Goal: Communication & Community: Participate in discussion

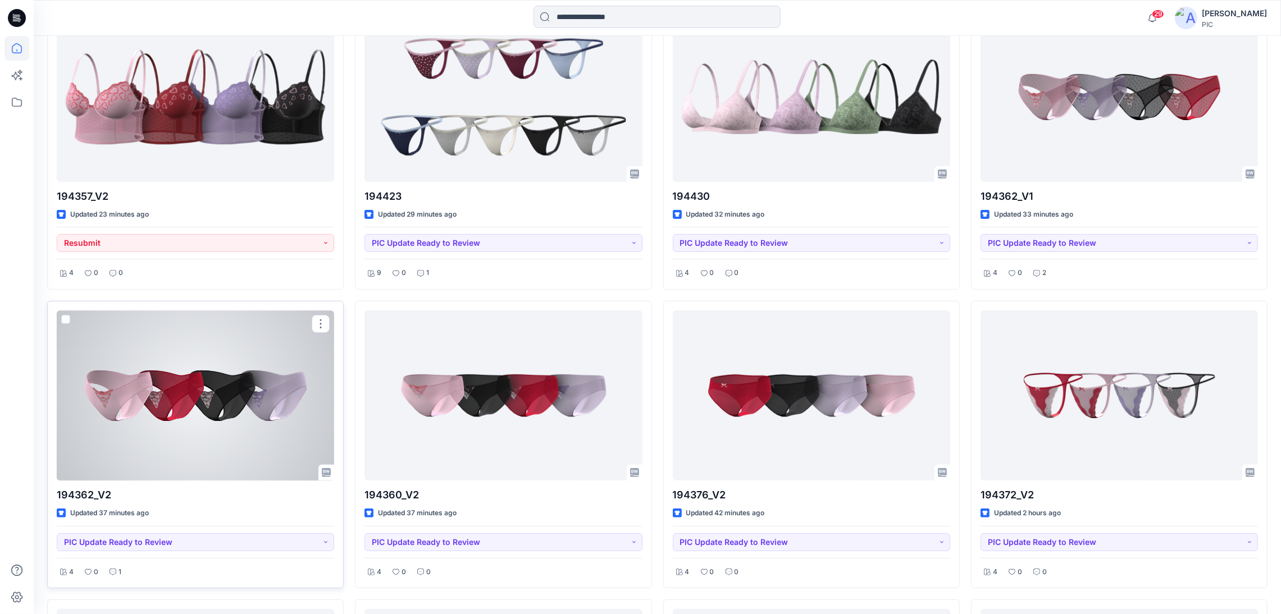
scroll to position [449, 0]
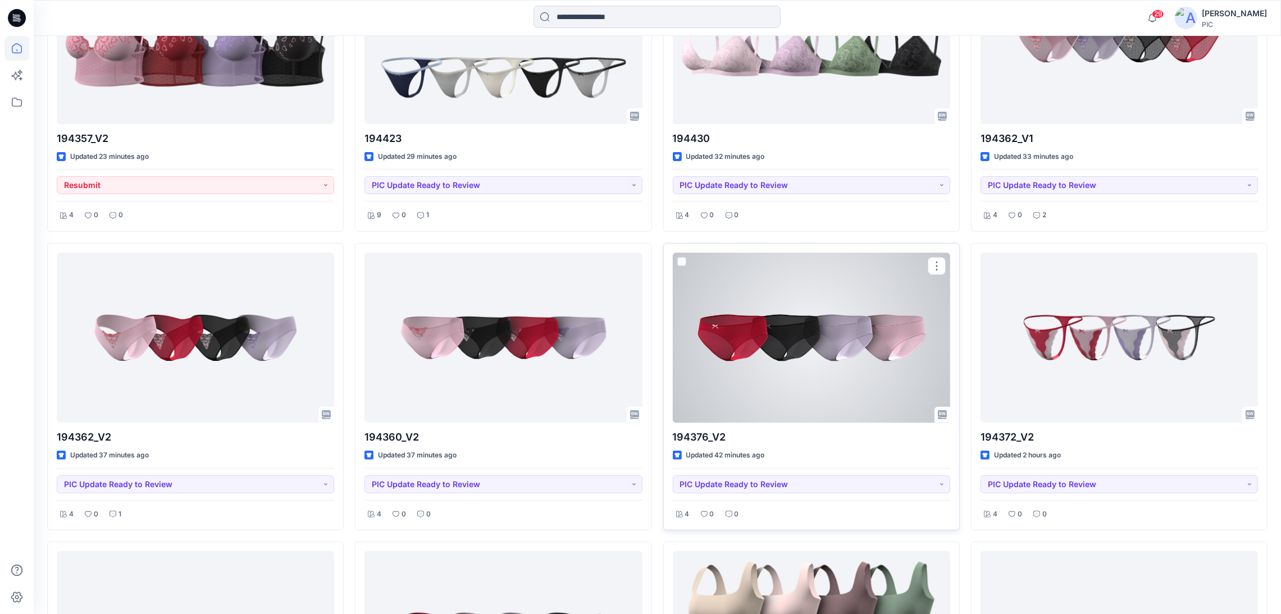
click at [831, 340] on div at bounding box center [811, 338] width 277 height 170
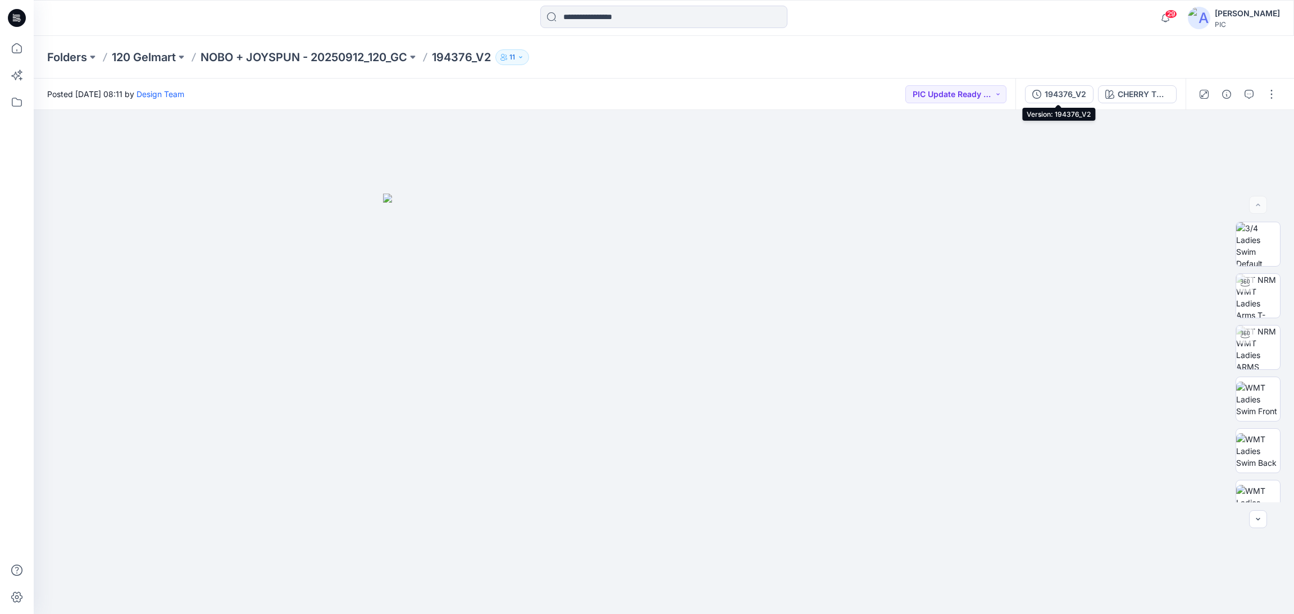
click at [1060, 89] on div "194376_V2" at bounding box center [1066, 94] width 42 height 12
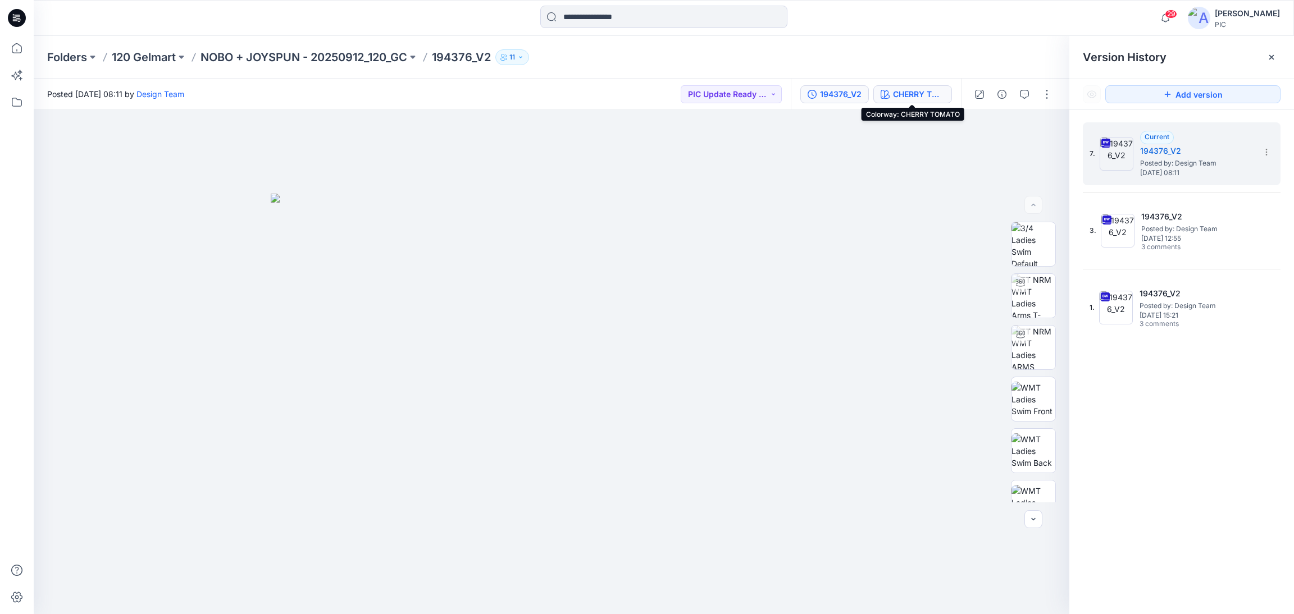
click at [924, 89] on div "CHERRY TOMATO" at bounding box center [919, 94] width 52 height 12
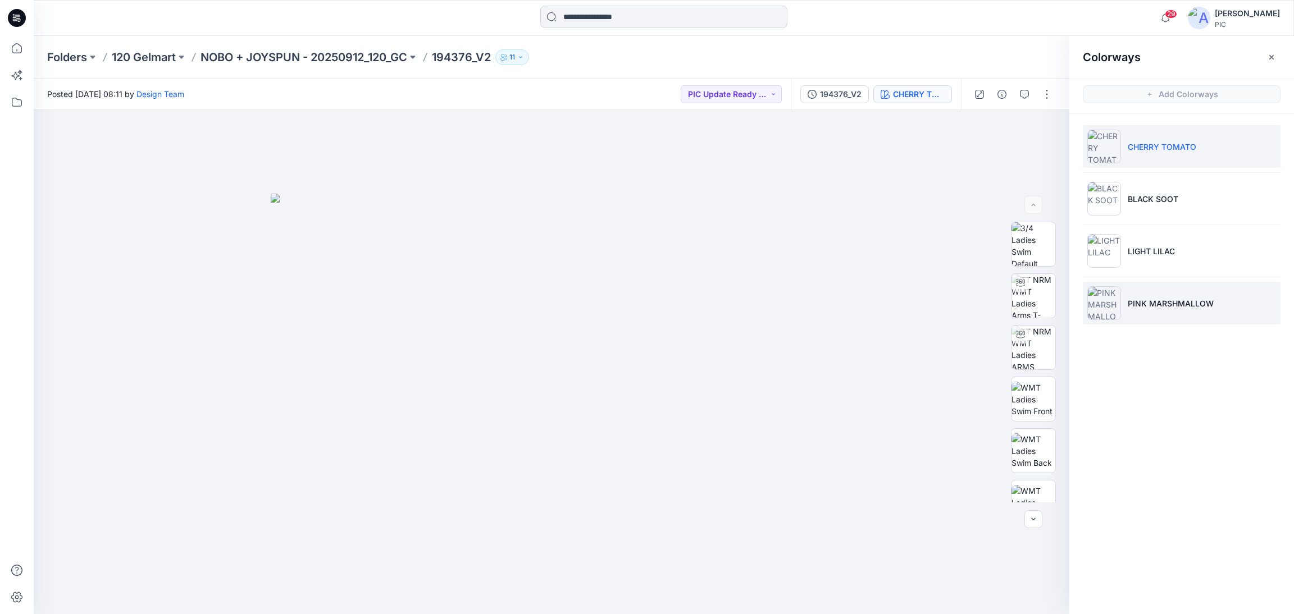
click at [1141, 298] on p "PINK MARSHMALLOW" at bounding box center [1171, 304] width 86 height 12
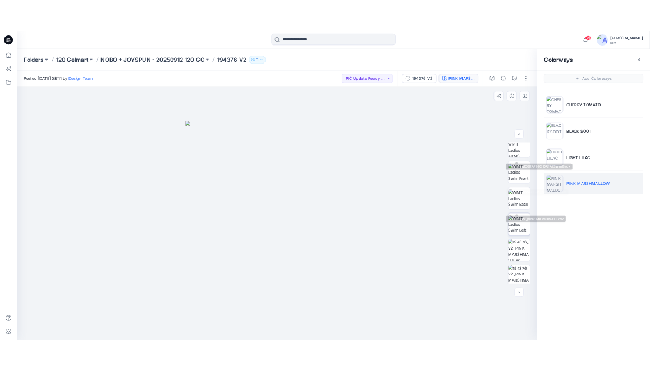
scroll to position [224, 0]
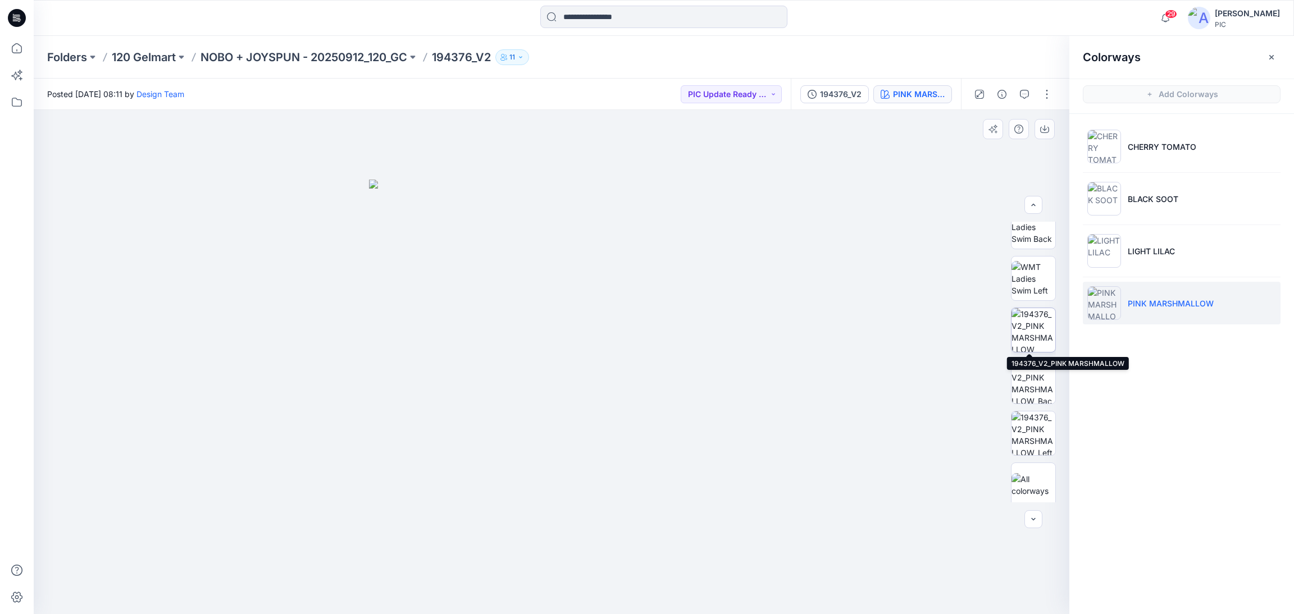
click at [1019, 320] on img at bounding box center [1033, 330] width 44 height 44
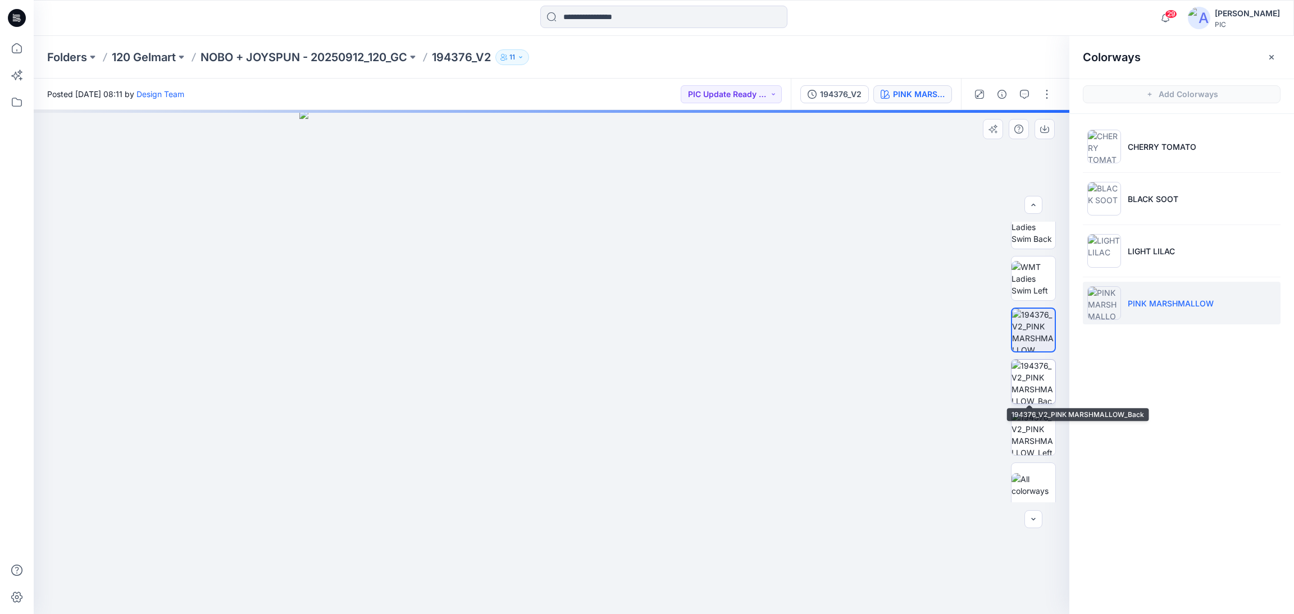
click at [1017, 365] on img at bounding box center [1033, 382] width 44 height 44
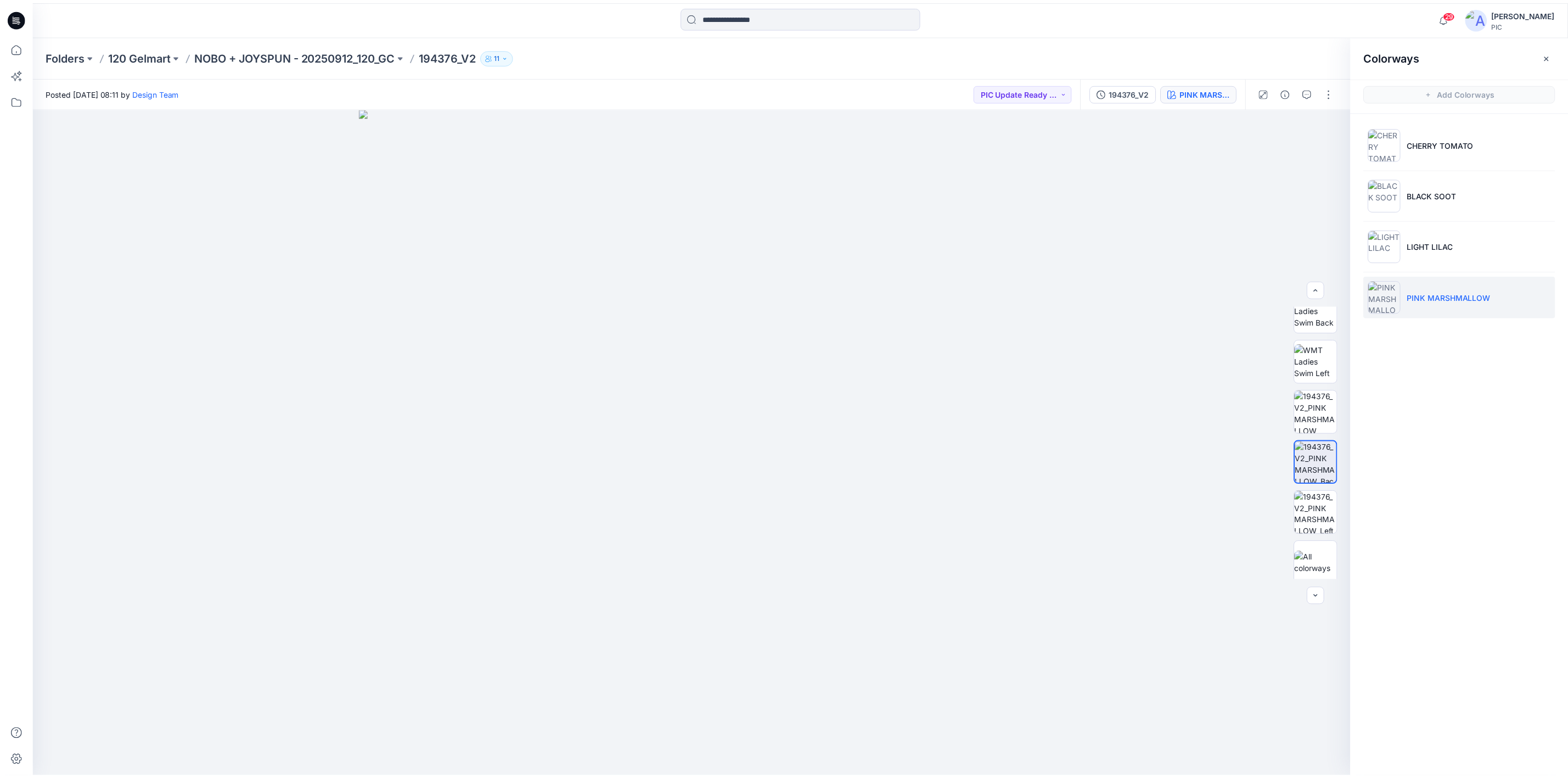
scroll to position [549, 0]
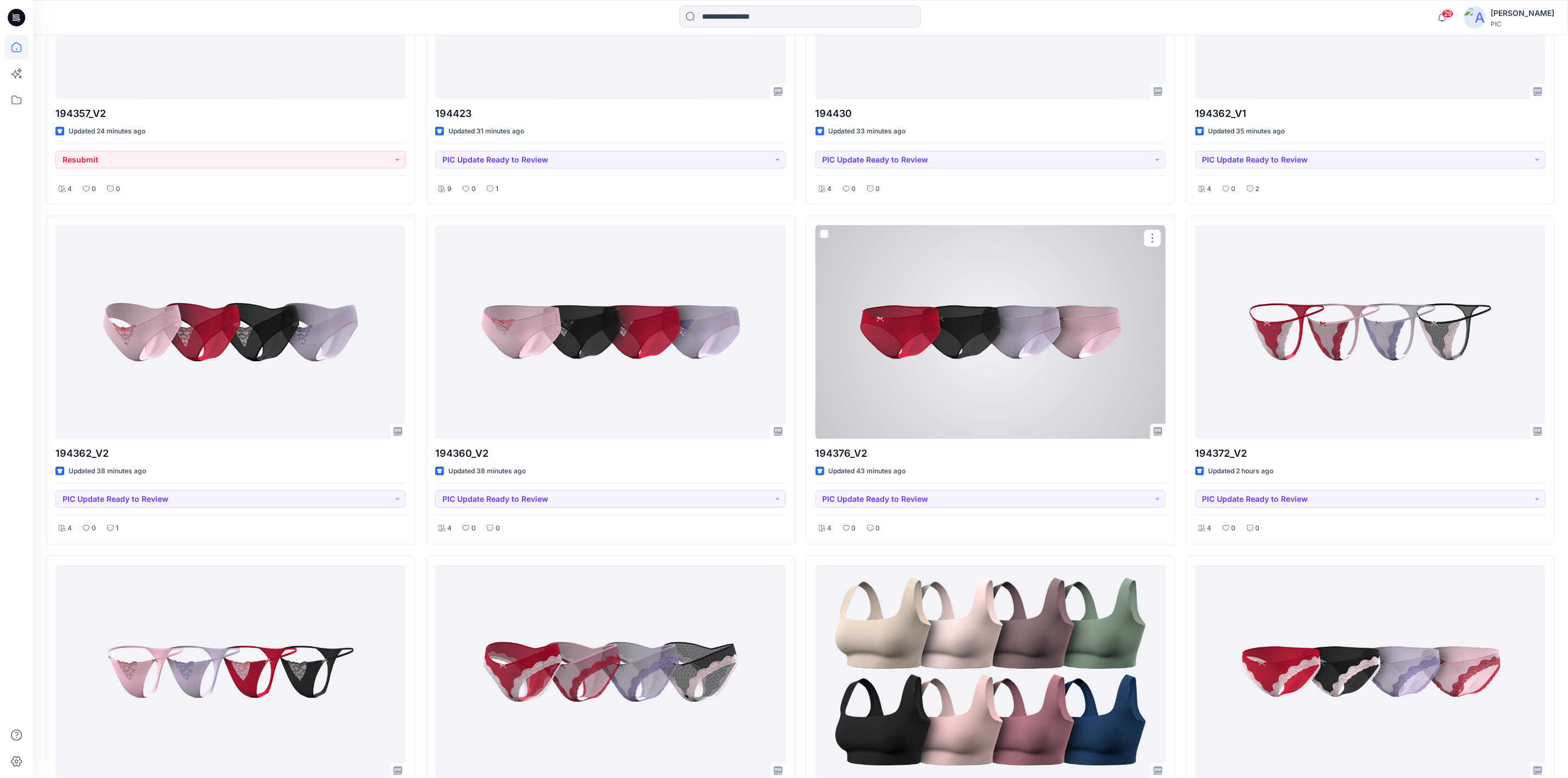
click at [1048, 351] on div at bounding box center [991, 331] width 350 height 213
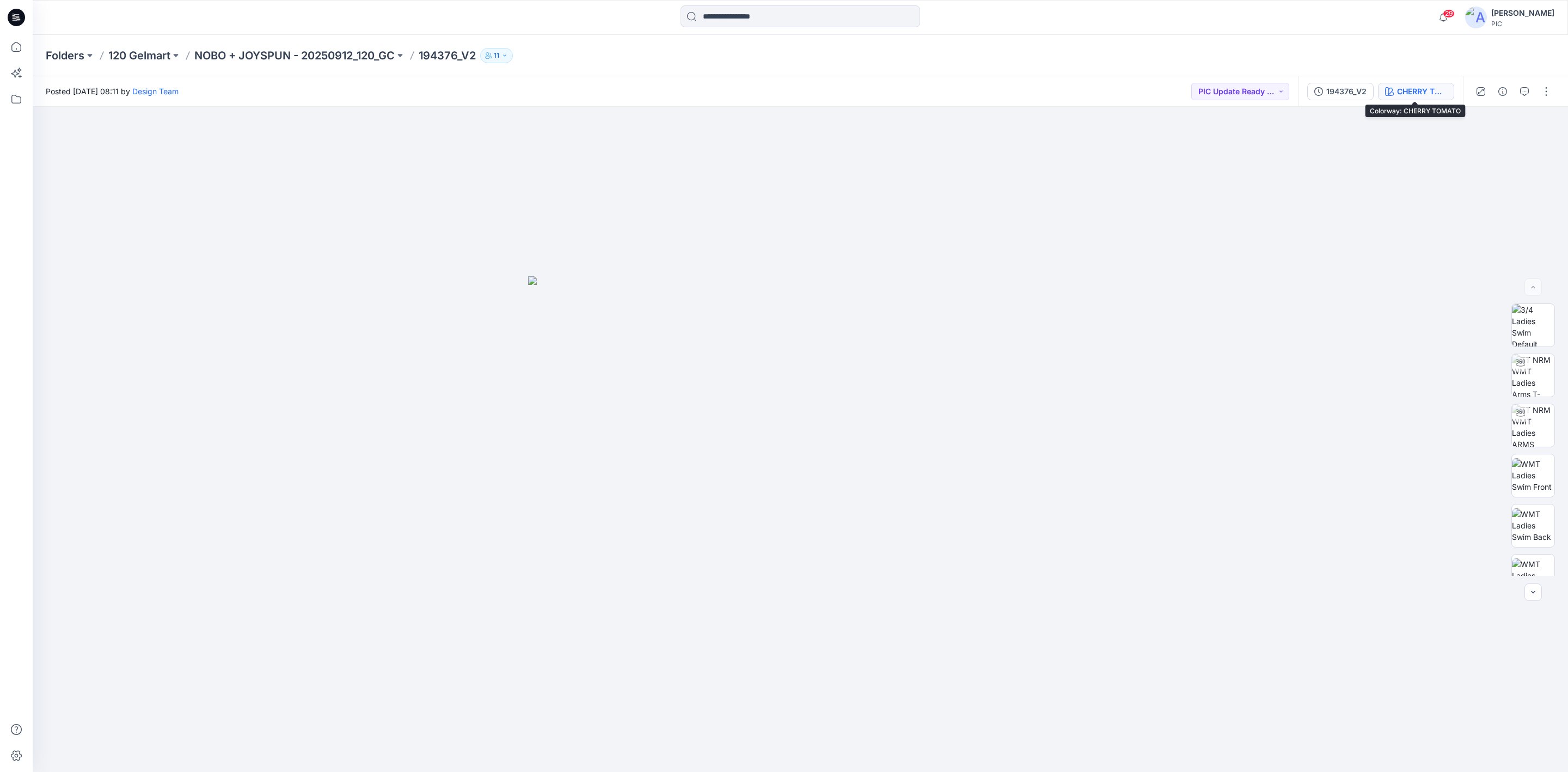
click at [1241, 83] on button "CHERRY TOMATO" at bounding box center [1416, 91] width 77 height 17
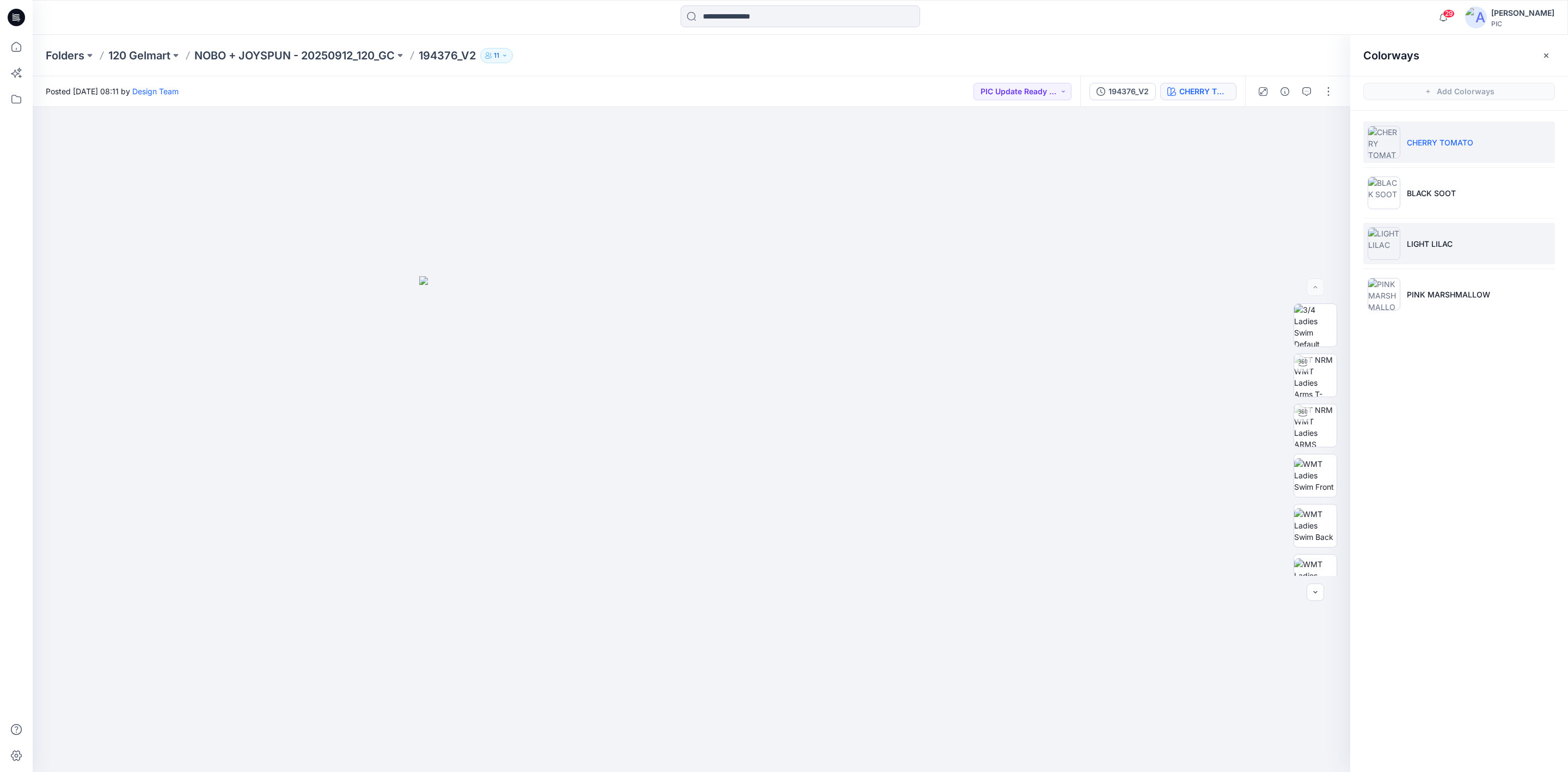
click at [1241, 241] on img at bounding box center [1385, 243] width 33 height 33
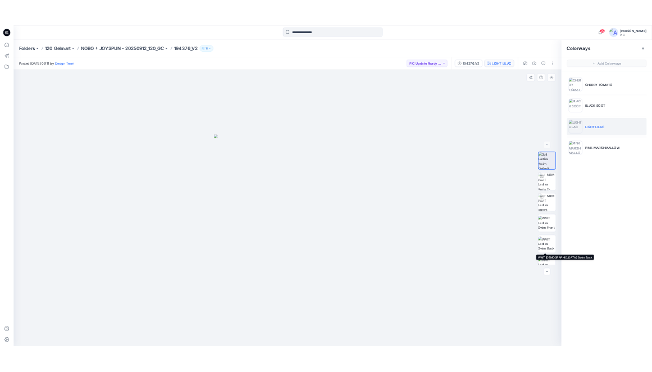
scroll to position [225, 0]
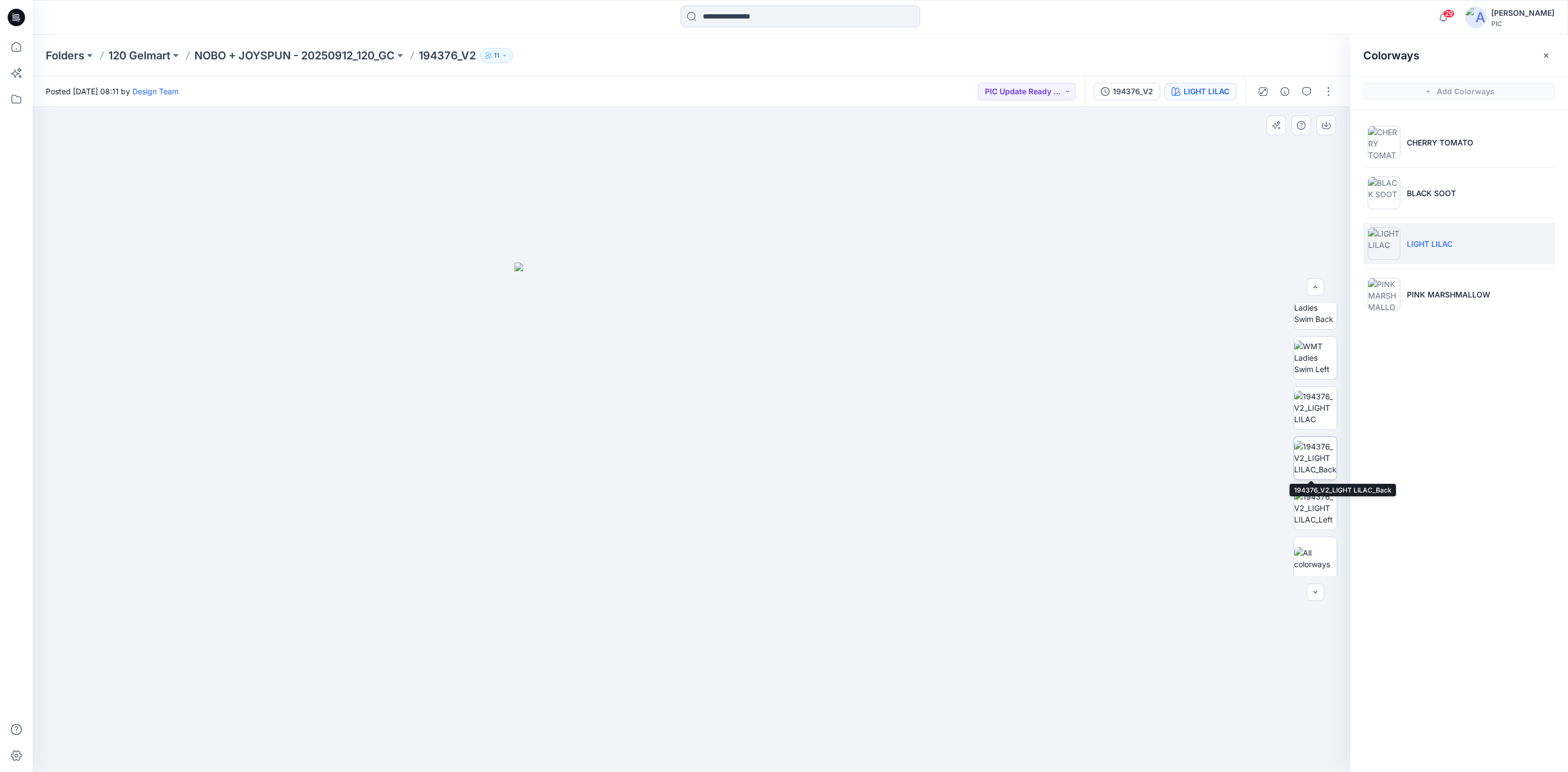
click at [1241, 456] on img at bounding box center [1316, 457] width 43 height 34
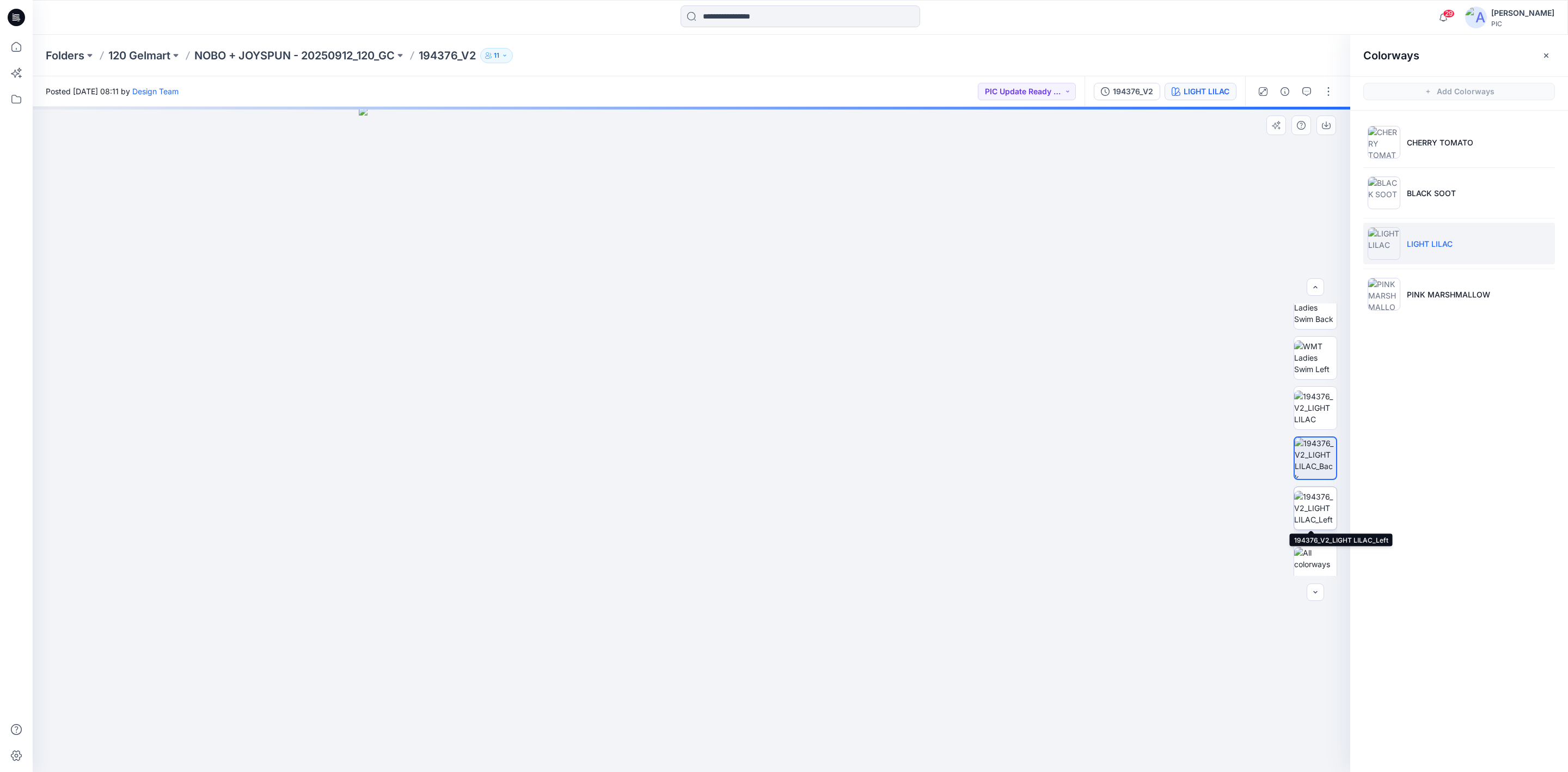
click at [1241, 505] on img at bounding box center [1316, 507] width 43 height 34
click at [1241, 401] on img at bounding box center [1316, 407] width 43 height 34
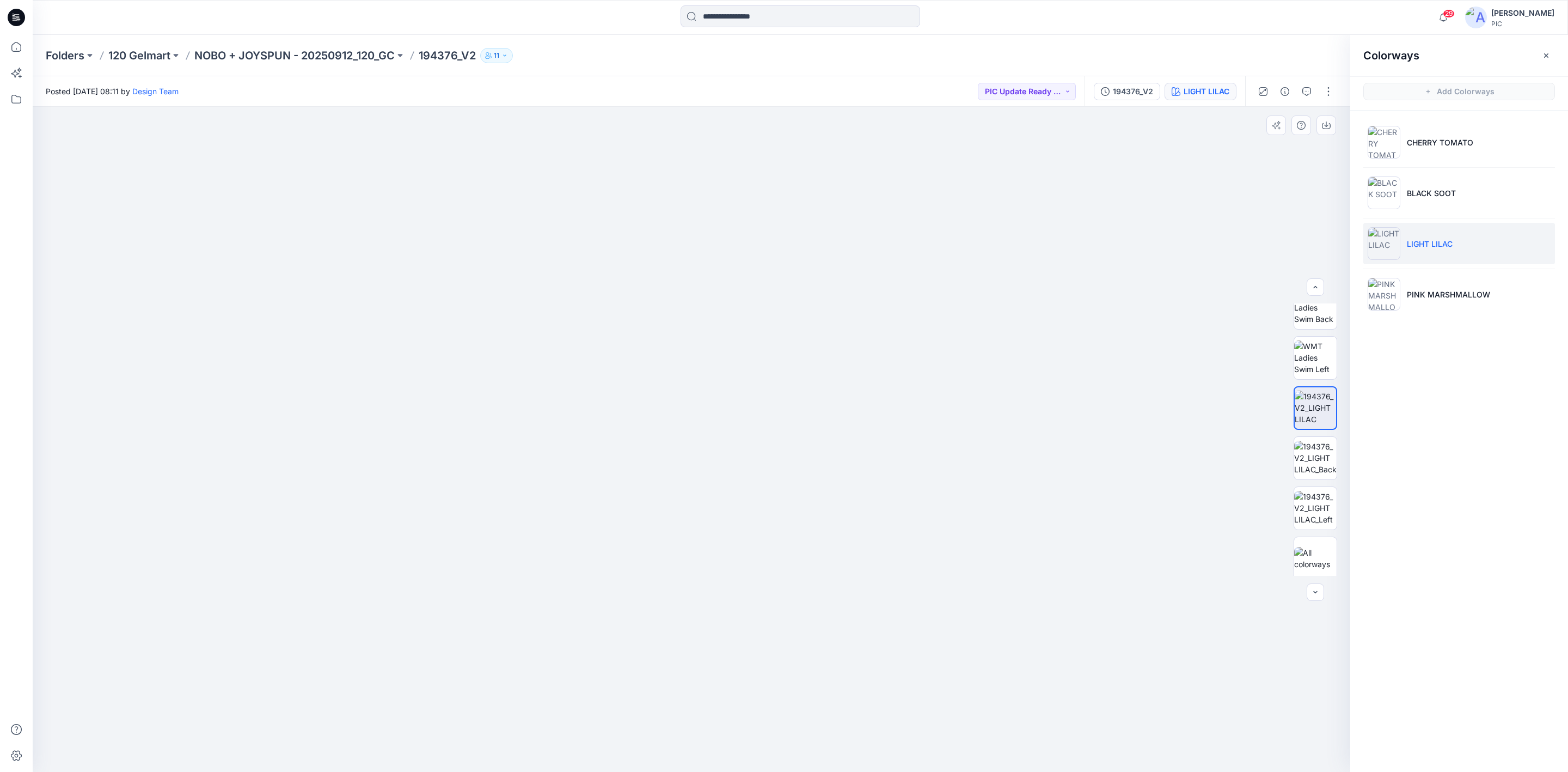
drag, startPoint x: 413, startPoint y: 303, endPoint x: 752, endPoint y: 537, distance: 411.9
click at [752, 538] on img at bounding box center [721, 364] width 1377 height 819
drag, startPoint x: 1022, startPoint y: 580, endPoint x: 1016, endPoint y: 594, distance: 15.2
click at [1022, 582] on img at bounding box center [691, 439] width 665 height 665
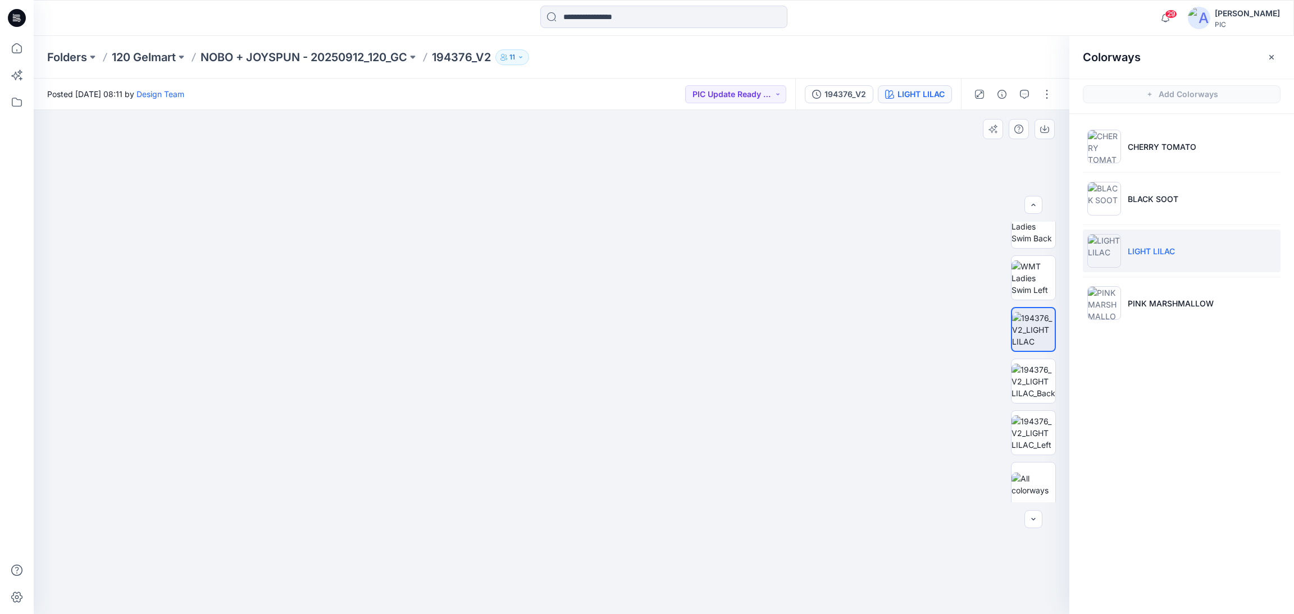
drag, startPoint x: 665, startPoint y: 303, endPoint x: 615, endPoint y: 463, distance: 167.1
click at [615, 463] on img at bounding box center [479, 274] width 1179 height 682
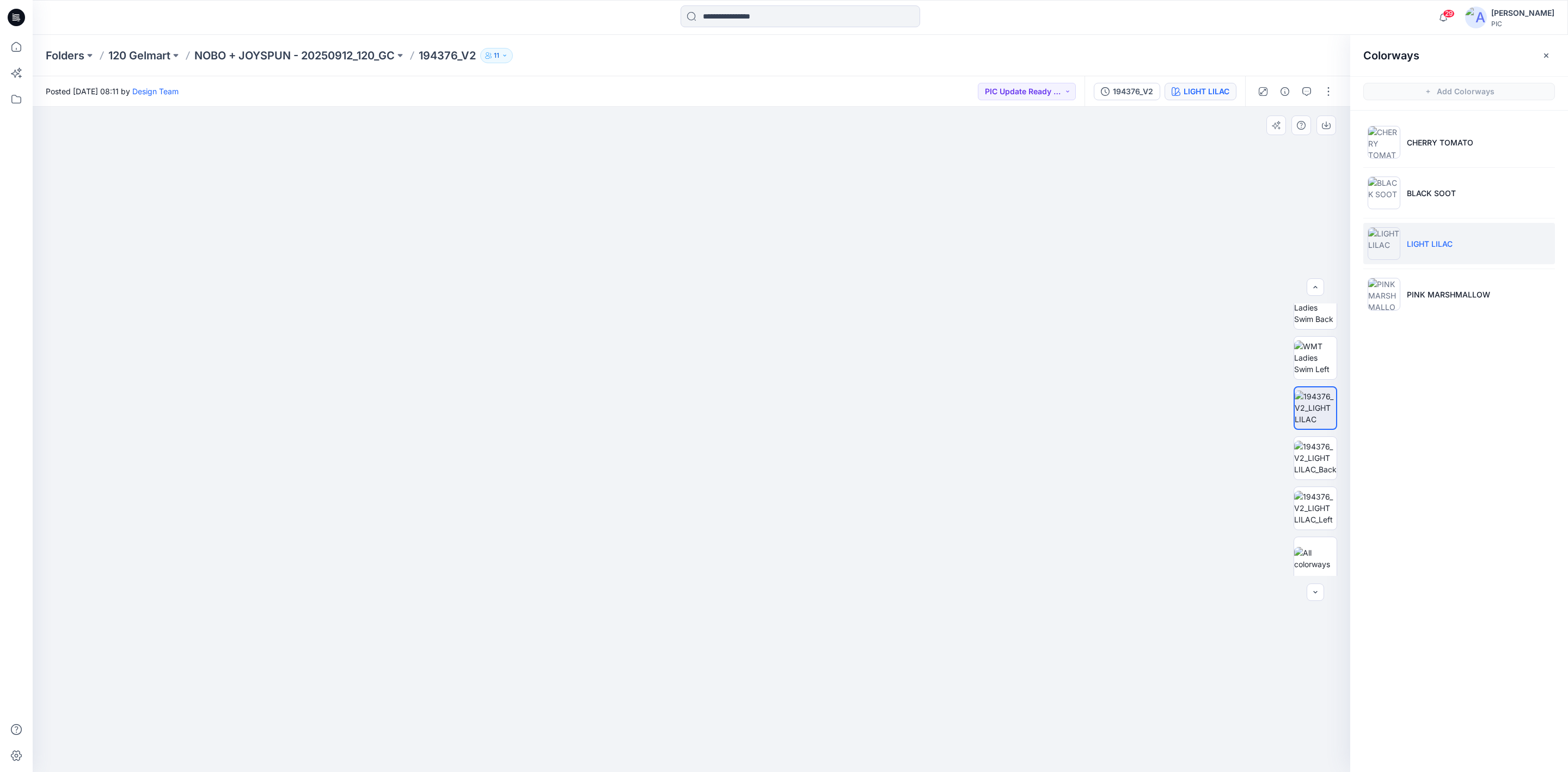
drag, startPoint x: 646, startPoint y: 485, endPoint x: 548, endPoint y: 407, distance: 125.3
click at [548, 407] on img at bounding box center [690, 347] width 1060 height 851
drag, startPoint x: 550, startPoint y: 403, endPoint x: 550, endPoint y: 391, distance: 12.0
click at [550, 391] on img at bounding box center [690, 340] width 1060 height 863
click at [1241, 95] on icon "button" at bounding box center [1306, 91] width 9 height 9
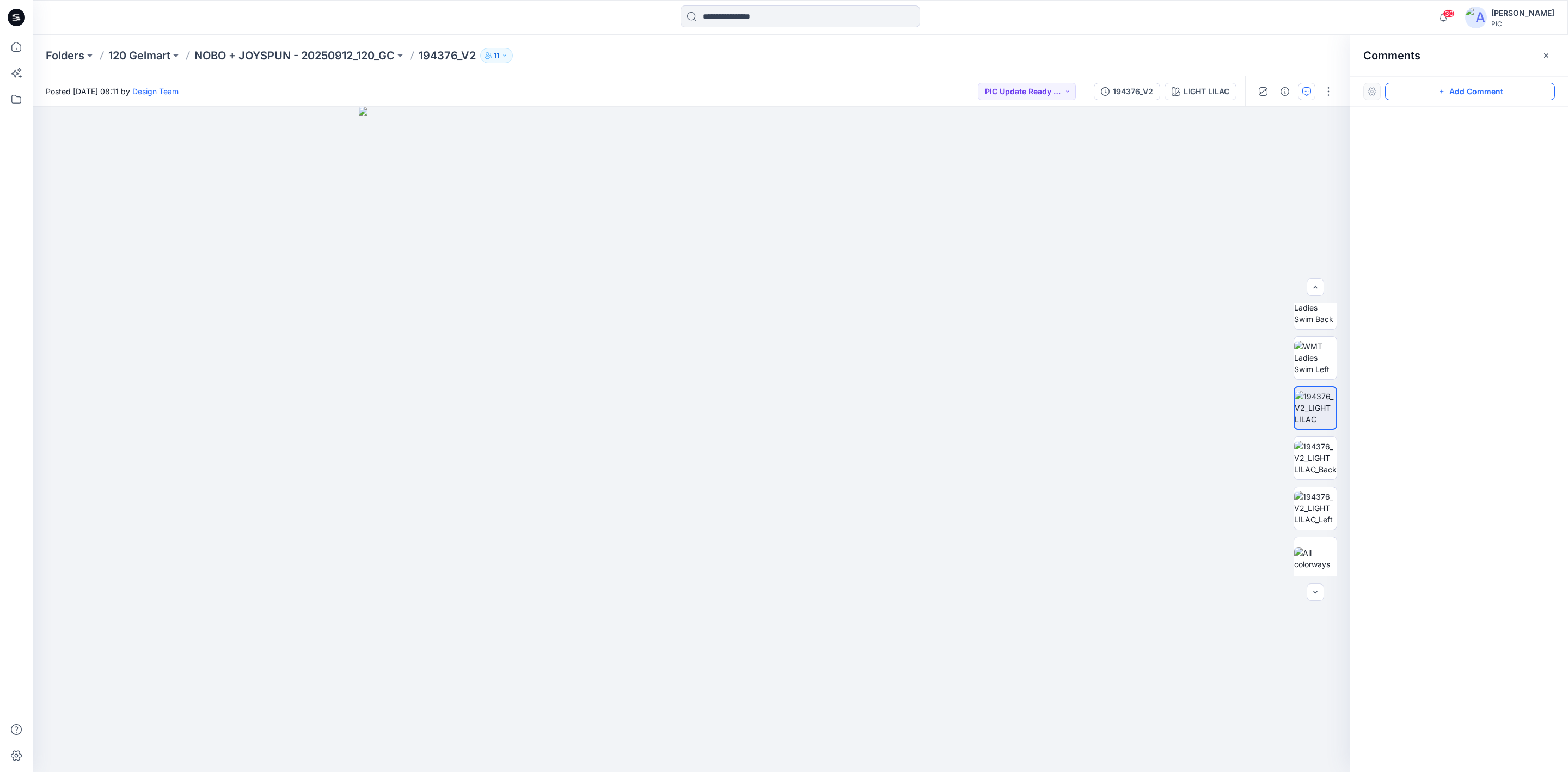
click at [1241, 88] on button "Add Comment" at bounding box center [1470, 91] width 170 height 17
click at [1241, 288] on div at bounding box center [1459, 419] width 218 height 625
click at [1241, 52] on icon "button" at bounding box center [1546, 55] width 9 height 9
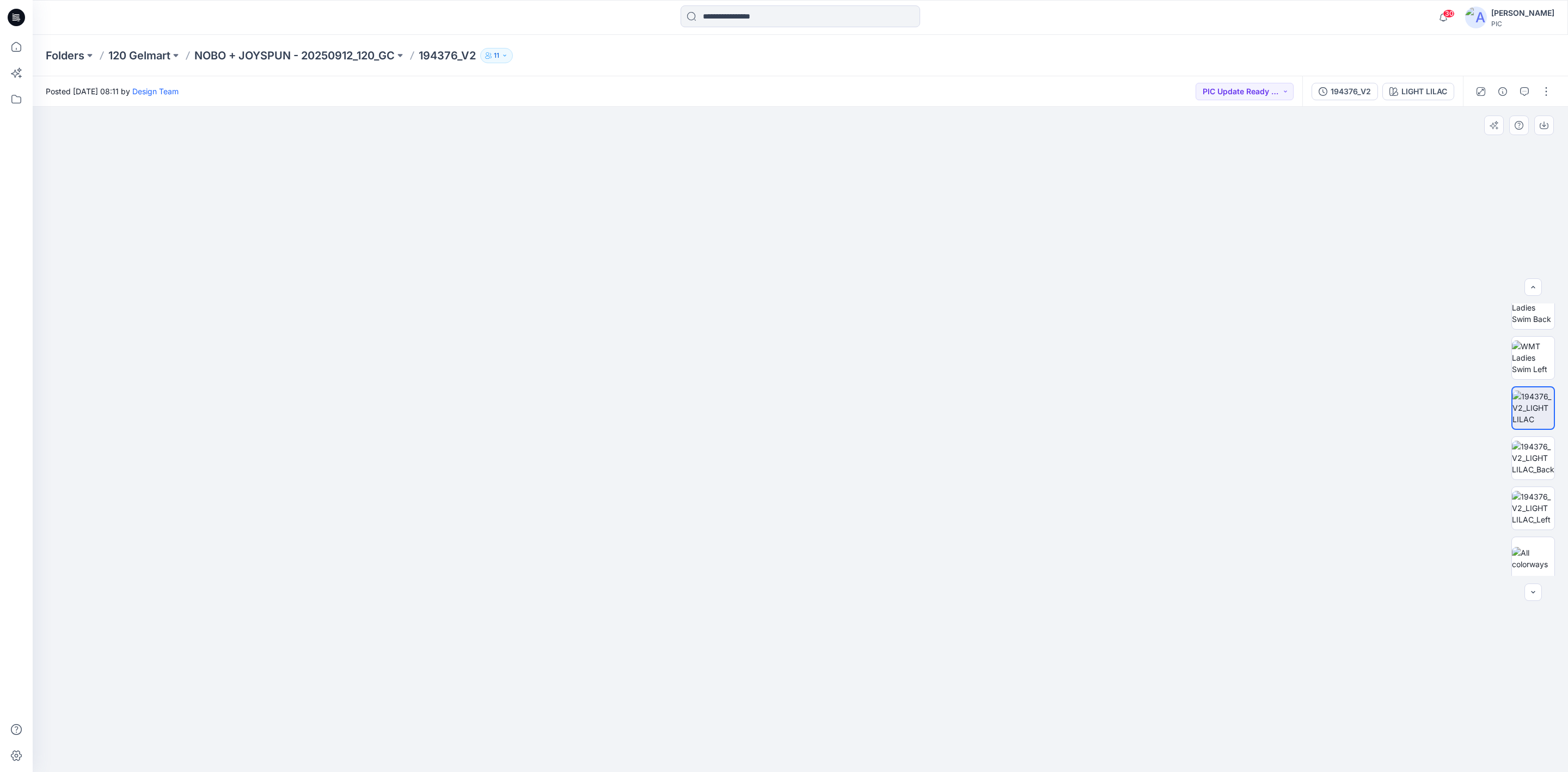
drag, startPoint x: 818, startPoint y: 348, endPoint x: 828, endPoint y: 402, distance: 54.9
click at [828, 402] on img at bounding box center [800, 348] width 1219 height 847
click at [229, 56] on p "NOBO + JOYSPUN - 20250912_120_GC" at bounding box center [294, 55] width 201 height 16
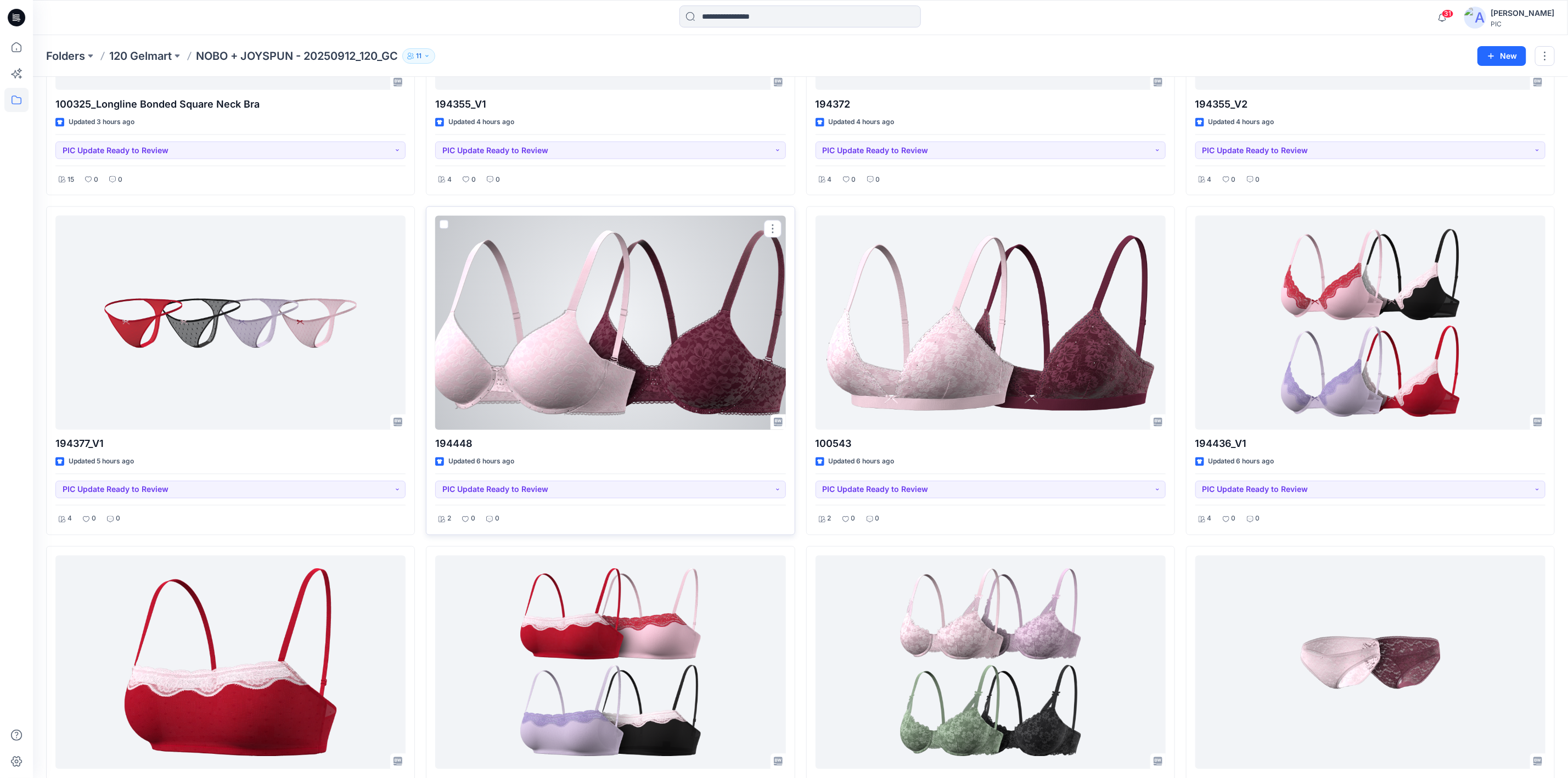
scroll to position [1286, 0]
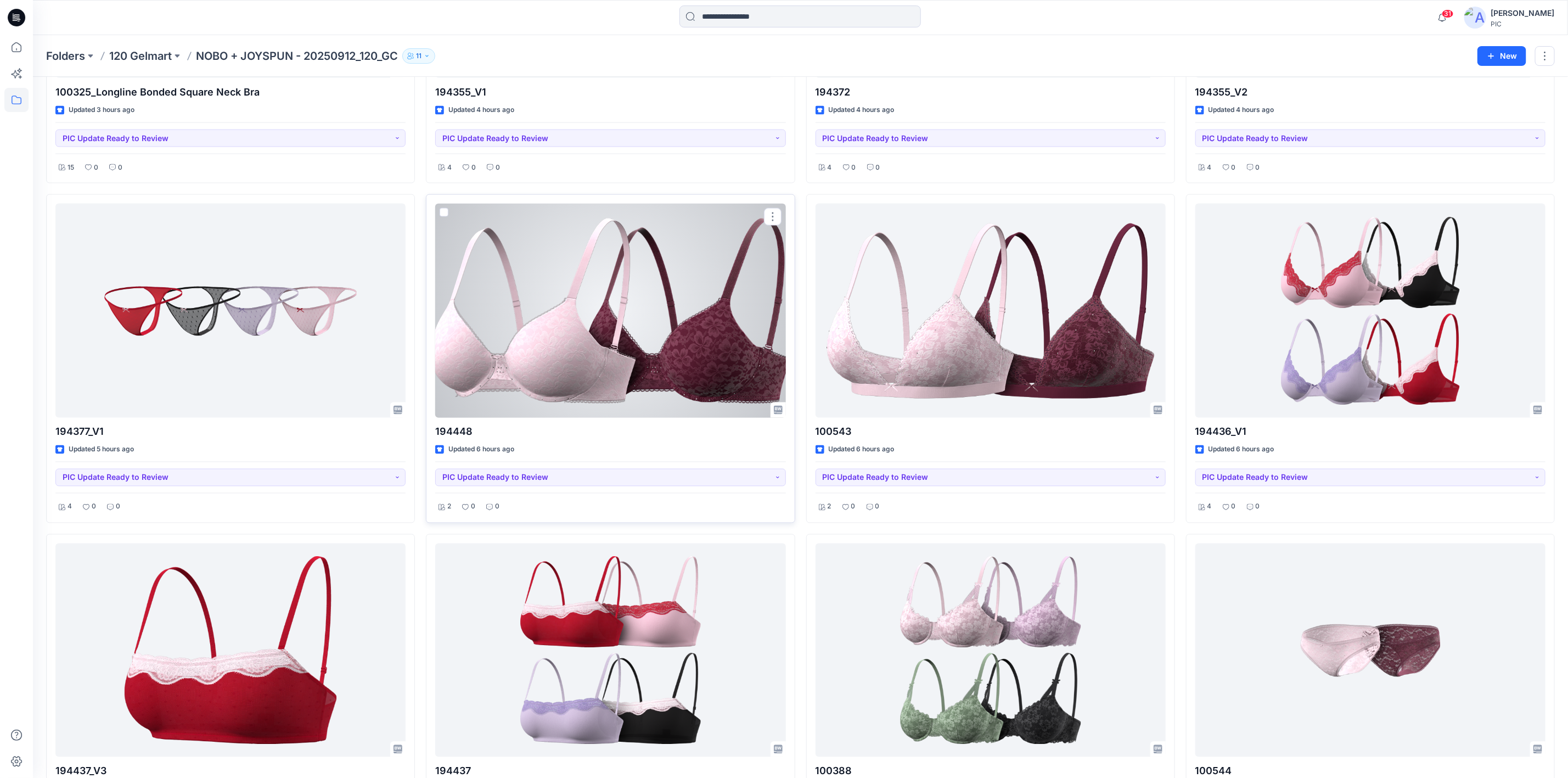
click at [601, 342] on div at bounding box center [610, 310] width 350 height 213
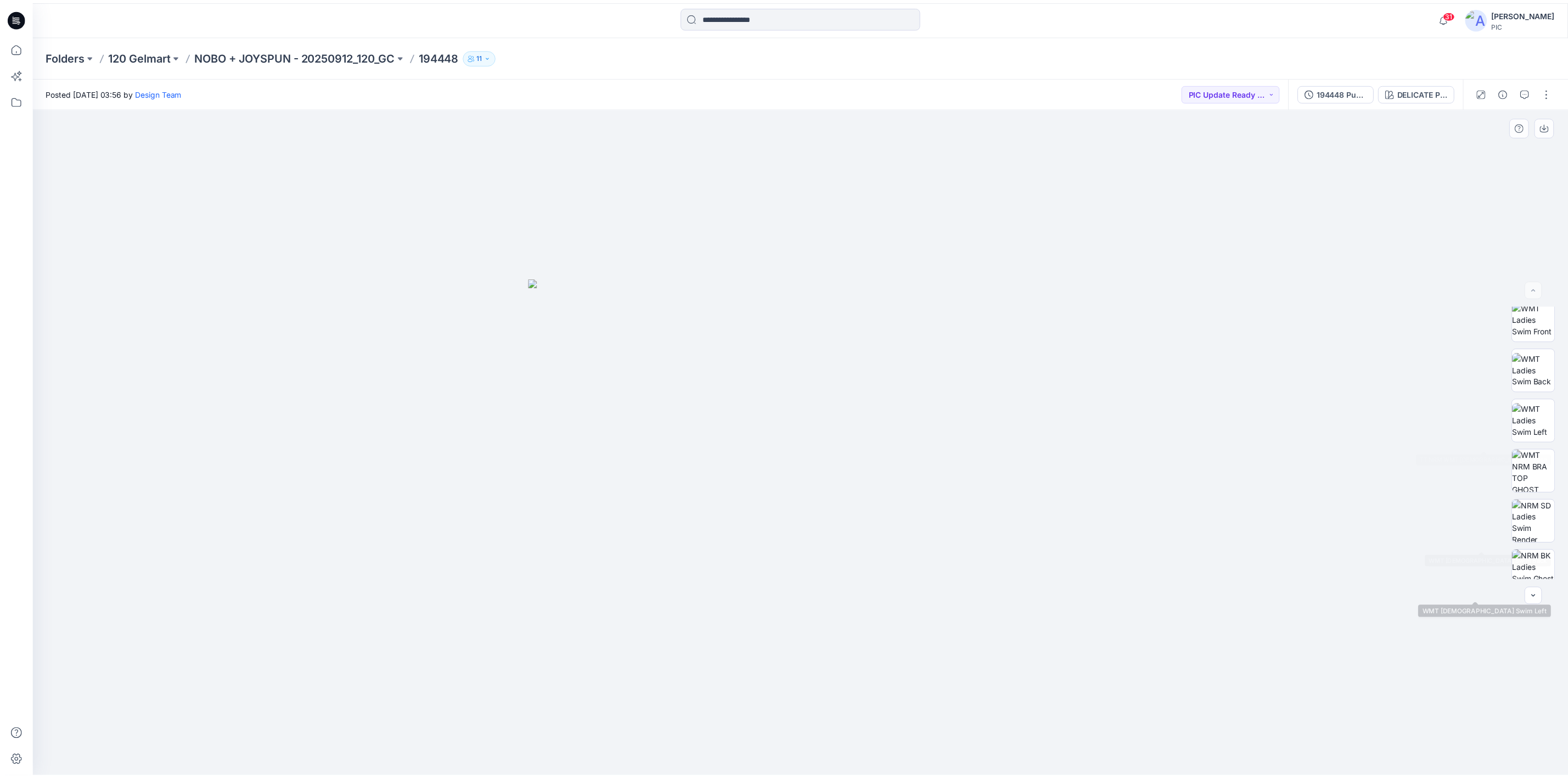
scroll to position [274, 0]
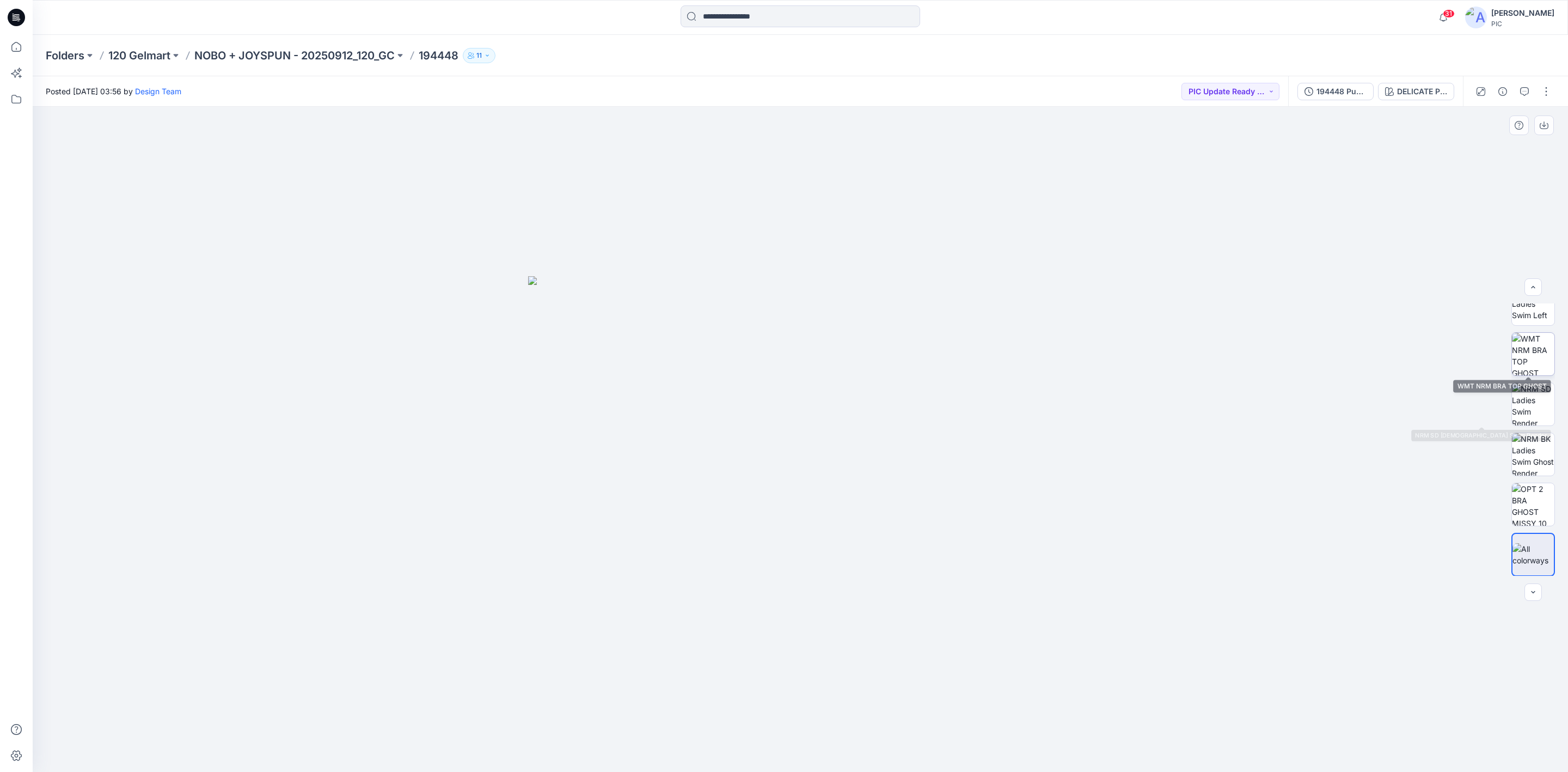
click at [1241, 369] on img at bounding box center [1534, 354] width 43 height 43
drag, startPoint x: 1127, startPoint y: 541, endPoint x: 1490, endPoint y: 398, distance: 390.2
click at [1129, 541] on div at bounding box center [801, 439] width 1536 height 665
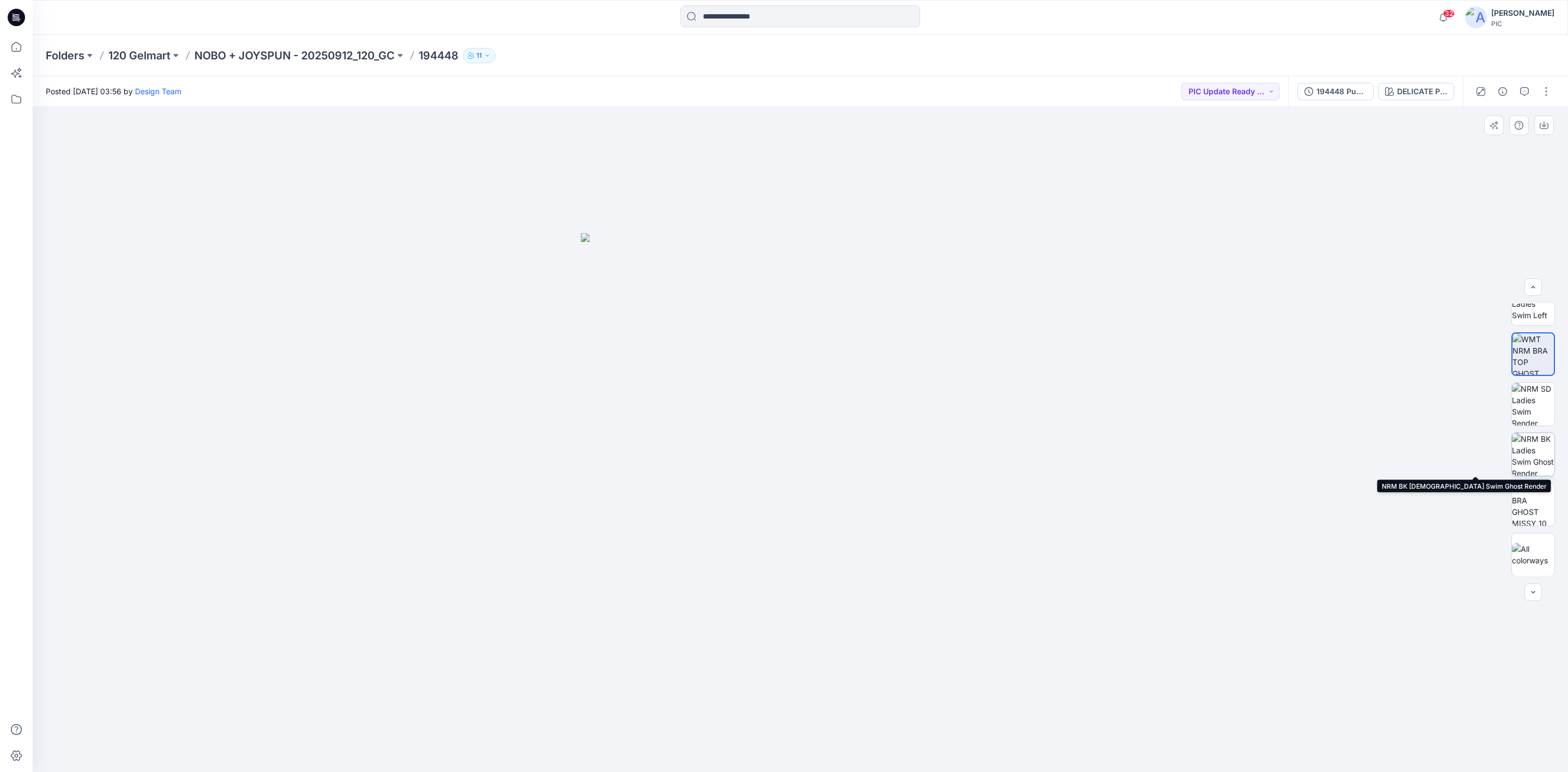
click at [1241, 453] on img at bounding box center [1534, 454] width 43 height 43
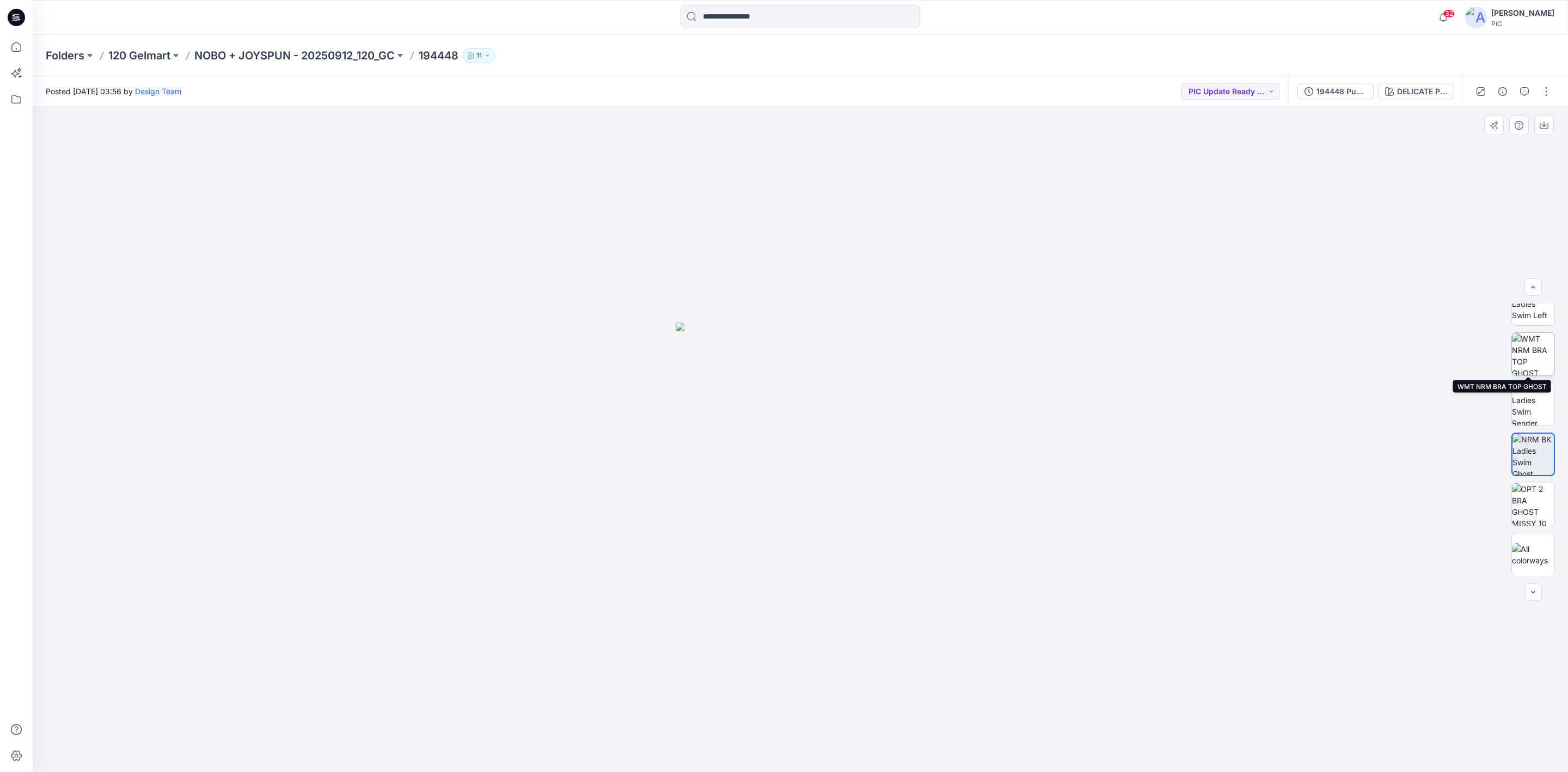
click at [1241, 360] on img at bounding box center [1534, 354] width 43 height 43
click at [257, 54] on p "NOBO + JOYSPUN - 20250912_120_GC" at bounding box center [294, 55] width 201 height 16
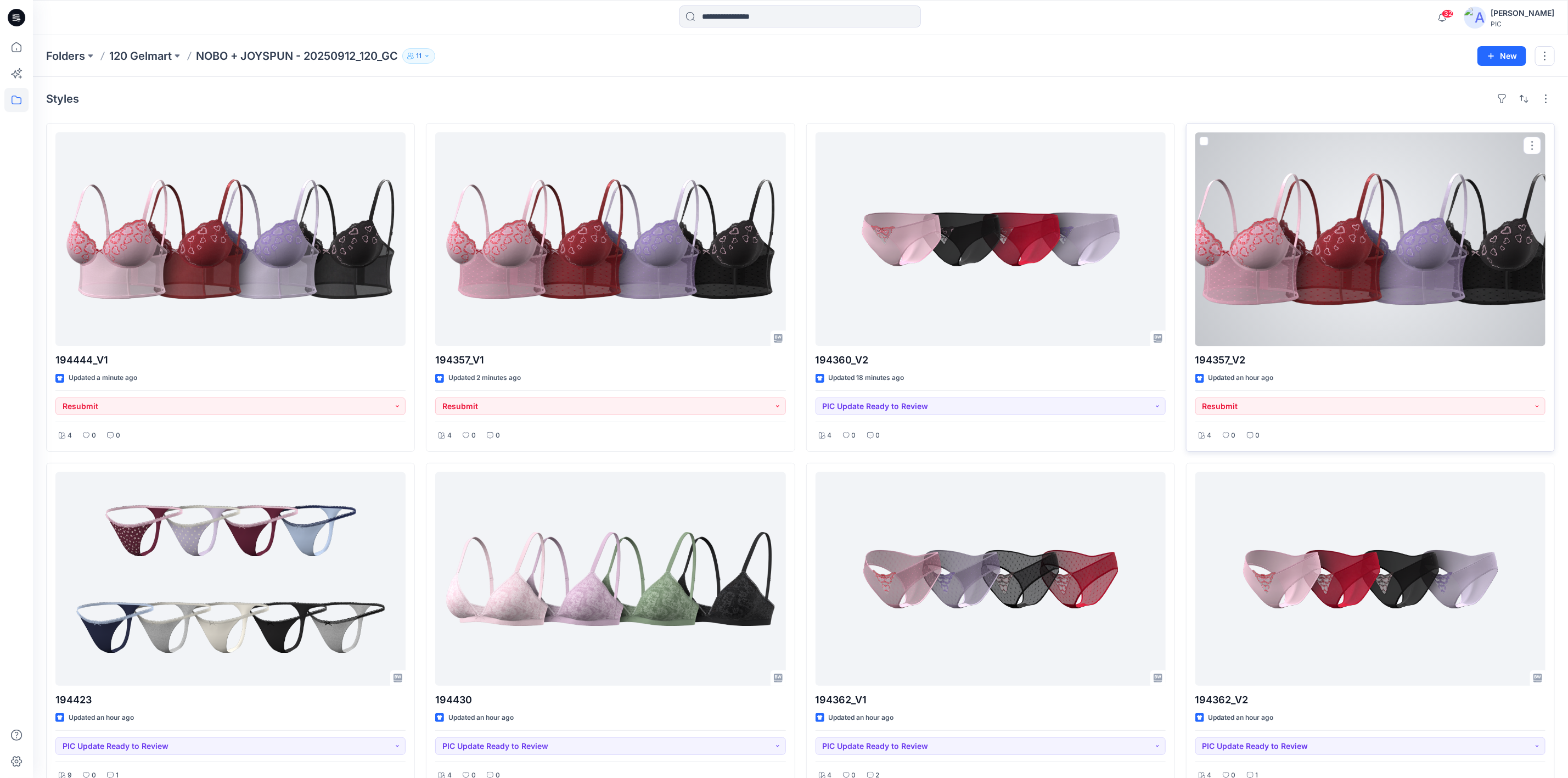
click at [1251, 245] on div at bounding box center [1371, 238] width 350 height 213
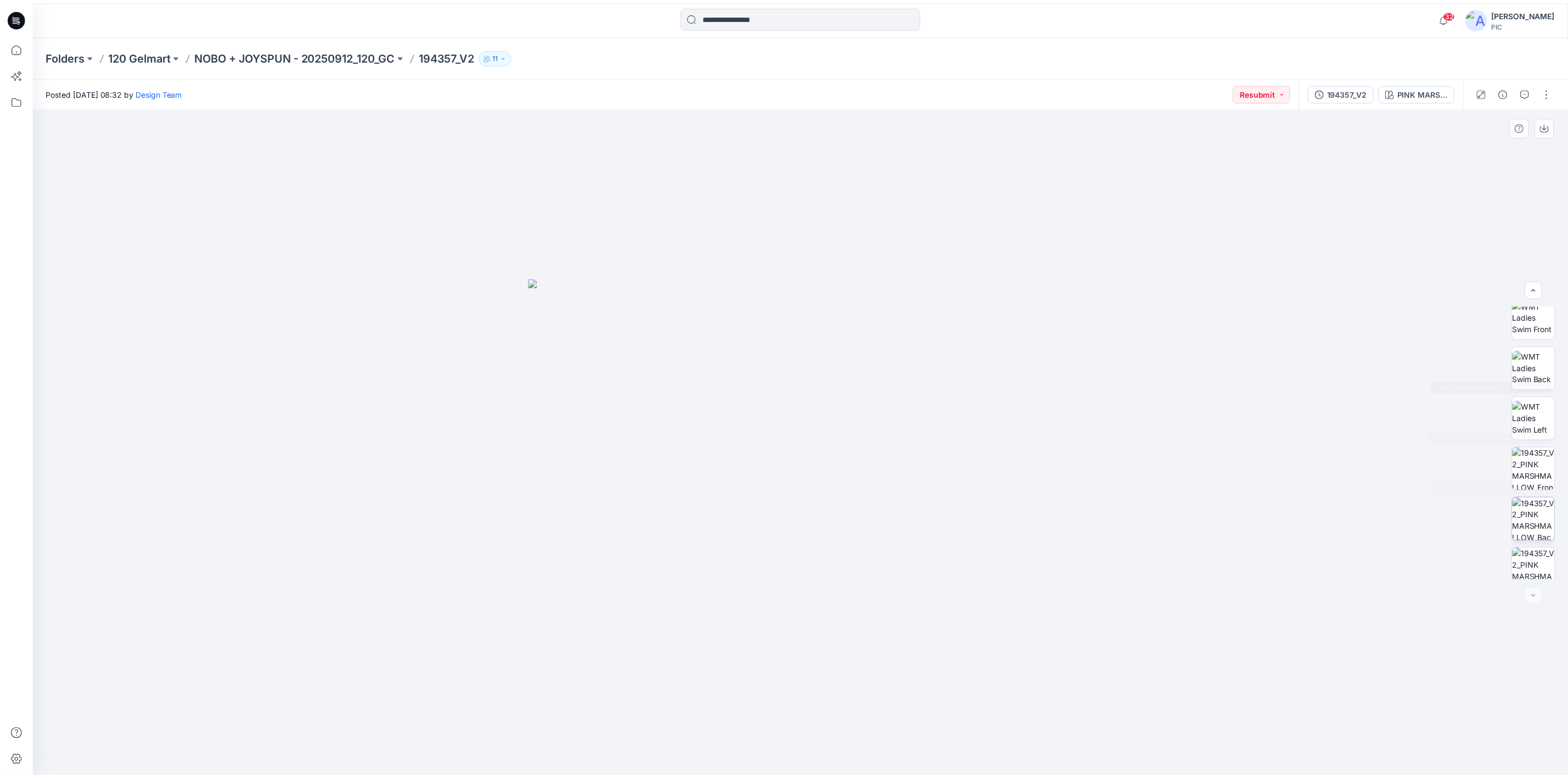
scroll to position [224, 0]
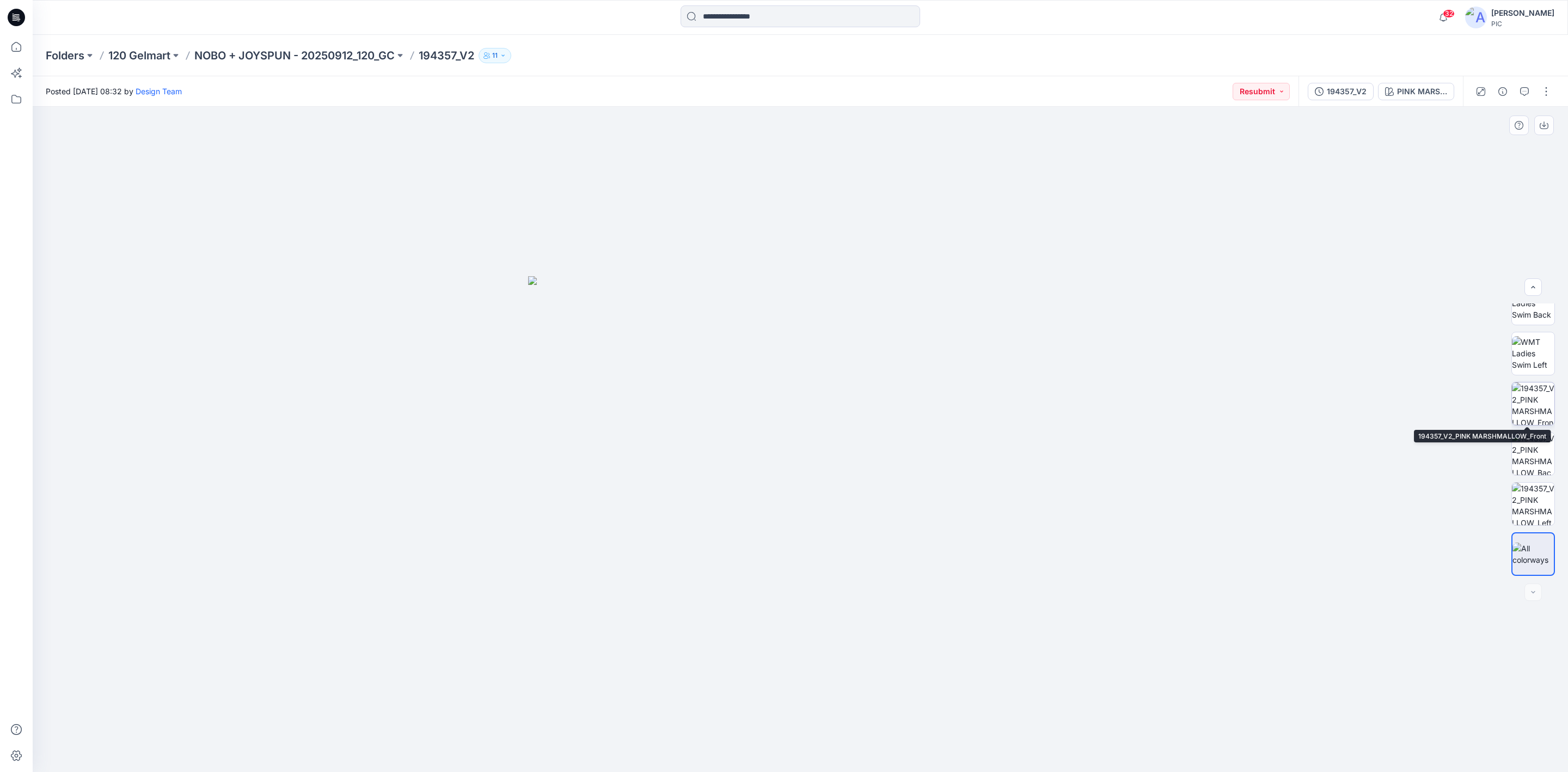
click at [1241, 405] on img at bounding box center [1534, 403] width 43 height 43
drag, startPoint x: 980, startPoint y: 611, endPoint x: 854, endPoint y: 617, distance: 126.1
click at [856, 595] on img at bounding box center [800, 439] width 665 height 665
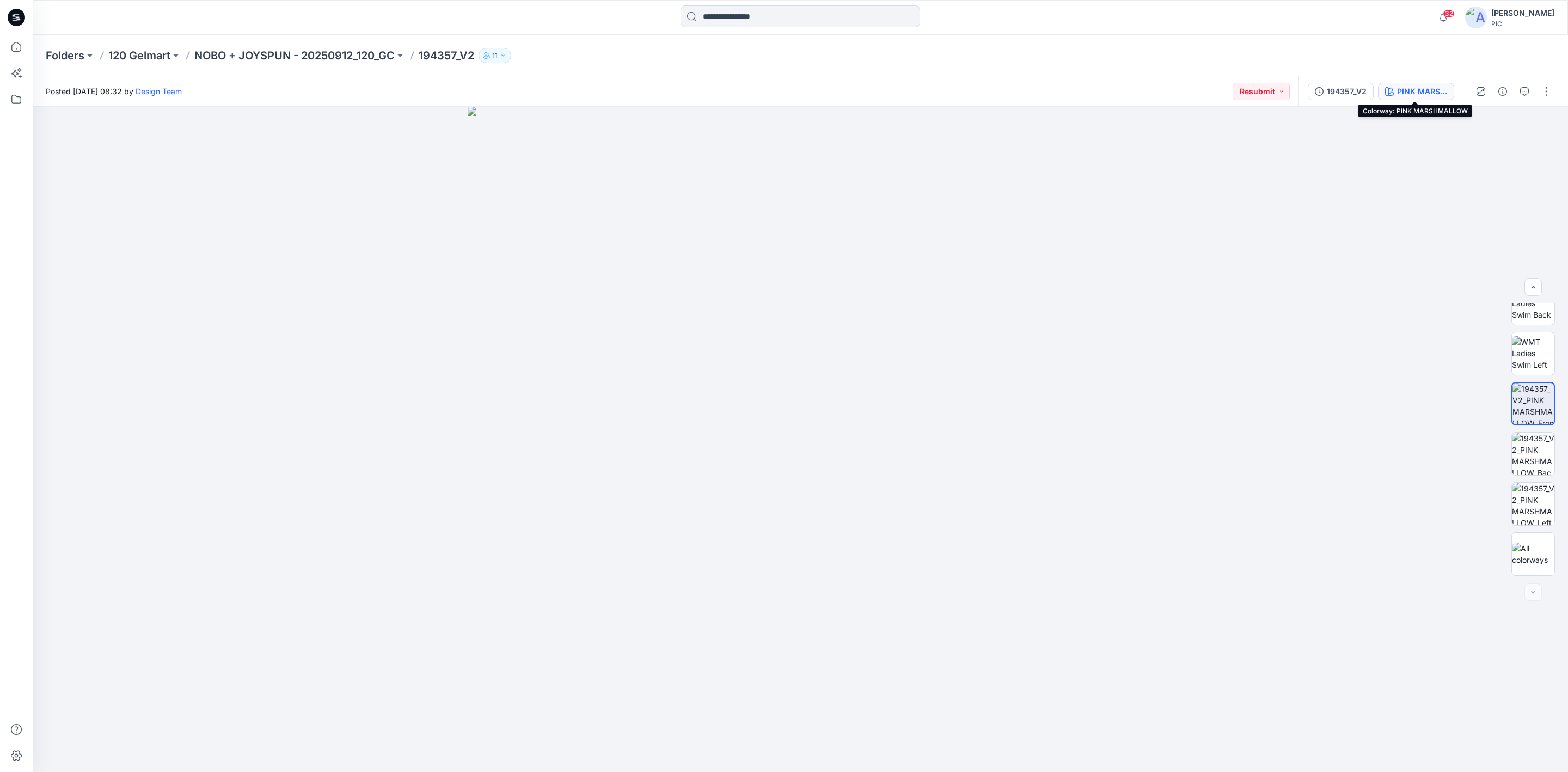
click at [1241, 93] on div "PINK MARSHMALLOW" at bounding box center [1423, 91] width 50 height 12
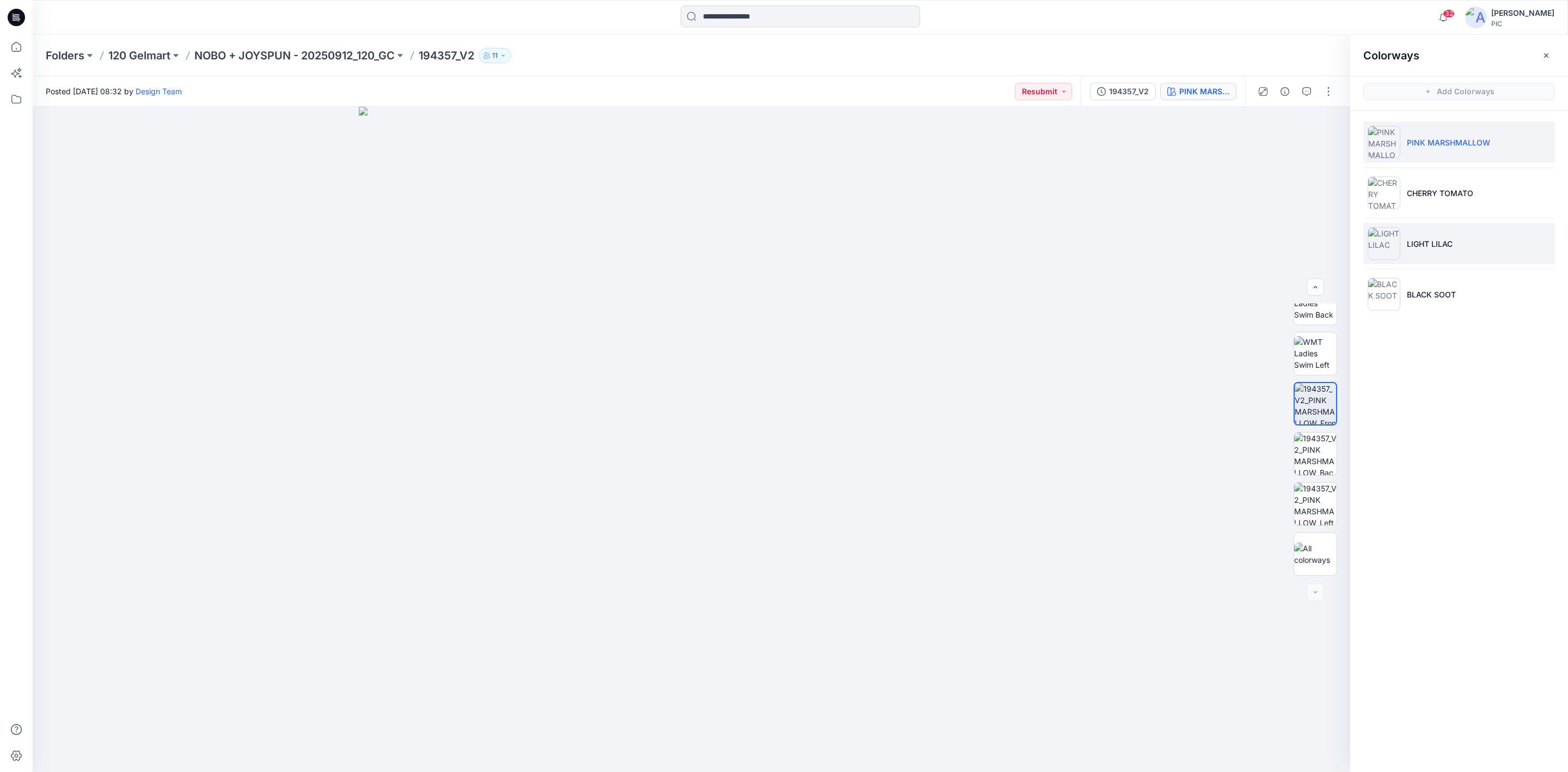
click at [1241, 246] on img at bounding box center [1385, 243] width 33 height 33
click at [1241, 396] on img at bounding box center [1316, 403] width 43 height 43
click at [242, 49] on p "NOBO + JOYSPUN - 20250912_120_GC" at bounding box center [294, 55] width 201 height 16
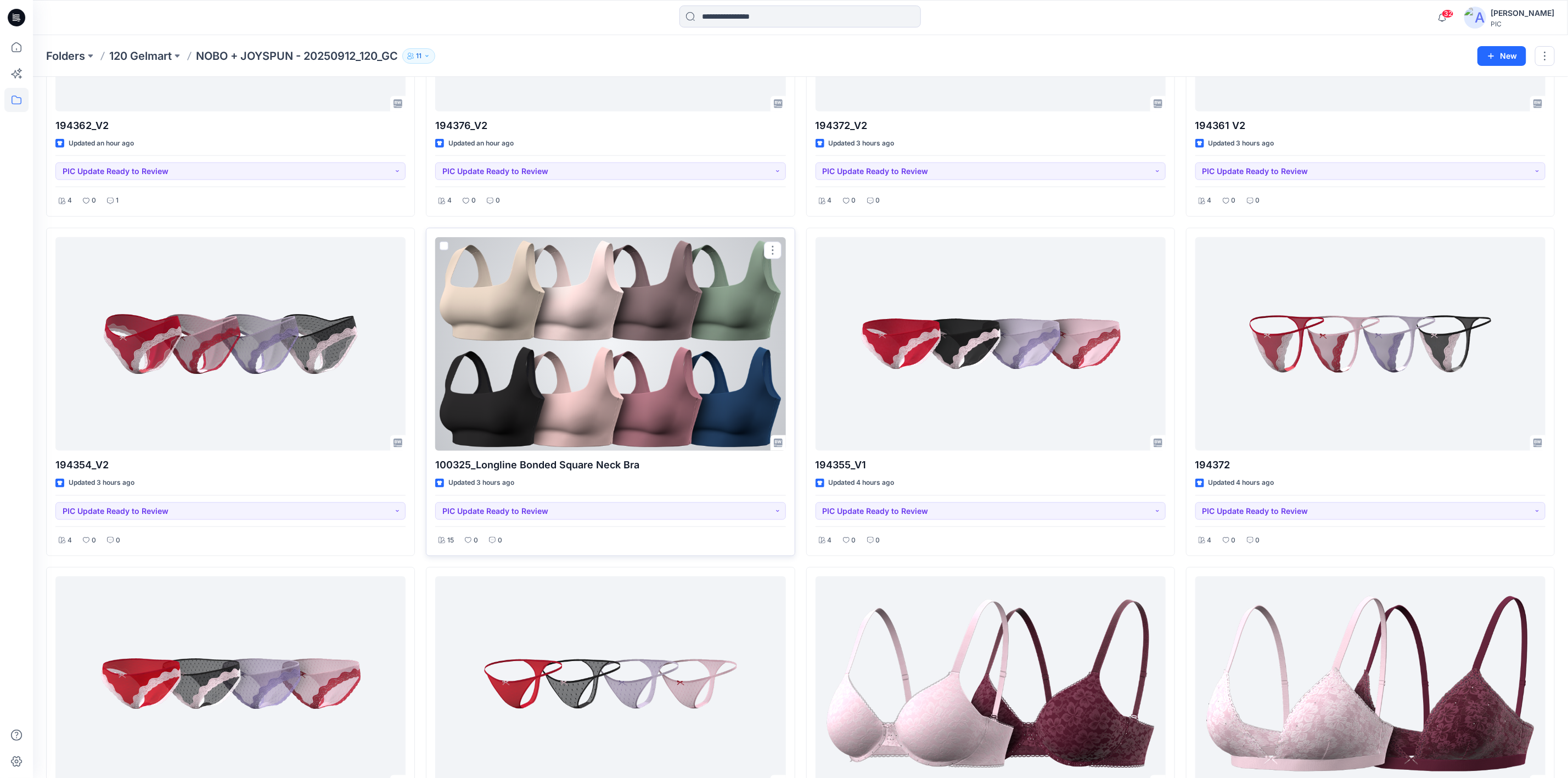
scroll to position [932, 0]
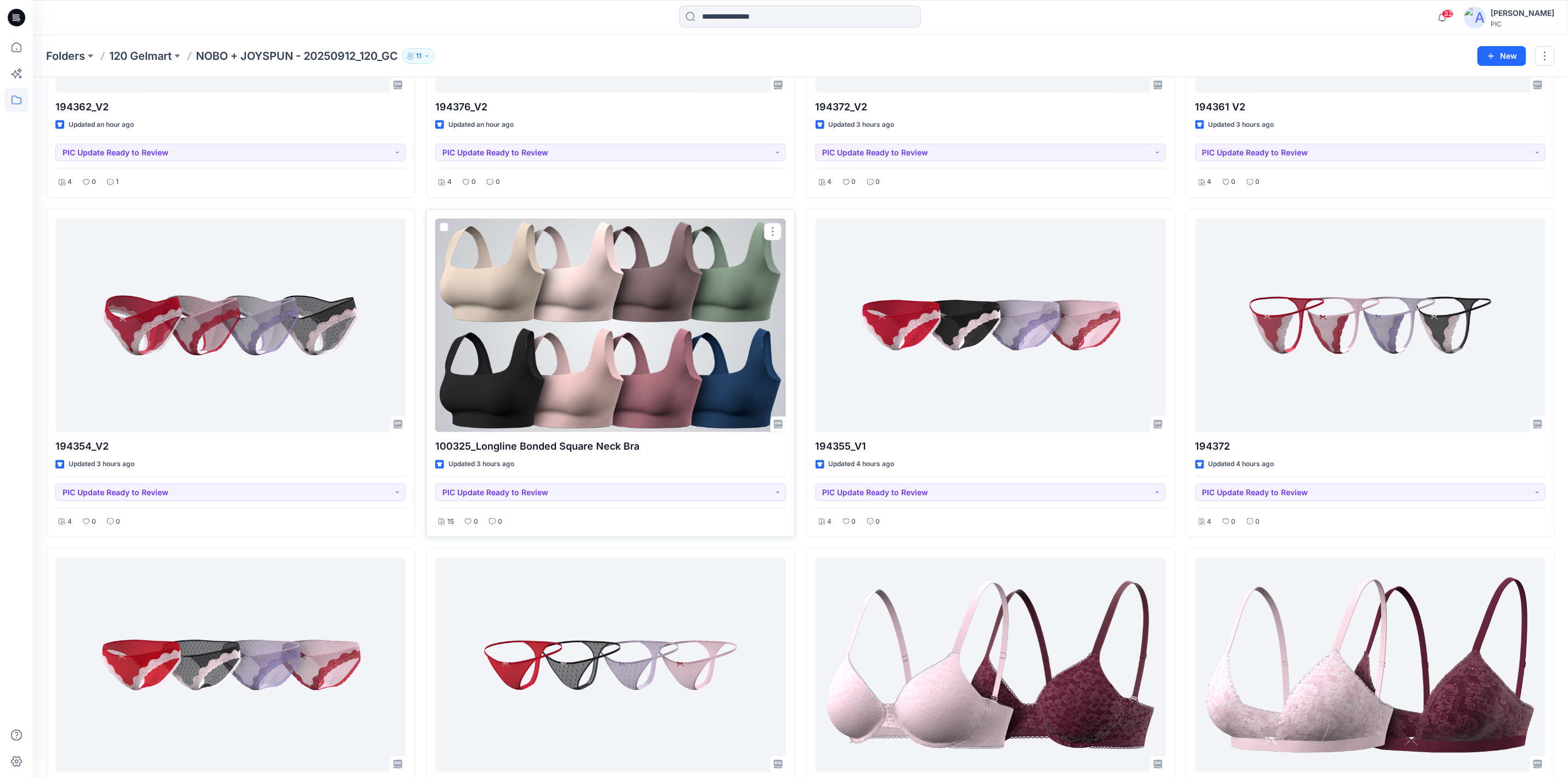
click at [600, 324] on div at bounding box center [610, 325] width 350 height 213
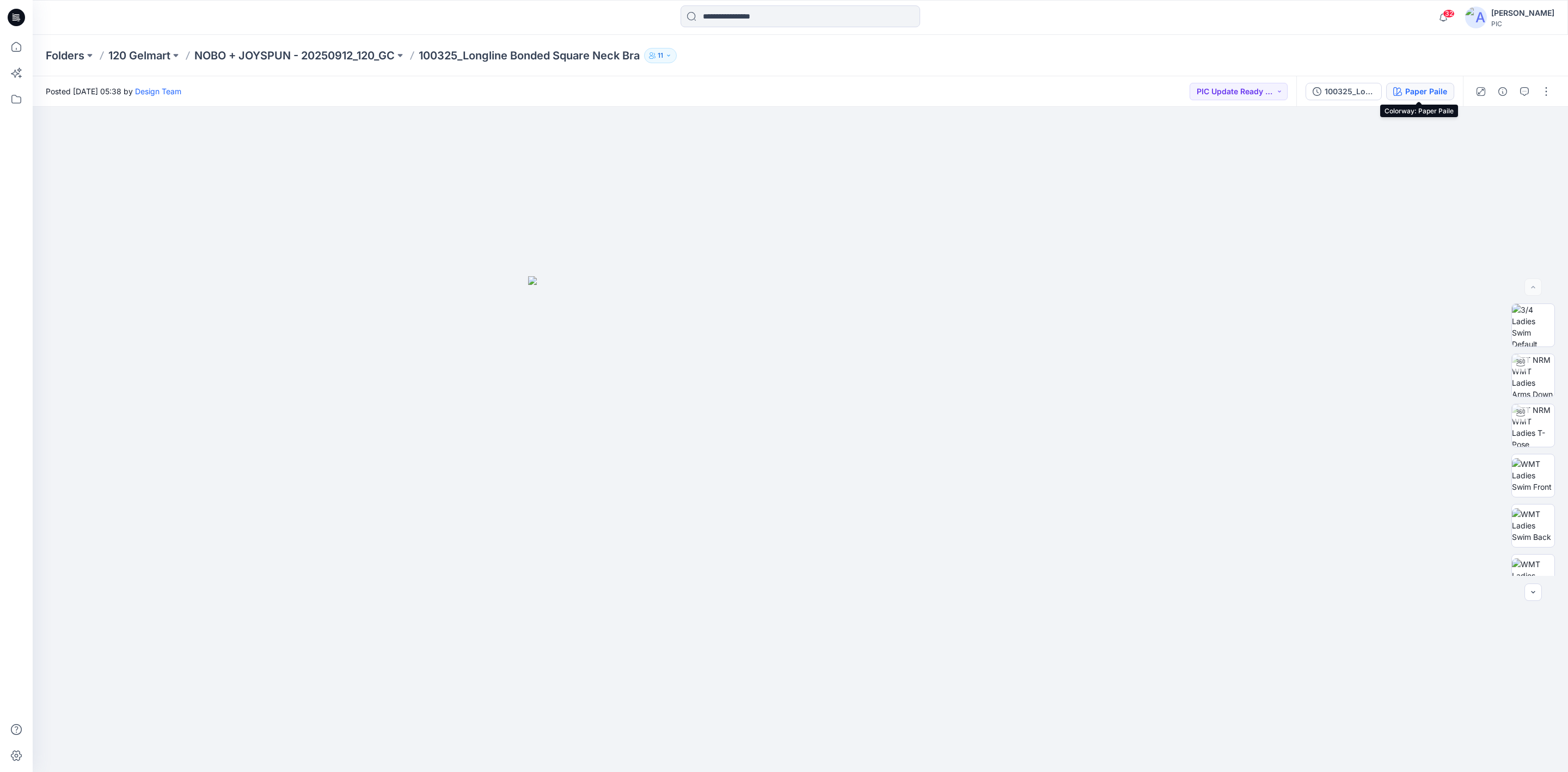
click at [1241, 92] on div "Paper Paile" at bounding box center [1425, 91] width 42 height 12
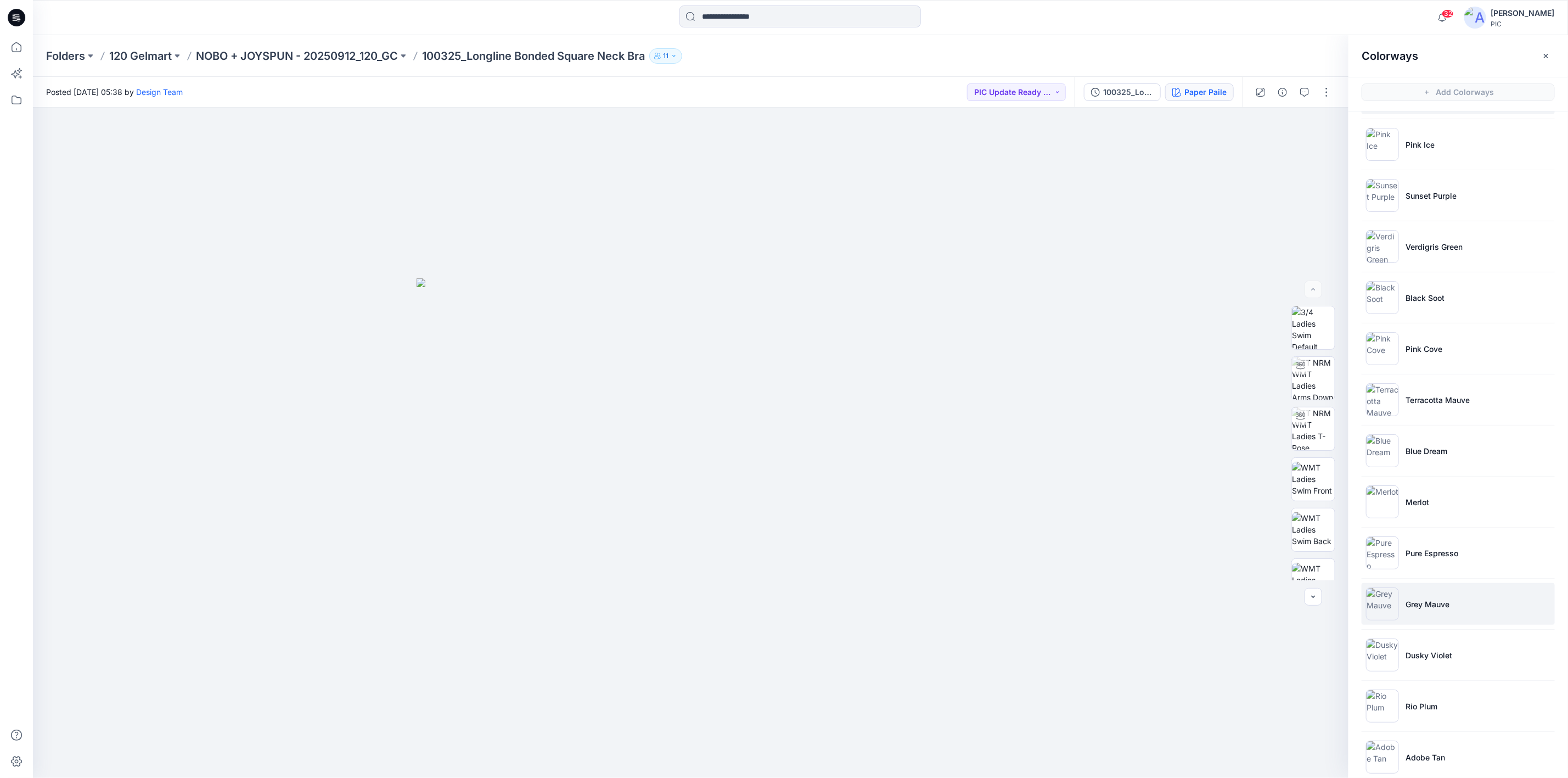
scroll to position [120, 0]
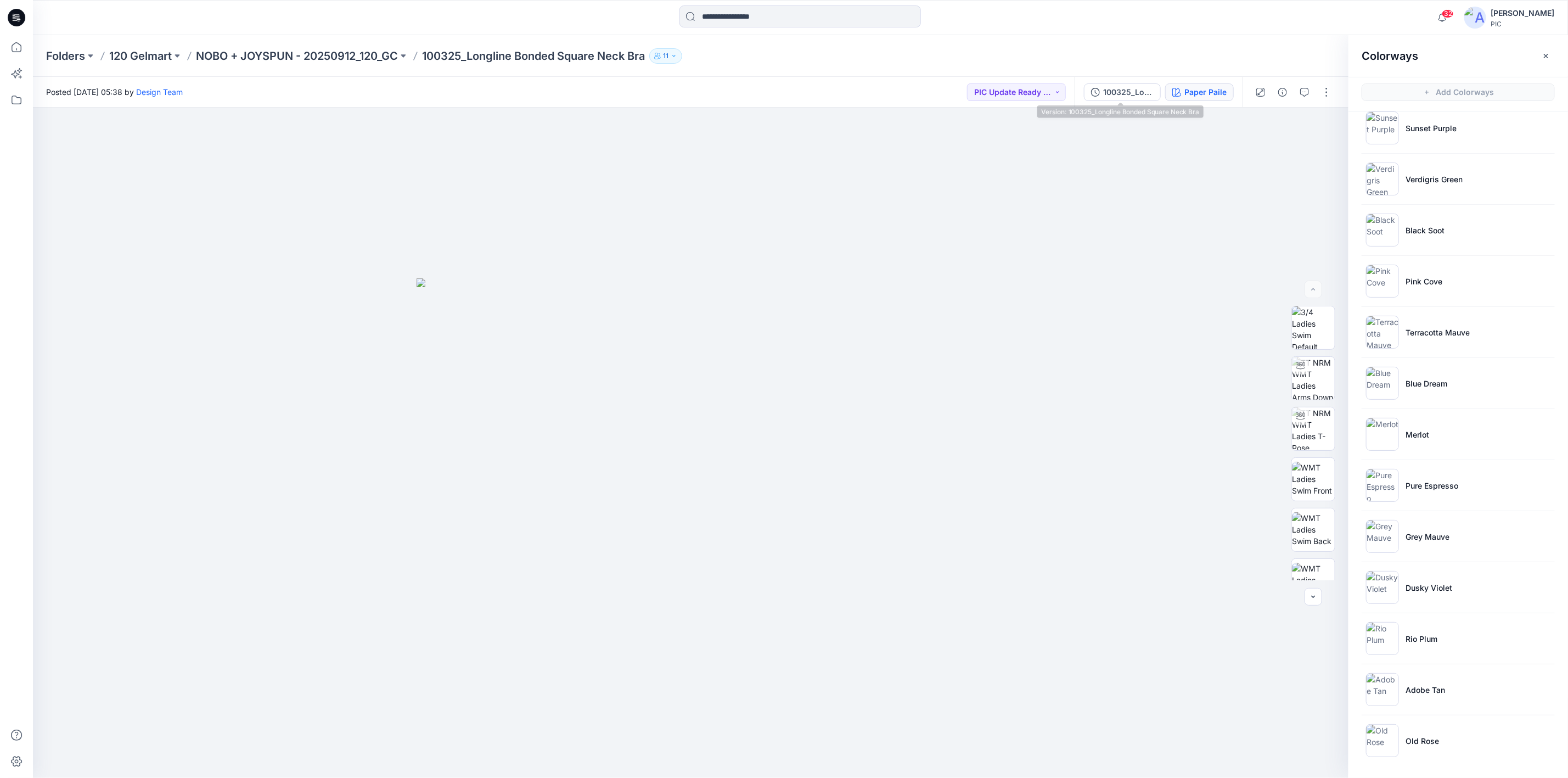
drag, startPoint x: 1112, startPoint y: 95, endPoint x: 1124, endPoint y: 102, distance: 13.9
click at [1112, 94] on div "100325_Longline Bonded Square Neck Bra" at bounding box center [1129, 92] width 51 height 12
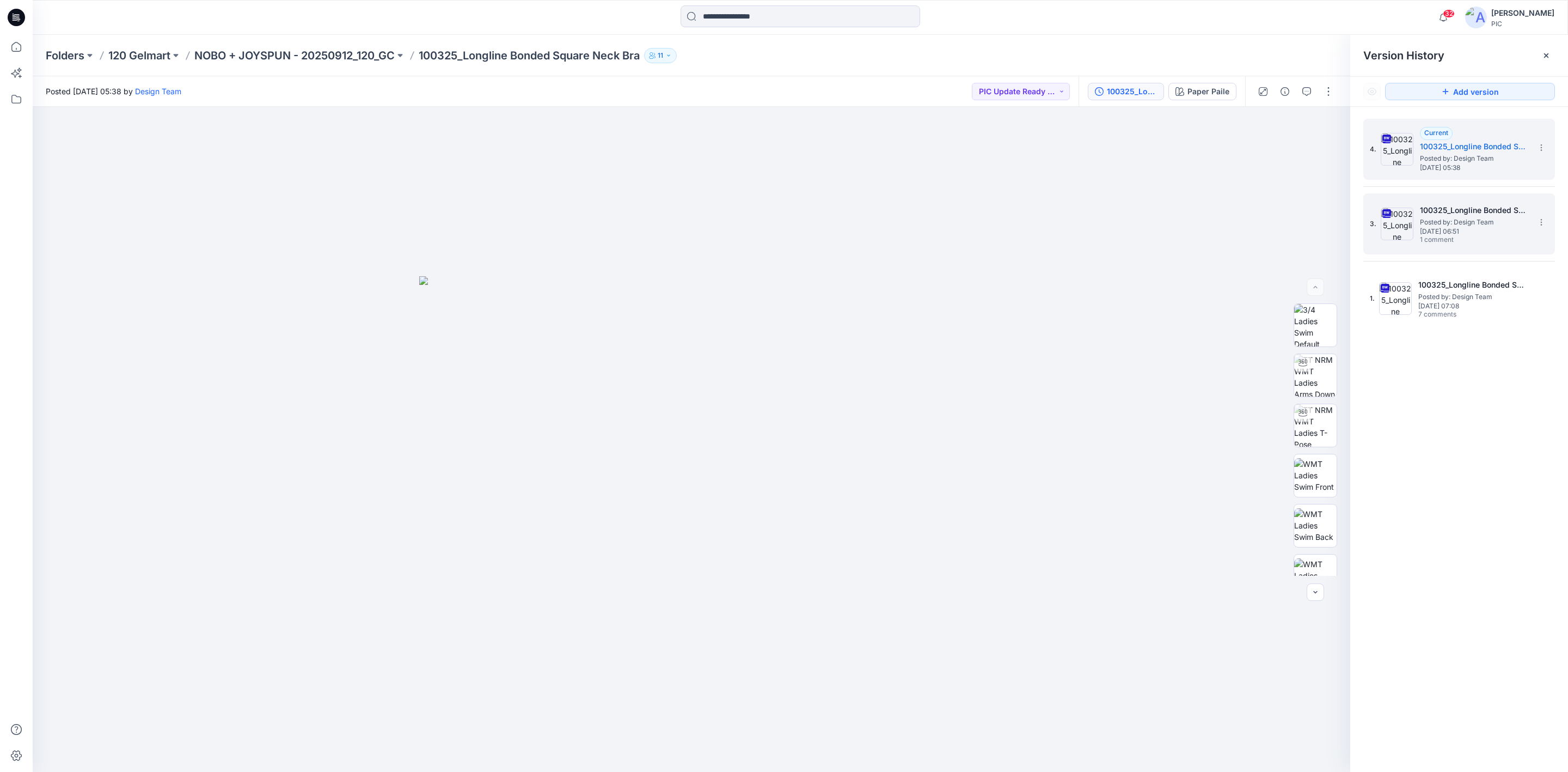
drag, startPoint x: 1412, startPoint y: 232, endPoint x: 1415, endPoint y: 238, distance: 6.7
click at [1241, 234] on div "3. 100325_Longline Bonded Square Neck Bra_V2 Posted by: Design Team Friday, Oct…" at bounding box center [1452, 224] width 163 height 52
click at [1188, 90] on div "Paper Paile" at bounding box center [1208, 91] width 42 height 12
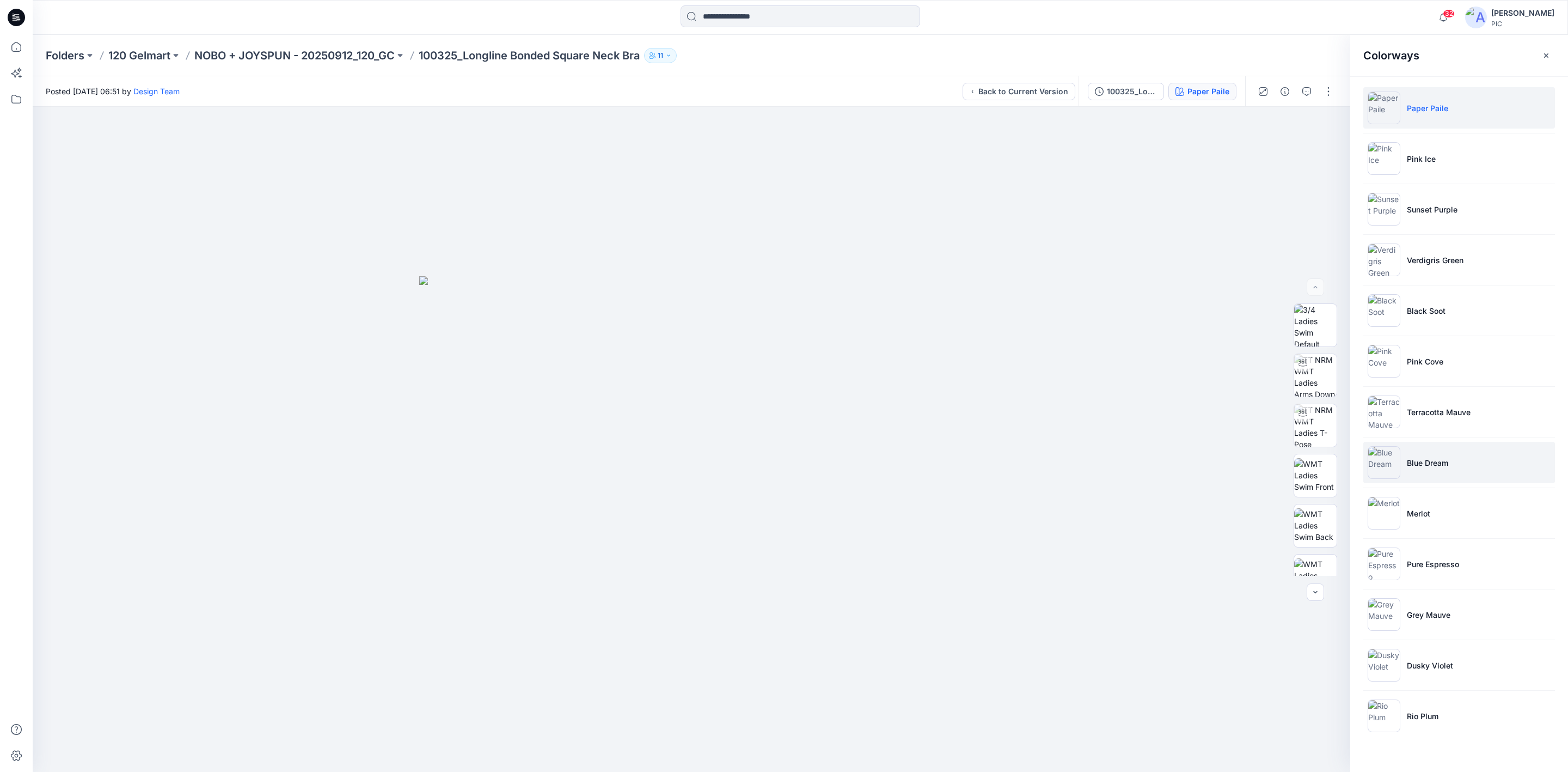
click at [1241, 457] on img at bounding box center [1385, 463] width 33 height 33
click at [1187, 90] on div "Blue Dream" at bounding box center [1208, 91] width 43 height 12
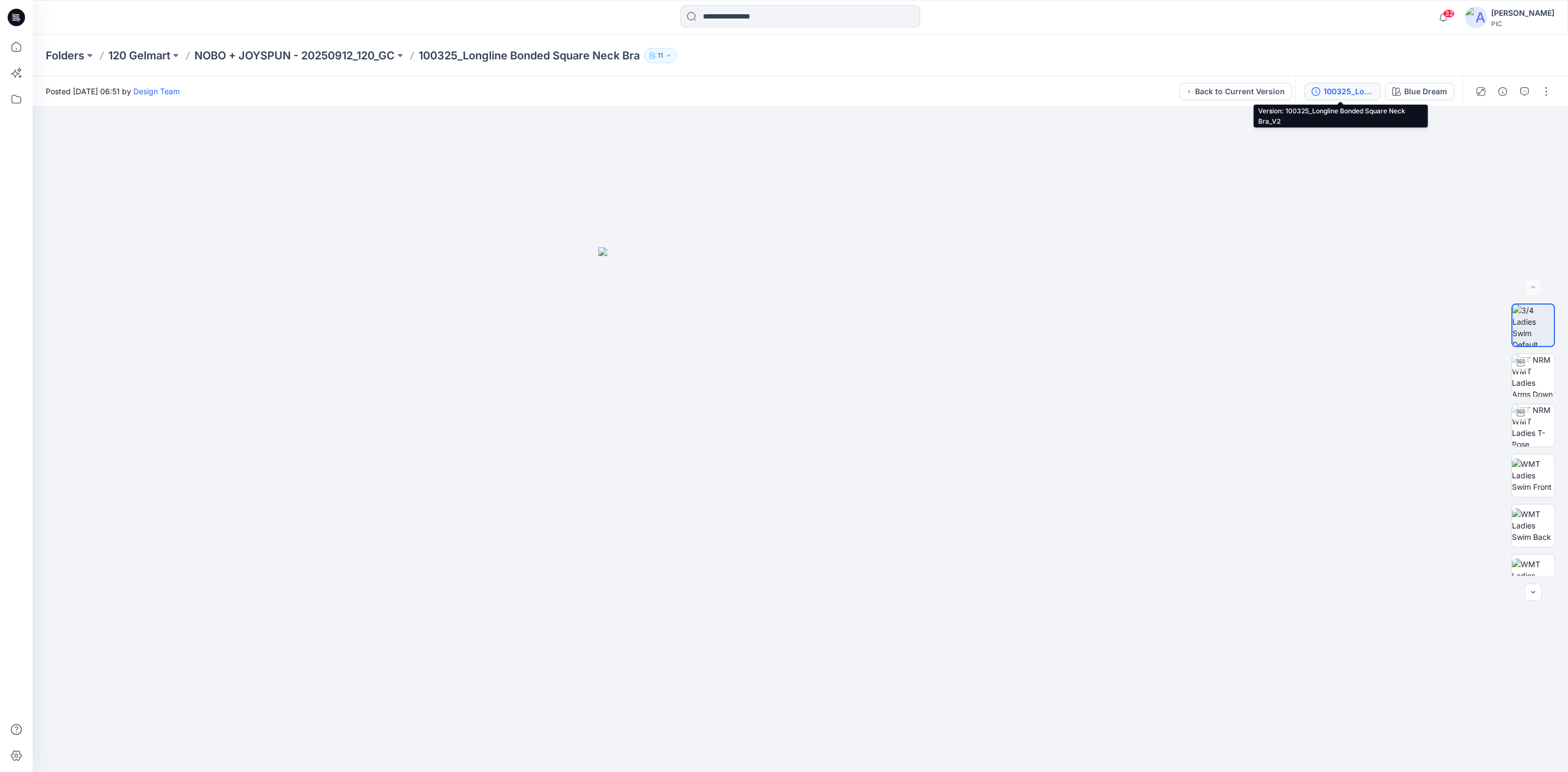
click at [1241, 89] on icon "button" at bounding box center [1316, 91] width 9 height 9
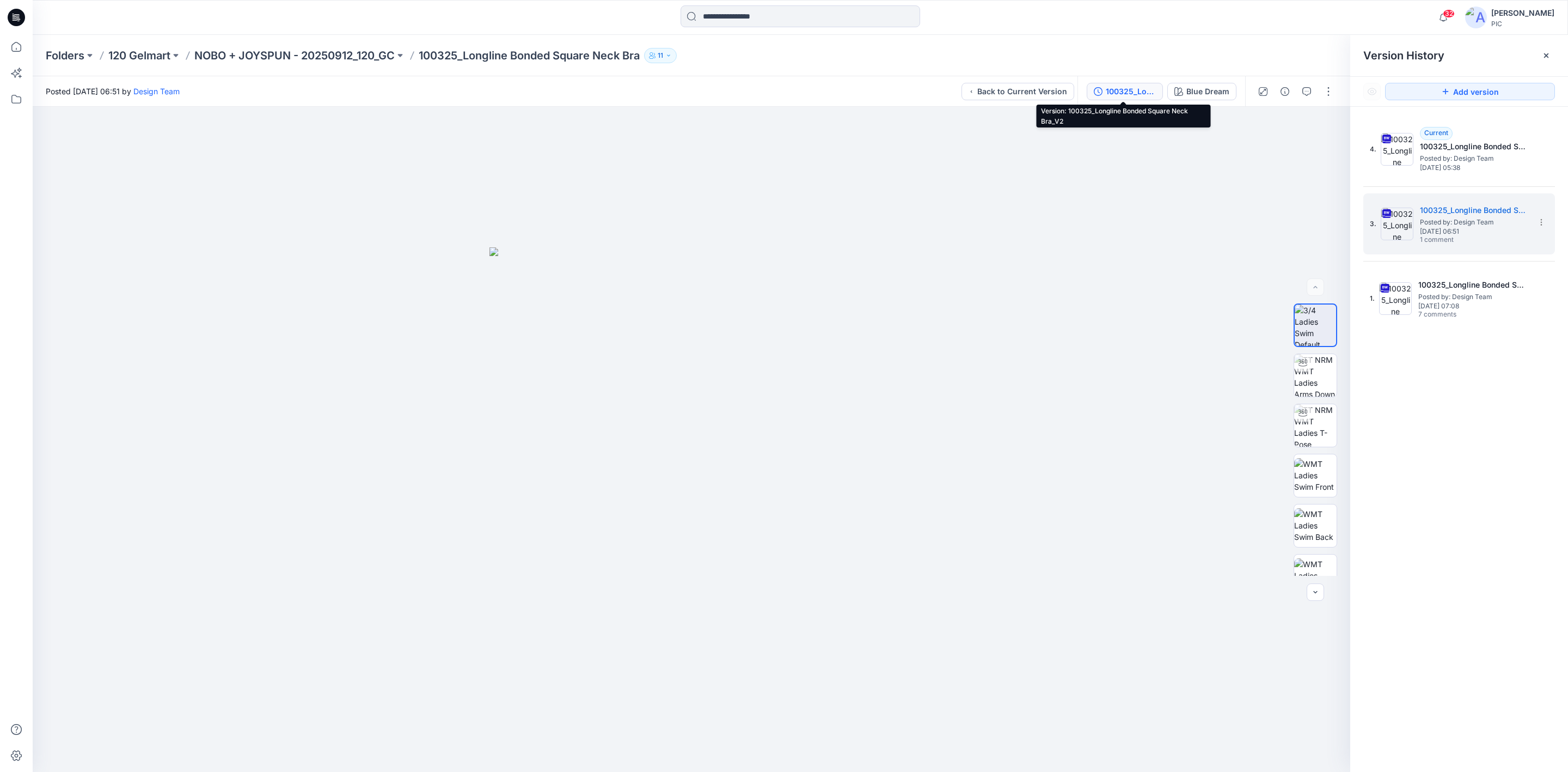
click at [1118, 88] on div "100325_Longline Bonded Square Neck Bra_V2" at bounding box center [1132, 91] width 50 height 12
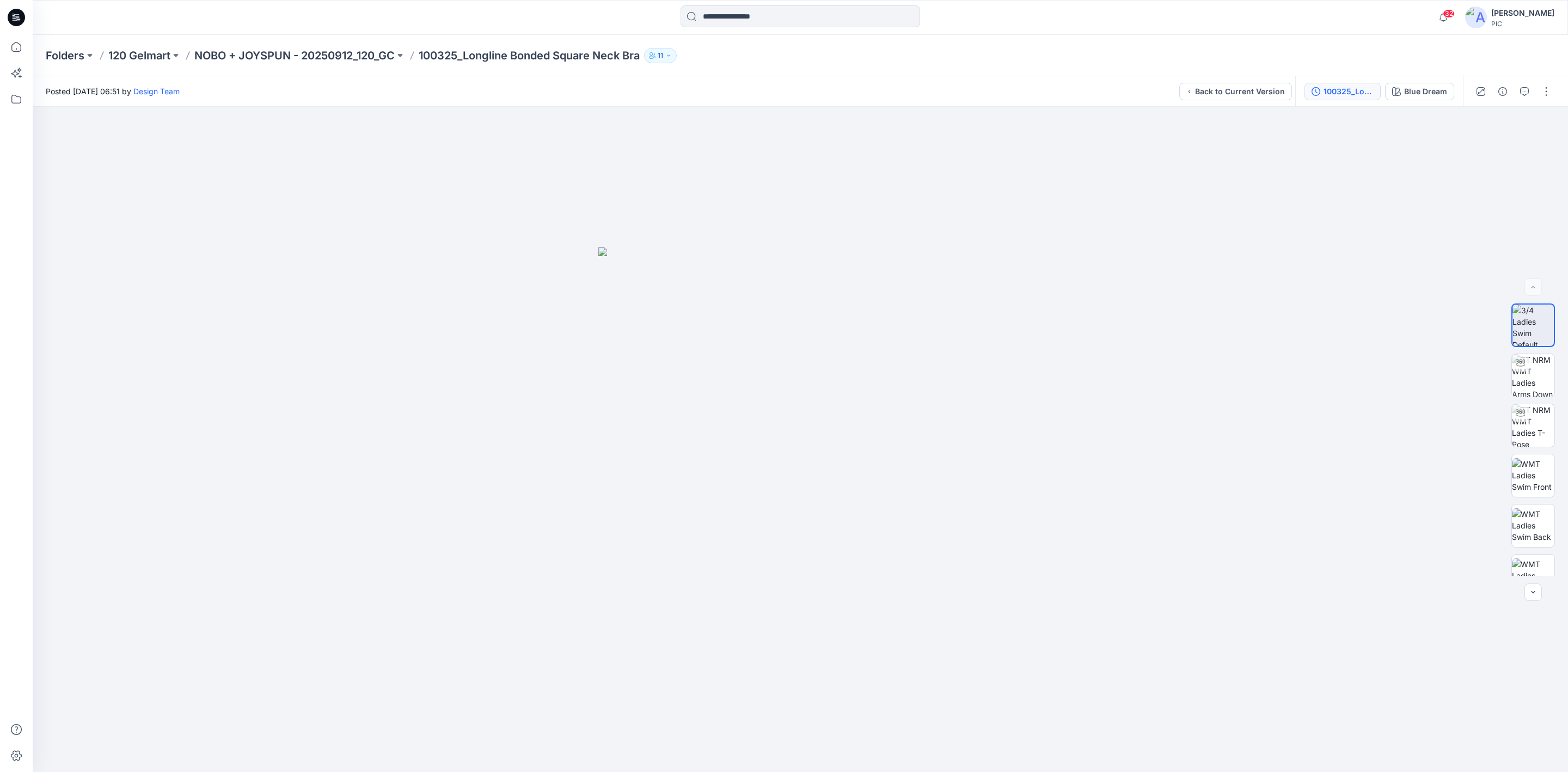
click at [1241, 88] on div "100325_Longline Bonded Square Neck Bra_V2" at bounding box center [1349, 91] width 50 height 12
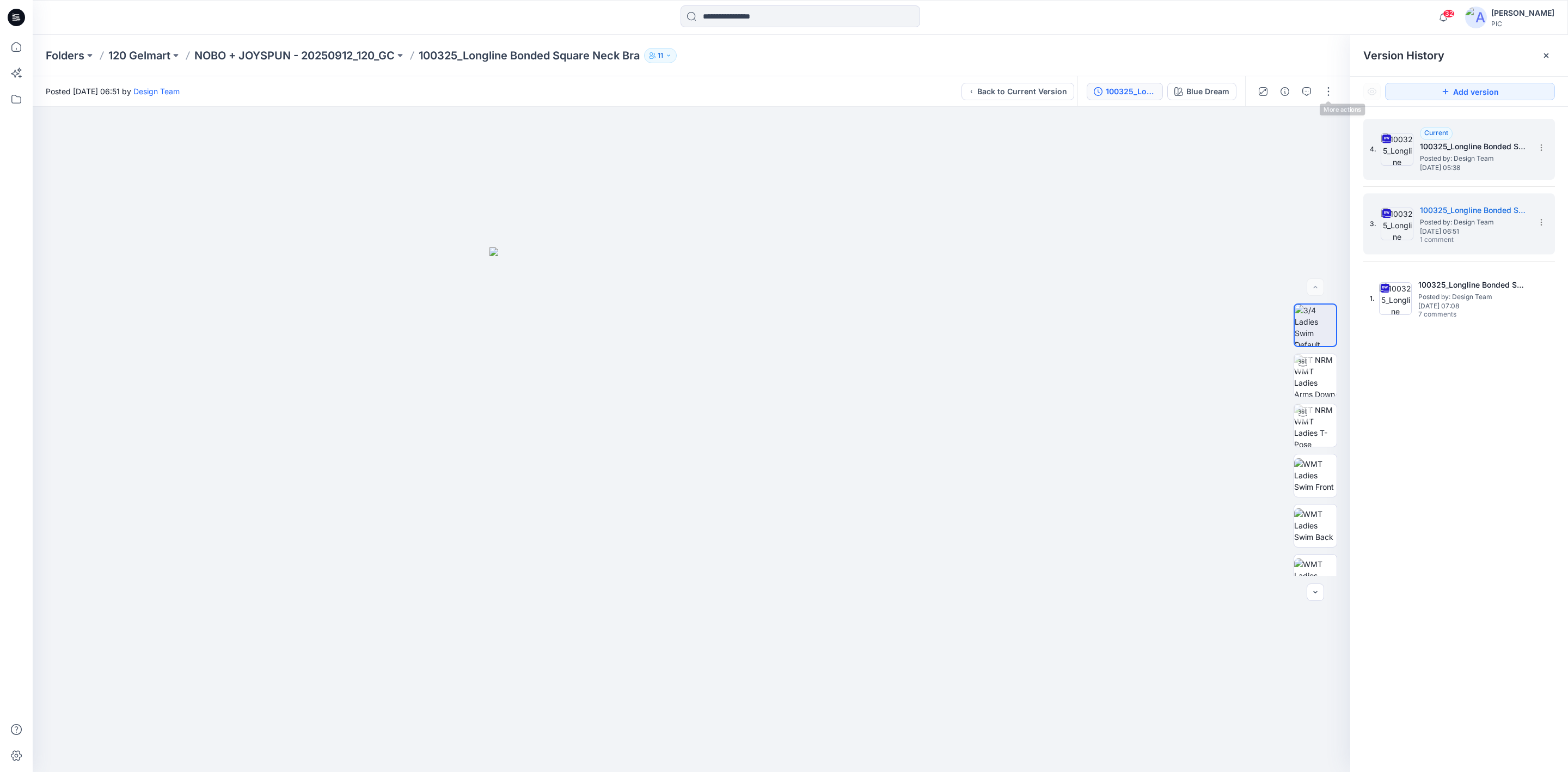
click at [1241, 156] on span "Posted by: Design Team" at bounding box center [1475, 158] width 109 height 11
click at [1200, 79] on div "100325_Longline Bonded Square Neck Bra Paper Paile" at bounding box center [1163, 91] width 167 height 30
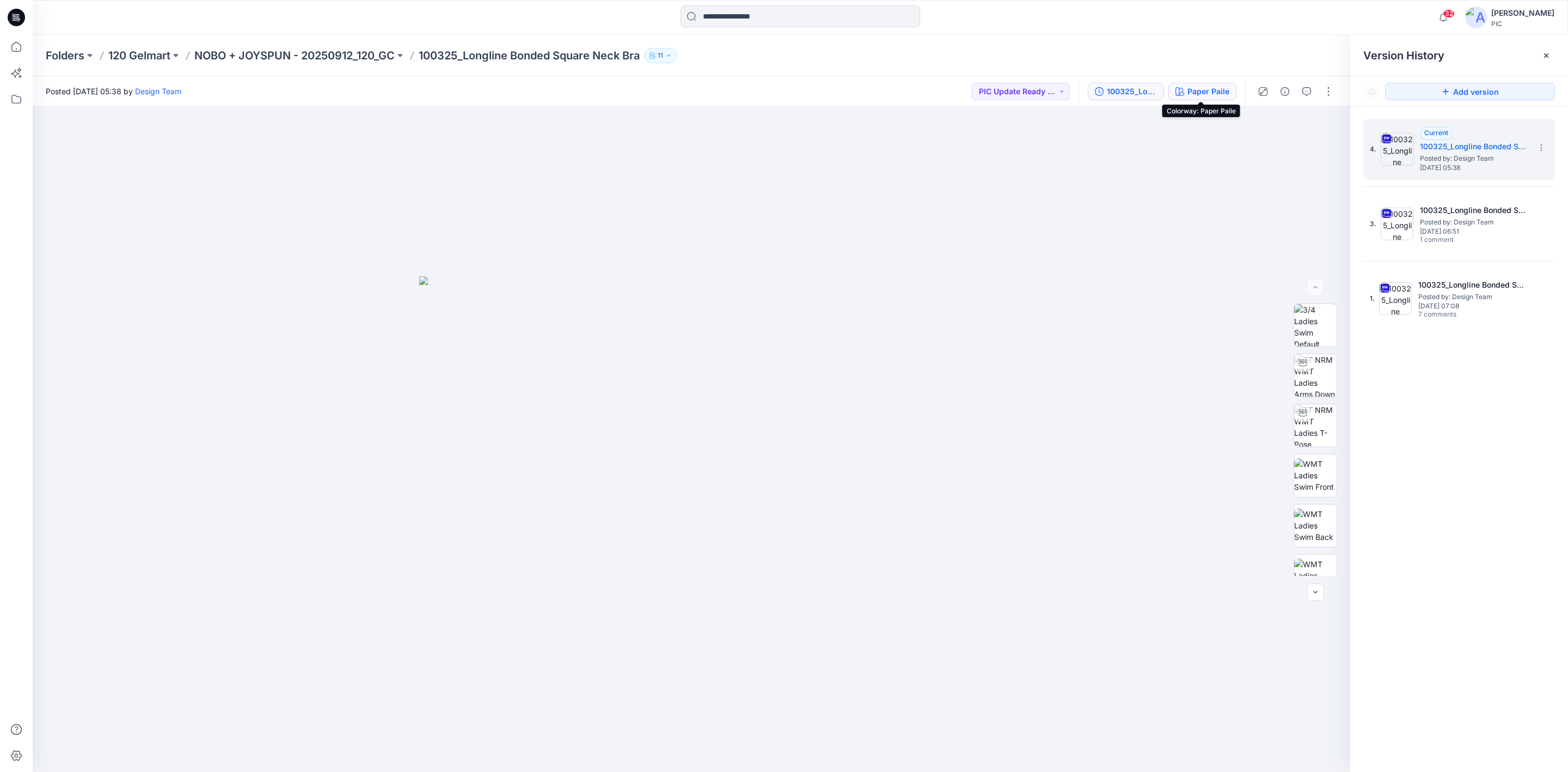
click at [1214, 93] on div "Paper Paile" at bounding box center [1208, 91] width 42 height 12
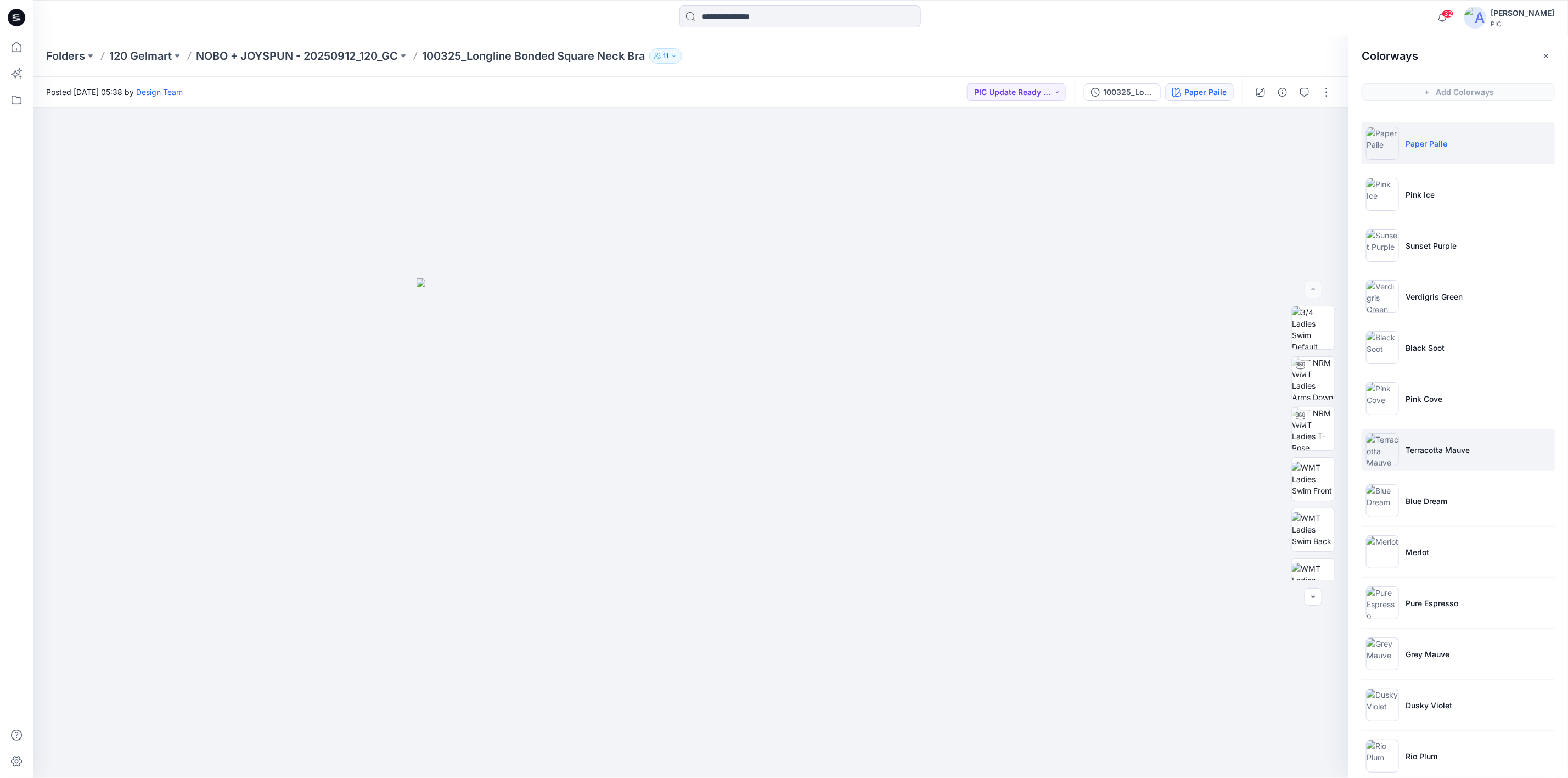
click at [1251, 447] on p "Terracotta Mauve" at bounding box center [1438, 450] width 65 height 12
click at [962, 326] on div at bounding box center [691, 443] width 1316 height 670
click at [248, 50] on p "NOBO + JOYSPUN - 20250912_120_GC" at bounding box center [296, 56] width 202 height 16
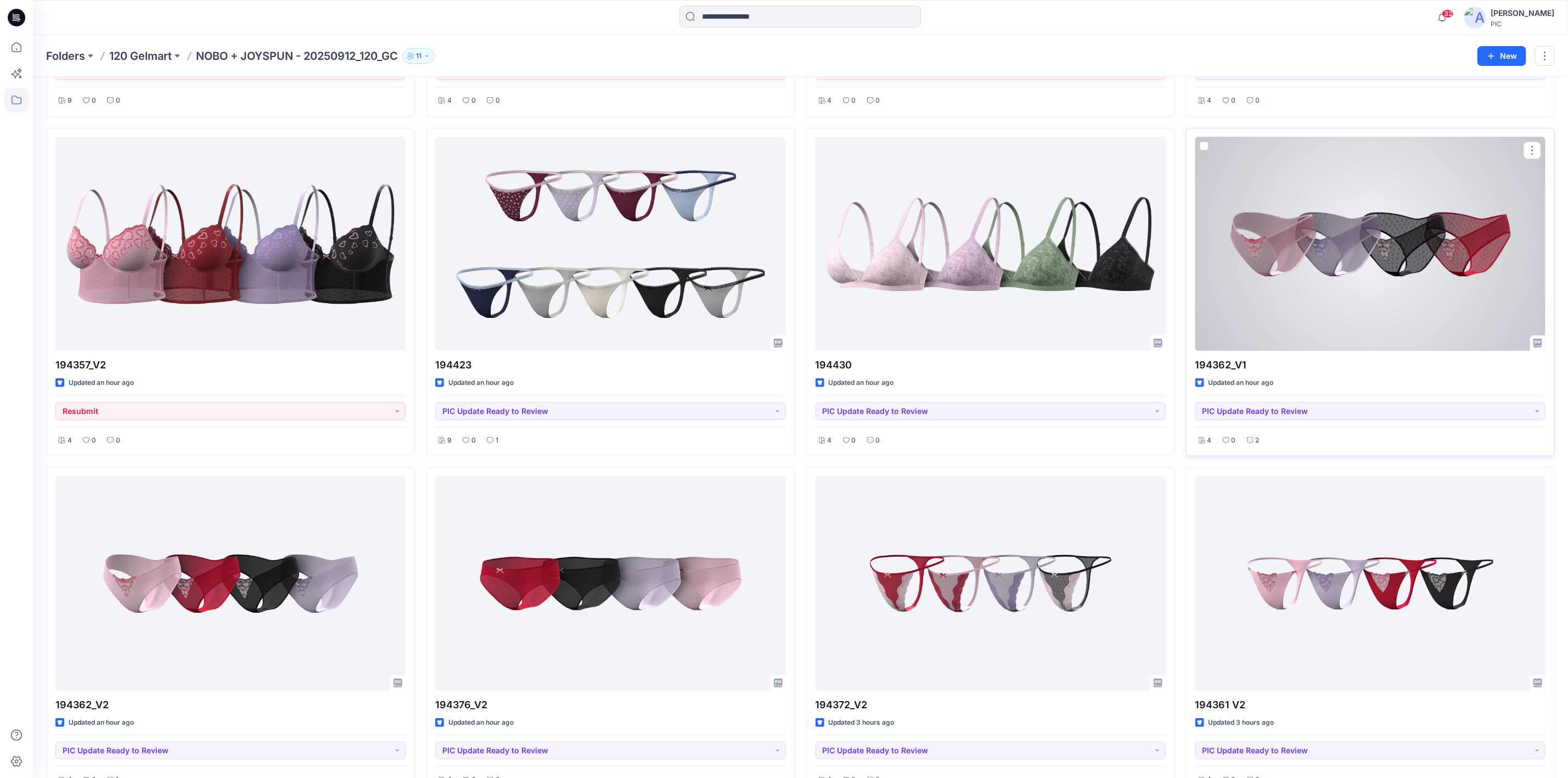
scroll to position [439, 0]
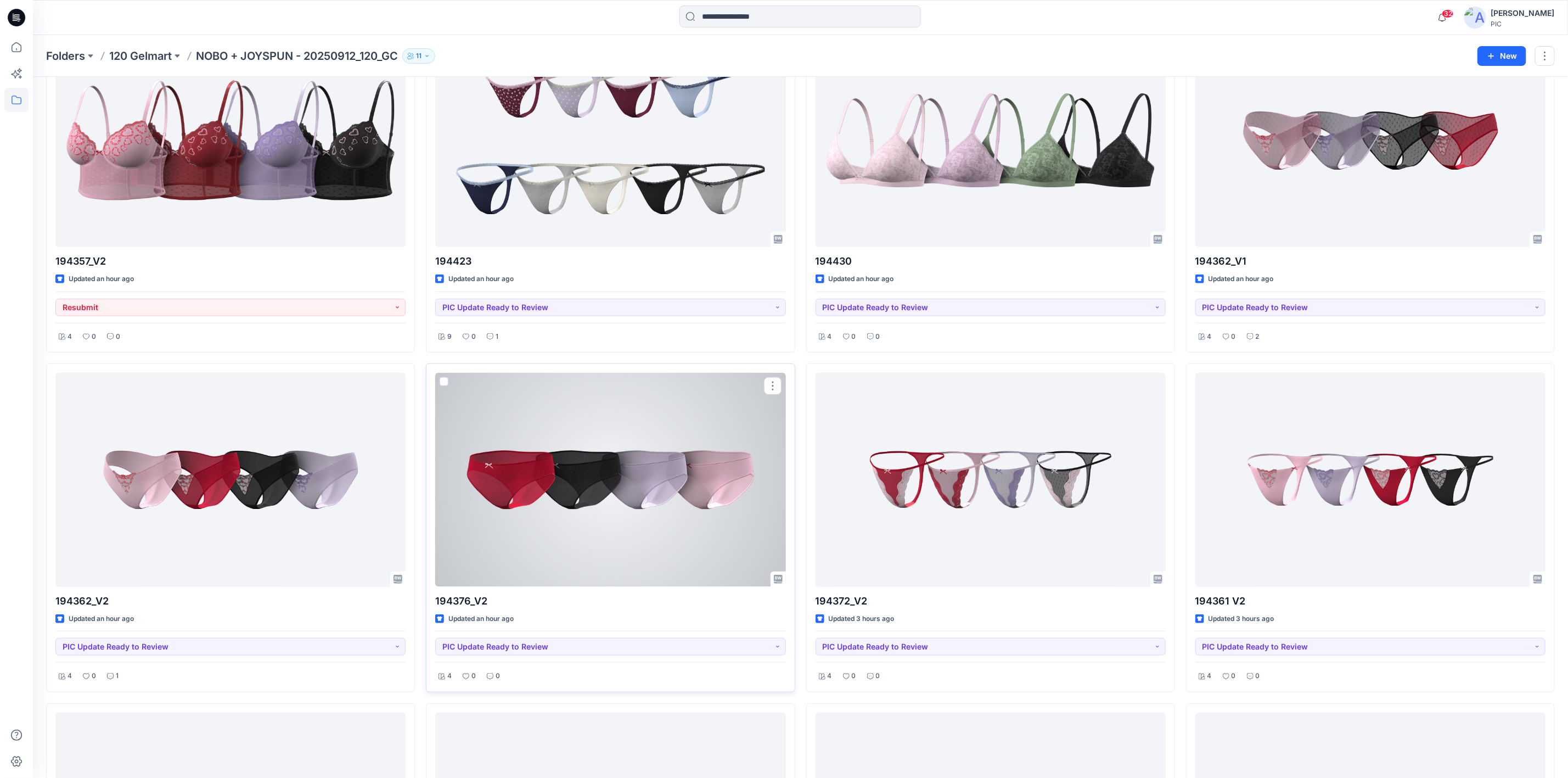
click at [573, 551] on div at bounding box center [610, 479] width 350 height 213
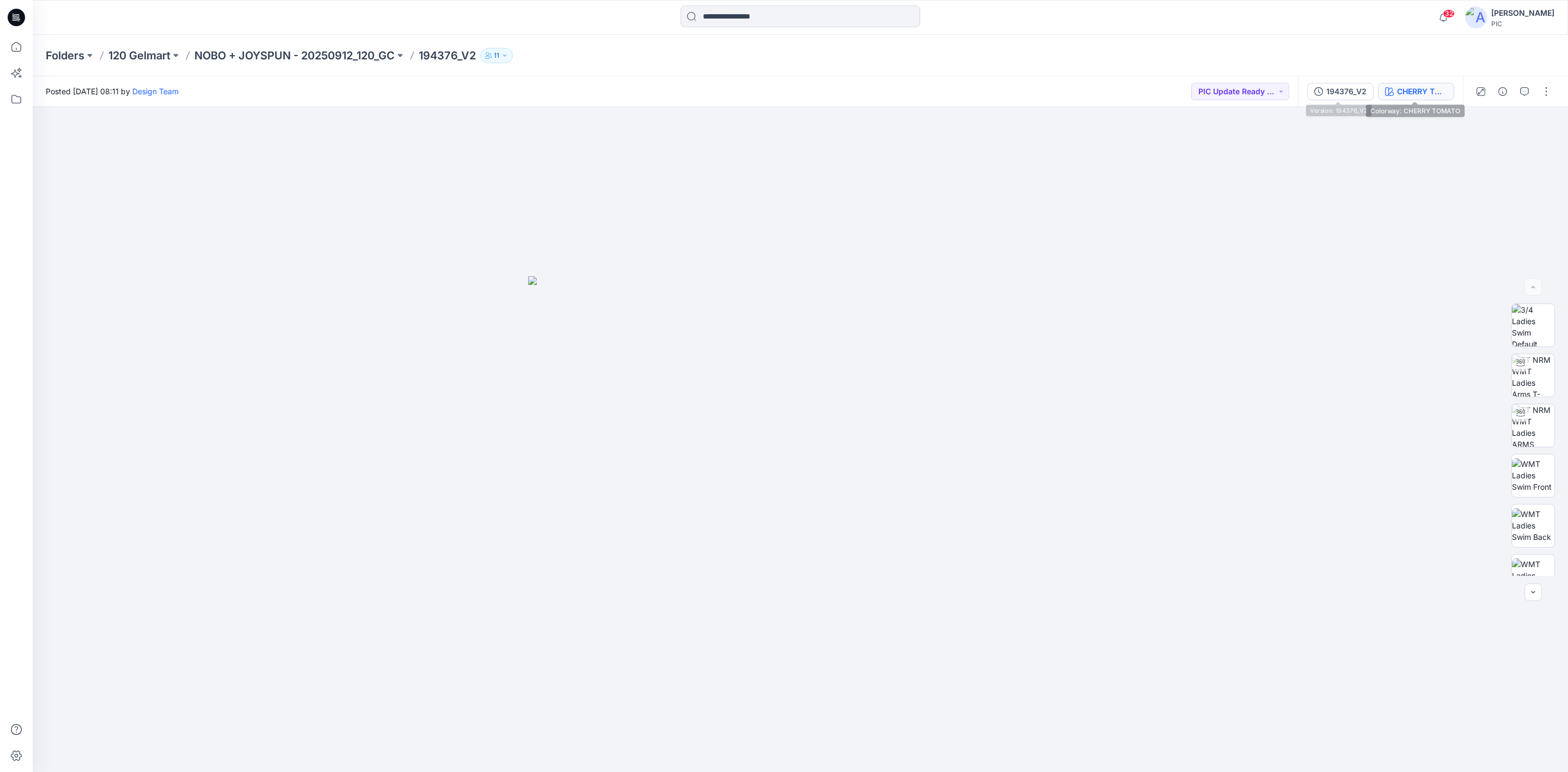
click at [1241, 82] on button "CHERRY TOMATO" at bounding box center [1416, 91] width 77 height 17
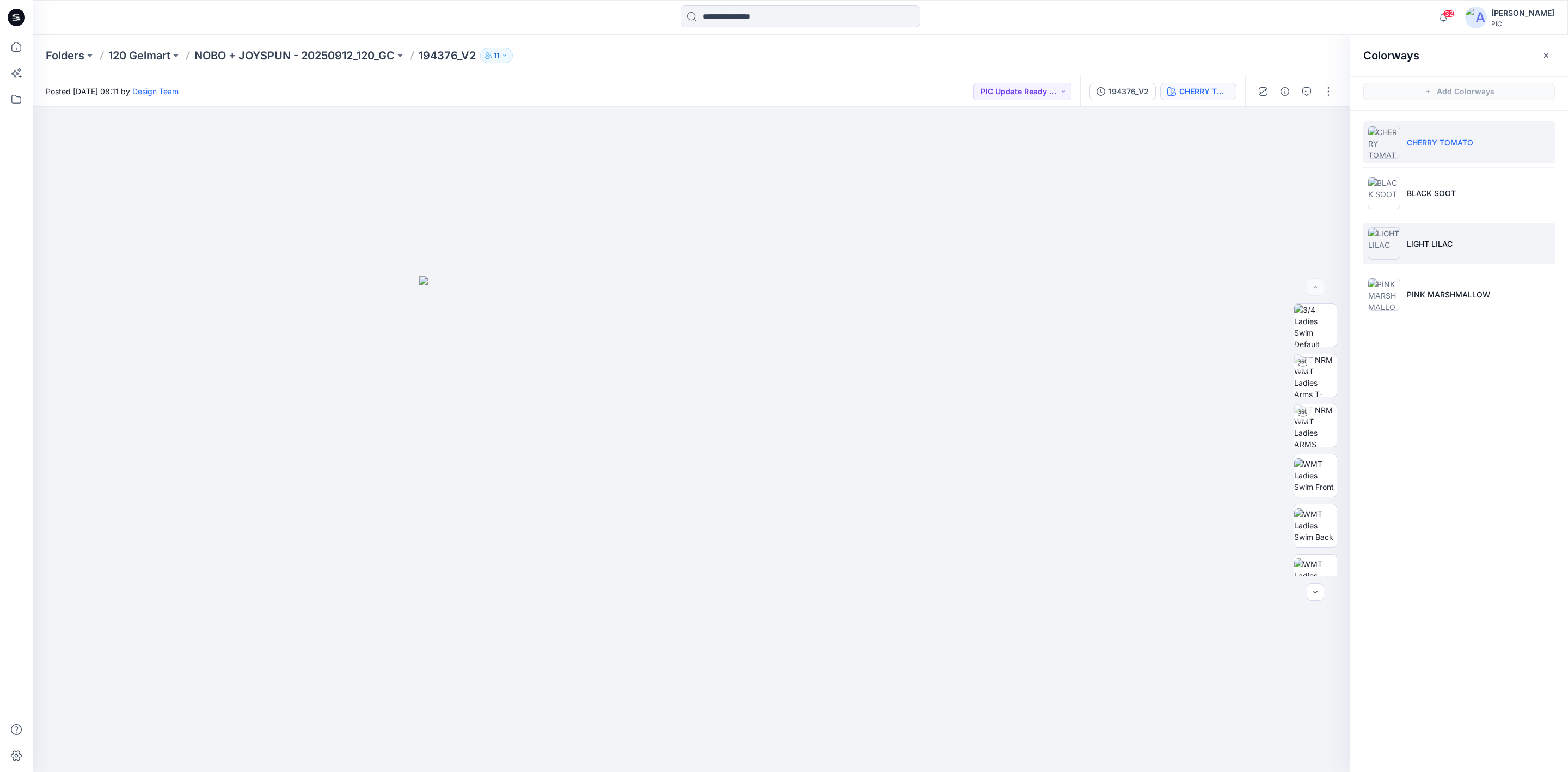
click at [1241, 248] on p "LIGHT LILAC" at bounding box center [1429, 243] width 46 height 12
click at [1241, 403] on img at bounding box center [1316, 407] width 43 height 34
click at [1241, 93] on icon "button" at bounding box center [1306, 91] width 9 height 9
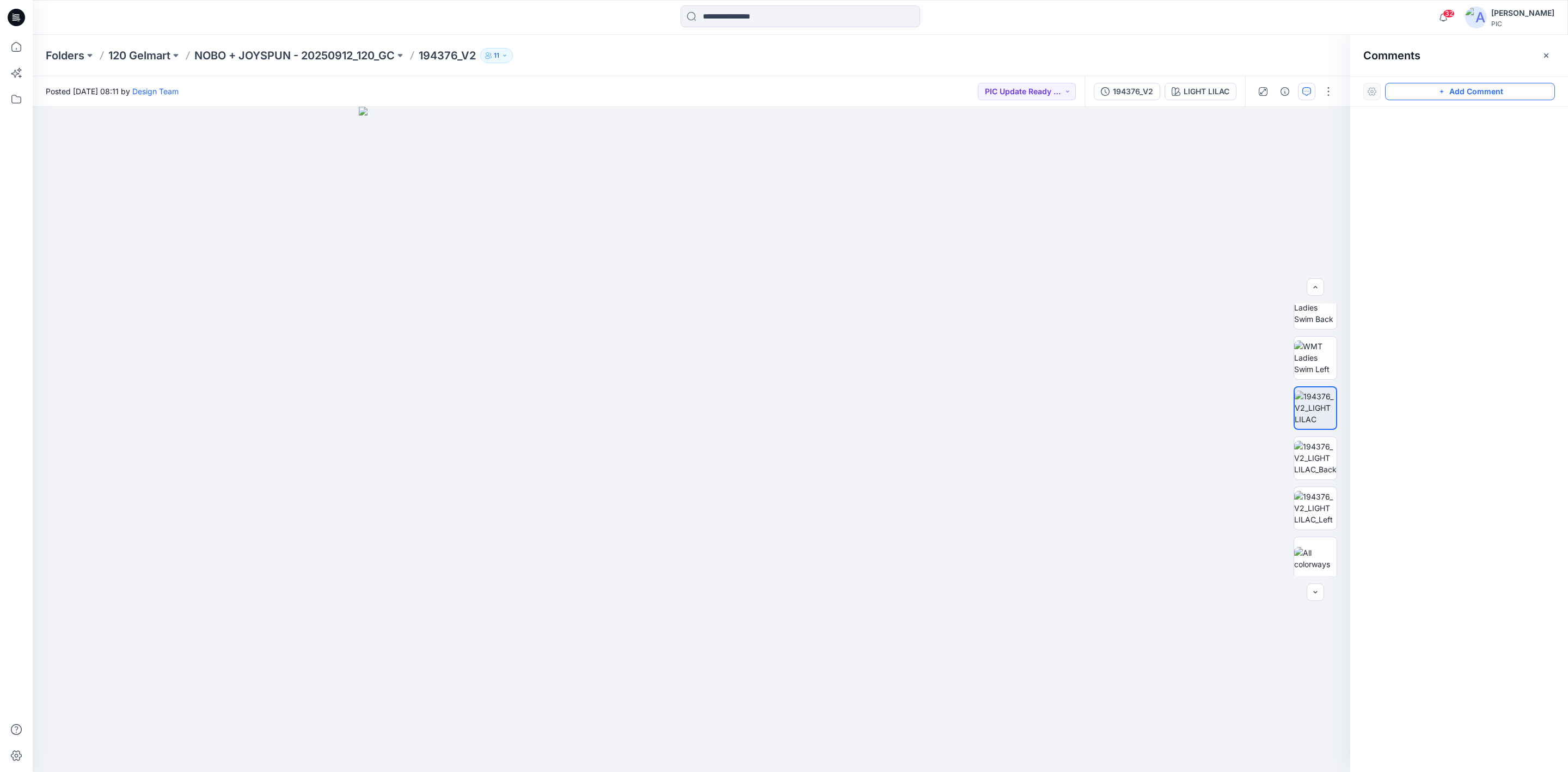
click at [1241, 95] on button "Add Comment" at bounding box center [1470, 91] width 170 height 17
click at [718, 448] on div "1" at bounding box center [691, 439] width 1318 height 665
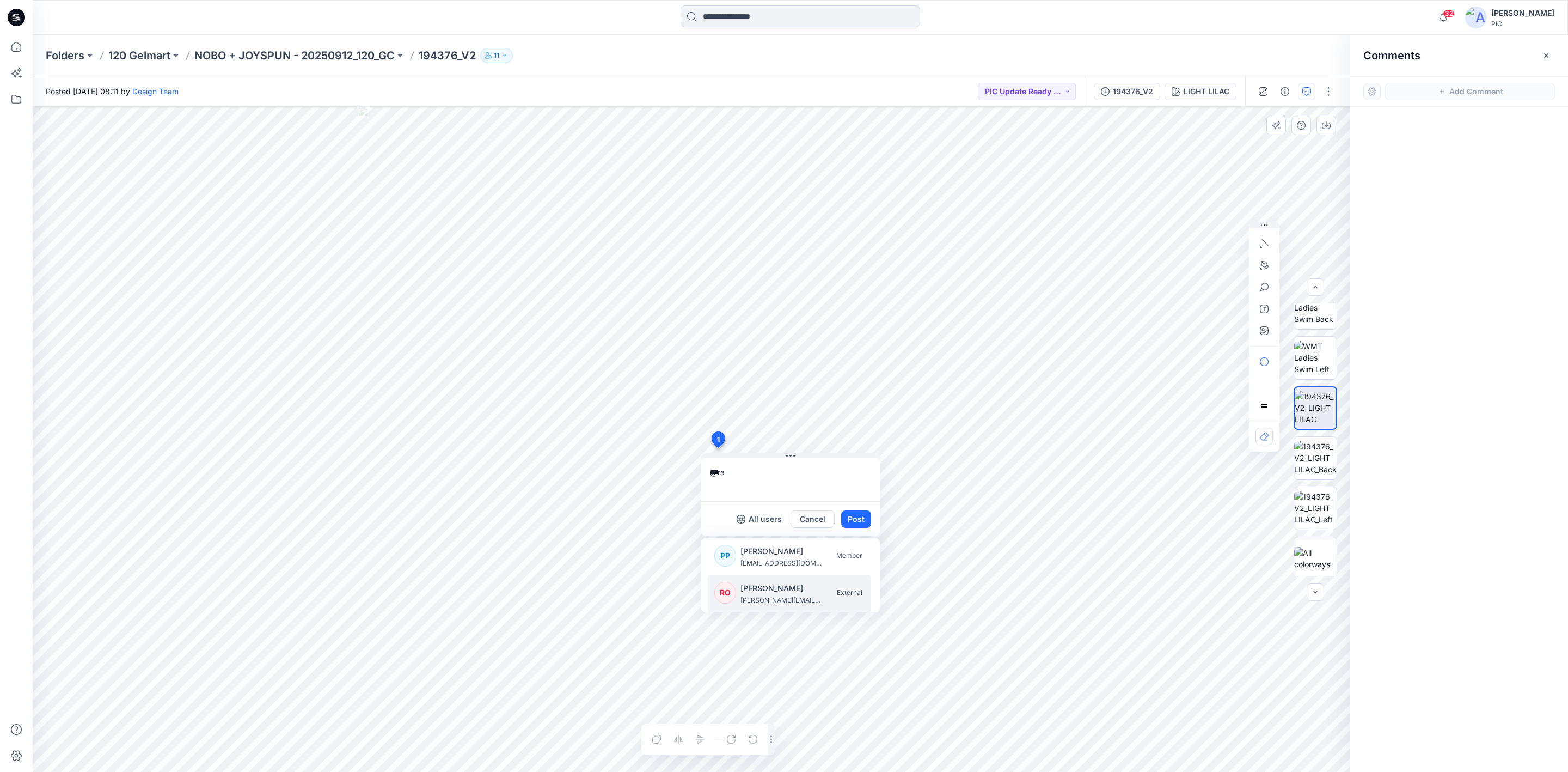
click at [790, 584] on p "[PERSON_NAME]" at bounding box center [782, 588] width 81 height 13
drag, startPoint x: 861, startPoint y: 474, endPoint x: 855, endPoint y: 474, distance: 6.0
click at [855, 474] on textarea "**********" at bounding box center [790, 479] width 178 height 44
click at [853, 474] on textarea "**********" at bounding box center [790, 479] width 178 height 44
drag, startPoint x: 837, startPoint y: 472, endPoint x: 868, endPoint y: 471, distance: 31.0
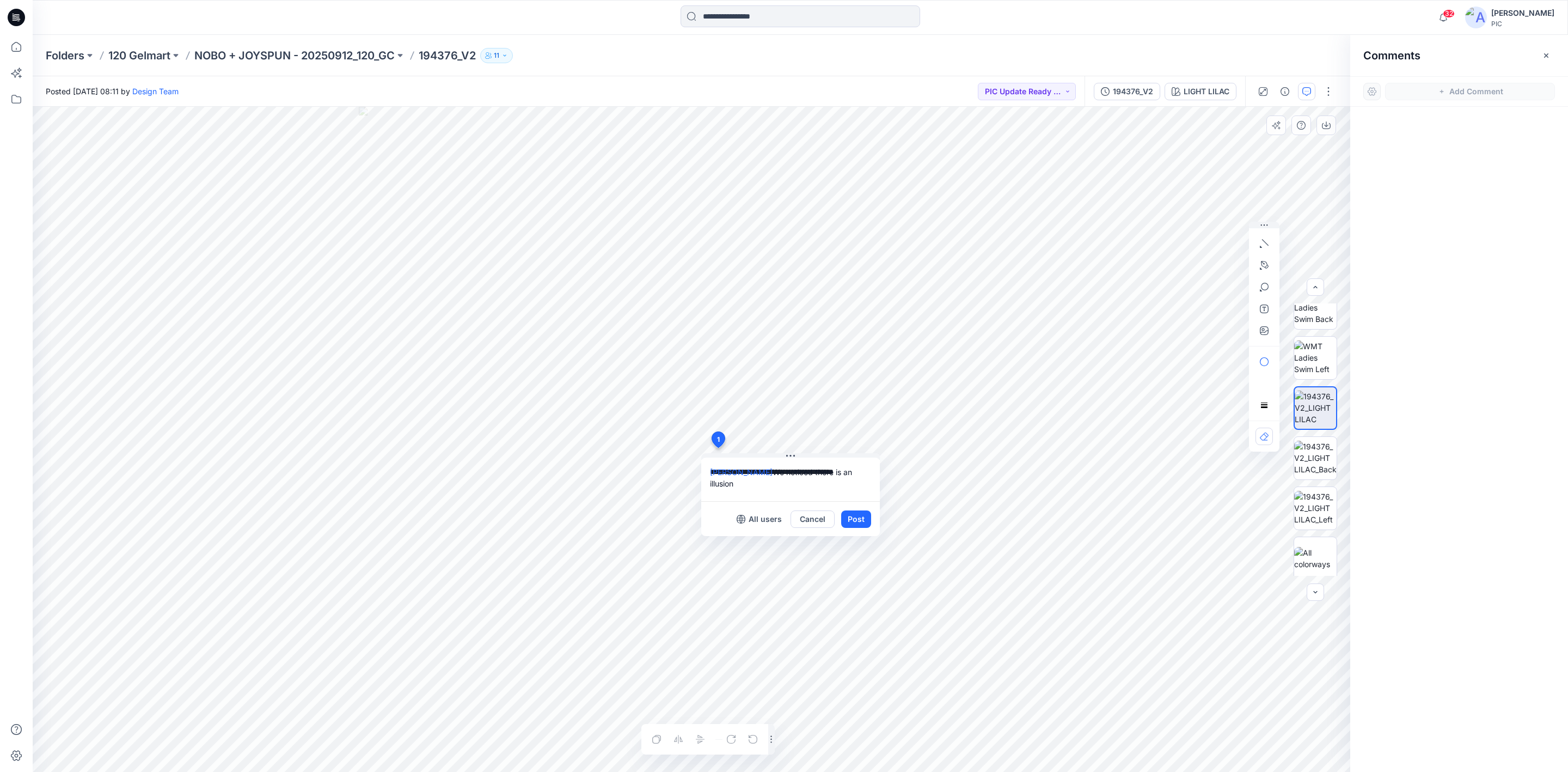
click at [868, 471] on textarea "**********" at bounding box center [790, 479] width 178 height 44
click at [799, 486] on textarea "**********" at bounding box center [790, 479] width 178 height 44
click at [861, 469] on textarea "**********" at bounding box center [790, 479] width 178 height 44
click at [863, 476] on textarea "**********" at bounding box center [790, 479] width 178 height 44
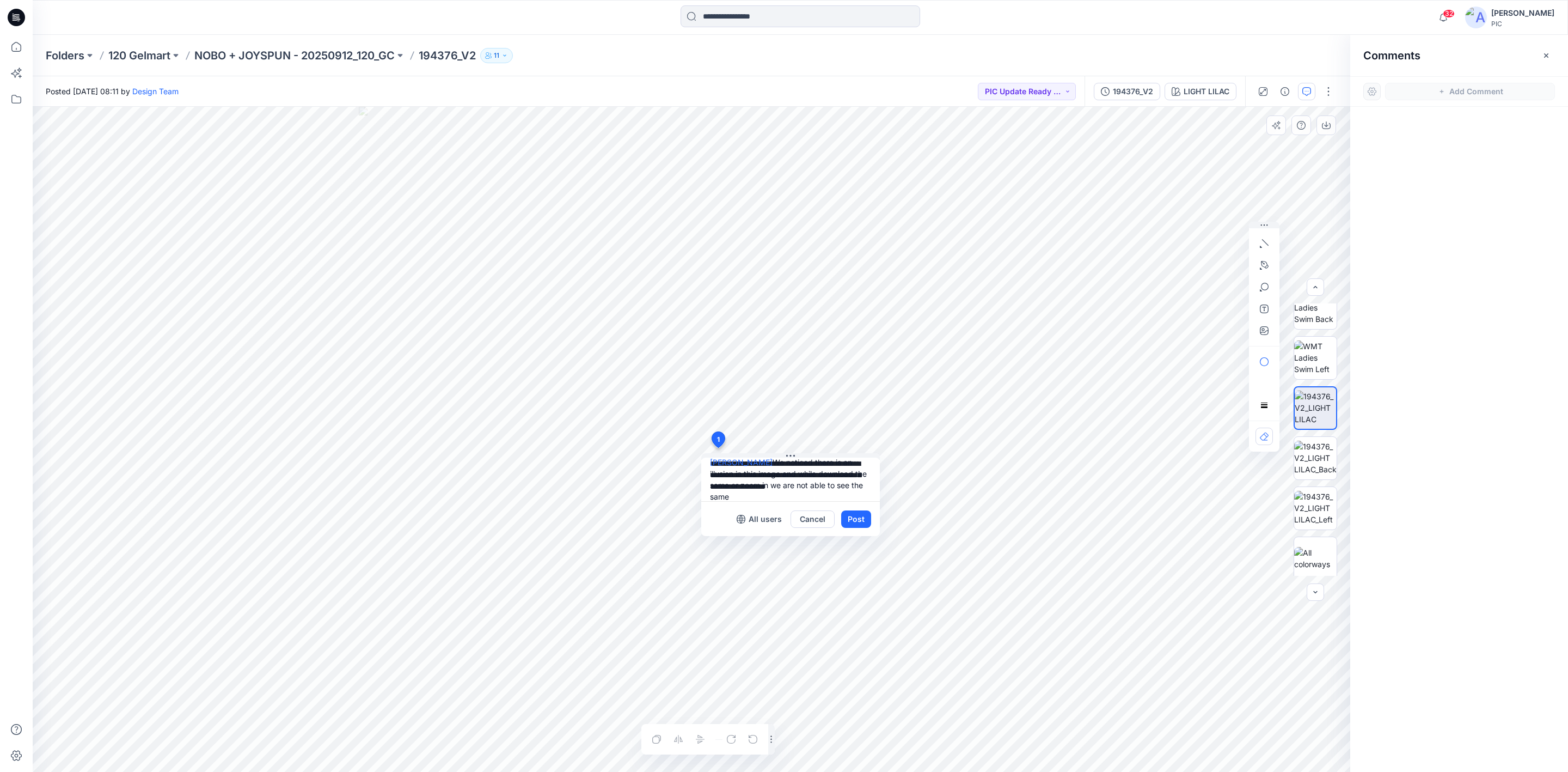
click at [801, 499] on textarea "**********" at bounding box center [790, 479] width 178 height 44
type textarea "**********"
click at [1241, 332] on icon "button" at bounding box center [1264, 330] width 9 height 9
type input"] "**********"
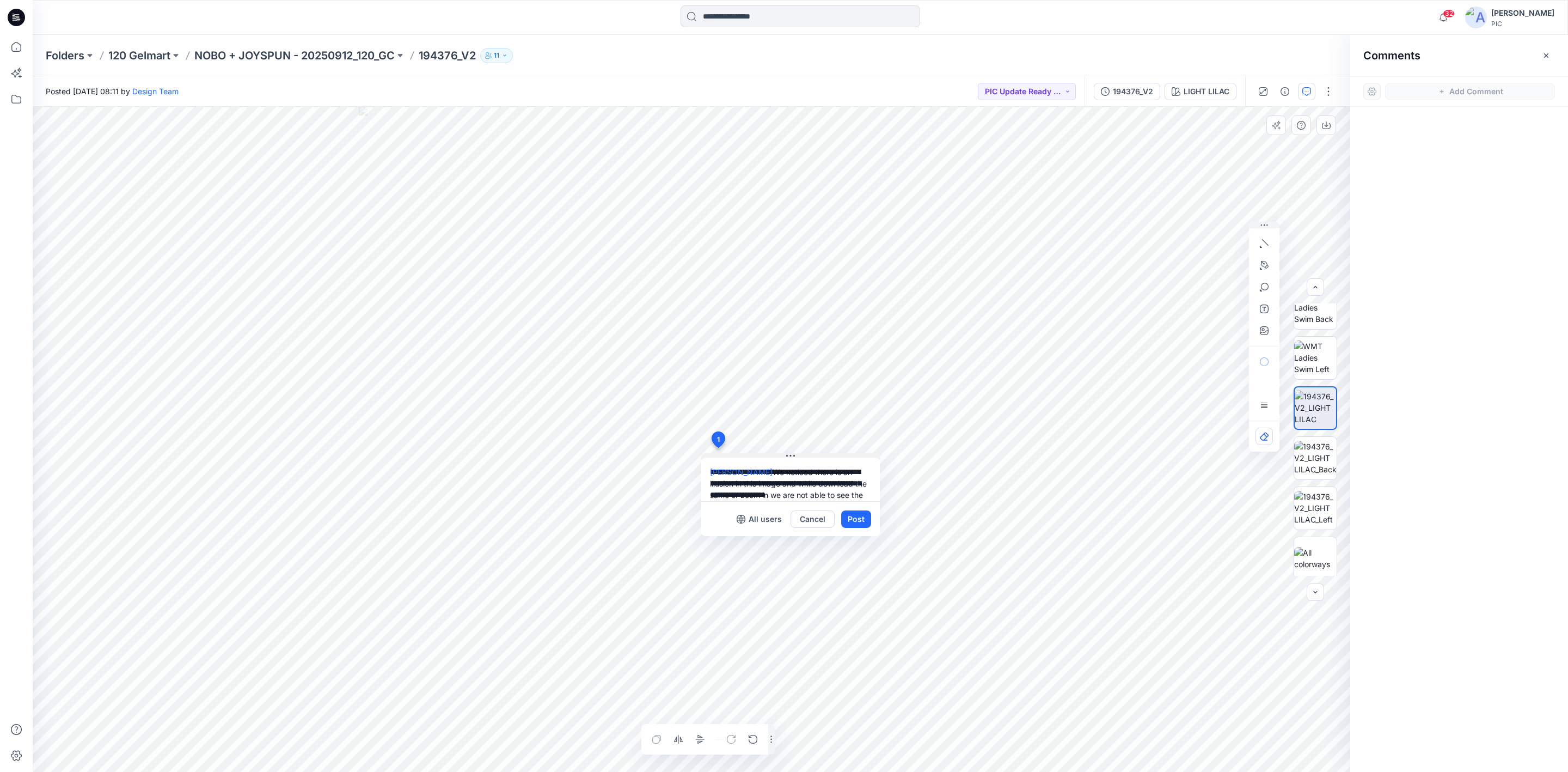
drag, startPoint x: 767, startPoint y: 497, endPoint x: 708, endPoint y: 456, distance: 71.8
click at [708, 456] on div "**********" at bounding box center [790, 494] width 178 height 82
click at [814, 520] on button "Cancel" at bounding box center [812, 519] width 44 height 17
click at [1241, 85] on button "Add Comment" at bounding box center [1470, 91] width 170 height 17
click at [698, 454] on div "1" at bounding box center [691, 439] width 1318 height 665
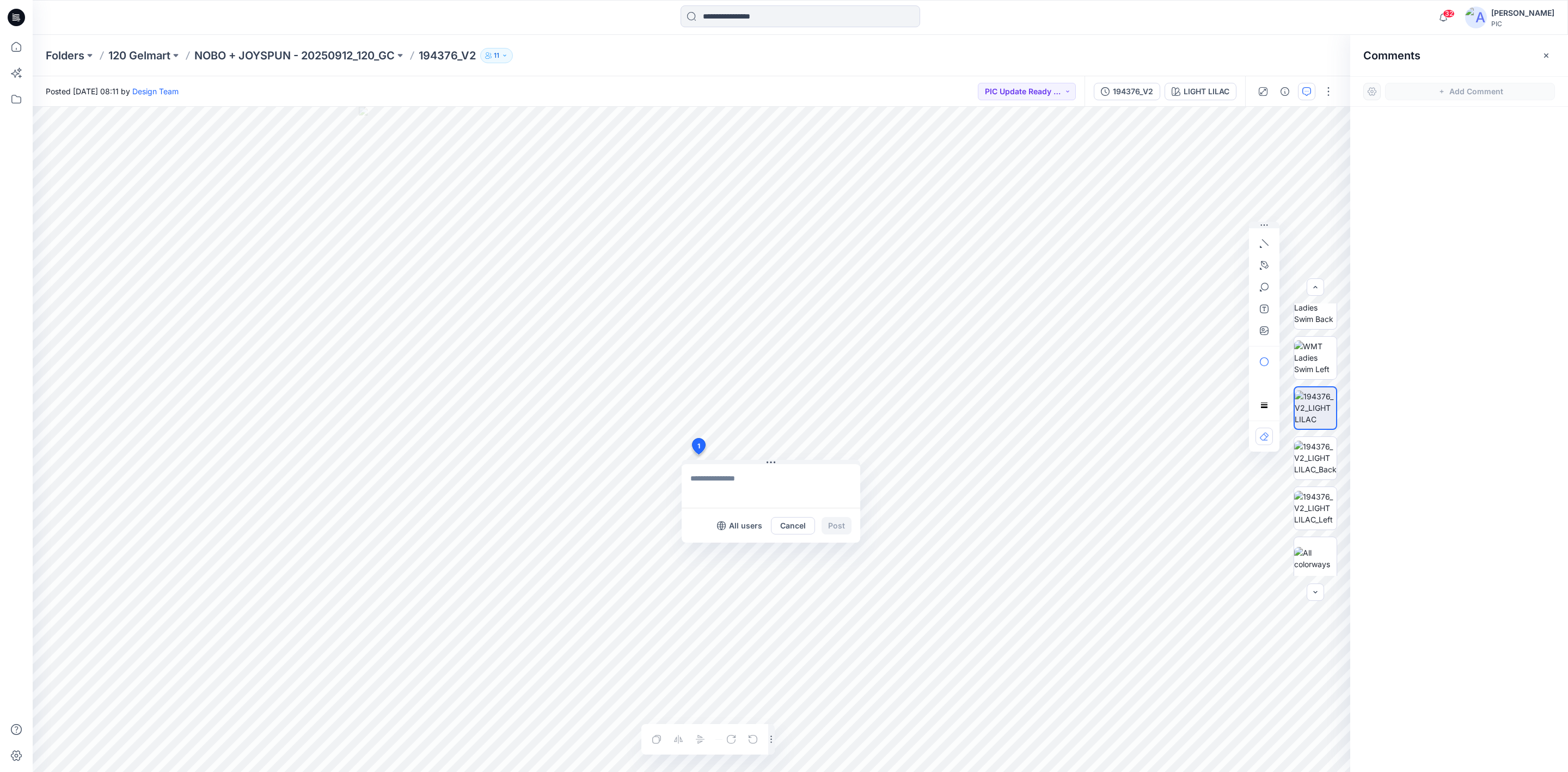
type textarea "**********"
click at [1241, 330] on icon "button" at bounding box center [1264, 330] width 9 height 9
type input"] "**********"
click at [1241, 103] on div "**********" at bounding box center [801, 424] width 1536 height 695
click at [840, 490] on textarea "**********" at bounding box center [771, 485] width 178 height 44
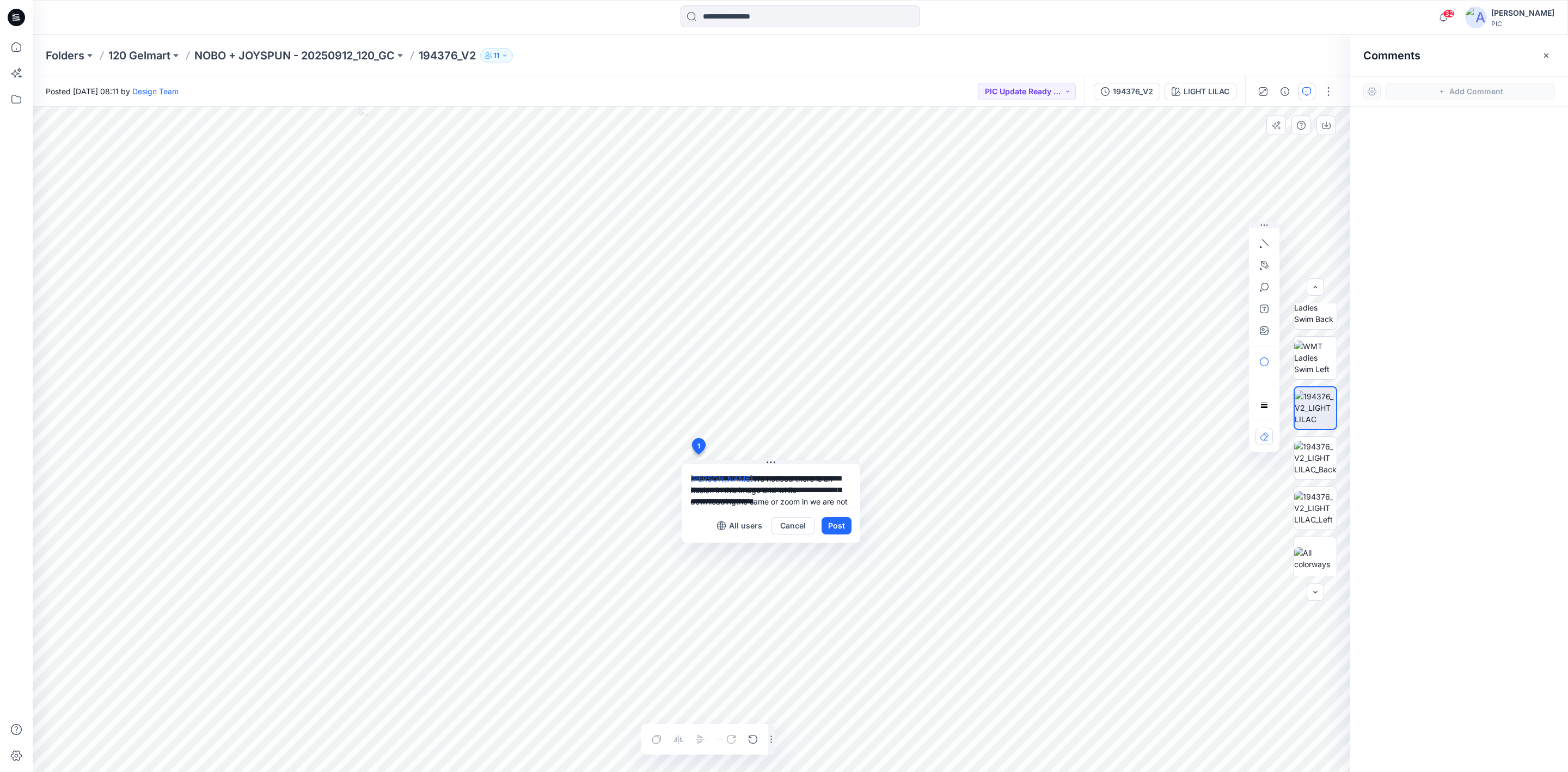
scroll to position [19, 0]
click at [811, 482] on textarea "**********" at bounding box center [771, 485] width 178 height 44
click at [782, 492] on textarea "**********" at bounding box center [771, 485] width 178 height 44
click at [734, 478] on textarea "**********" at bounding box center [771, 485] width 178 height 44
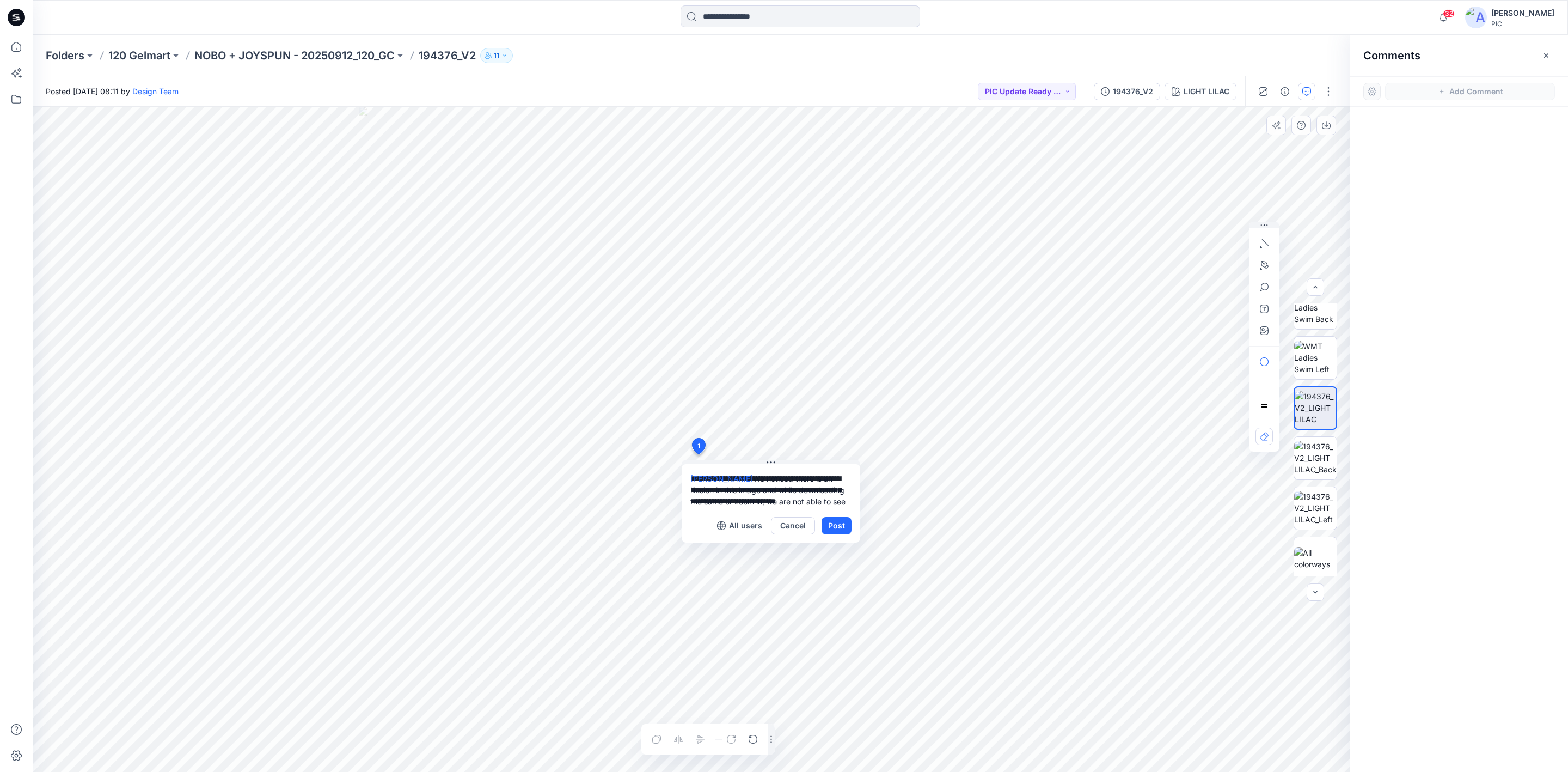
scroll to position [19, 0]
drag, startPoint x: 735, startPoint y: 478, endPoint x: 834, endPoint y: 496, distance: 100.6
click at [834, 496] on textarea "**********" at bounding box center [771, 485] width 178 height 44
type textarea "**********"
click at [838, 527] on button "Post" at bounding box center [836, 526] width 30 height 17
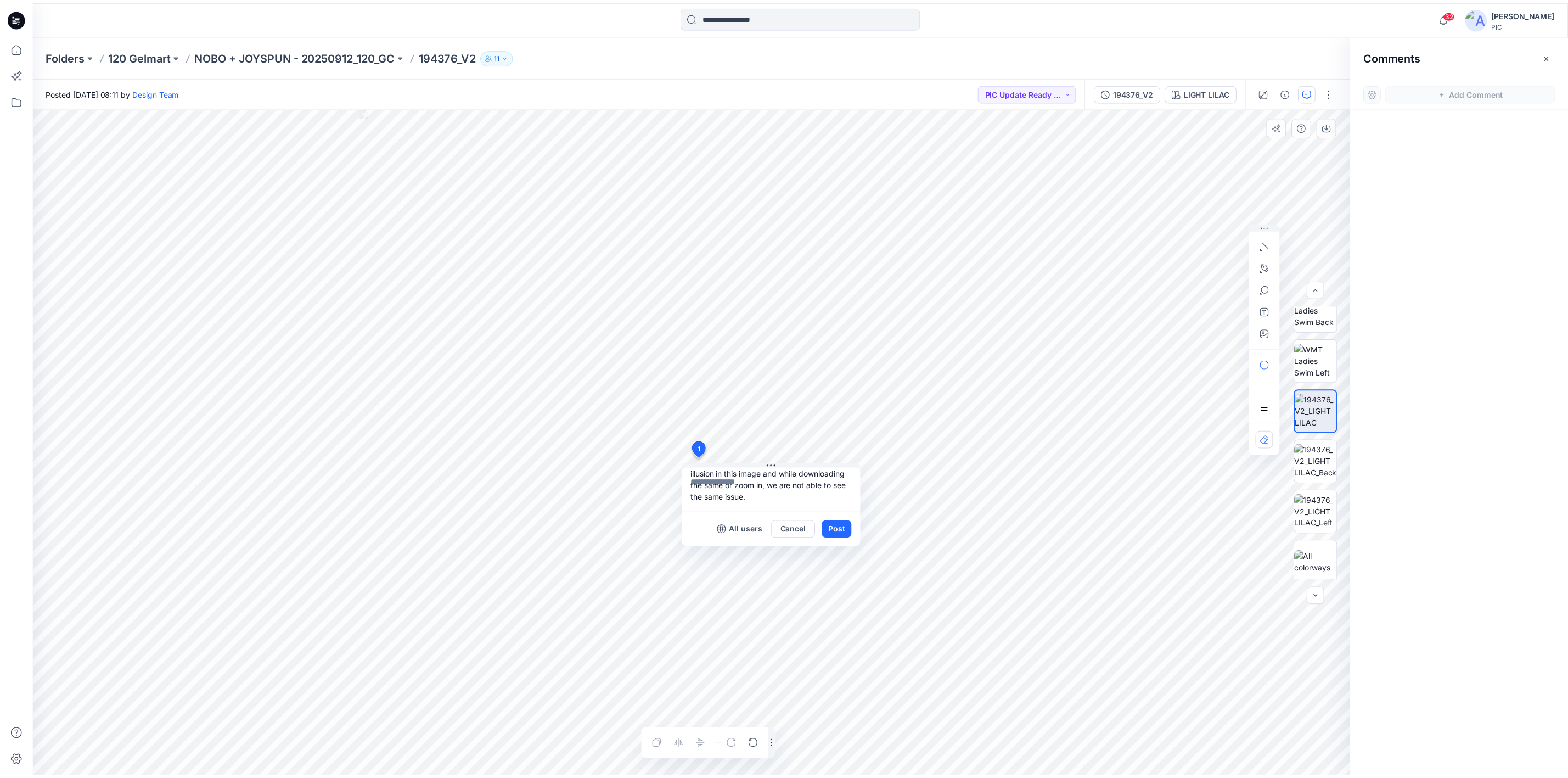
scroll to position [0, 0]
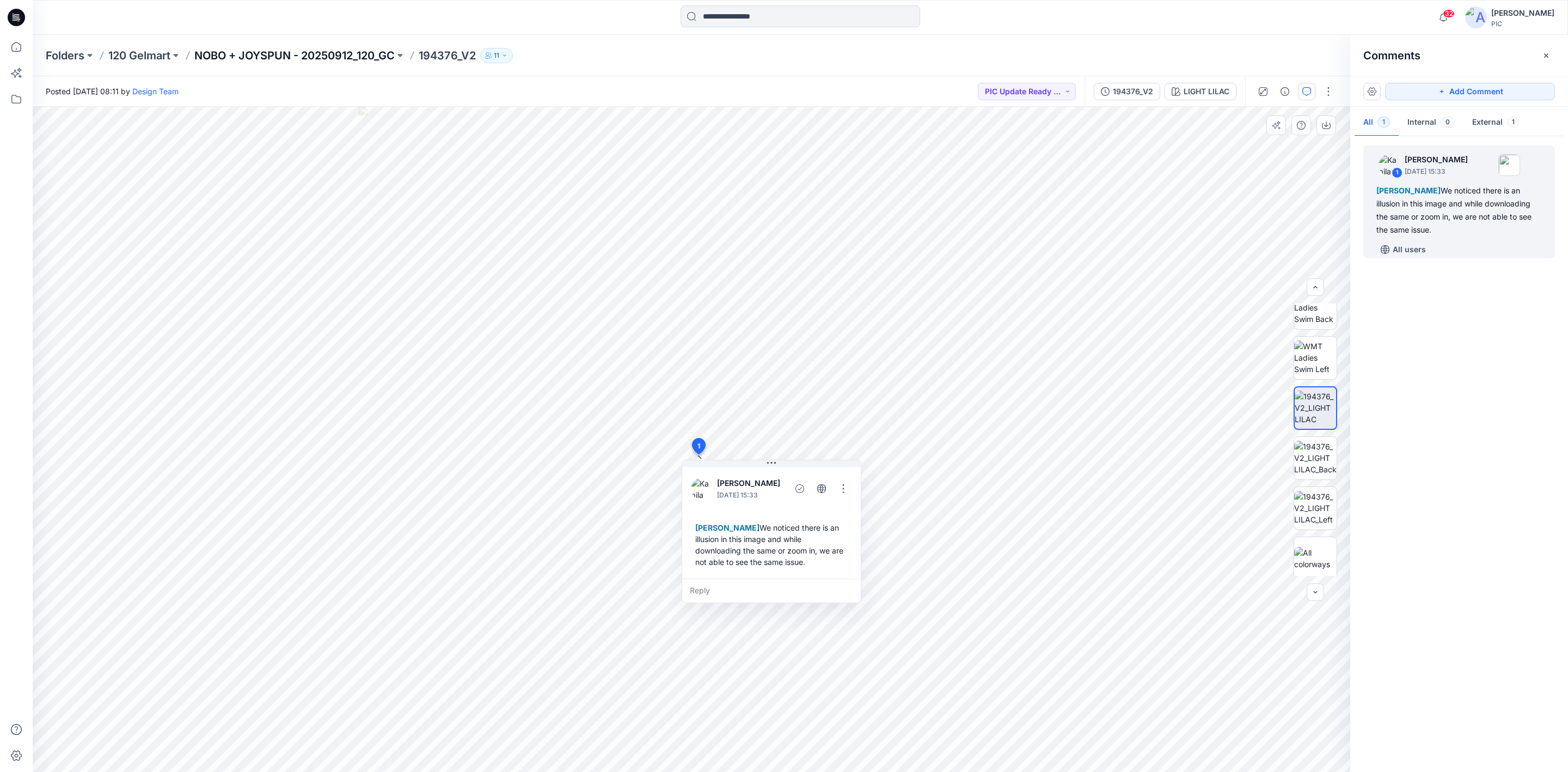
click at [337, 60] on p "NOBO + JOYSPUN - 20250912_120_GC" at bounding box center [294, 55] width 201 height 16
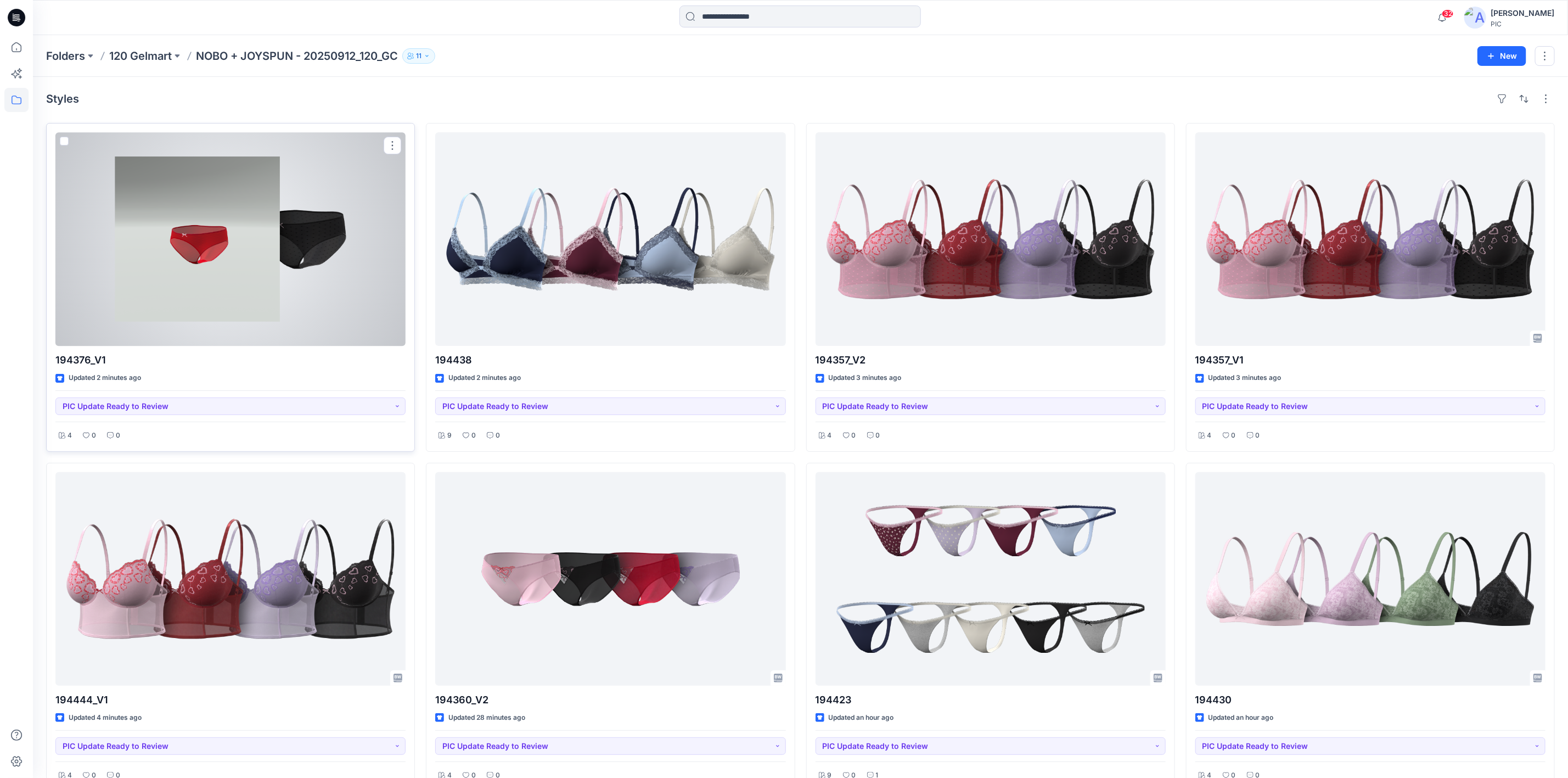
click at [240, 248] on div at bounding box center [231, 238] width 350 height 213
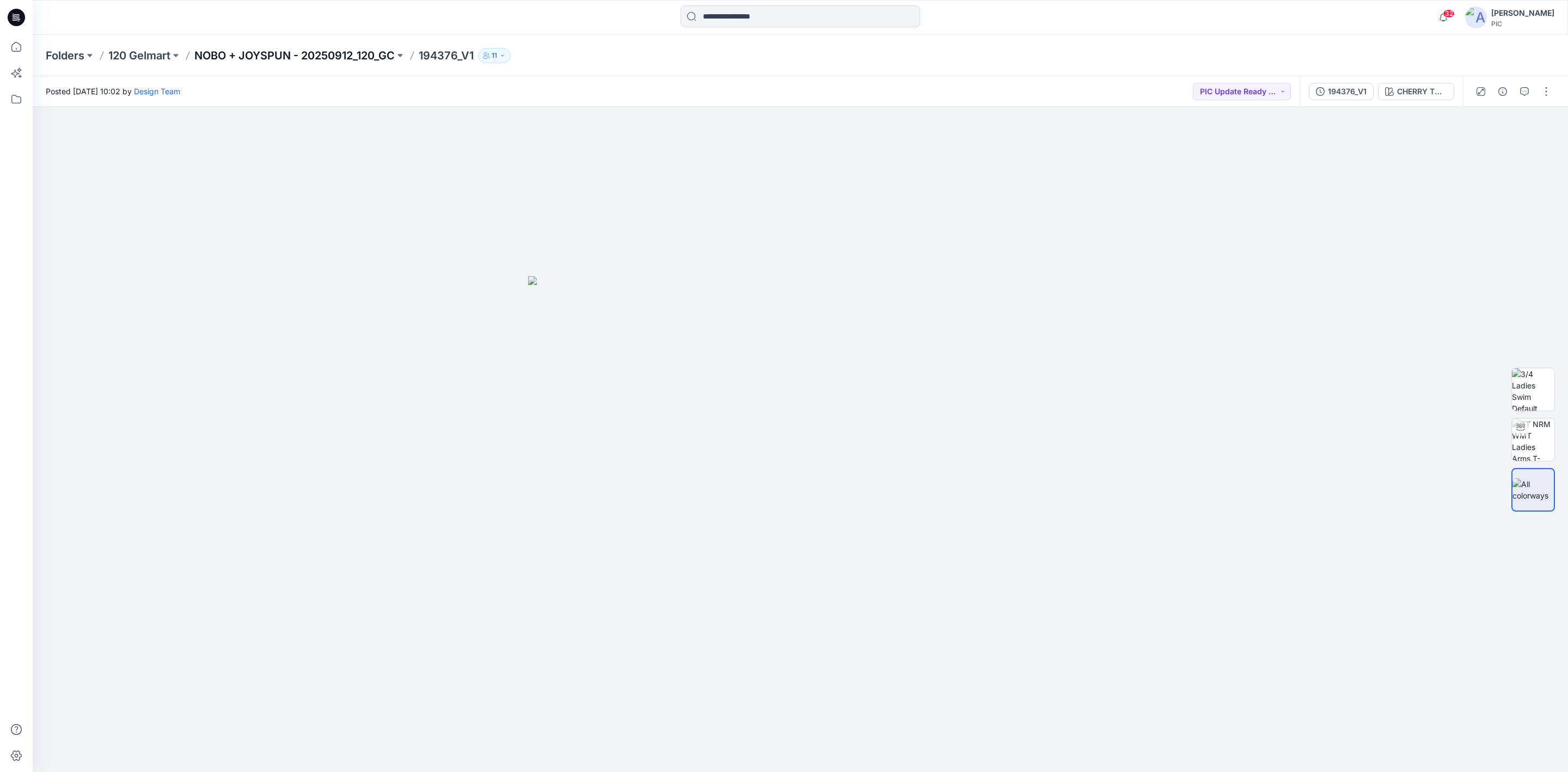
click at [257, 58] on p "NOBO + JOYSPUN - 20250912_120_GC" at bounding box center [294, 55] width 201 height 16
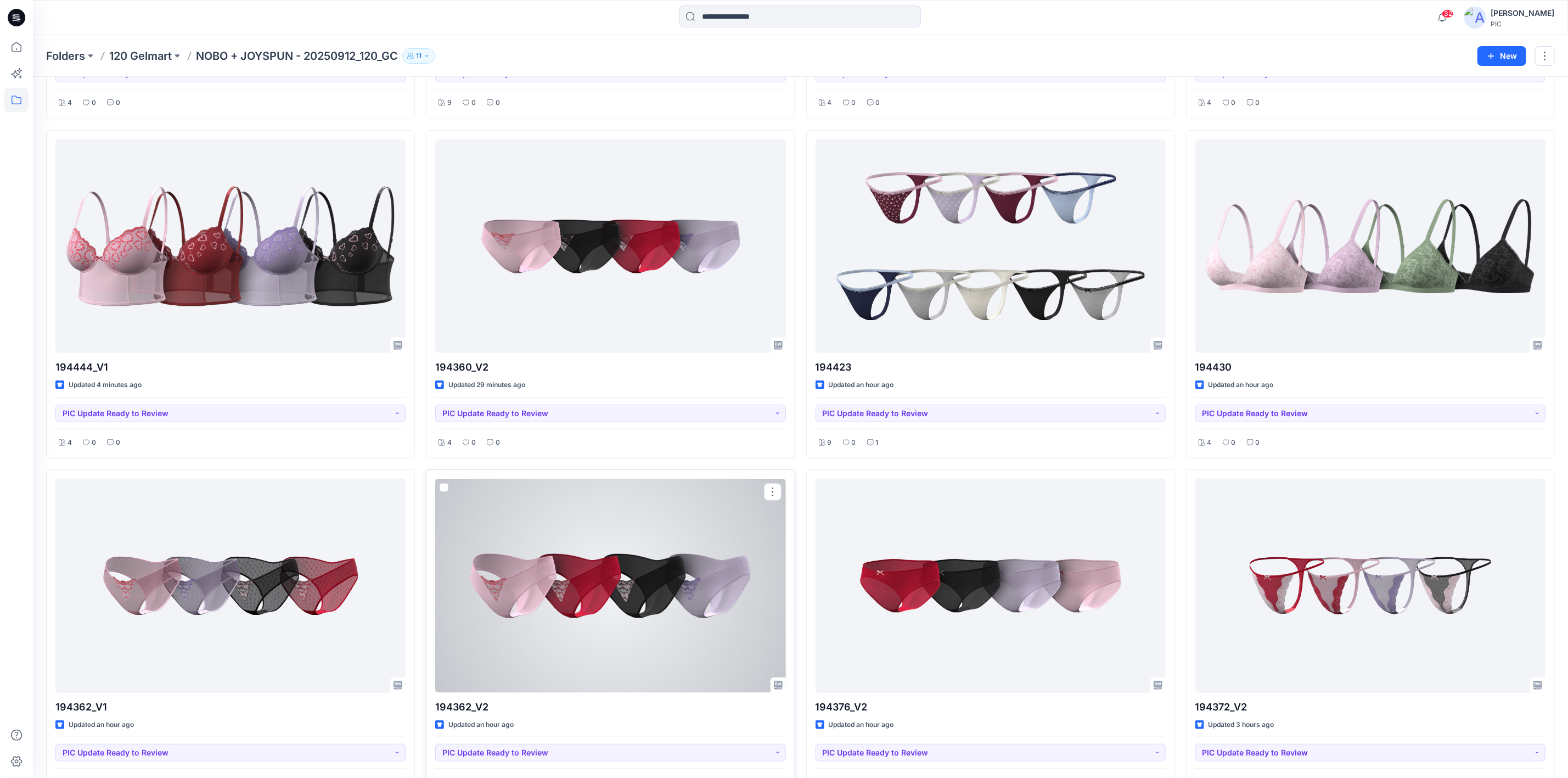
scroll to position [409, 0]
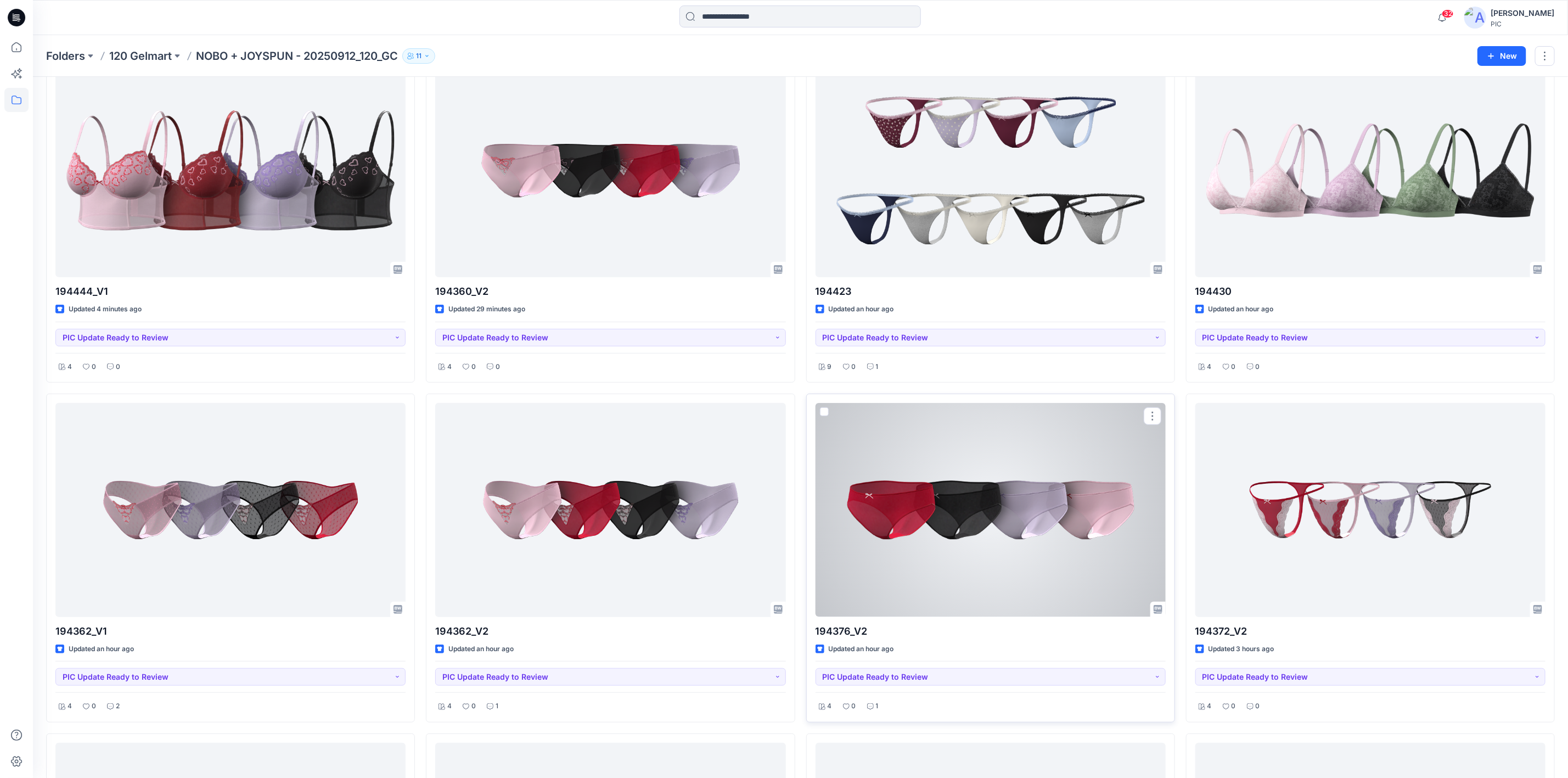
click at [911, 533] on div at bounding box center [991, 509] width 350 height 213
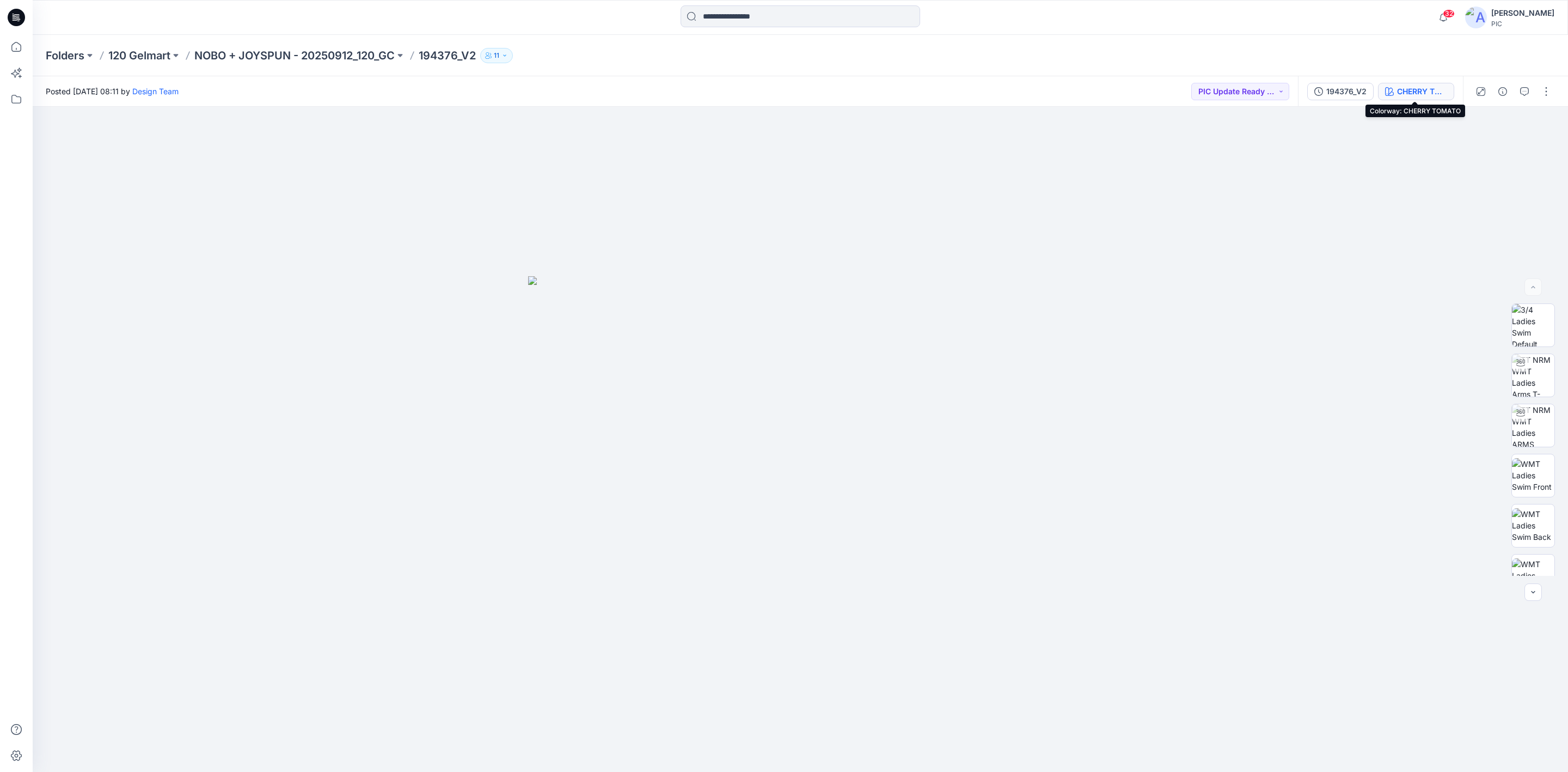
click at [1241, 90] on div "CHERRY TOMATO" at bounding box center [1423, 91] width 50 height 12
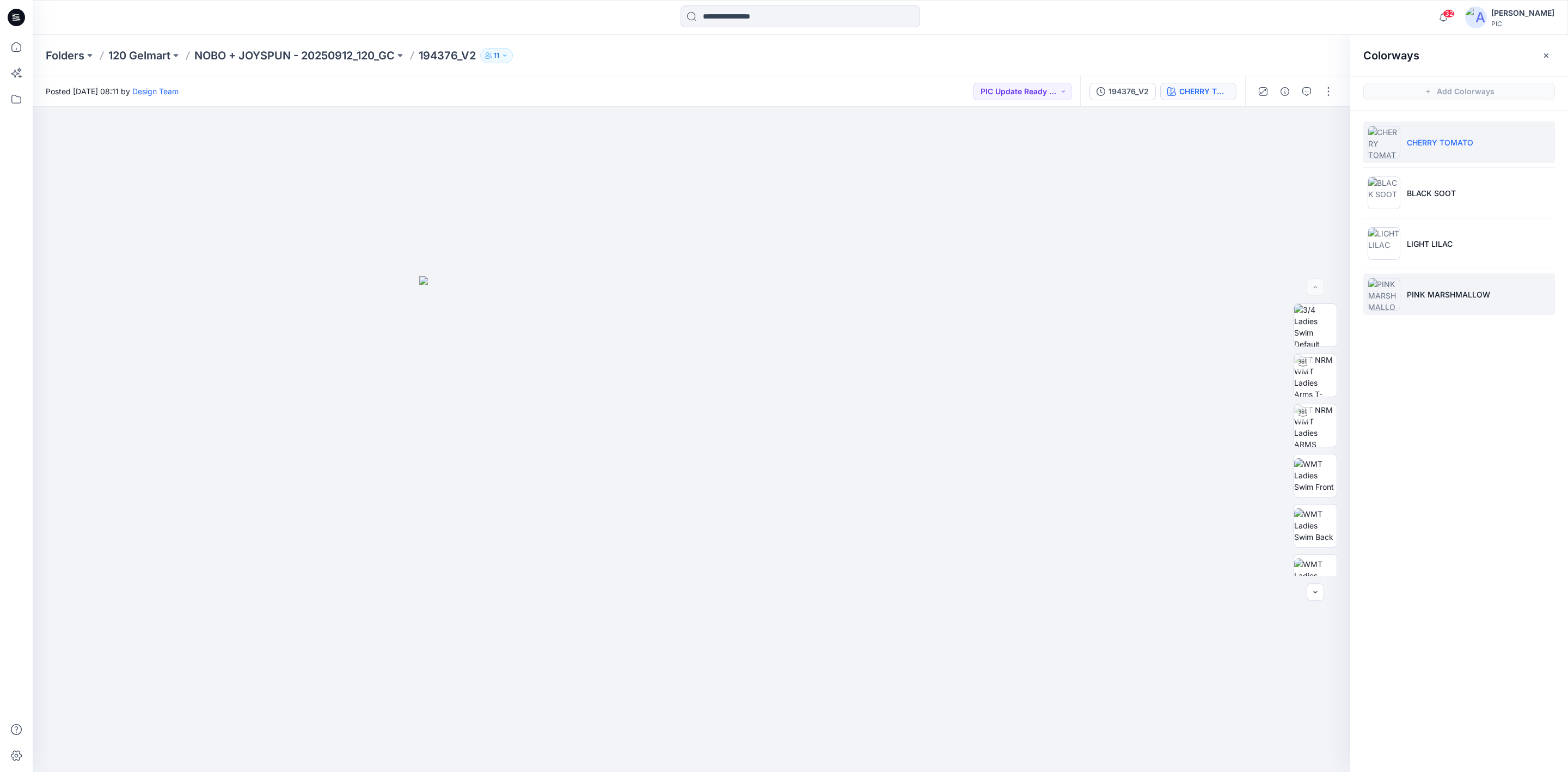
click at [1241, 284] on img at bounding box center [1385, 294] width 33 height 33
click at [1241, 508] on img at bounding box center [1316, 518] width 43 height 43
click at [1241, 88] on button "button" at bounding box center [1307, 91] width 17 height 17
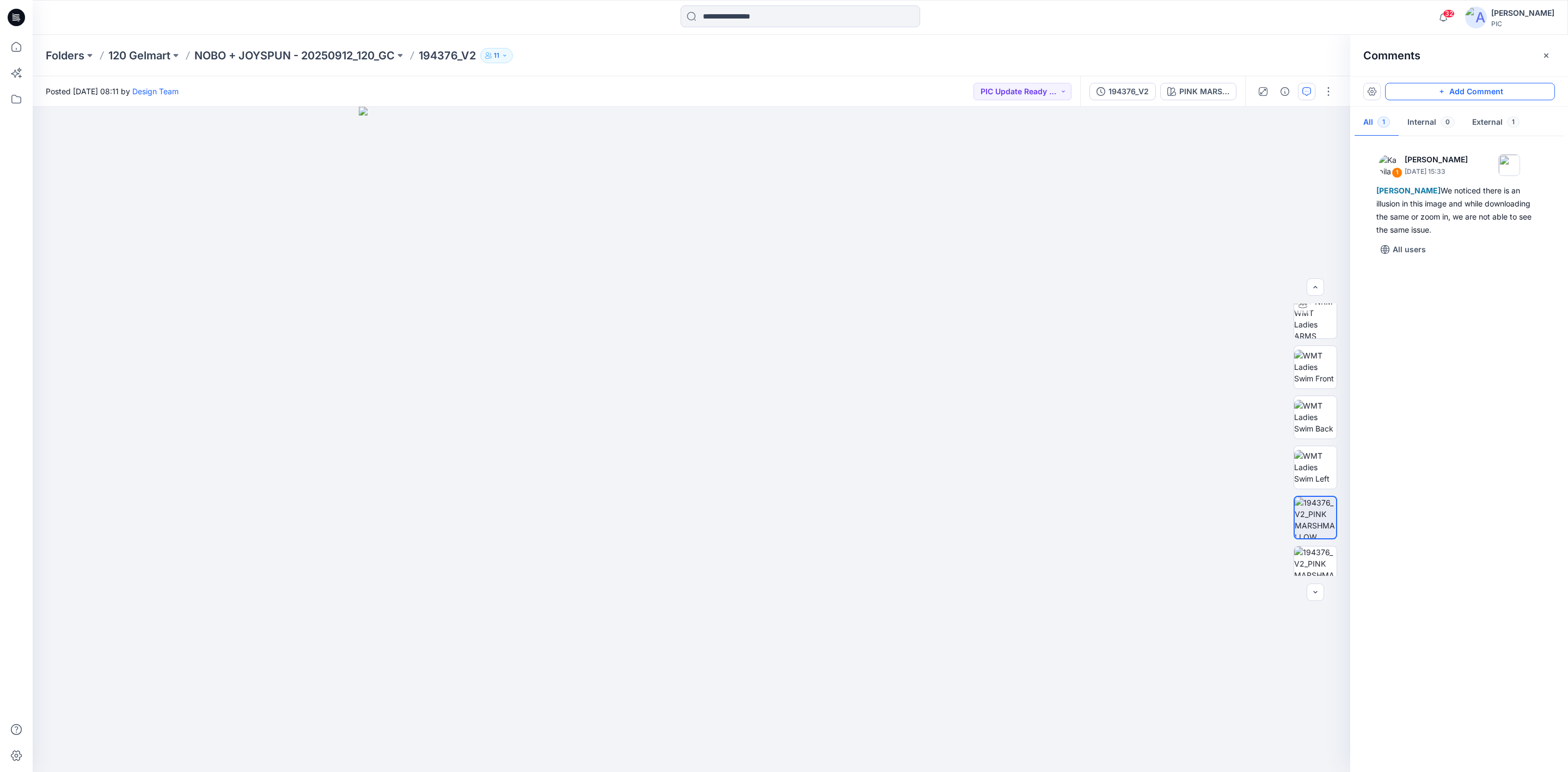
click at [1241, 90] on button "Add Comment" at bounding box center [1470, 91] width 170 height 17
click at [718, 441] on div "2" at bounding box center [691, 439] width 1318 height 665
click at [761, 476] on textarea "**********" at bounding box center [790, 473] width 178 height 44
click at [713, 461] on textarea "**********" at bounding box center [790, 473] width 178 height 44
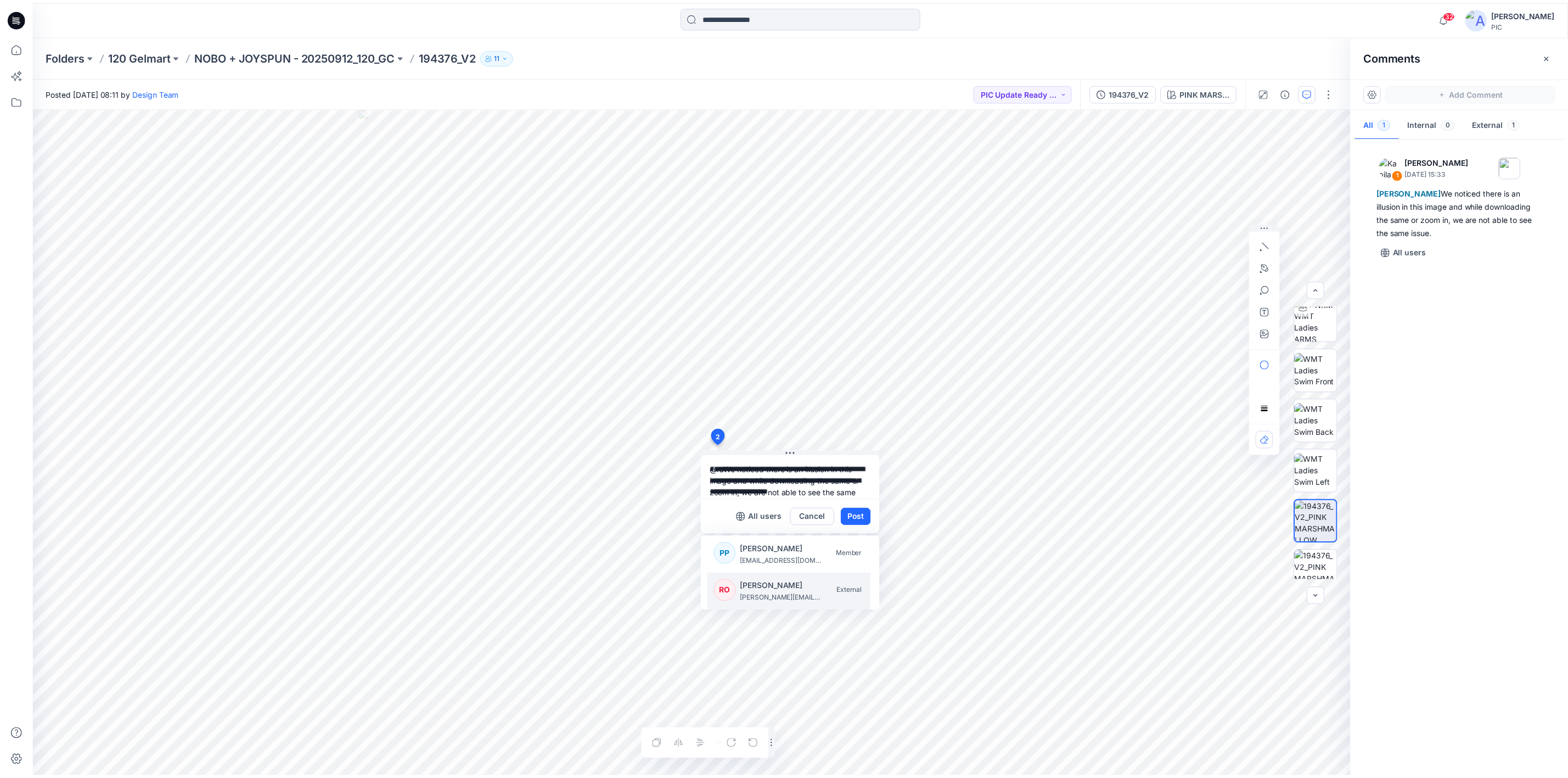
scroll to position [0, 0]
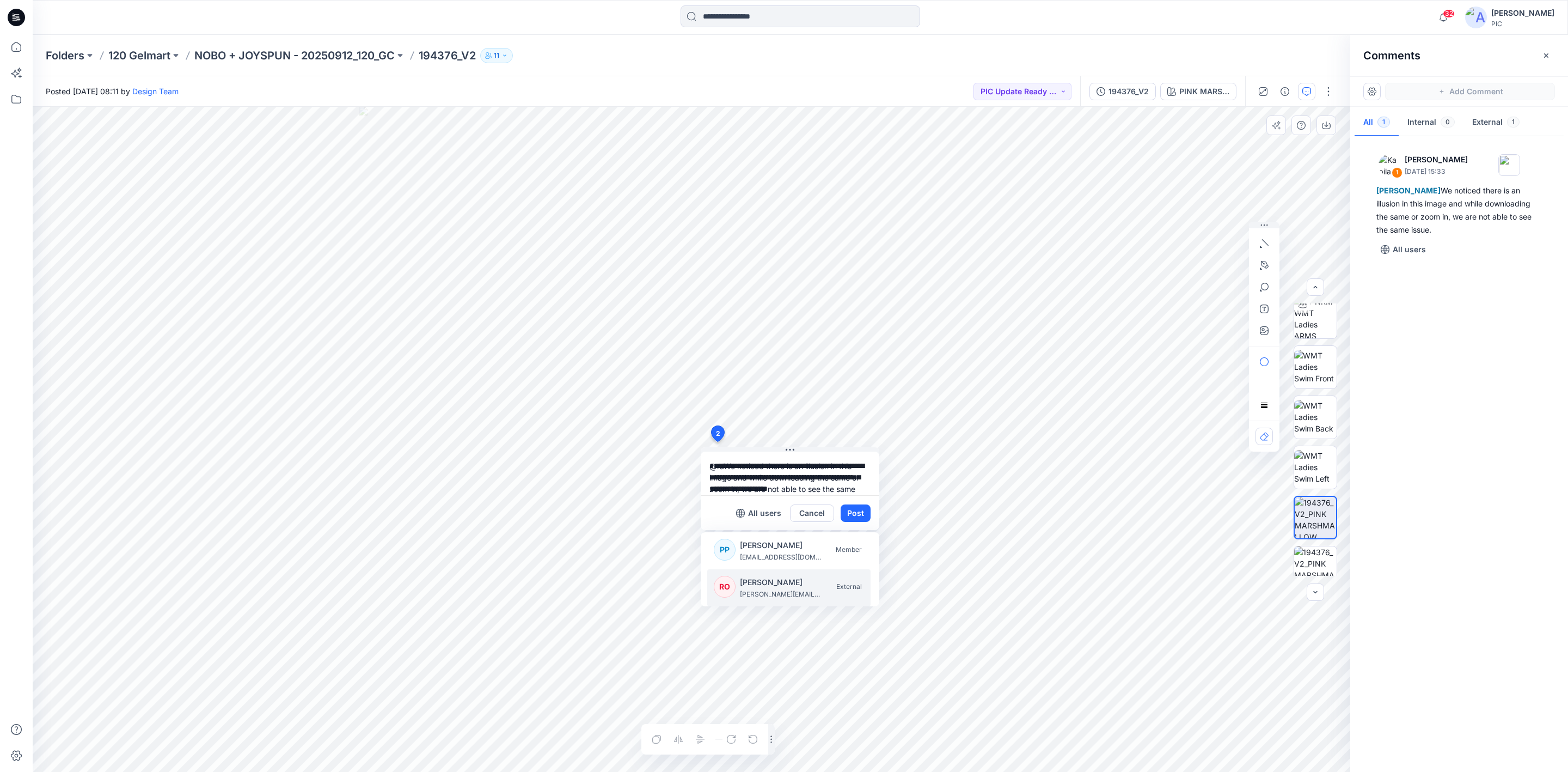
click at [776, 583] on p "[PERSON_NAME]" at bounding box center [781, 582] width 81 height 13
type textarea "**********"
click at [848, 509] on button "Post" at bounding box center [855, 513] width 30 height 17
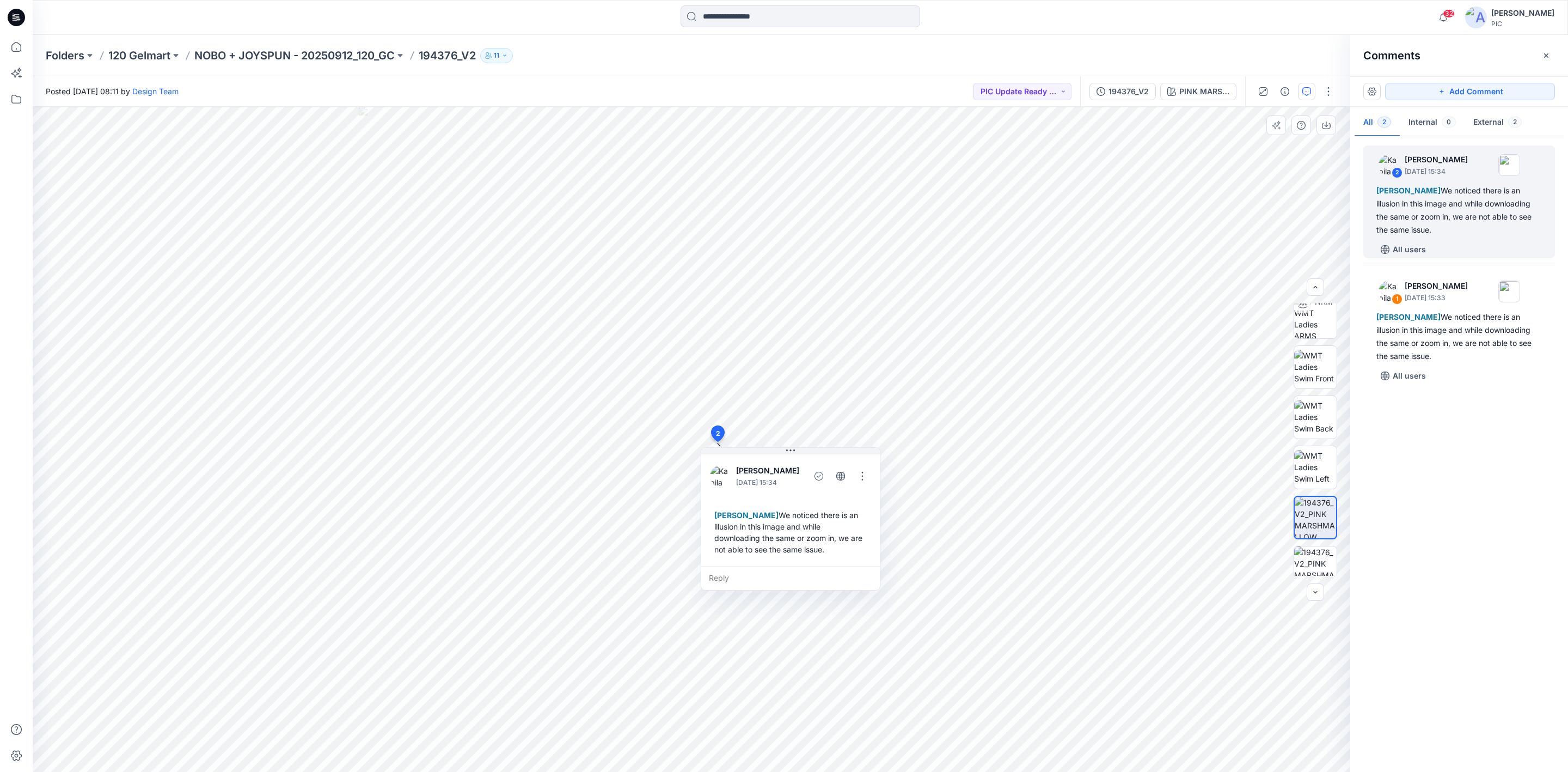
click at [764, 511] on div "Raquel Ortiz We noticed there is an illusion in this image and while downloadin…" at bounding box center [790, 532] width 161 height 54
click at [766, 515] on div "Raquel Ortiz We noticed there is an illusion in this image and while downloadin…" at bounding box center [790, 532] width 161 height 54
drag, startPoint x: 764, startPoint y: 515, endPoint x: 778, endPoint y: 513, distance: 14.1
click at [778, 513] on div "Raquel Ortiz We noticed there is an illusion in this image and while downloadin…" at bounding box center [804, 531] width 161 height 54
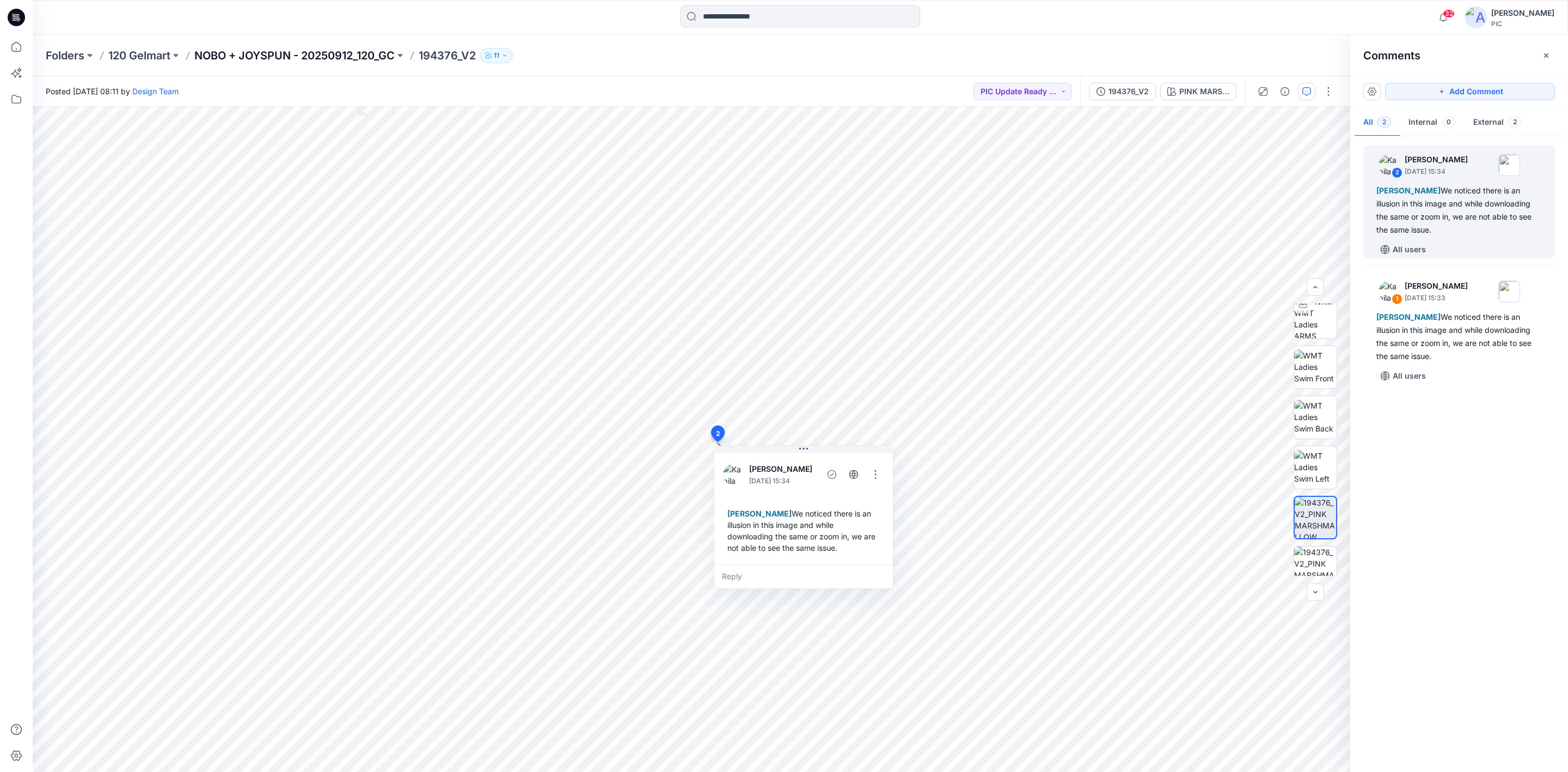
click at [344, 51] on p "NOBO + JOYSPUN - 20250912_120_GC" at bounding box center [294, 55] width 201 height 16
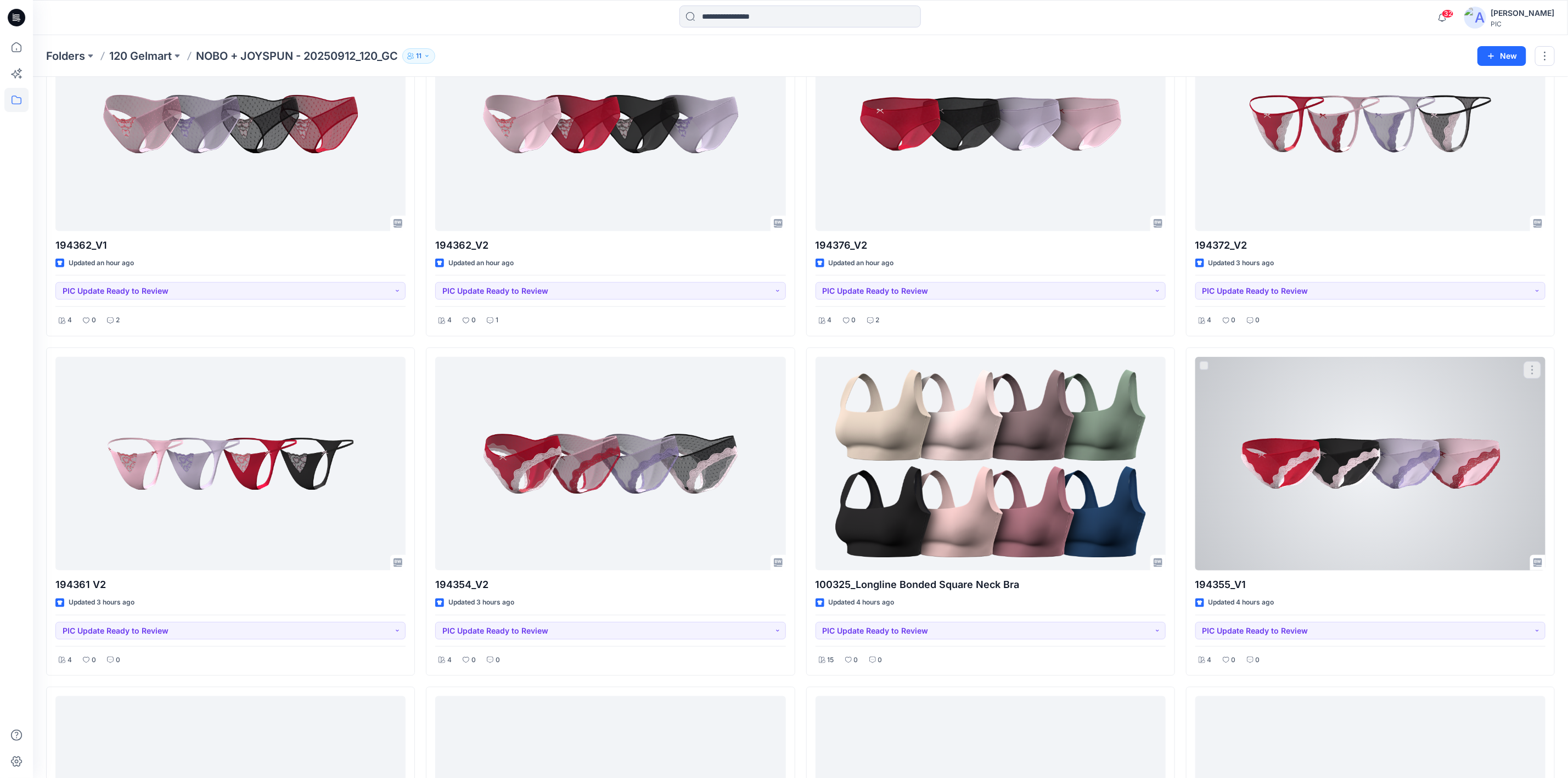
scroll to position [823, 0]
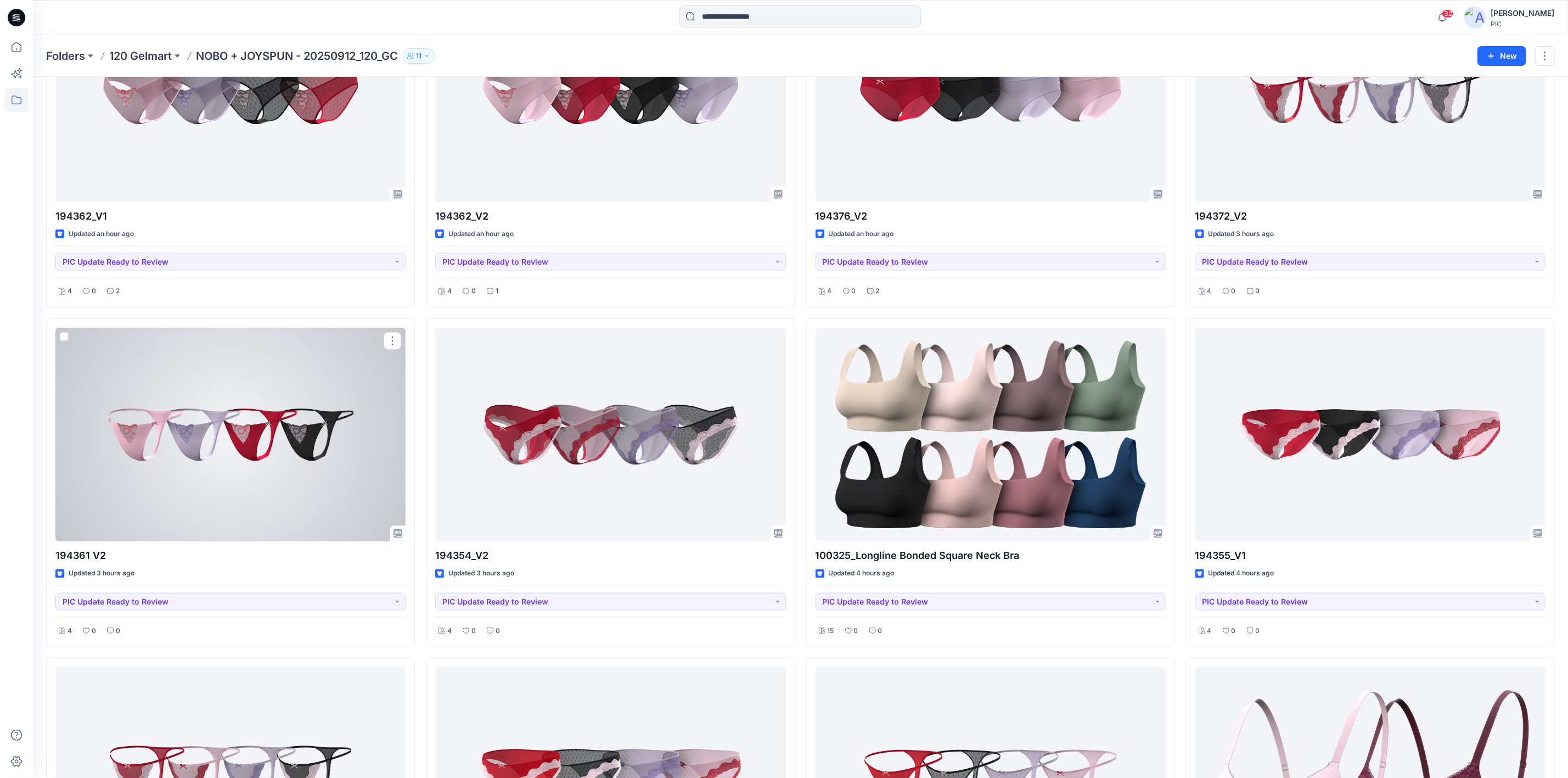
click at [254, 471] on div at bounding box center [231, 434] width 350 height 213
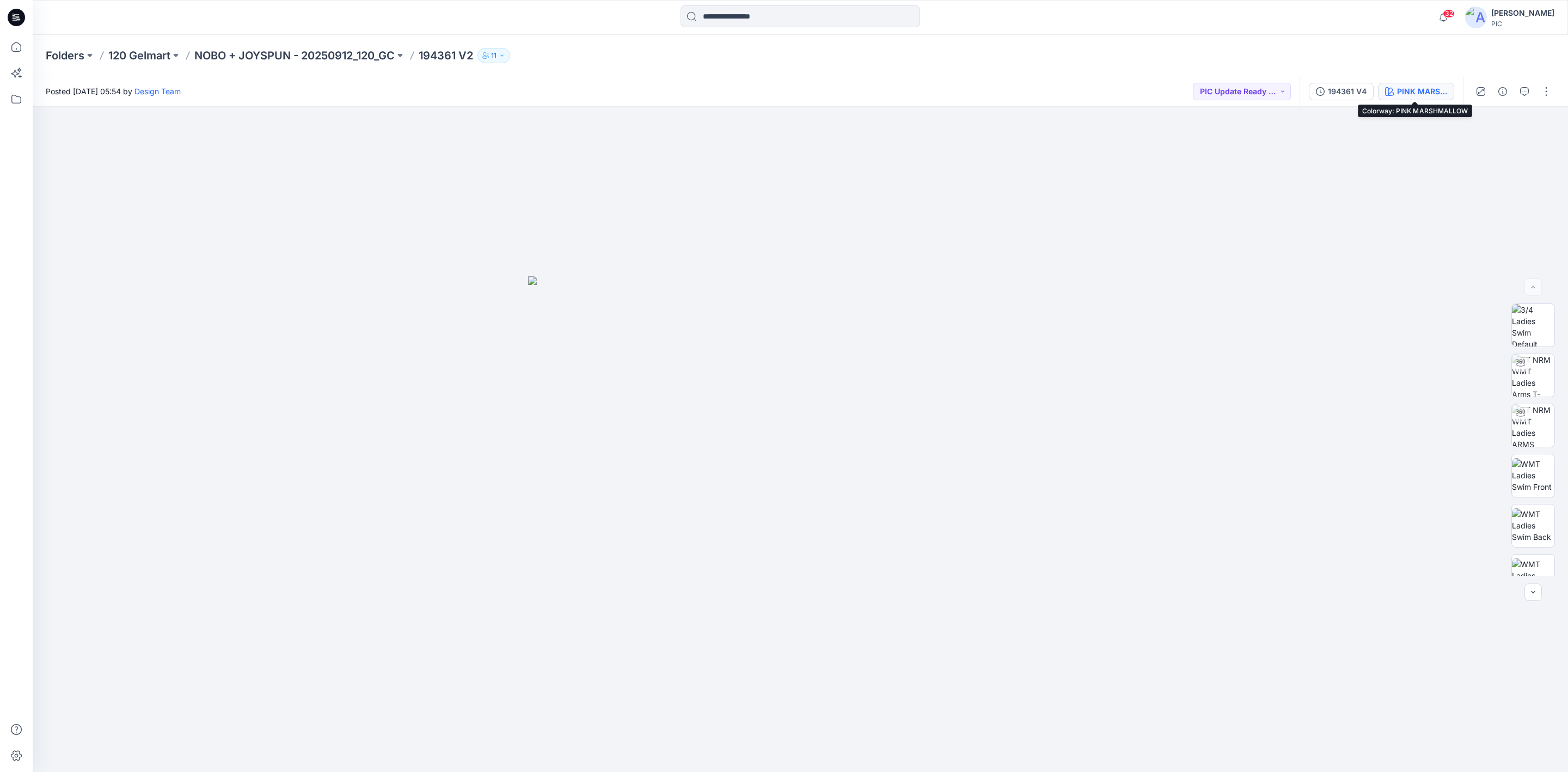
click at [1241, 85] on div "PINK MARSHMALLOW" at bounding box center [1423, 91] width 50 height 12
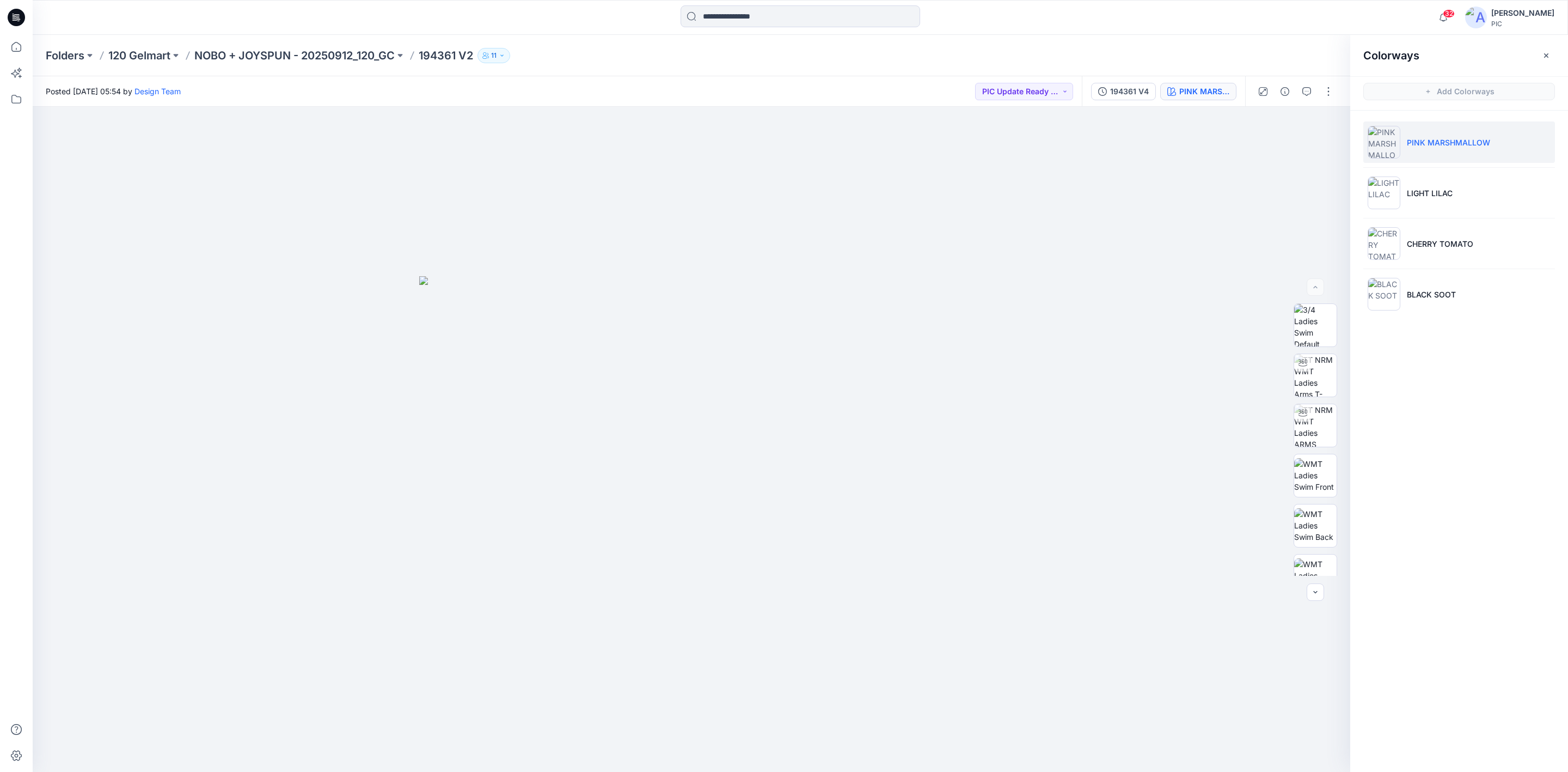
click at [1241, 140] on p "PINK MARSHMALLOW" at bounding box center [1449, 143] width 83 height 12
click at [1241, 390] on img at bounding box center [1316, 403] width 43 height 43
click at [1241, 90] on icon "button" at bounding box center [1306, 91] width 9 height 9
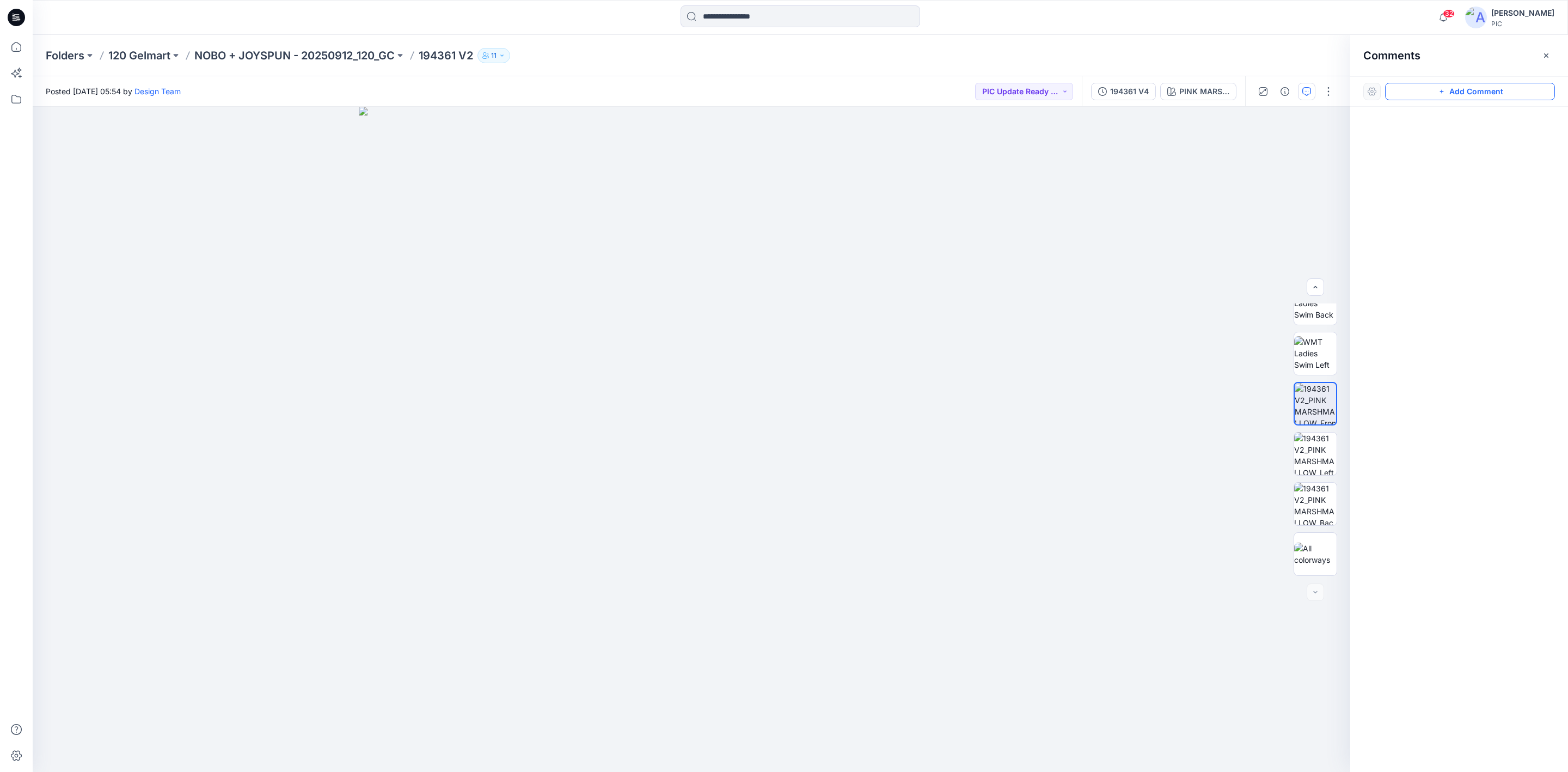
click at [1241, 95] on button "Add Comment" at bounding box center [1470, 91] width 170 height 17
click at [1241, 54] on icon "button" at bounding box center [1547, 54] width 4 height 4
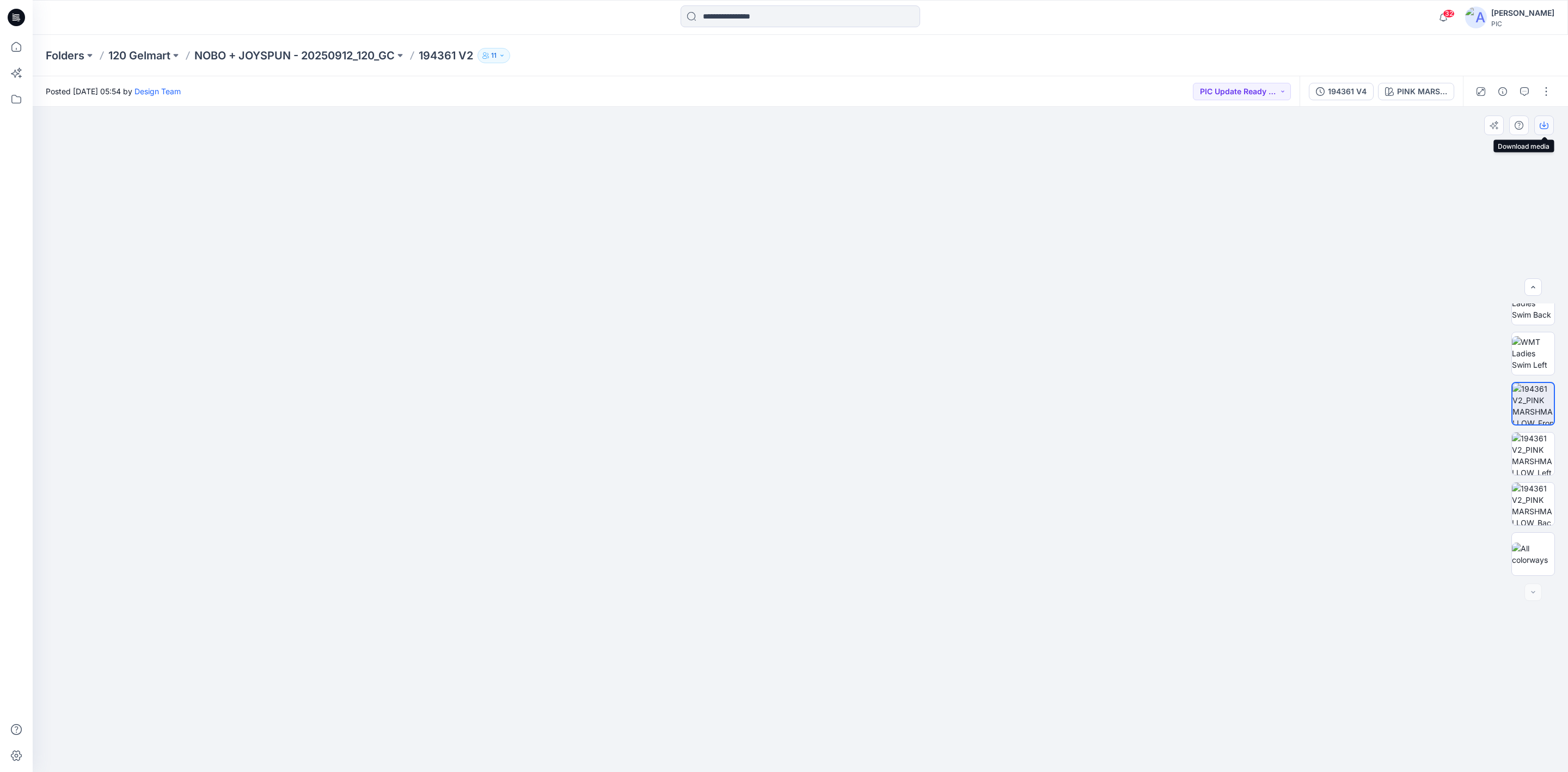
click at [1241, 125] on icon "button" at bounding box center [1544, 124] width 4 height 6
click at [1241, 97] on button "button" at bounding box center [1524, 91] width 17 height 17
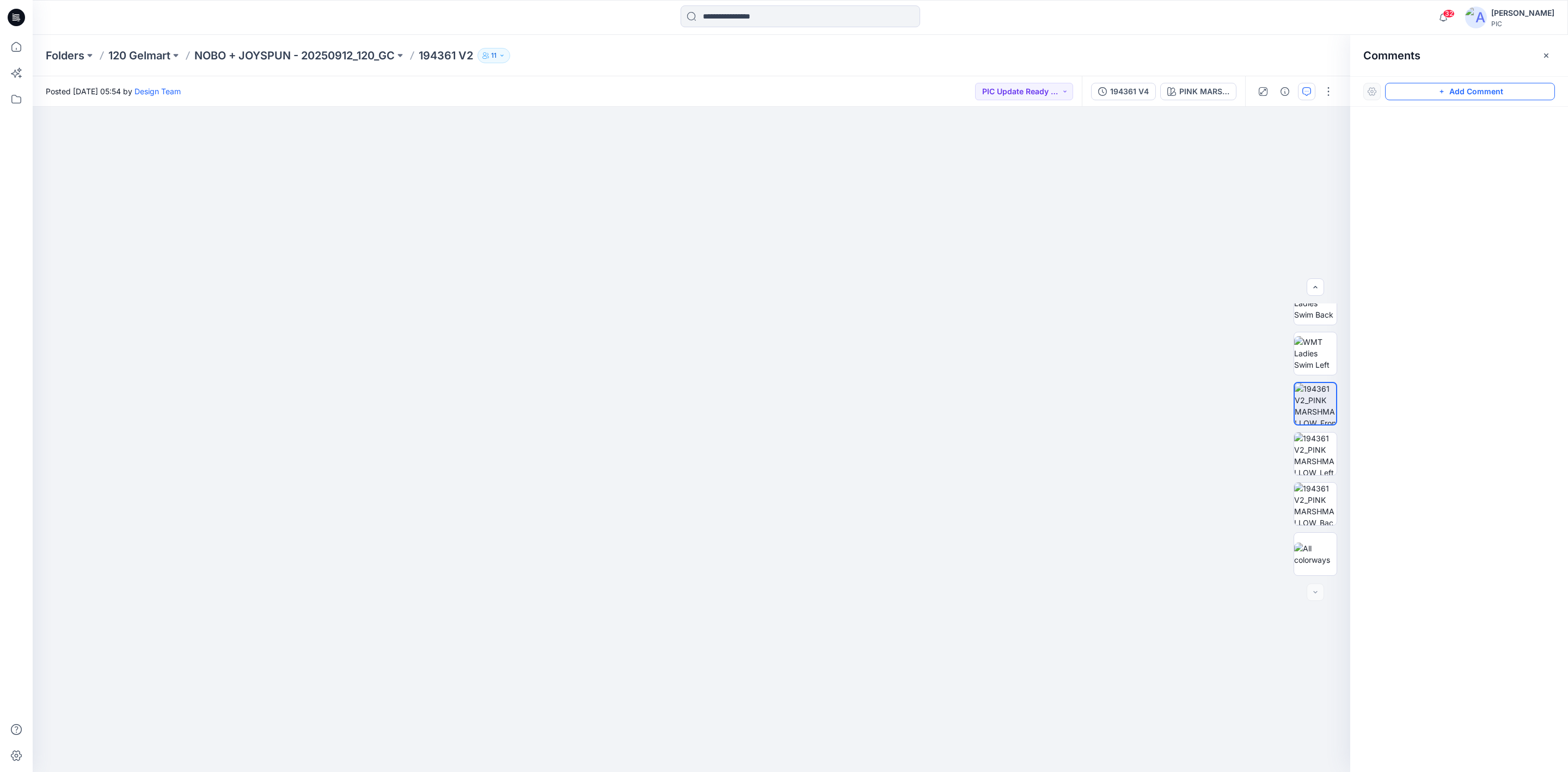
click at [1241, 92] on button "Add Comment" at bounding box center [1470, 91] width 170 height 17
click at [691, 482] on div "1" at bounding box center [691, 439] width 1318 height 665
click at [739, 595] on p "[PERSON_NAME]" at bounding box center [755, 622] width 81 height 13
paste textarea "**********"
type textarea "**********"
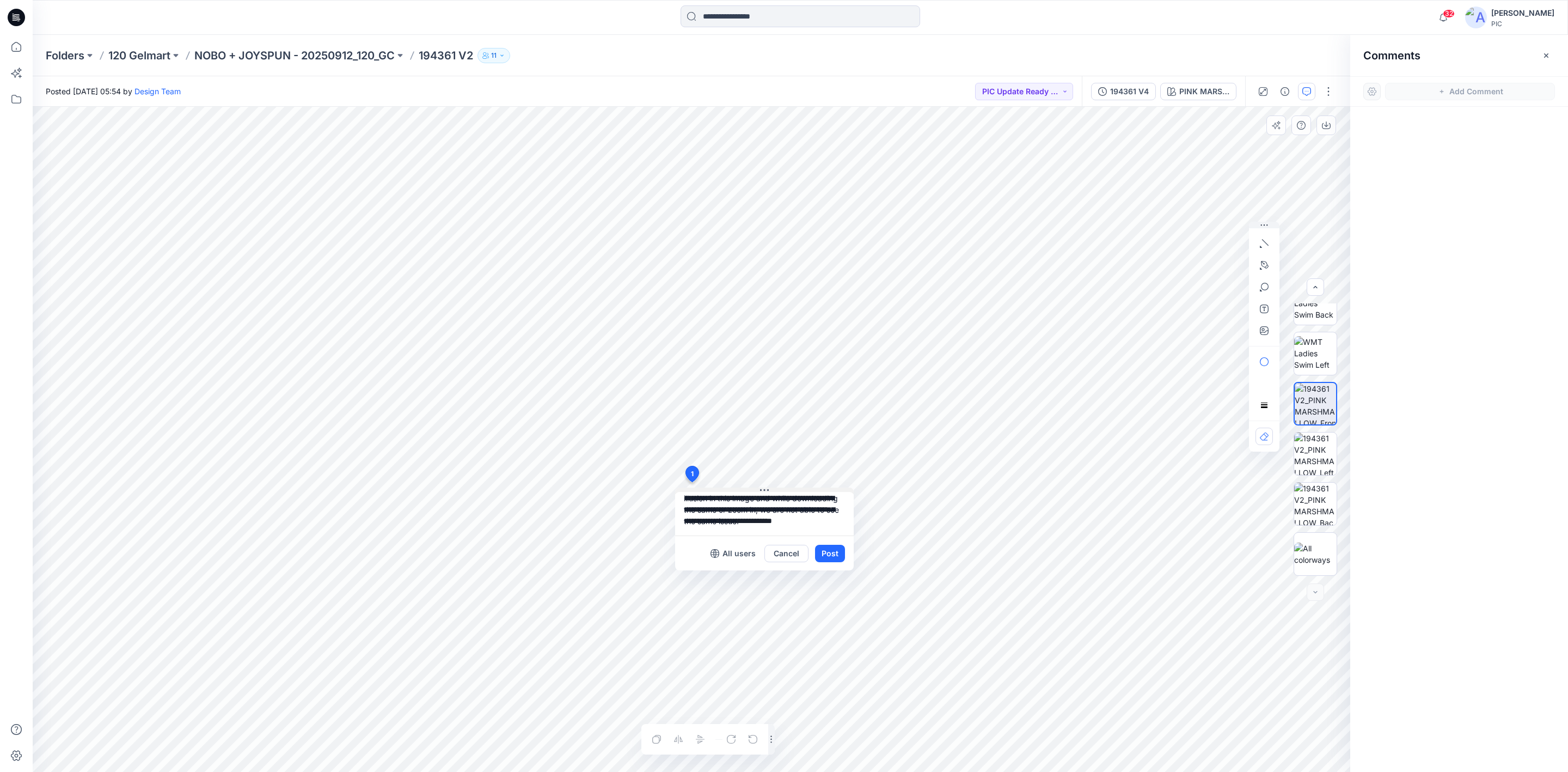
scroll to position [0, 0]
drag, startPoint x: 799, startPoint y: 529, endPoint x: 732, endPoint y: 499, distance: 73.4
click at [732, 499] on textarea "**********" at bounding box center [764, 513] width 178 height 44
click at [828, 552] on button "Post" at bounding box center [830, 554] width 30 height 17
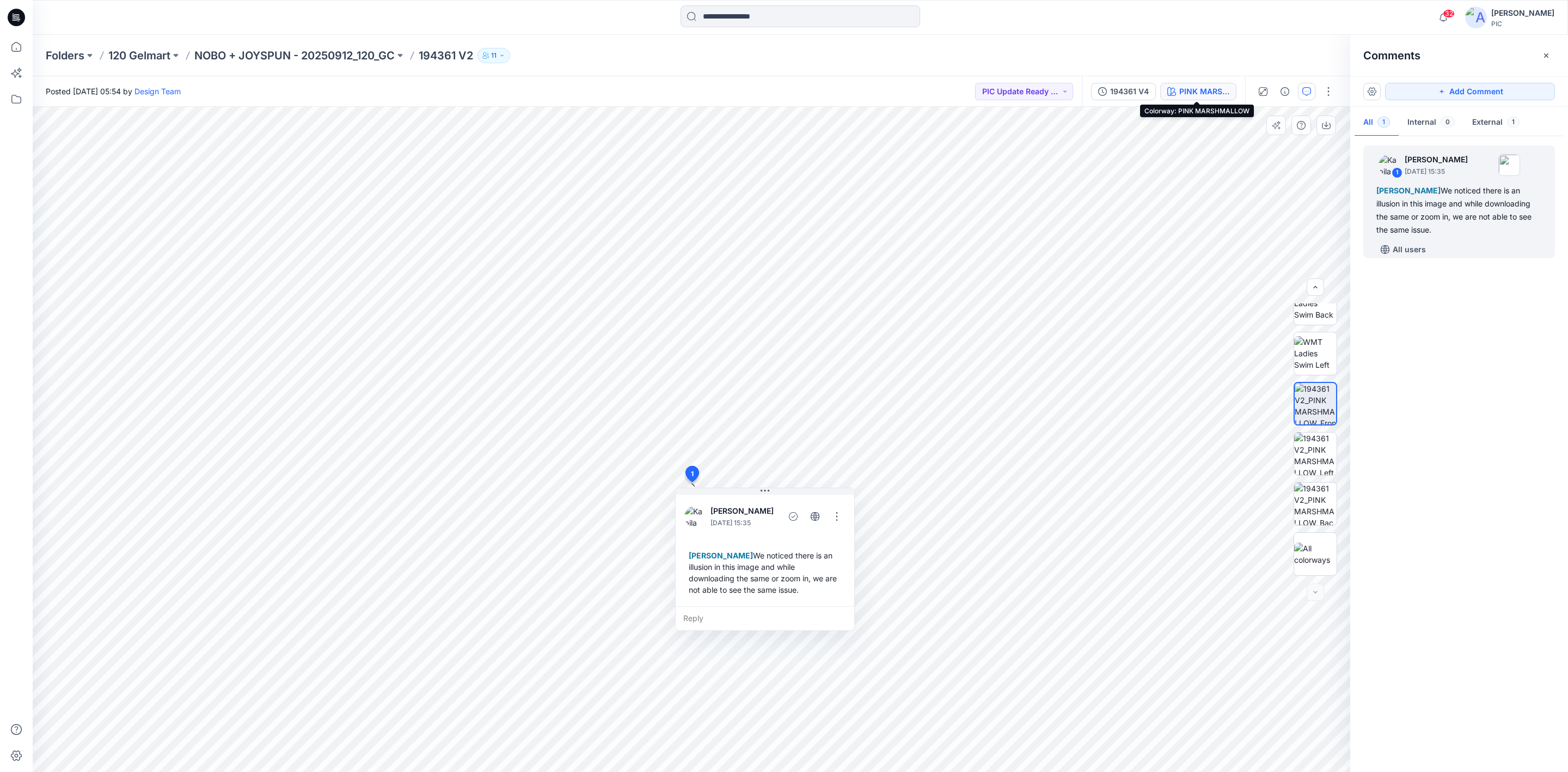
click at [1196, 91] on div "PINK MARSHMALLOW" at bounding box center [1204, 91] width 50 height 12
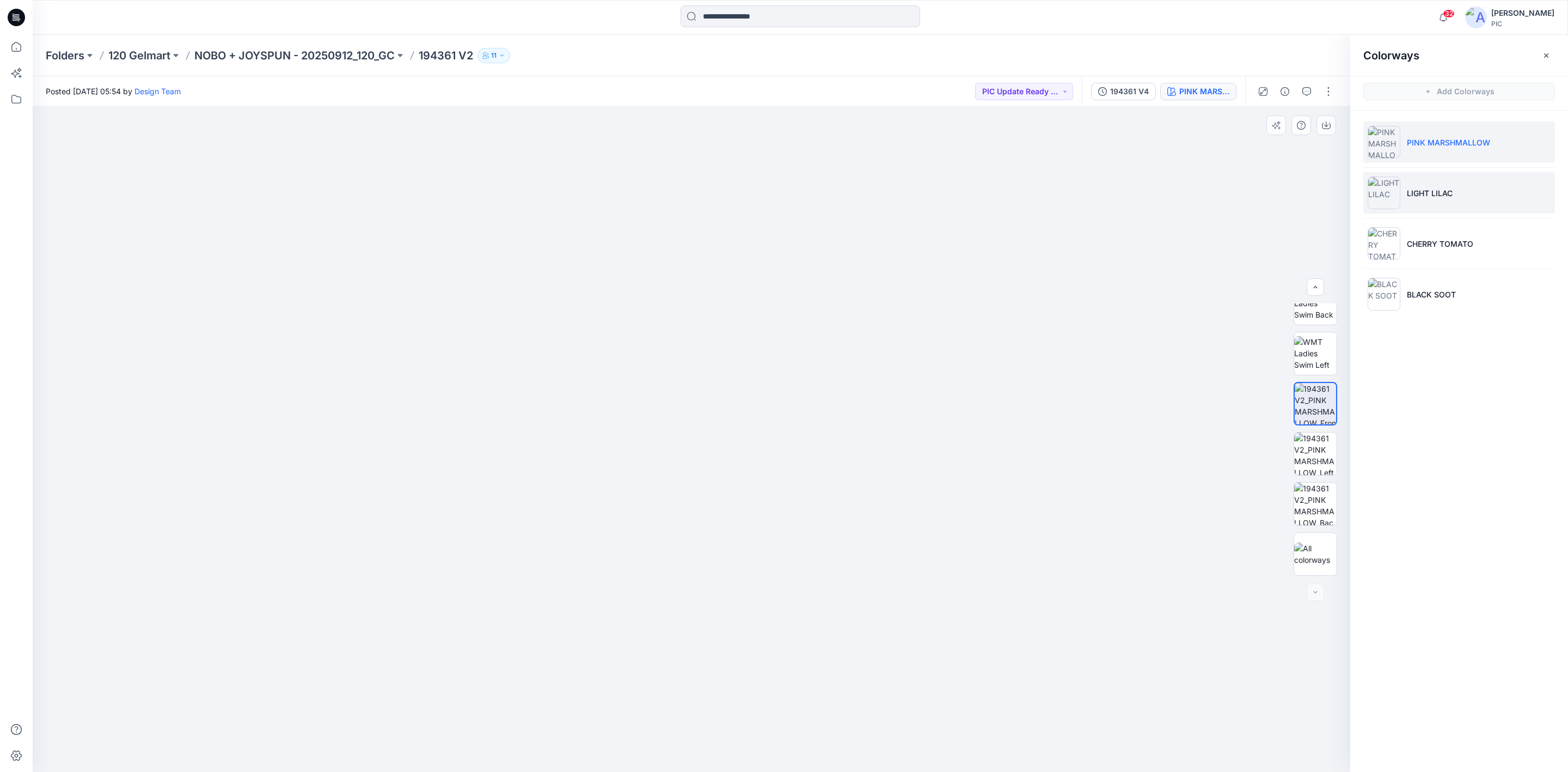
click at [1241, 182] on img at bounding box center [1385, 193] width 33 height 33
drag, startPoint x: 1315, startPoint y: 376, endPoint x: 1314, endPoint y: 396, distance: 20.0
click at [1241, 378] on div at bounding box center [1315, 439] width 44 height 273
click at [1241, 402] on img at bounding box center [1316, 403] width 43 height 43
click at [1241, 95] on button "button" at bounding box center [1307, 91] width 17 height 17
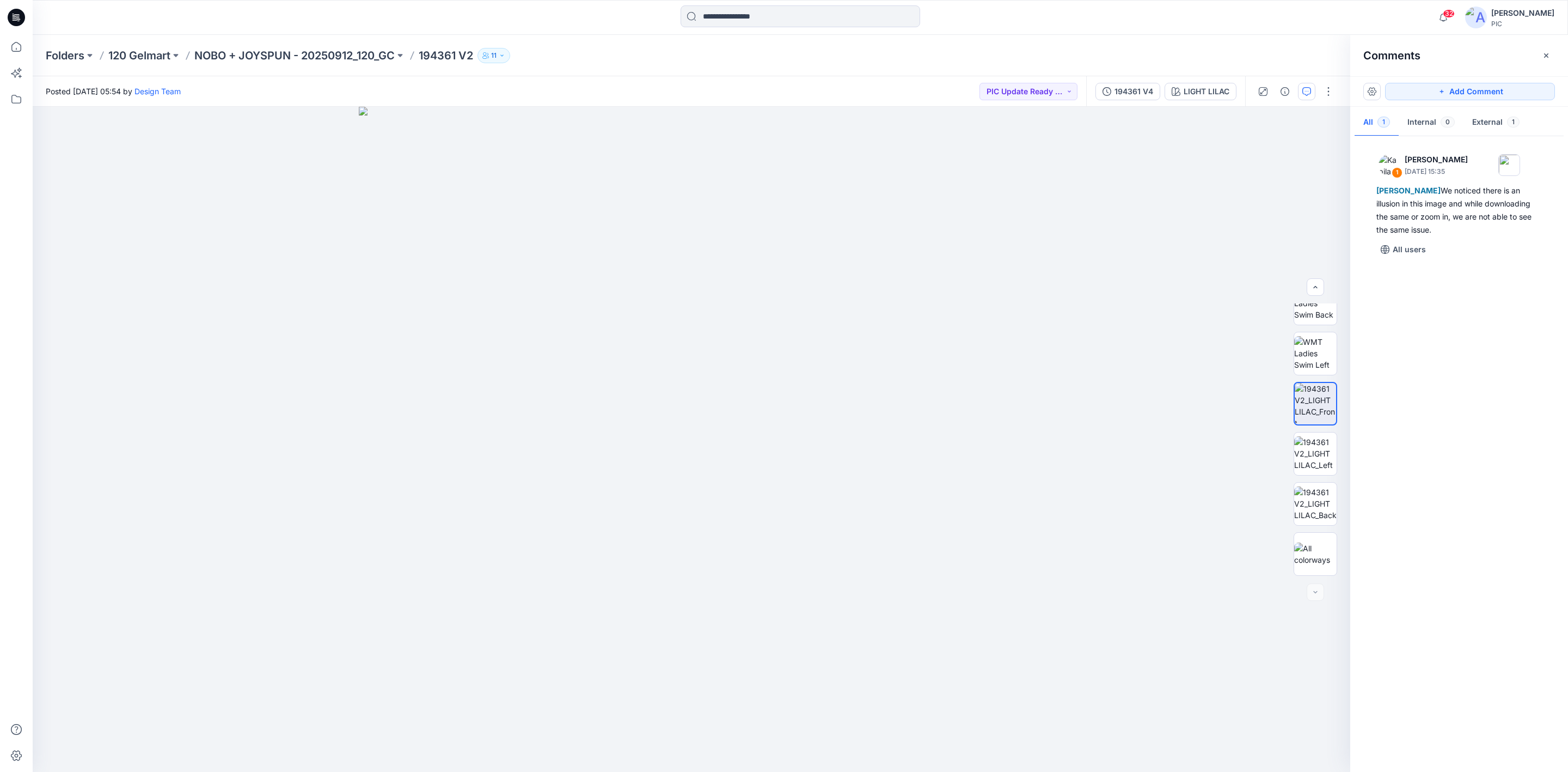
click at [1241, 401] on div "1 Kapila Kothalawala October 14, 2025 15:35 Raquel Ortiz We noticed there is an…" at bounding box center [1459, 451] width 218 height 625
drag, startPoint x: 1476, startPoint y: 479, endPoint x: 1476, endPoint y: 471, distance: 8.0
click at [1241, 478] on div "1 Kapila Kothalawala October 14, 2025 15:35 Raquel Ortiz We noticed there is an…" at bounding box center [1459, 451] width 218 height 625
click at [1241, 87] on button "Add Comment" at bounding box center [1470, 91] width 170 height 17
click at [697, 450] on div "2" at bounding box center [691, 439] width 1318 height 665
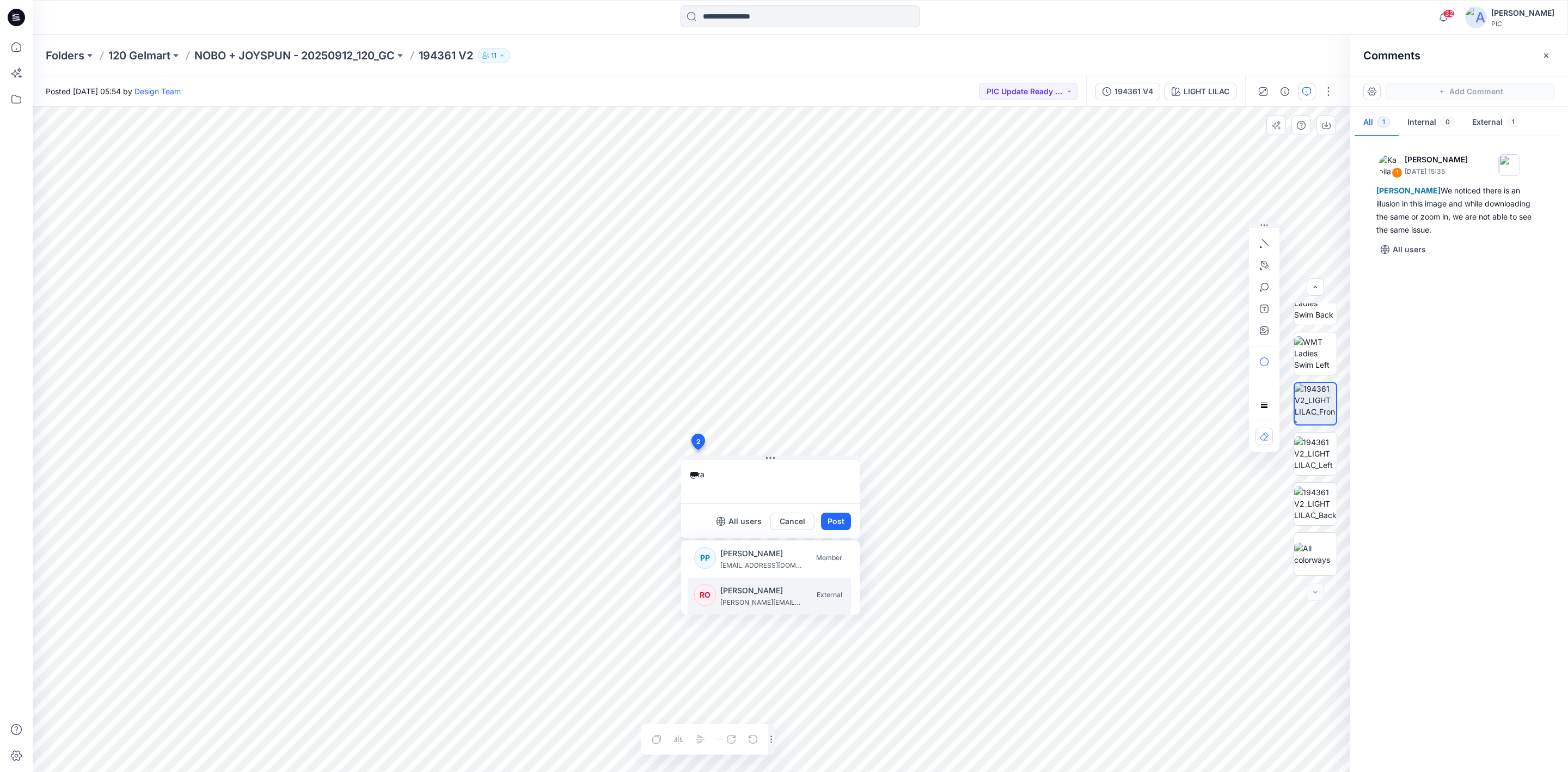
click at [744, 595] on p "[PERSON_NAME][EMAIL_ADDRESS][DOMAIN_NAME]" at bounding box center [761, 601] width 81 height 11
paste textarea "**********"
type textarea "**********"
click at [832, 522] on button "Post" at bounding box center [836, 521] width 30 height 17
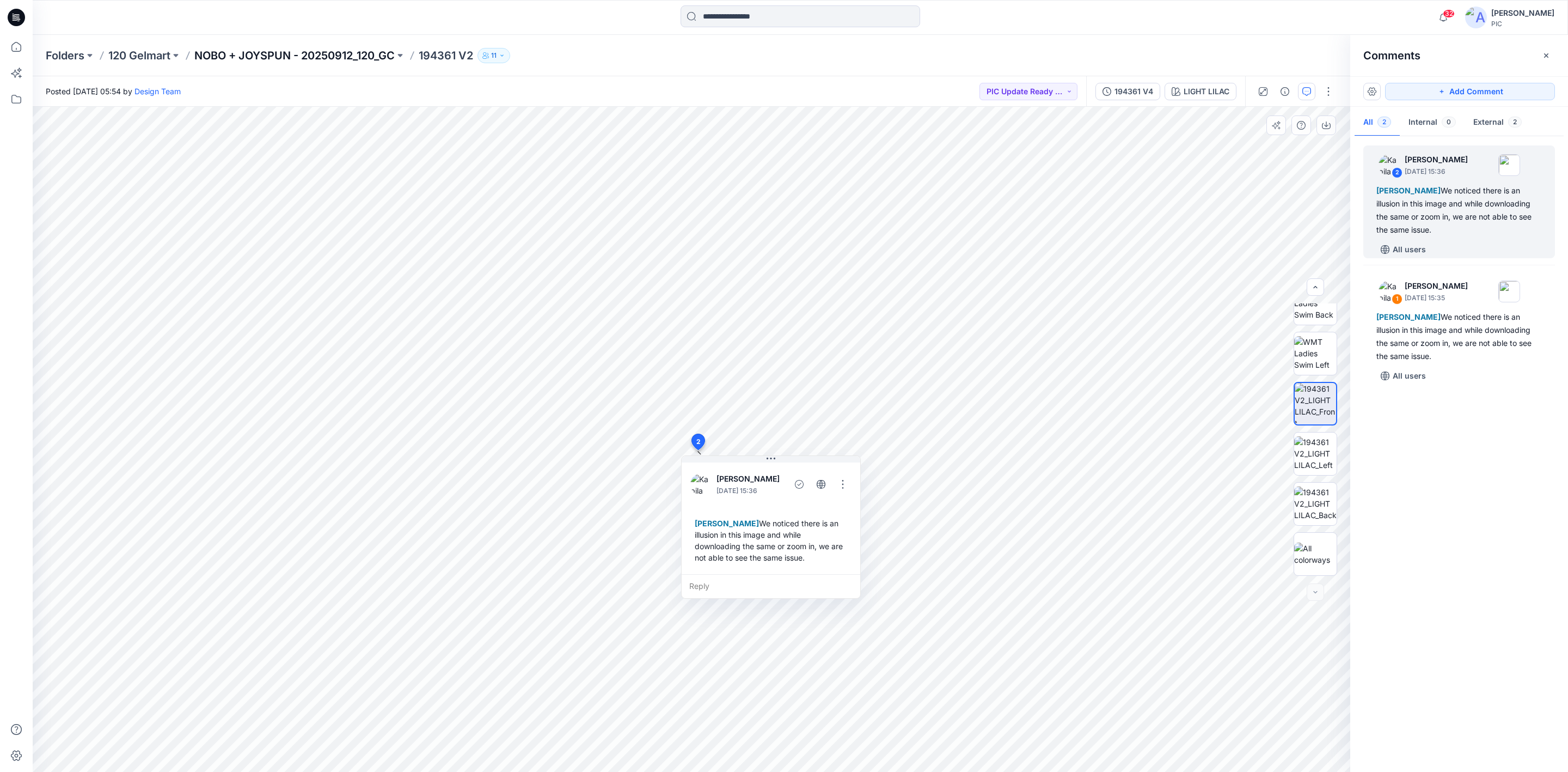
click at [209, 54] on p "NOBO + JOYSPUN - 20250912_120_GC" at bounding box center [294, 55] width 201 height 16
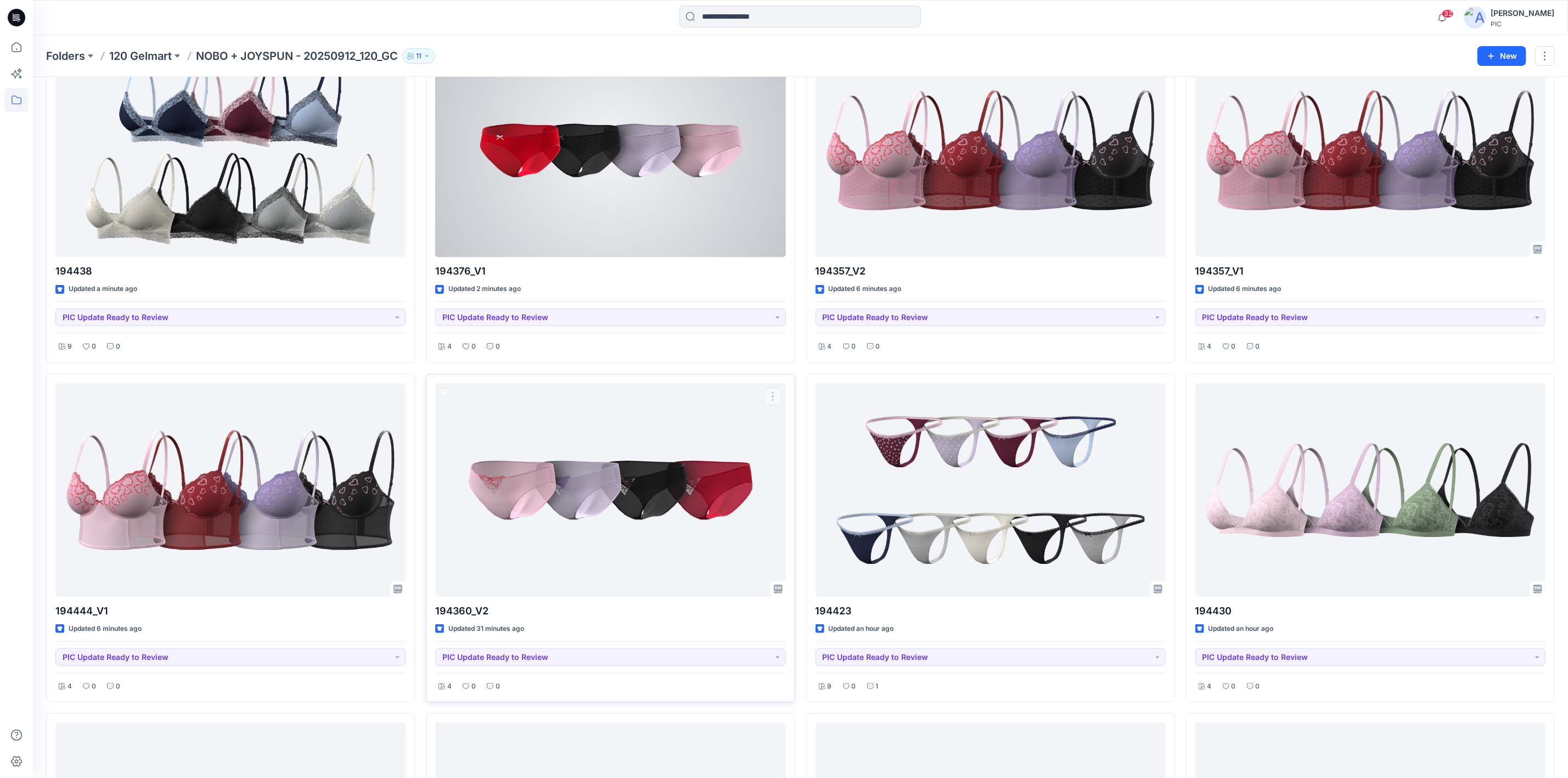
scroll to position [220, 0]
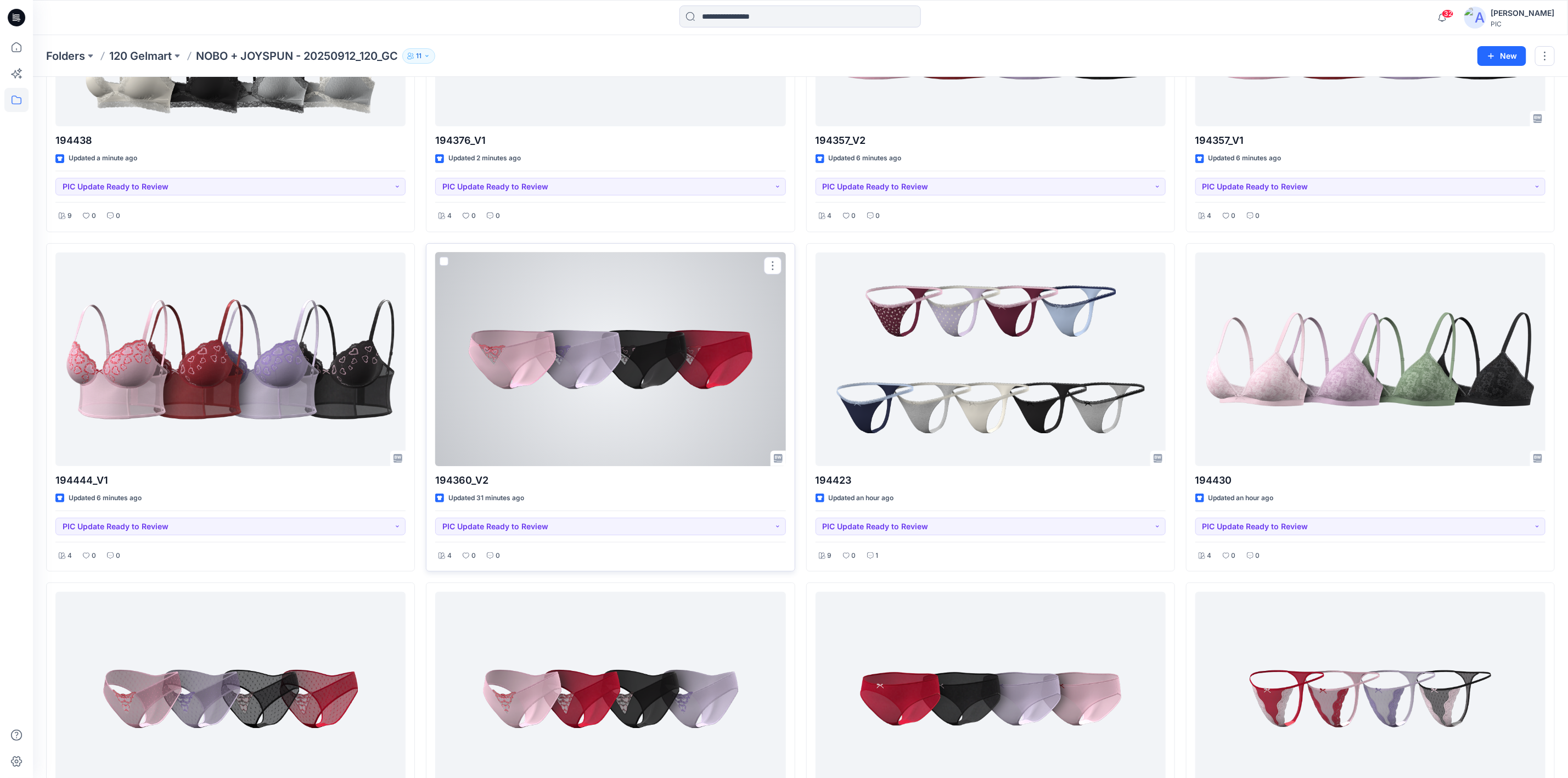
click at [591, 409] on div at bounding box center [610, 359] width 350 height 213
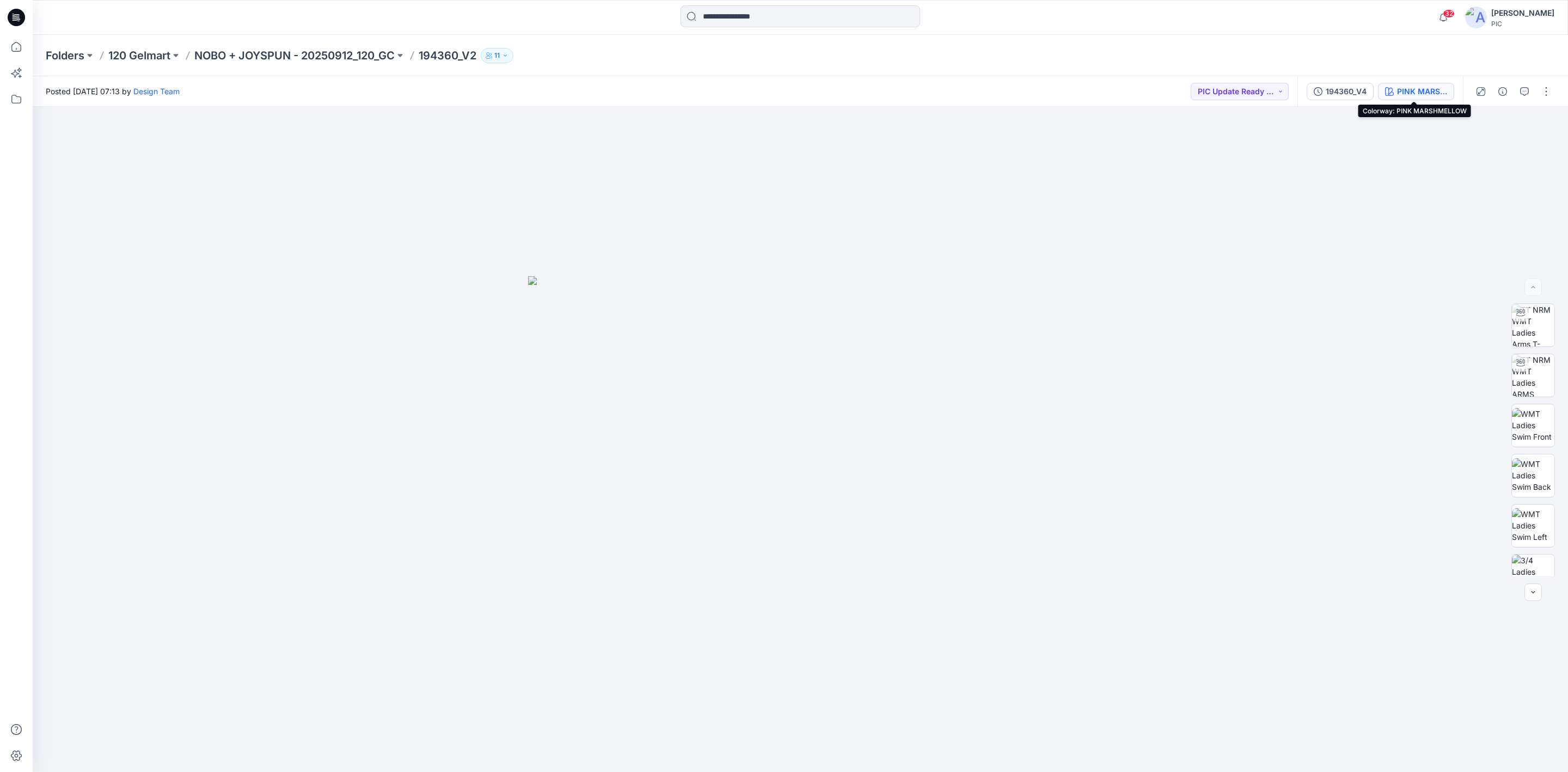
click at [1241, 90] on div "PINK MARSHMELLOW" at bounding box center [1423, 91] width 50 height 12
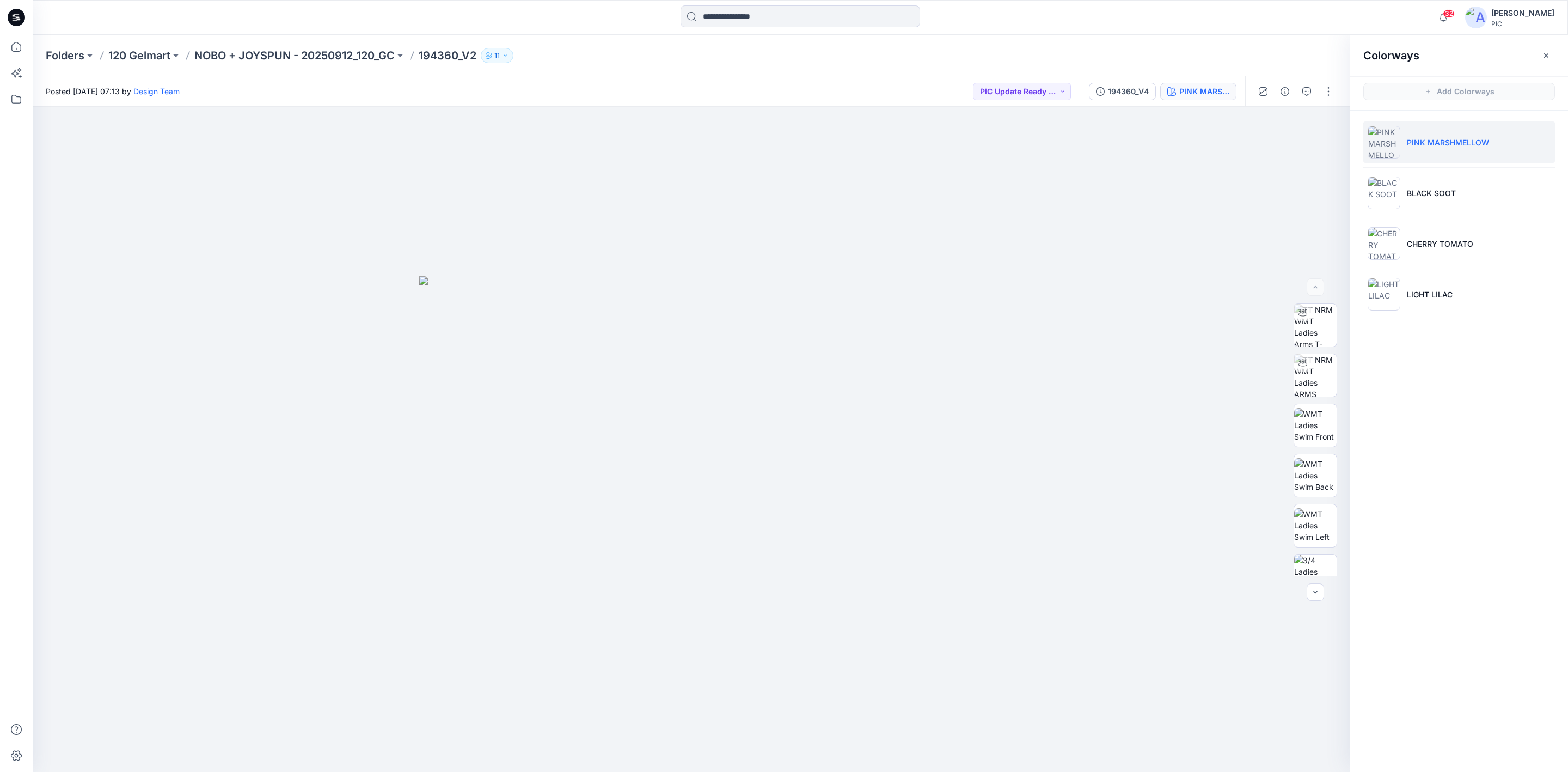
click at [1241, 138] on p "PINK MARSHMELLOW" at bounding box center [1448, 143] width 82 height 12
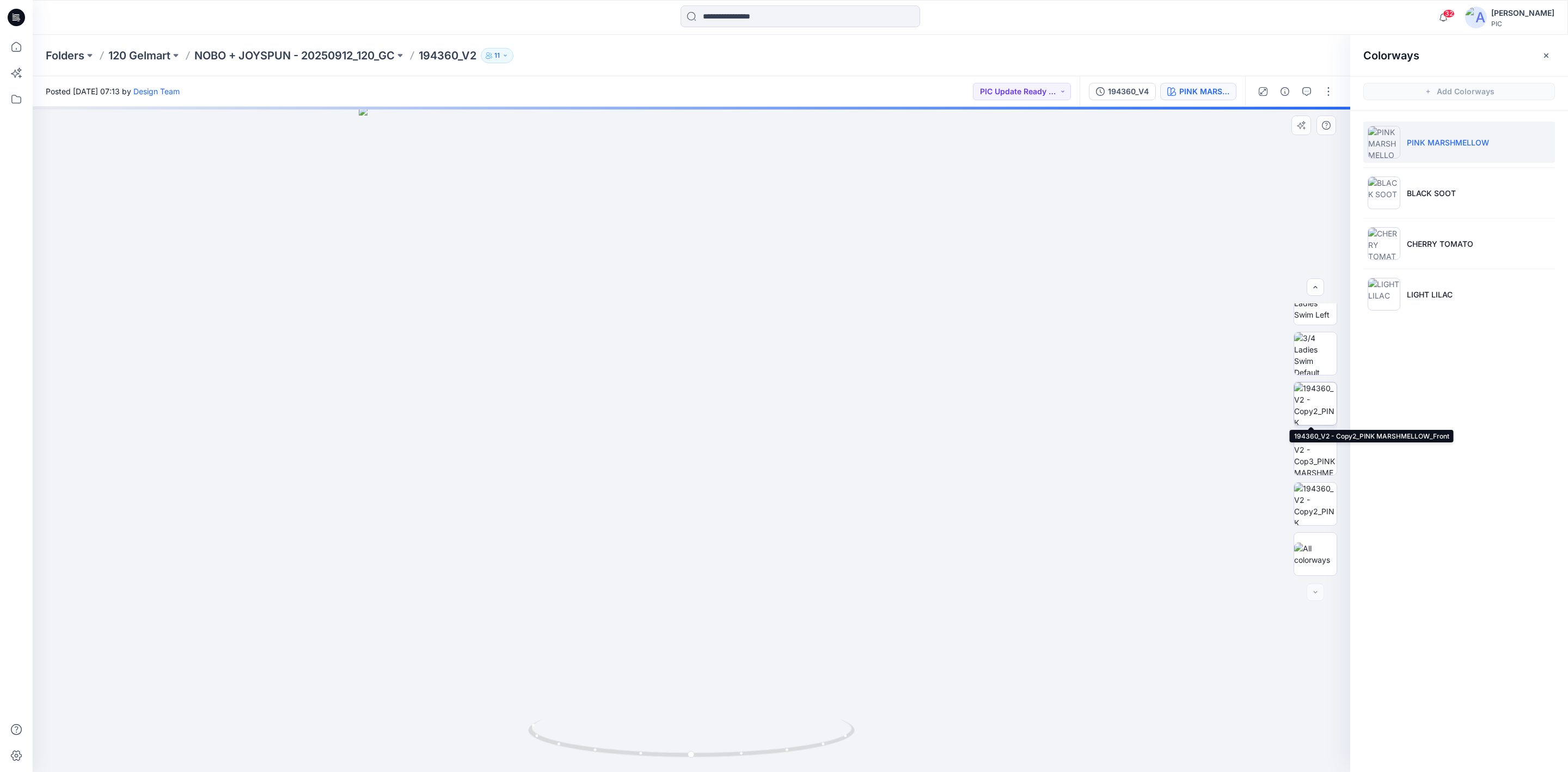
click at [1241, 401] on img at bounding box center [1316, 403] width 43 height 43
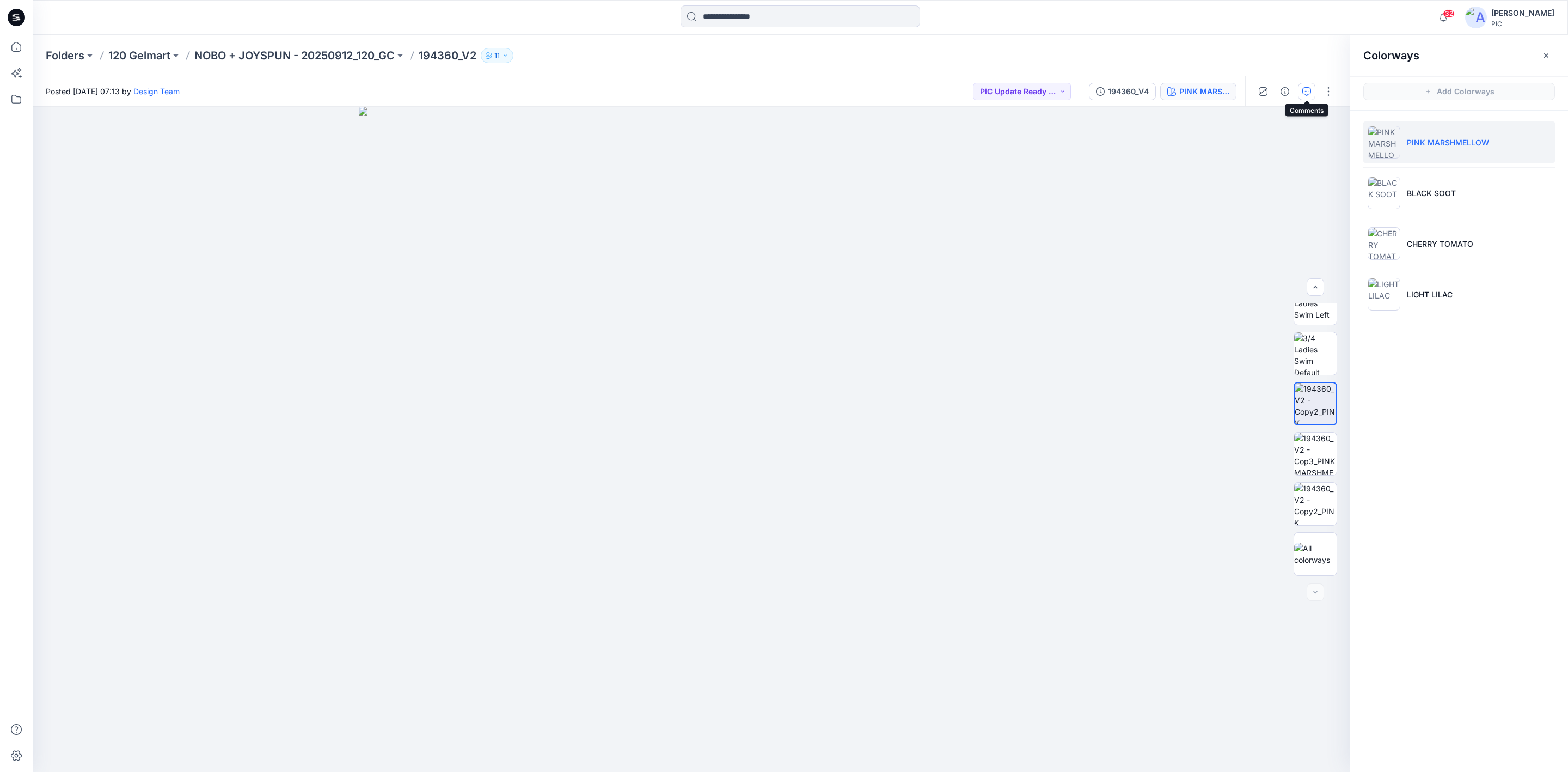
click at [1241, 96] on button "button" at bounding box center [1307, 91] width 17 height 17
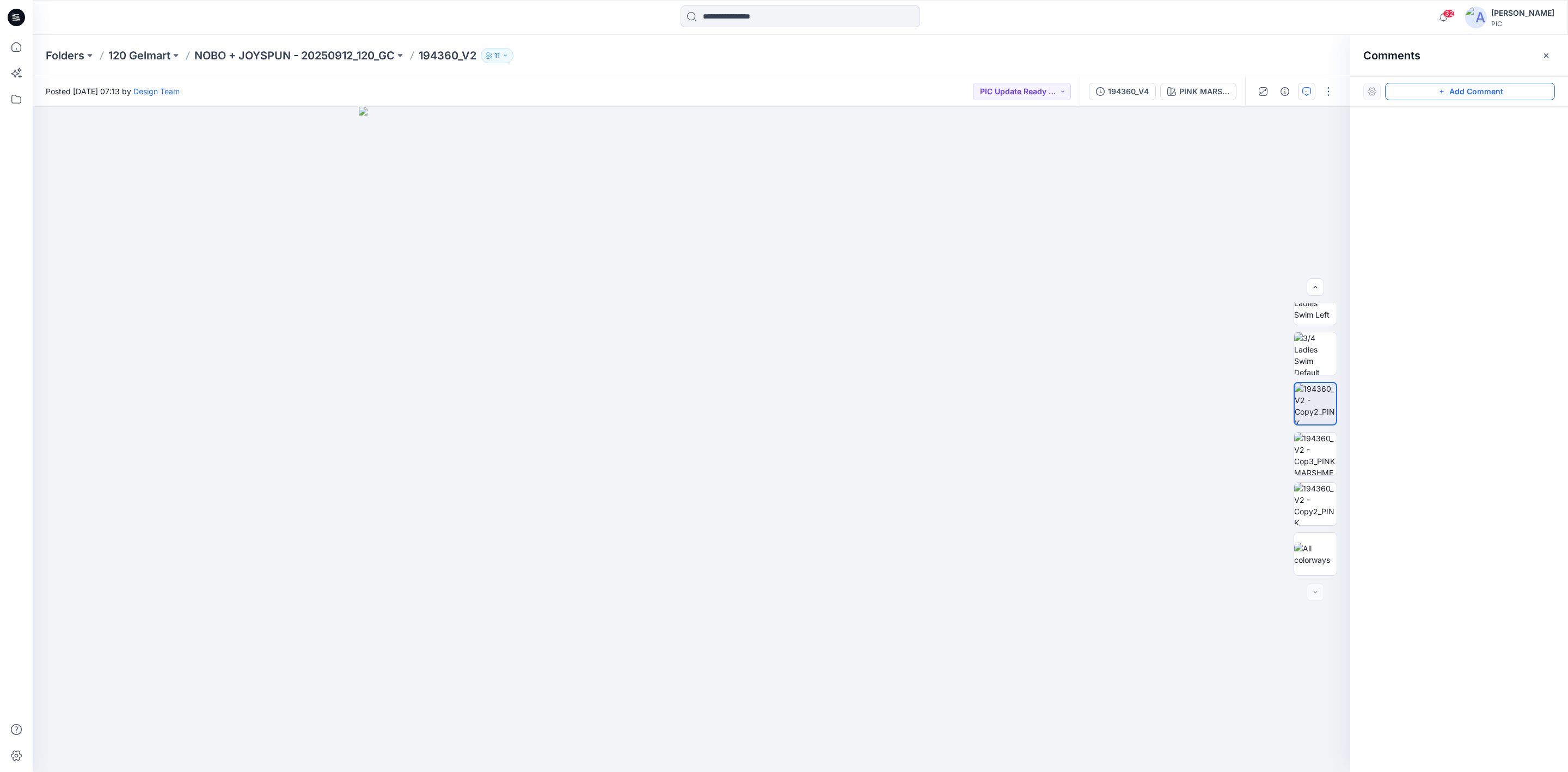
drag, startPoint x: 1464, startPoint y: 90, endPoint x: 1455, endPoint y: 101, distance: 14.2
click at [1241, 90] on button "Add Comment" at bounding box center [1470, 91] width 170 height 17
click at [725, 478] on div "1" at bounding box center [691, 439] width 1318 height 665
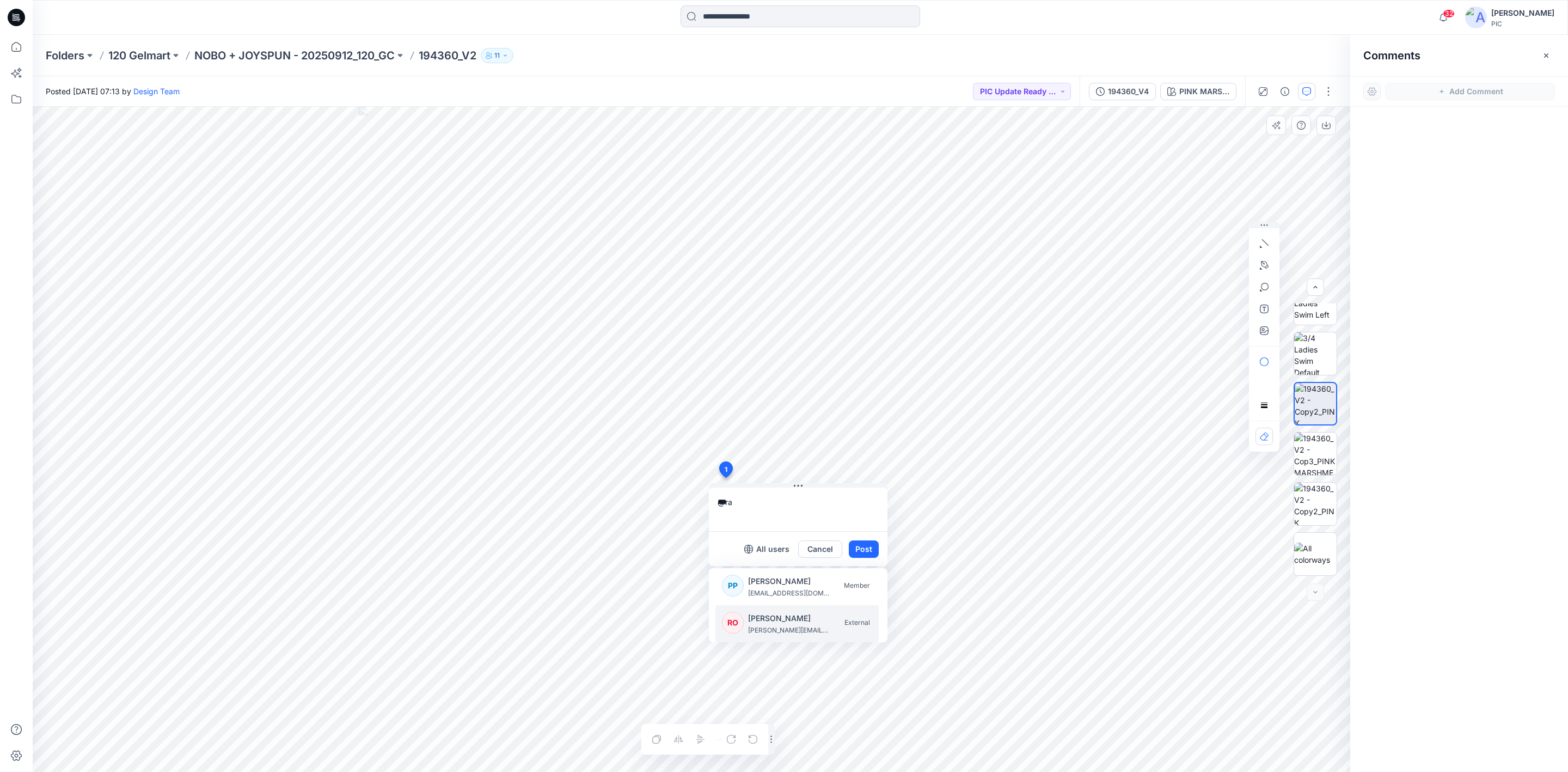
click at [794, 595] on p "[PERSON_NAME]" at bounding box center [789, 618] width 81 height 13
paste textarea "**********"
type textarea "**********"
click at [853, 542] on button "Post" at bounding box center [864, 549] width 30 height 17
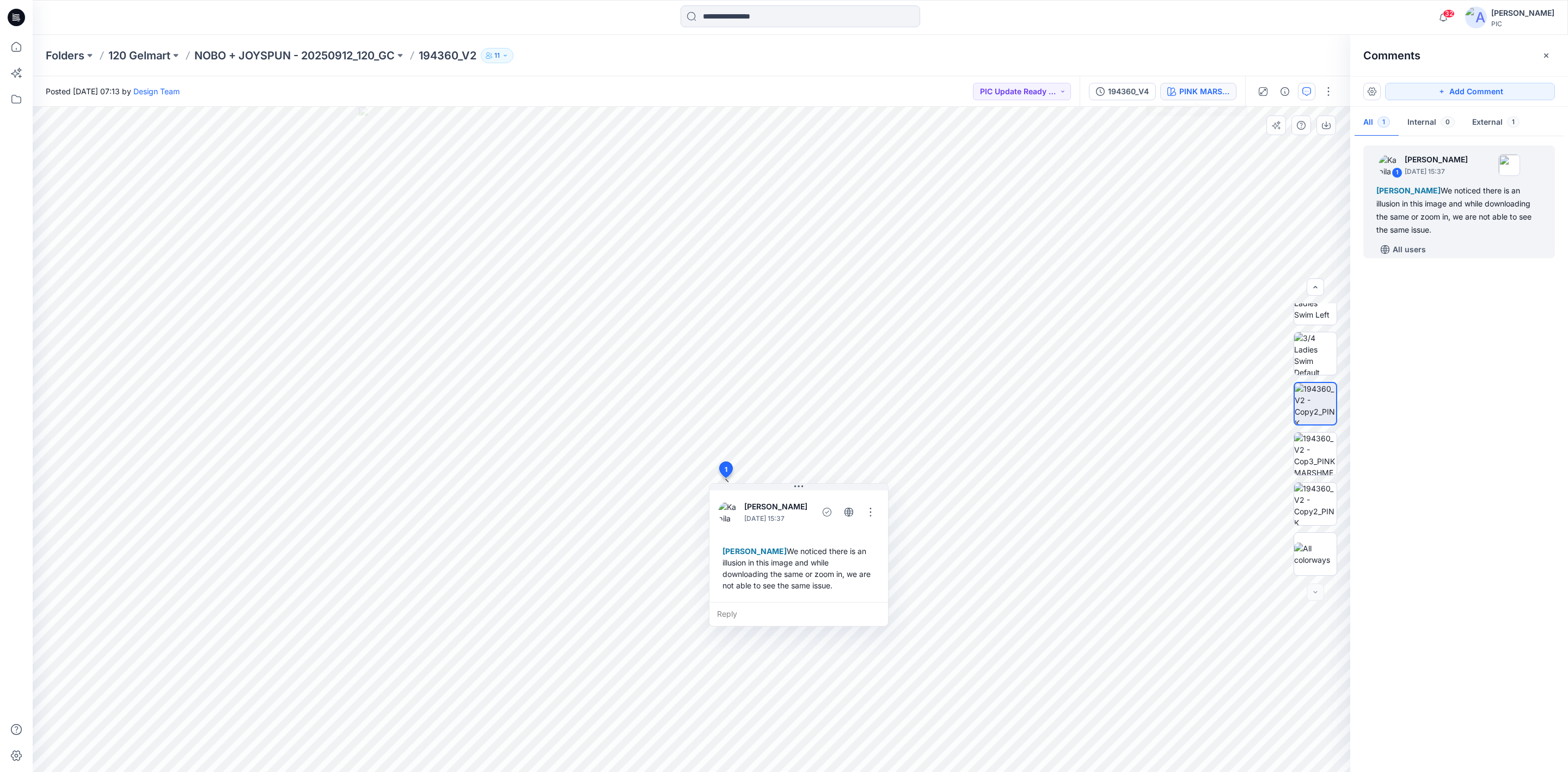
click at [1209, 88] on div "PINK MARSHMELLOW" at bounding box center [1204, 91] width 50 height 12
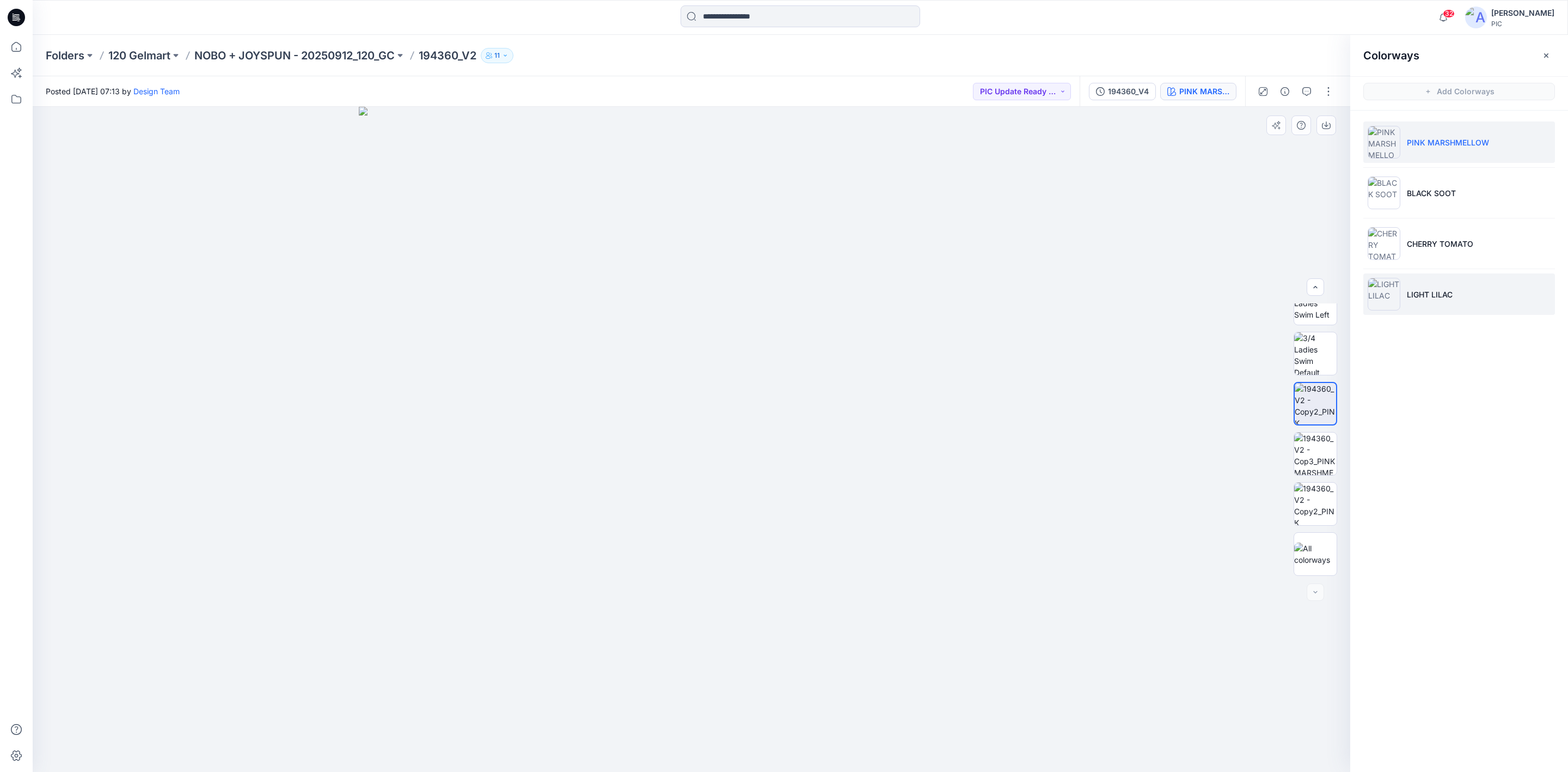
click at [1241, 295] on img at bounding box center [1385, 294] width 33 height 33
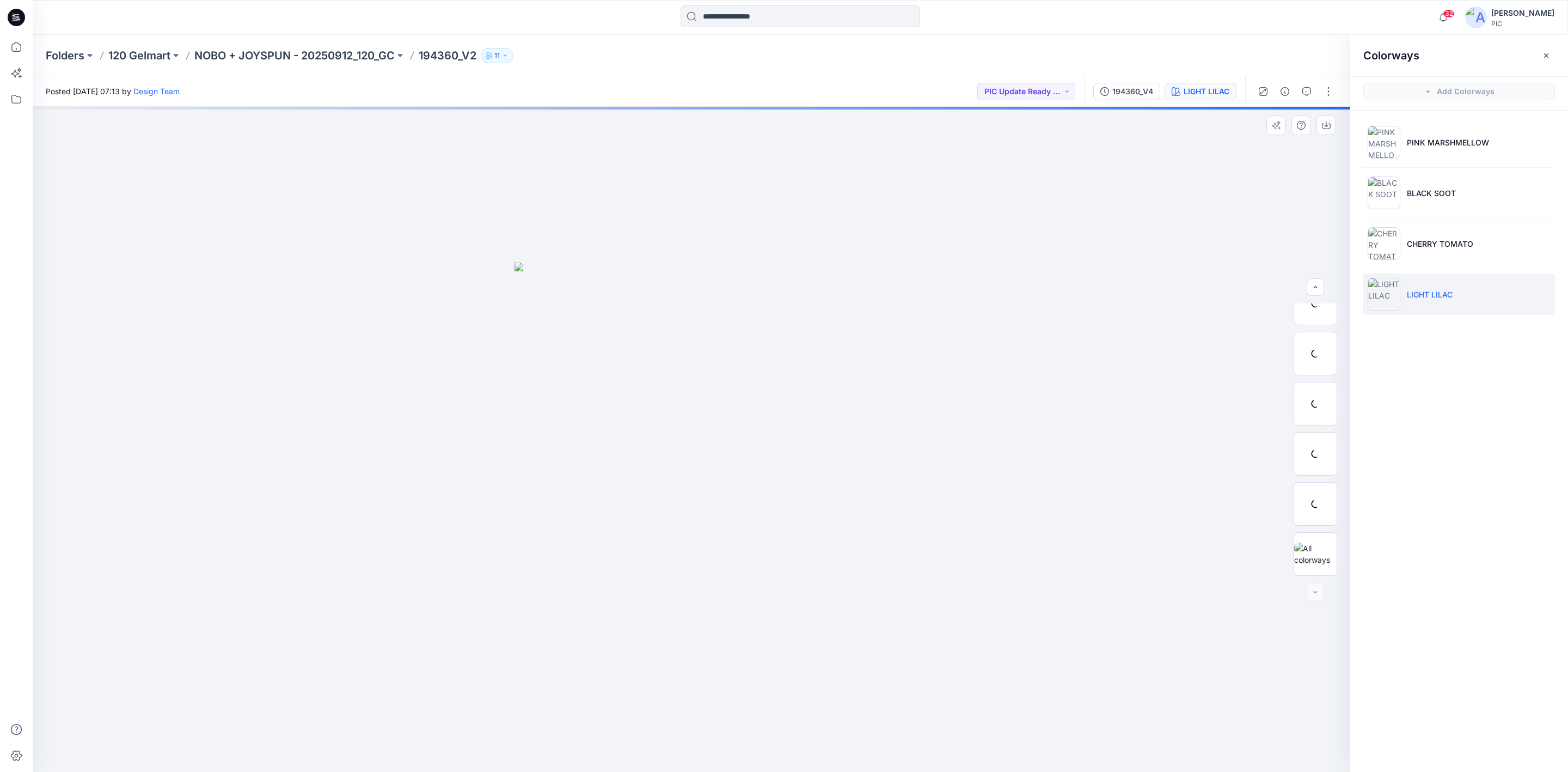
click at [1241, 285] on img at bounding box center [1385, 294] width 33 height 33
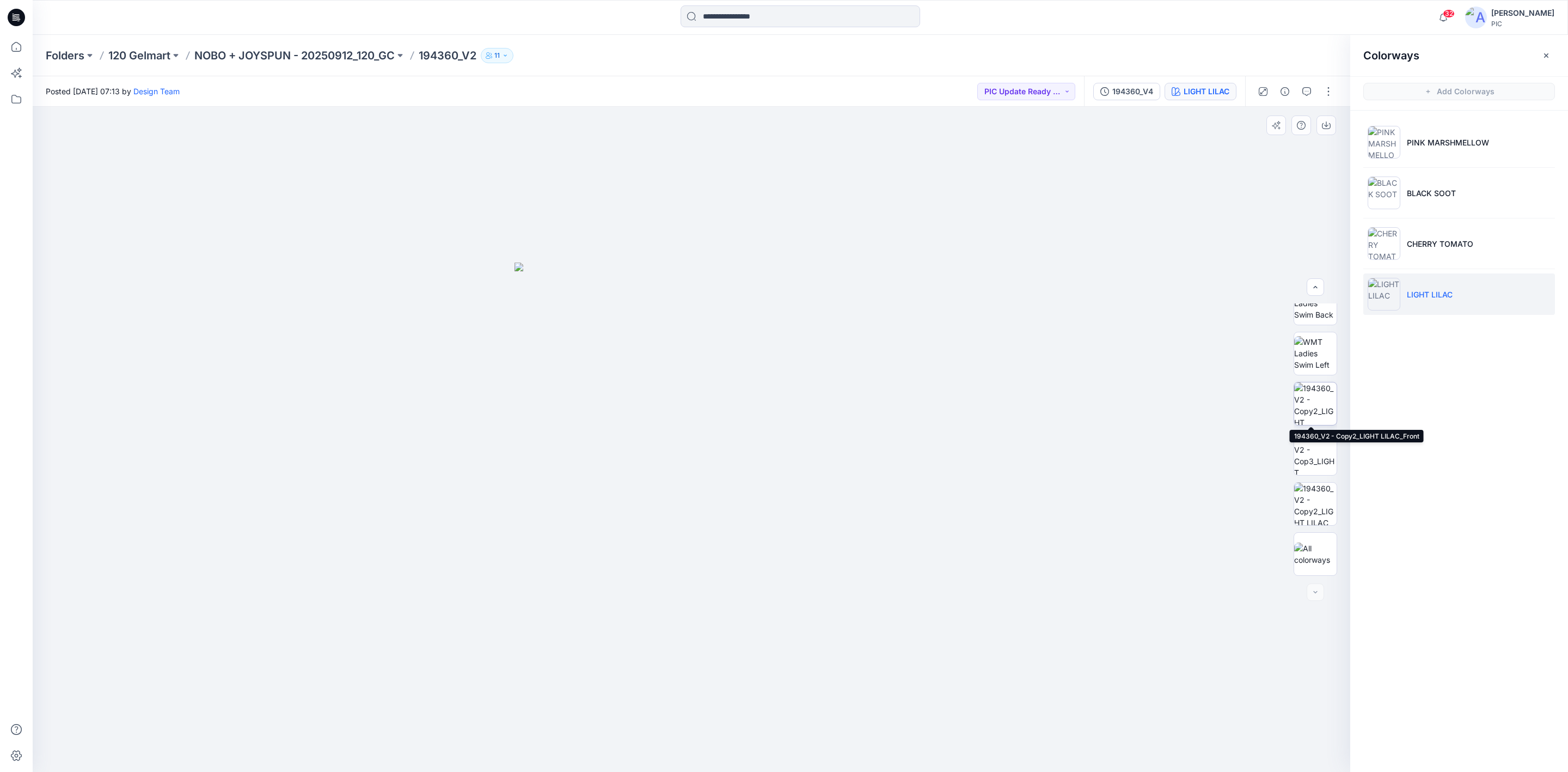
click at [1241, 407] on img at bounding box center [1316, 403] width 43 height 43
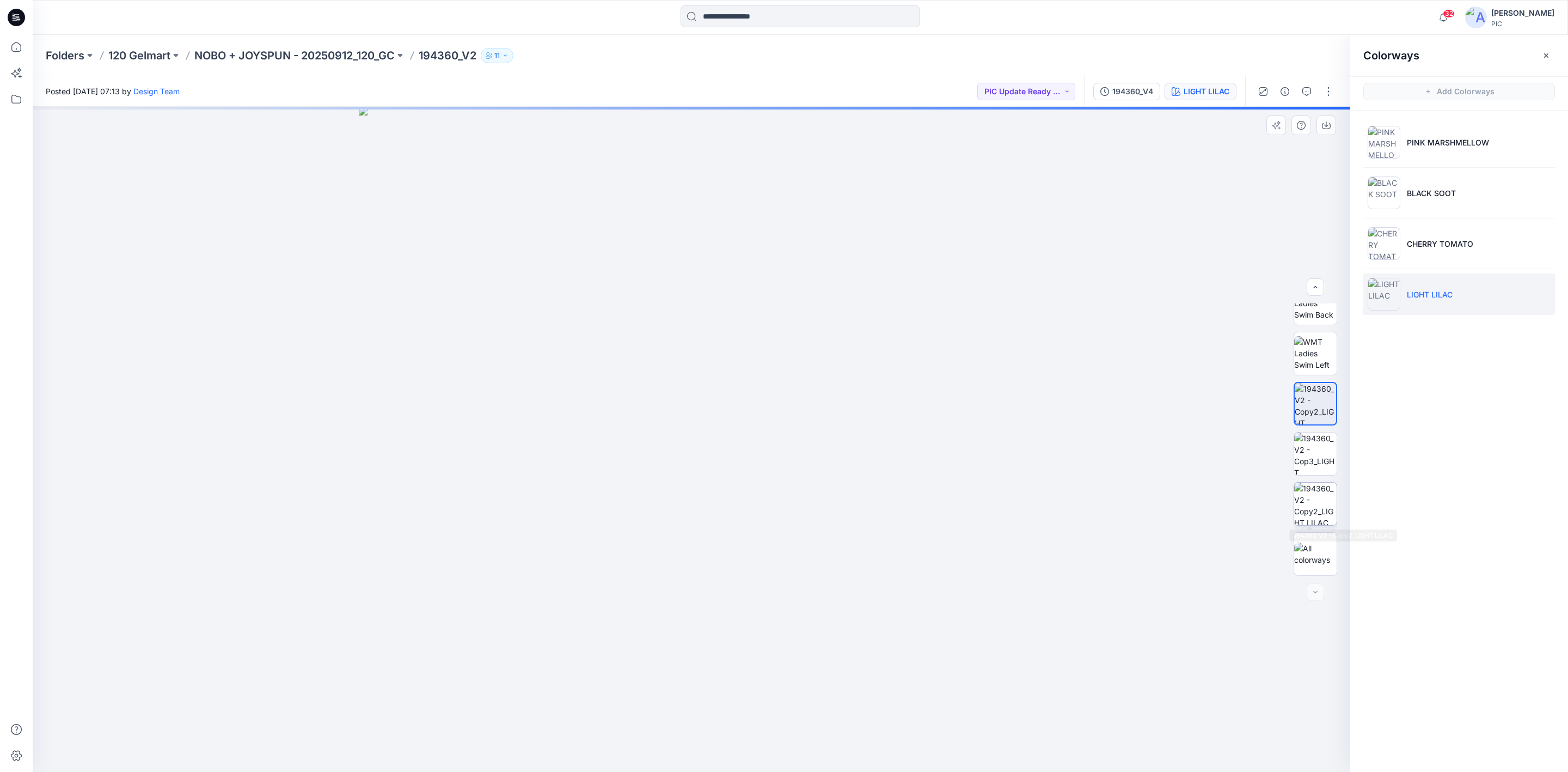
click at [1241, 495] on img at bounding box center [1316, 504] width 43 height 43
click at [1241, 410] on img at bounding box center [1316, 403] width 43 height 43
click at [1241, 92] on icon "button" at bounding box center [1306, 91] width 9 height 9
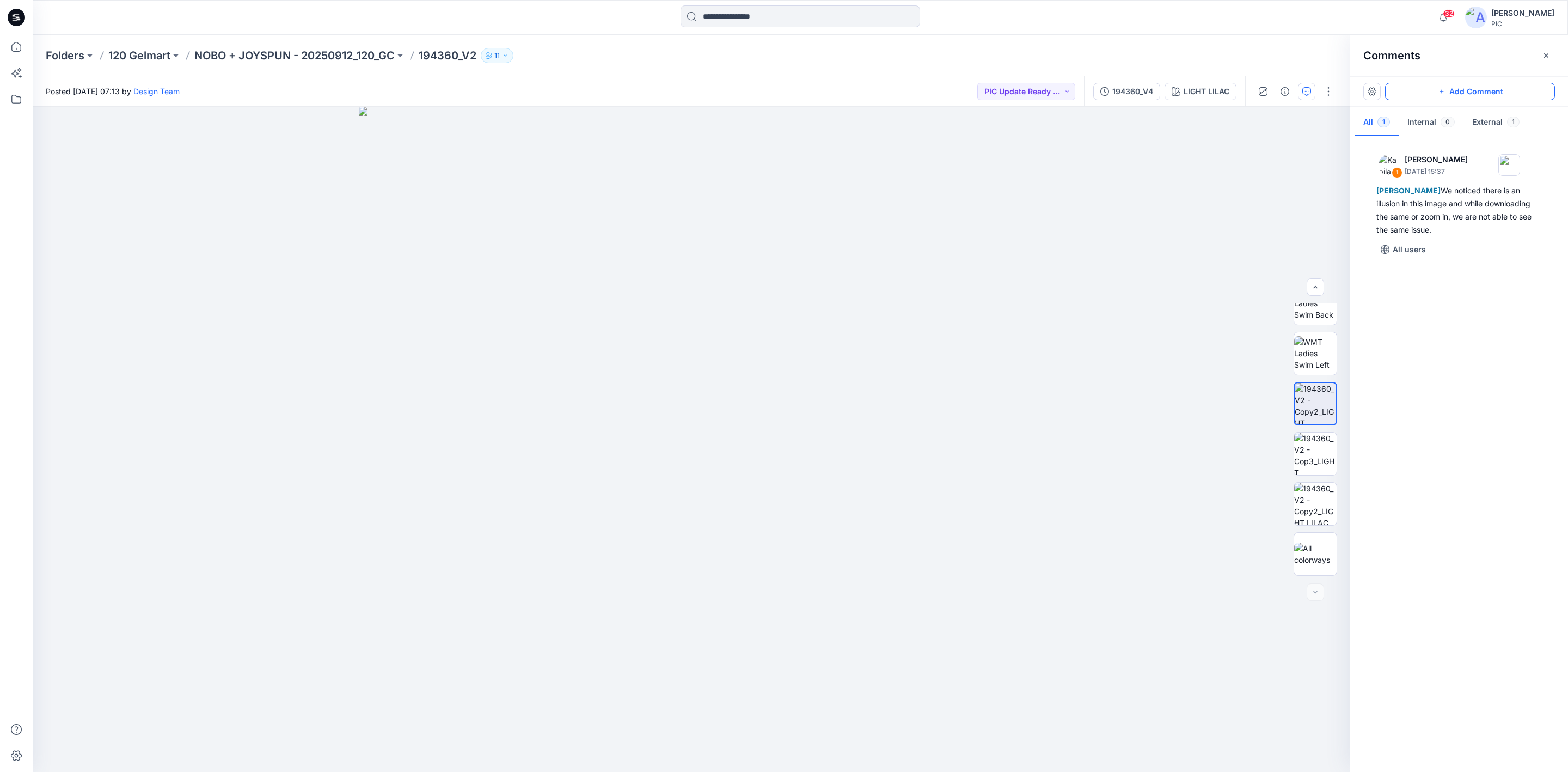
click at [1241, 87] on button "Add Comment" at bounding box center [1470, 91] width 170 height 17
click at [725, 466] on div "2" at bounding box center [691, 439] width 1318 height 665
click at [778, 595] on p "[PERSON_NAME]" at bounding box center [789, 606] width 81 height 13
paste textarea "**********"
type textarea "**********"
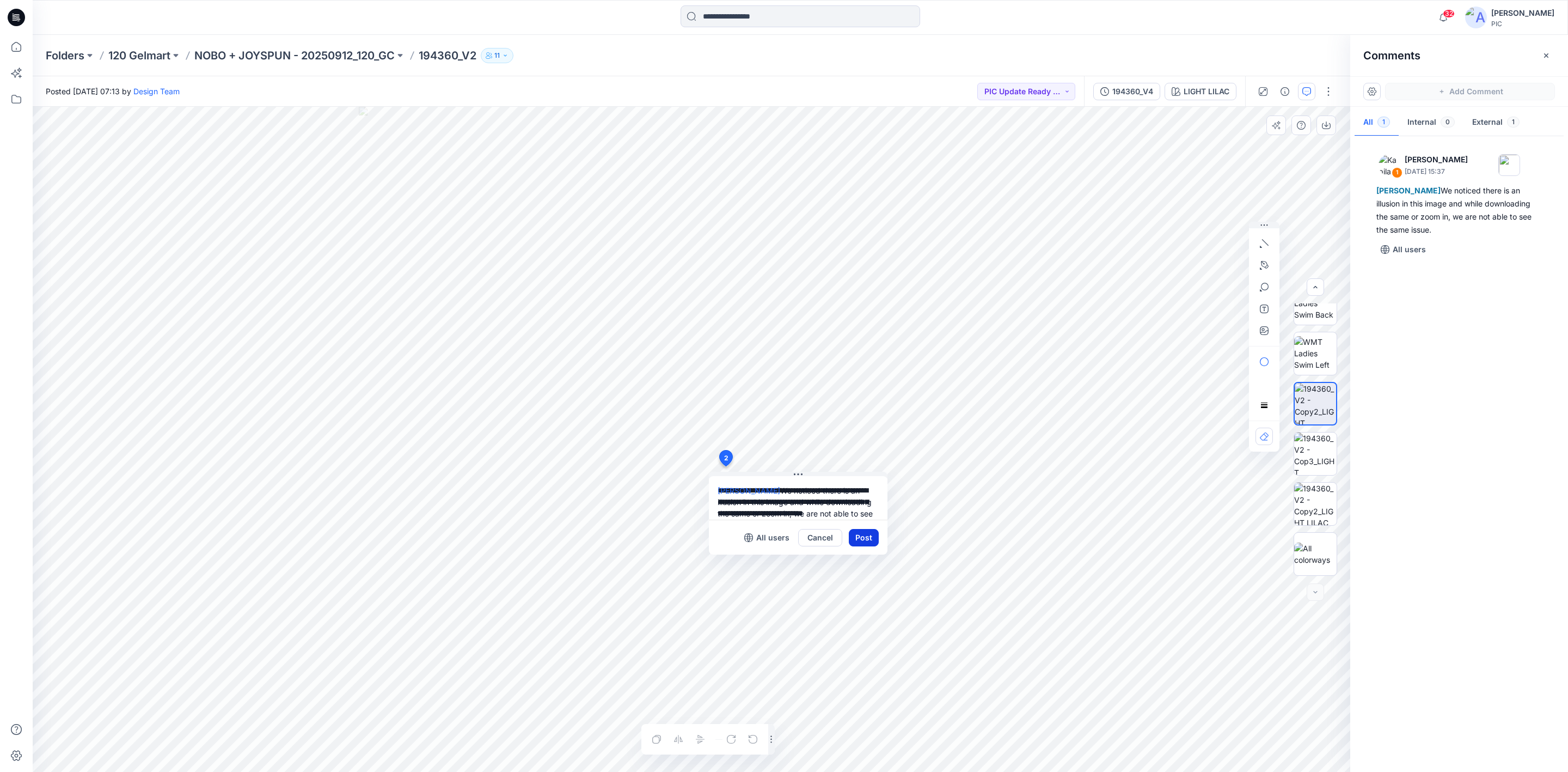
click at [863, 540] on button "Post" at bounding box center [864, 537] width 30 height 17
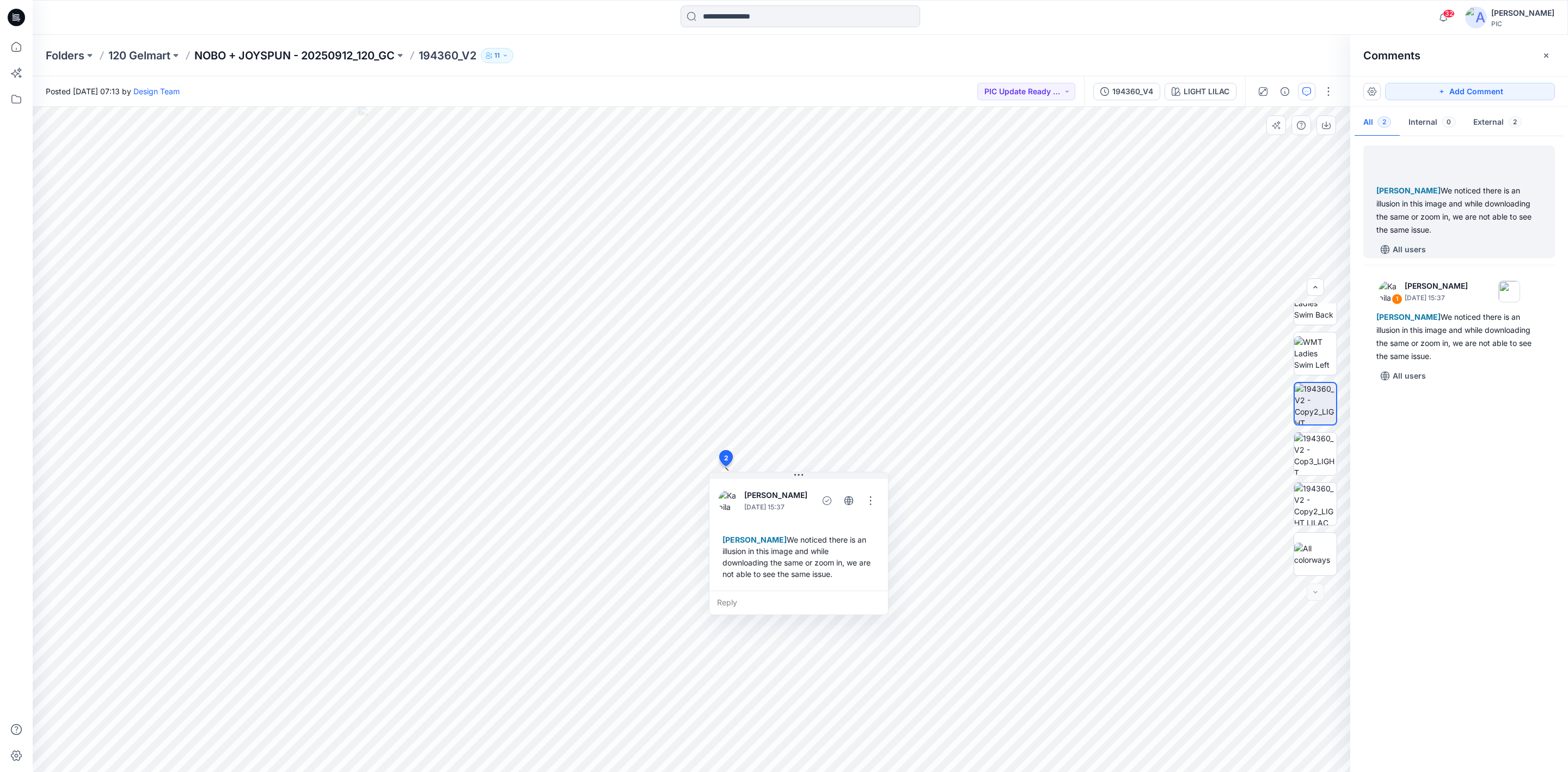
click at [325, 54] on p "NOBO + JOYSPUN - 20250912_120_GC" at bounding box center [294, 55] width 201 height 16
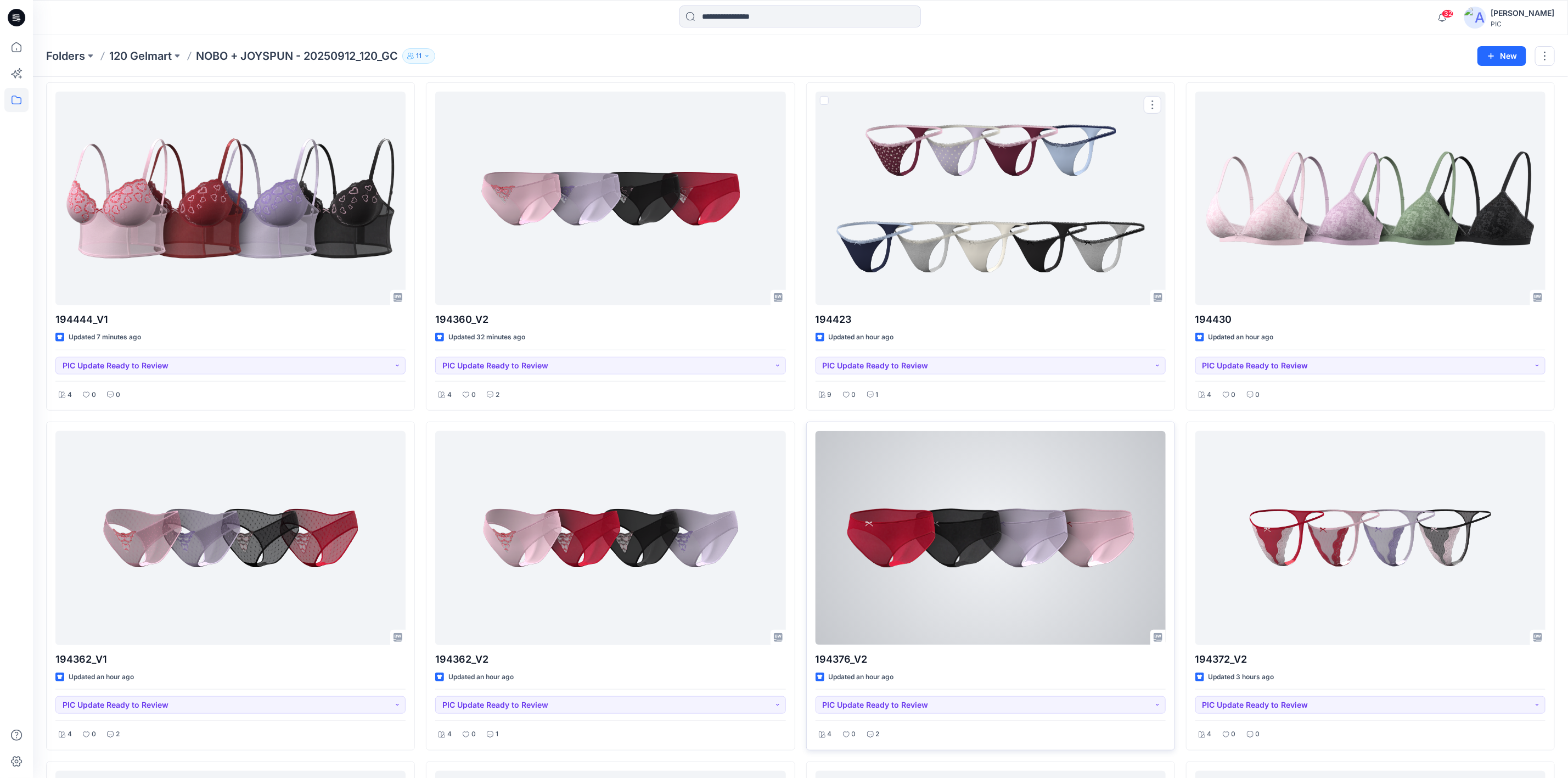
scroll to position [384, 0]
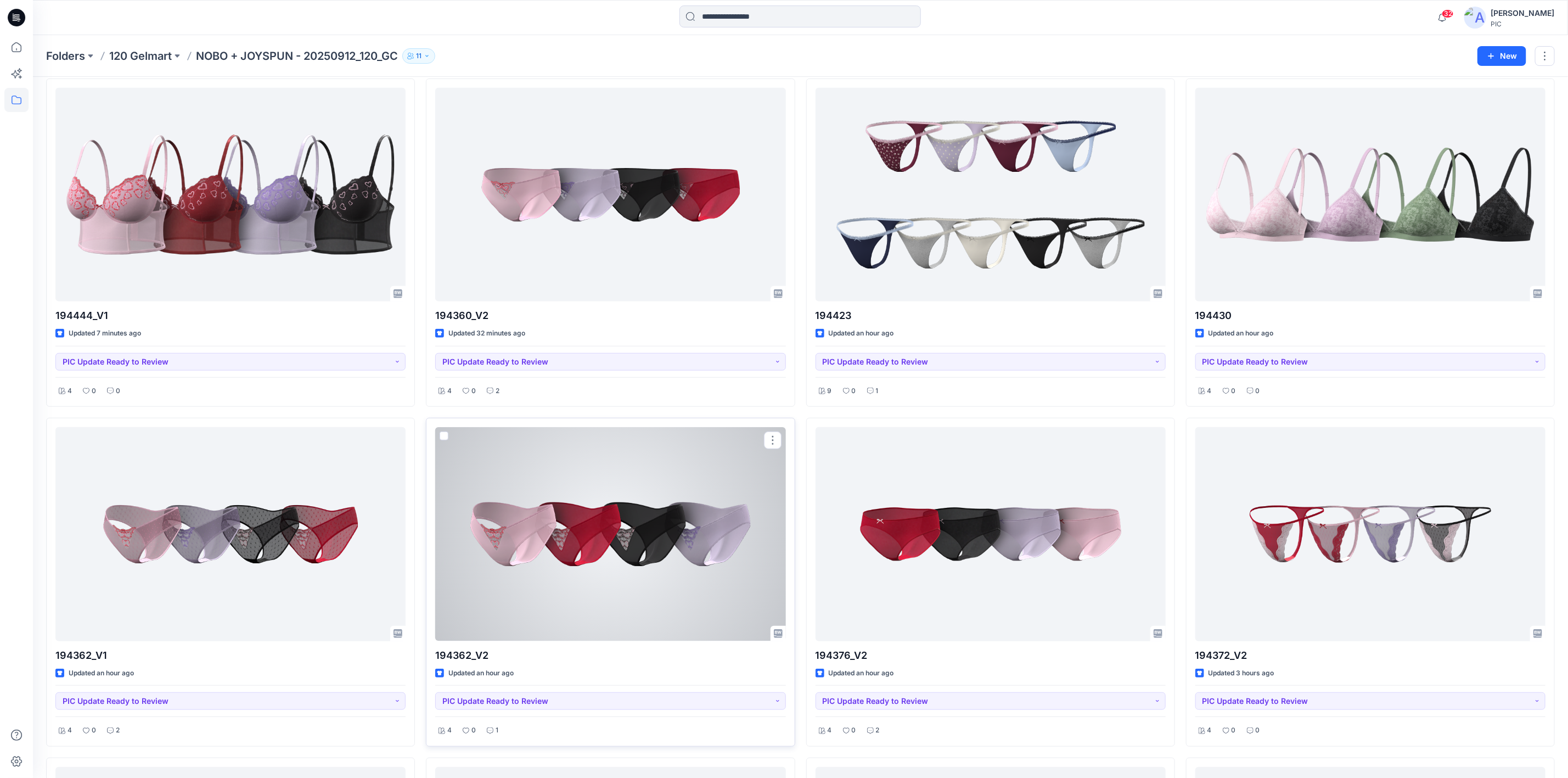
click at [550, 560] on div at bounding box center [610, 534] width 350 height 213
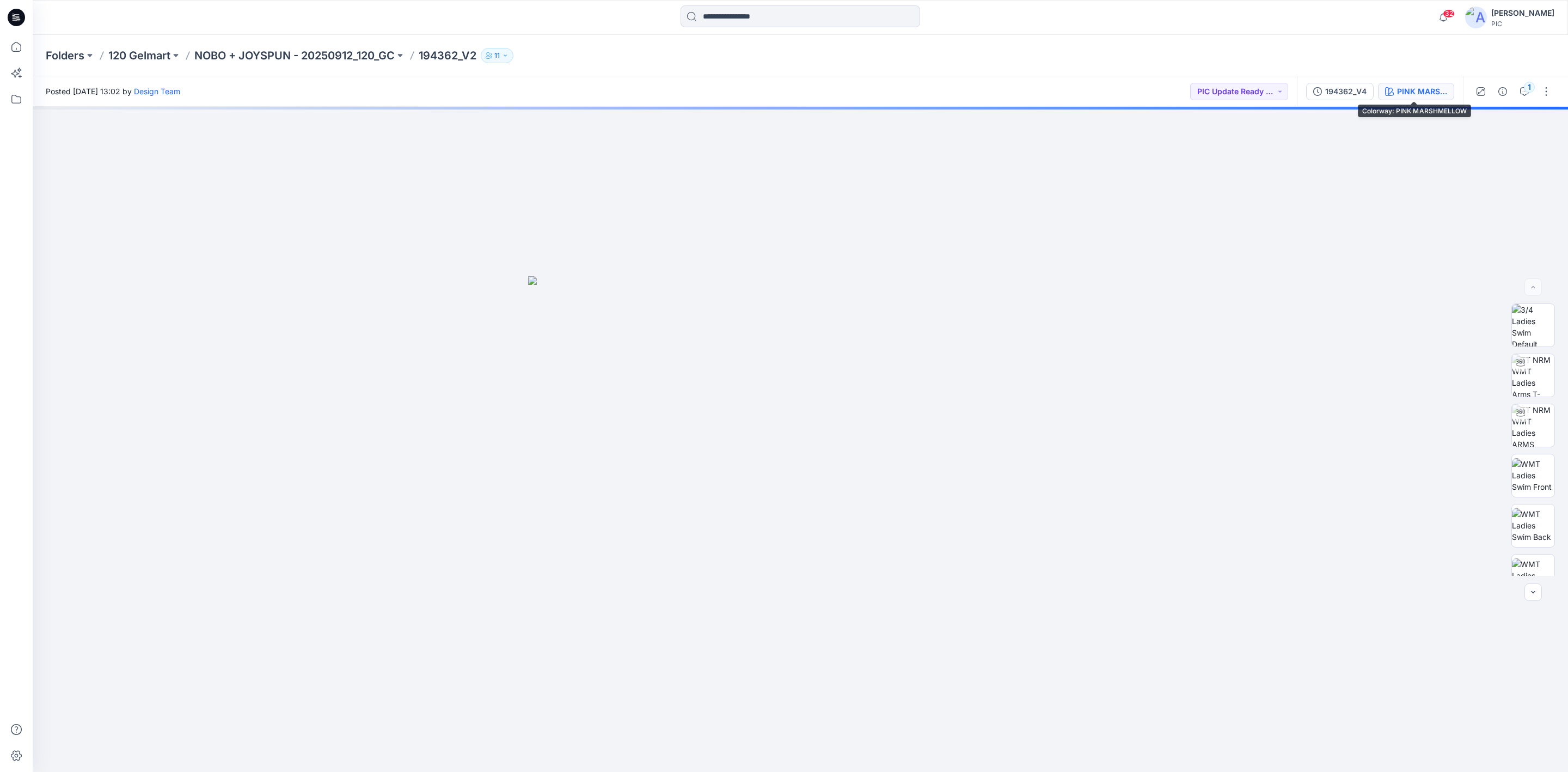
click at [1241, 89] on icon "button" at bounding box center [1390, 91] width 9 height 9
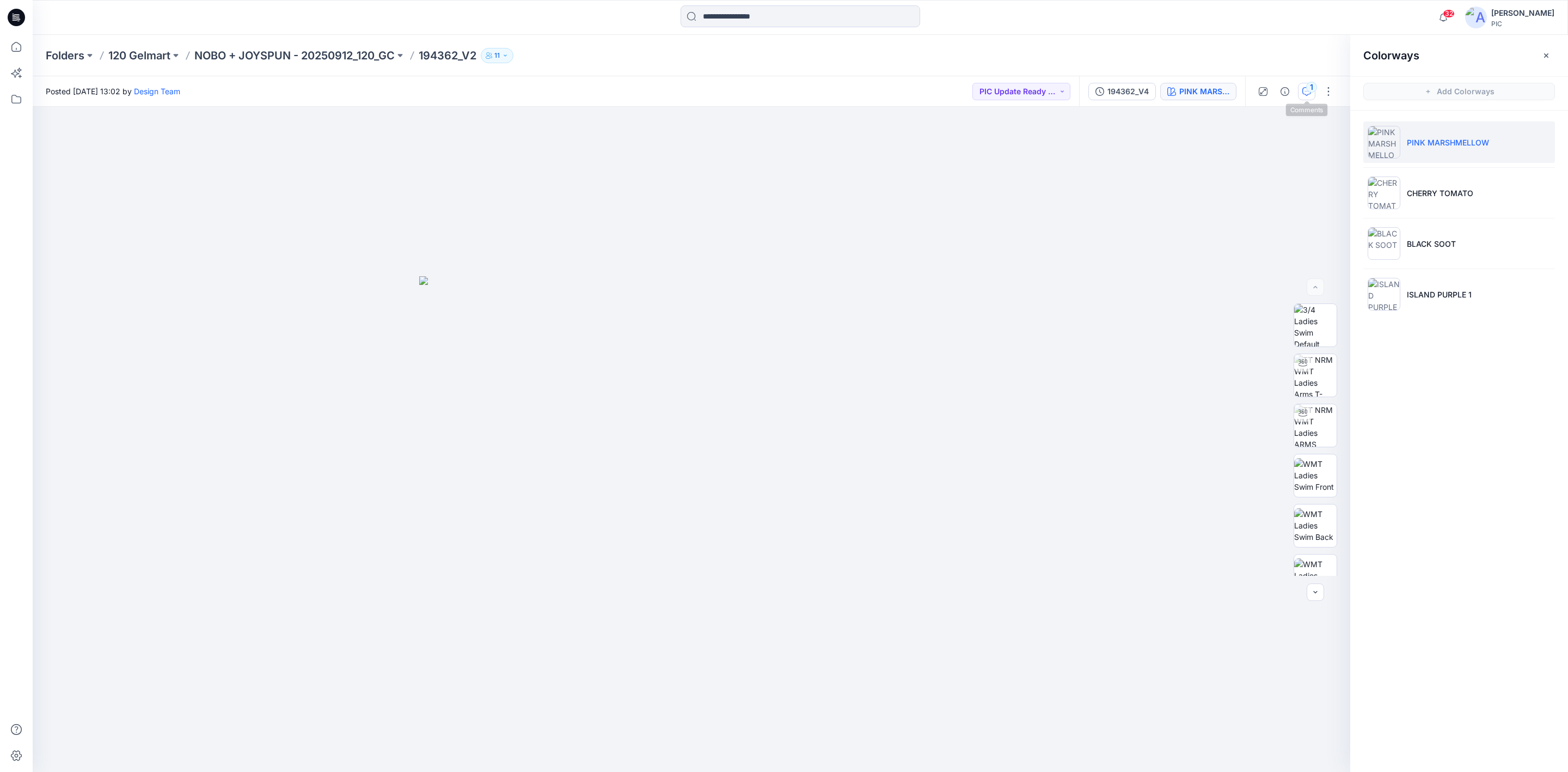
click at [1241, 89] on icon "button" at bounding box center [1306, 91] width 9 height 9
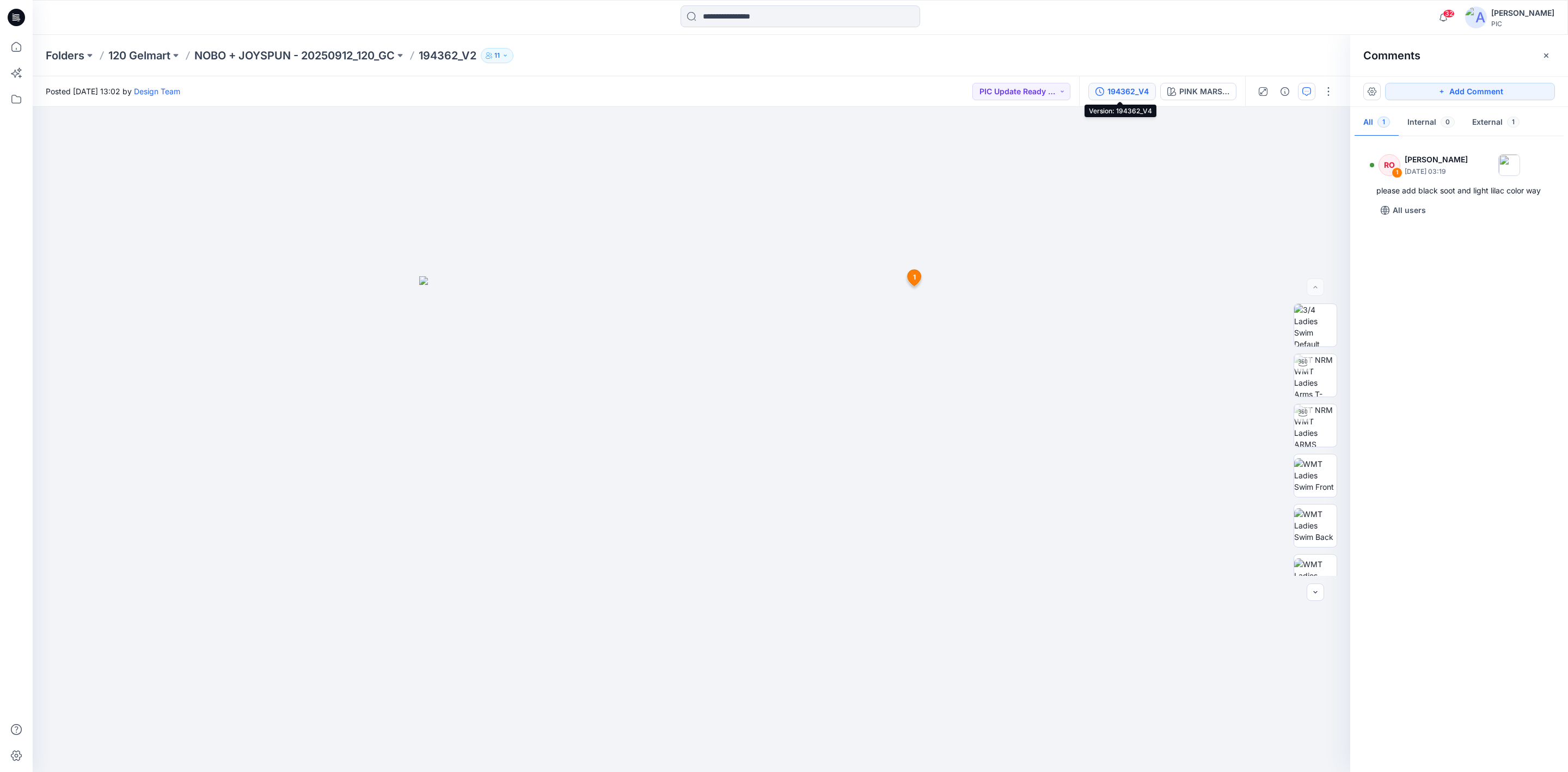
click at [1111, 90] on div "194362_V4" at bounding box center [1128, 91] width 42 height 12
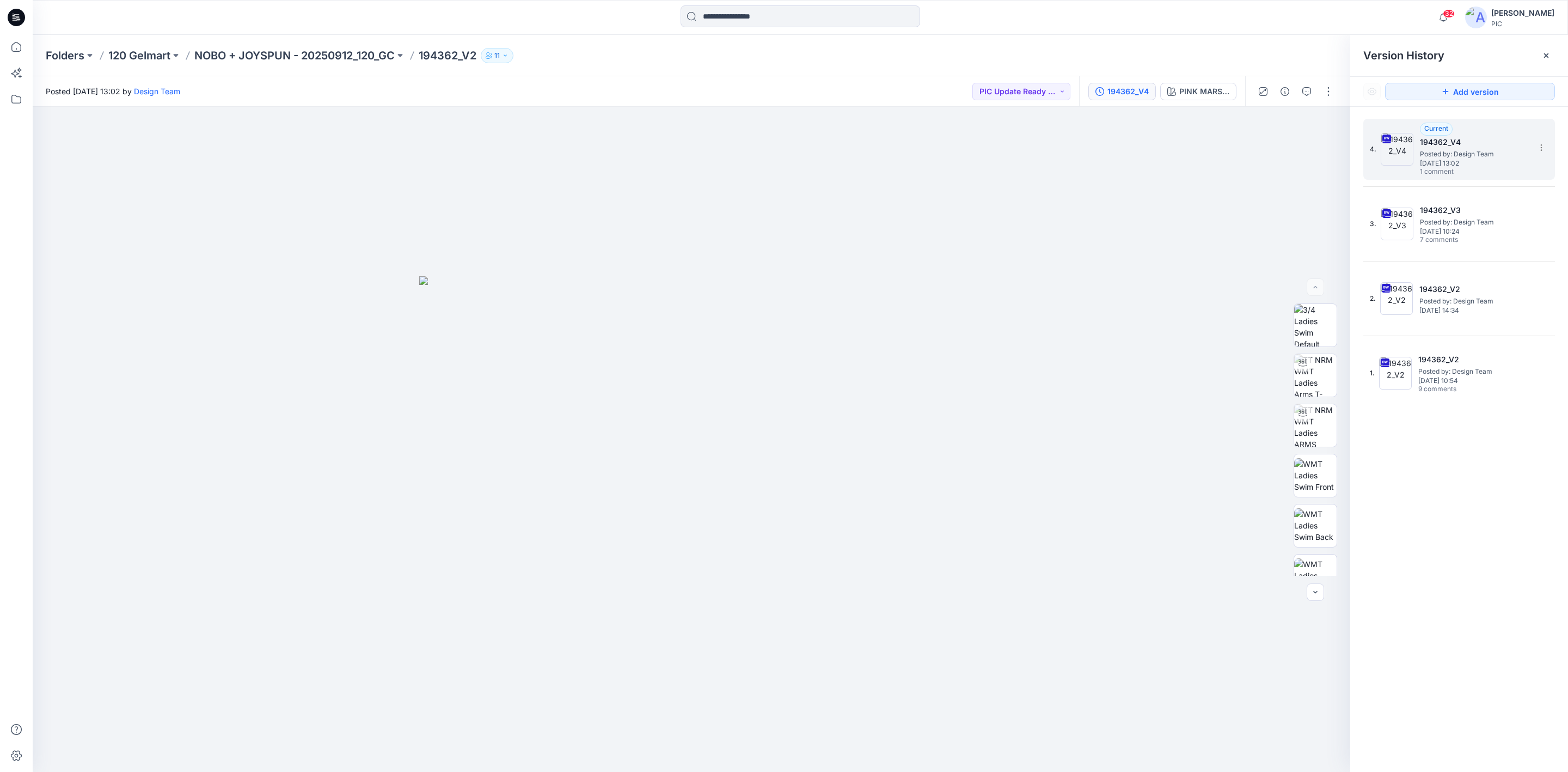
click at [1241, 163] on span "Monday, October 13, 2025 13:02" at bounding box center [1475, 164] width 109 height 8
click at [1241, 160] on span "Monday, October 13, 2025 13:02" at bounding box center [1475, 164] width 109 height 8
click at [1241, 90] on icon "button" at bounding box center [1306, 91] width 9 height 9
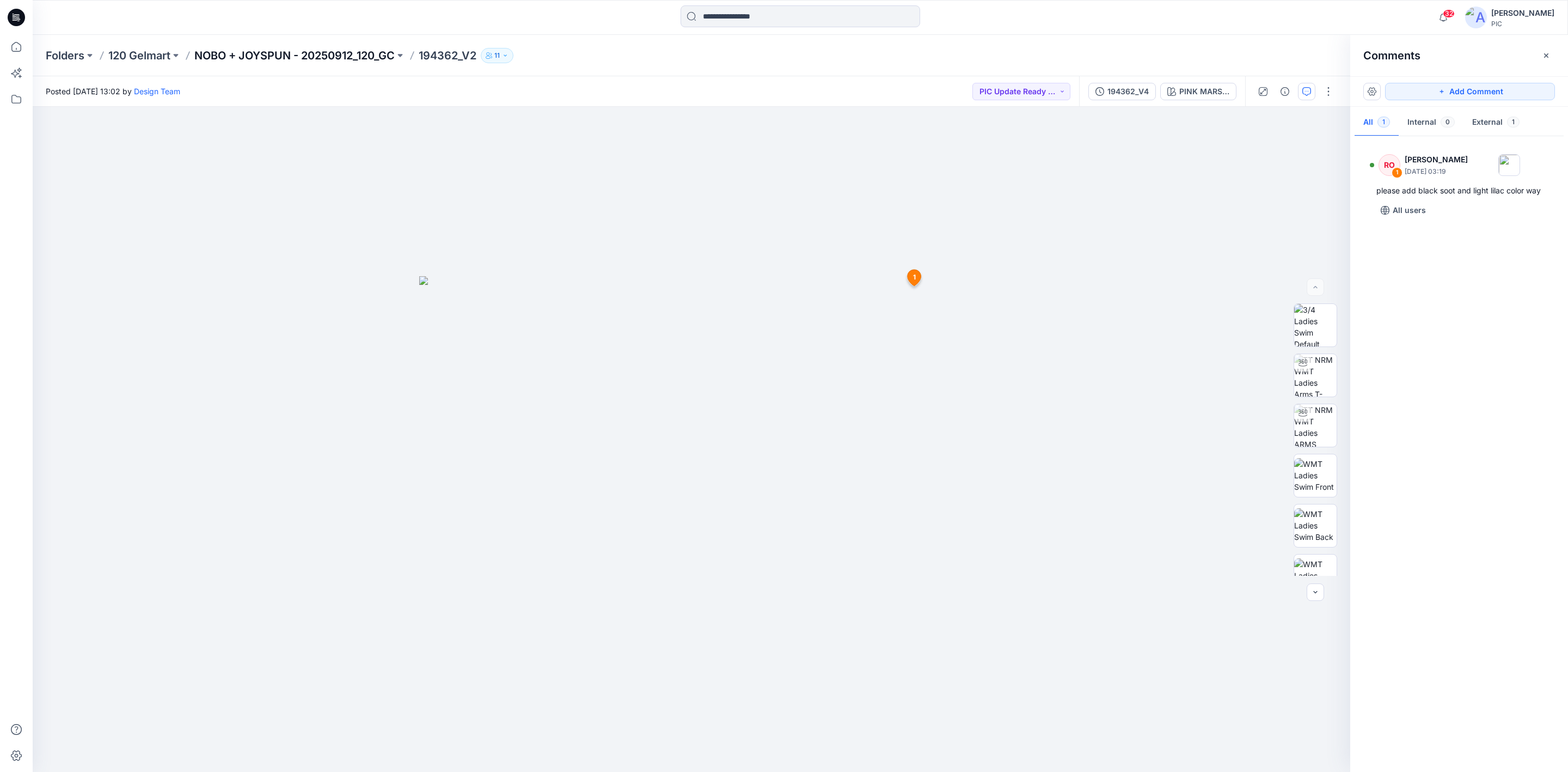
click at [315, 56] on p "NOBO + JOYSPUN - 20250912_120_GC" at bounding box center [294, 55] width 201 height 16
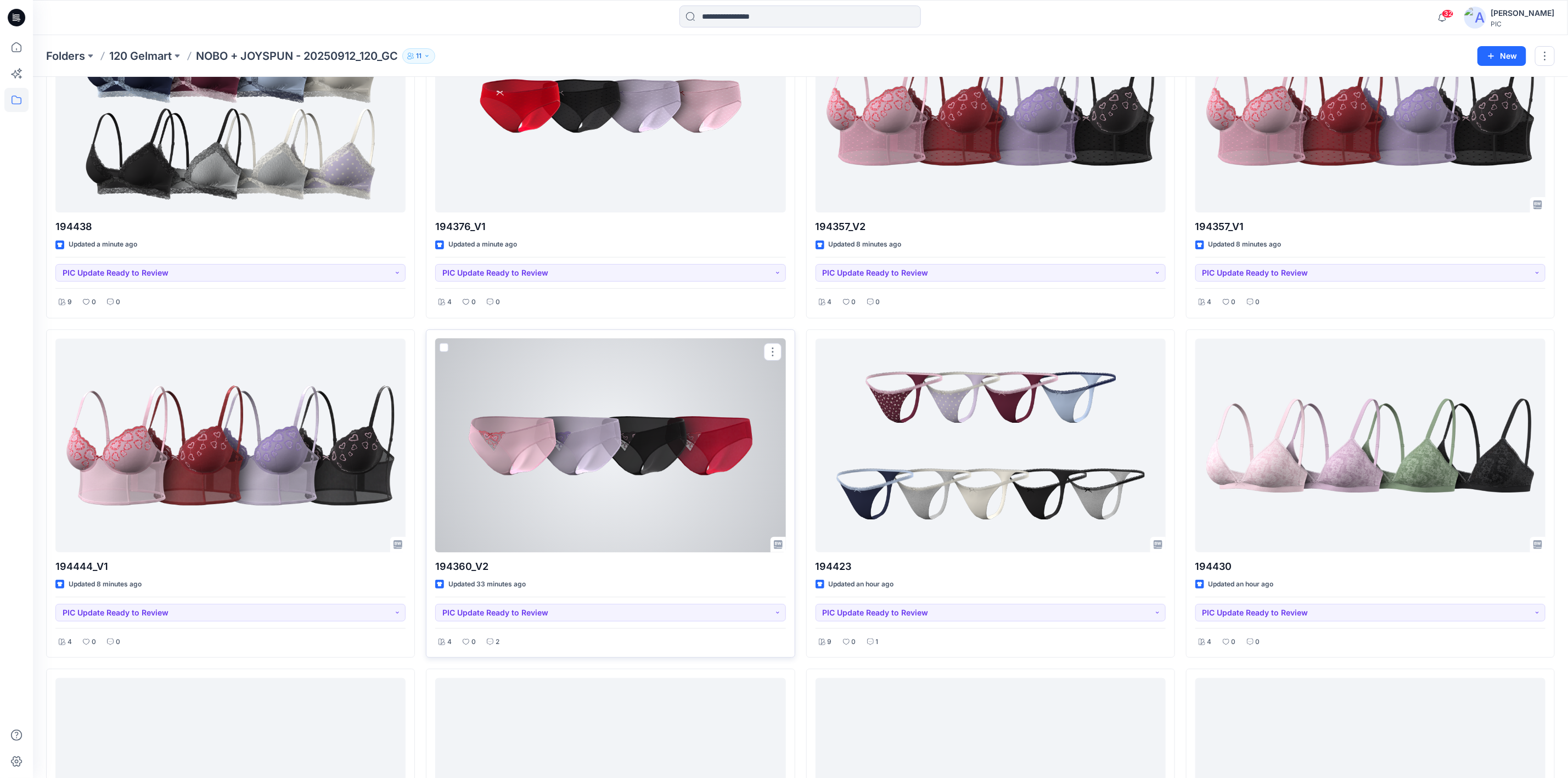
scroll to position [164, 0]
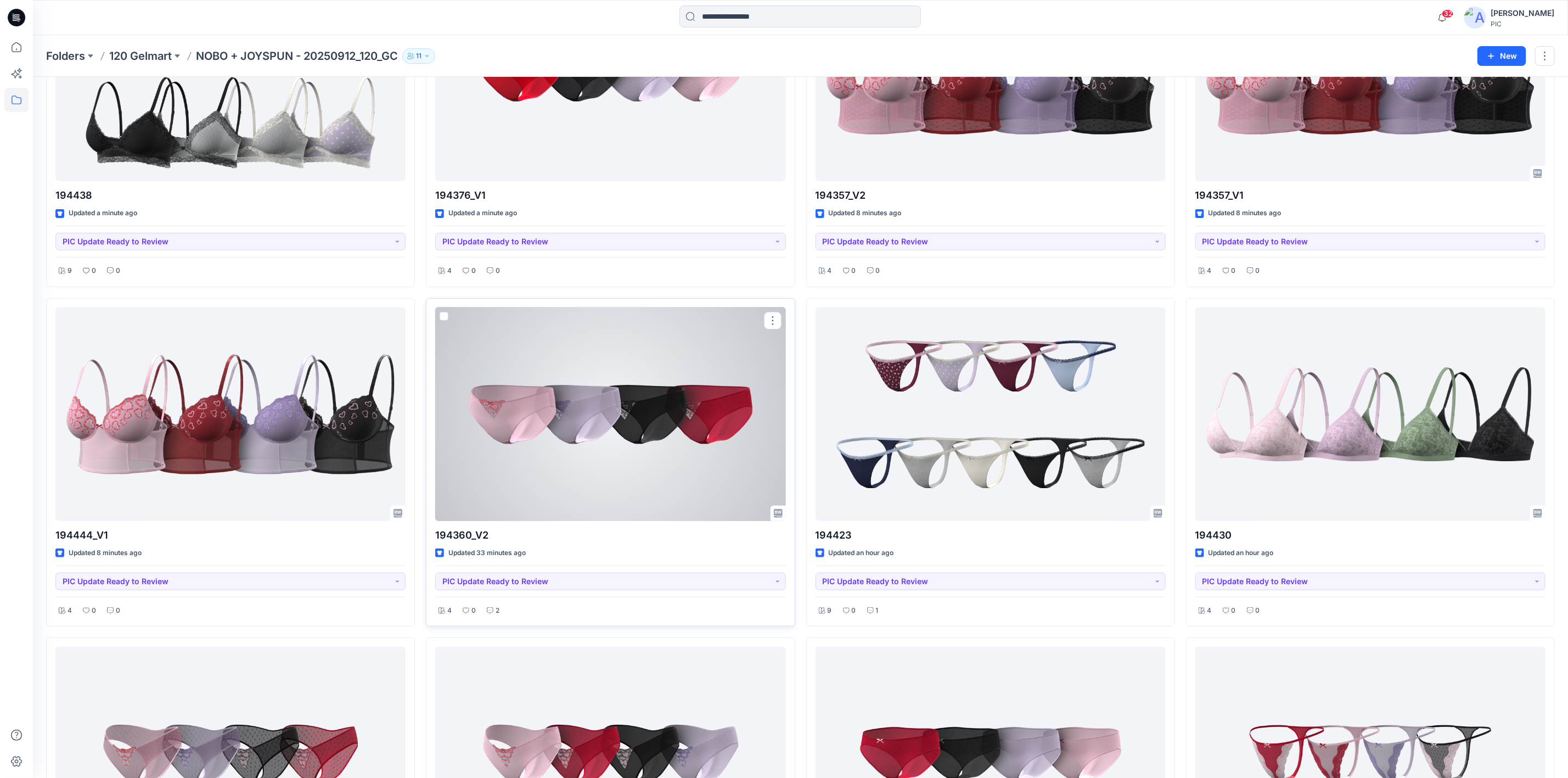
click at [574, 465] on div at bounding box center [610, 413] width 350 height 213
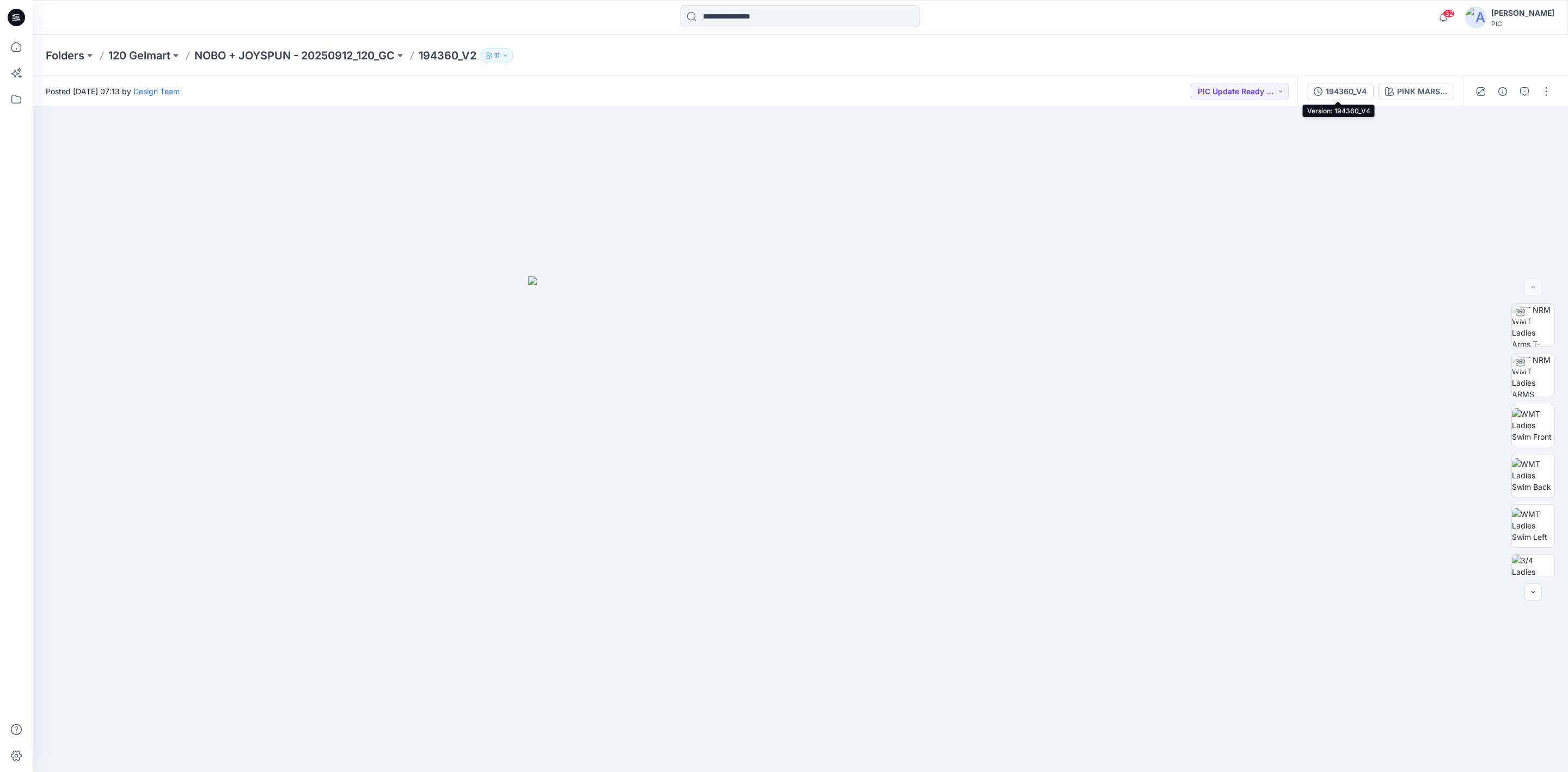
click at [1241, 85] on div "194360_V4" at bounding box center [1346, 91] width 41 height 12
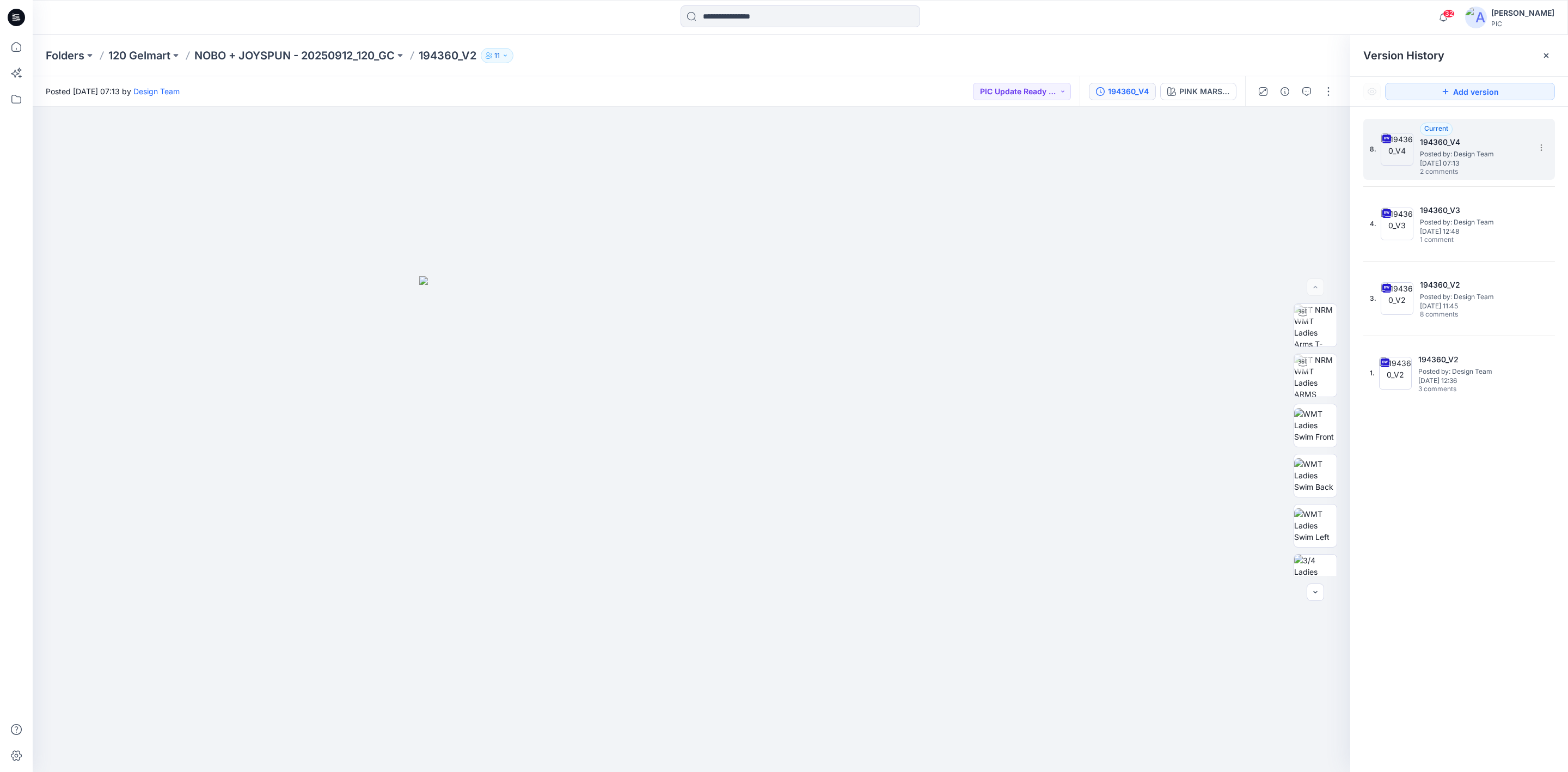
click at [1241, 154] on span "Posted by: Design Team" at bounding box center [1475, 153] width 109 height 11
click at [1241, 152] on span "Posted by: Design Team" at bounding box center [1475, 153] width 109 height 11
click at [1241, 155] on span "Posted by: Design Team" at bounding box center [1475, 153] width 109 height 11
click at [1184, 88] on div "PINK MARSHMELLOW" at bounding box center [1204, 91] width 50 height 12
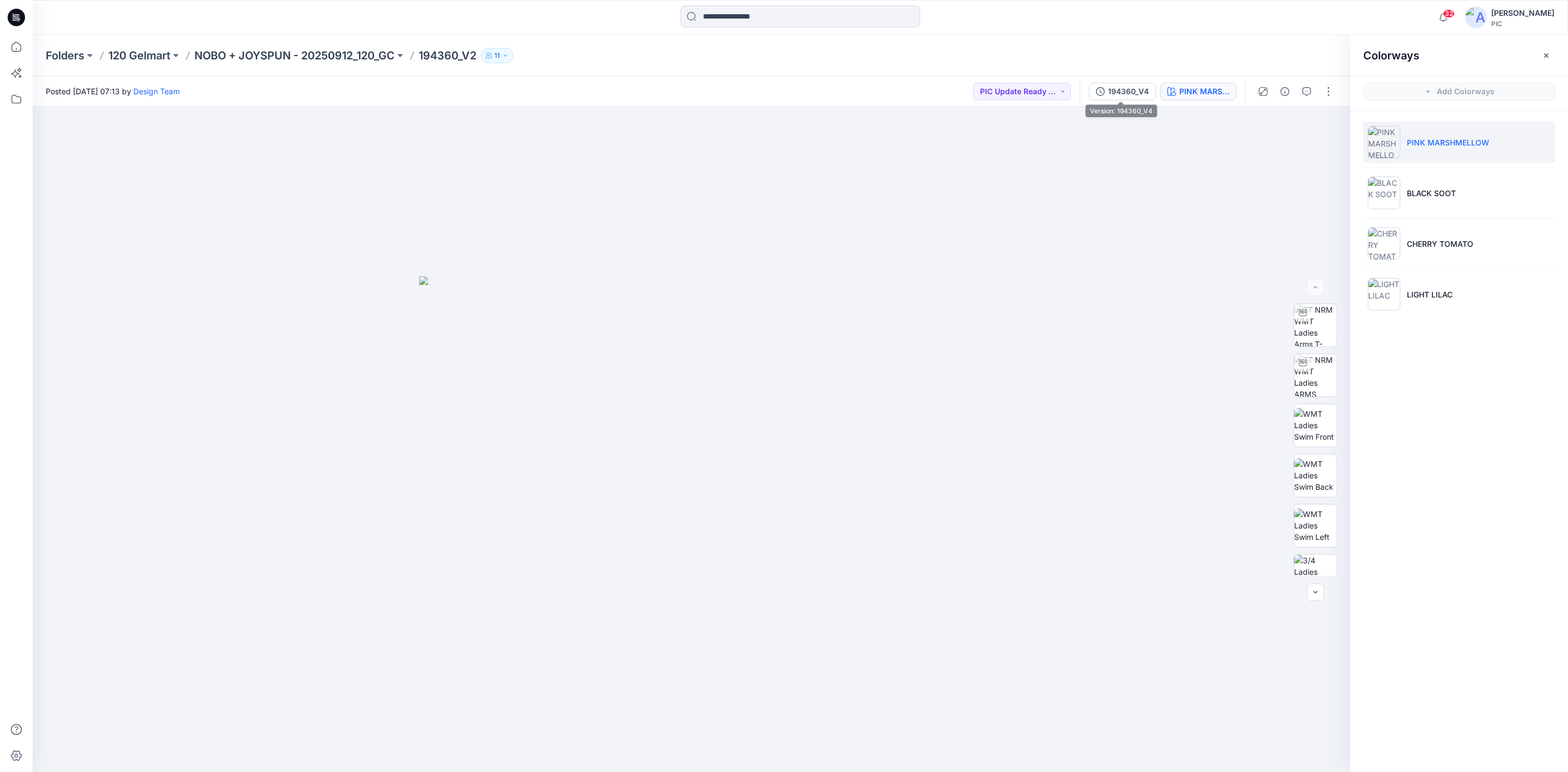
click at [1127, 80] on div "194360_V4 PINK MARSHMELLOW" at bounding box center [1163, 91] width 166 height 30
click at [1122, 85] on div "194360_V4" at bounding box center [1129, 91] width 41 height 12
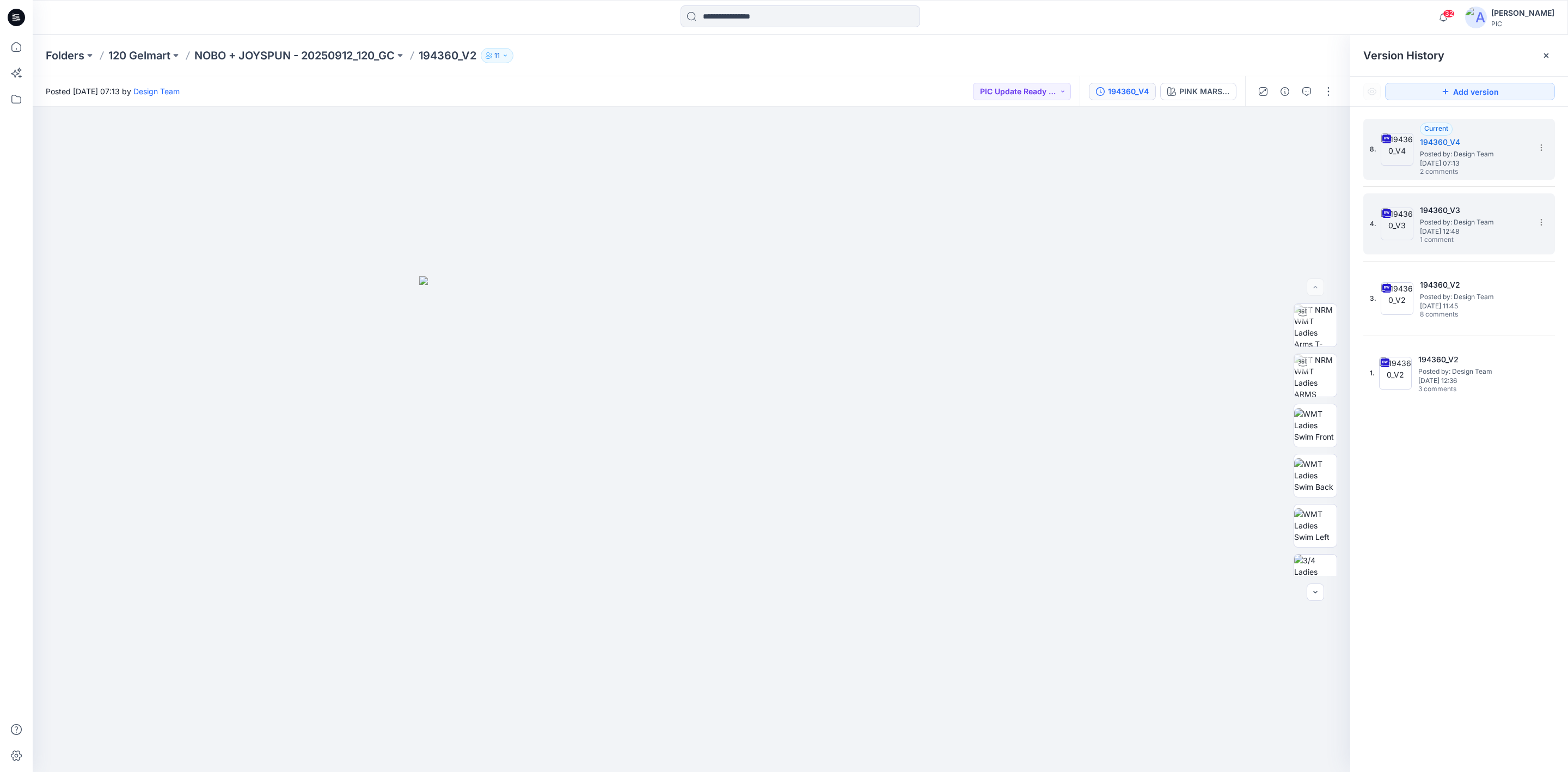
click at [1241, 220] on span "Posted by: Design Team" at bounding box center [1475, 222] width 109 height 11
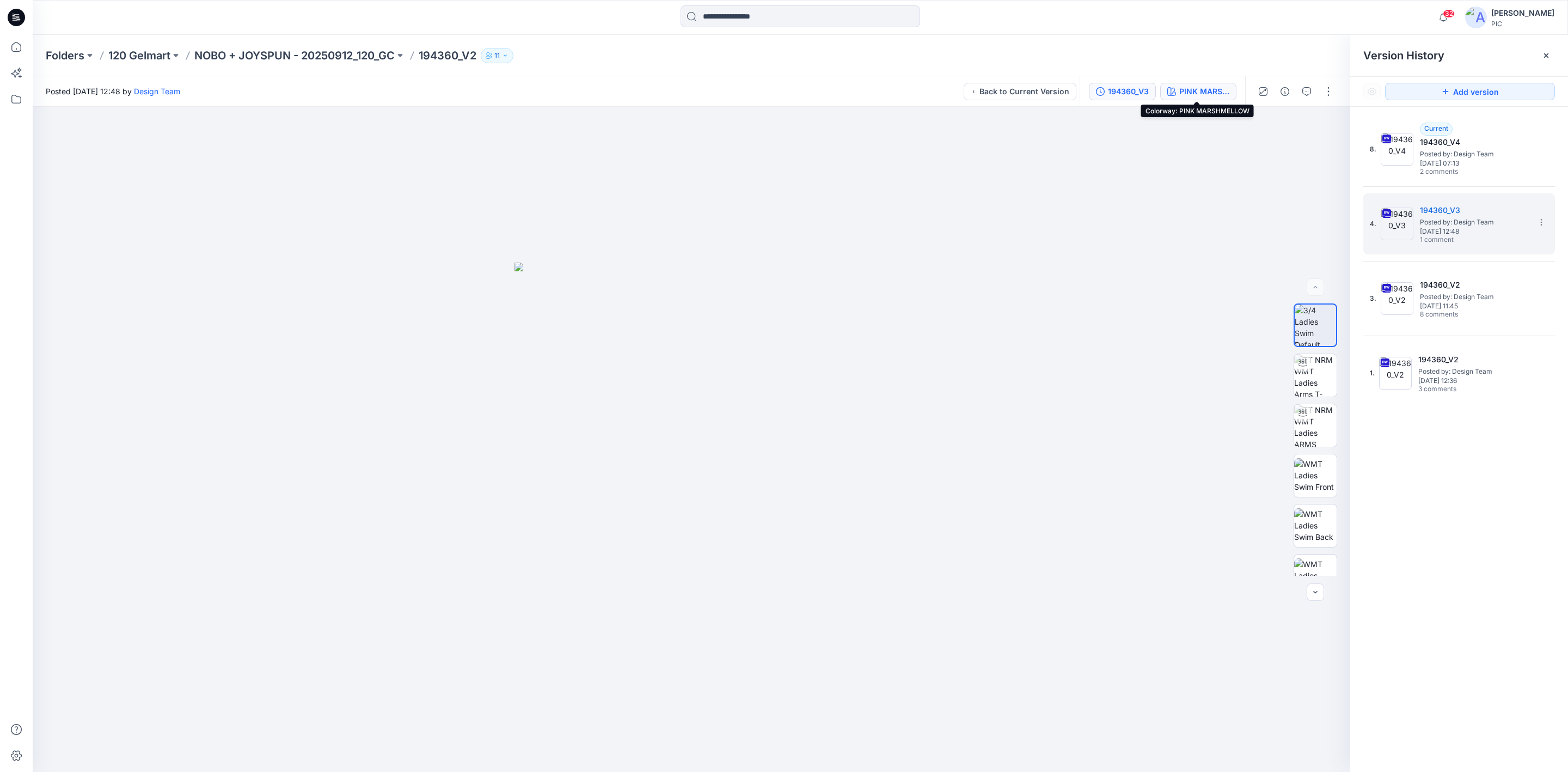
click at [1207, 87] on div "PINK MARSHMELLOW" at bounding box center [1204, 91] width 50 height 12
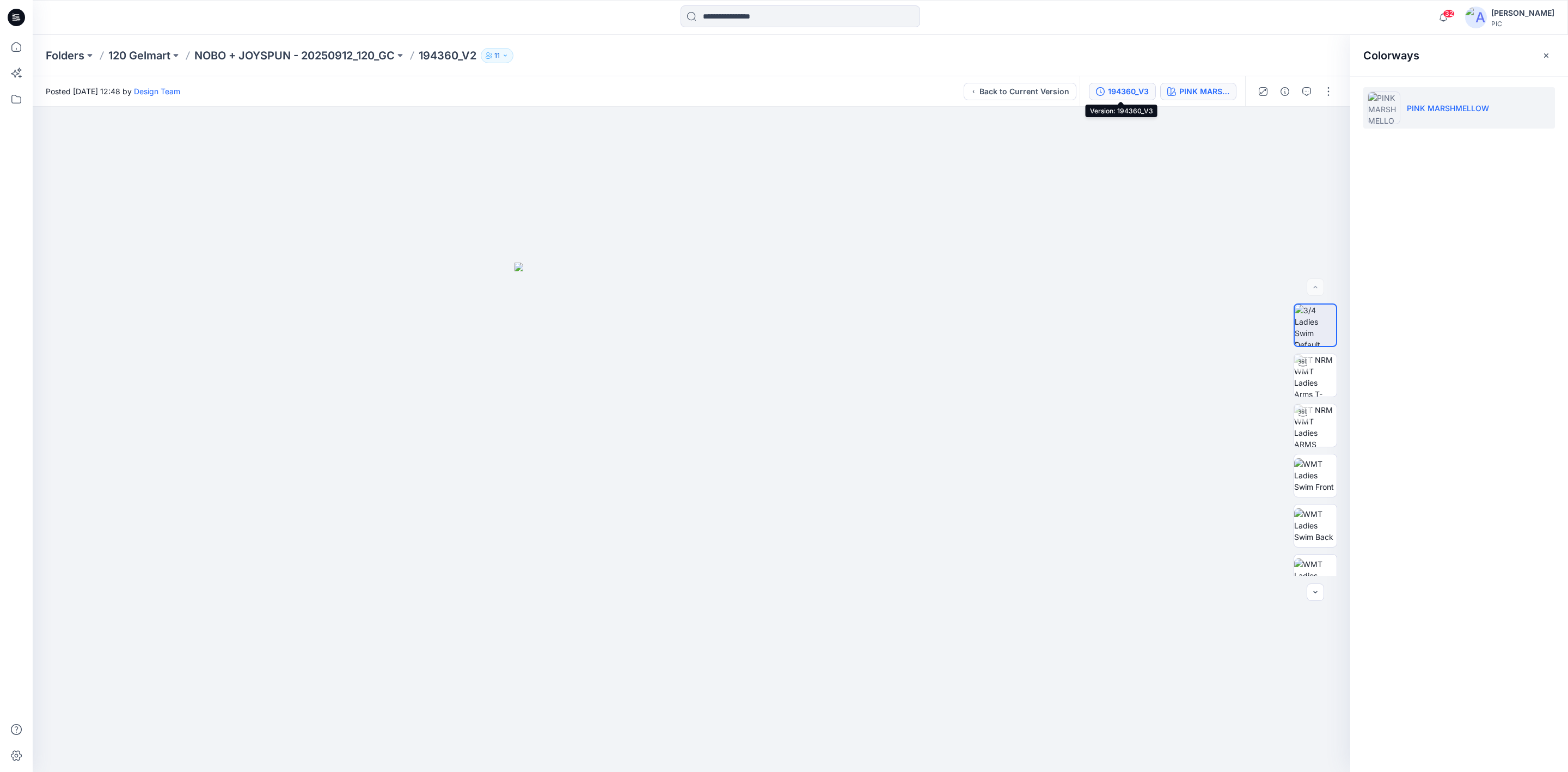
click at [1133, 92] on div "194360_V3" at bounding box center [1129, 91] width 41 height 12
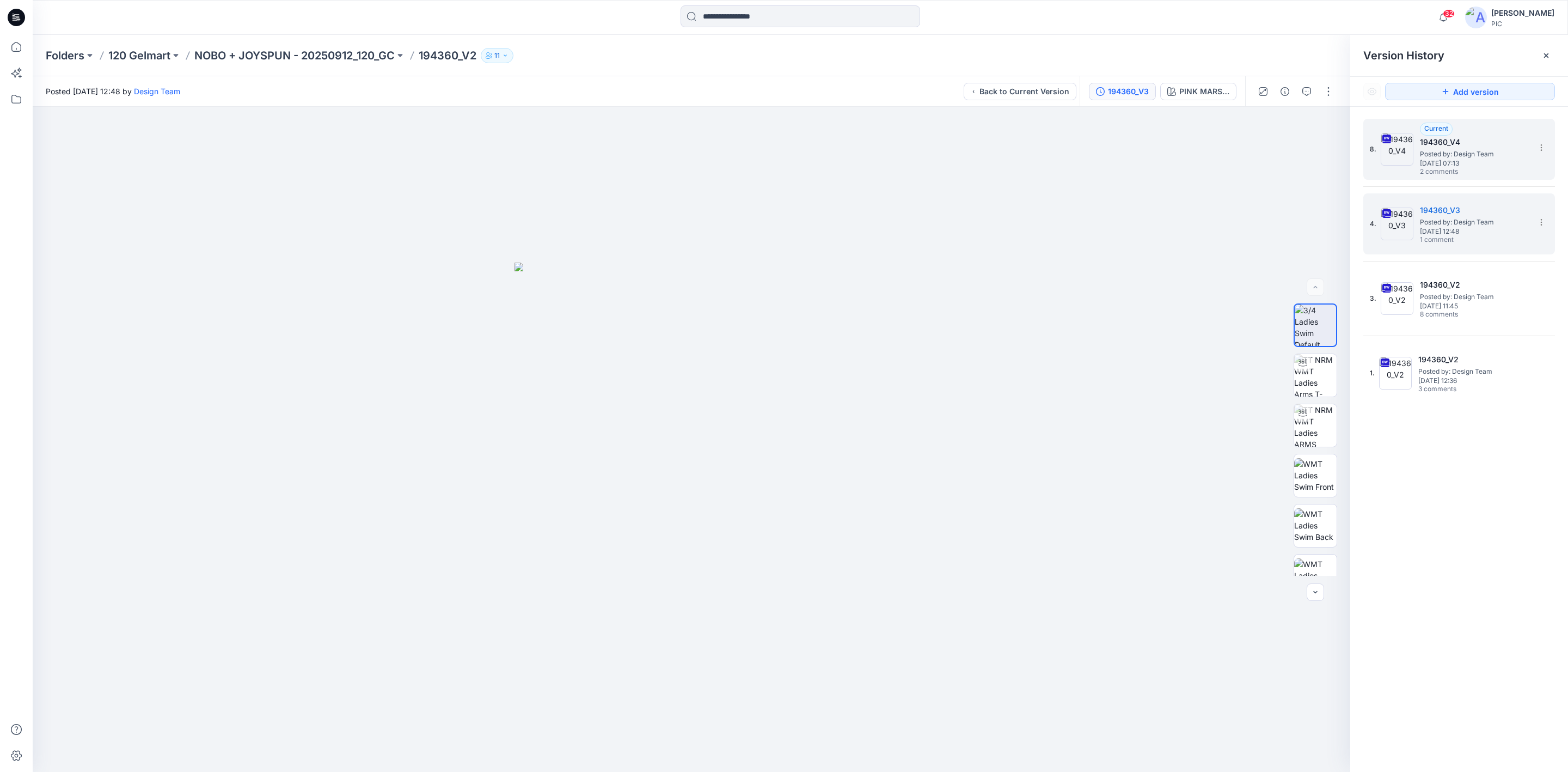
click at [1241, 160] on span "[DATE] 07:13" at bounding box center [1475, 164] width 109 height 8
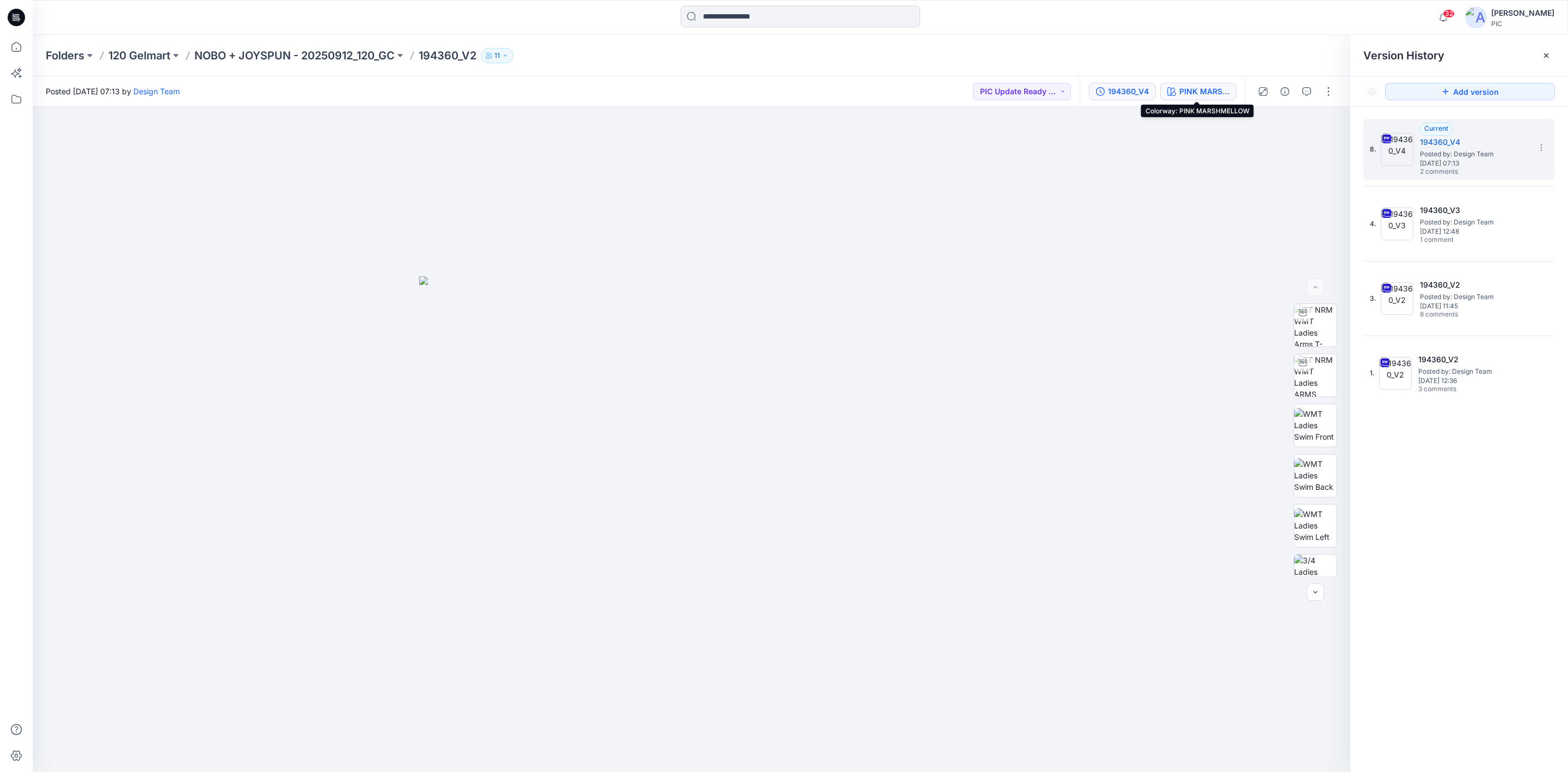
click at [1198, 93] on div "PINK MARSHMELLOW" at bounding box center [1204, 91] width 50 height 12
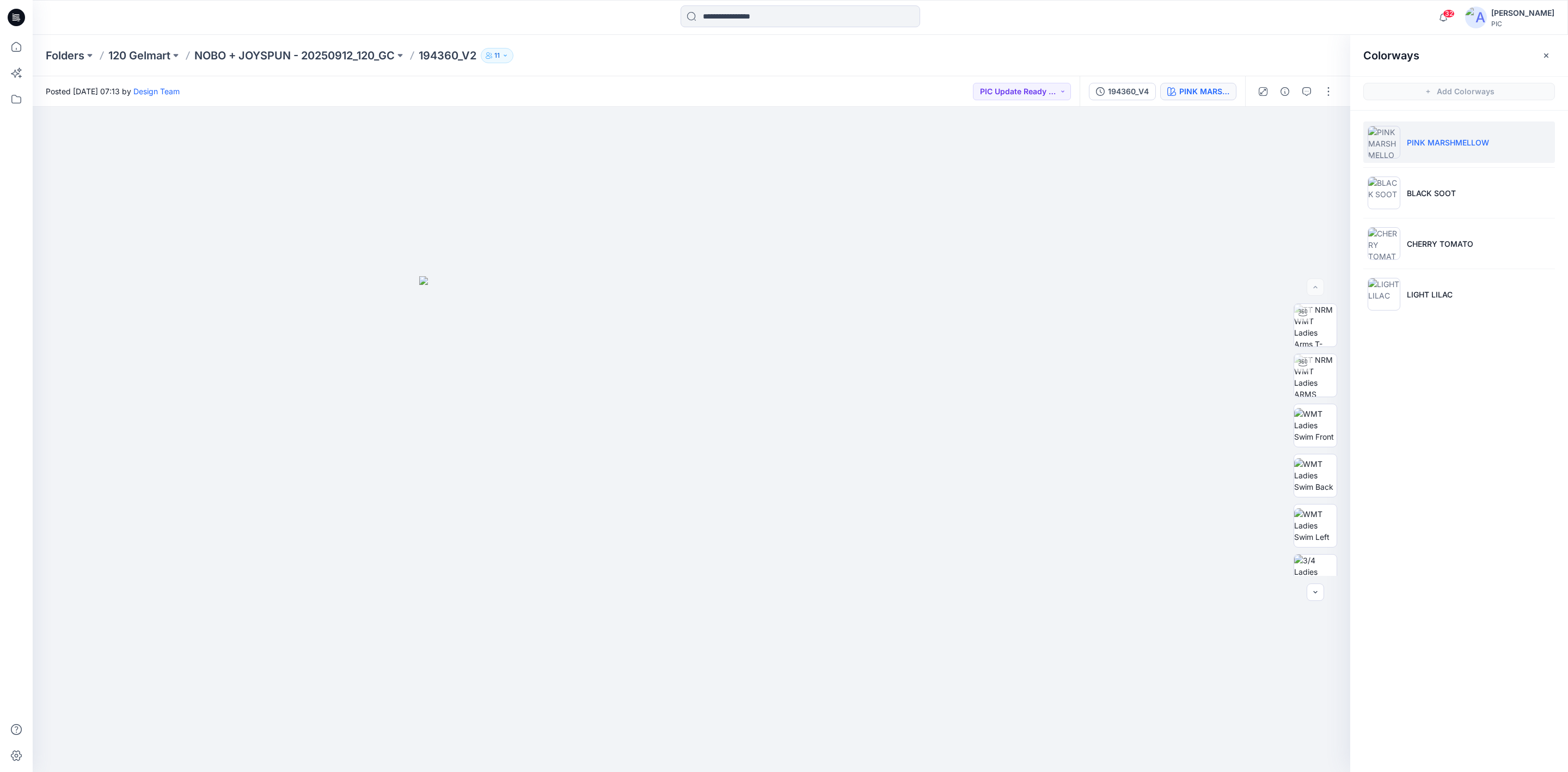
click at [1241, 141] on img at bounding box center [1385, 143] width 33 height 33
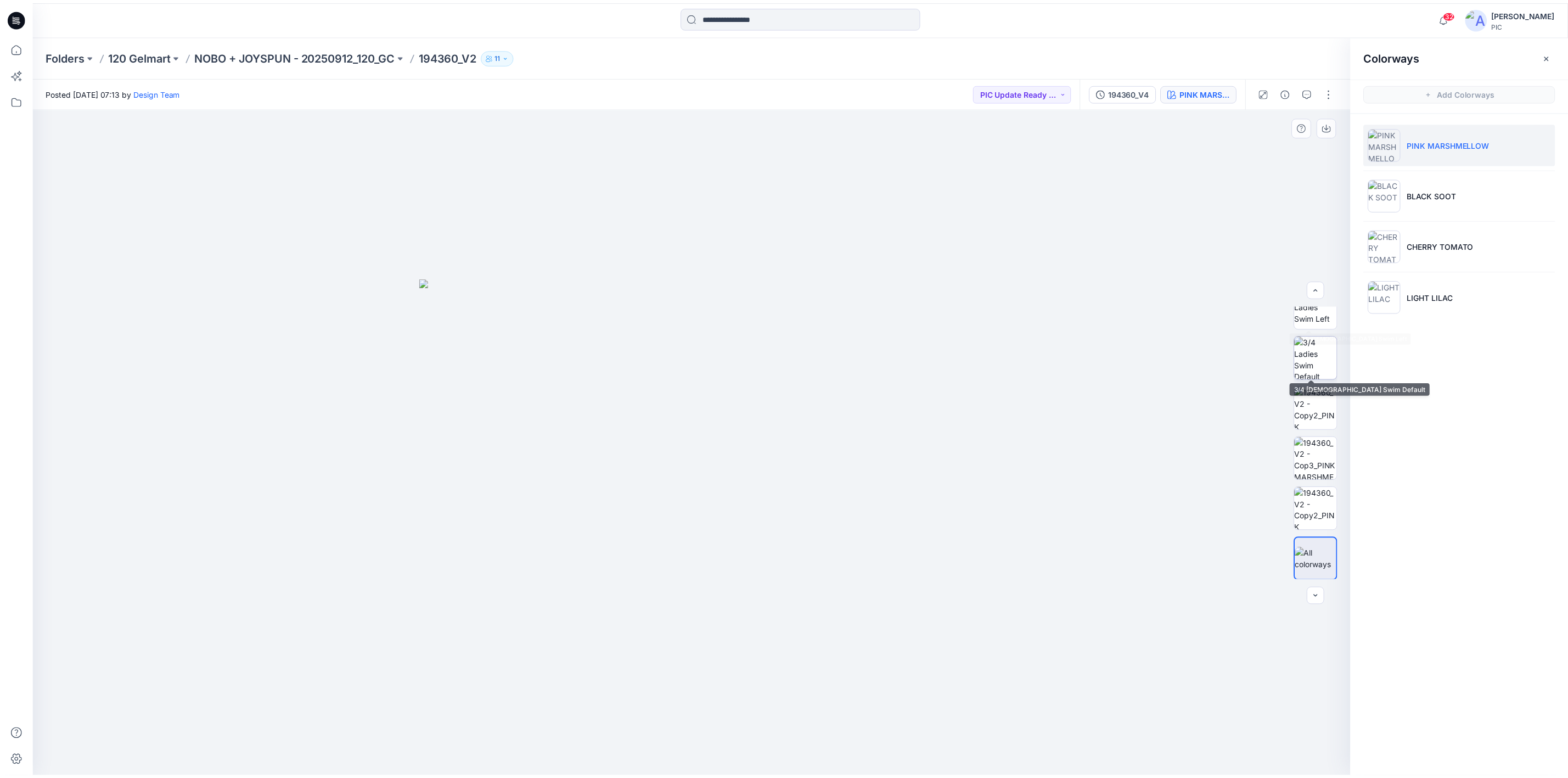
scroll to position [224, 0]
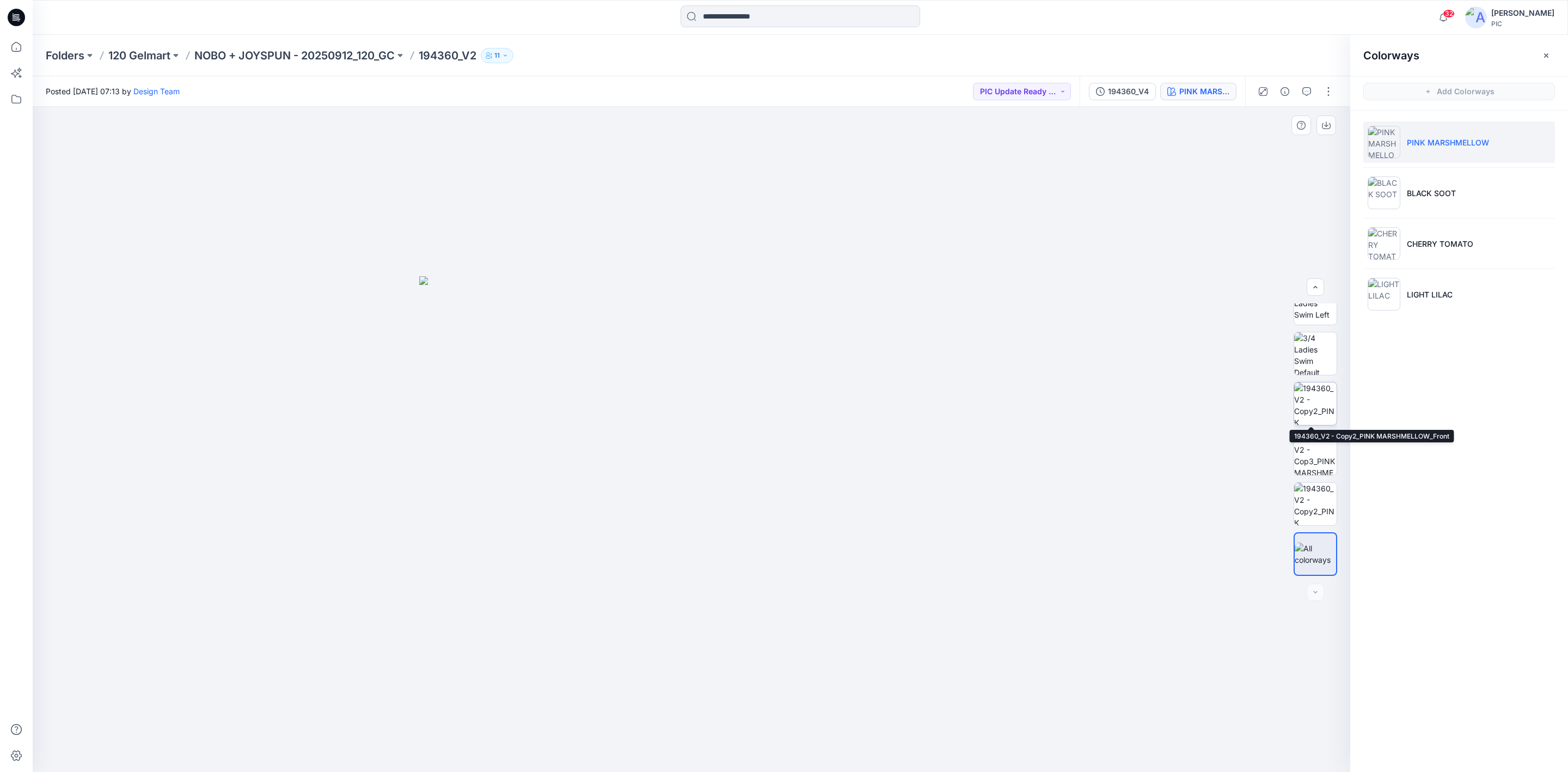
click at [1241, 394] on img at bounding box center [1316, 403] width 43 height 43
click at [1241, 396] on img at bounding box center [1315, 403] width 42 height 42
click at [1241, 435] on img at bounding box center [1316, 454] width 43 height 43
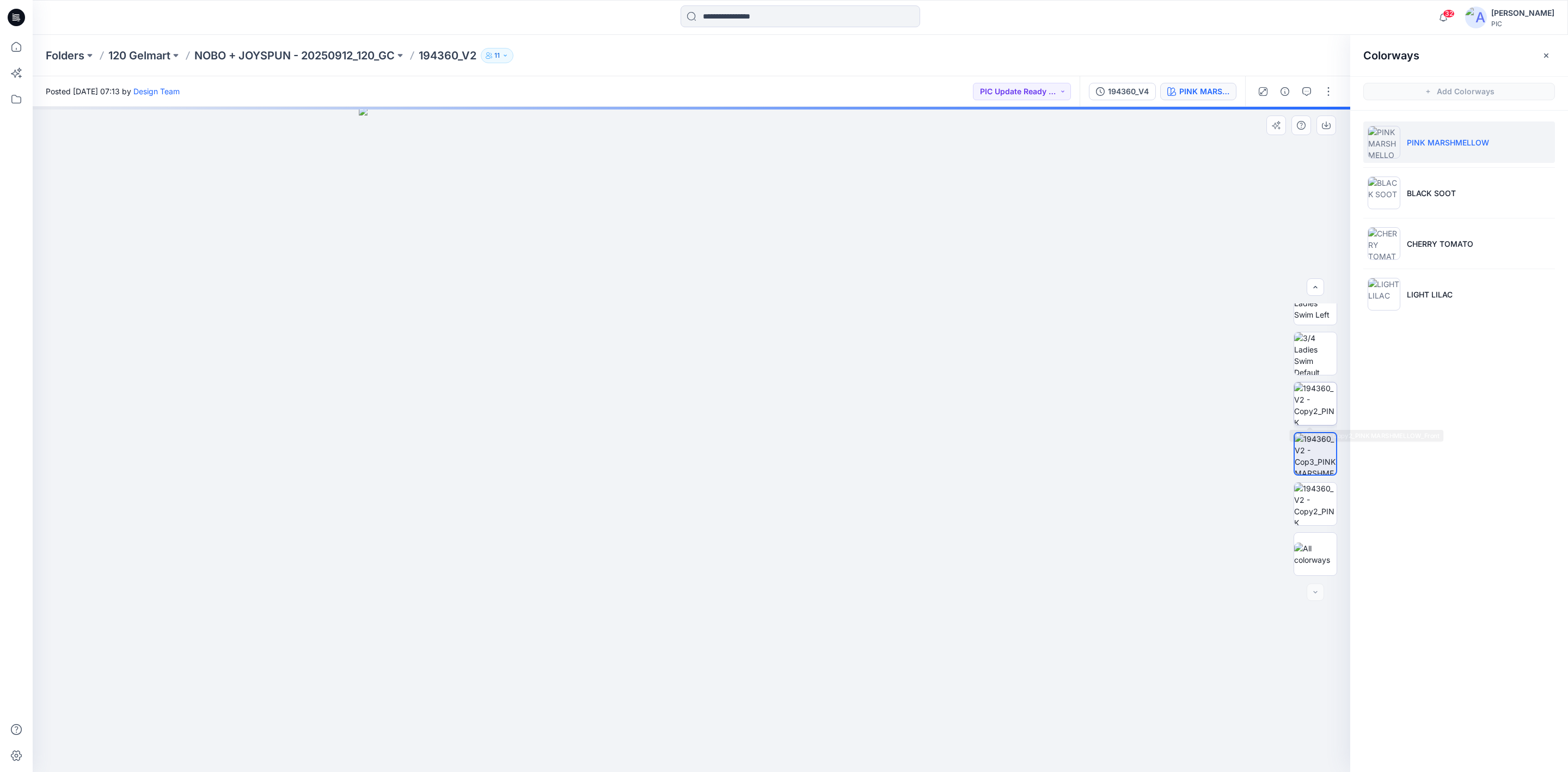
click at [1241, 398] on img at bounding box center [1316, 403] width 43 height 43
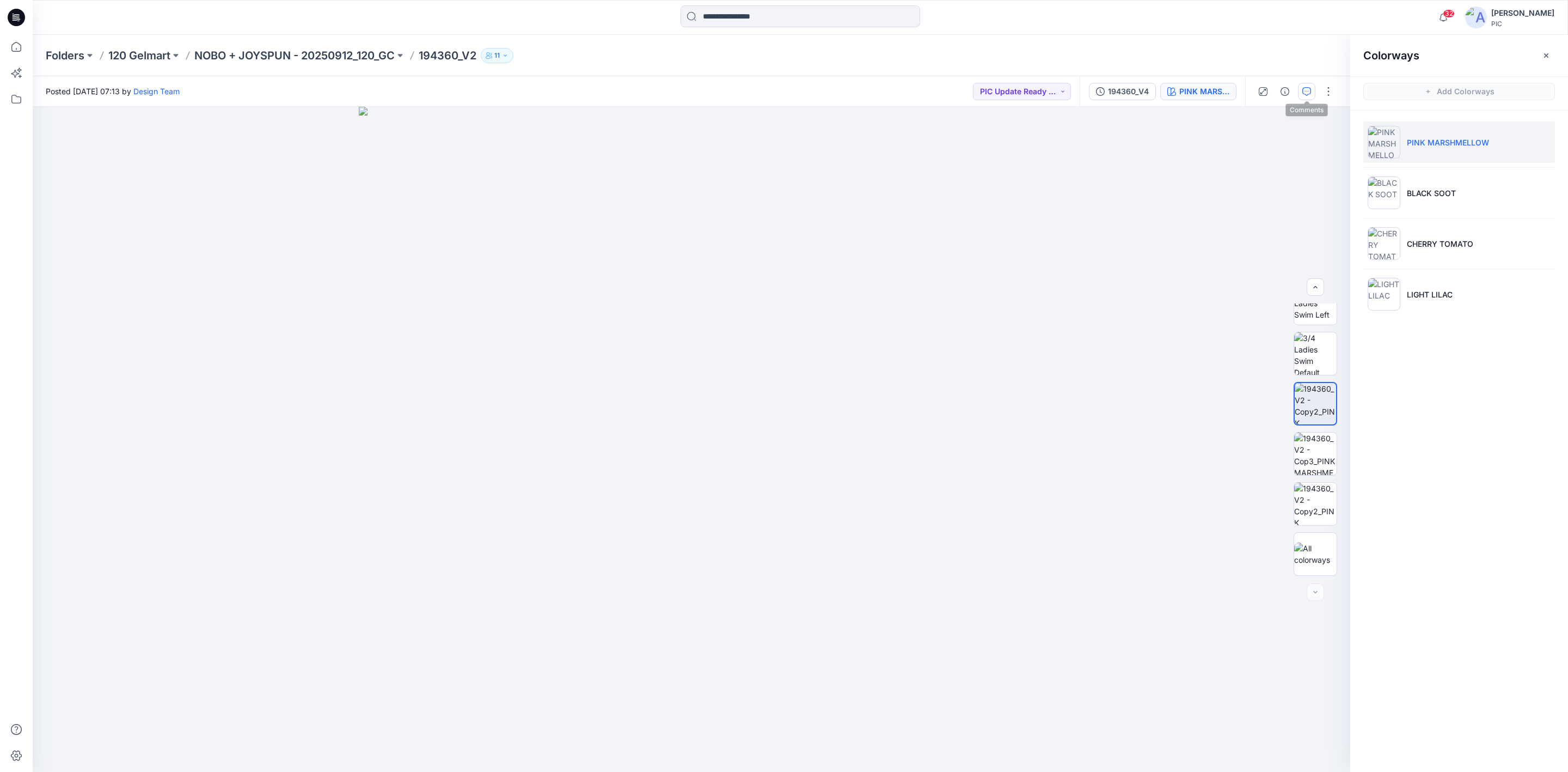
click at [1241, 90] on icon "button" at bounding box center [1306, 91] width 9 height 9
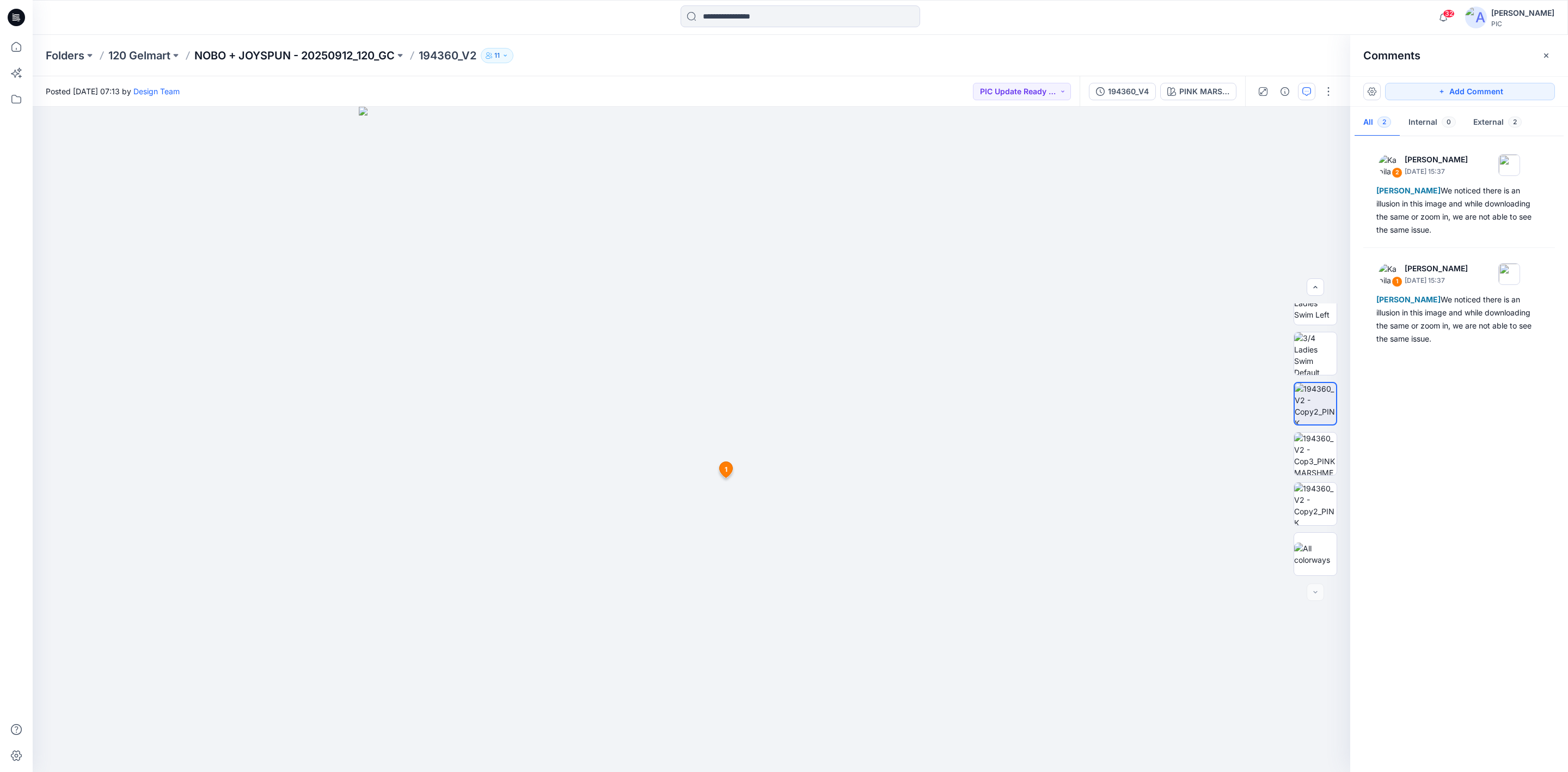
click at [358, 54] on p "NOBO + JOYSPUN - 20250912_120_GC" at bounding box center [294, 55] width 201 height 16
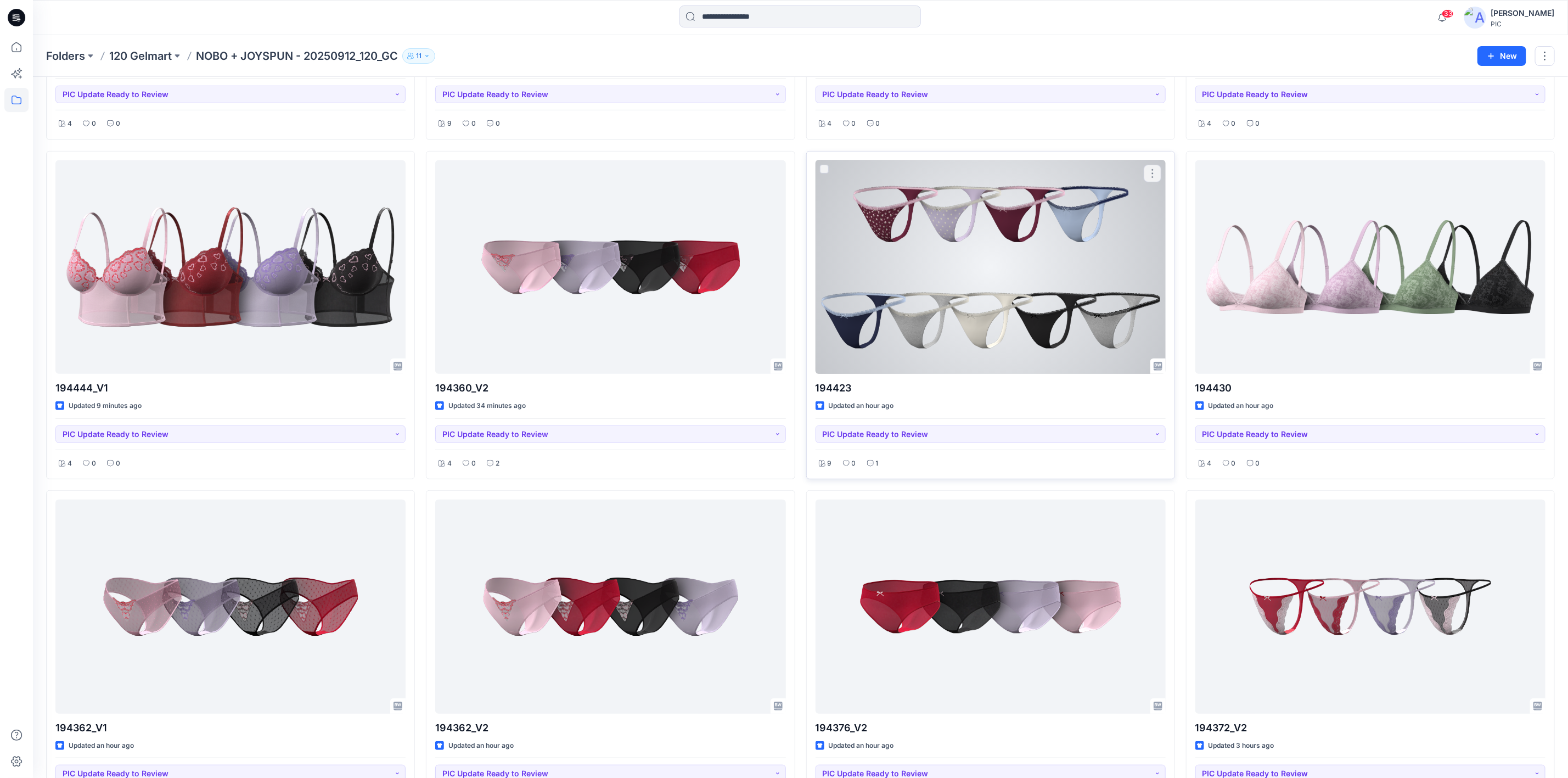
scroll to position [329, 0]
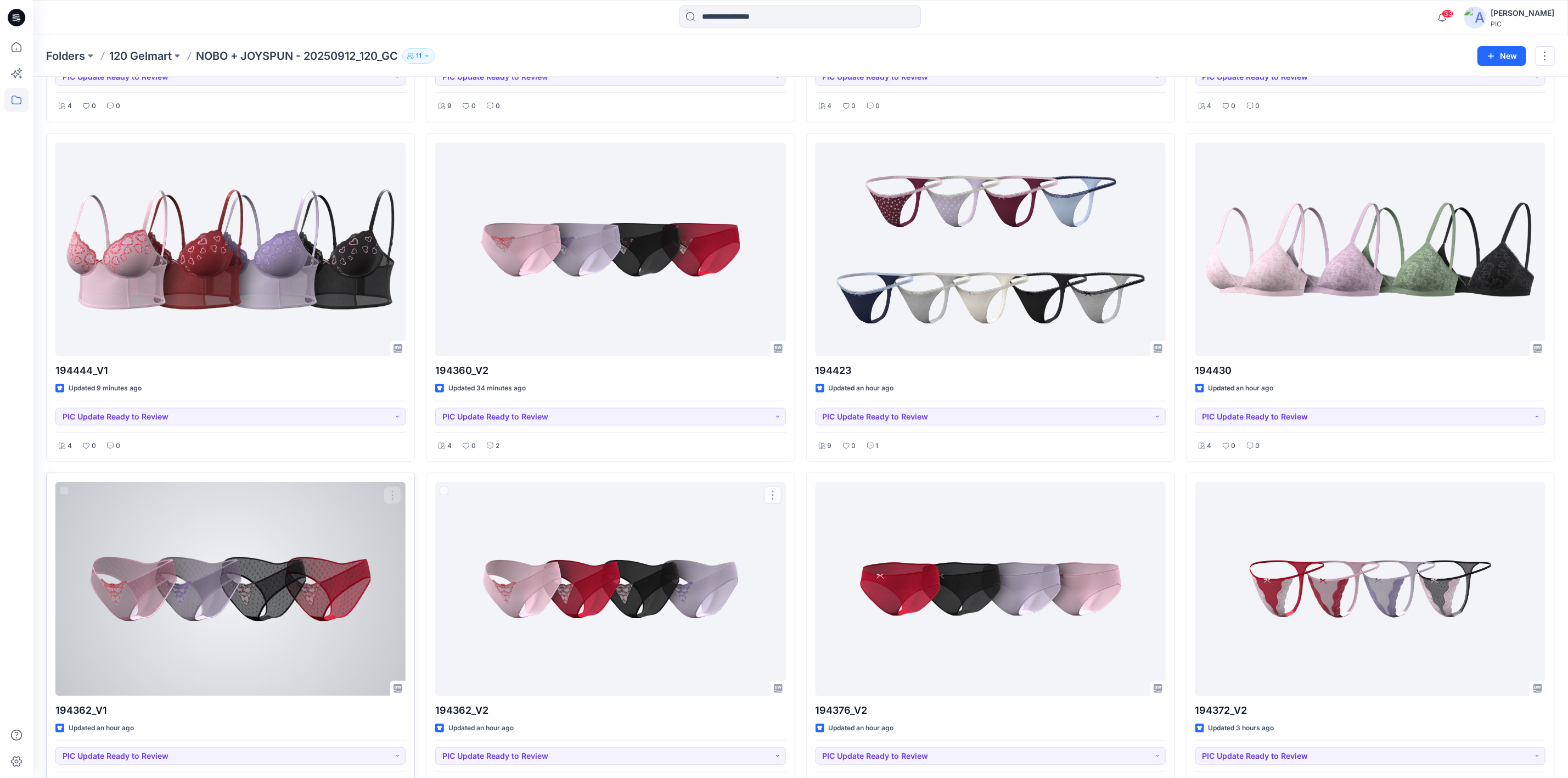
click at [343, 551] on div at bounding box center [231, 588] width 350 height 213
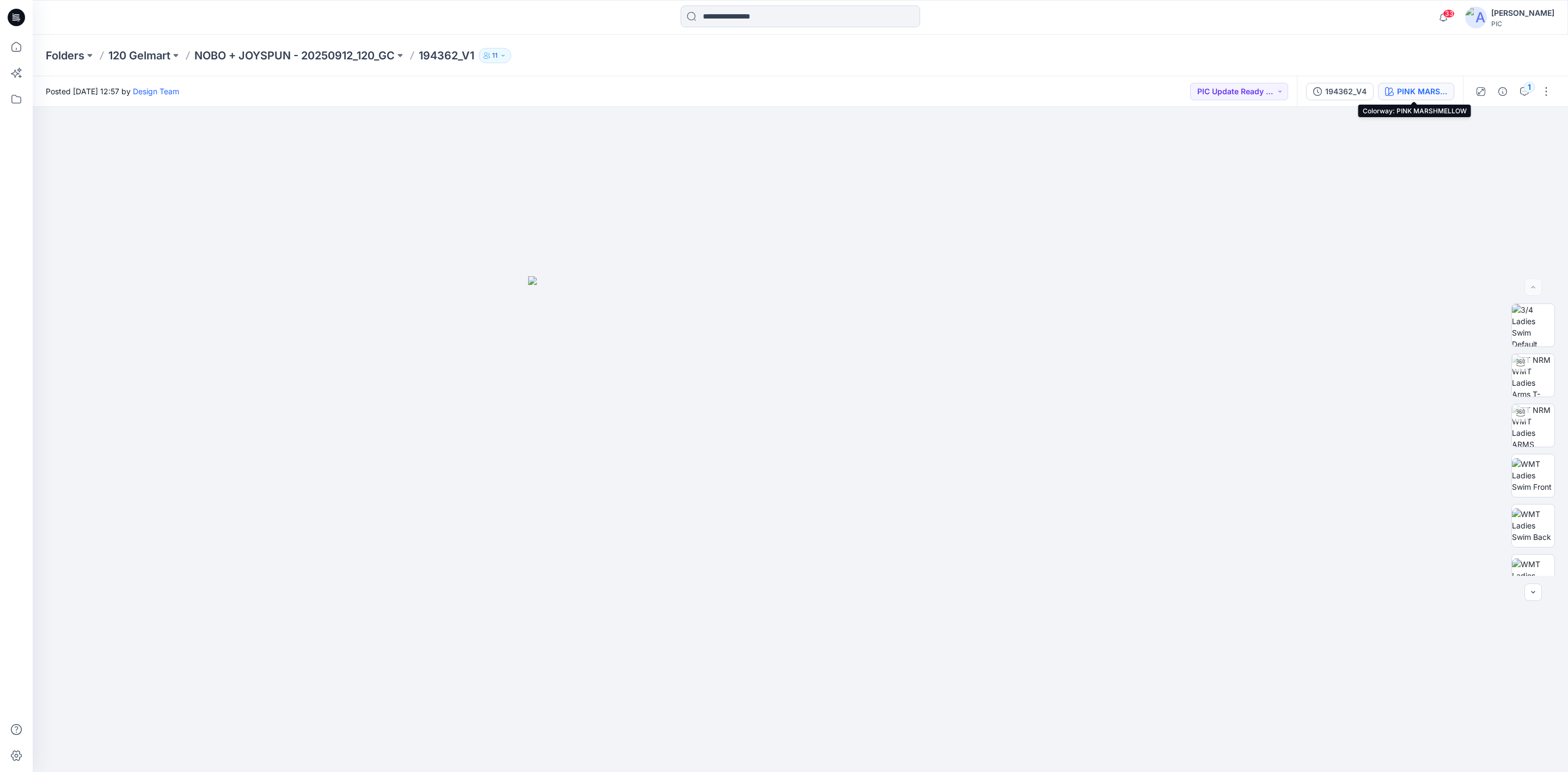
click at [1241, 90] on div "PINK MARSHMELLOW" at bounding box center [1423, 91] width 50 height 12
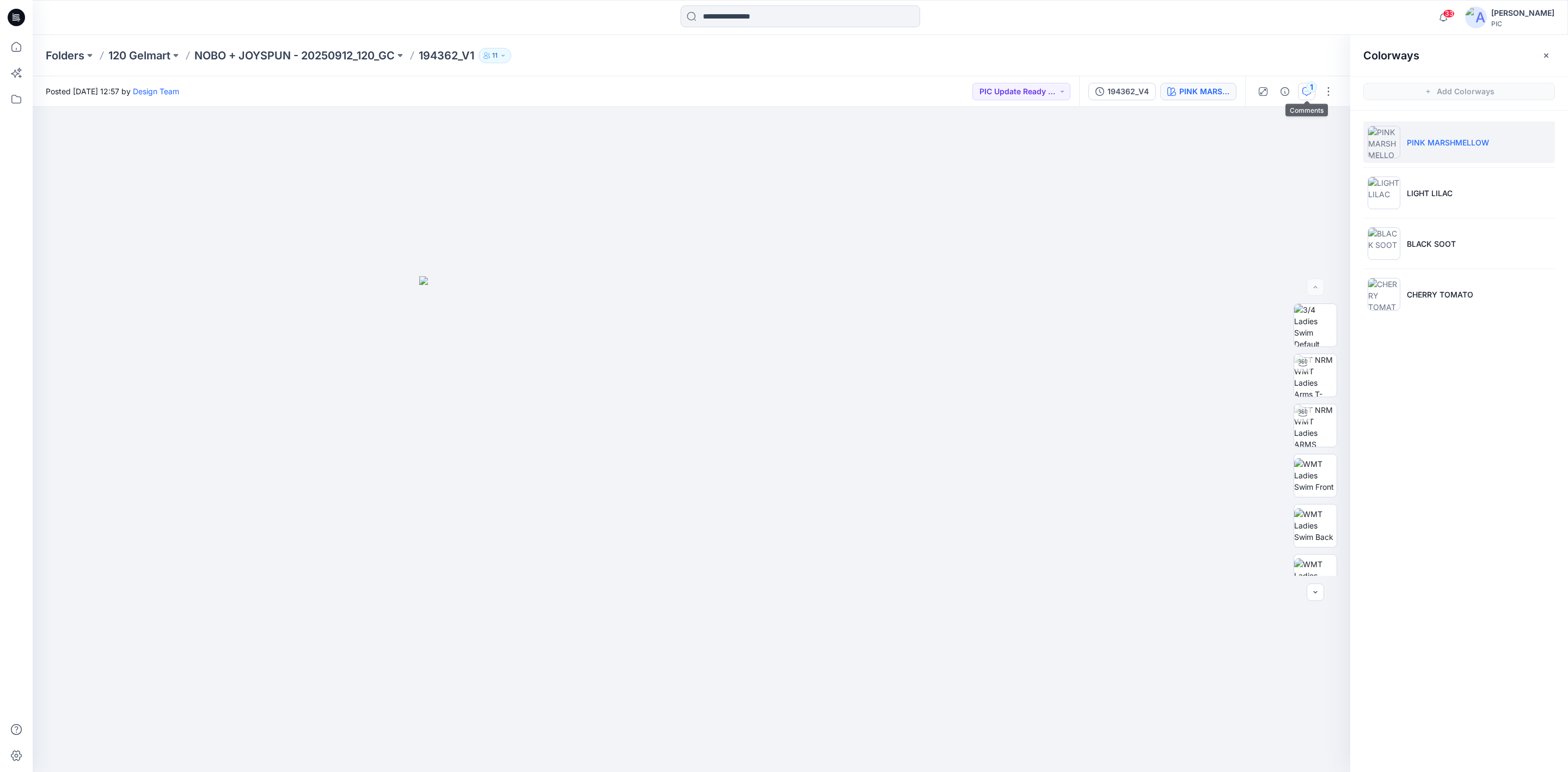
click at [1241, 95] on button "1" at bounding box center [1307, 91] width 17 height 17
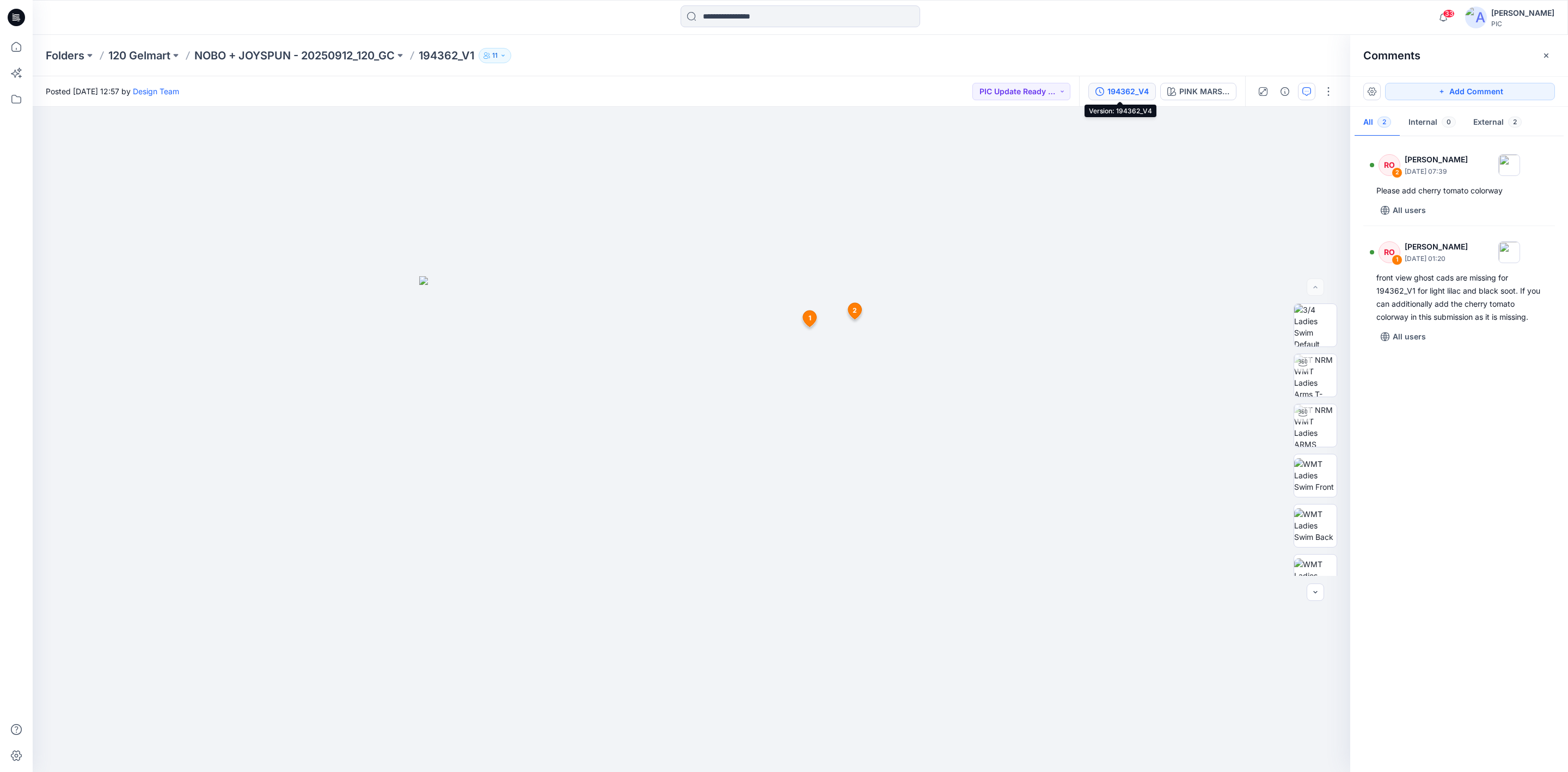
click at [1126, 97] on button "194362_V4" at bounding box center [1123, 91] width 68 height 17
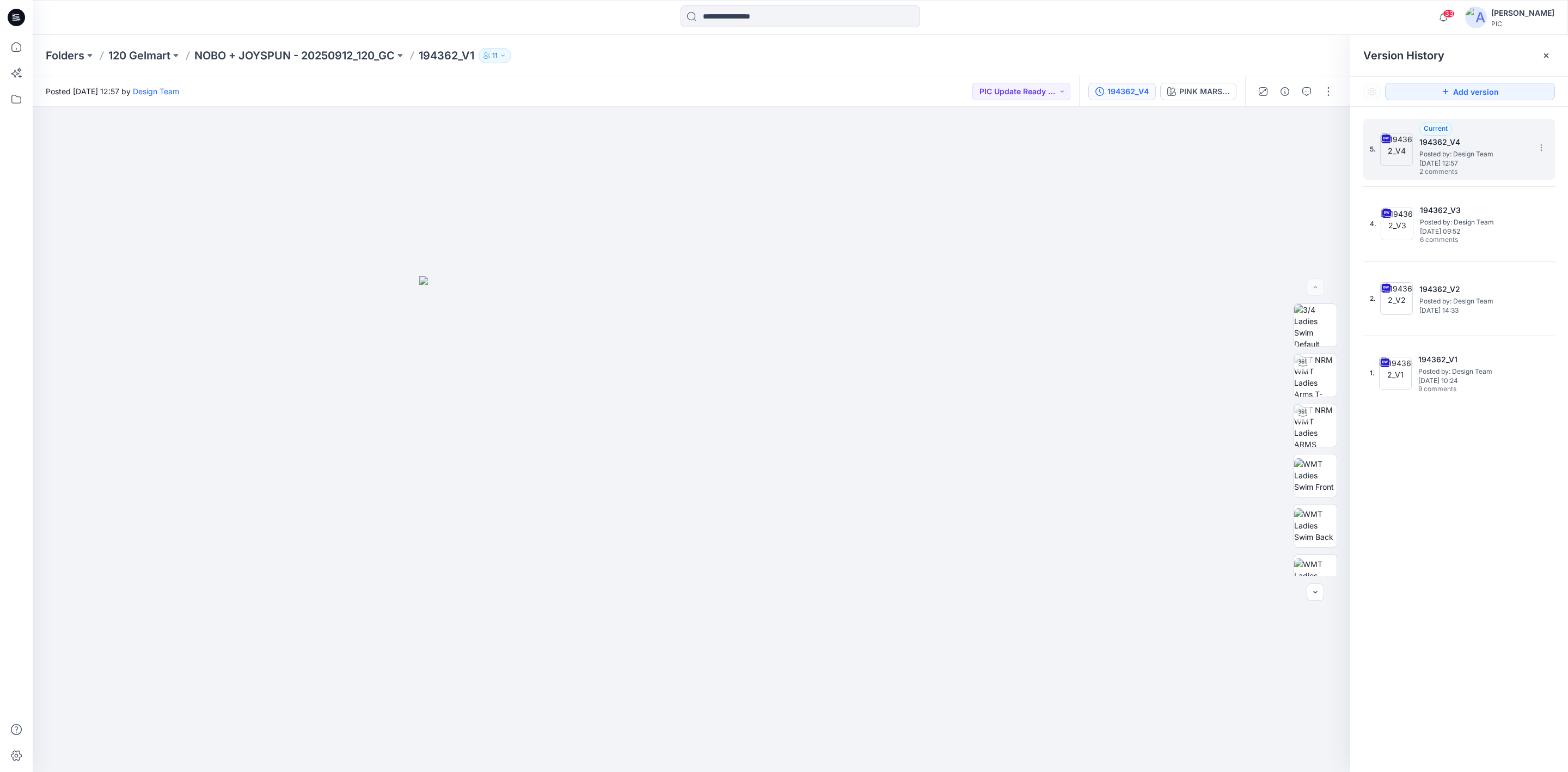
click at [1241, 157] on span "Posted by: Design Team" at bounding box center [1474, 153] width 109 height 11
click at [1241, 148] on span "Posted by: Design Team" at bounding box center [1474, 153] width 109 height 11
click at [1214, 91] on div "PINK MARSHMELLOW" at bounding box center [1204, 91] width 50 height 12
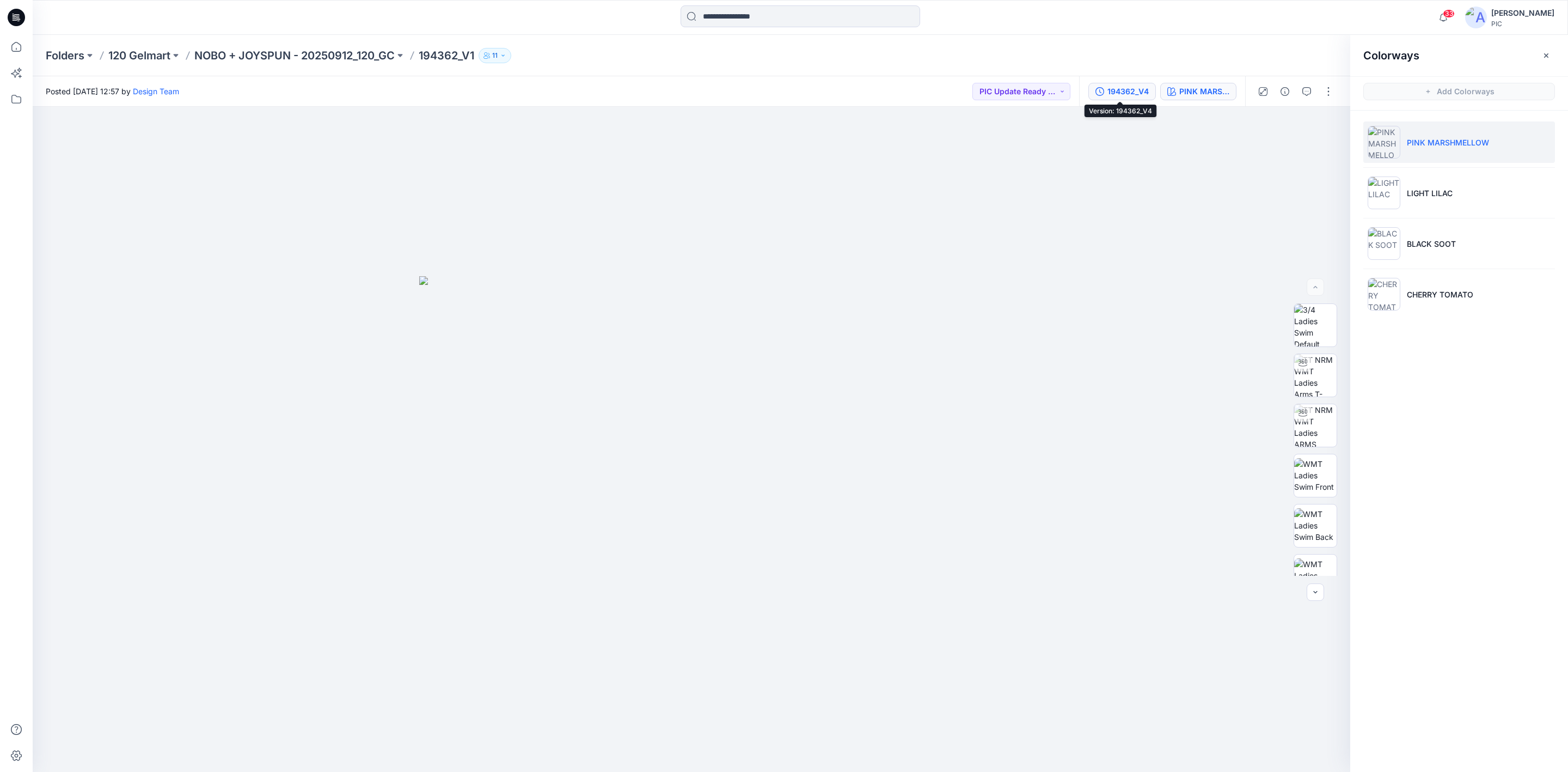
click at [1123, 87] on div "194362_V4" at bounding box center [1128, 91] width 42 height 12
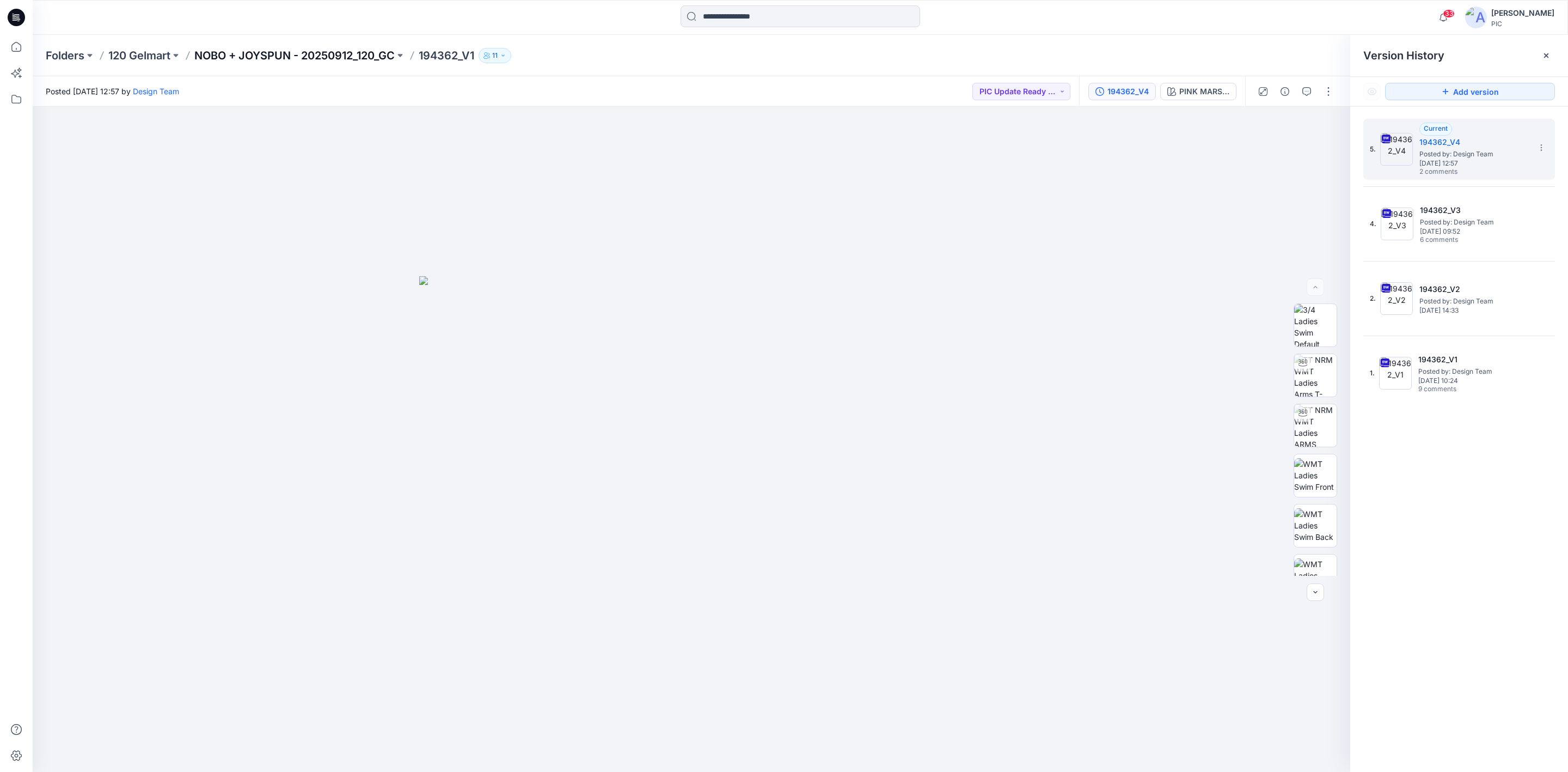
click at [348, 54] on p "NOBO + JOYSPUN - 20250912_120_GC" at bounding box center [294, 55] width 201 height 16
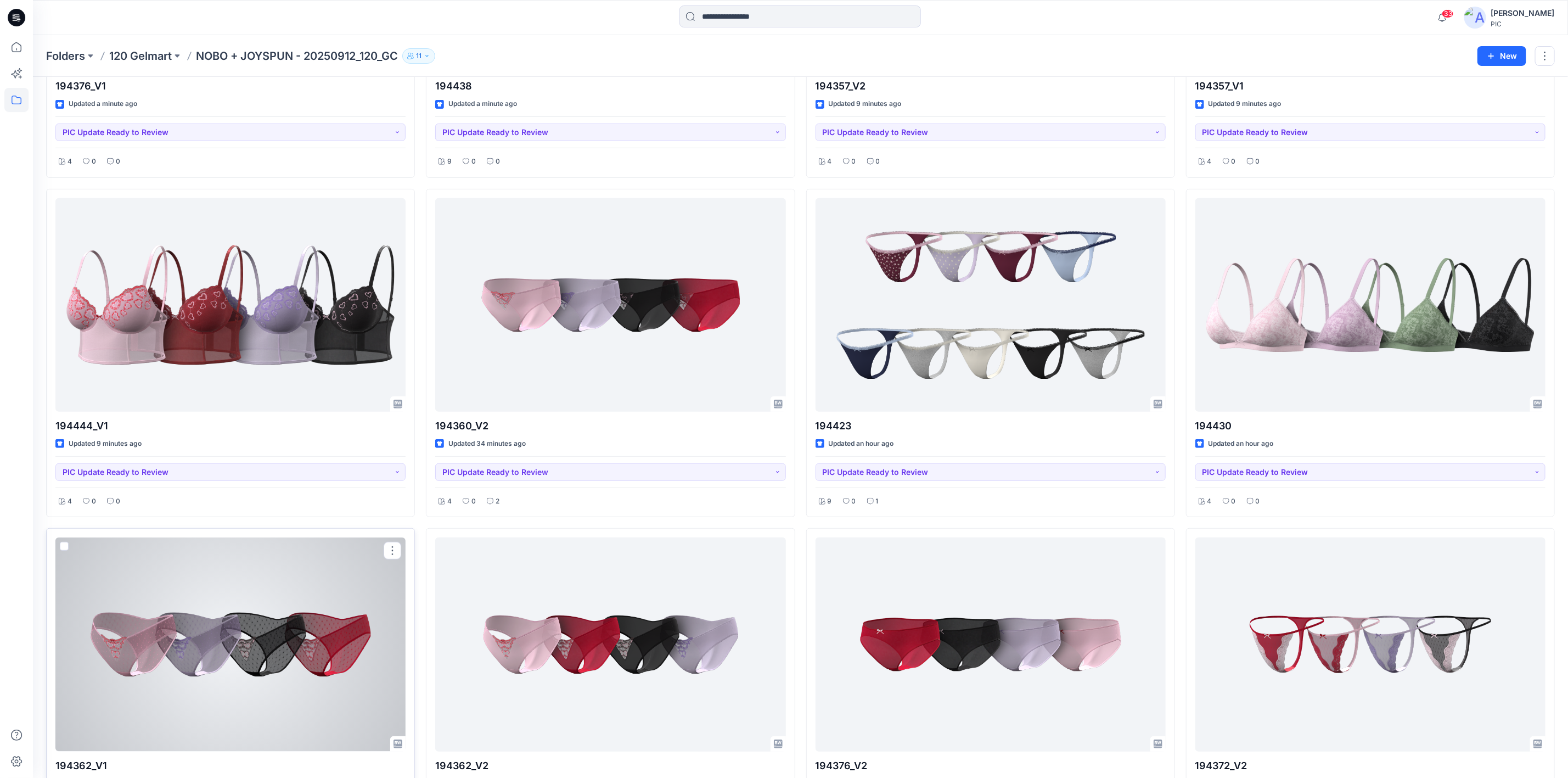
scroll to position [549, 0]
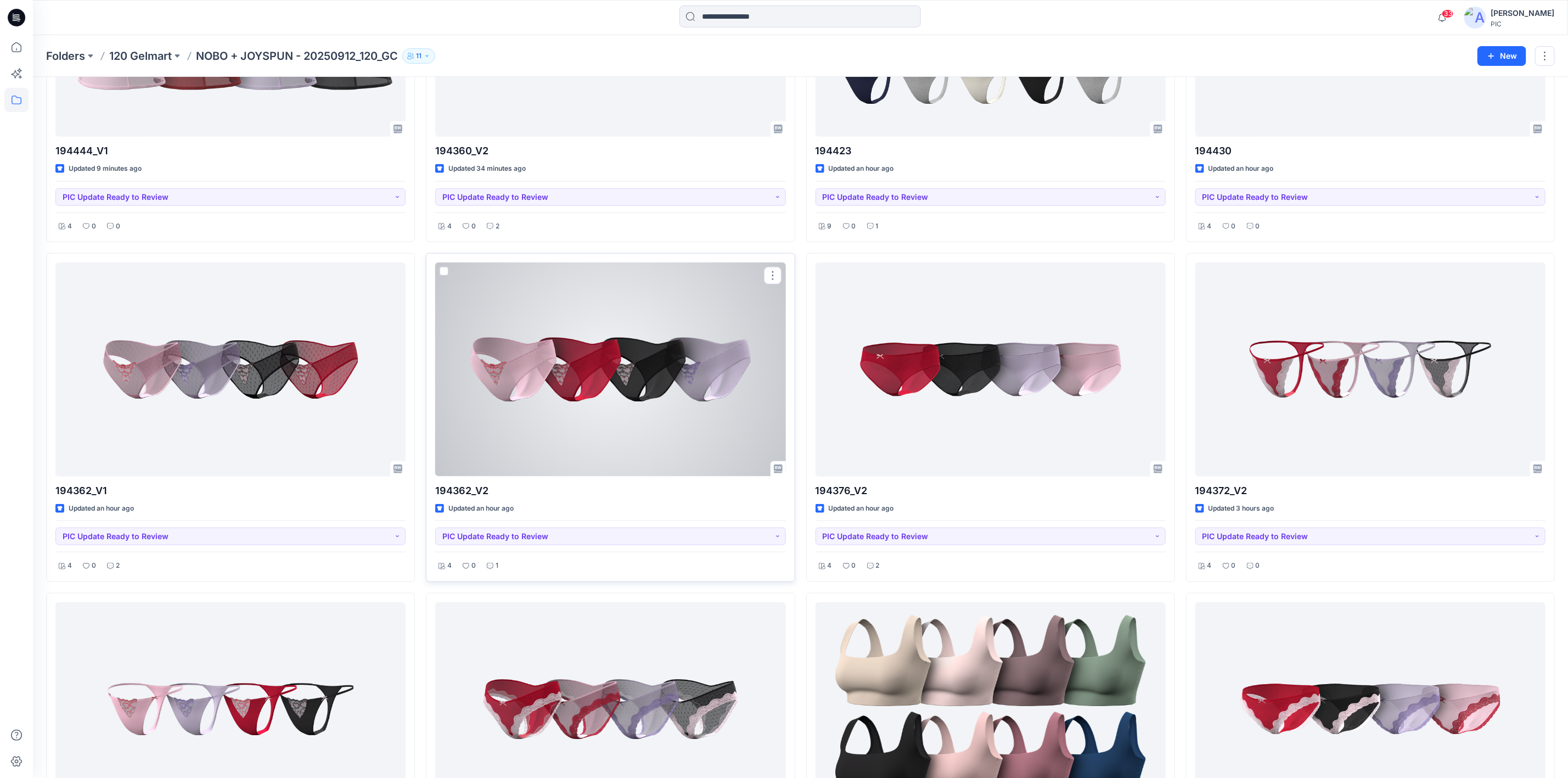
click at [620, 374] on div at bounding box center [610, 368] width 350 height 213
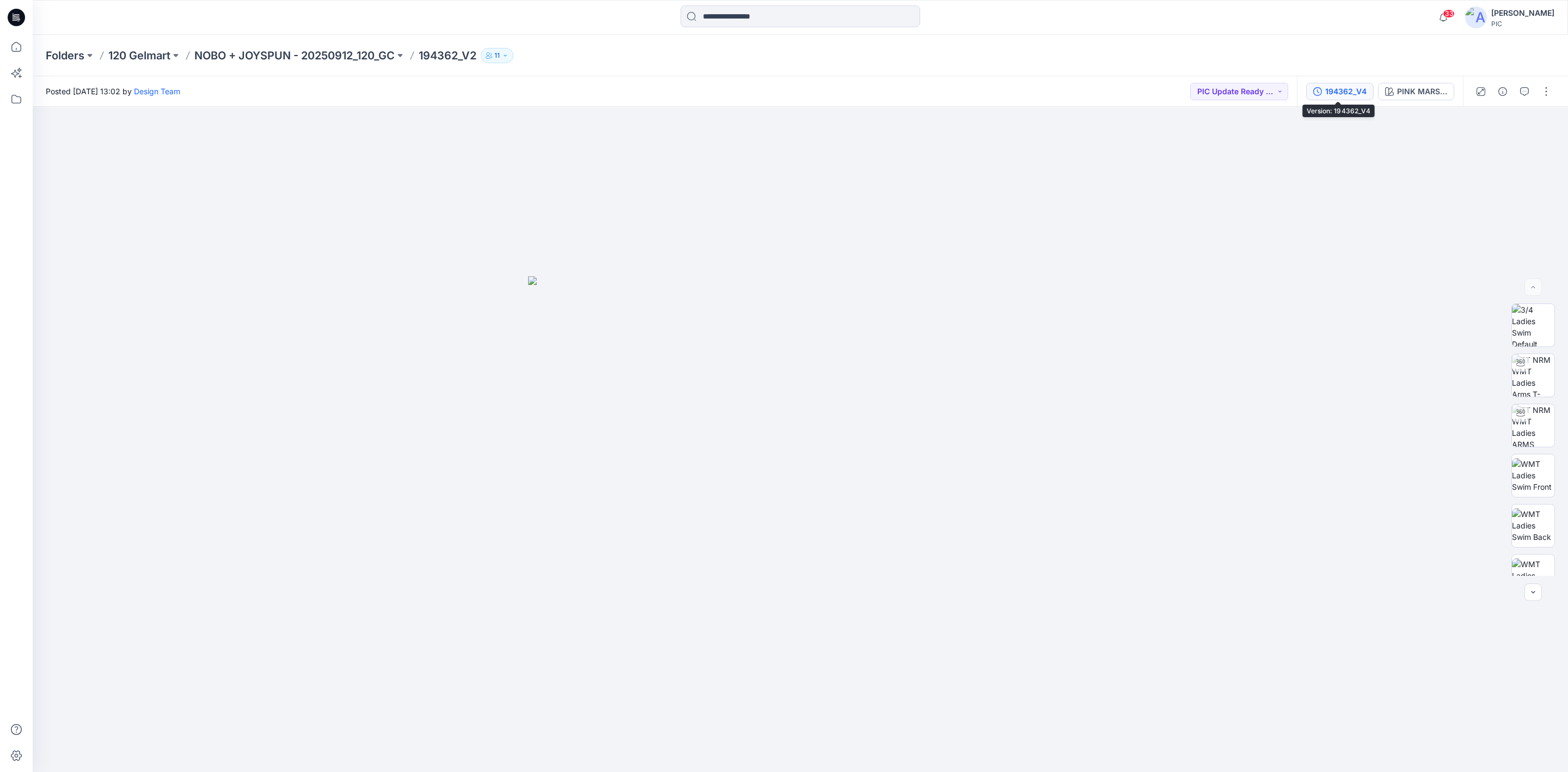
click at [1241, 86] on div "194362_V4" at bounding box center [1346, 91] width 42 height 12
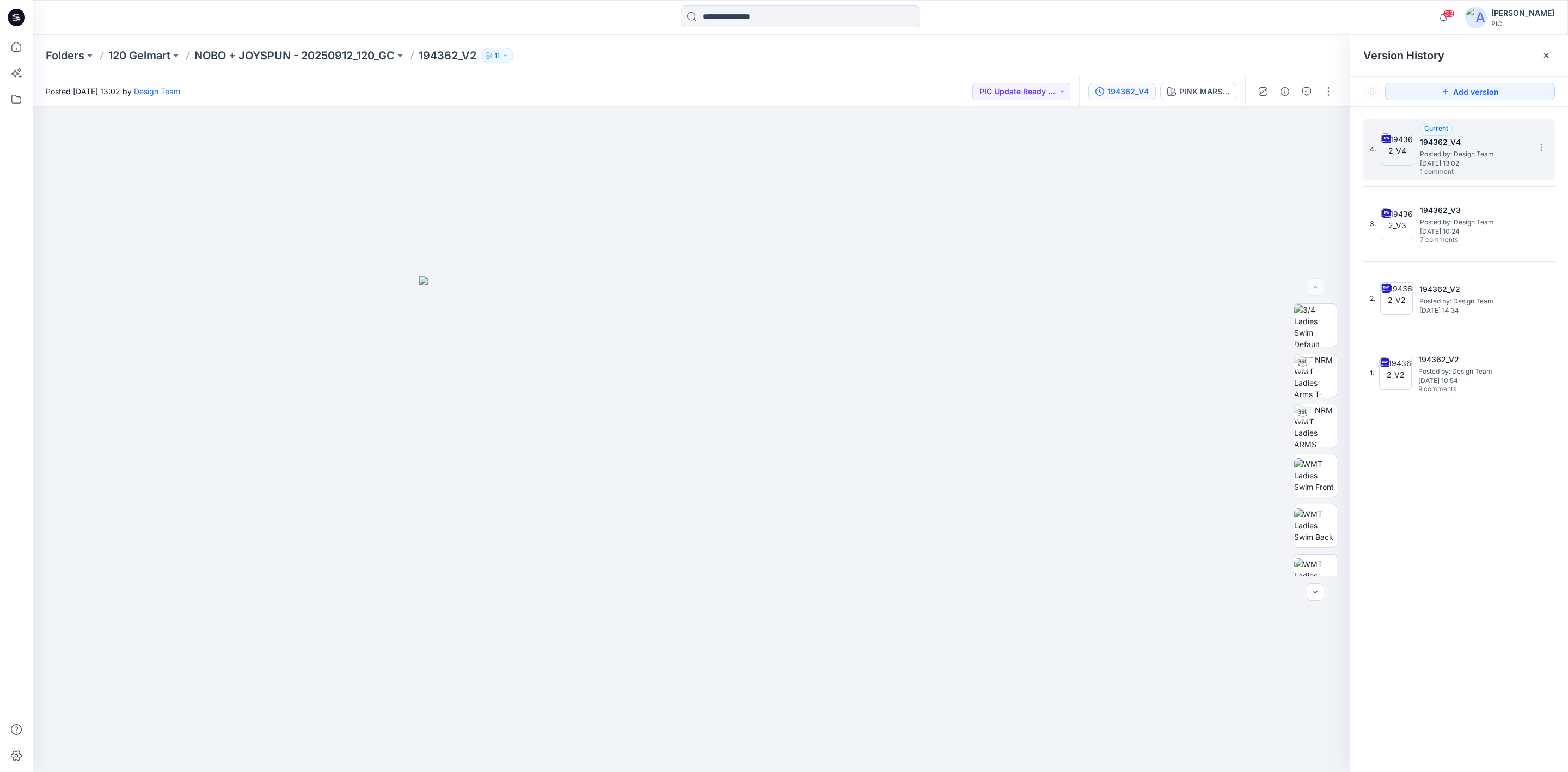
click at [1241, 152] on span "Posted by: Design Team" at bounding box center [1475, 153] width 109 height 11
click at [1241, 160] on span "Monday, October 13, 2025 13:02" at bounding box center [1475, 164] width 109 height 8
click at [1146, 89] on div "194362_V4" at bounding box center [1128, 91] width 42 height 12
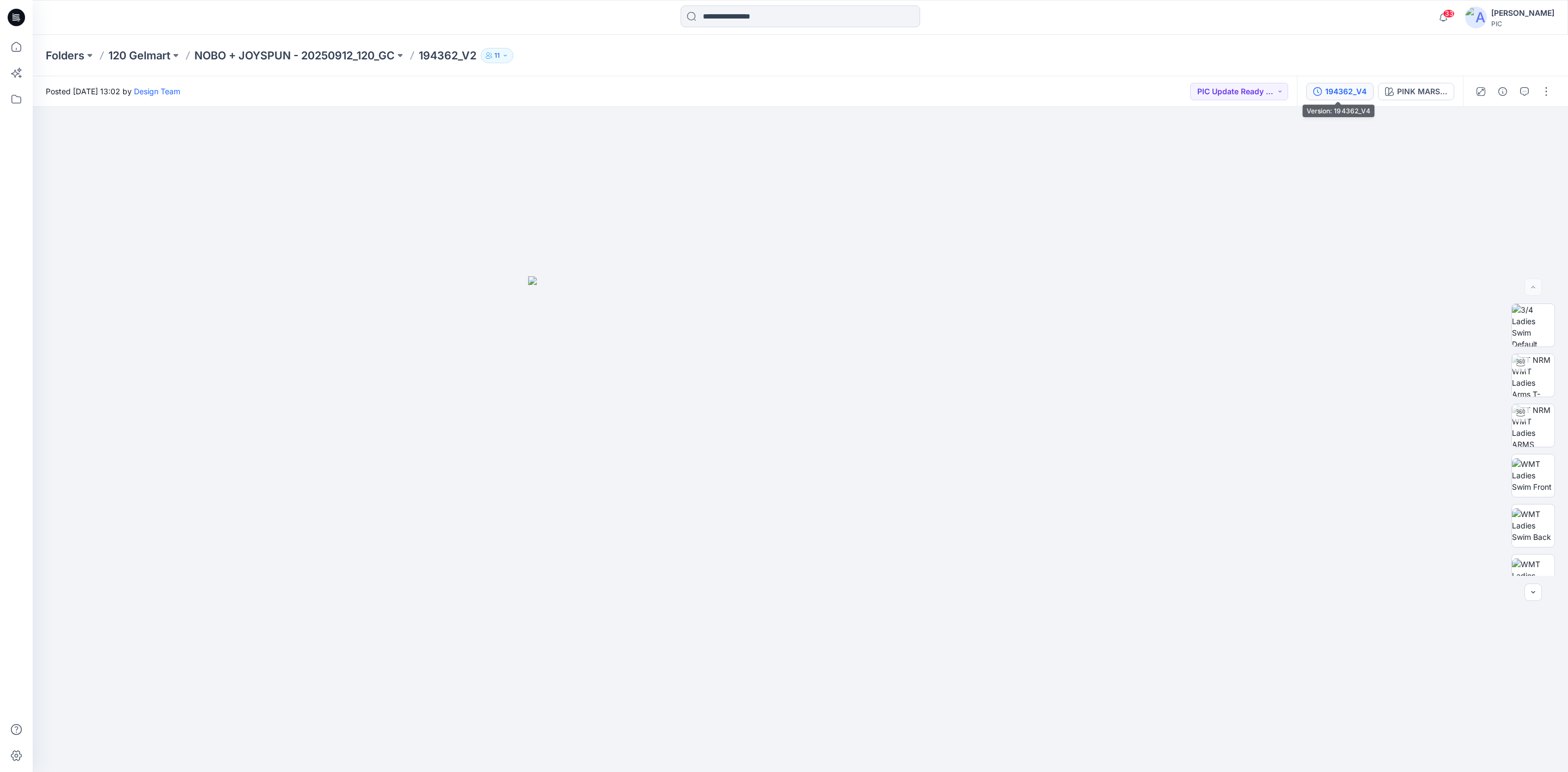
click at [1241, 96] on div "194362_V4" at bounding box center [1346, 91] width 42 height 12
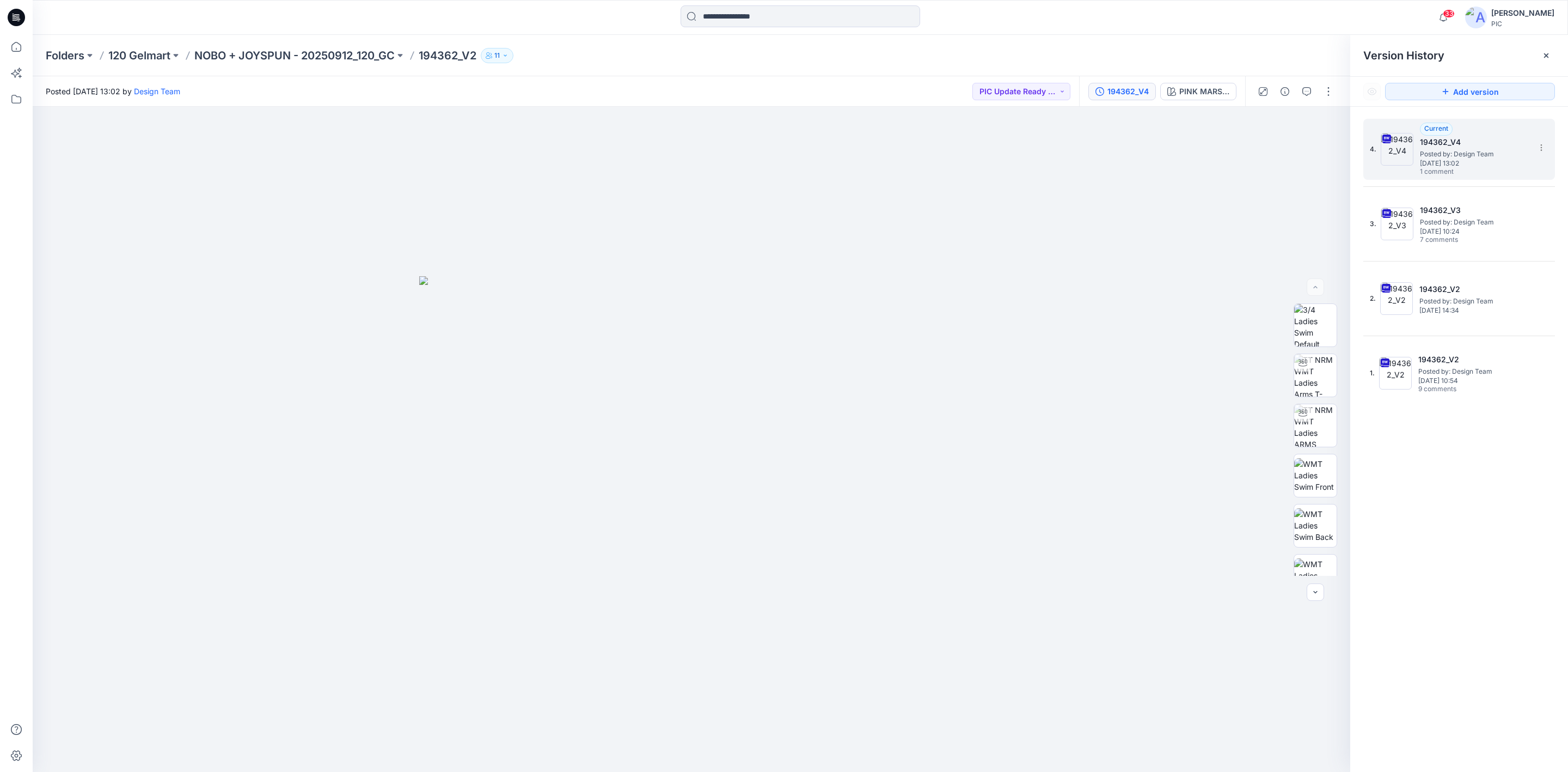
drag, startPoint x: 1474, startPoint y: 167, endPoint x: 1381, endPoint y: 135, distance: 98.4
click at [1241, 166] on div "Current 194362_V4 Posted by: Design Team Monday, October 13, 2025 13:02 1 comme…" at bounding box center [1475, 149] width 109 height 54
click at [1241, 96] on button "button" at bounding box center [1307, 91] width 17 height 17
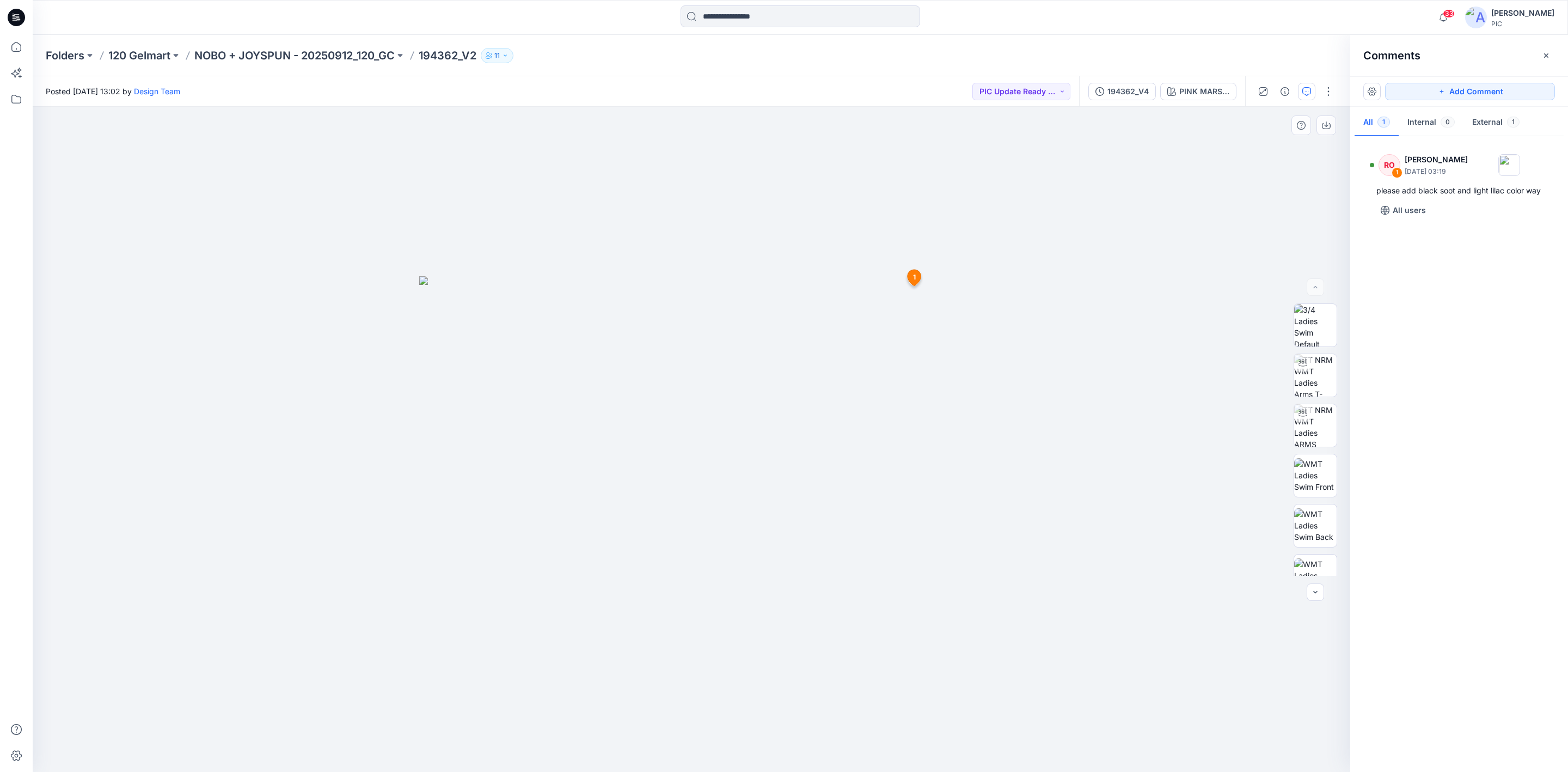
drag, startPoint x: 1475, startPoint y: 419, endPoint x: 1276, endPoint y: 160, distance: 326.6
click at [1241, 418] on div "RO 1 Raquel Ortiz October 14, 2025 03:19 please add black soot and light lilac …" at bounding box center [1459, 451] width 218 height 625
drag, startPoint x: 1130, startPoint y: 95, endPoint x: 1137, endPoint y: 103, distance: 10.6
click at [1129, 95] on div "194362_V4" at bounding box center [1128, 91] width 42 height 12
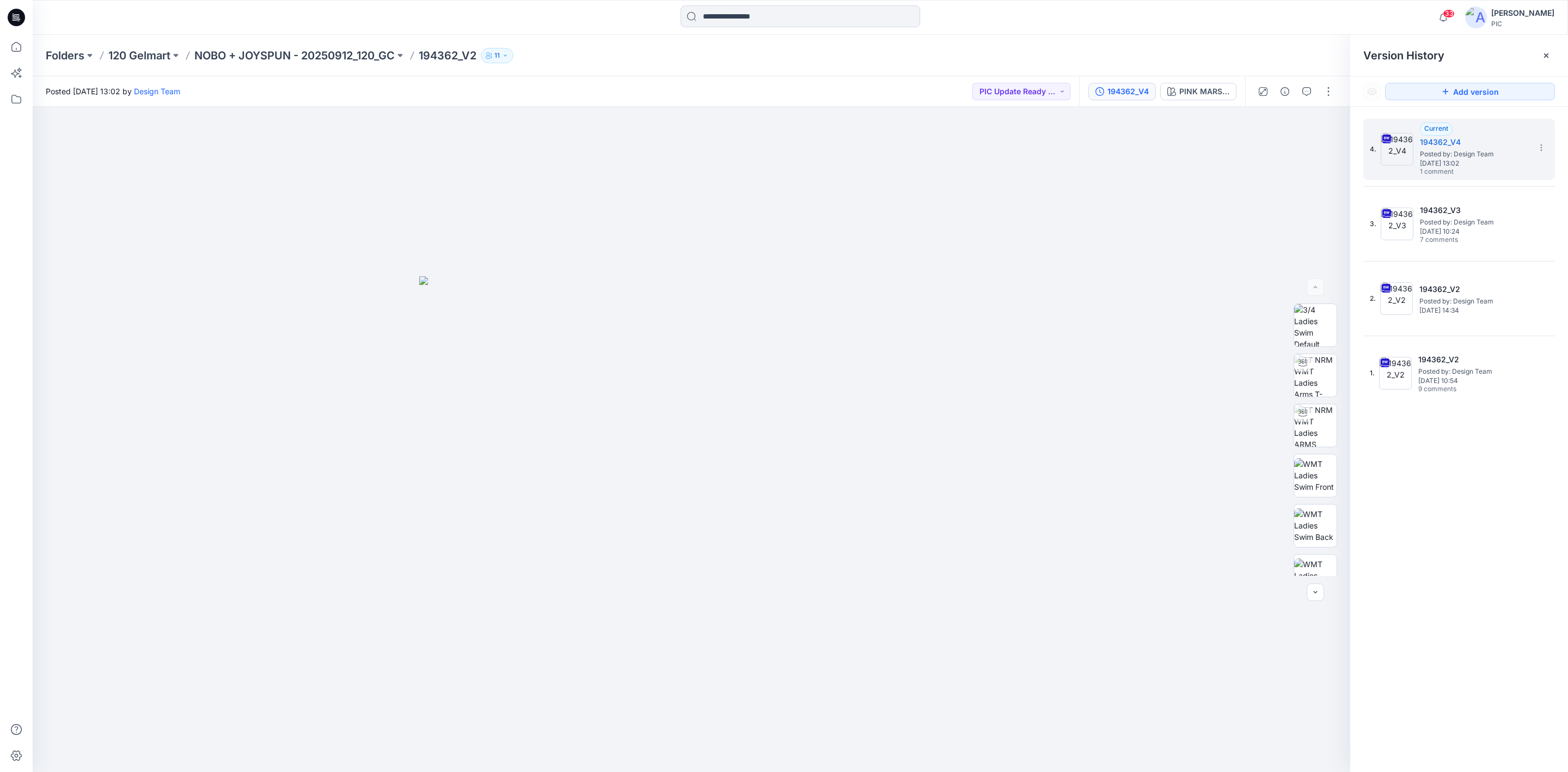
drag, startPoint x: 1474, startPoint y: 433, endPoint x: 1479, endPoint y: 412, distance: 21.6
click at [1241, 432] on div "4. Current 194362_V4 Posted by: Design Team Monday, October 13, 2025 13:02 1 co…" at bounding box center [1459, 447] width 218 height 681
click at [1241, 160] on span "Monday, October 13, 2025 13:02" at bounding box center [1475, 164] width 109 height 8
click at [1185, 83] on button "PINK MARSHMELLOW" at bounding box center [1199, 91] width 77 height 17
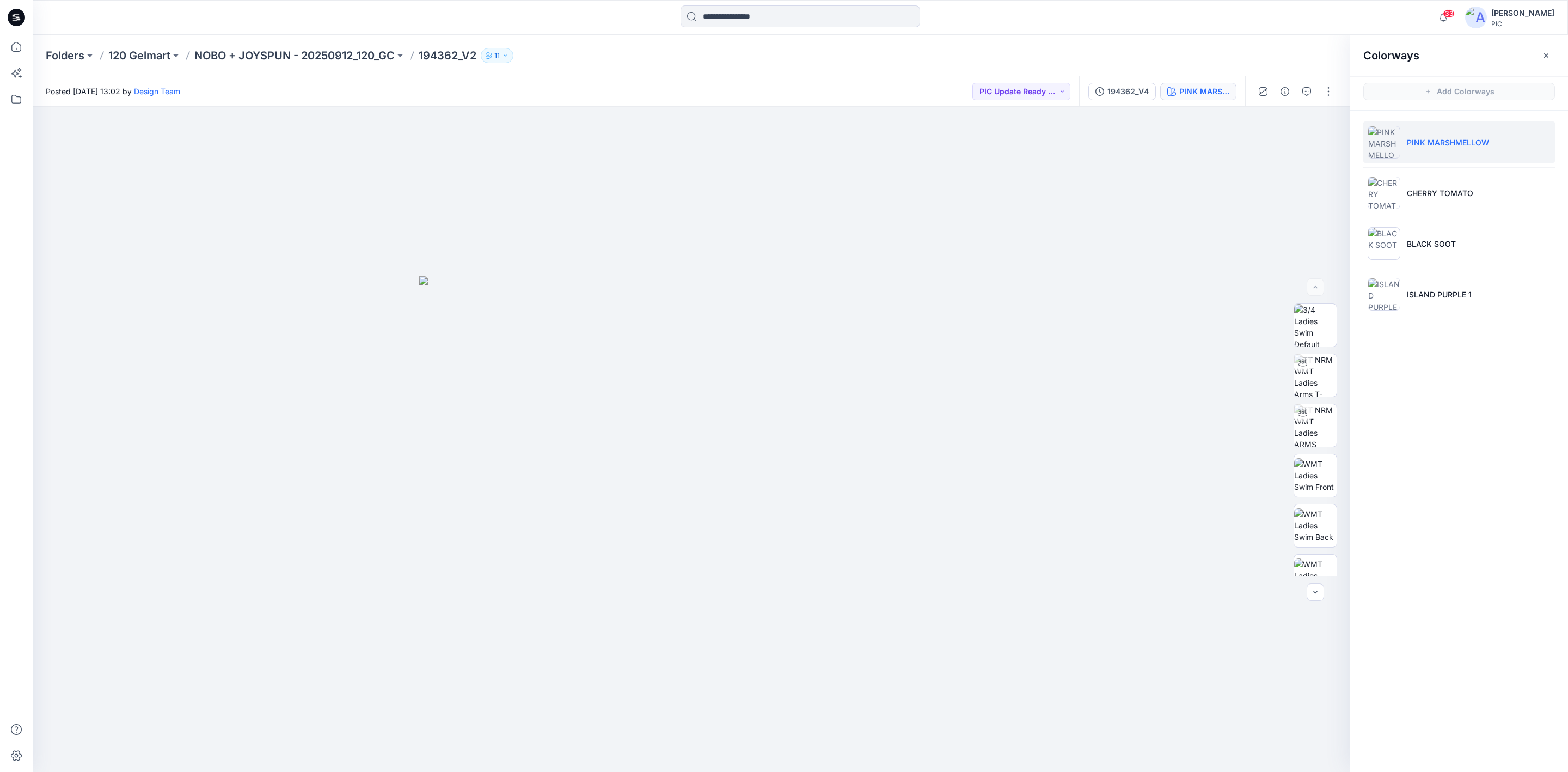
click at [1241, 383] on div "Colorways Add Colorways PINK MARSHMELLOW CHERRY TOMATO BLACK SOOT ISLAND PURPLE…" at bounding box center [1459, 403] width 218 height 737
click at [1122, 85] on div "194362_V4" at bounding box center [1128, 91] width 42 height 12
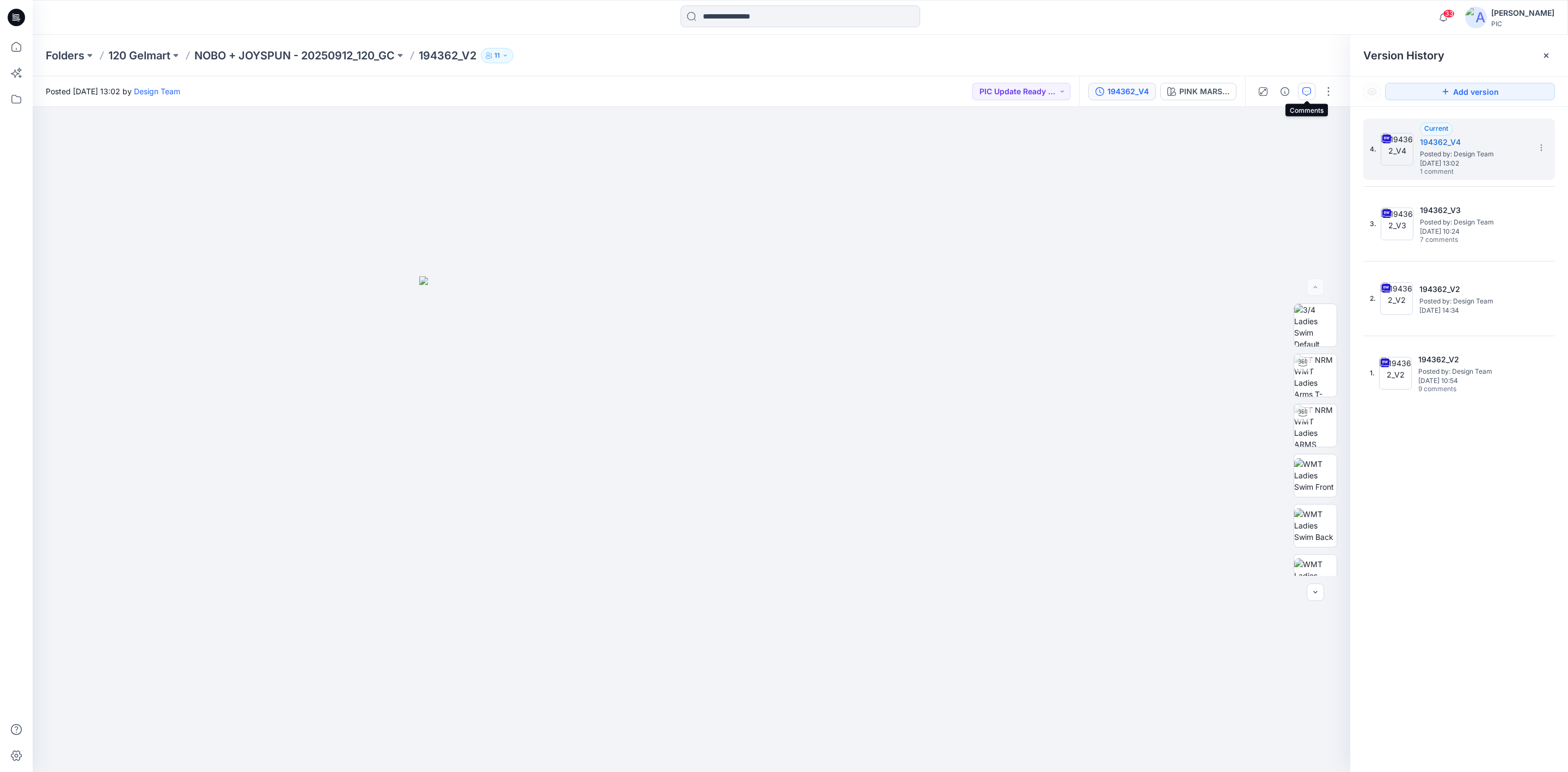
click at [1241, 93] on icon "button" at bounding box center [1306, 91] width 9 height 9
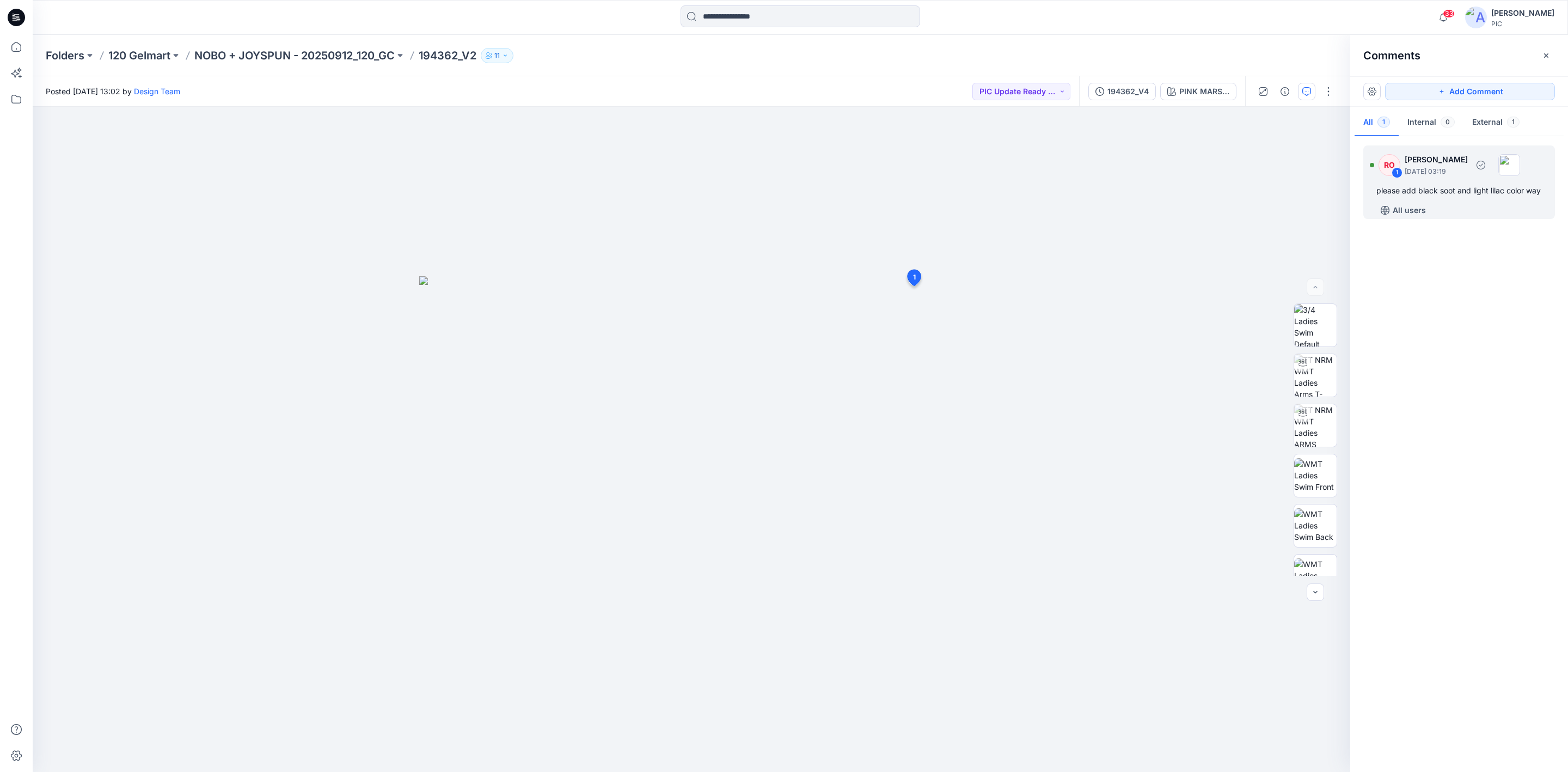
click at [1241, 187] on div "please add black soot and light lilac color way" at bounding box center [1459, 190] width 166 height 13
click at [779, 388] on div "Reply" at bounding box center [837, 389] width 178 height 24
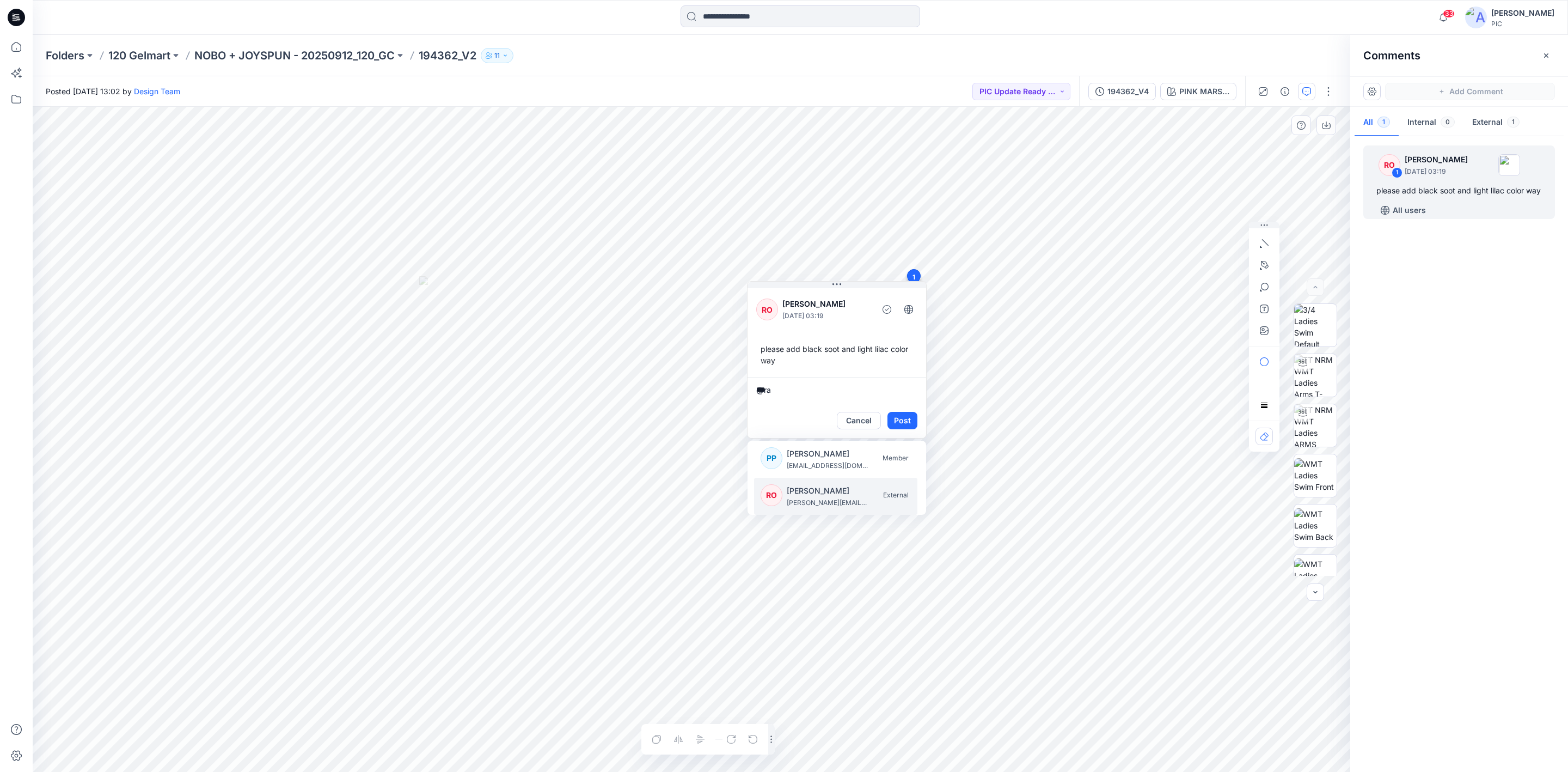
click at [810, 495] on p "[PERSON_NAME]" at bounding box center [827, 490] width 81 height 13
click at [804, 397] on textarea "**********" at bounding box center [837, 390] width 178 height 26
type textarea "**********"
click at [904, 415] on button "Post" at bounding box center [902, 421] width 30 height 17
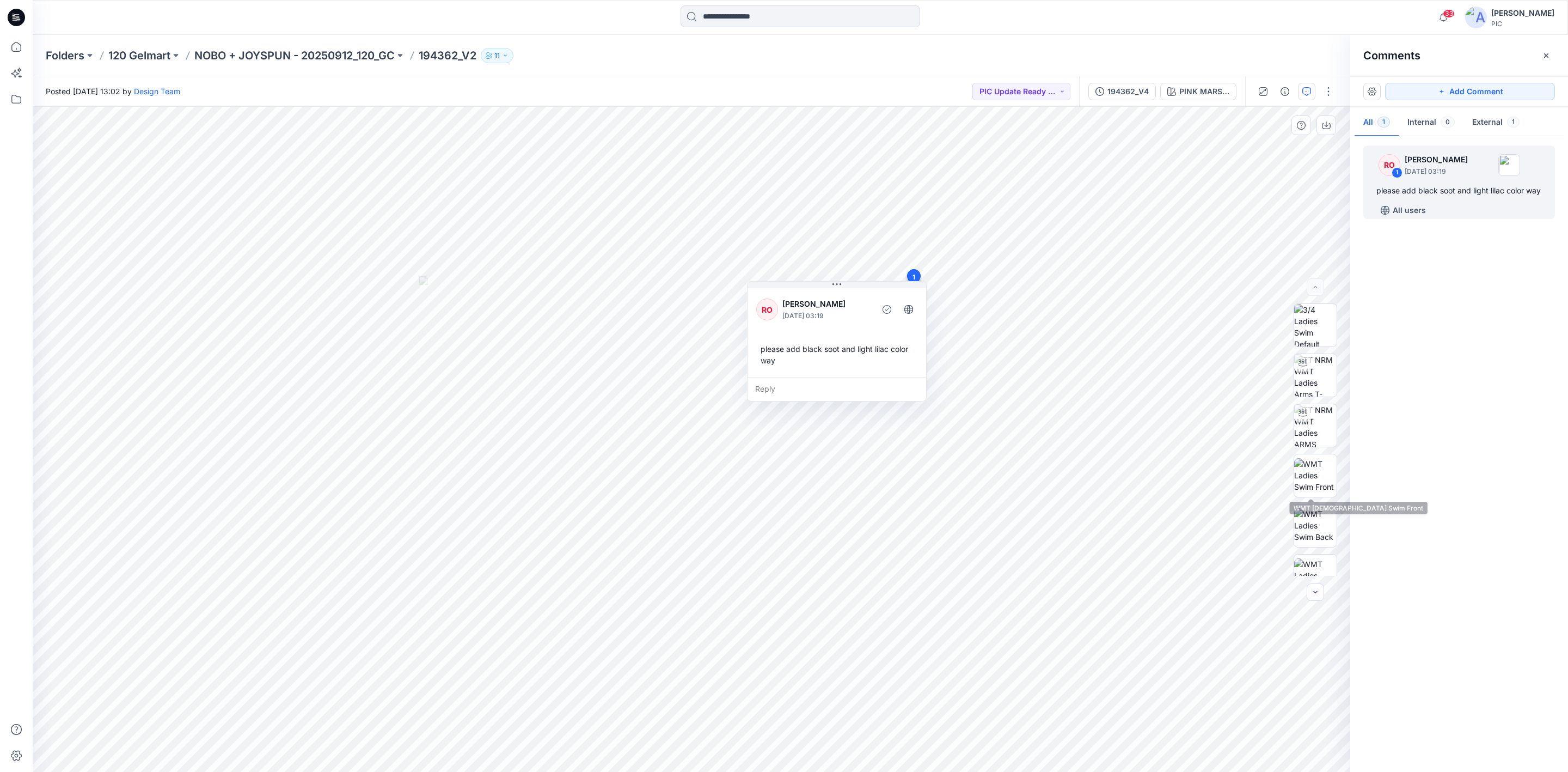
scroll to position [18, 0]
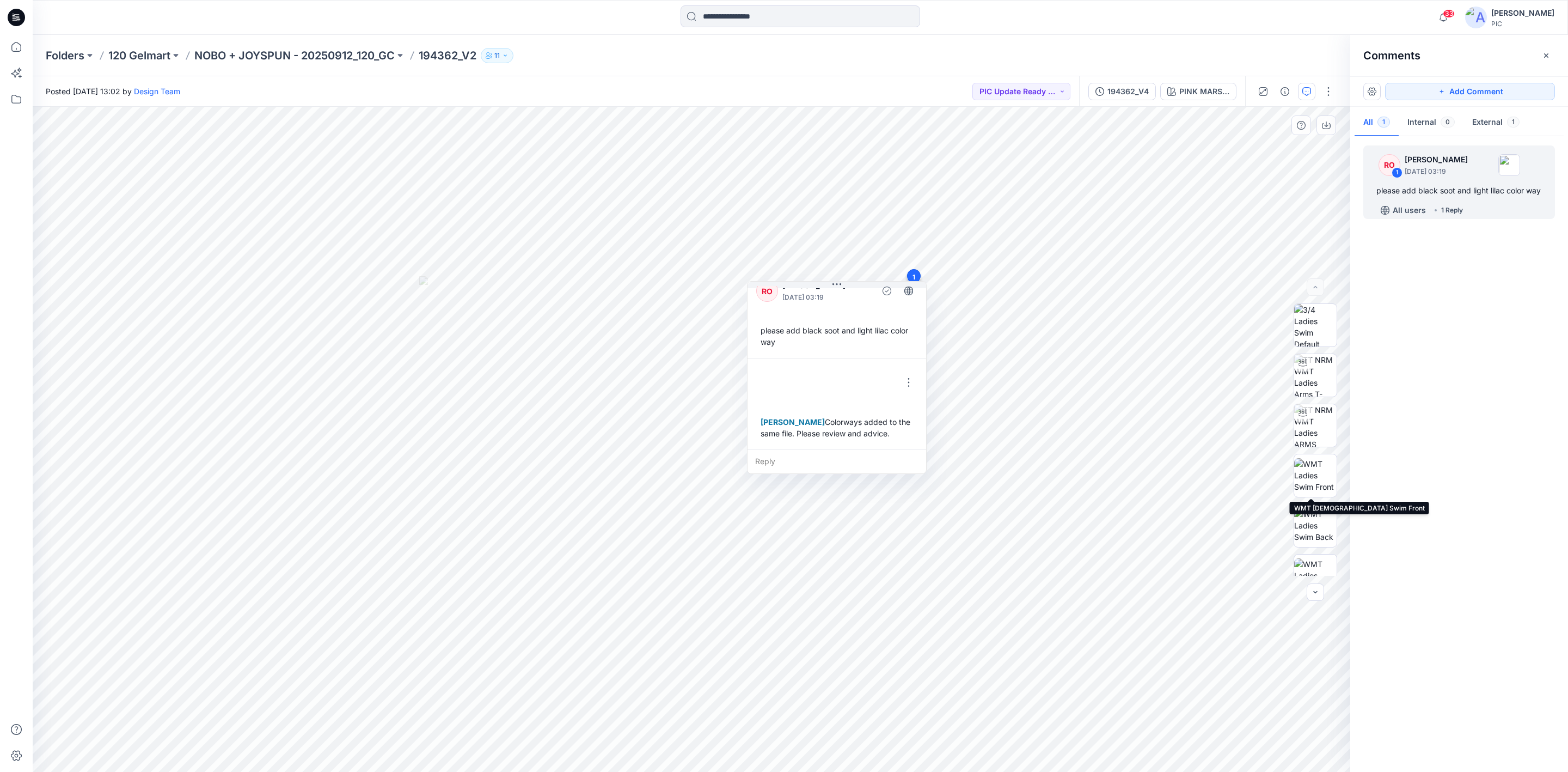
click at [1241, 443] on div "RO 1 Raquel Ortiz October 14, 2025 03:19 please add black soot and light lilac …" at bounding box center [1459, 451] width 218 height 625
click at [1204, 86] on div "PINK MARSHMELLOW" at bounding box center [1204, 91] width 50 height 12
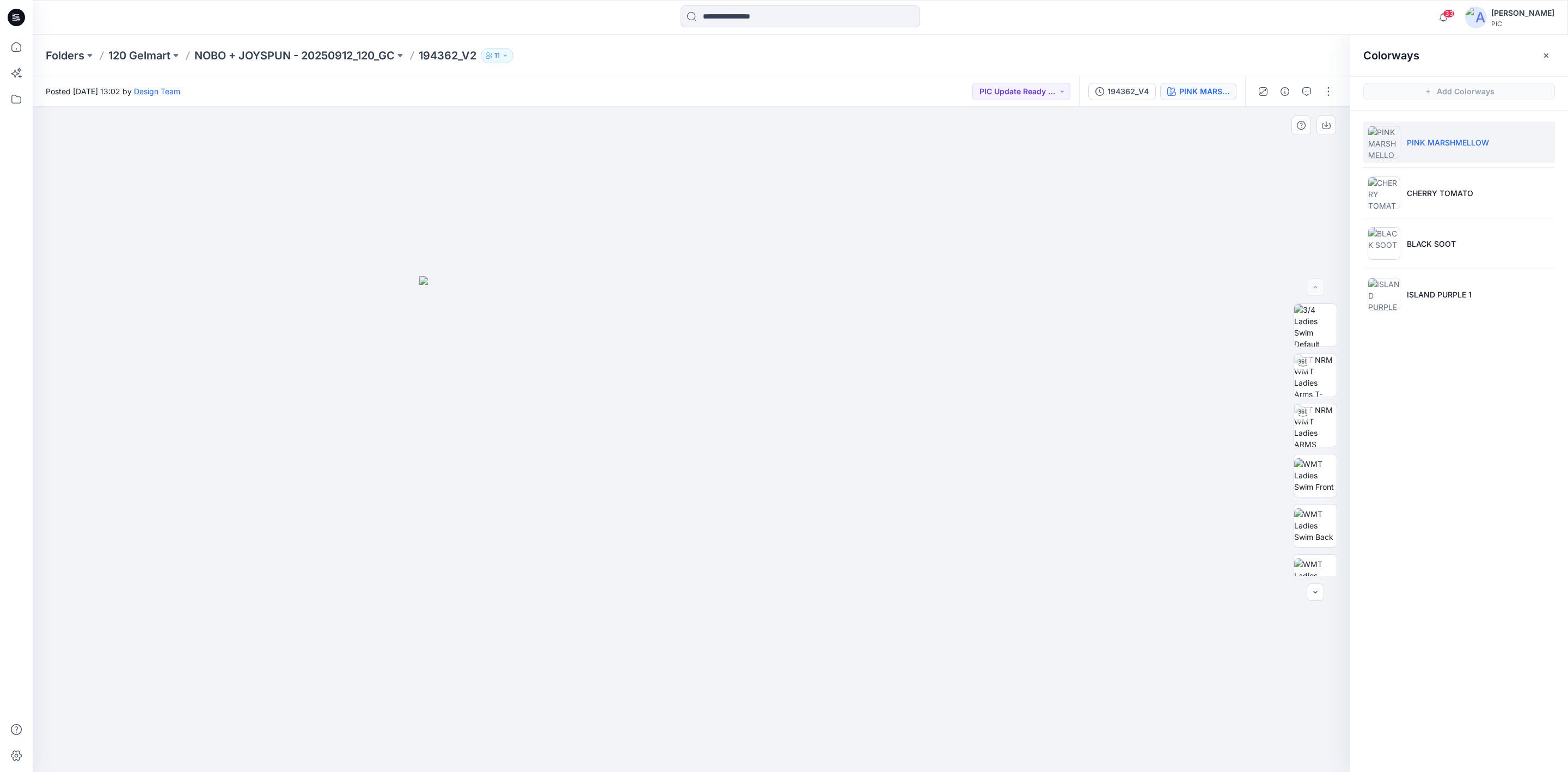
click at [1241, 146] on img at bounding box center [1385, 143] width 33 height 33
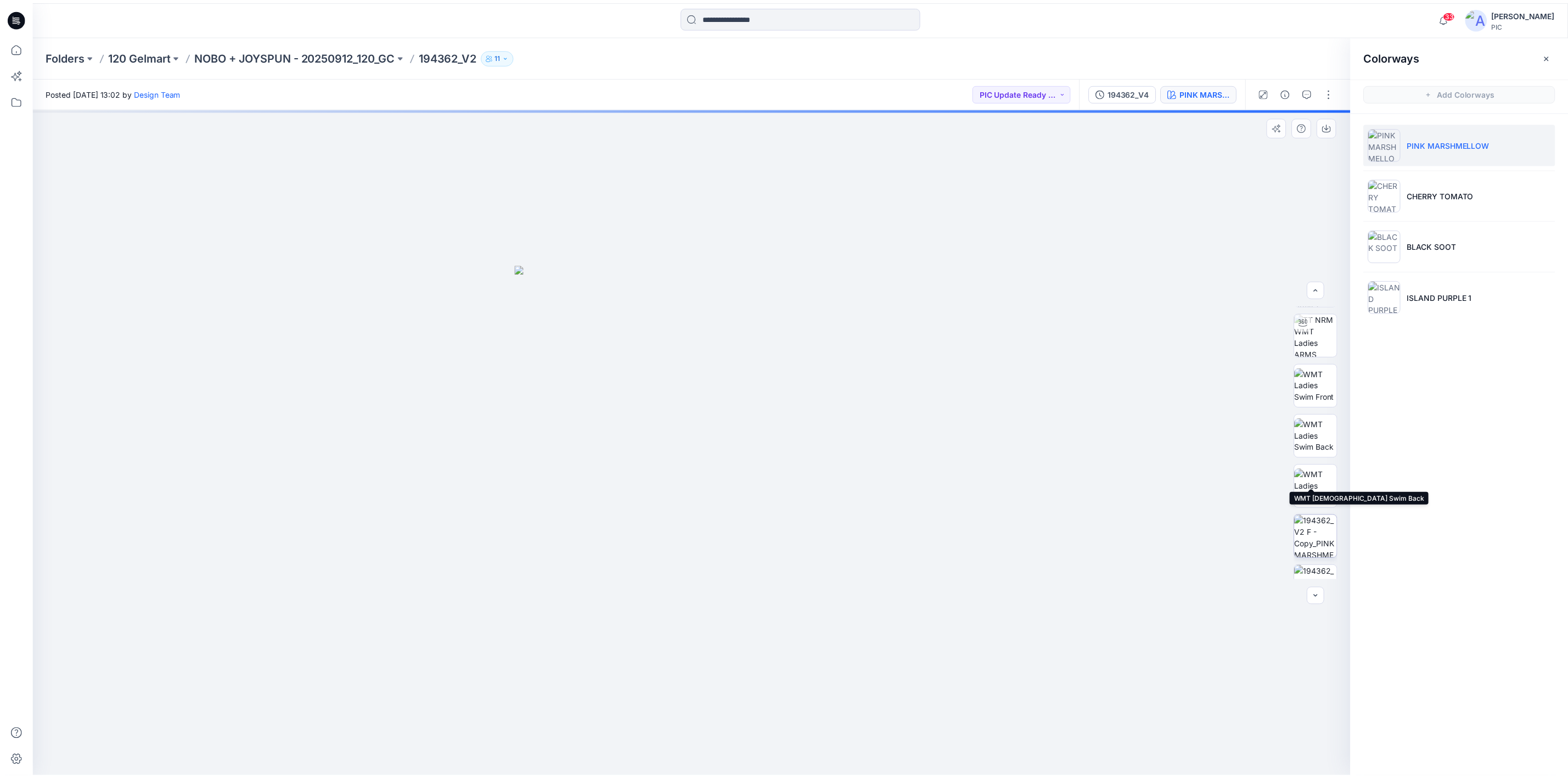
scroll to position [220, 0]
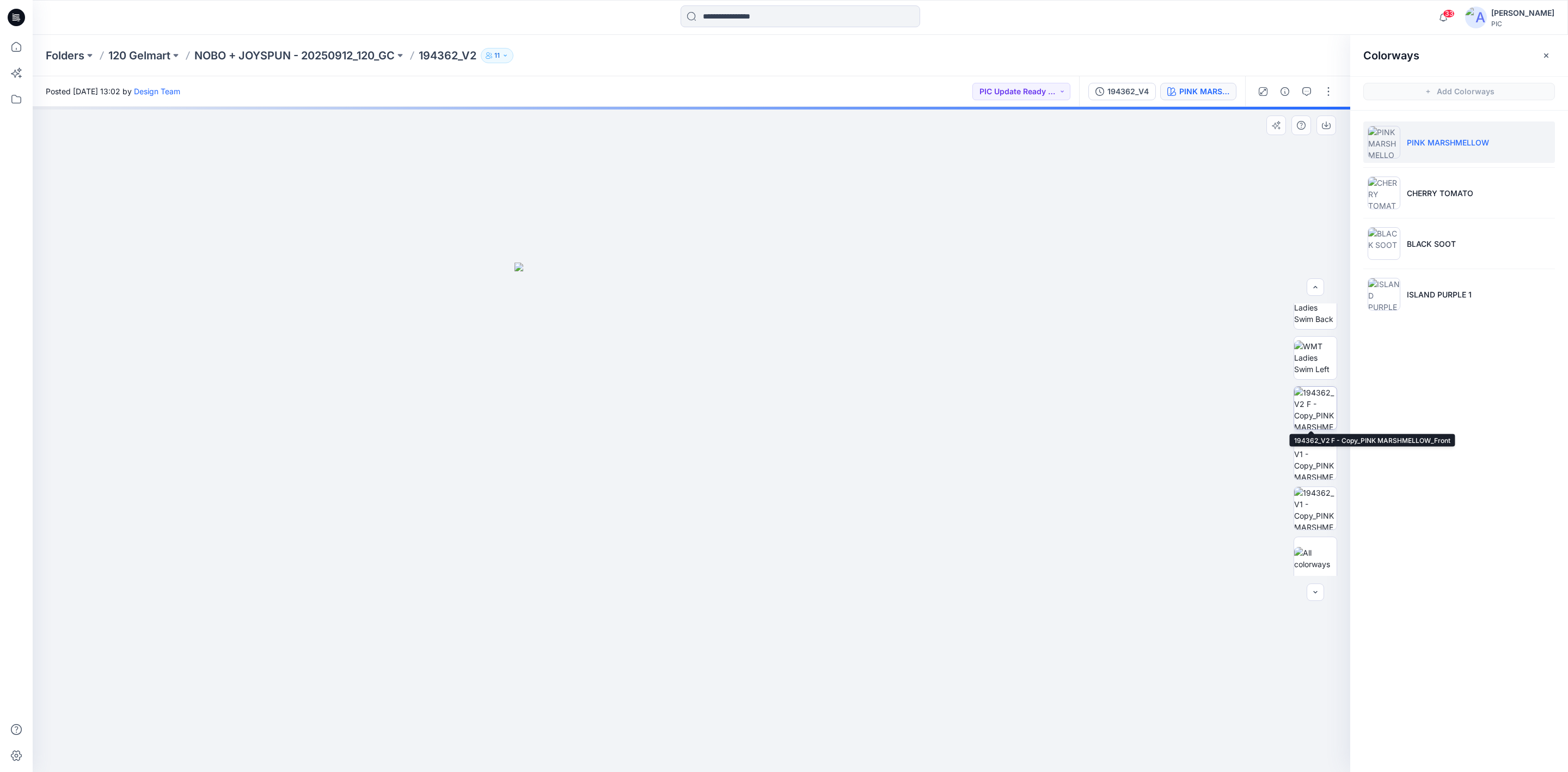
click at [1241, 395] on img at bounding box center [1316, 408] width 43 height 43
click at [1241, 505] on img at bounding box center [1316, 508] width 43 height 43
click at [262, 49] on p "NOBO + JOYSPUN - 20250912_120_GC" at bounding box center [294, 55] width 201 height 16
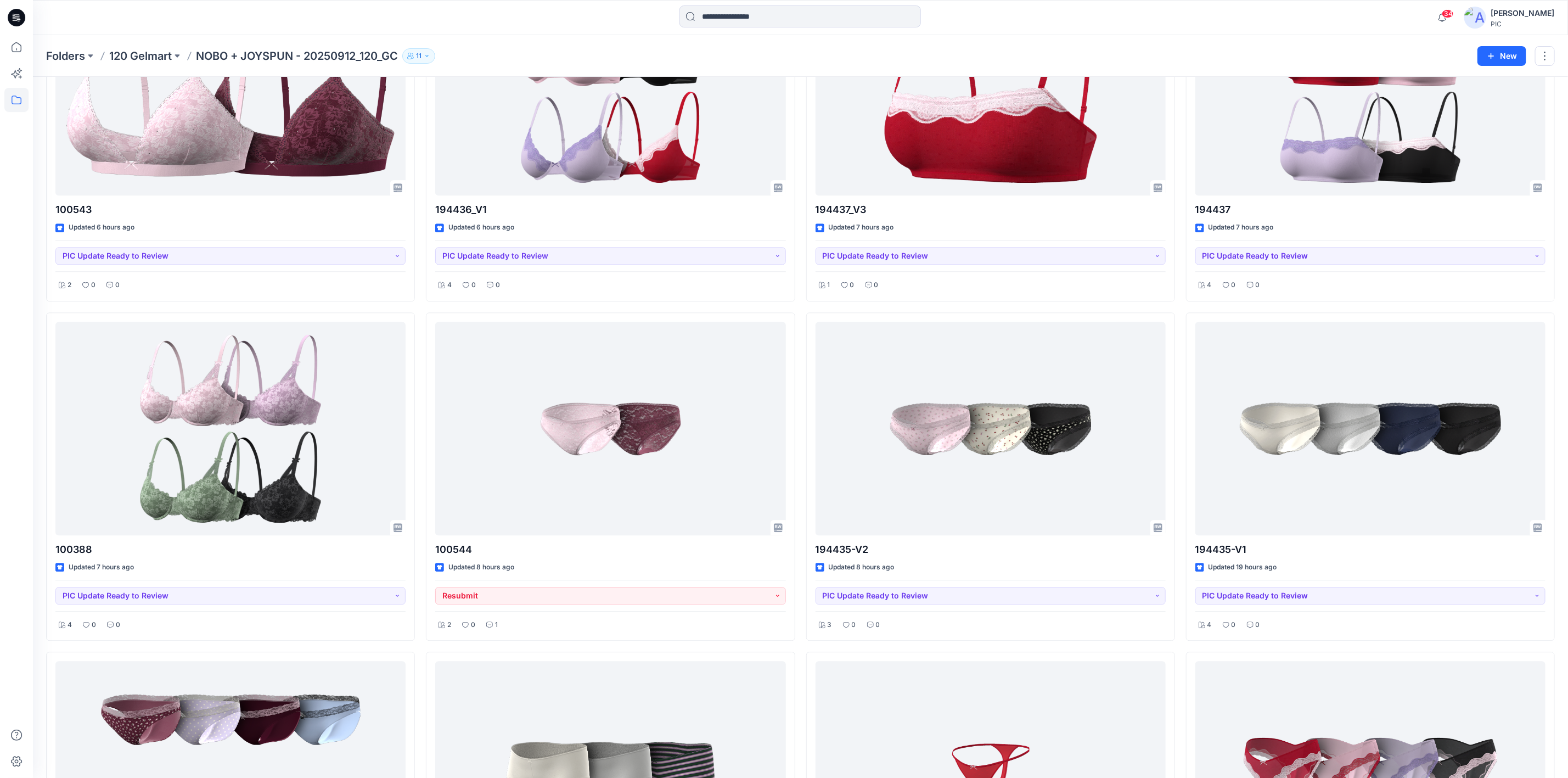
scroll to position [1866, 0]
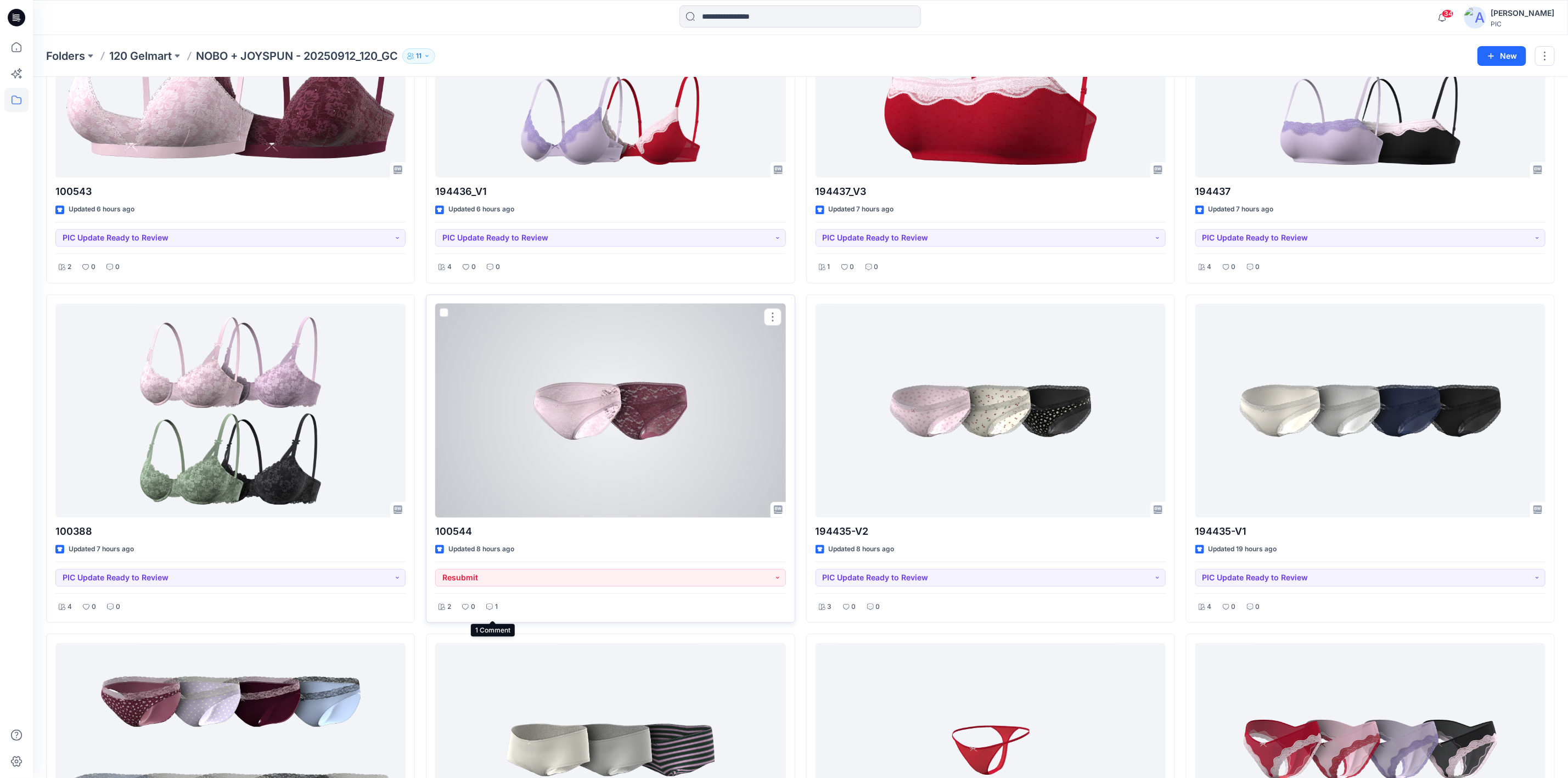
click at [488, 600] on icon at bounding box center [490, 606] width 7 height 7
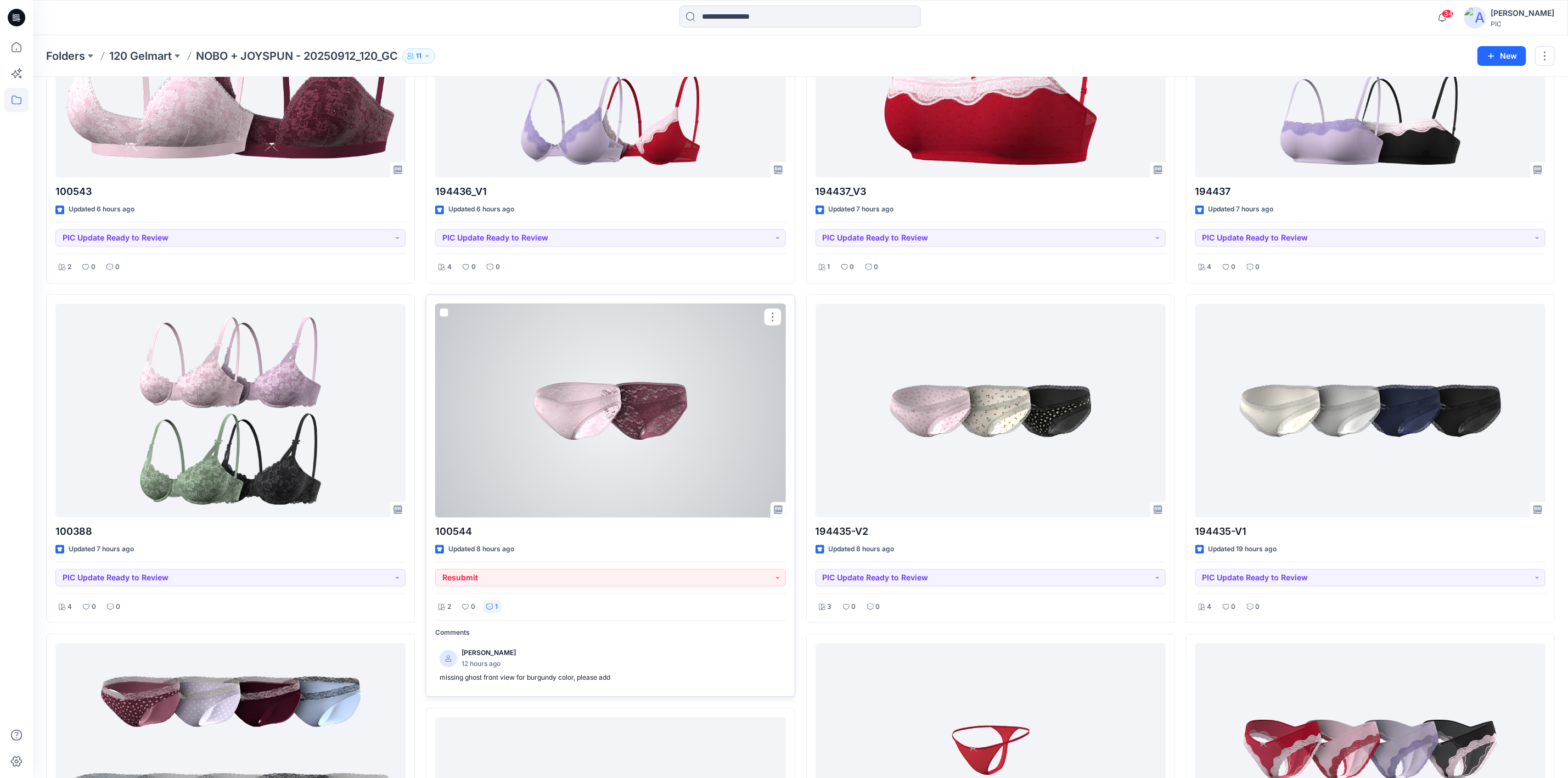
click at [594, 415] on div at bounding box center [610, 411] width 350 height 213
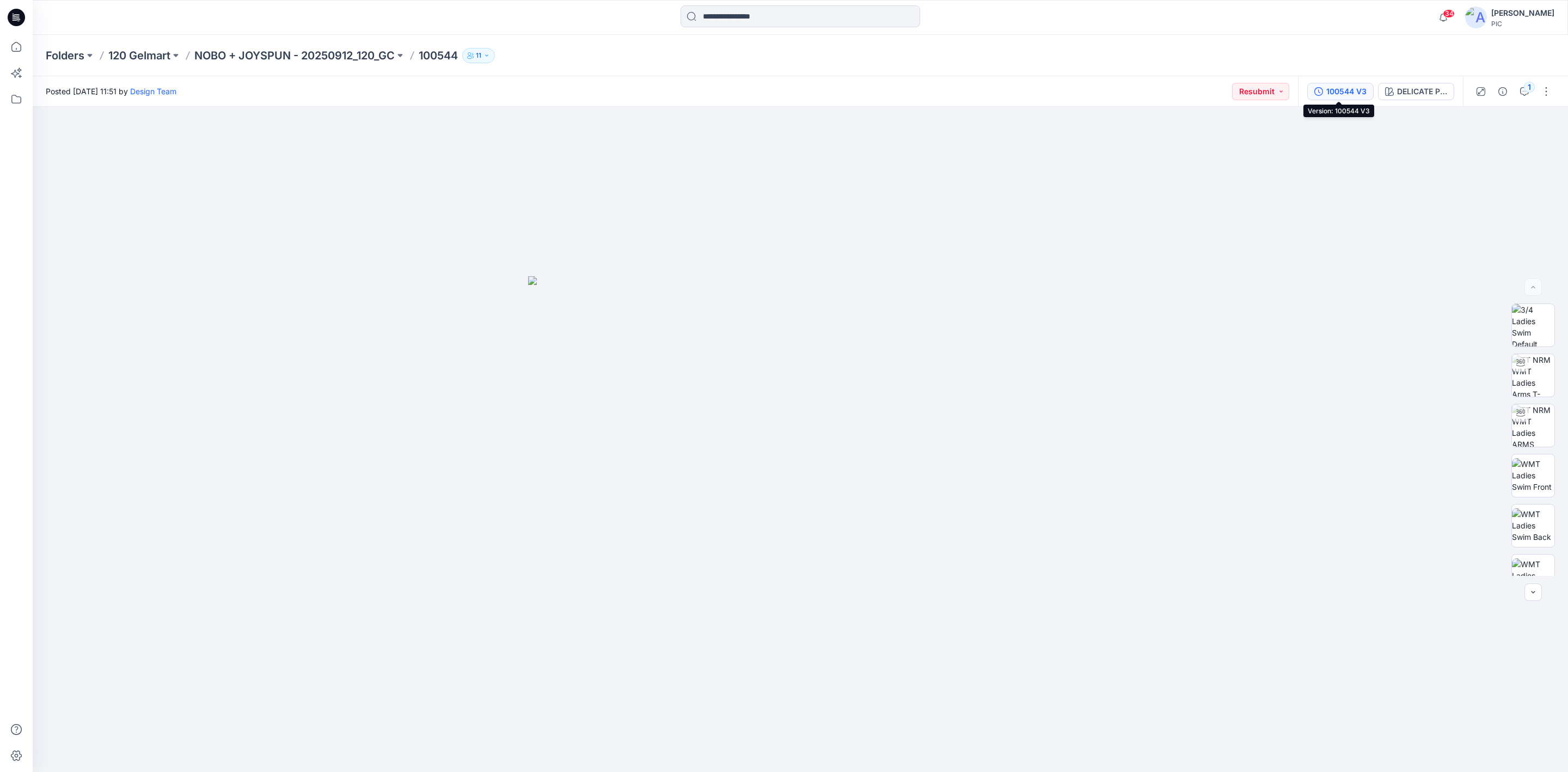
click at [1241, 91] on div "100544 V3" at bounding box center [1347, 91] width 41 height 12
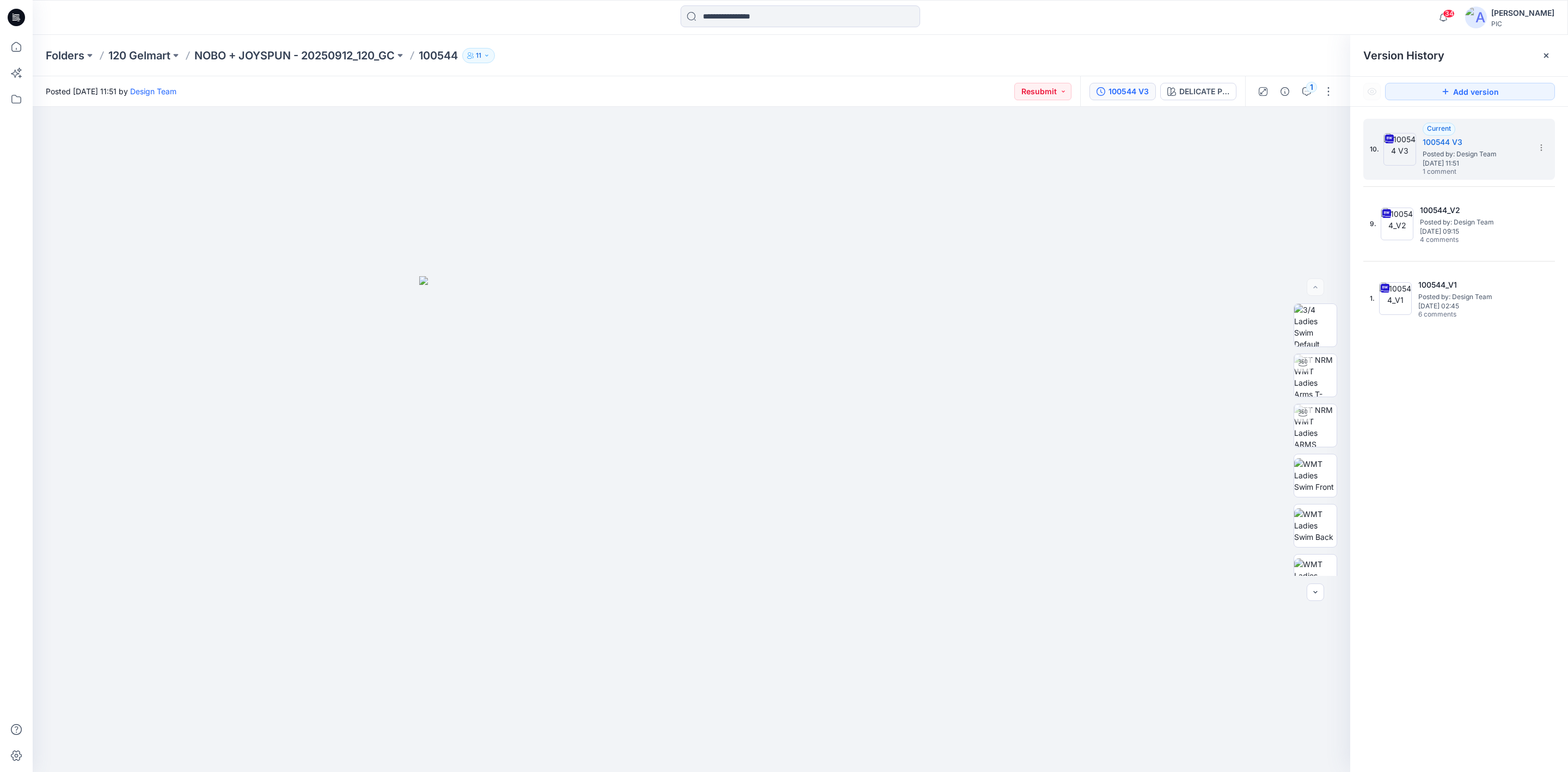
click at [1241, 409] on div "10. Current 100544 V3 Posted by: Design Team Monday, October 13, 2025 11:51 1 c…" at bounding box center [1459, 447] width 218 height 681
click at [1241, 157] on span "Posted by: Design Team" at bounding box center [1477, 153] width 109 height 11
click at [1241, 85] on button "1" at bounding box center [1307, 91] width 17 height 17
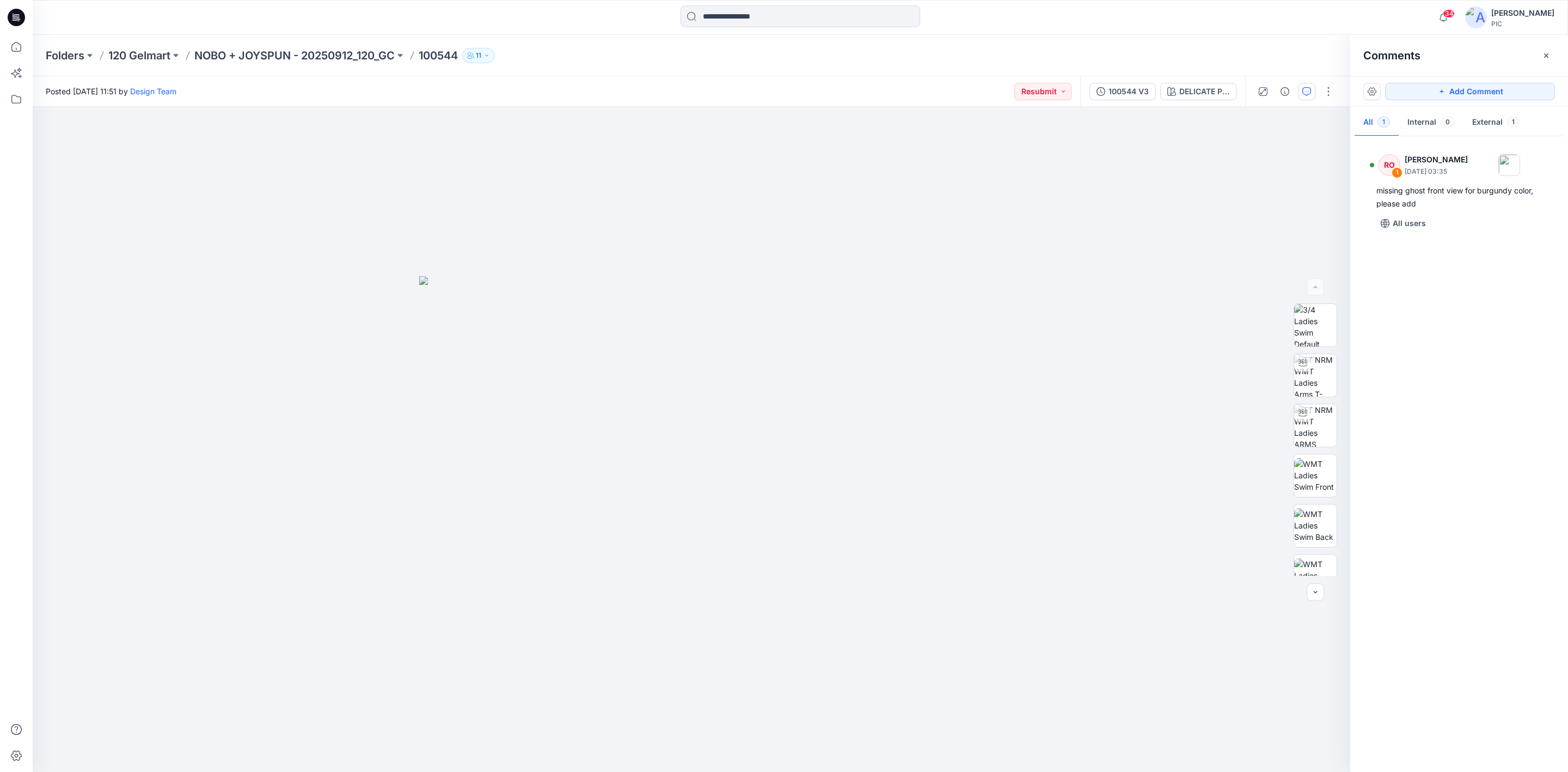
click at [1241, 377] on div "RO 1 Raquel Ortiz October 14, 2025 03:35 missing ghost front view for burgundy …" at bounding box center [1459, 451] width 218 height 625
click at [1241, 178] on div "RO 1 Raquel Ortiz October 14, 2025 03:35" at bounding box center [1445, 164] width 150 height 30
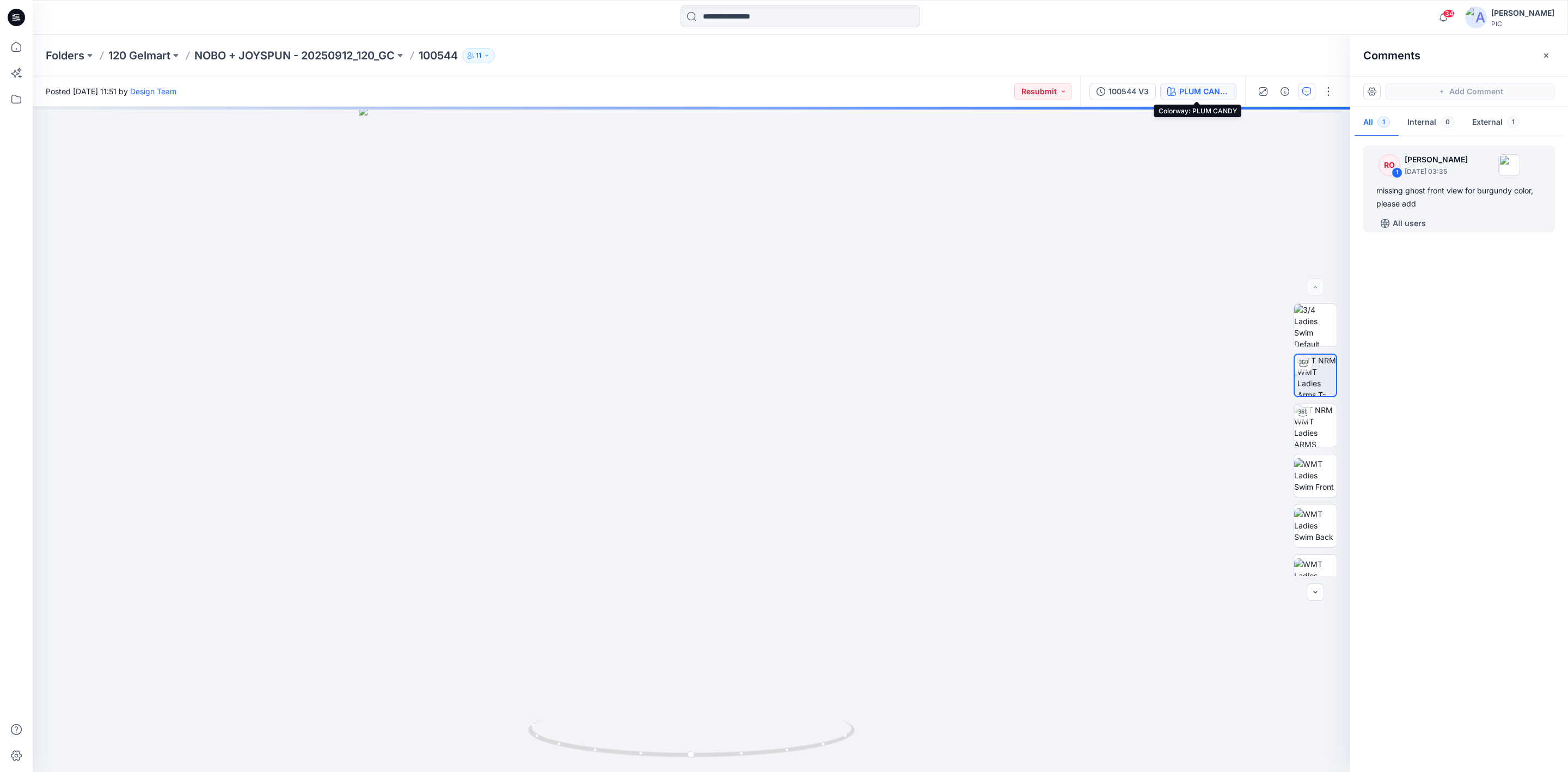
click at [1212, 88] on div "PLUM CANDY" at bounding box center [1204, 91] width 50 height 12
click at [1241, 357] on div "Colorways Add Colorways DELICATE PINK PLUM CANDY" at bounding box center [1459, 403] width 218 height 737
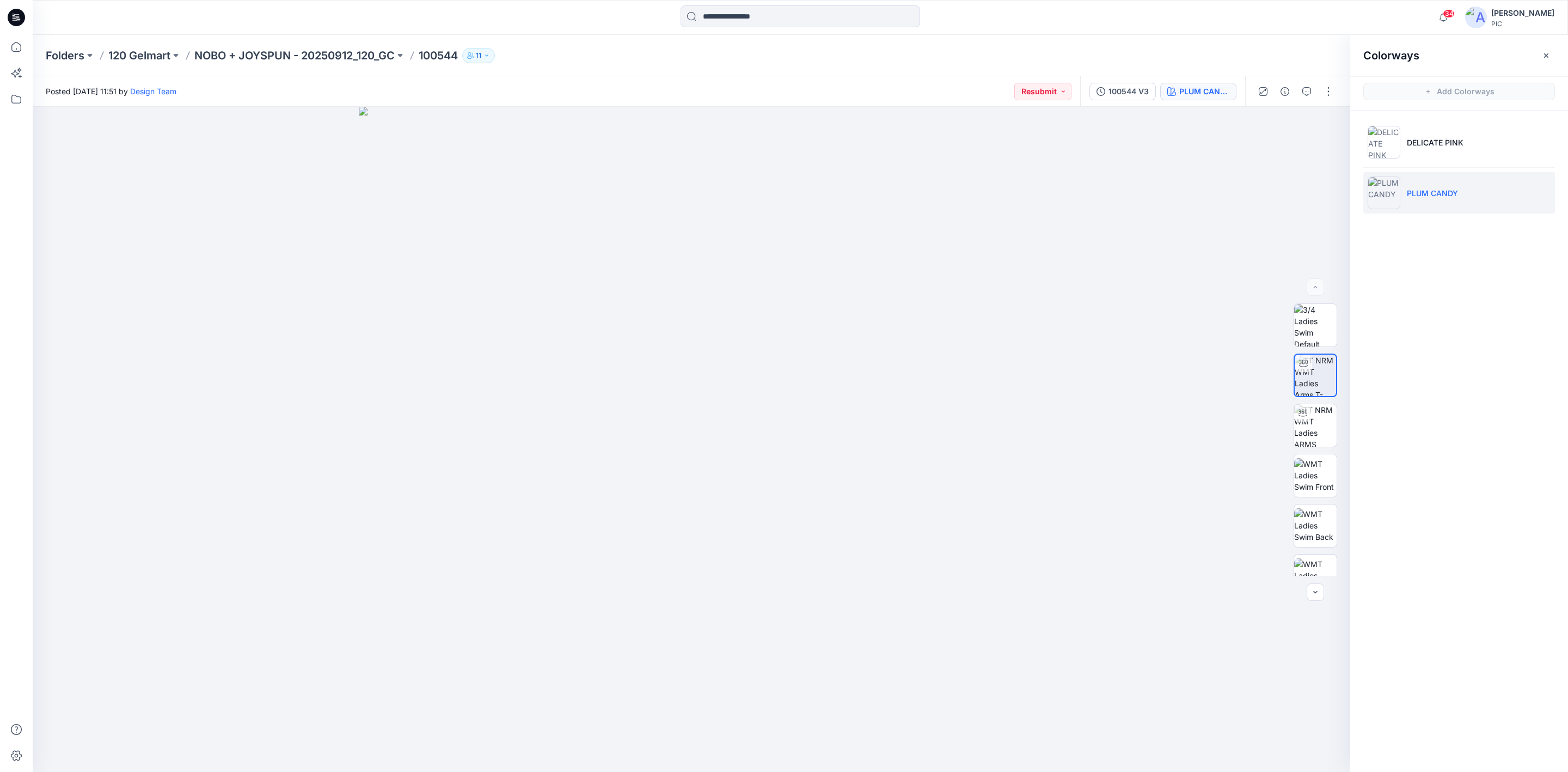
click at [1241, 343] on div "Colorways Add Colorways DELICATE PINK PLUM CANDY" at bounding box center [1459, 403] width 218 height 737
click at [1108, 90] on div "100544 V3" at bounding box center [1129, 91] width 41 height 12
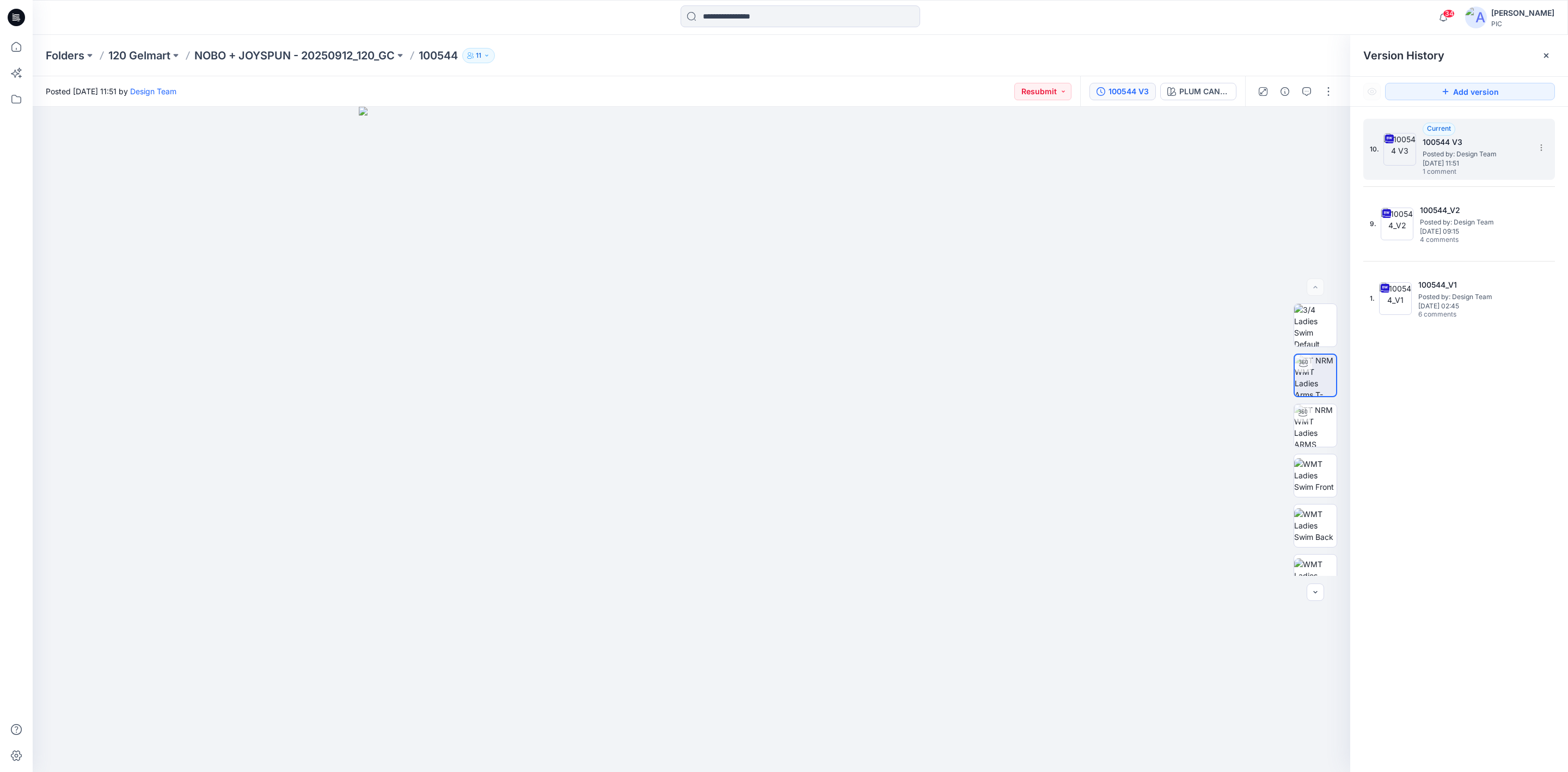
drag, startPoint x: 1457, startPoint y: 427, endPoint x: 1443, endPoint y: 179, distance: 248.4
click at [1241, 423] on div "10. Current 100544 V3 Posted by: Design Team Monday, October 13, 2025 11:51 1 c…" at bounding box center [1459, 447] width 218 height 681
click at [1241, 150] on span "Posted by: Design Team" at bounding box center [1477, 153] width 109 height 11
click at [1241, 443] on div "10. Current 100544 V3 Posted by: Design Team Monday, October 13, 2025 11:51 1 c…" at bounding box center [1459, 447] width 218 height 681
click at [1241, 156] on span "Posted by: Design Team" at bounding box center [1477, 153] width 109 height 11
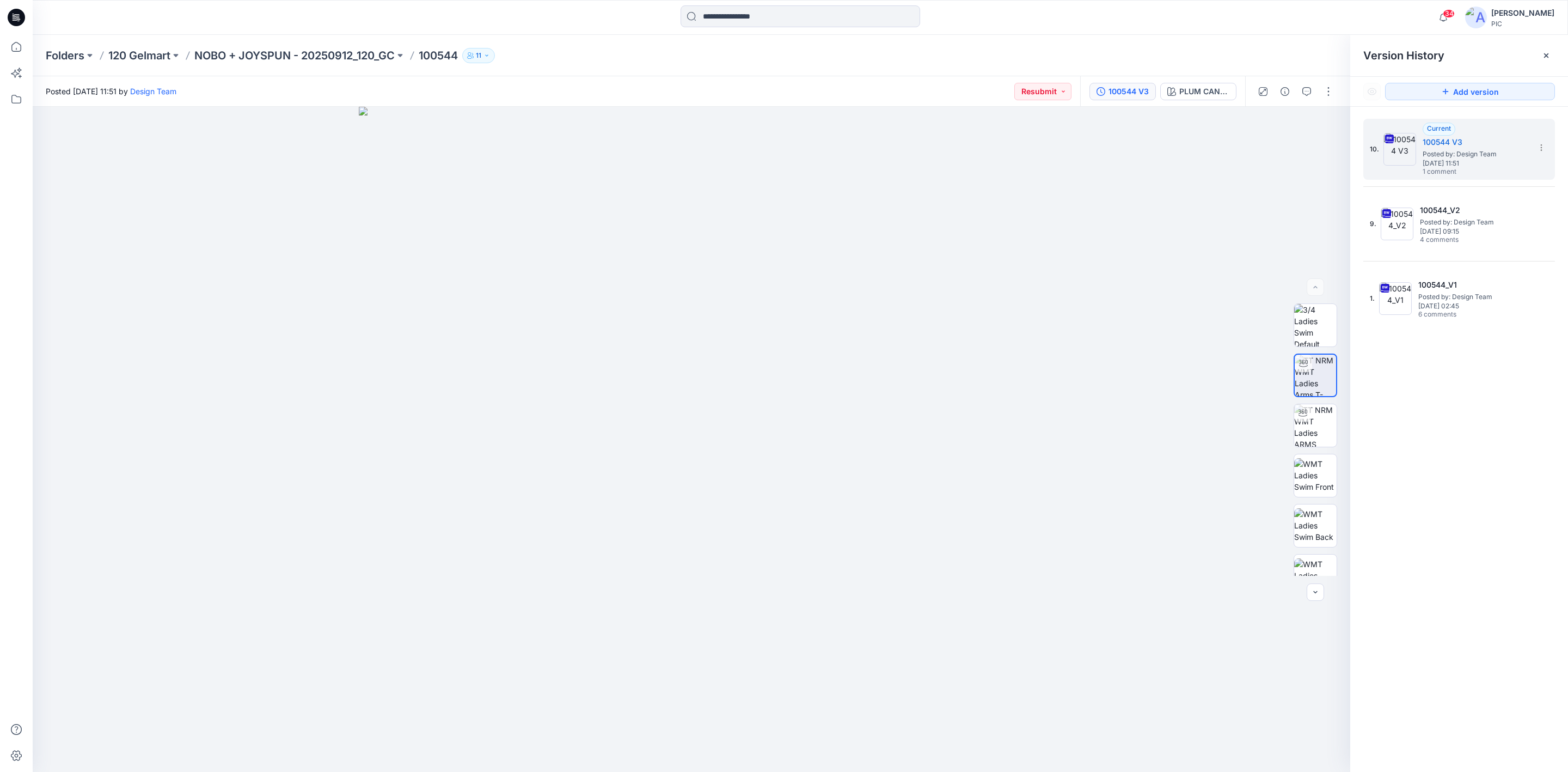
click at [1241, 474] on div "10. Current 100544 V3 Posted by: Design Team Monday, October 13, 2025 11:51 1 c…" at bounding box center [1459, 447] width 218 height 681
click at [236, 51] on p "NOBO + JOYSPUN - 20250912_120_GC" at bounding box center [294, 55] width 201 height 16
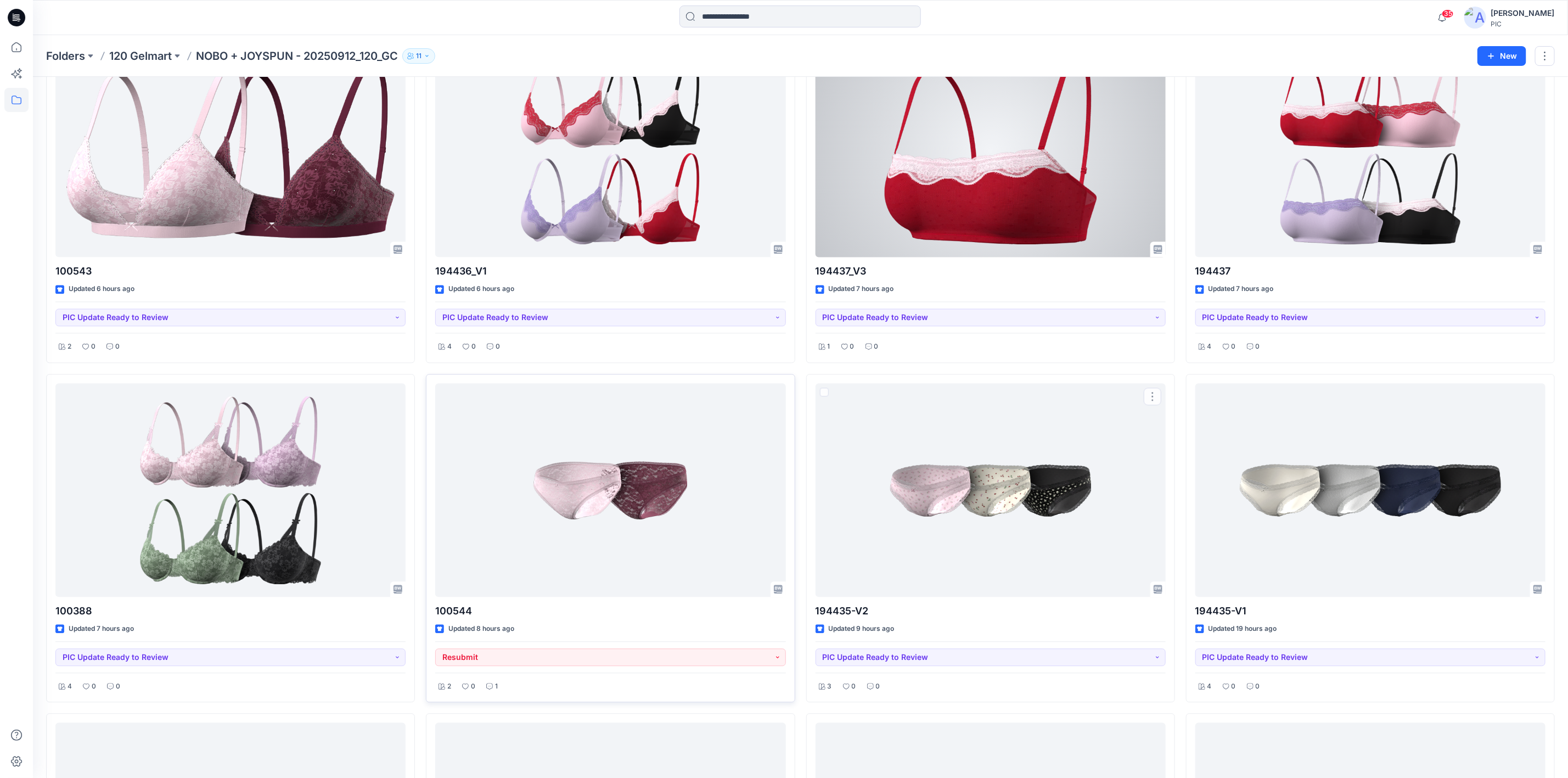
scroll to position [1785, 0]
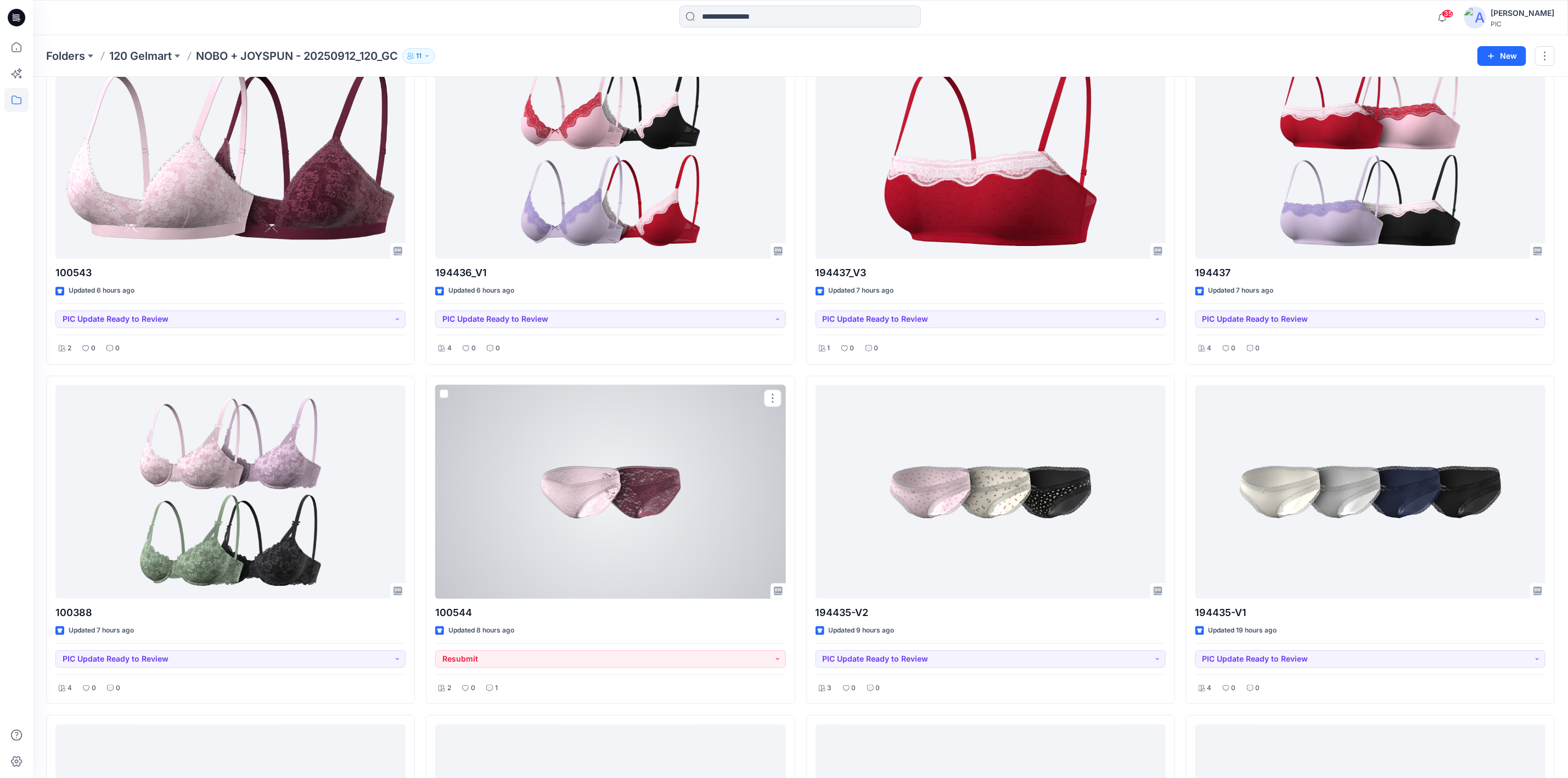
click at [621, 491] on div at bounding box center [610, 492] width 350 height 213
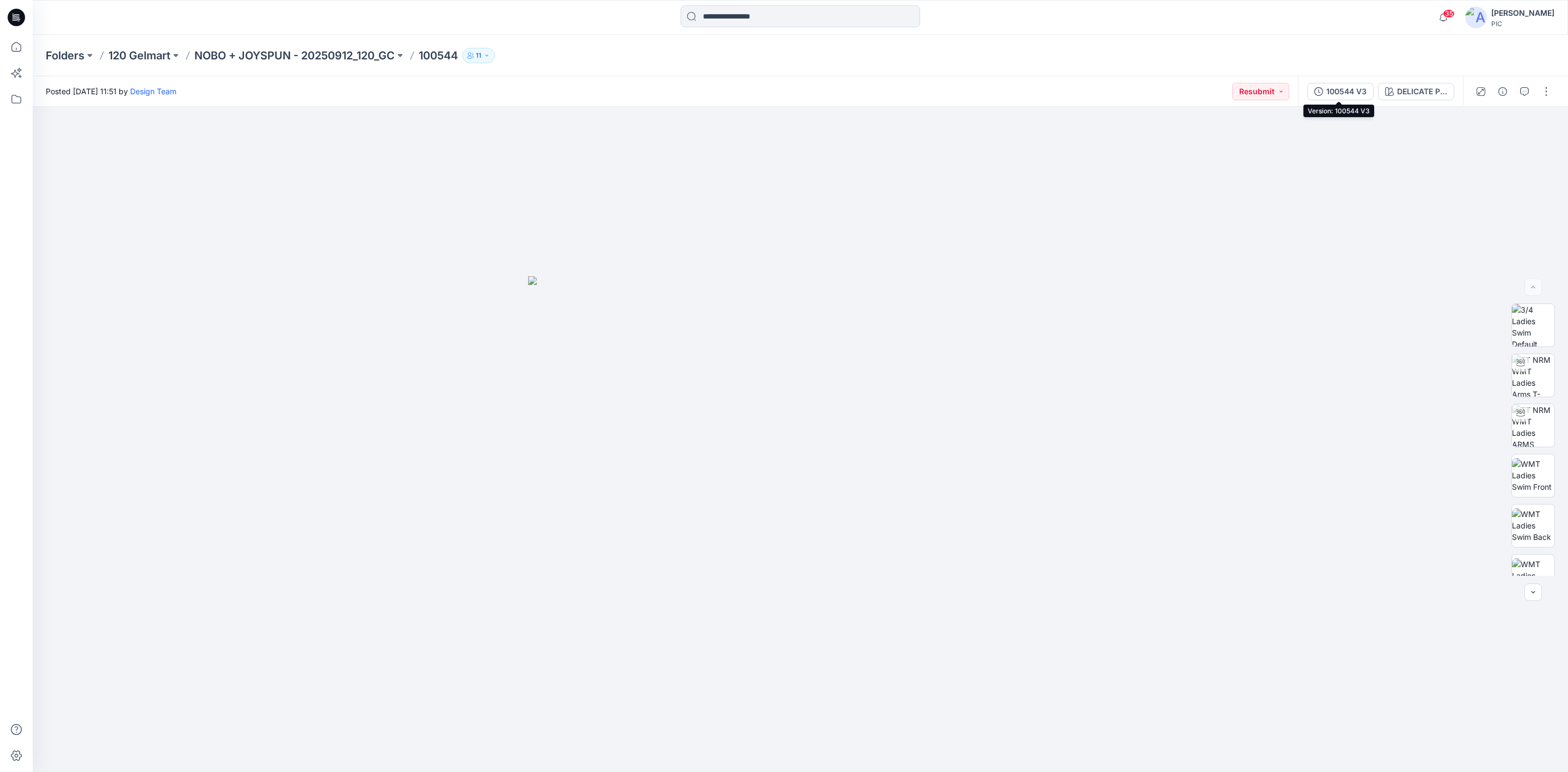
click at [1241, 90] on div "100544 V3" at bounding box center [1347, 91] width 41 height 12
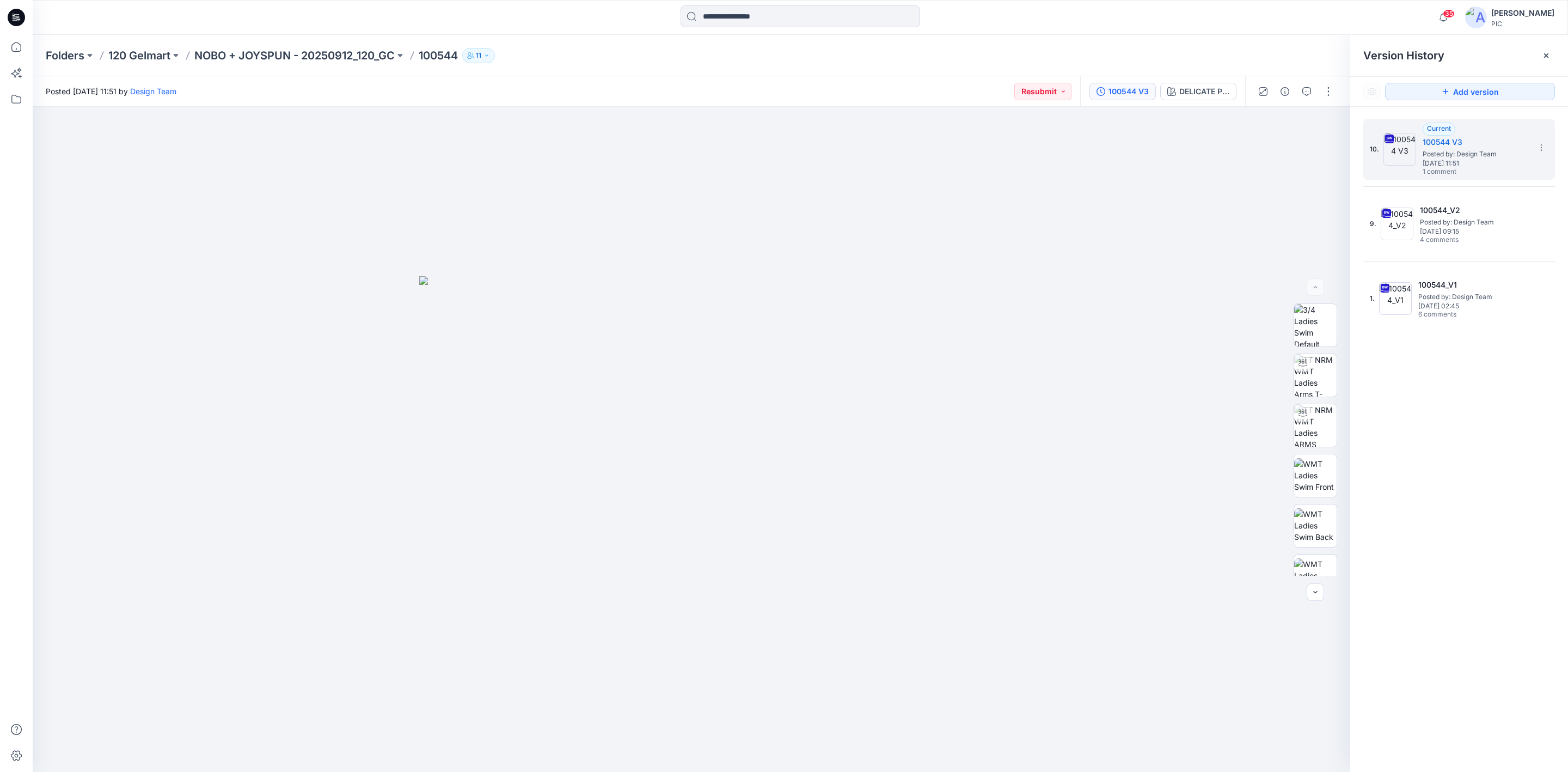
drag, startPoint x: 1546, startPoint y: 431, endPoint x: 1464, endPoint y: 317, distance: 140.4
click at [1241, 429] on div "10. Current 100544 V3 Posted by: Design Team Monday, October 13, 2025 11:51 1 c…" at bounding box center [1459, 447] width 218 height 681
click at [1241, 206] on h5 "100544_V2" at bounding box center [1475, 209] width 109 height 13
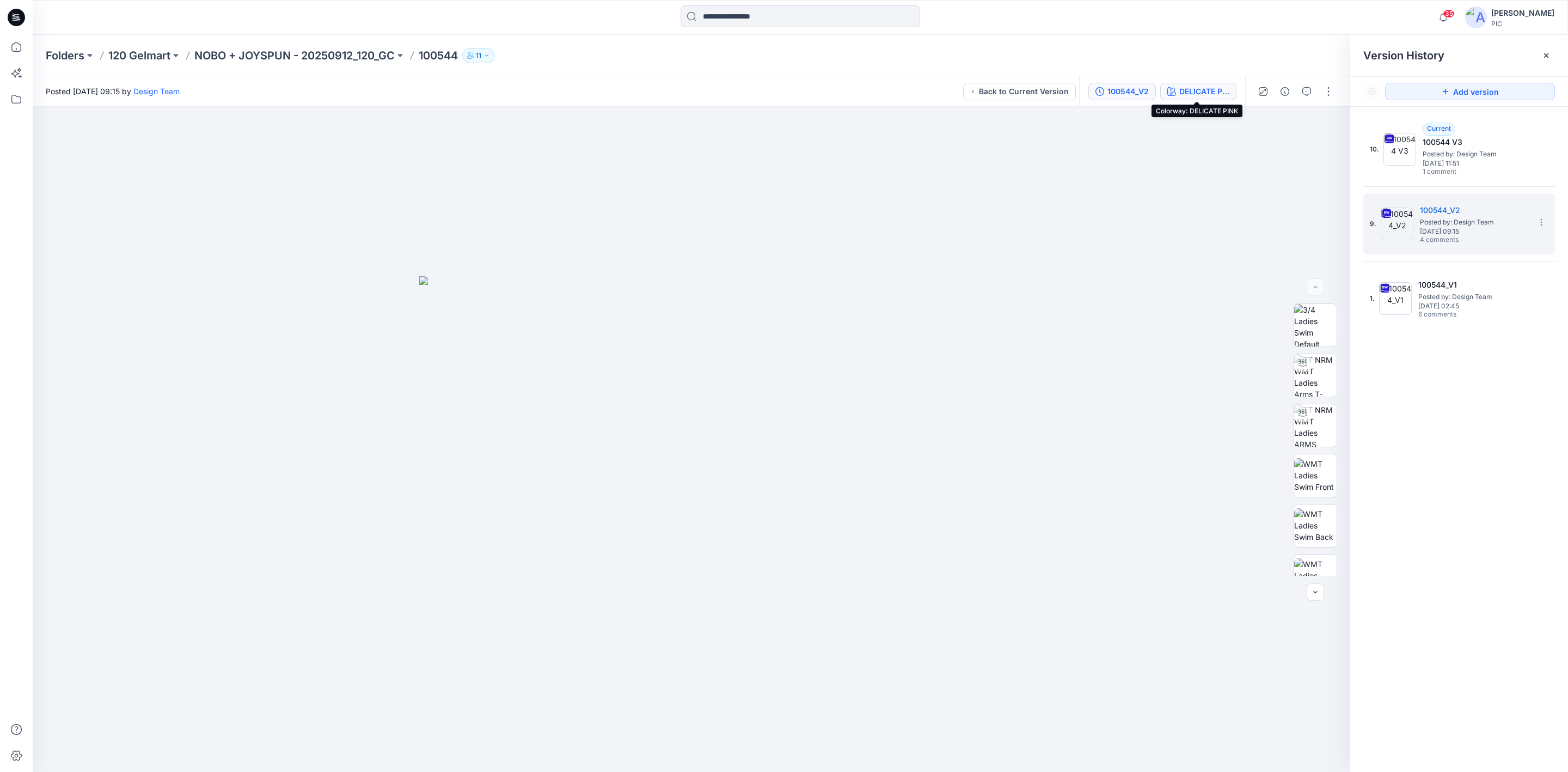
click at [1198, 89] on div "DELICATE PINK" at bounding box center [1204, 91] width 50 height 12
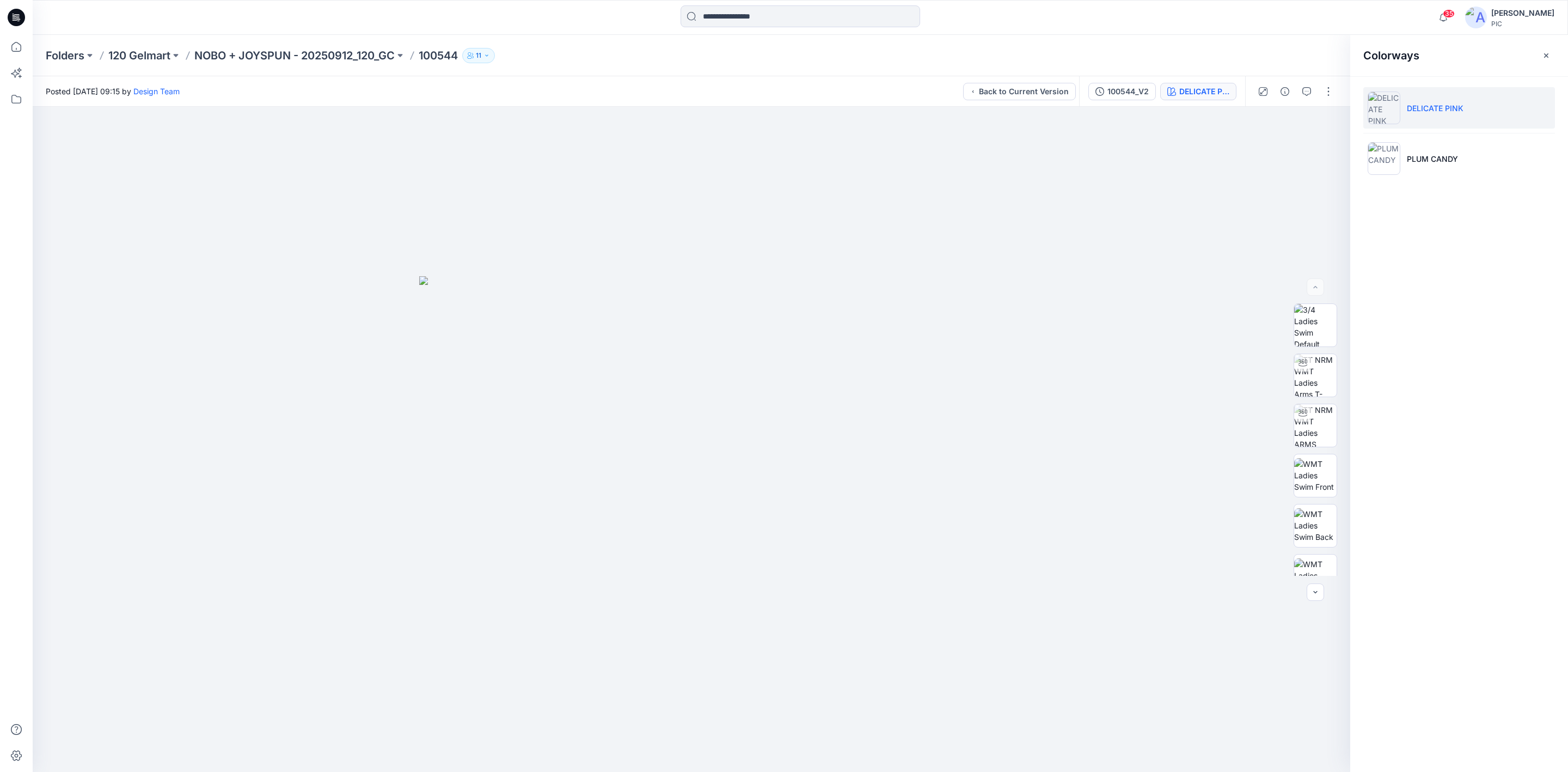
drag, startPoint x: 1500, startPoint y: 379, endPoint x: 1488, endPoint y: 332, distance: 48.5
click at [1241, 373] on div "Colorways DELICATE PINK PLUM CANDY" at bounding box center [1459, 403] width 218 height 737
click at [1110, 87] on div "100544_V2" at bounding box center [1128, 91] width 42 height 12
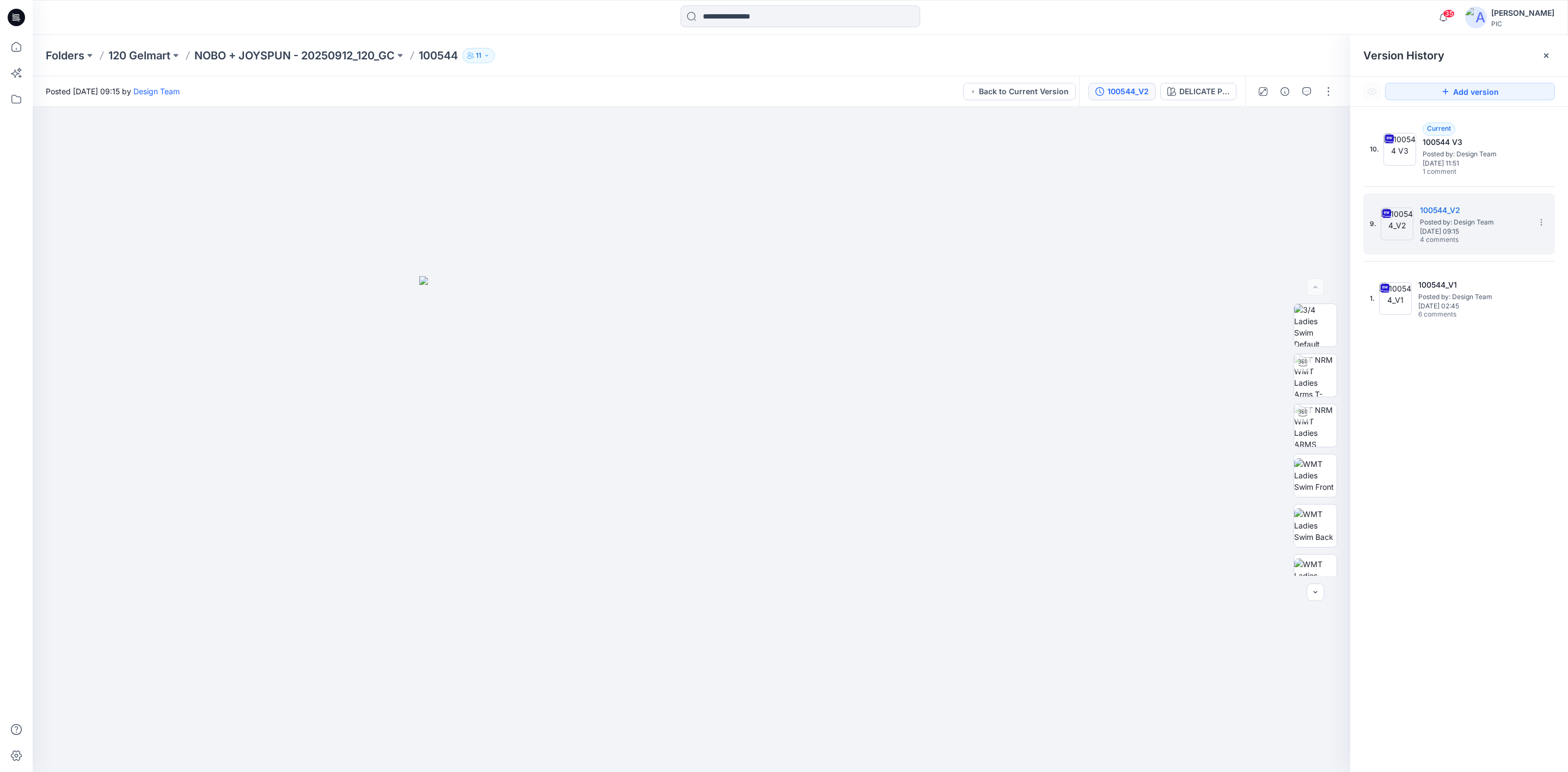
click at [1241, 453] on div "10. Current 100544 V3 Posted by: Design Team Monday, October 13, 2025 11:51 1 c…" at bounding box center [1459, 447] width 218 height 681
click at [1241, 229] on span "Saturday, October 04, 2025 09:15" at bounding box center [1475, 232] width 109 height 8
click at [1241, 152] on span "Posted by: Design Team" at bounding box center [1477, 153] width 109 height 11
click at [1241, 228] on span "Saturday, October 04, 2025 09:15" at bounding box center [1475, 232] width 109 height 8
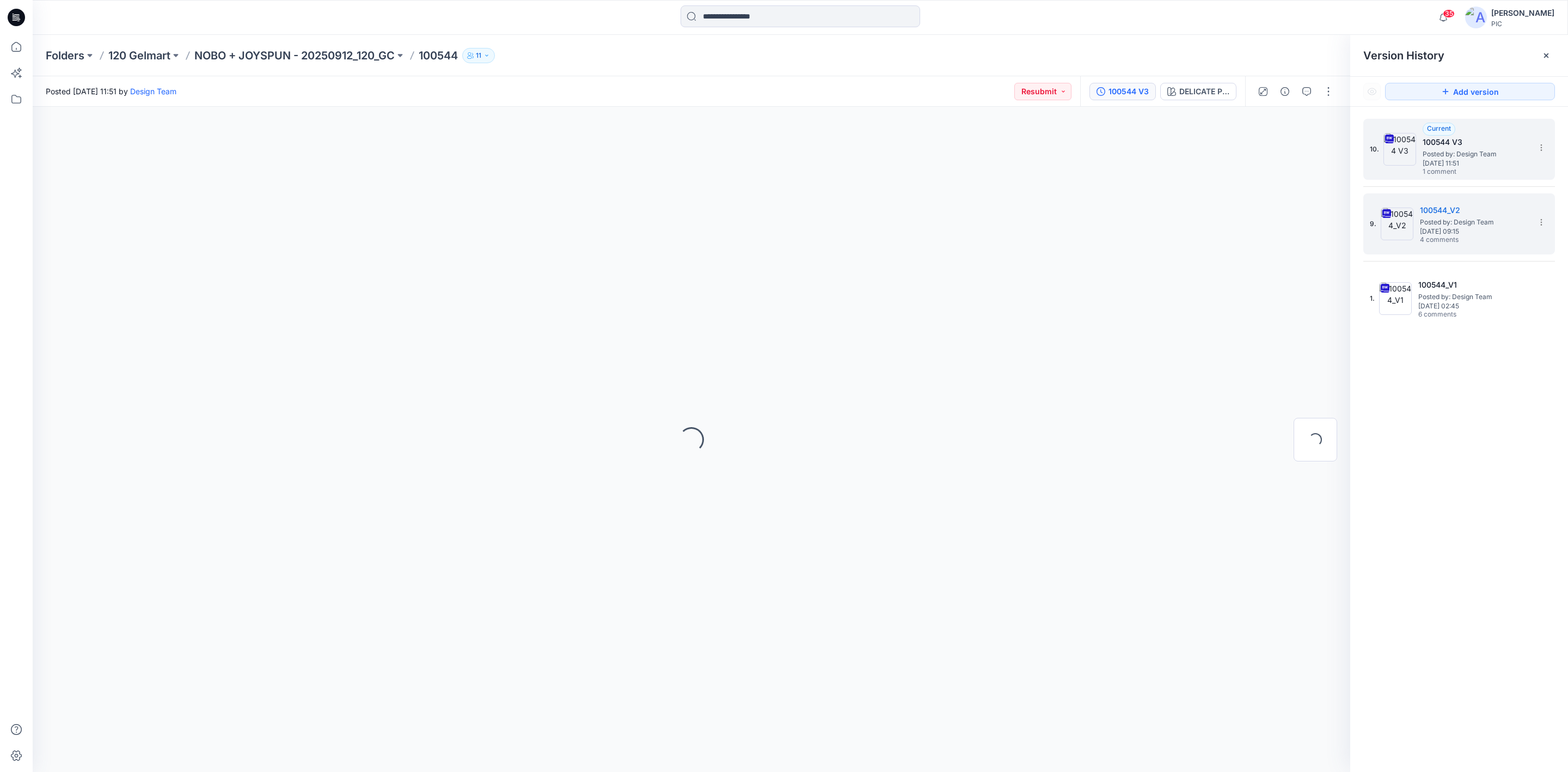
click at [1241, 157] on span "Posted by: Design Team" at bounding box center [1477, 153] width 109 height 11
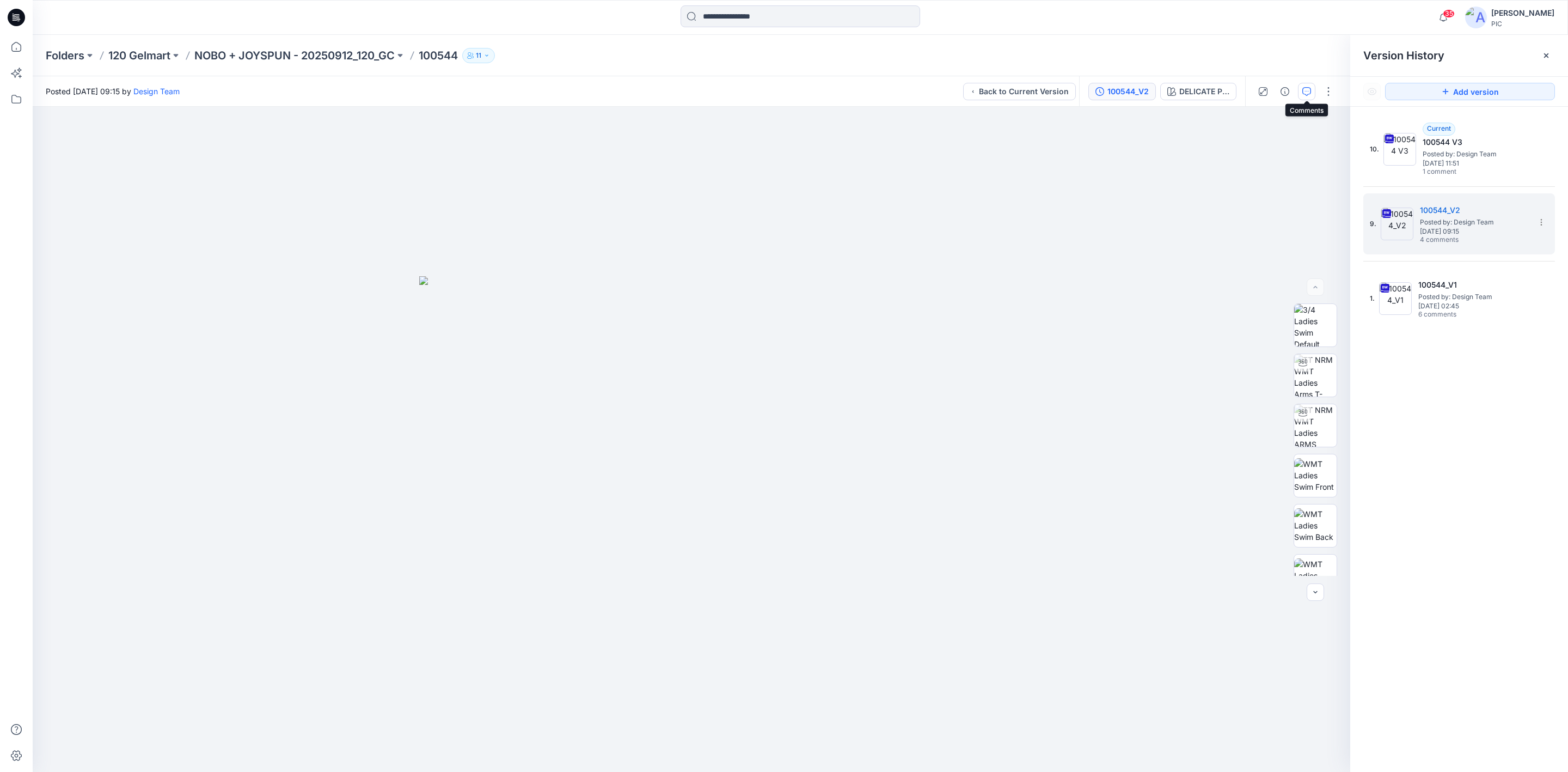
click at [1241, 87] on icon "button" at bounding box center [1306, 91] width 9 height 9
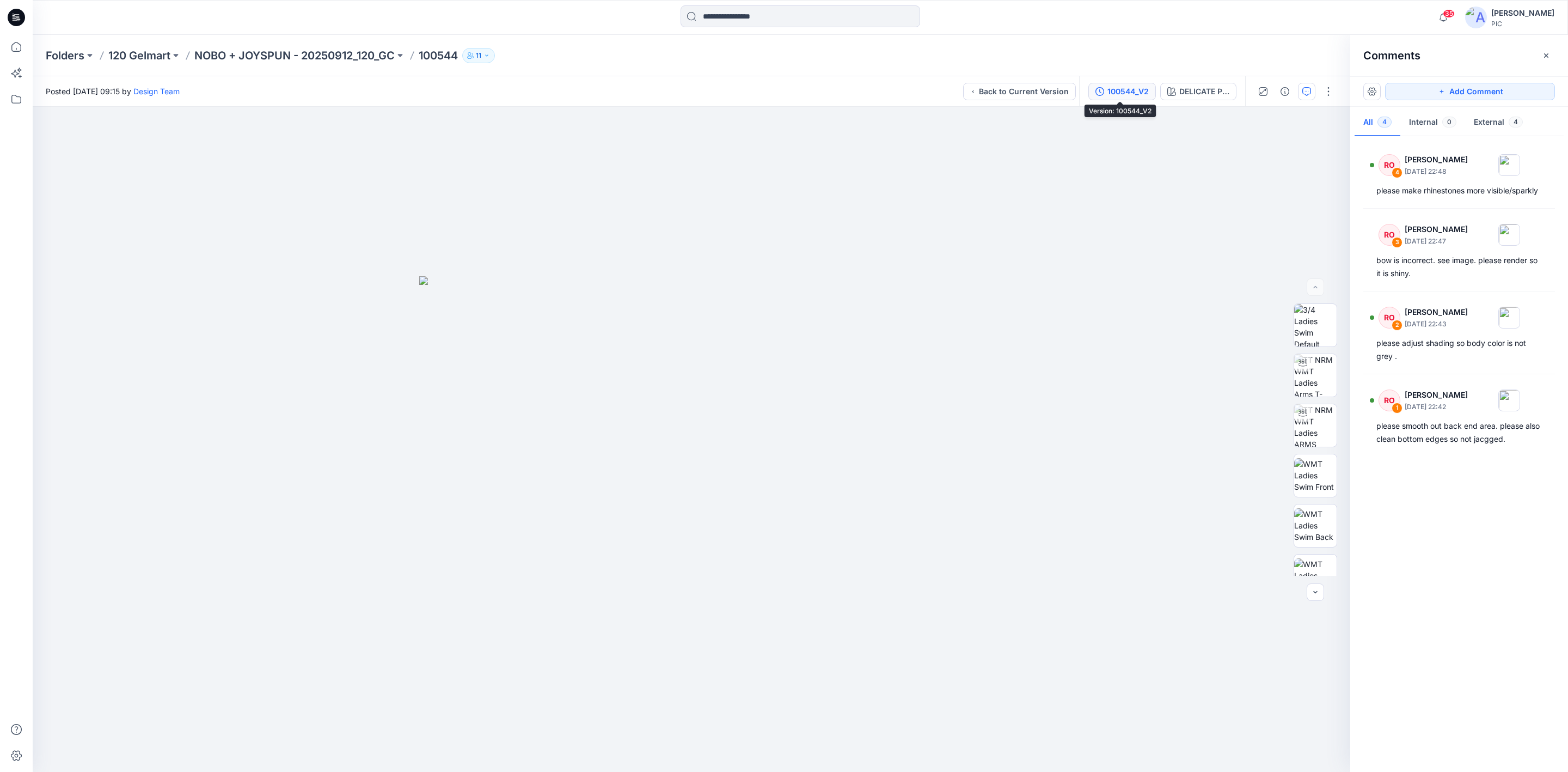
click at [1109, 86] on div "100544_V2" at bounding box center [1128, 91] width 42 height 12
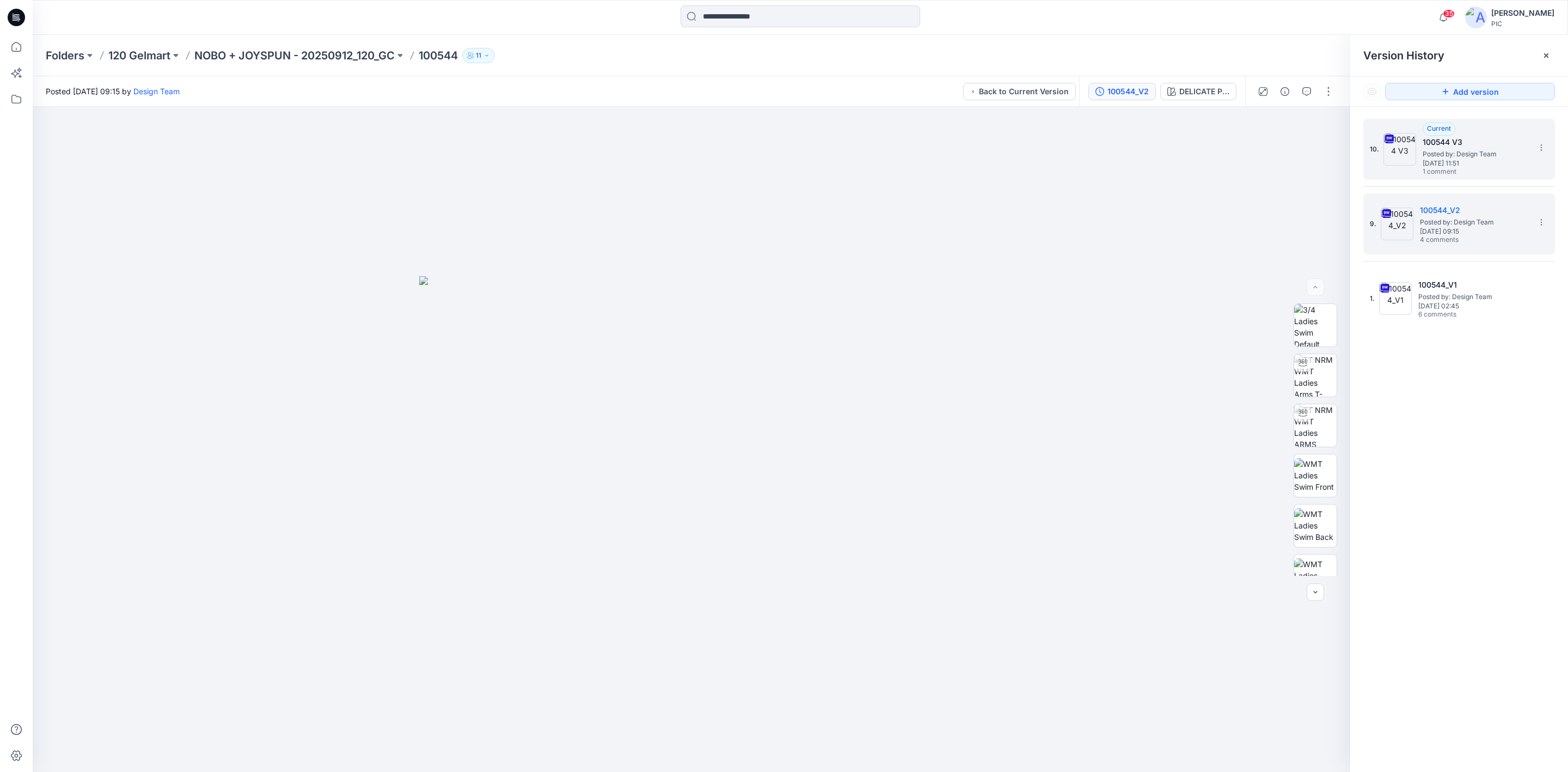
click at [1241, 141] on h5 "100544 V3" at bounding box center [1477, 142] width 109 height 13
click at [1241, 90] on icon "button" at bounding box center [1306, 91] width 9 height 9
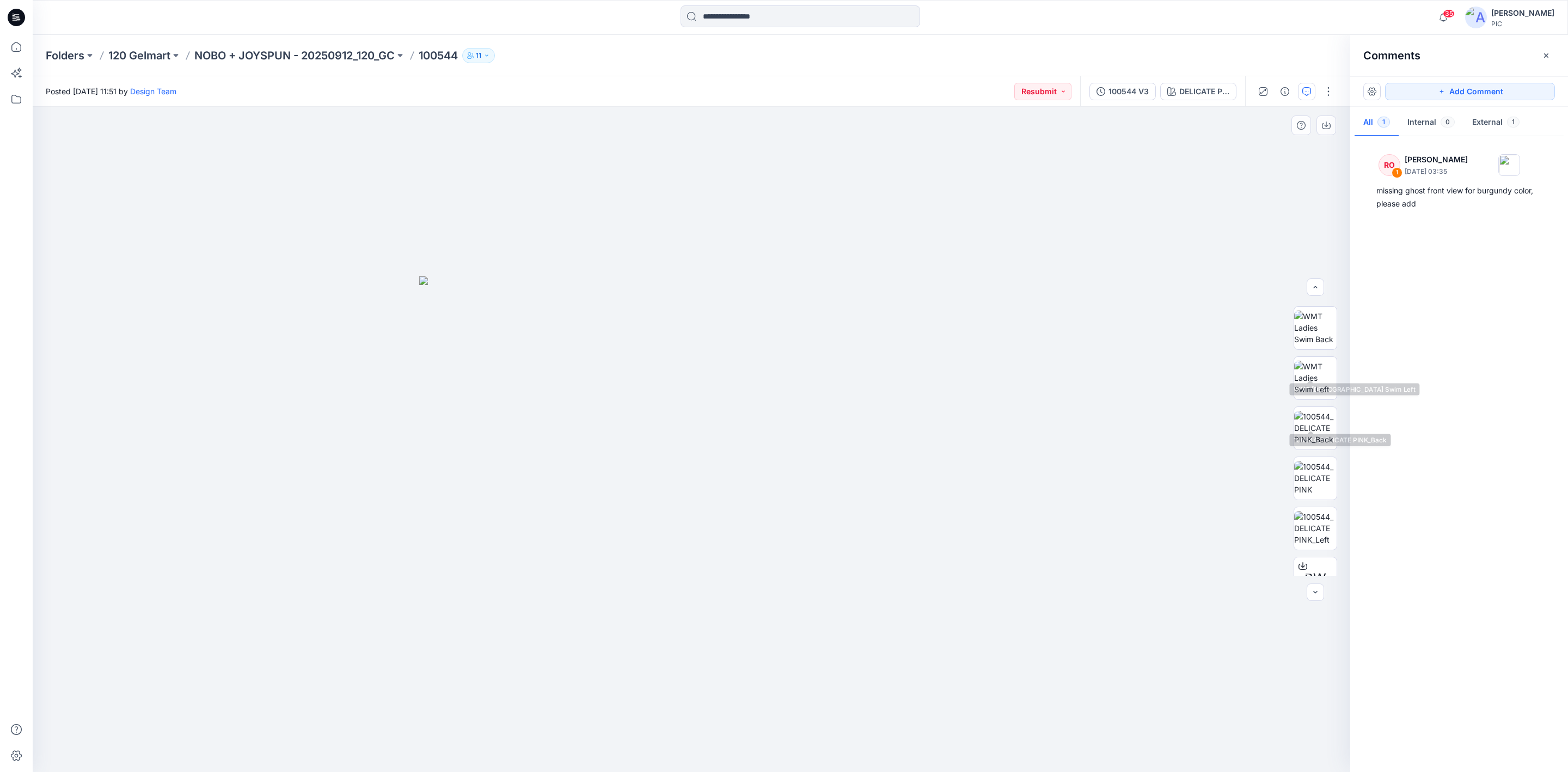
scroll to position [218, 0]
click at [1168, 87] on icon "button" at bounding box center [1171, 91] width 9 height 9
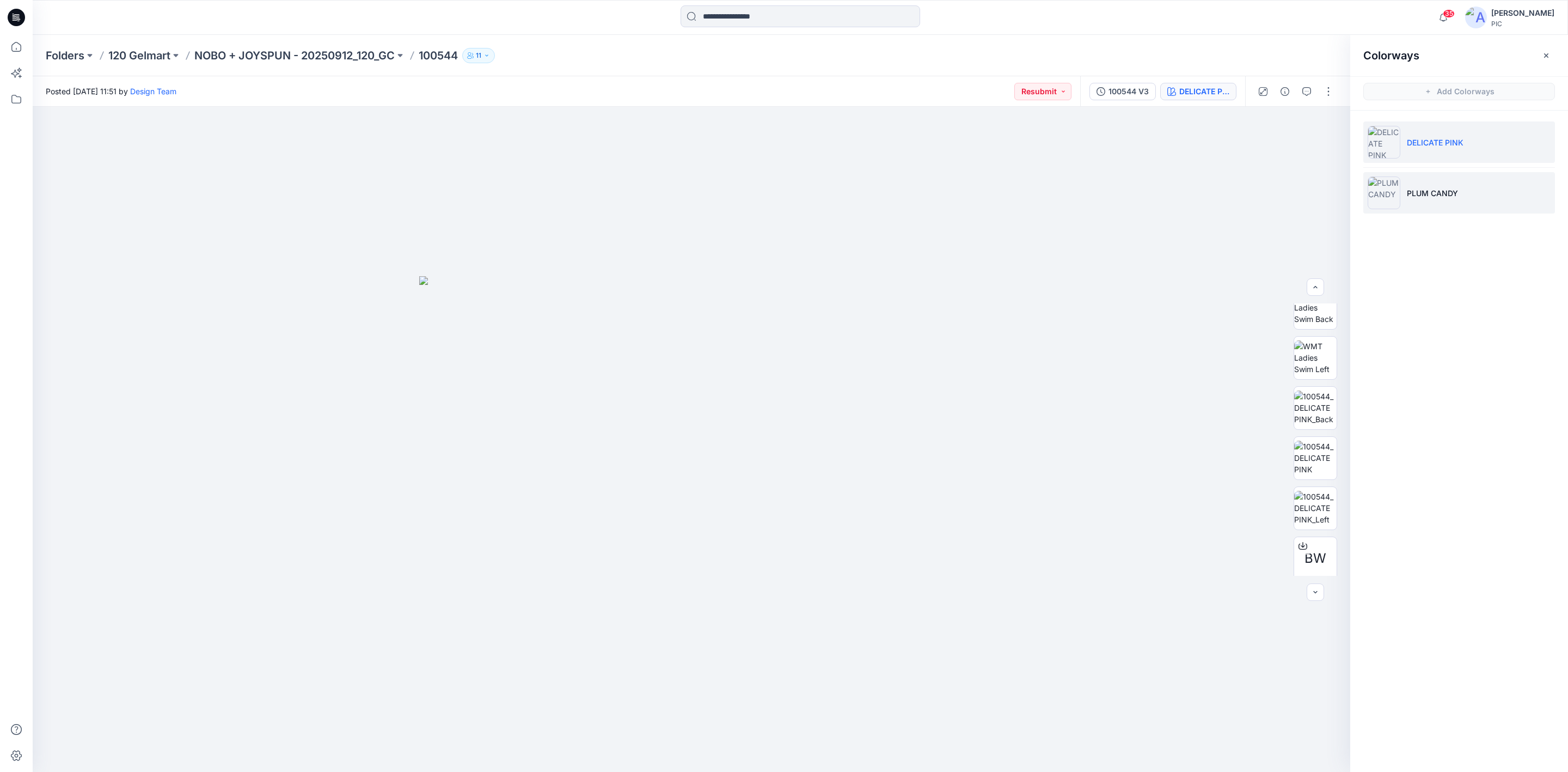
click at [1241, 191] on img at bounding box center [1385, 193] width 33 height 33
click at [1241, 198] on img at bounding box center [1385, 193] width 33 height 33
click at [1241, 434] on div "Colorways Add Colorways DELICATE PINK PLUM CANDY" at bounding box center [1459, 403] width 218 height 737
click at [1050, 83] on button "Resubmit" at bounding box center [1042, 91] width 57 height 17
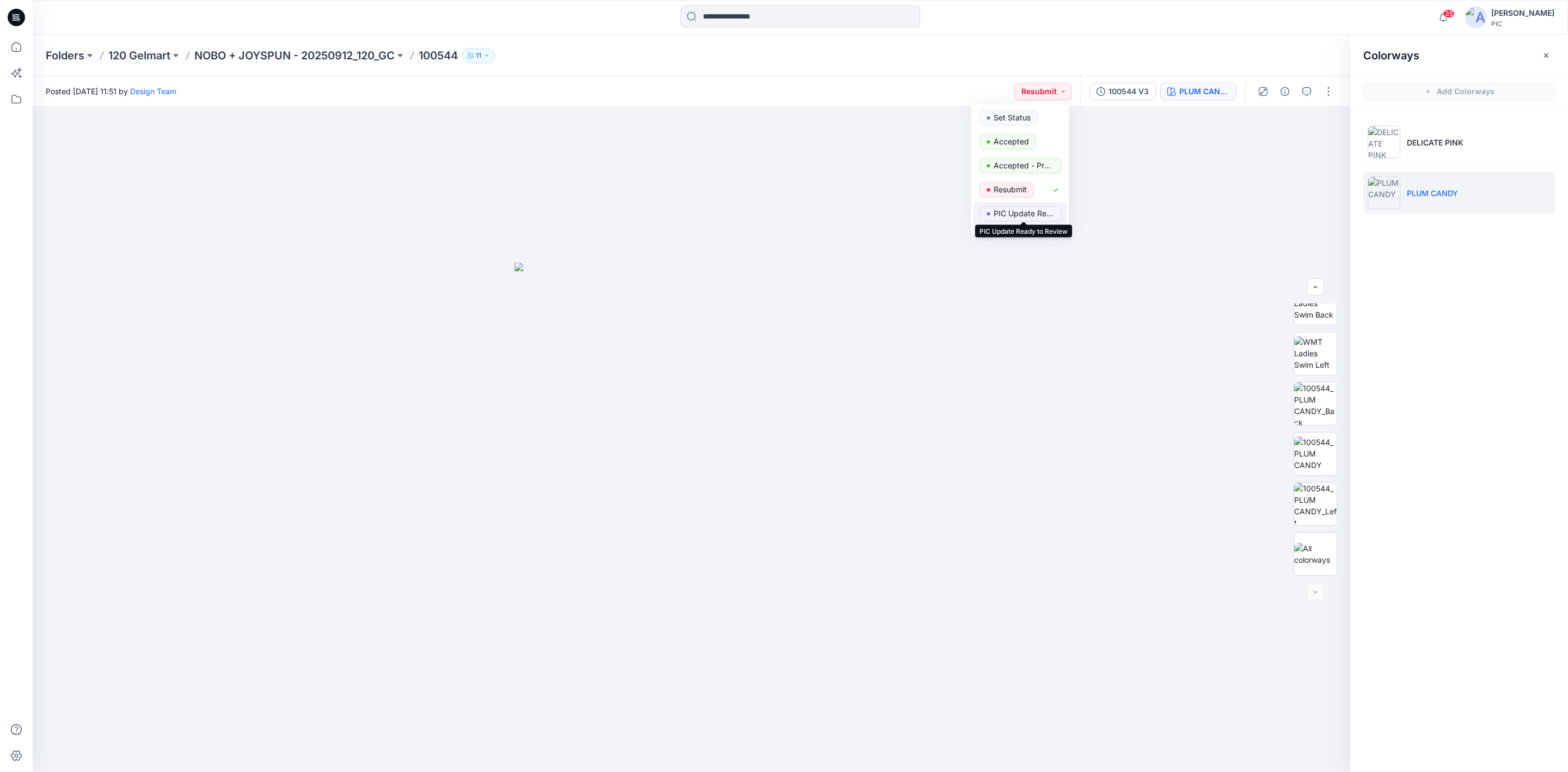
click at [1023, 209] on p "PIC Update Ready to Review" at bounding box center [1024, 213] width 61 height 15
click at [1241, 337] on div "Colorways Add Colorways DELICATE PINK PLUM CANDY" at bounding box center [1459, 403] width 218 height 737
click at [1118, 88] on div "100544 V3" at bounding box center [1129, 91] width 41 height 12
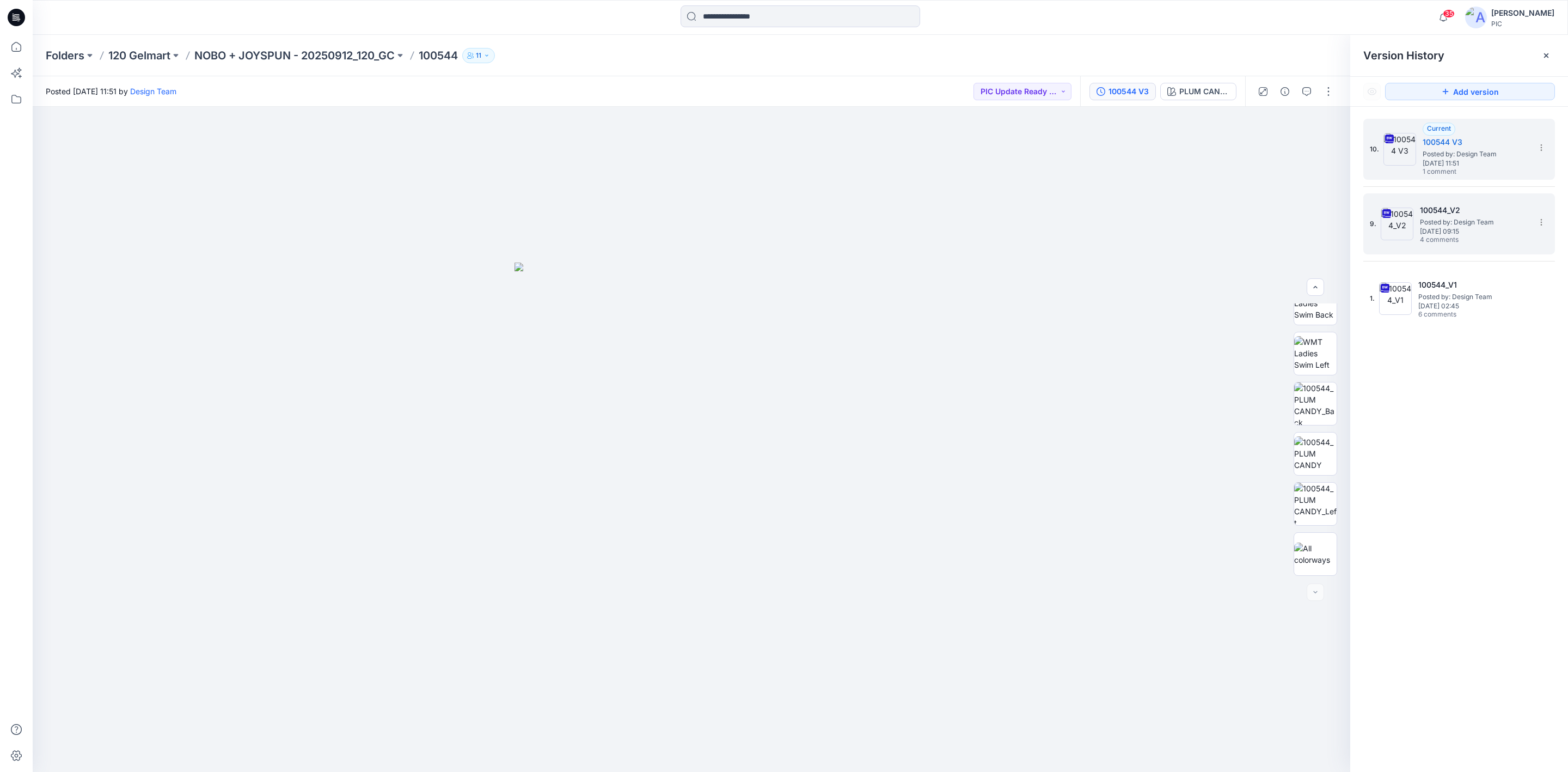
click at [1241, 241] on span "4 comments" at bounding box center [1458, 240] width 77 height 9
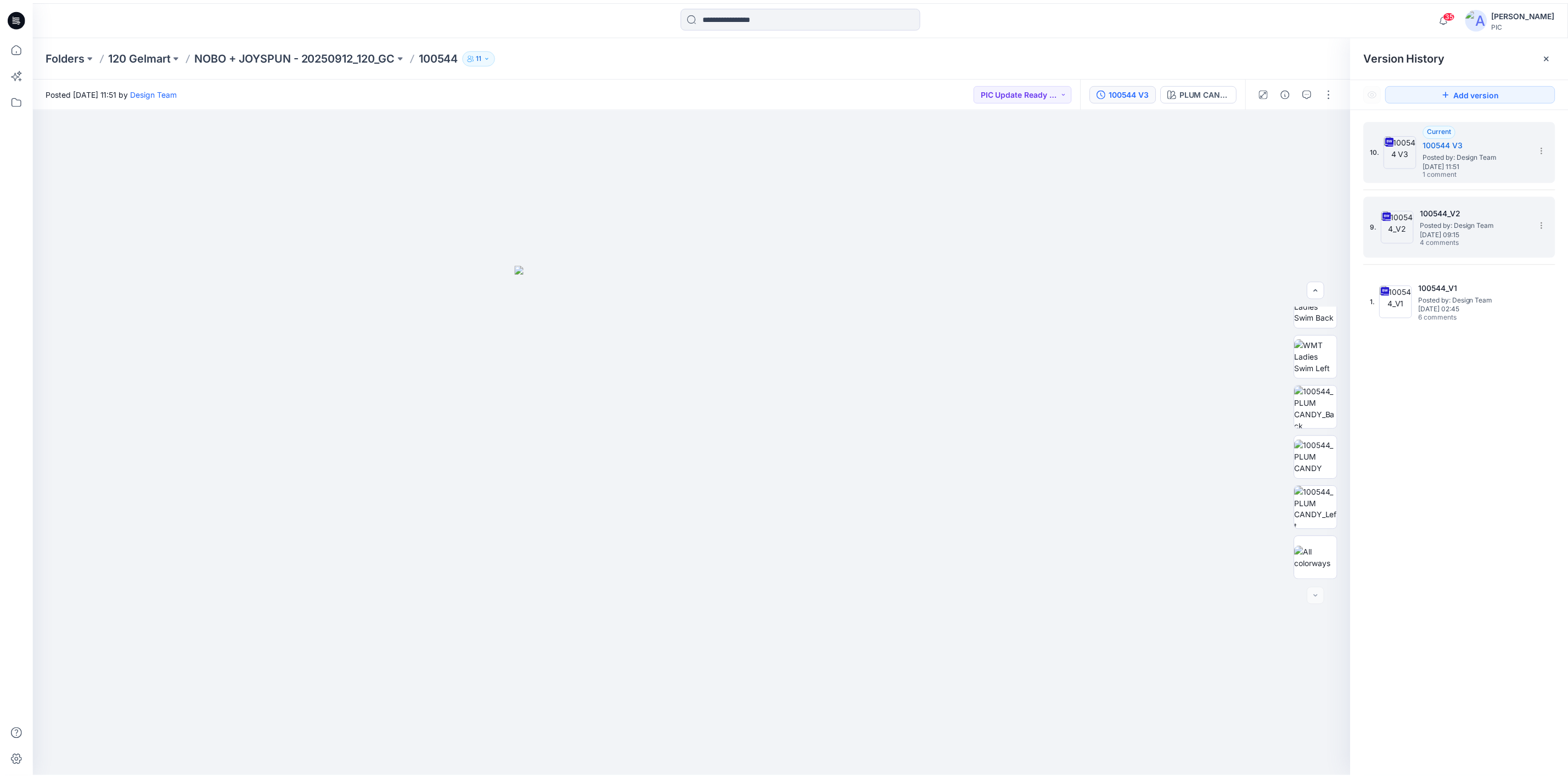
scroll to position [0, 0]
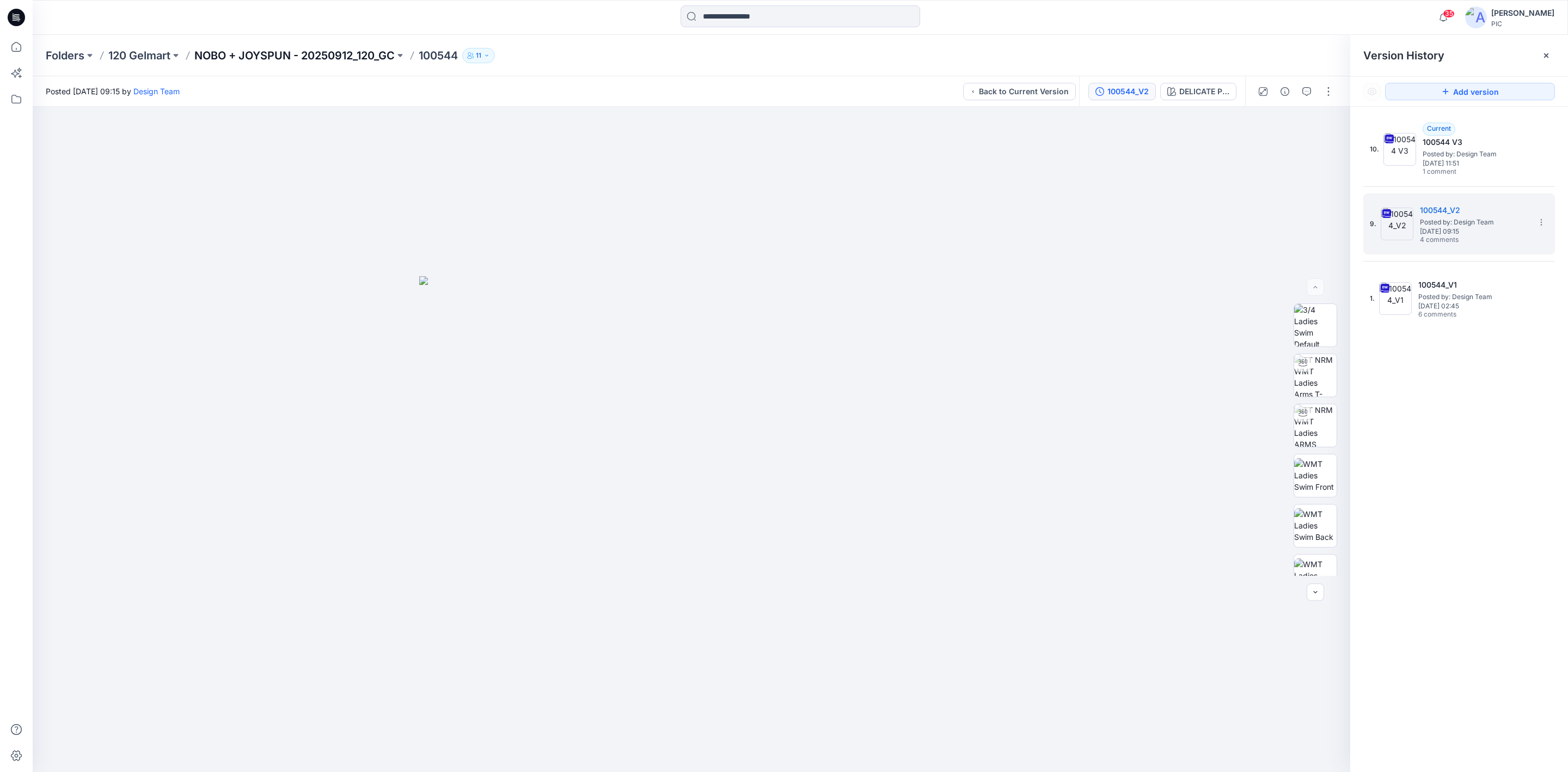
click at [276, 52] on p "NOBO + JOYSPUN - 20250912_120_GC" at bounding box center [294, 55] width 201 height 16
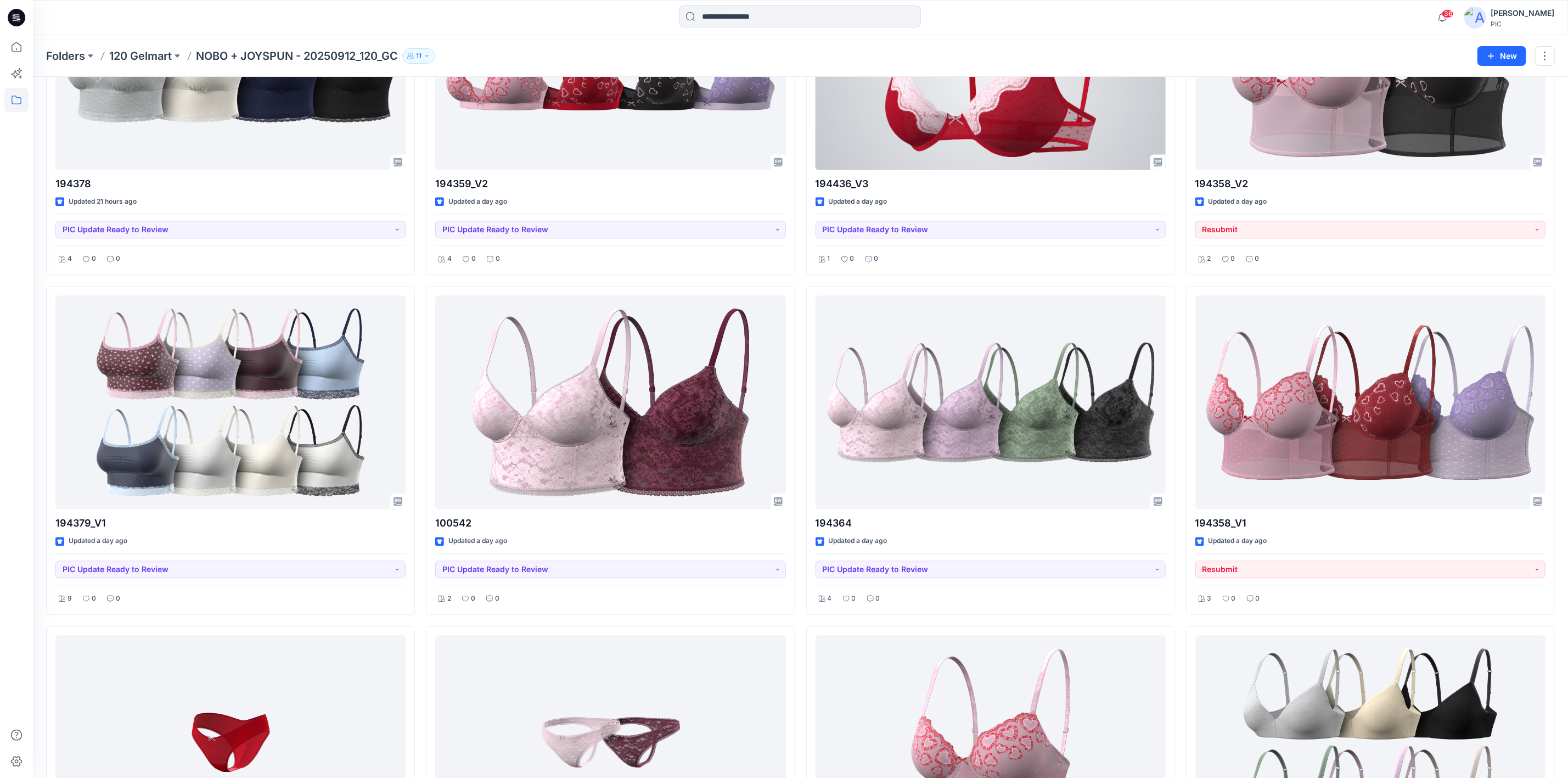
scroll to position [5049, 0]
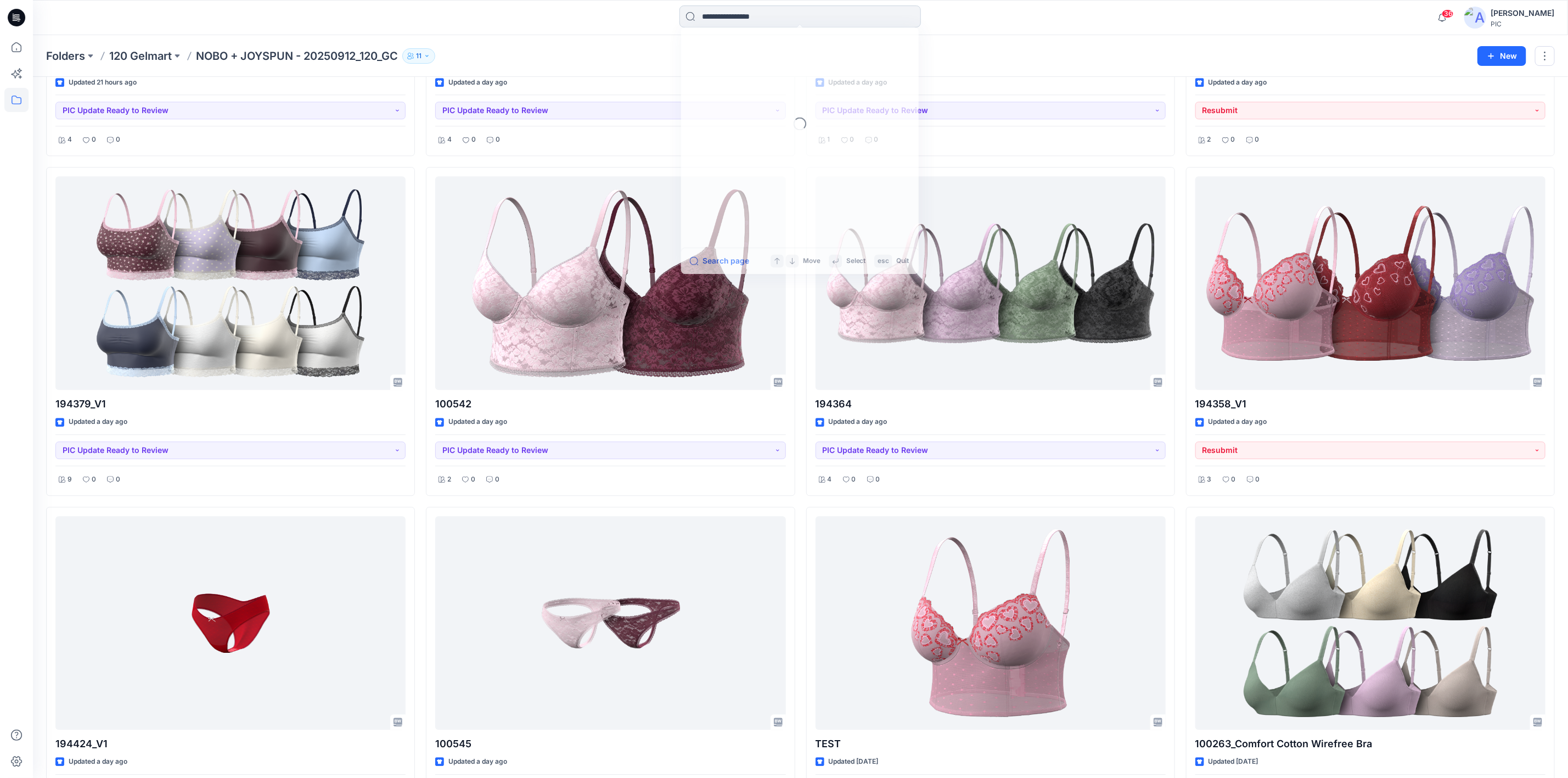
click at [774, 11] on input at bounding box center [800, 17] width 241 height 22
type input "******"
click at [734, 60] on span "_V1" at bounding box center [738, 60] width 12 height 10
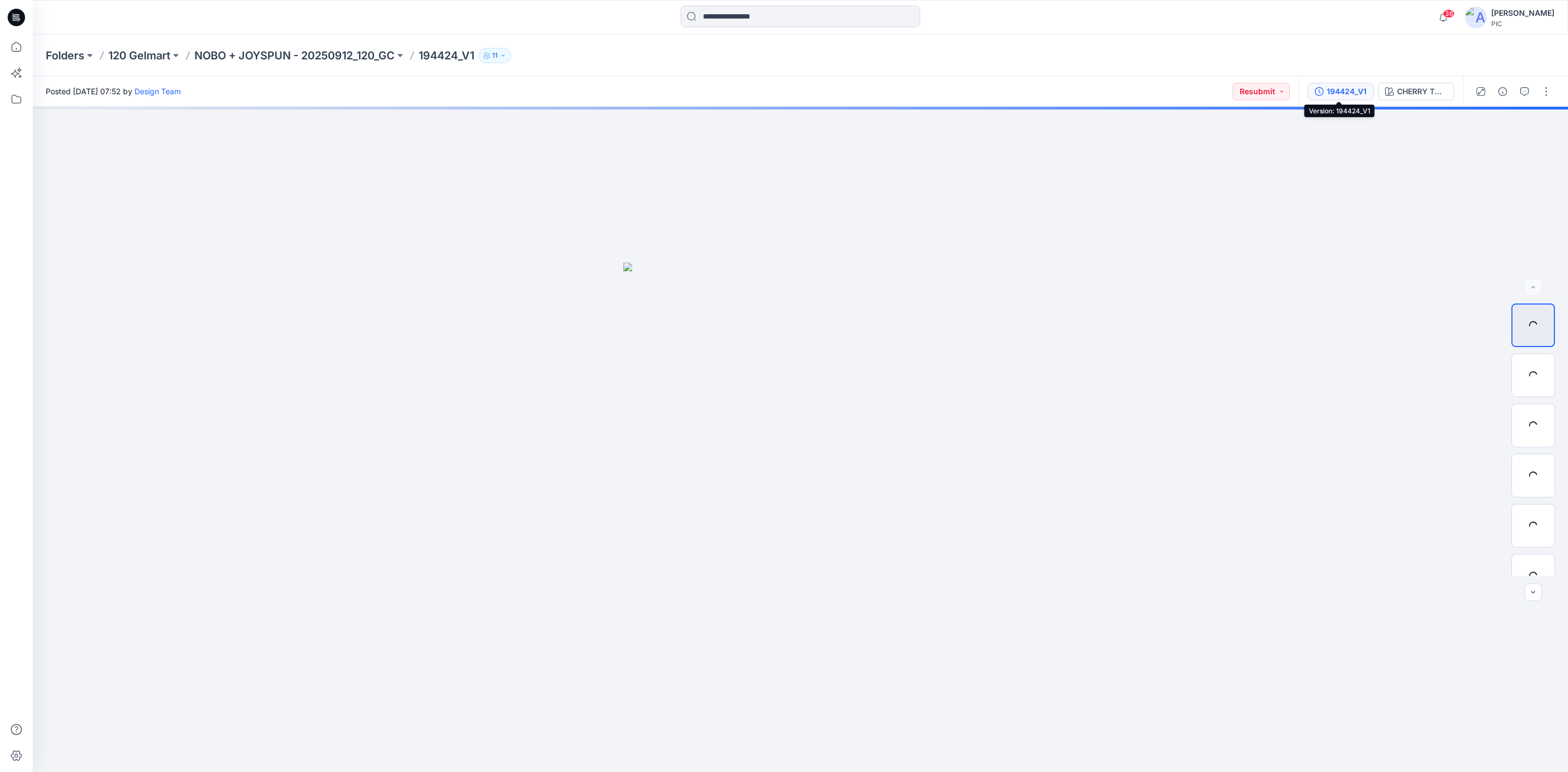
click at [1241, 91] on div "194424_V1" at bounding box center [1347, 91] width 40 height 12
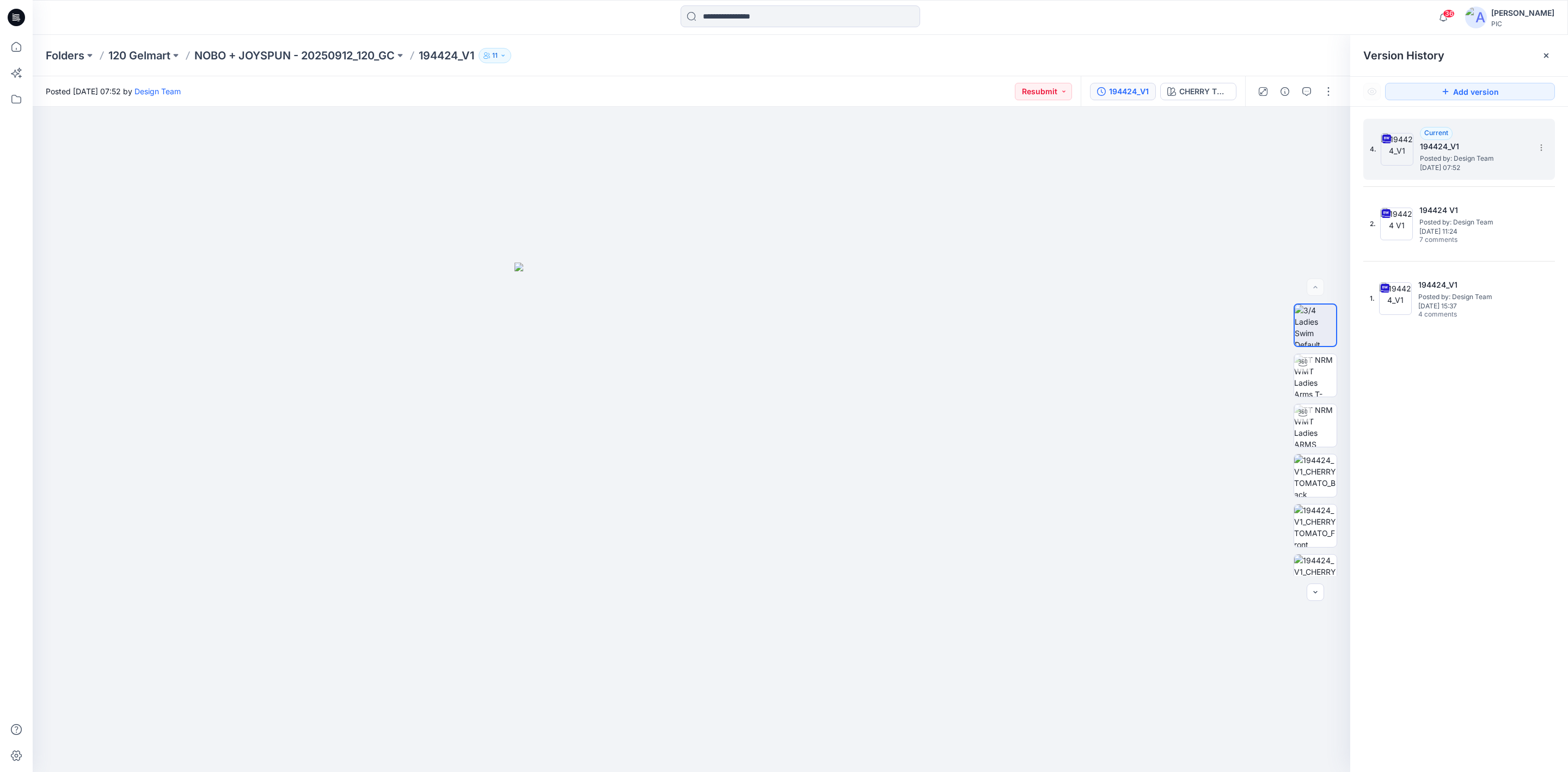
drag, startPoint x: 1505, startPoint y: 161, endPoint x: 1478, endPoint y: 152, distance: 28.5
click at [1241, 161] on span "Posted by: Design Team" at bounding box center [1475, 158] width 109 height 11
click at [1241, 89] on icon "button" at bounding box center [1306, 91] width 9 height 9
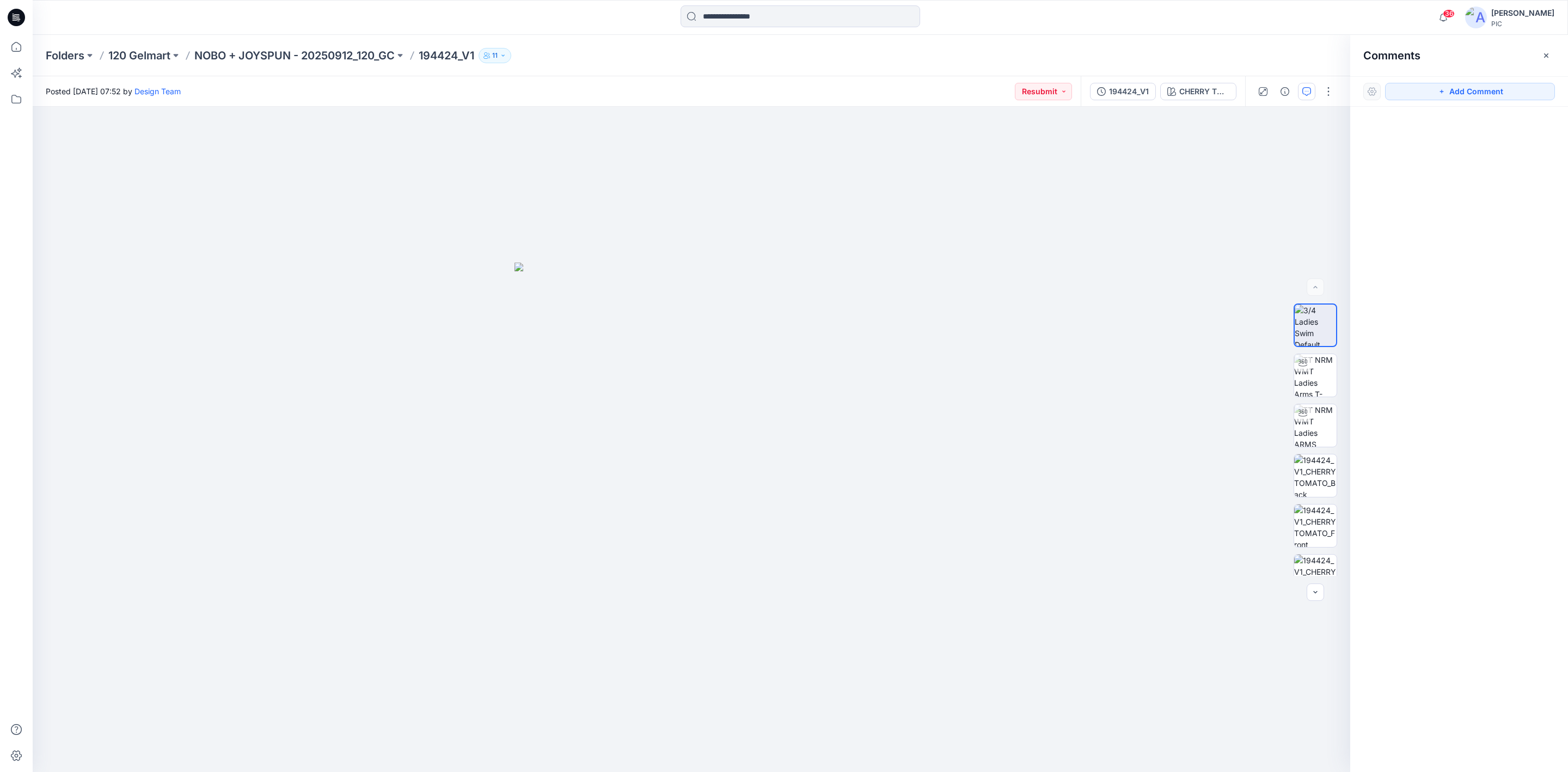
click at [1241, 334] on div at bounding box center [1459, 419] width 218 height 625
click at [1121, 90] on div "194424_V1" at bounding box center [1129, 91] width 40 height 12
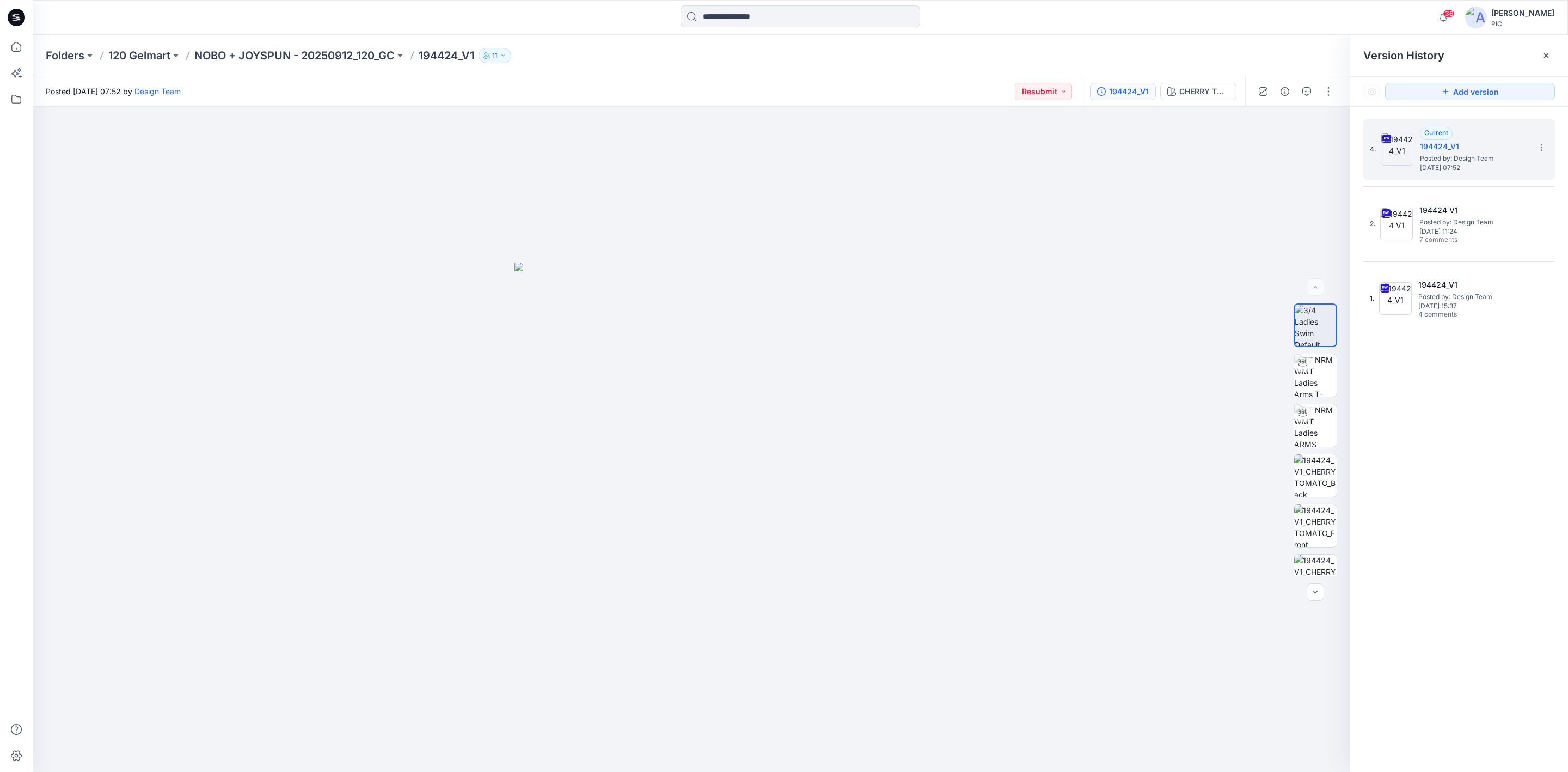
click at [1241, 428] on div "4. Current 194424_V1 Posted by: Design Team Monday, October 13, 2025 07:52 2. 1…" at bounding box center [1459, 447] width 218 height 681
click at [1241, 147] on h5 "194424_V1" at bounding box center [1475, 145] width 109 height 13
click at [1241, 510] on div "4. Current 194424_V1 Posted by: Design Team Monday, October 13, 2025 07:52 2. 1…" at bounding box center [1459, 447] width 218 height 681
click at [312, 61] on p "NOBO + JOYSPUN - 20250912_120_GC" at bounding box center [294, 55] width 201 height 16
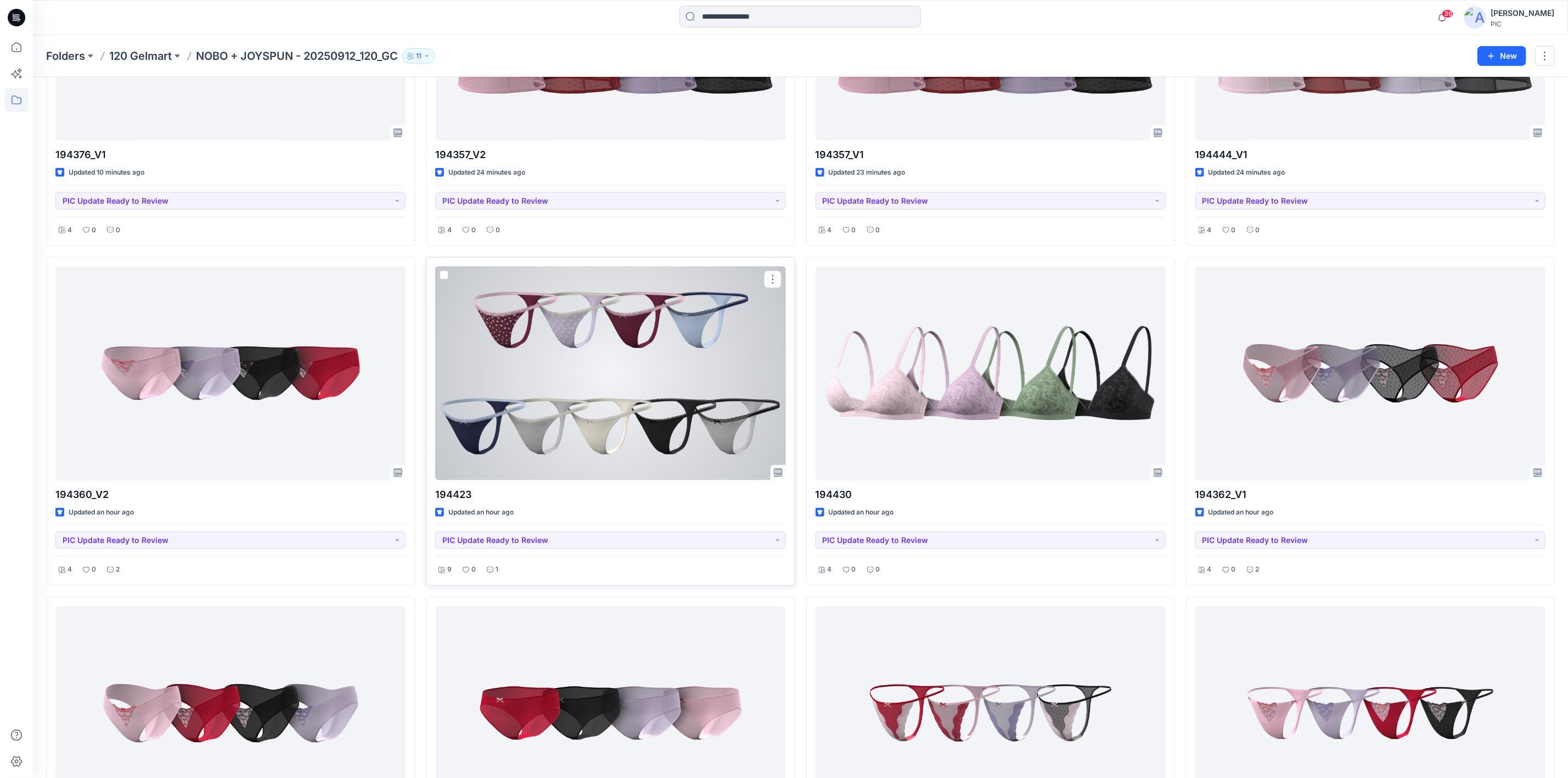
scroll to position [549, 0]
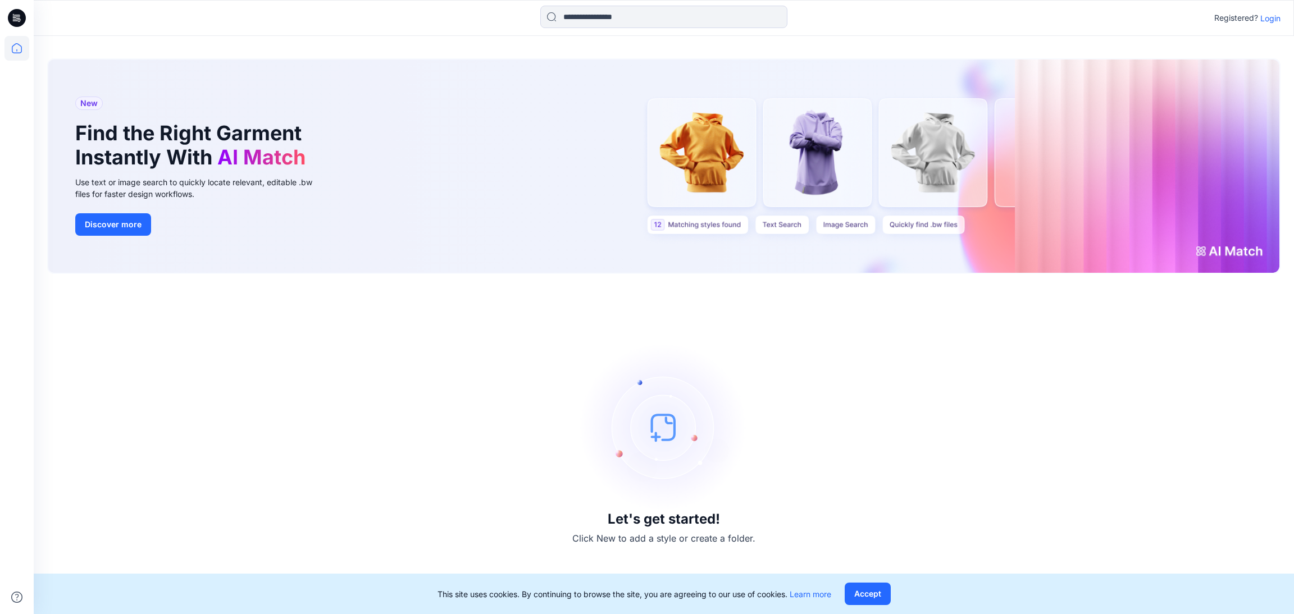
click at [1263, 19] on p "Login" at bounding box center [1270, 18] width 20 height 12
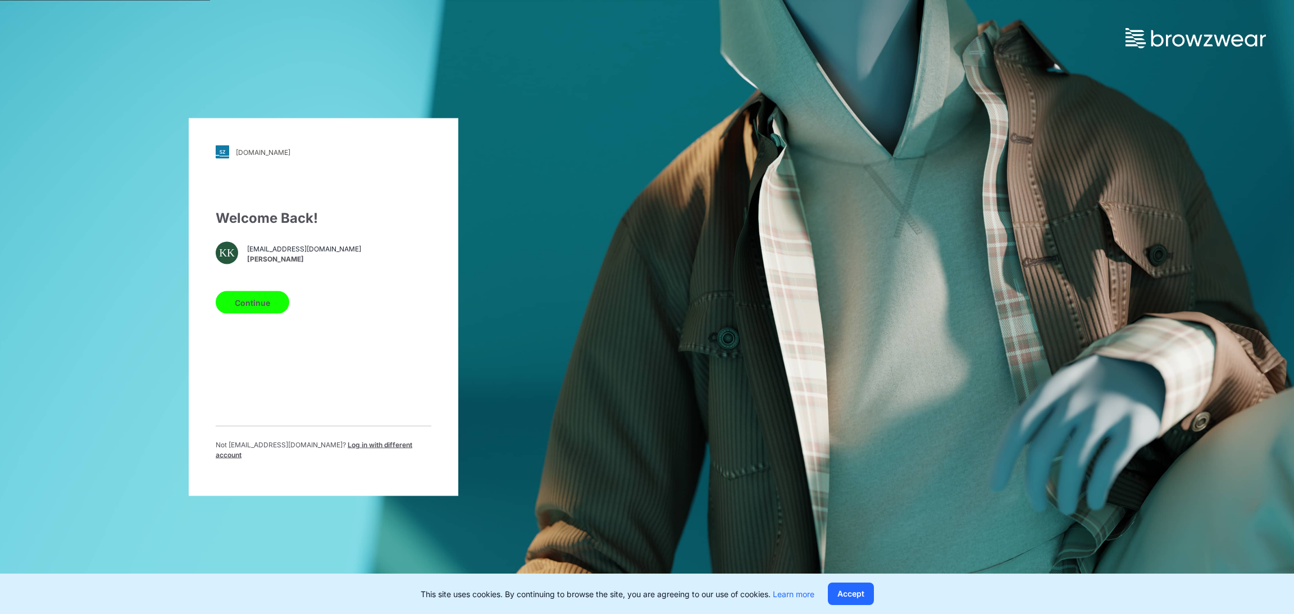
click at [261, 304] on button "Continue" at bounding box center [253, 302] width 74 height 22
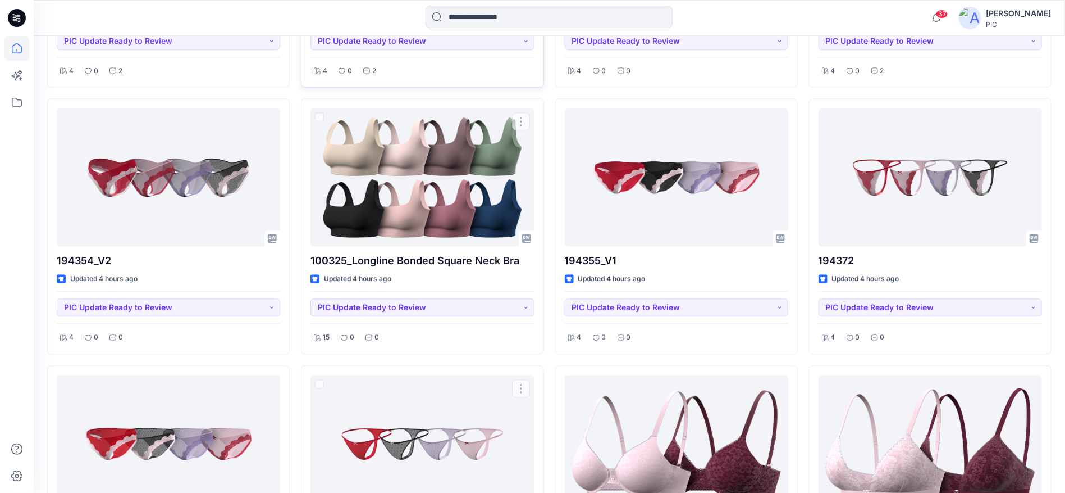
scroll to position [1155, 0]
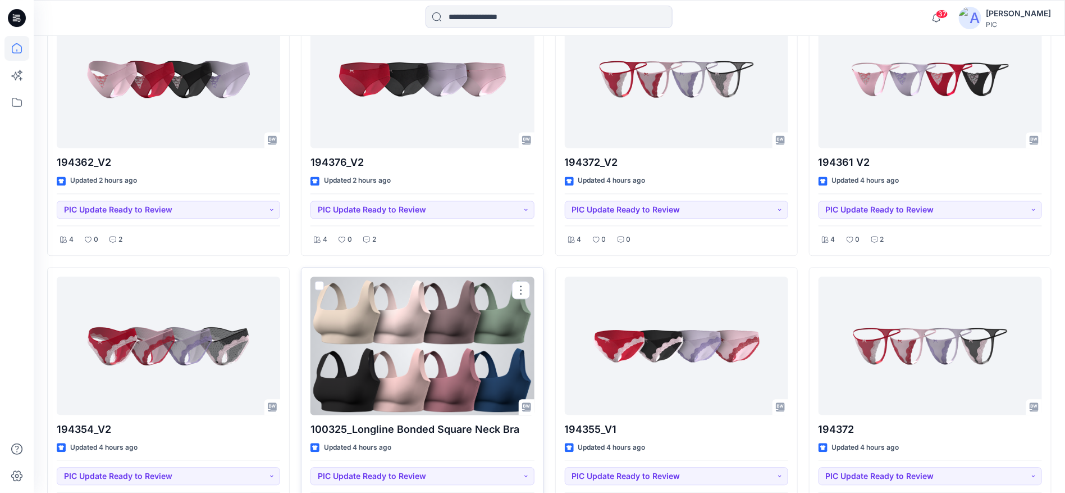
click at [408, 351] on div at bounding box center [423, 345] width 224 height 138
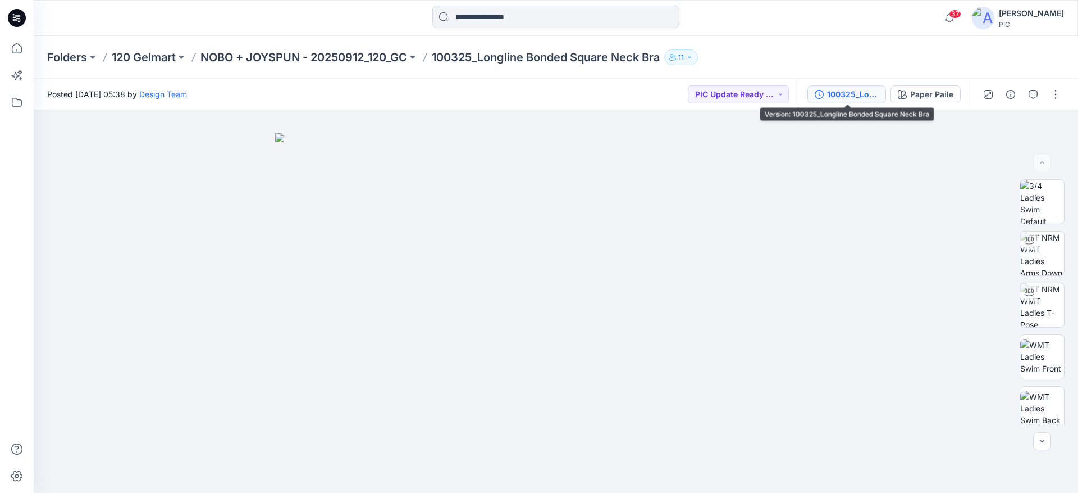
click at [848, 93] on div "100325_Longline Bonded Square Neck Bra" at bounding box center [853, 94] width 52 height 12
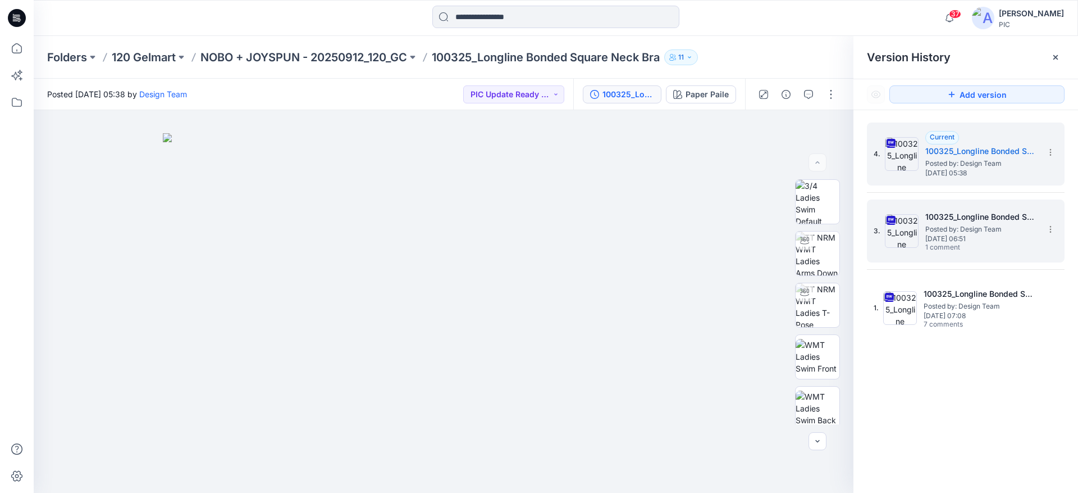
click at [970, 231] on span "Posted by: Design Team" at bounding box center [981, 229] width 112 height 11
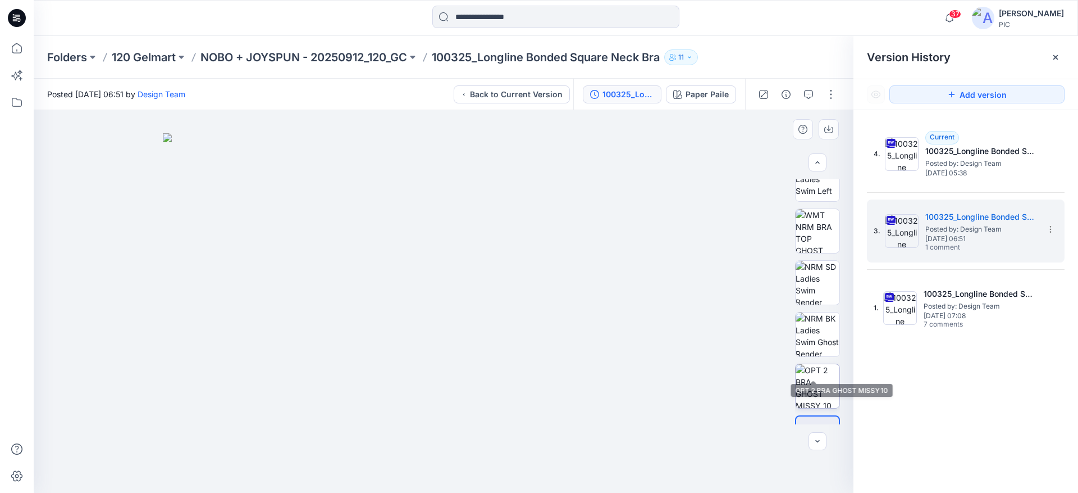
scroll to position [316, 0]
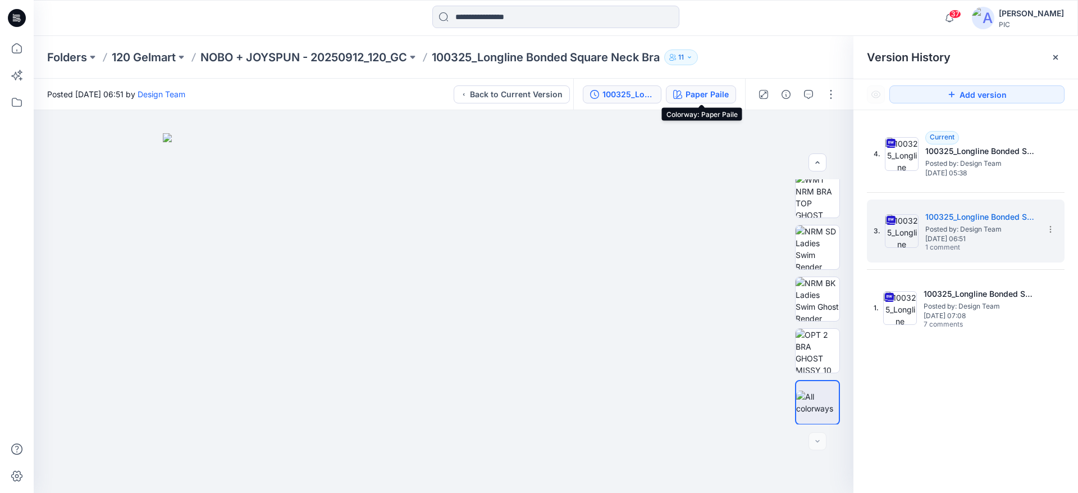
click at [726, 91] on div "Paper Paile" at bounding box center [707, 94] width 43 height 12
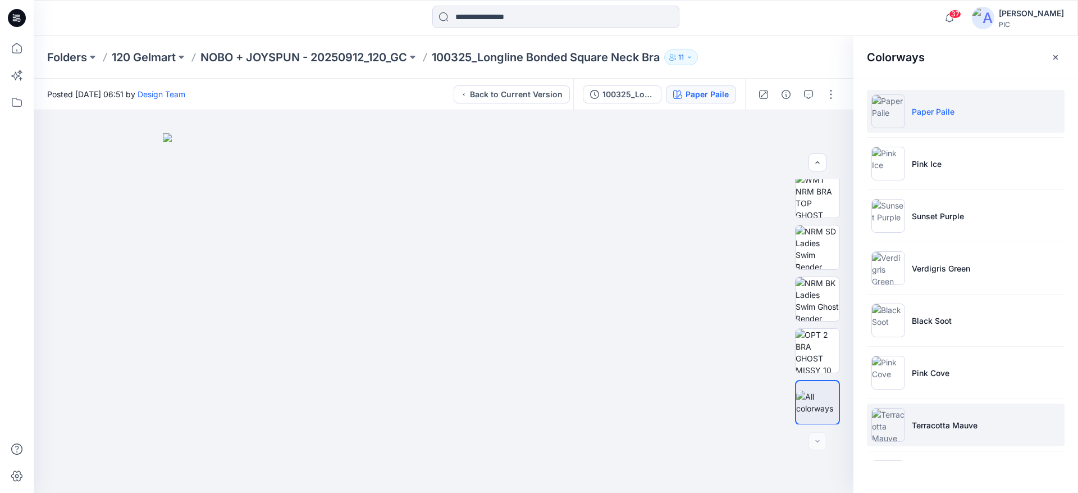
click at [895, 416] on img at bounding box center [889, 425] width 34 height 34
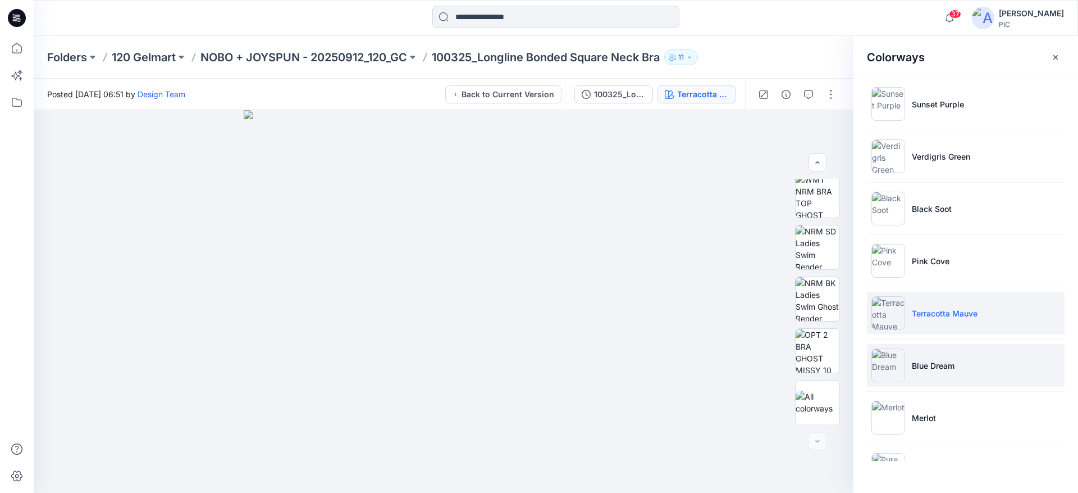
scroll to position [112, 0]
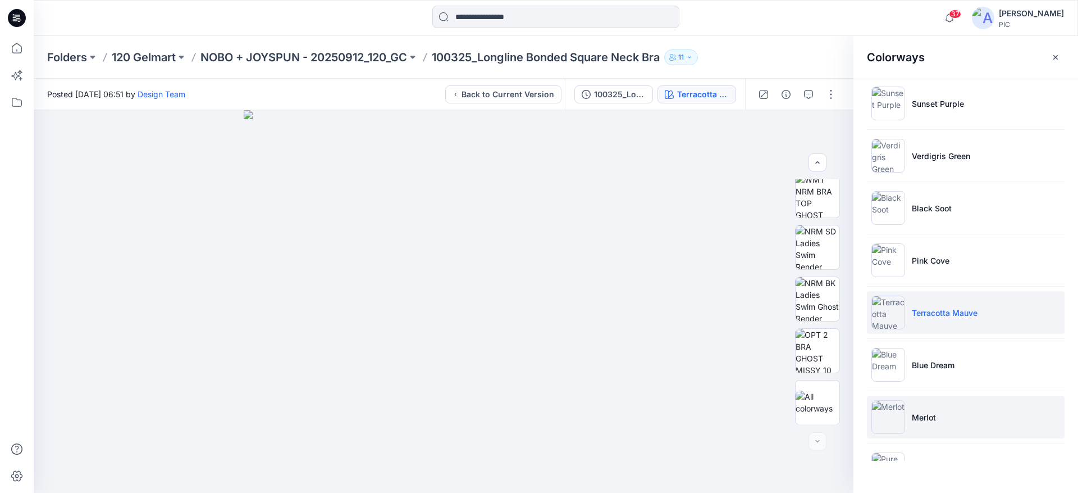
click at [906, 423] on li "Merlot" at bounding box center [966, 416] width 198 height 43
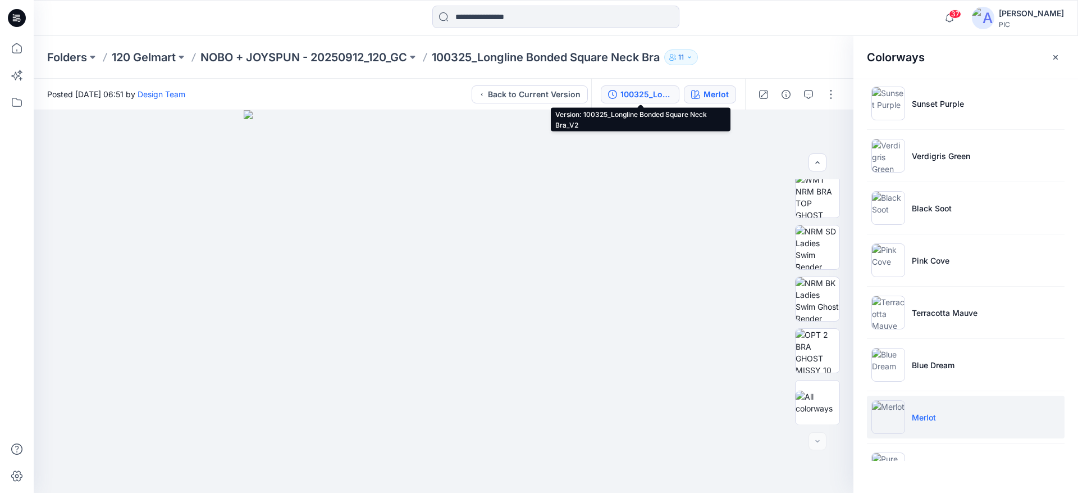
click at [647, 94] on div "100325_Longline Bonded Square Neck Bra_V2" at bounding box center [647, 94] width 52 height 12
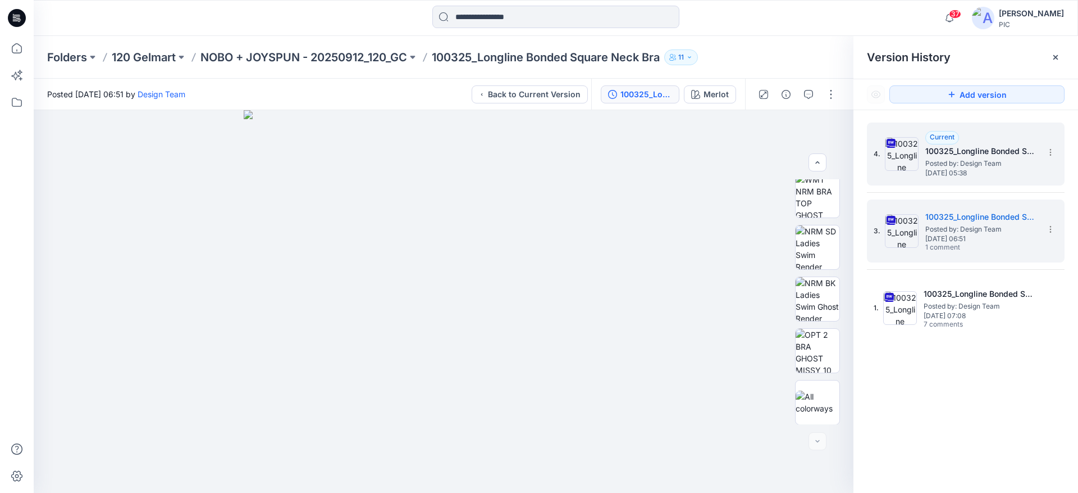
click at [963, 163] on span "Posted by: Design Team" at bounding box center [981, 163] width 112 height 11
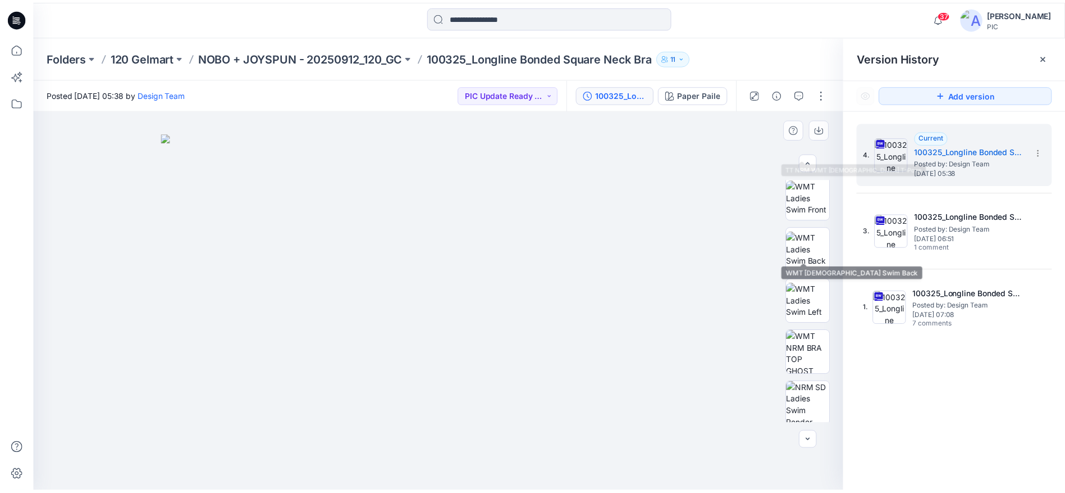
scroll to position [168, 0]
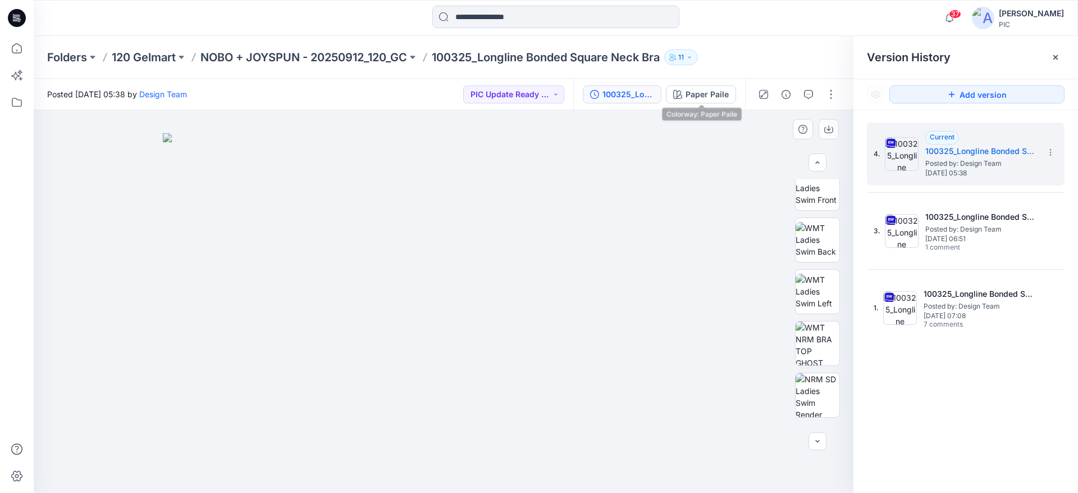
click at [700, 96] on div "Paper Paile" at bounding box center [707, 94] width 43 height 12
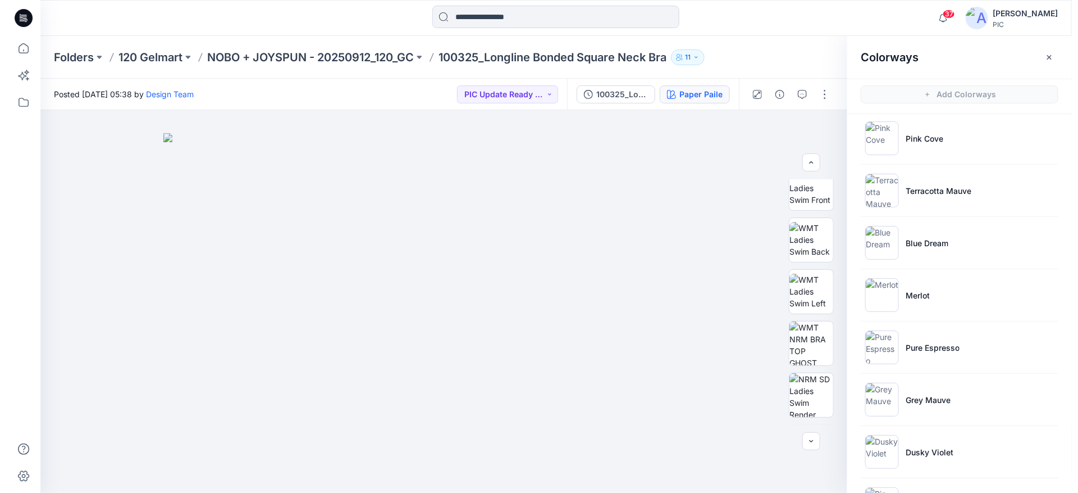
scroll to position [393, 0]
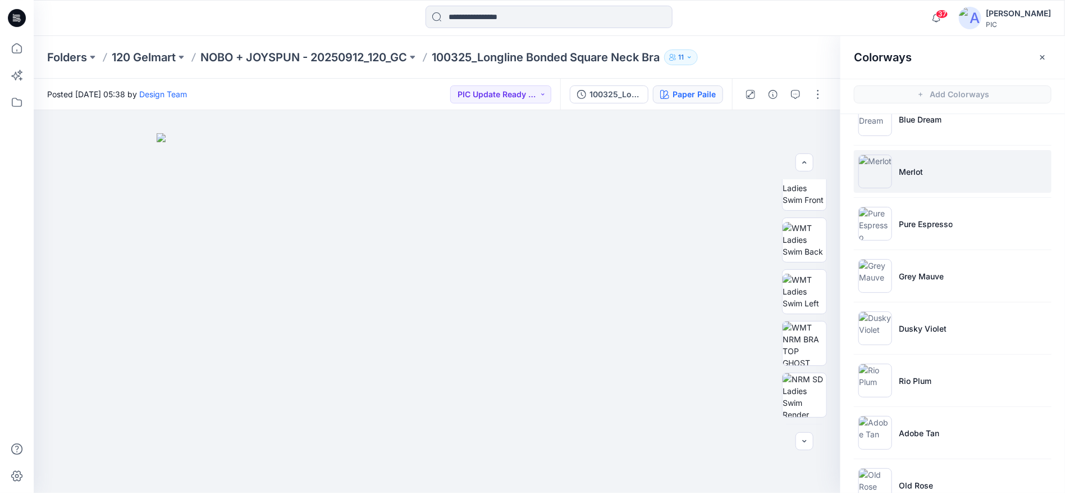
click at [905, 168] on p "Merlot" at bounding box center [911, 172] width 24 height 12
click at [323, 51] on p "NOBO + JOYSPUN - 20250912_120_GC" at bounding box center [303, 57] width 207 height 16
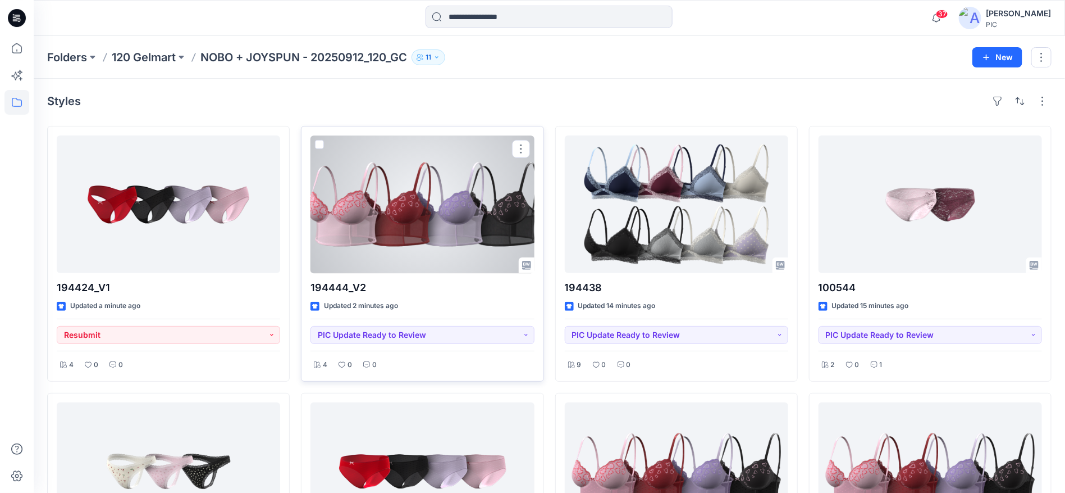
click at [435, 213] on div at bounding box center [423, 204] width 224 height 138
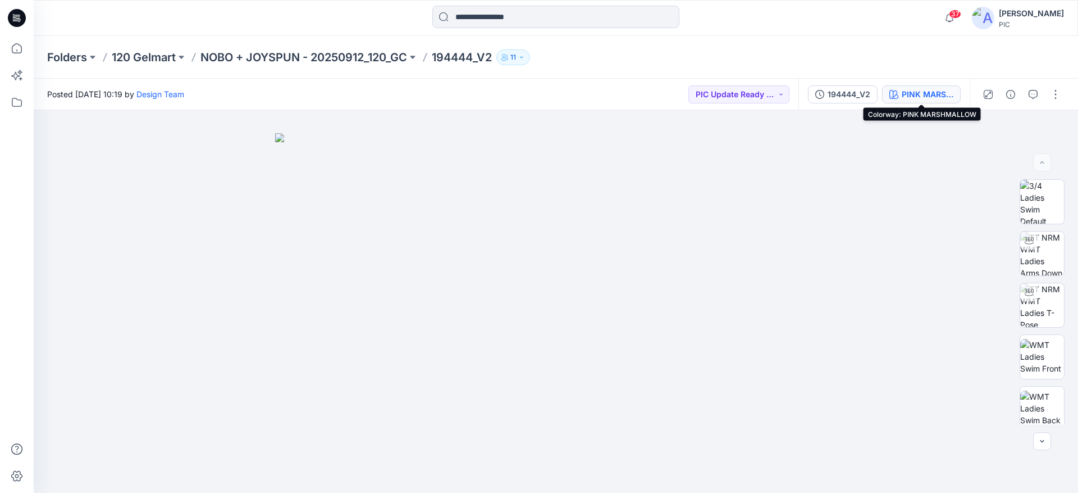
click at [926, 94] on div "PINK MARSHMALLOW" at bounding box center [928, 94] width 52 height 12
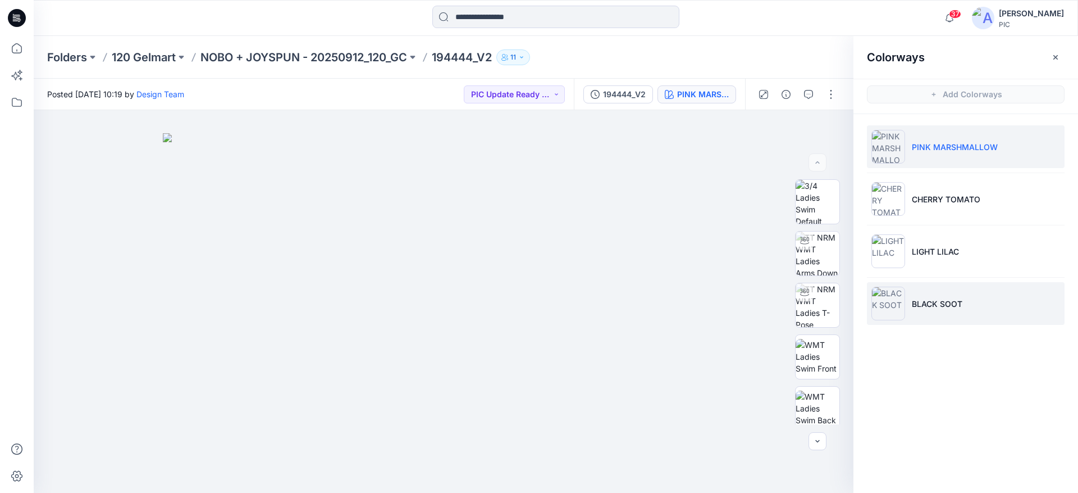
click at [935, 300] on p "BLACK SOOT" at bounding box center [937, 304] width 51 height 12
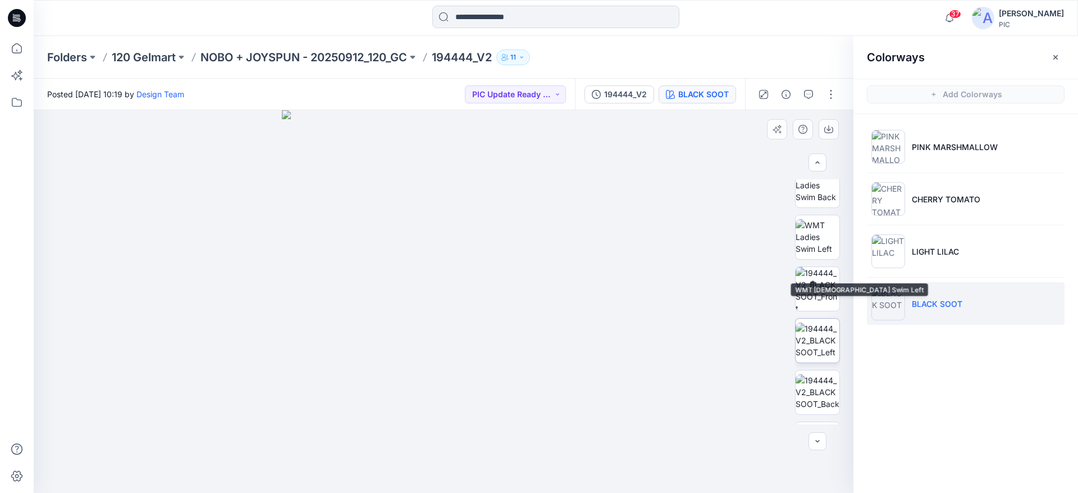
scroll to position [225, 0]
click at [805, 291] on img at bounding box center [818, 287] width 44 height 44
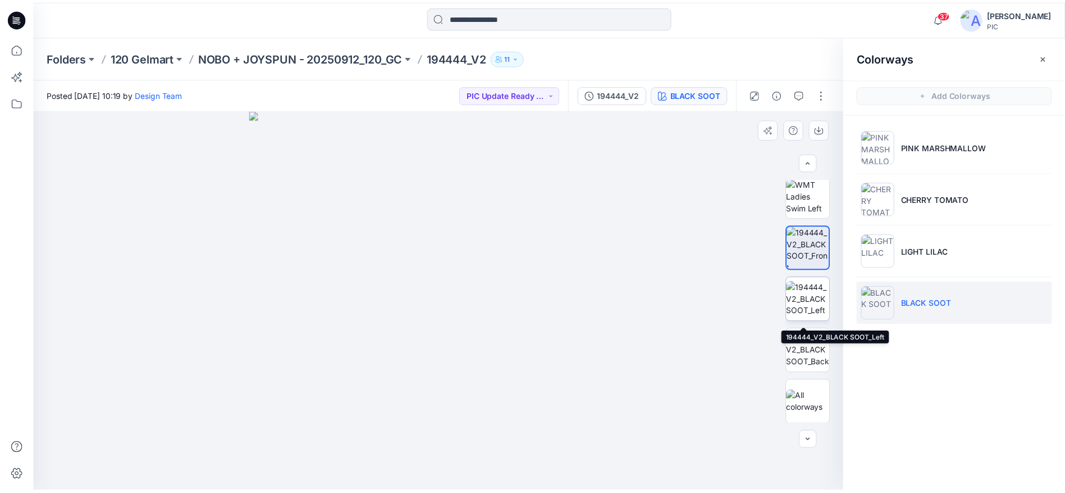
scroll to position [265, 0]
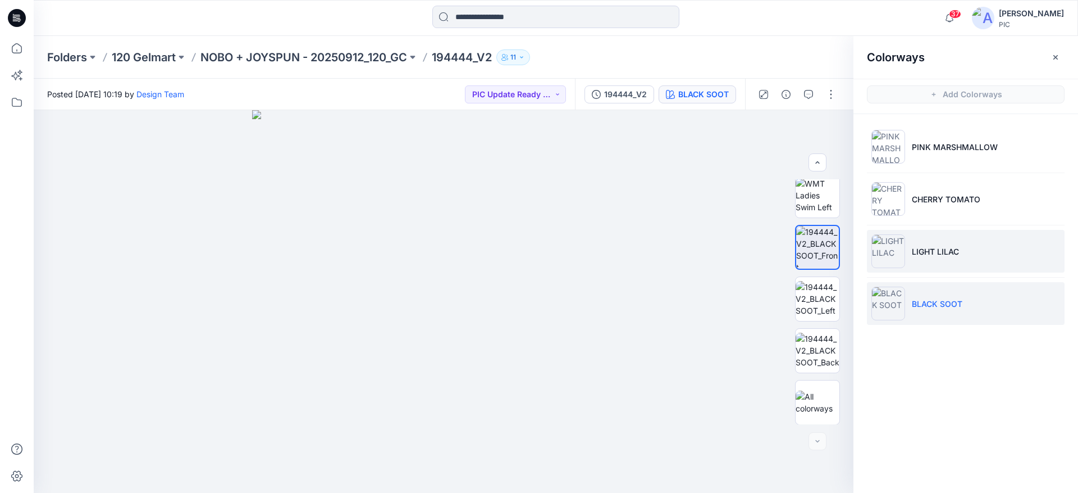
click at [896, 247] on img at bounding box center [889, 251] width 34 height 34
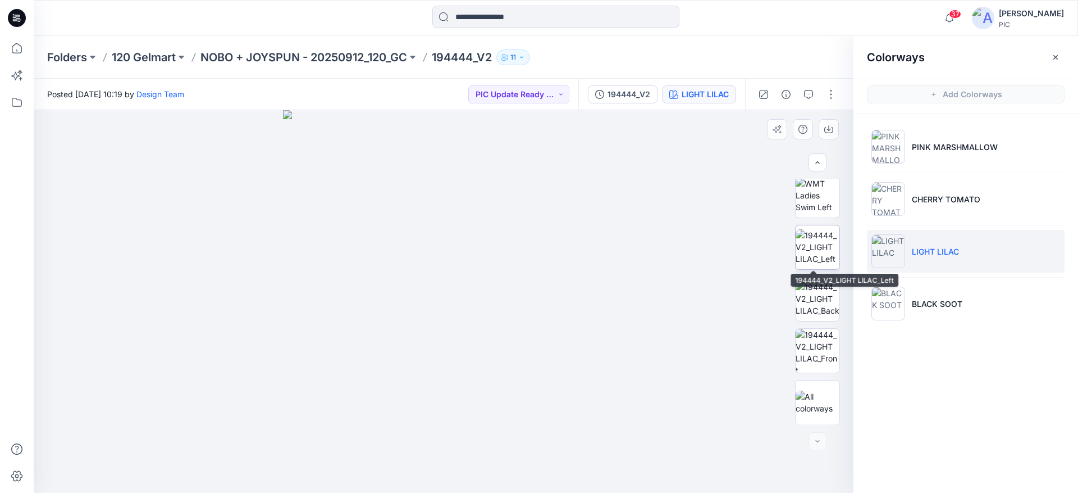
click at [819, 250] on img at bounding box center [818, 246] width 44 height 35
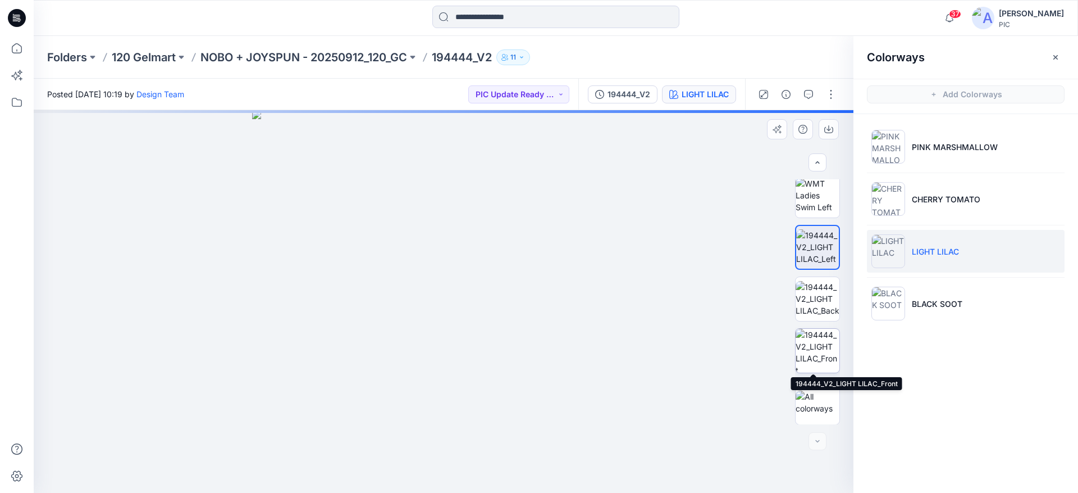
click at [822, 342] on img at bounding box center [818, 351] width 44 height 44
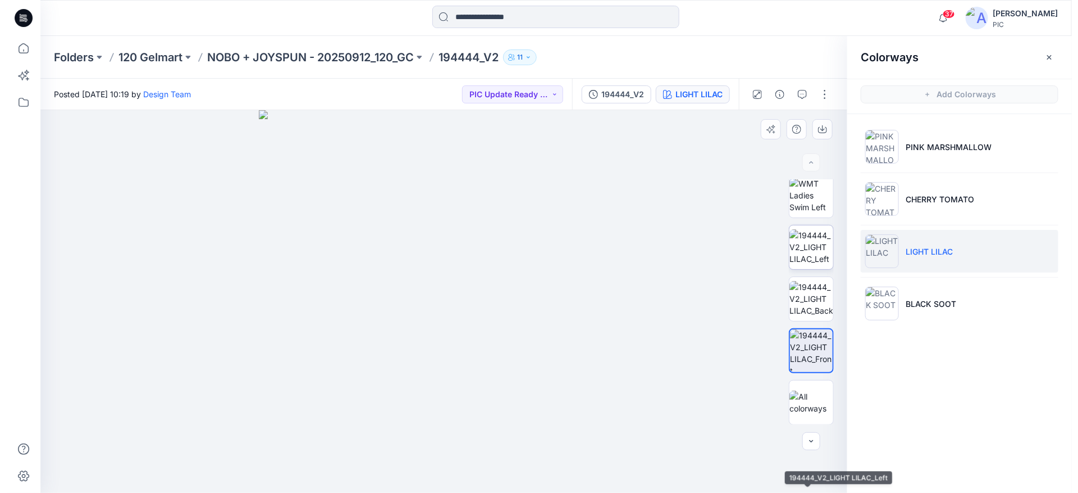
scroll to position [0, 0]
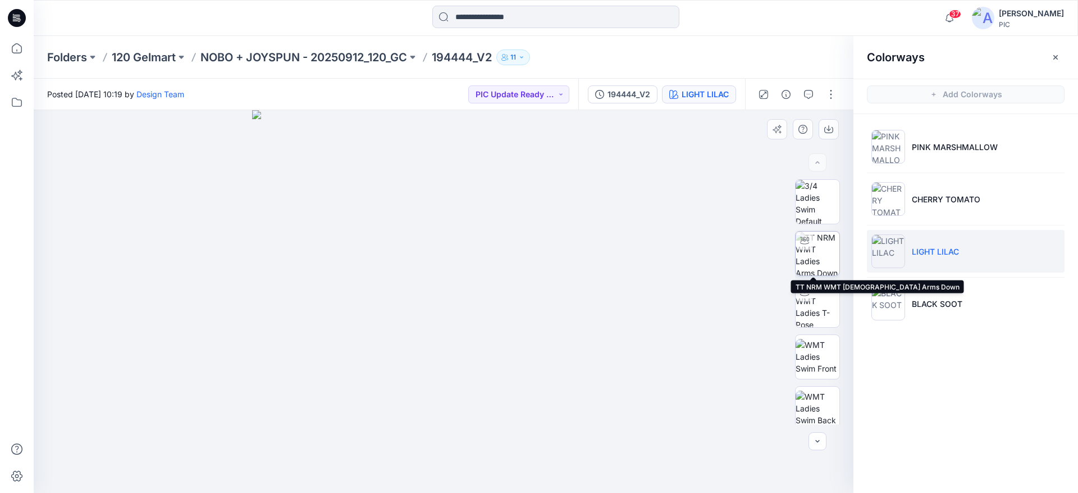
click at [821, 245] on img at bounding box center [818, 253] width 44 height 44
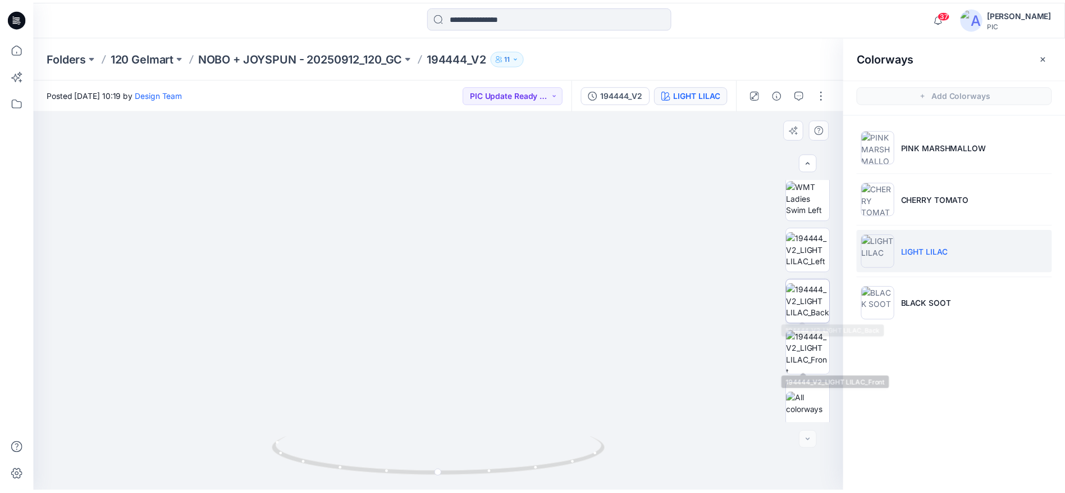
scroll to position [265, 0]
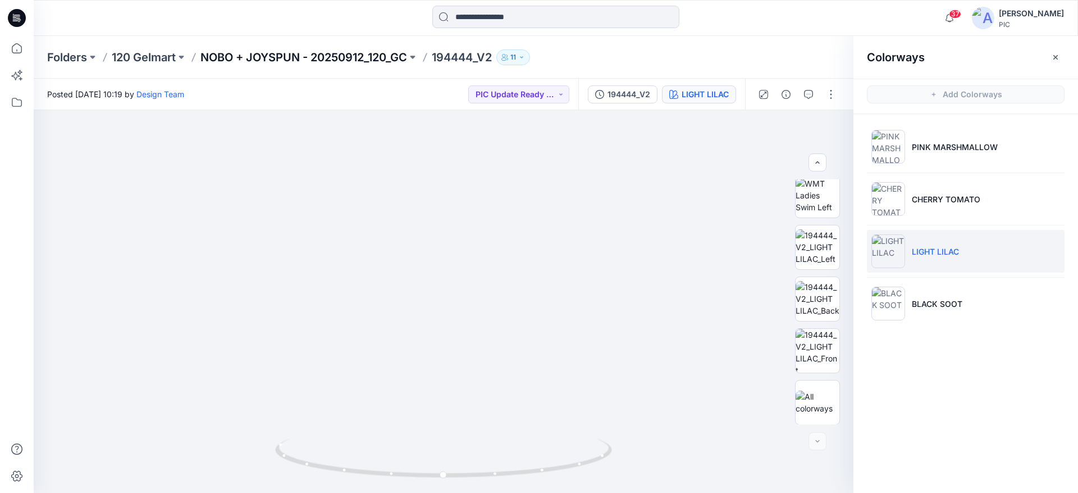
click at [300, 52] on p "NOBO + JOYSPUN - 20250912_120_GC" at bounding box center [303, 57] width 207 height 16
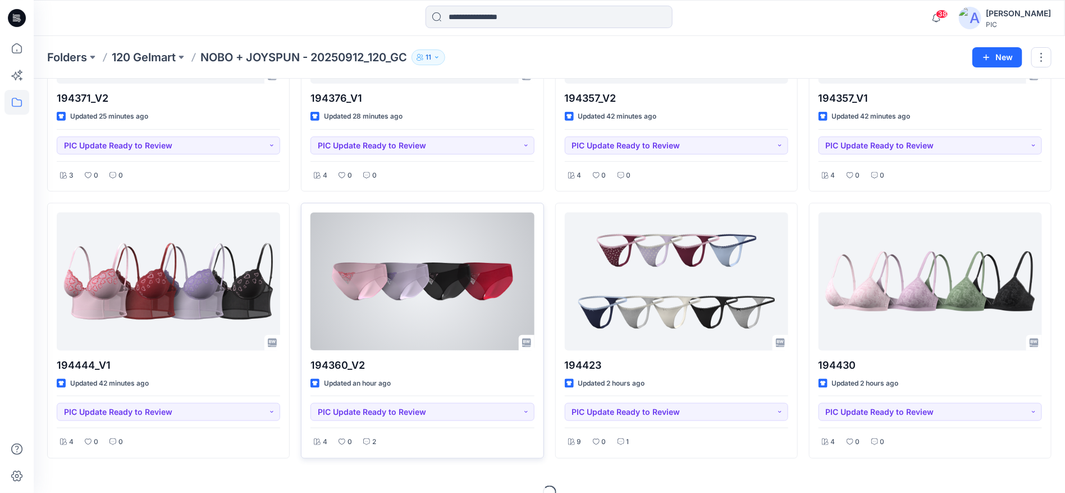
scroll to position [475, 0]
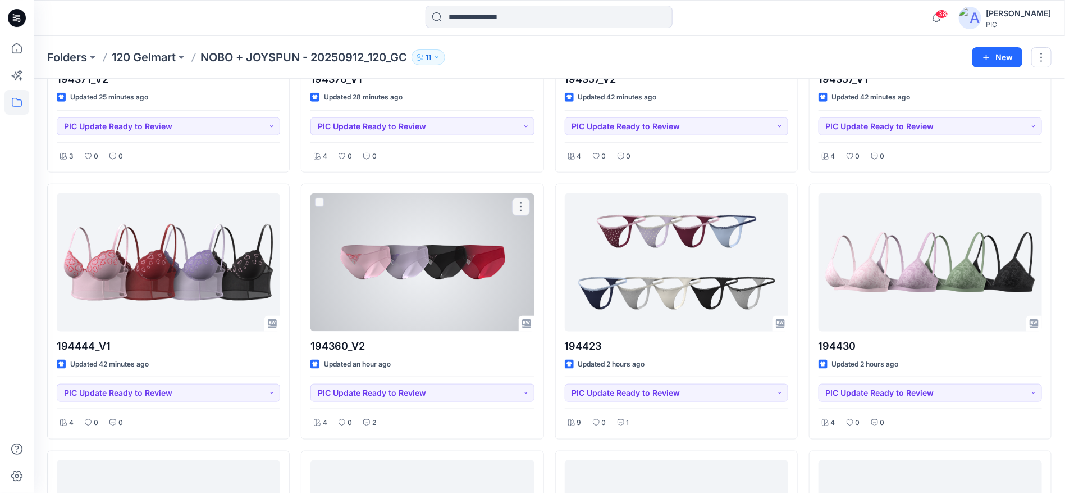
click at [425, 262] on div at bounding box center [423, 262] width 224 height 138
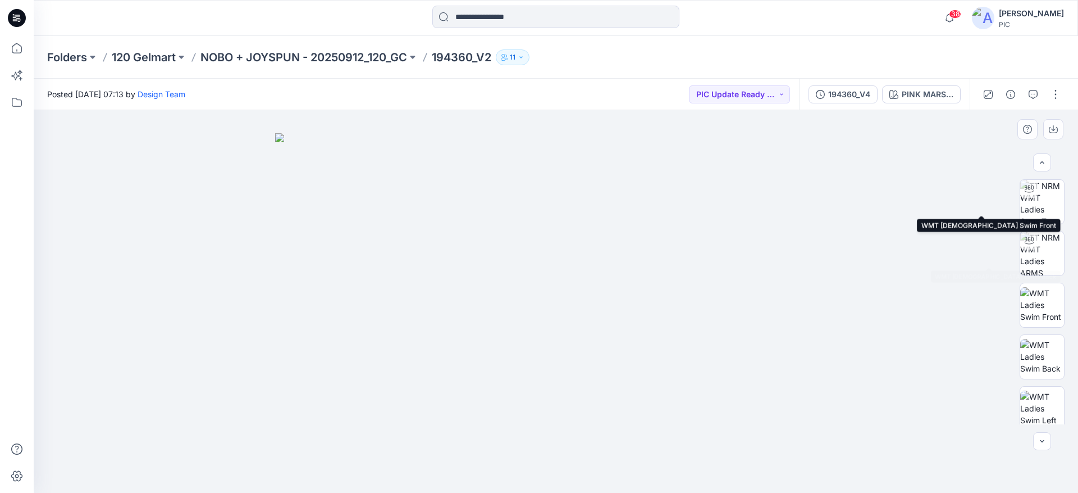
scroll to position [168, 0]
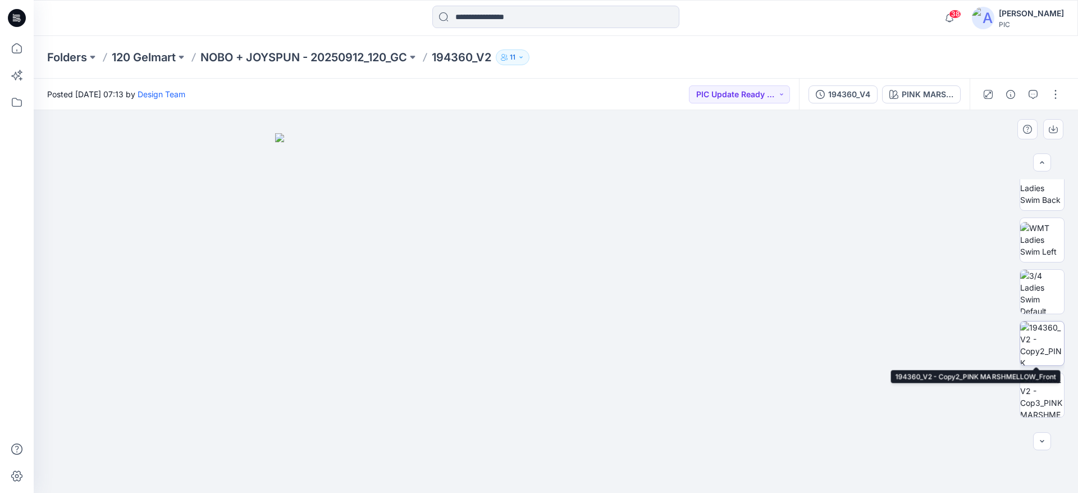
click at [1035, 337] on img at bounding box center [1042, 343] width 44 height 44
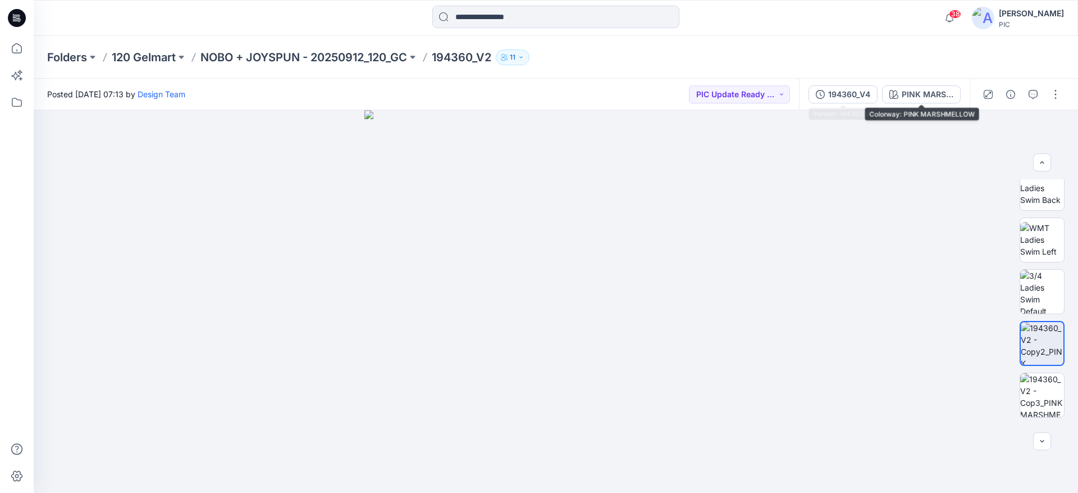
drag, startPoint x: 864, startPoint y: 91, endPoint x: 888, endPoint y: 91, distance: 24.1
click at [863, 91] on div "194360_V4" at bounding box center [849, 94] width 42 height 12
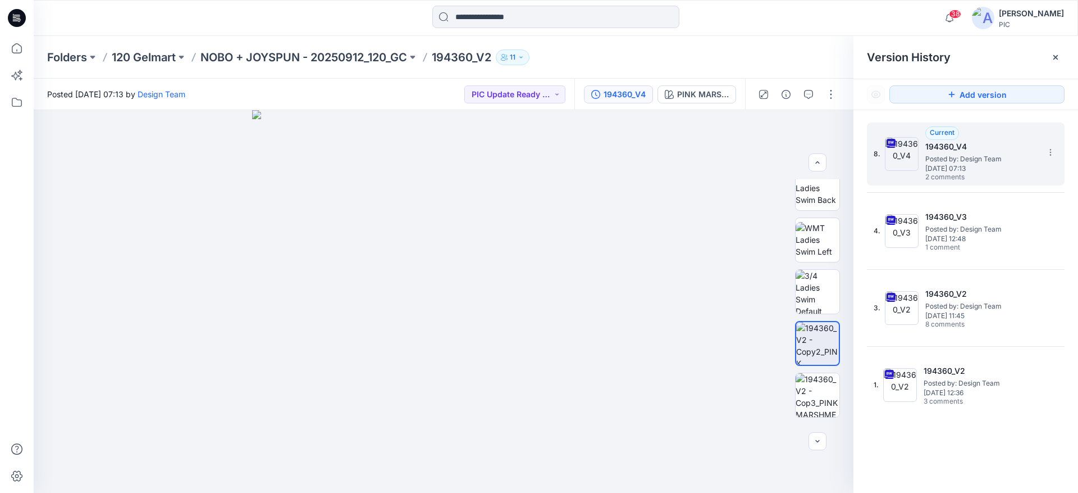
click at [997, 153] on h5 "194360_V4" at bounding box center [981, 146] width 112 height 13
click at [808, 97] on icon "button" at bounding box center [808, 94] width 9 height 9
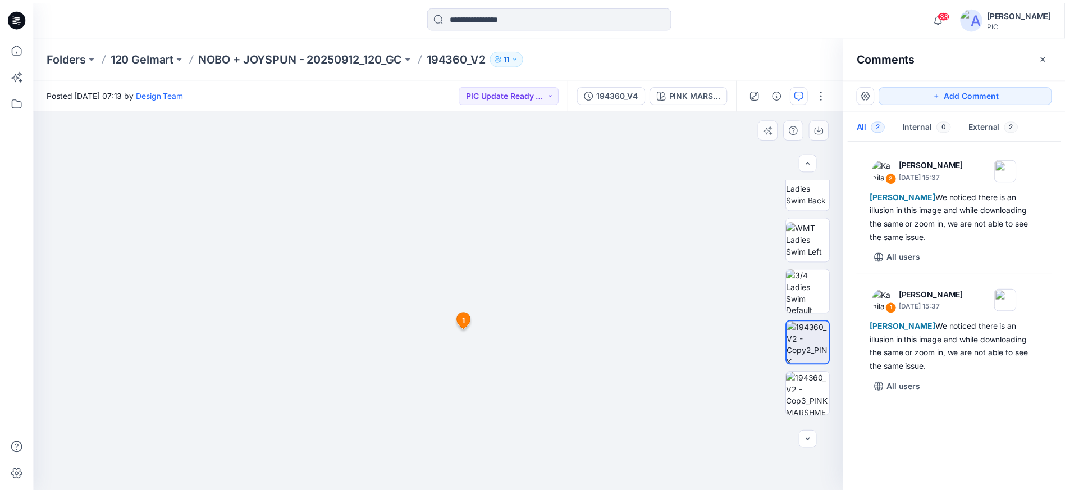
scroll to position [225, 0]
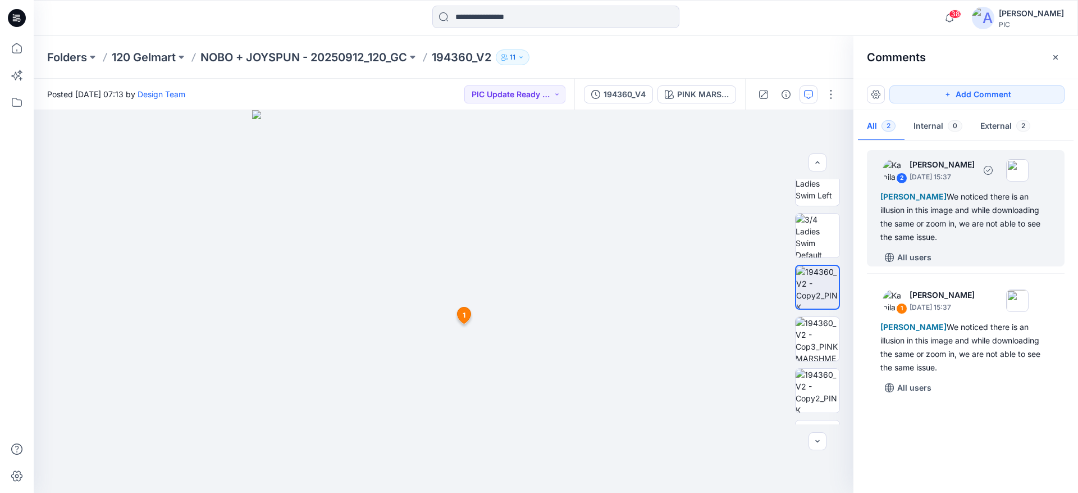
click at [969, 197] on div "Raquel Ortiz We noticed there is an illusion in this image and while downloadin…" at bounding box center [966, 217] width 171 height 54
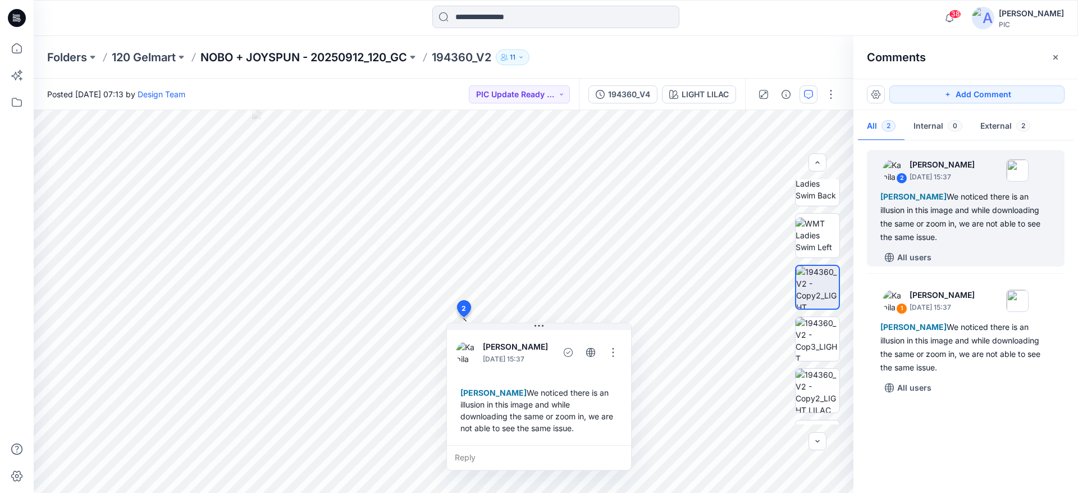
click at [254, 56] on p "NOBO + JOYSPUN - 20250912_120_GC" at bounding box center [303, 57] width 207 height 16
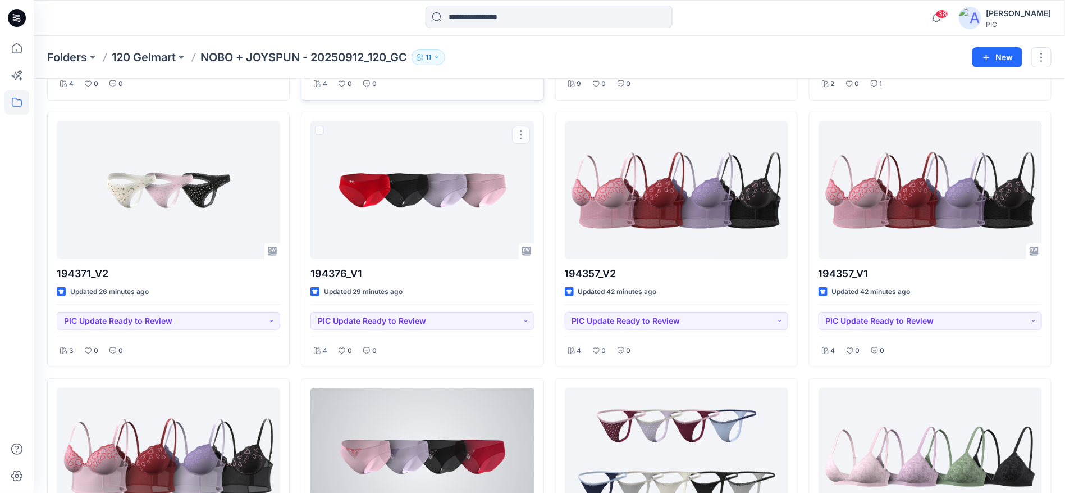
scroll to position [449, 0]
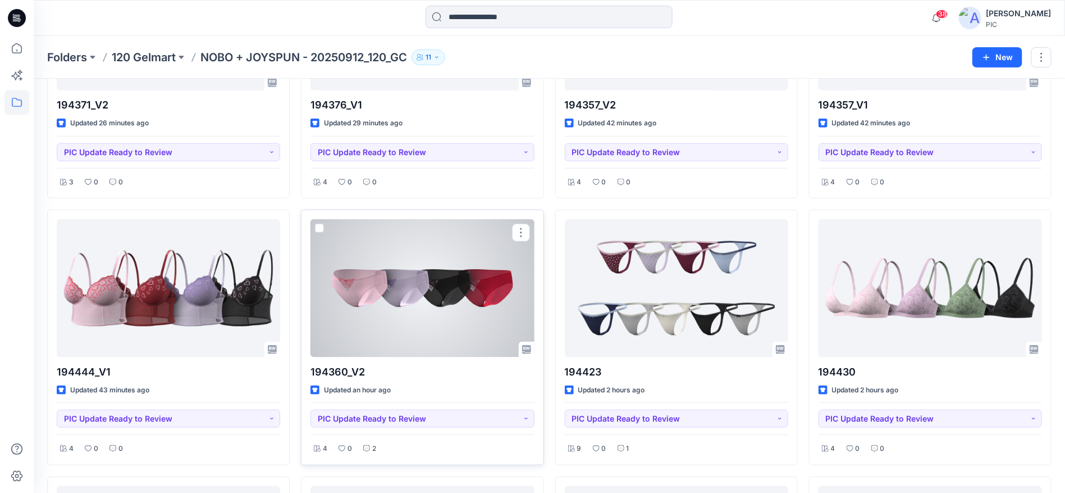
click at [454, 271] on div at bounding box center [423, 288] width 224 height 138
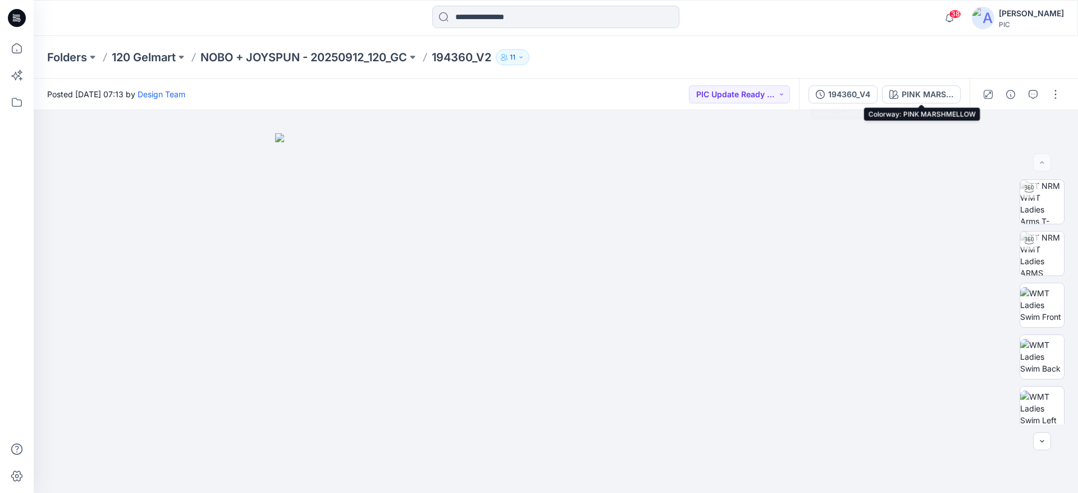
drag, startPoint x: 837, startPoint y: 89, endPoint x: 882, endPoint y: 102, distance: 46.7
click at [837, 88] on div "194360_V4" at bounding box center [849, 94] width 42 height 12
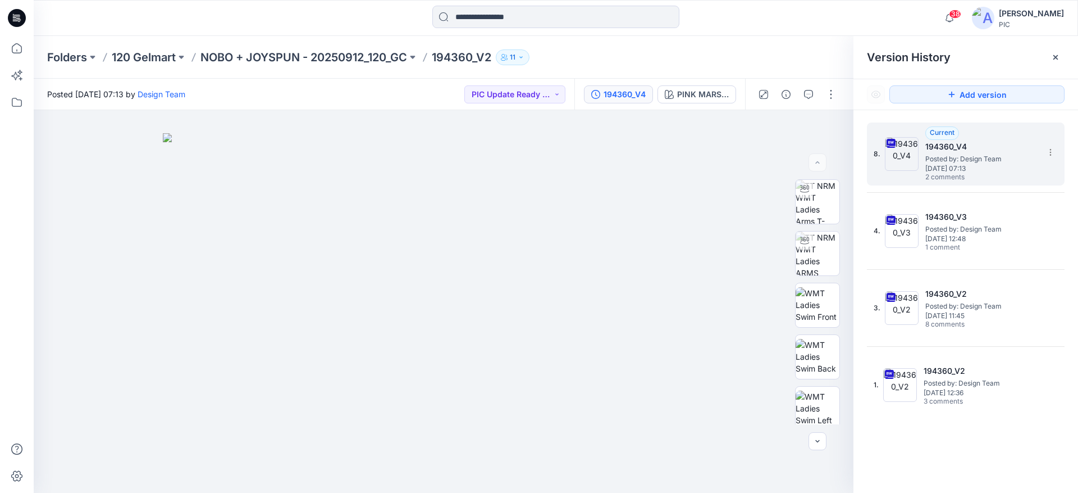
click at [994, 168] on span "[DATE] 07:13" at bounding box center [981, 169] width 112 height 8
click at [811, 97] on icon "button" at bounding box center [808, 94] width 9 height 9
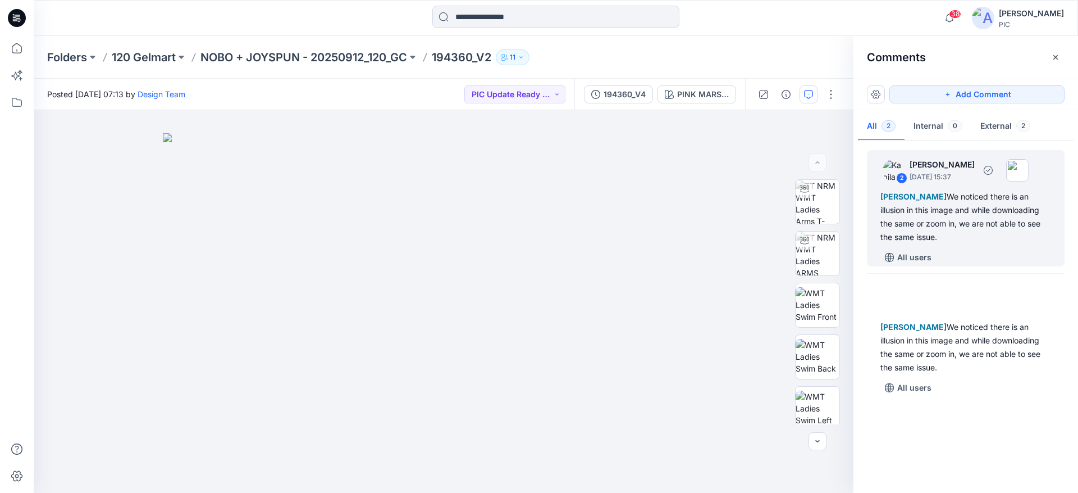
click at [978, 208] on div "Raquel Ortiz We noticed there is an illusion in this image and while downloadin…" at bounding box center [966, 217] width 171 height 54
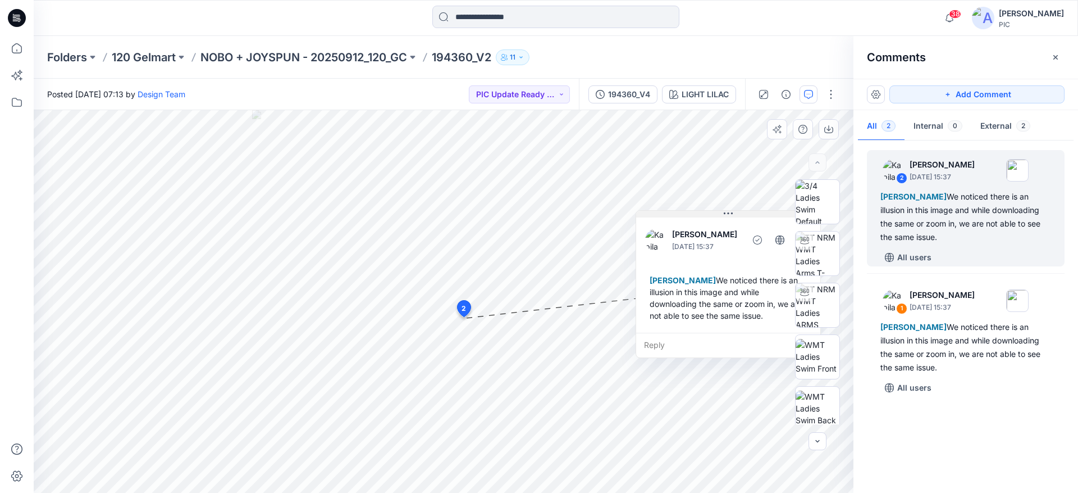
drag, startPoint x: 512, startPoint y: 330, endPoint x: 701, endPoint y: 217, distance: 220.1
click at [701, 217] on button at bounding box center [728, 214] width 184 height 7
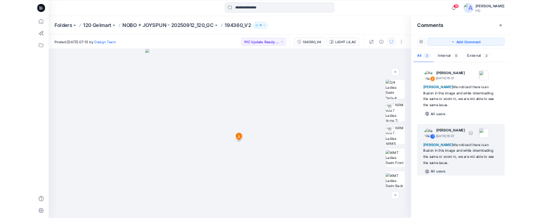
scroll to position [56, 0]
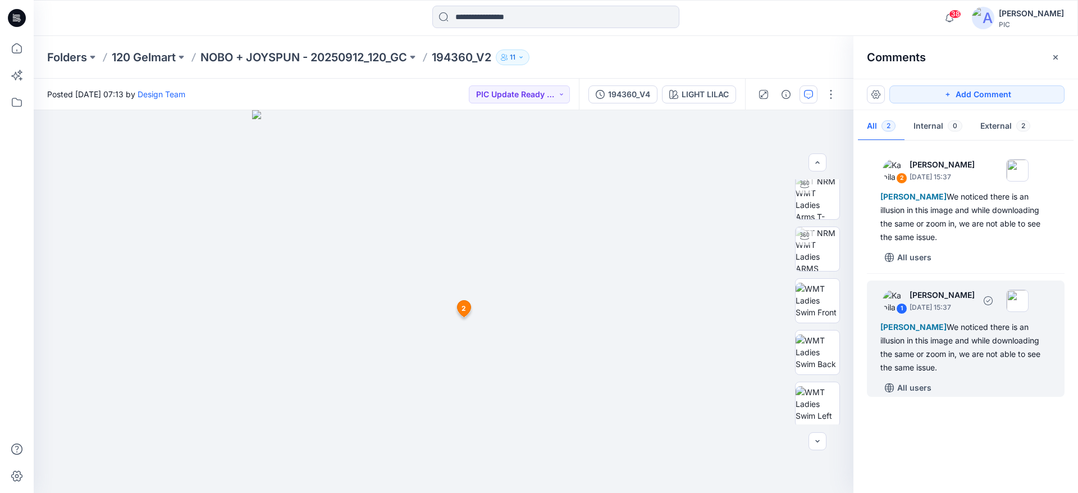
click at [944, 347] on div "Raquel Ortiz We noticed there is an illusion in this image and while downloadin…" at bounding box center [966, 347] width 171 height 54
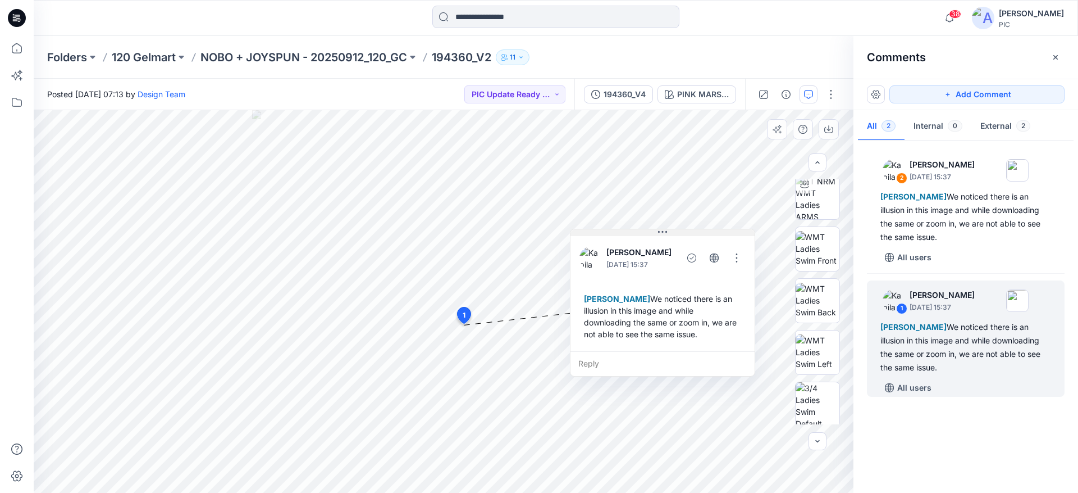
drag, startPoint x: 546, startPoint y: 336, endPoint x: 671, endPoint y: 235, distance: 160.5
click at [671, 236] on div "Kapila Kothalawala October 14, 2025 15:37 Raquel Ortiz We noticed there is an i…" at bounding box center [663, 292] width 184 height 117
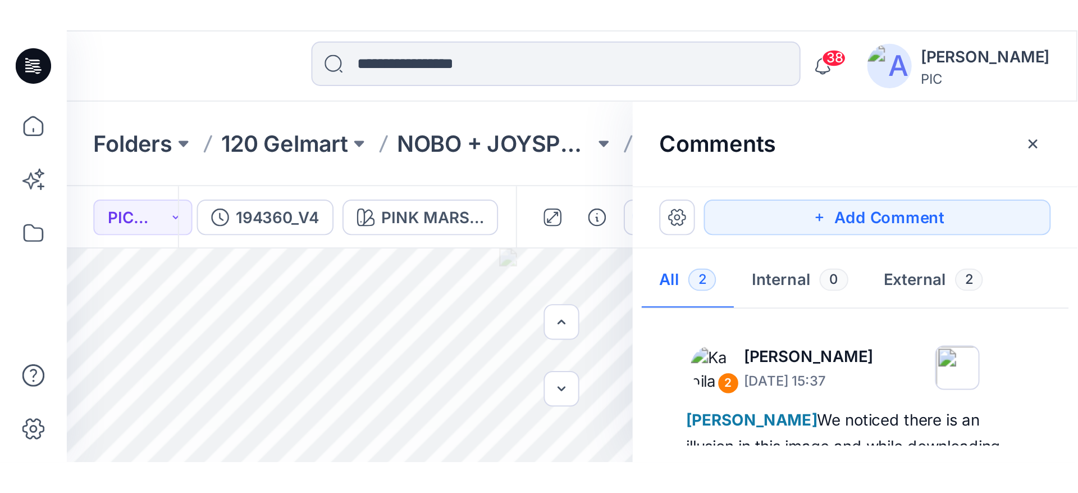
scroll to position [56, 0]
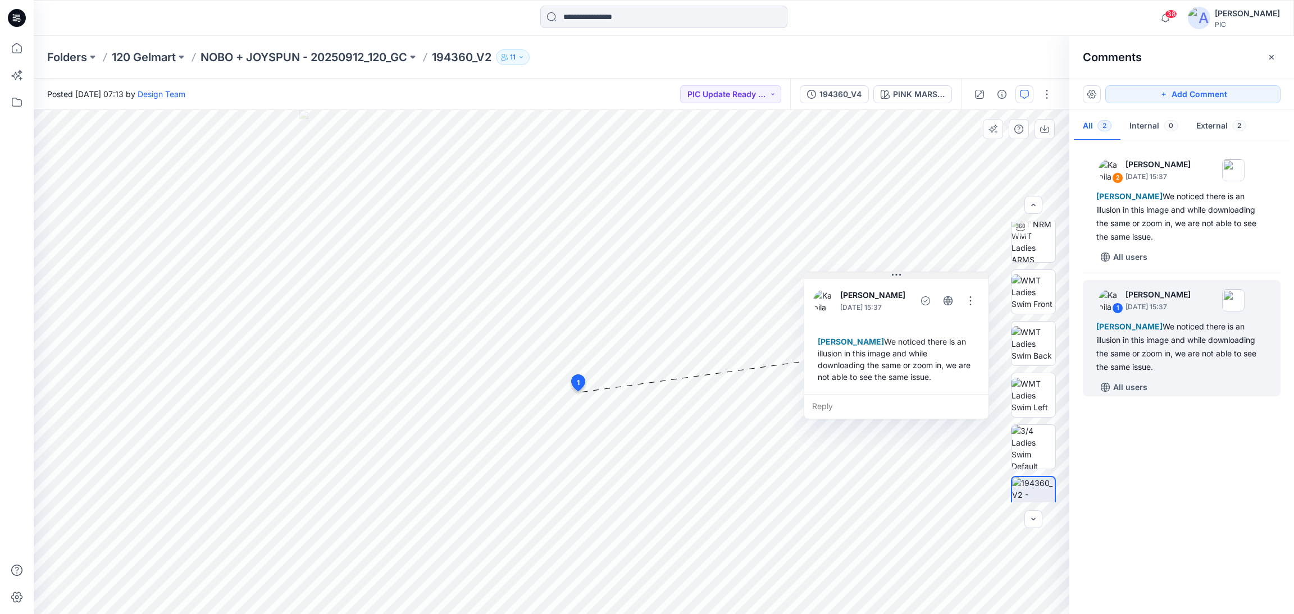
drag, startPoint x: 696, startPoint y: 405, endPoint x: 939, endPoint y: 280, distance: 273.5
click at [939, 280] on div "Kapila Kothalawala October 14, 2025 15:37 Raquel Ortiz We noticed there is an i…" at bounding box center [896, 335] width 184 height 117
click at [1078, 476] on div "2 Kapila Kothalawala October 14, 2025 15:37 Raquel Ortiz We noticed there is an…" at bounding box center [1181, 374] width 225 height 463
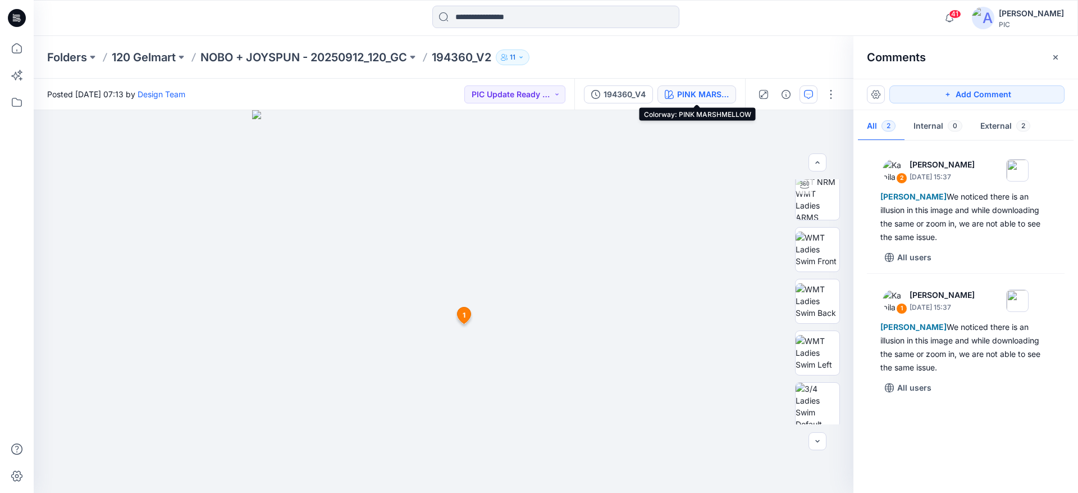
click at [721, 90] on div "PINK MARSHMELLOW" at bounding box center [703, 94] width 52 height 12
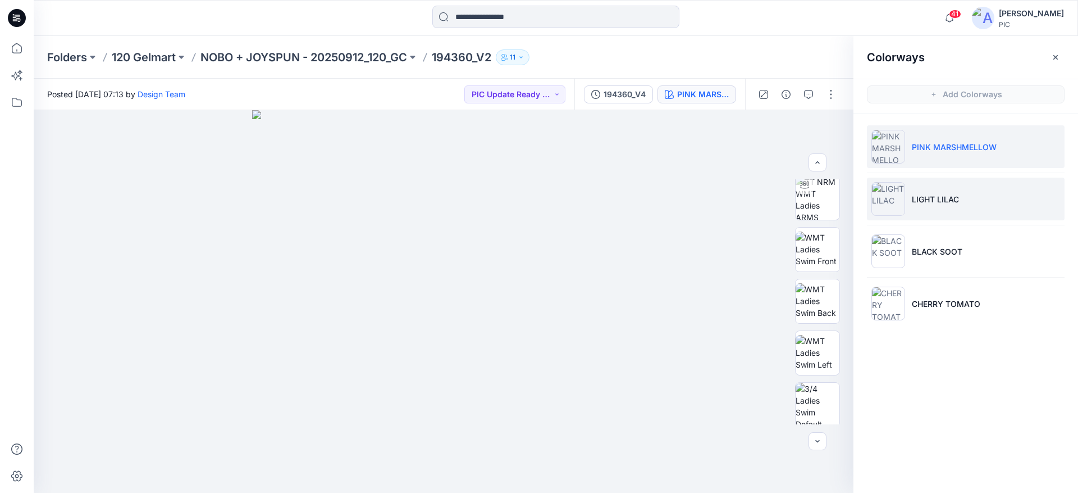
click at [932, 198] on p "LIGHT LILAC" at bounding box center [935, 199] width 47 height 12
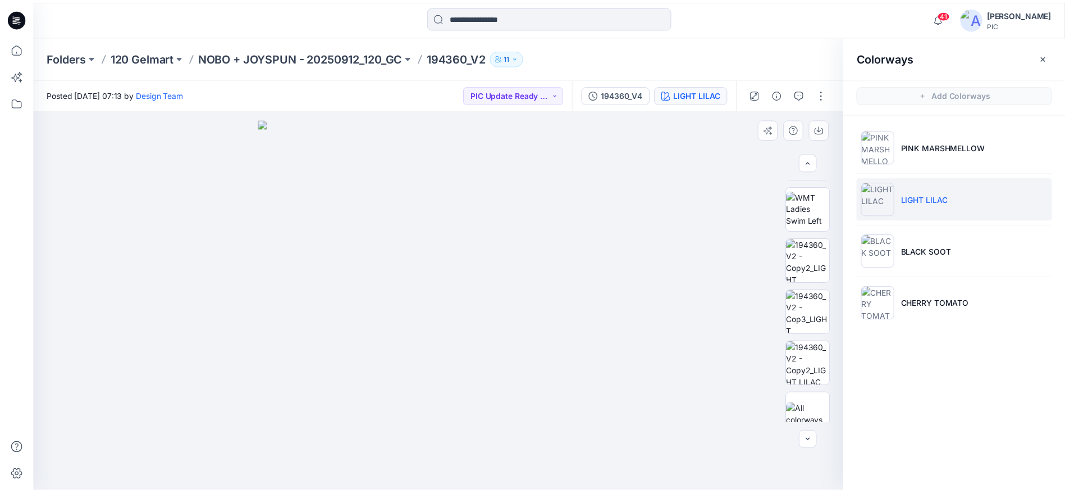
scroll to position [265, 0]
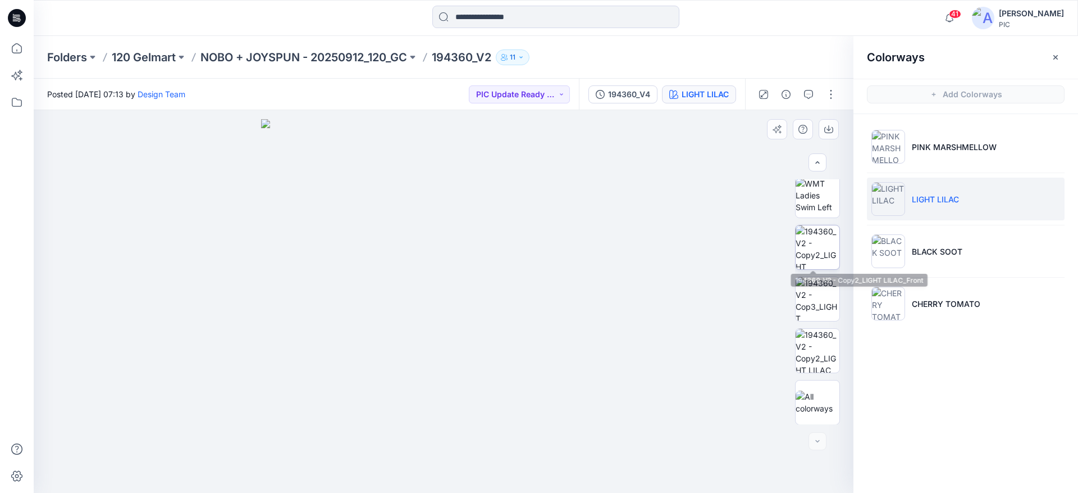
click at [810, 243] on img at bounding box center [818, 247] width 44 height 44
click at [291, 51] on p "NOBO + JOYSPUN - 20250912_120_GC" at bounding box center [303, 57] width 207 height 16
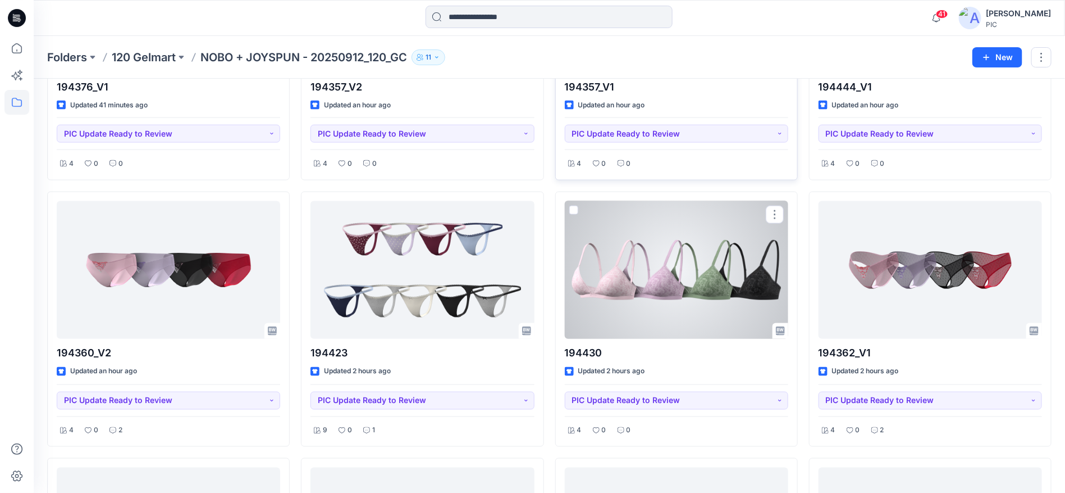
scroll to position [756, 0]
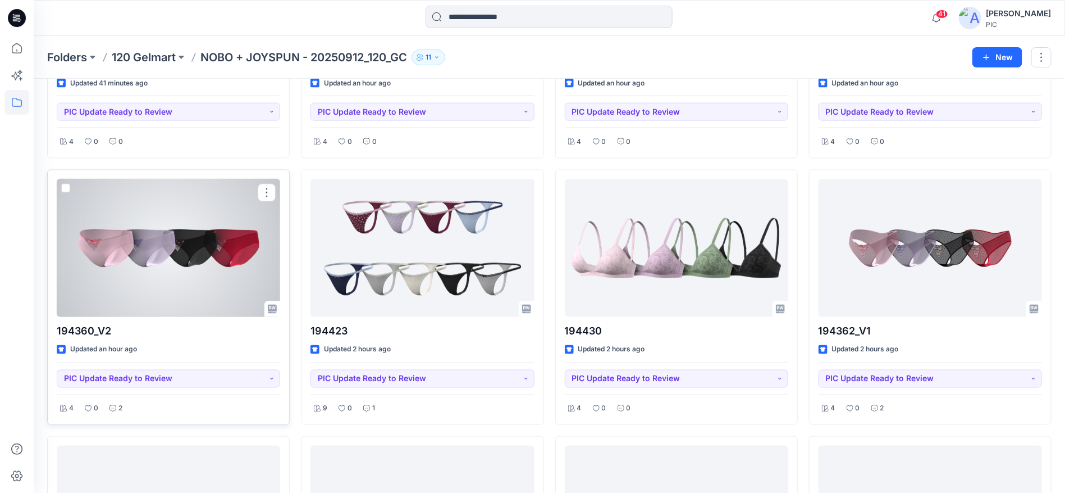
click at [231, 291] on div at bounding box center [169, 248] width 224 height 138
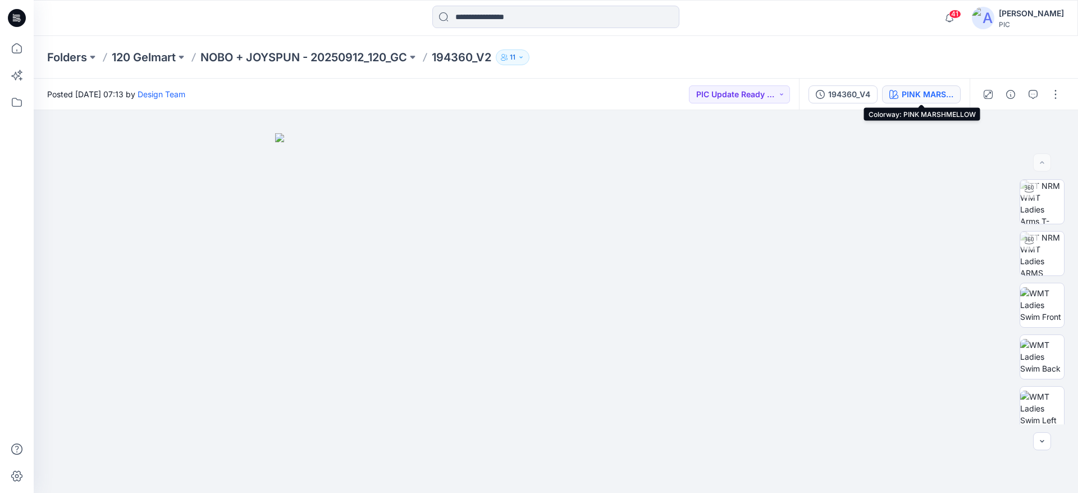
click at [911, 89] on div "PINK MARSHMELLOW" at bounding box center [928, 94] width 52 height 12
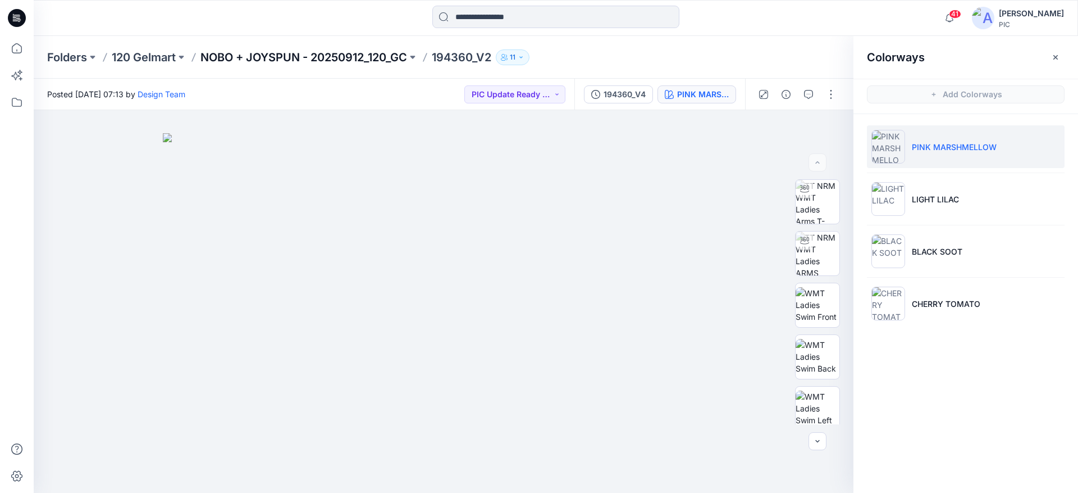
click at [250, 50] on p "NOBO + JOYSPUN - 20250912_120_GC" at bounding box center [303, 57] width 207 height 16
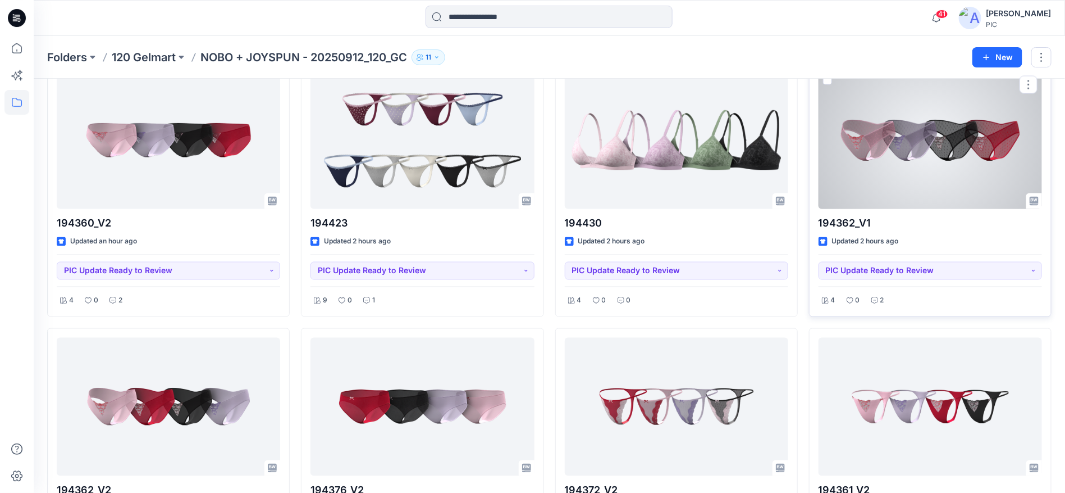
scroll to position [842, 0]
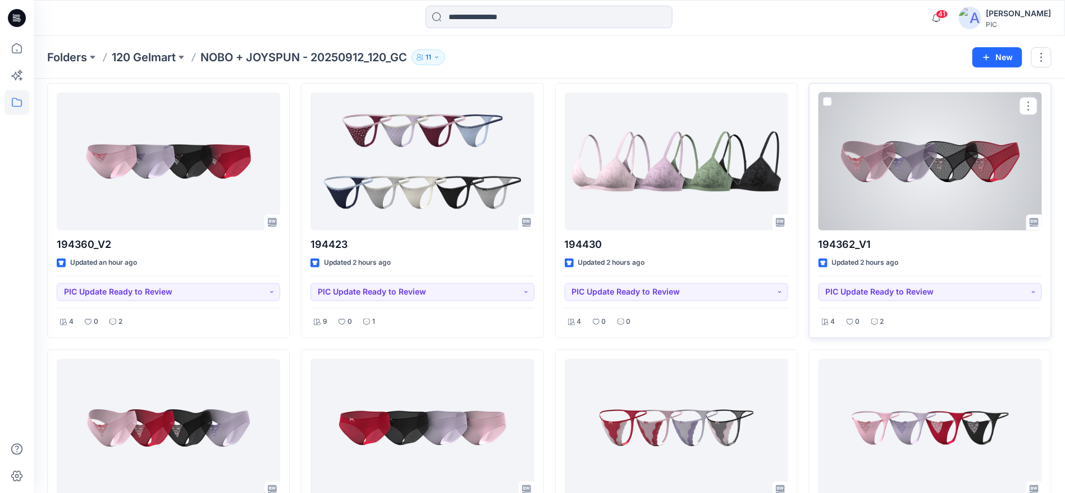
click at [919, 171] on div at bounding box center [931, 162] width 224 height 138
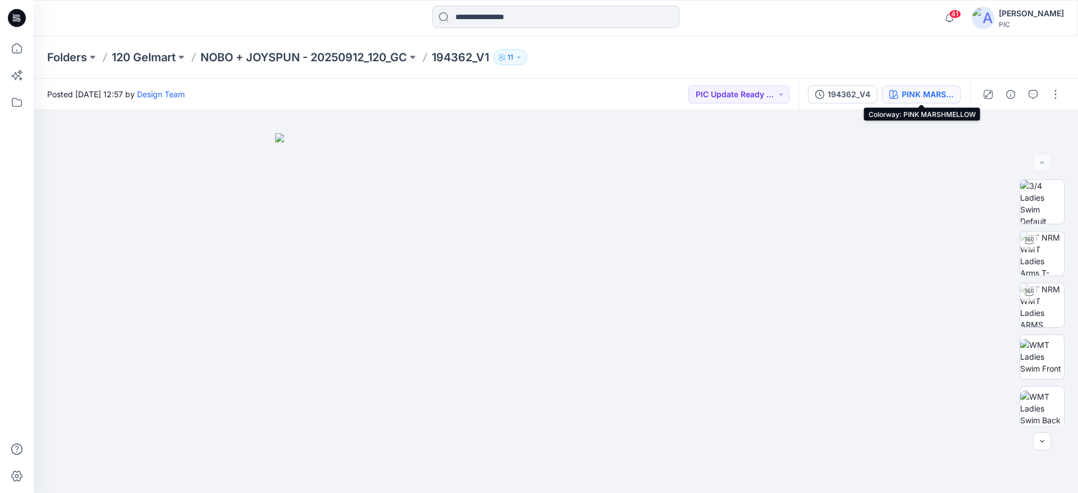
click at [908, 91] on div "PINK MARSHMELLOW" at bounding box center [928, 94] width 52 height 12
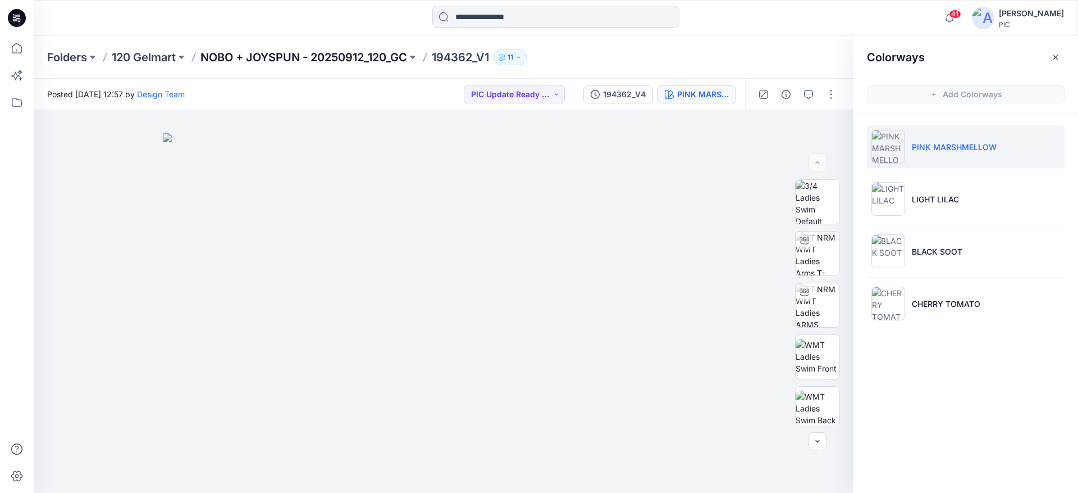
click at [272, 57] on p "NOBO + JOYSPUN - 20250912_120_GC" at bounding box center [303, 57] width 207 height 16
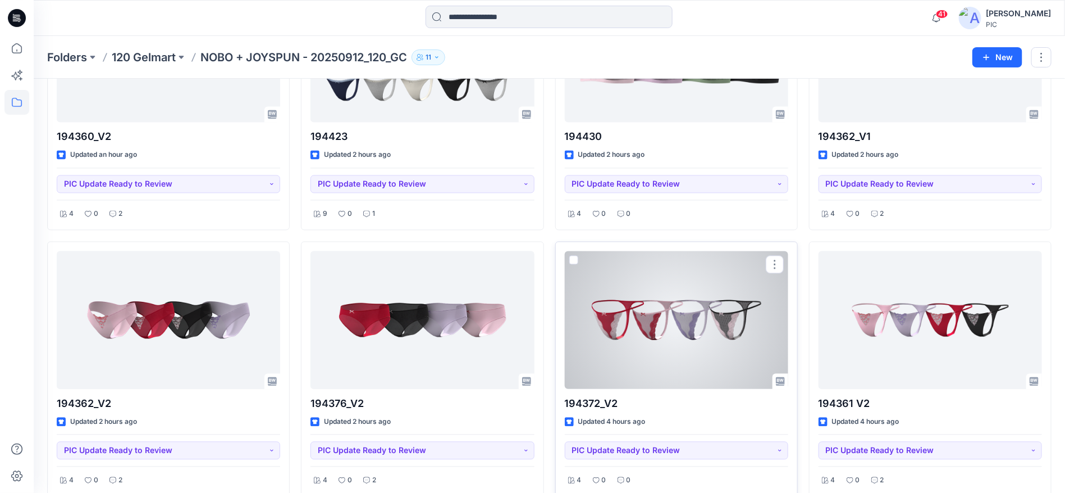
scroll to position [1011, 0]
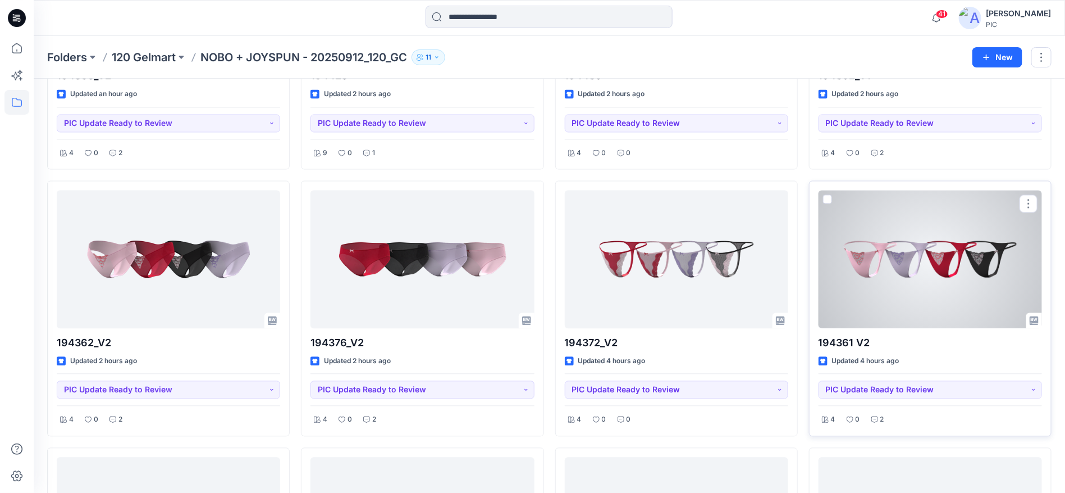
click at [928, 265] on div at bounding box center [931, 259] width 224 height 138
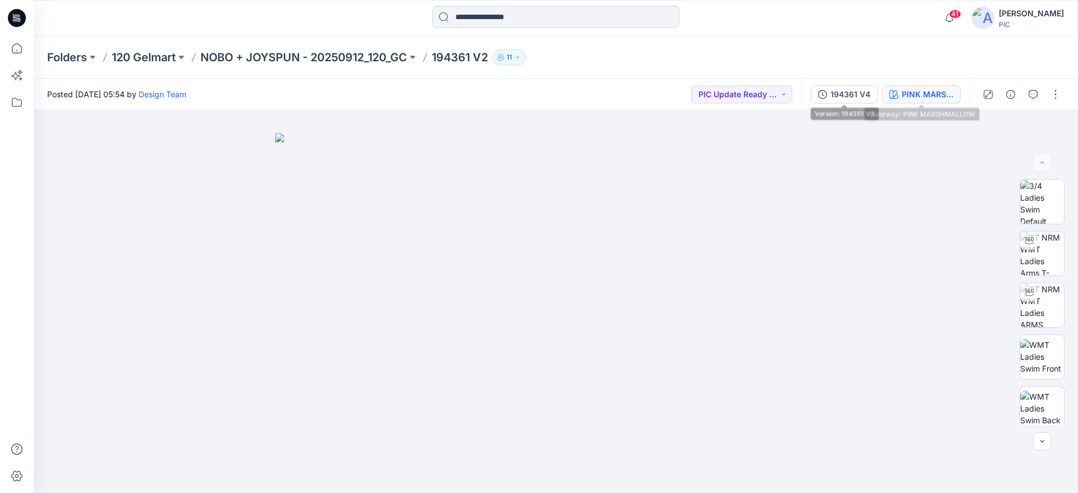
click at [928, 99] on div "PINK MARSHMALLOW" at bounding box center [928, 94] width 52 height 12
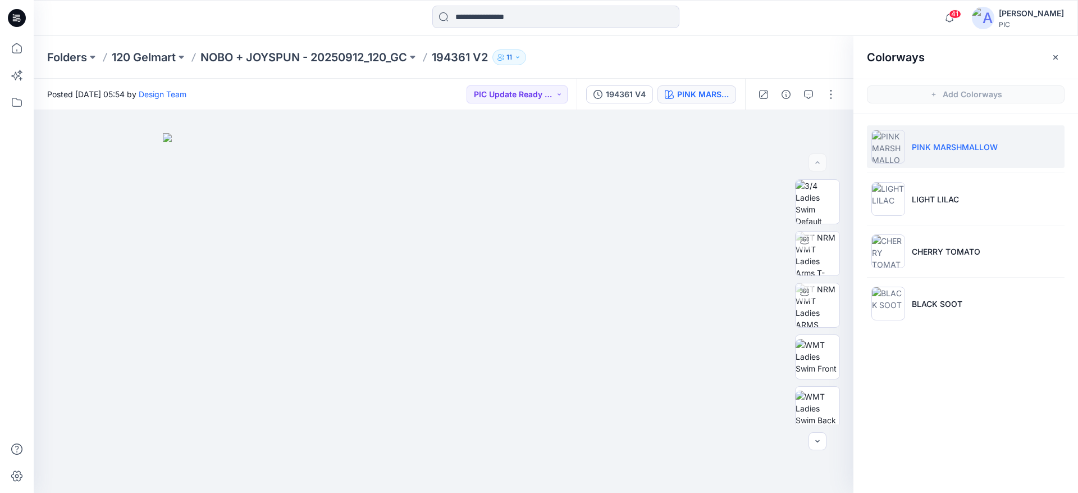
click at [942, 140] on li "PINK MARSHMALLOW" at bounding box center [966, 146] width 198 height 43
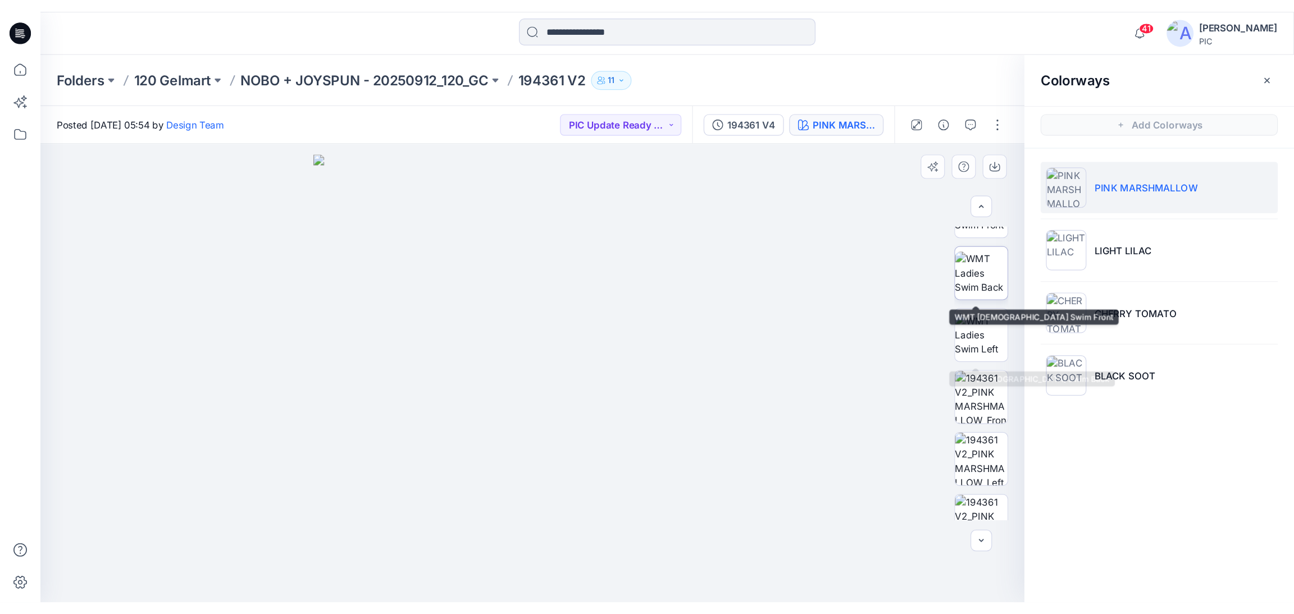
scroll to position [225, 0]
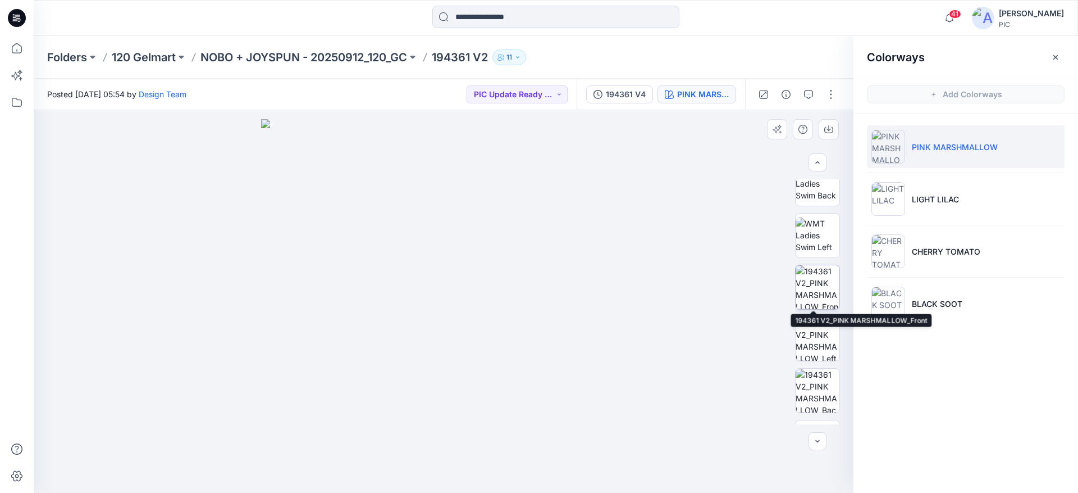
click at [823, 286] on img at bounding box center [818, 287] width 44 height 44
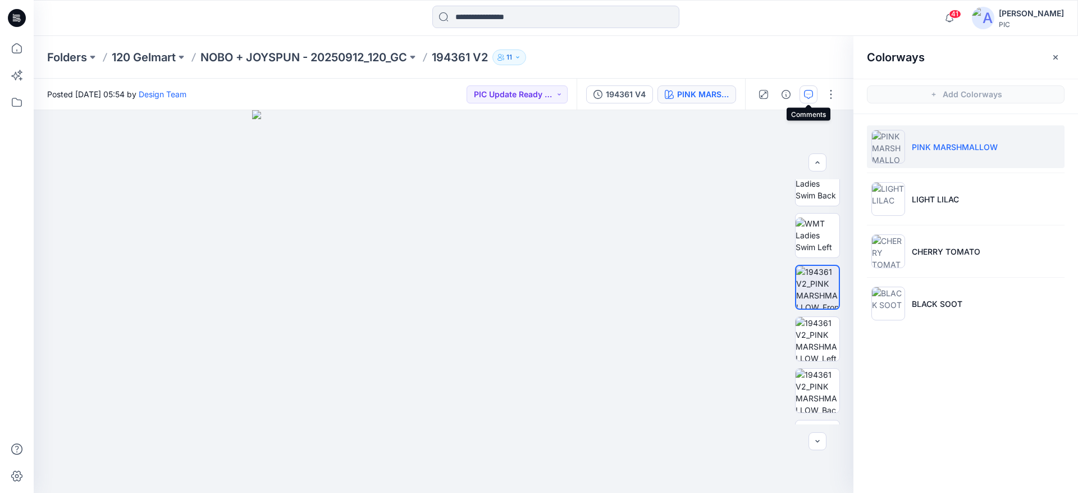
click at [806, 85] on button "button" at bounding box center [809, 94] width 18 height 18
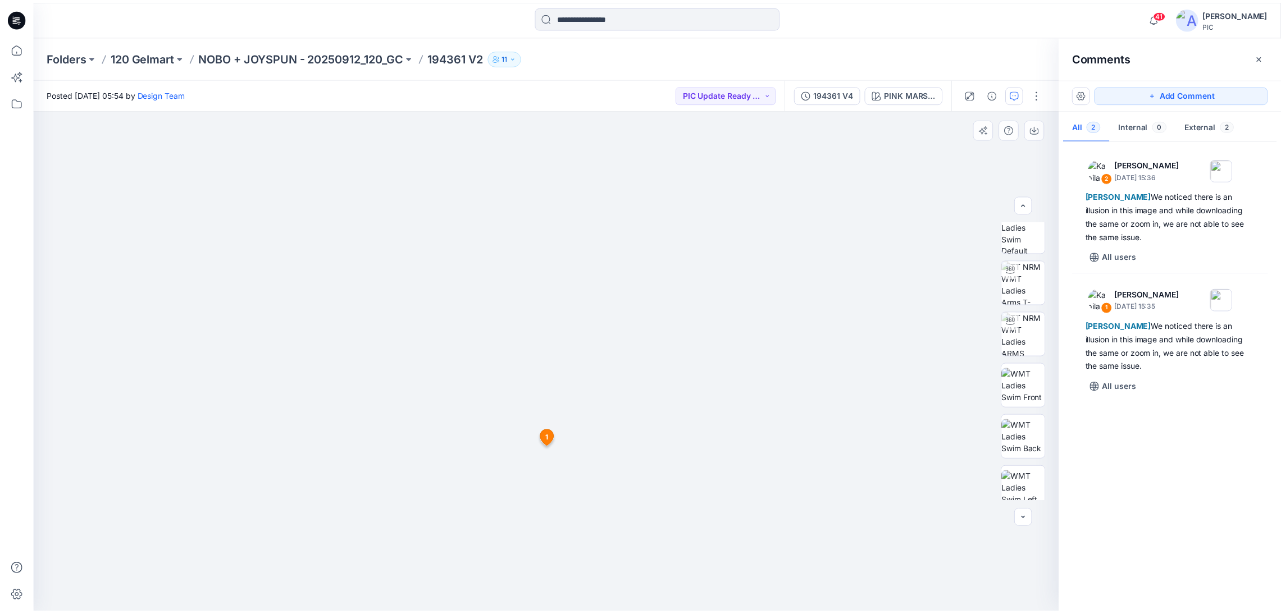
scroll to position [0, 0]
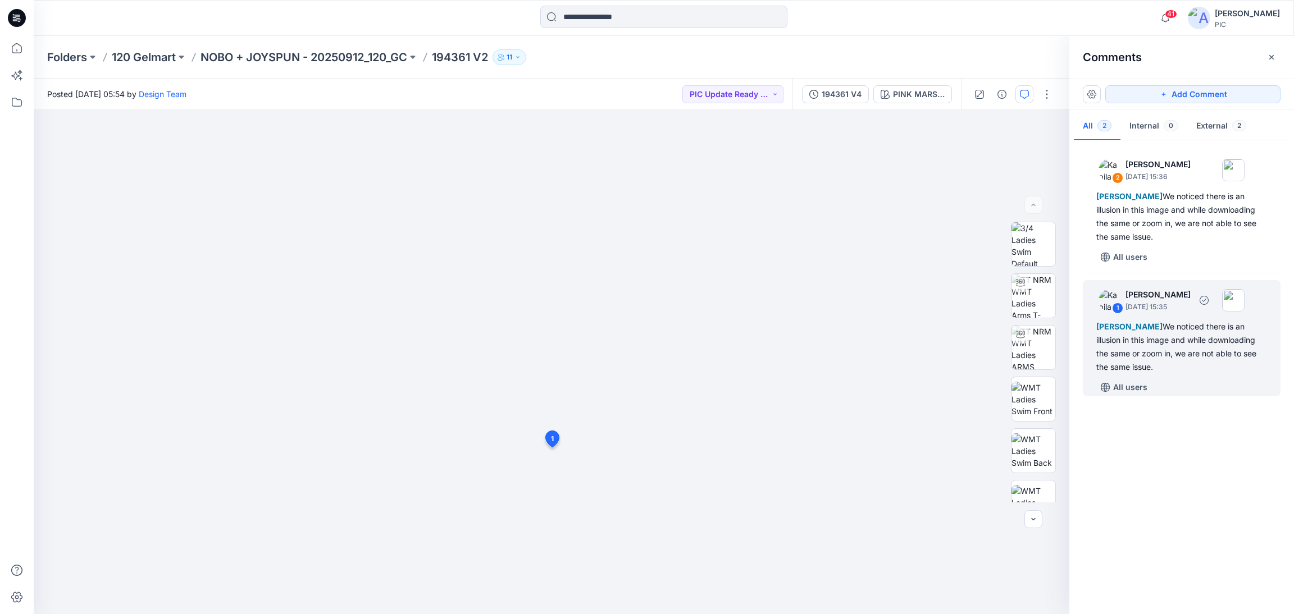
click at [1078, 364] on div "Raquel Ortiz We noticed there is an illusion in this image and while downloadin…" at bounding box center [1181, 347] width 171 height 54
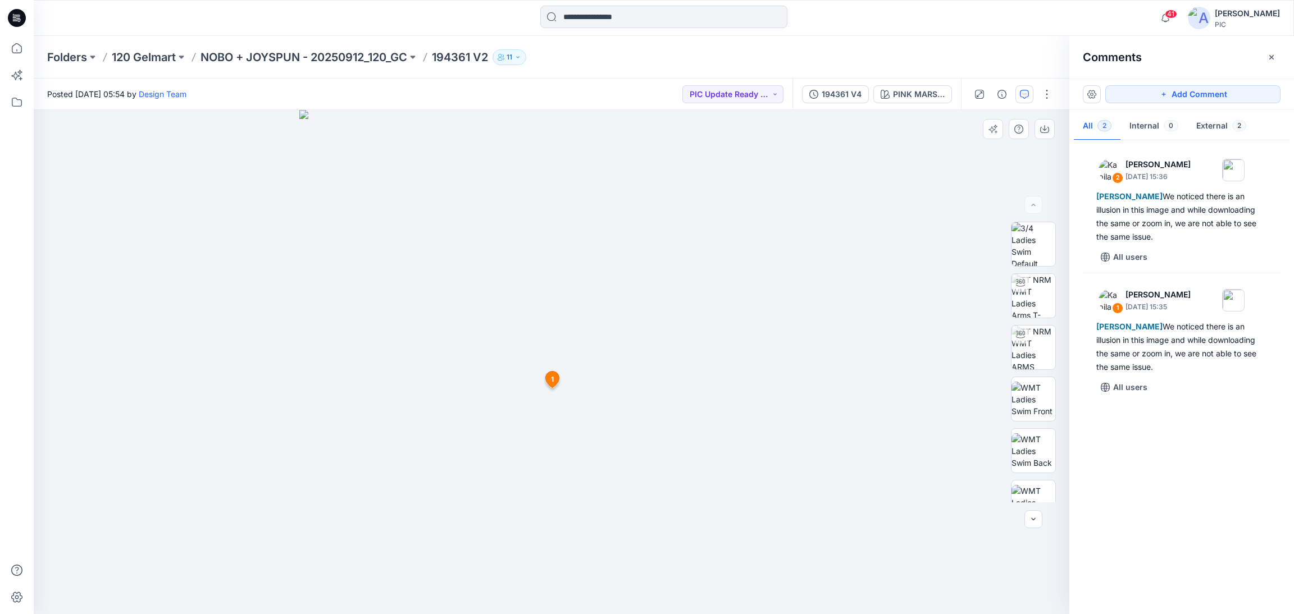
click at [672, 339] on img at bounding box center [551, 362] width 504 height 504
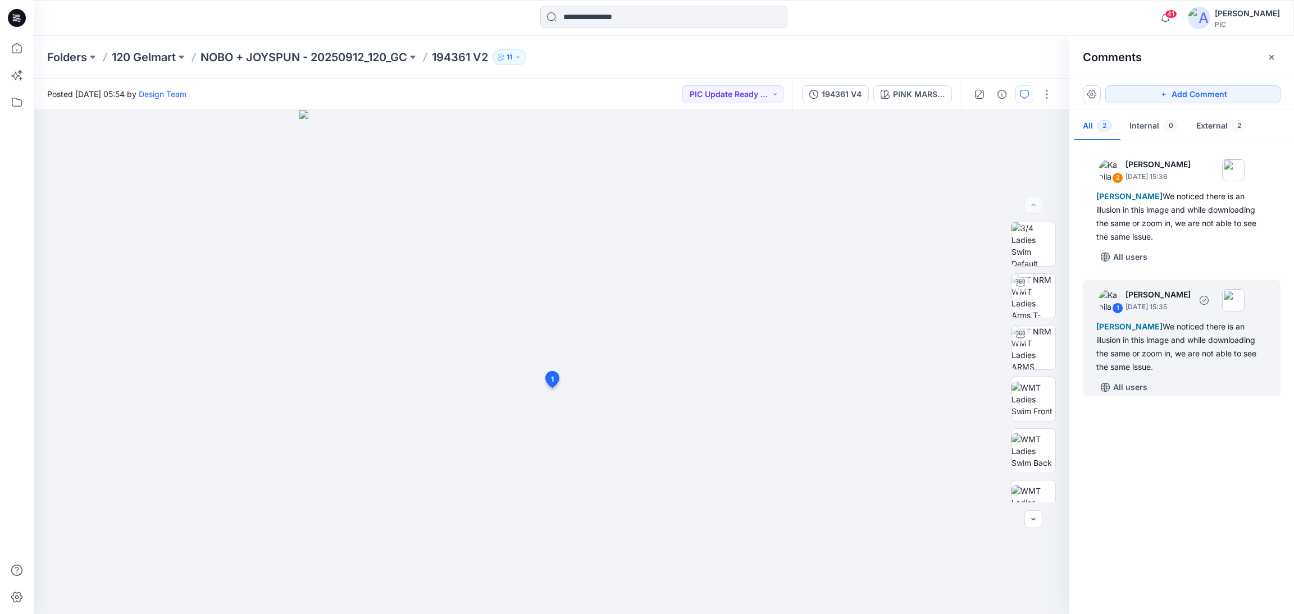
drag, startPoint x: 1198, startPoint y: 324, endPoint x: 1229, endPoint y: 377, distance: 60.9
click at [1078, 431] on div "2 Kapila Kothalawala October 14, 2025 15:36 Raquel Ortiz We noticed there is an…" at bounding box center [1181, 374] width 225 height 463
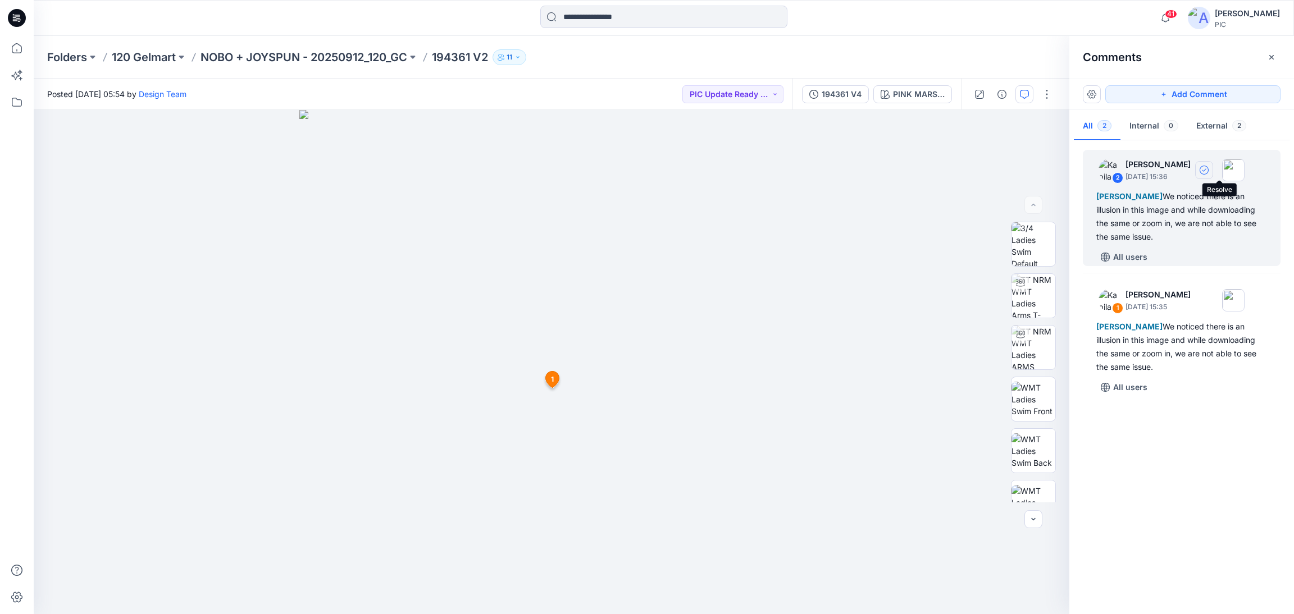
click at [1078, 169] on icon "button" at bounding box center [1204, 170] width 9 height 9
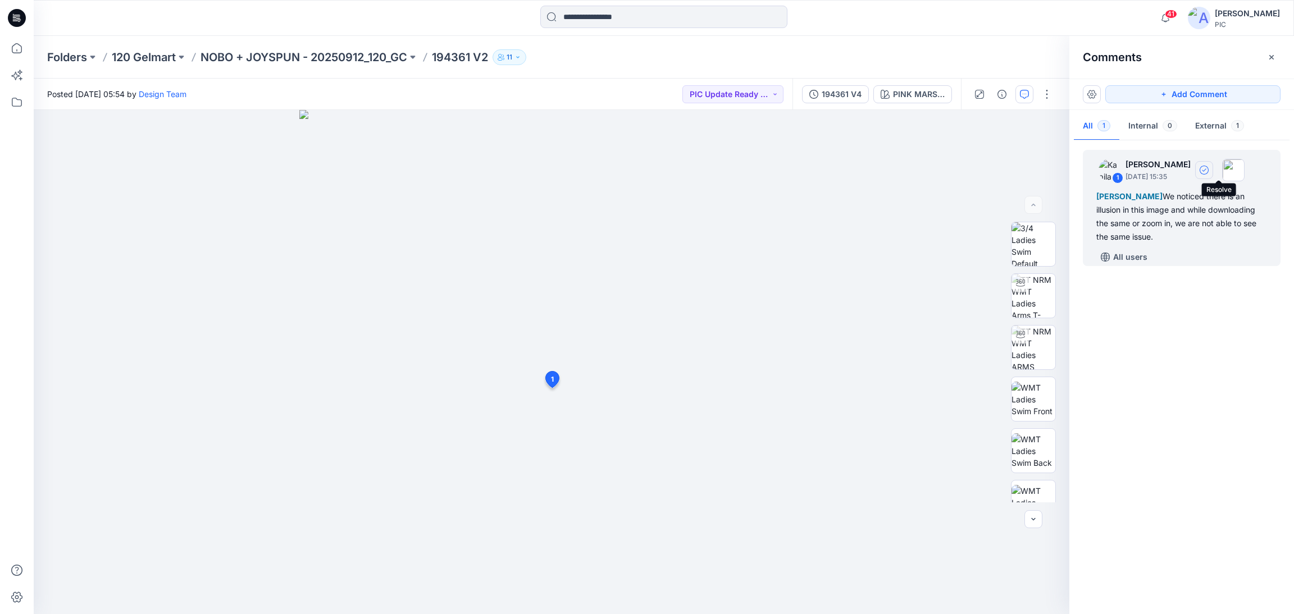
click at [1078, 170] on icon "button" at bounding box center [1204, 170] width 9 height 9
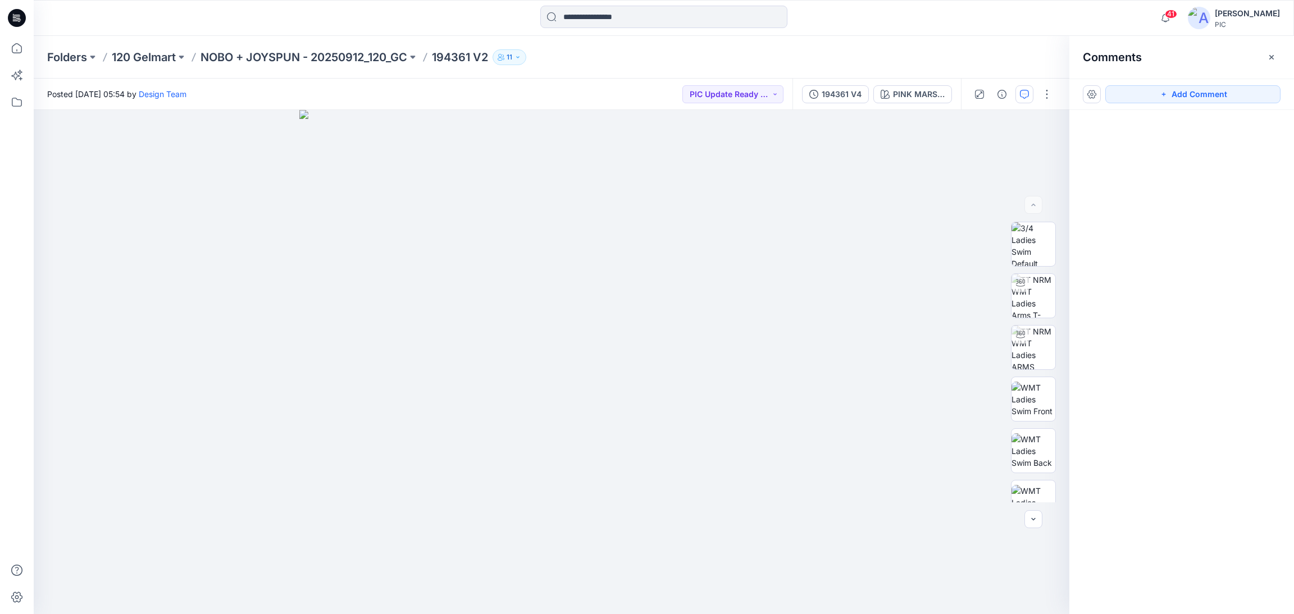
drag, startPoint x: 341, startPoint y: 54, endPoint x: 320, endPoint y: 30, distance: 32.2
click at [341, 54] on p "NOBO + JOYSPUN - 20250912_120_GC" at bounding box center [303, 57] width 207 height 16
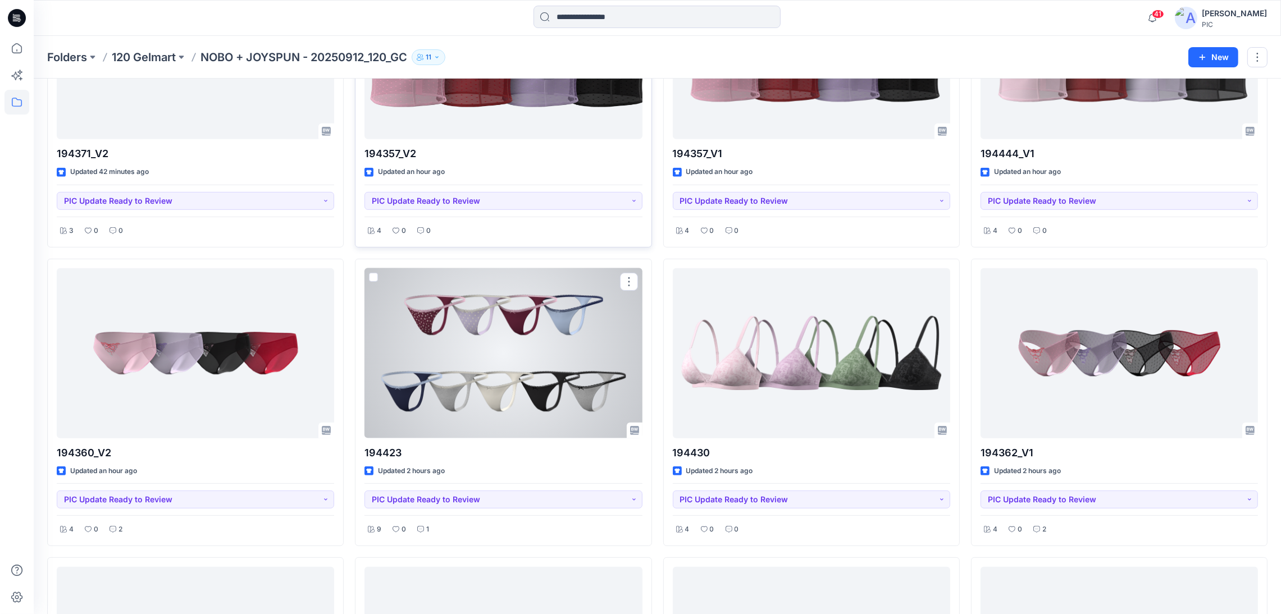
scroll to position [898, 0]
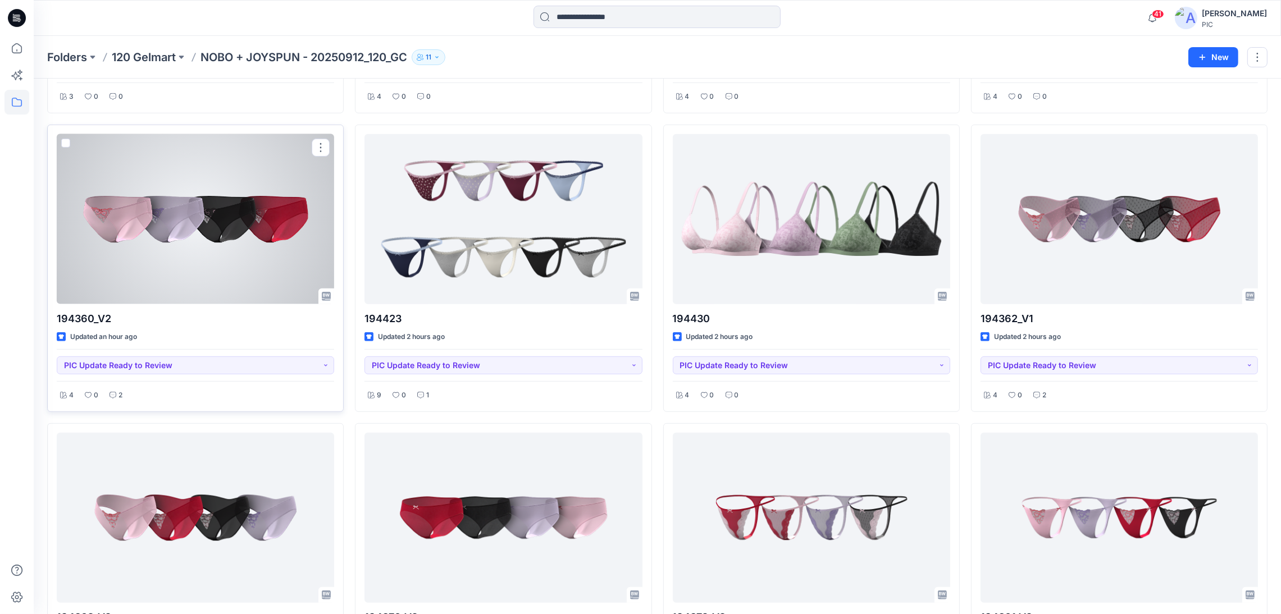
click at [202, 273] on div at bounding box center [195, 219] width 277 height 170
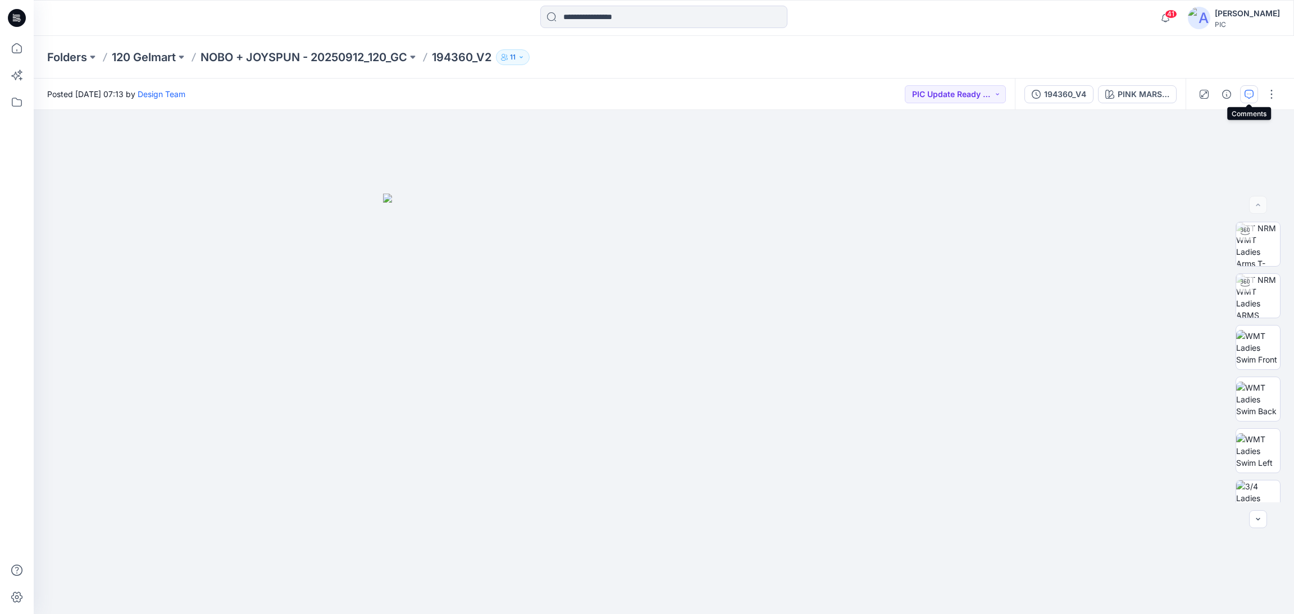
click at [1078, 96] on icon "button" at bounding box center [1248, 94] width 9 height 9
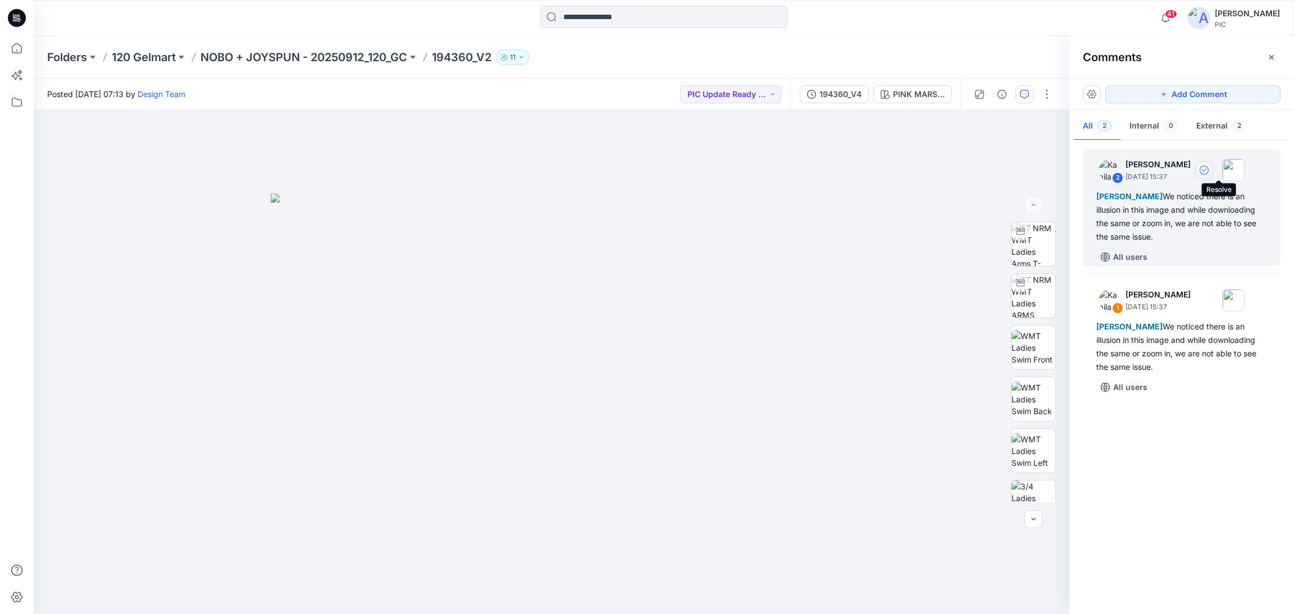
click at [1078, 170] on icon "button" at bounding box center [1204, 169] width 4 height 3
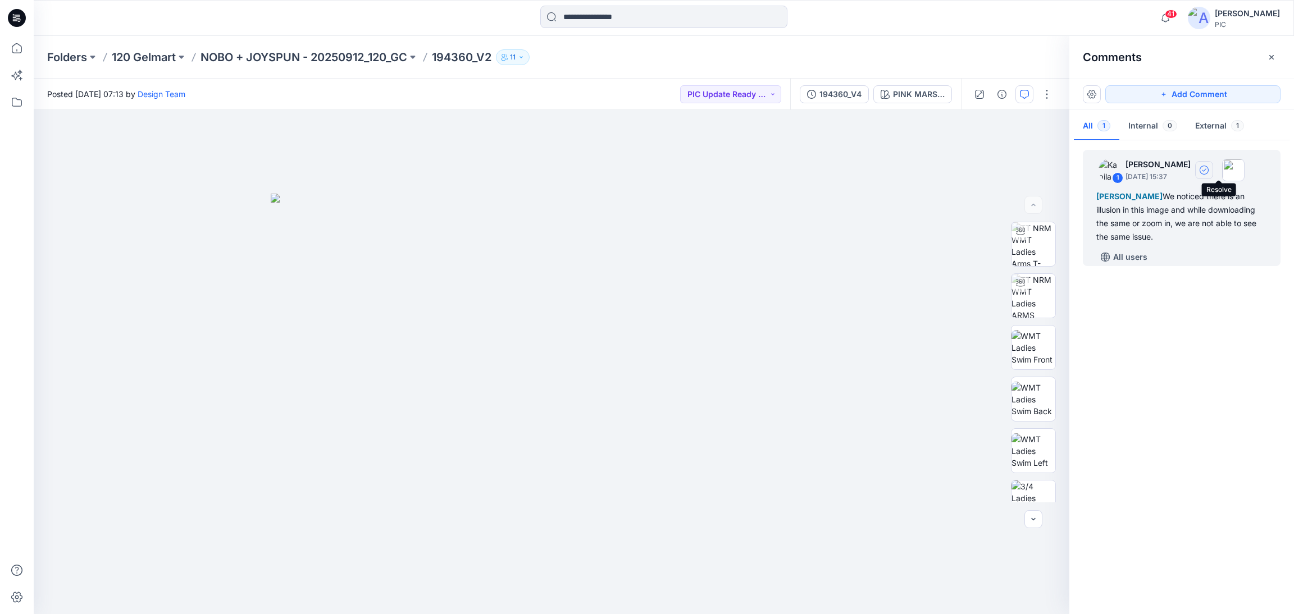
click at [1078, 170] on icon "button" at bounding box center [1204, 170] width 9 height 9
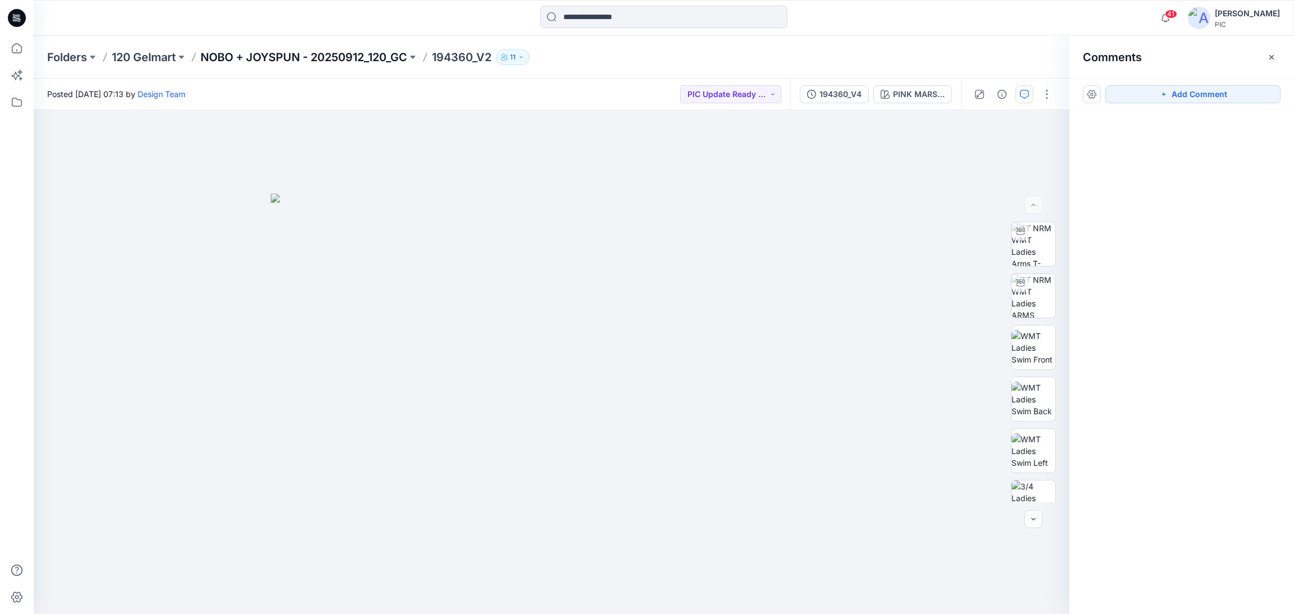
click at [285, 58] on p "NOBO + JOYSPUN - 20250912_120_GC" at bounding box center [303, 57] width 207 height 16
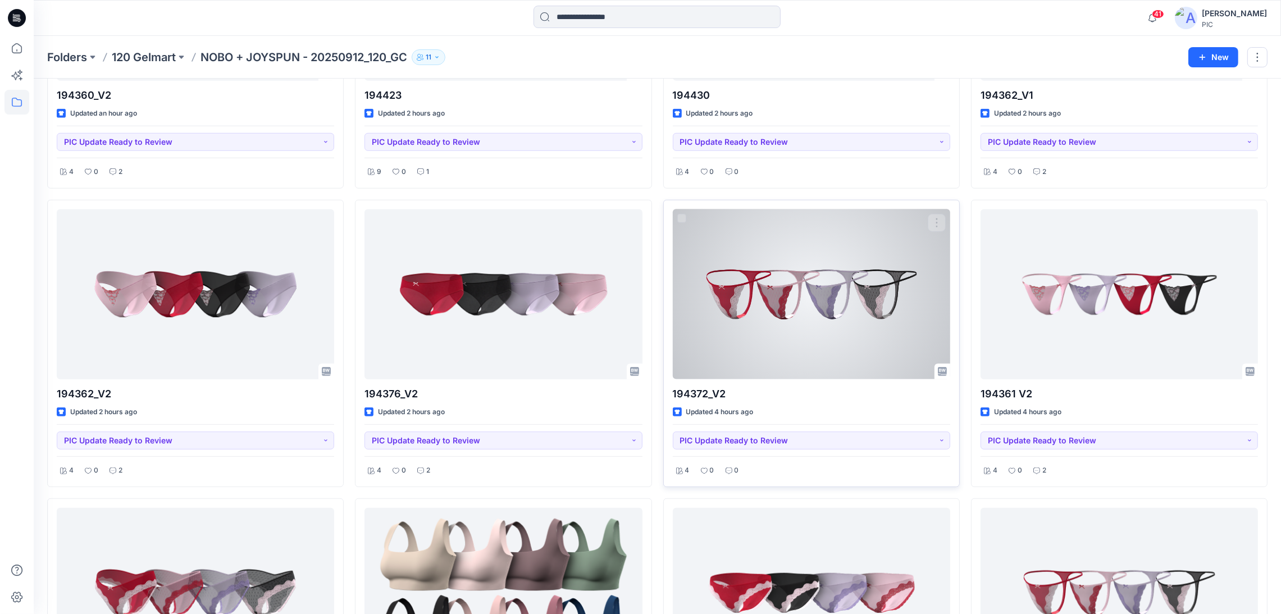
scroll to position [1123, 0]
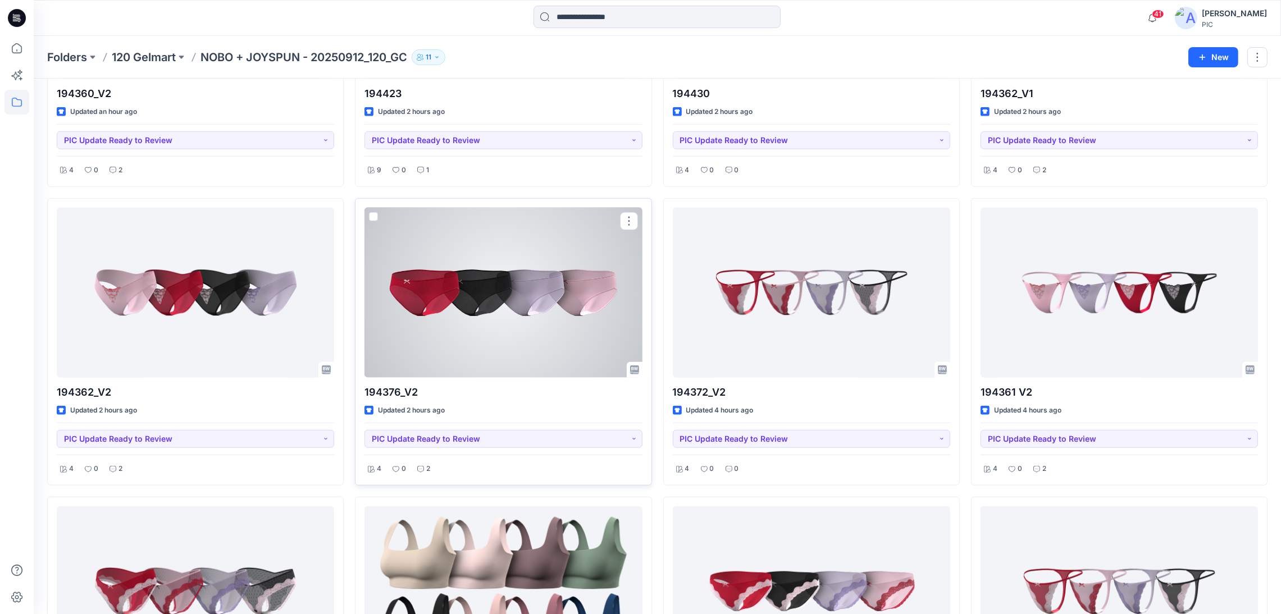
click at [449, 318] on div at bounding box center [502, 293] width 277 height 170
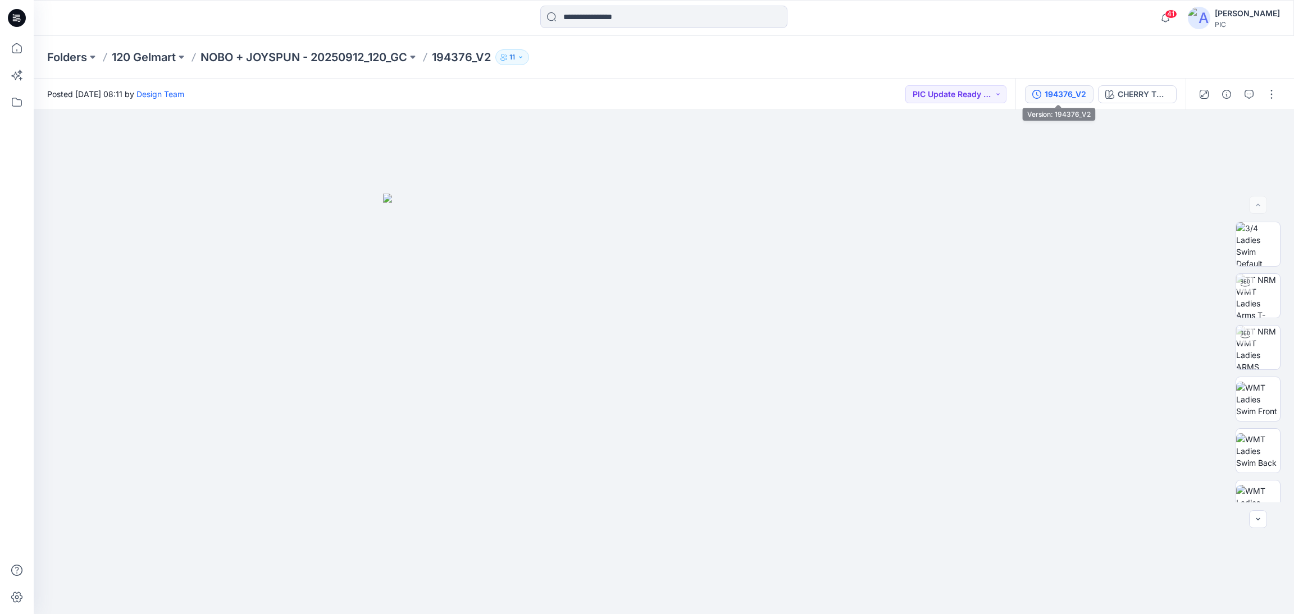
click at [1069, 91] on div "194376_V2" at bounding box center [1066, 94] width 42 height 12
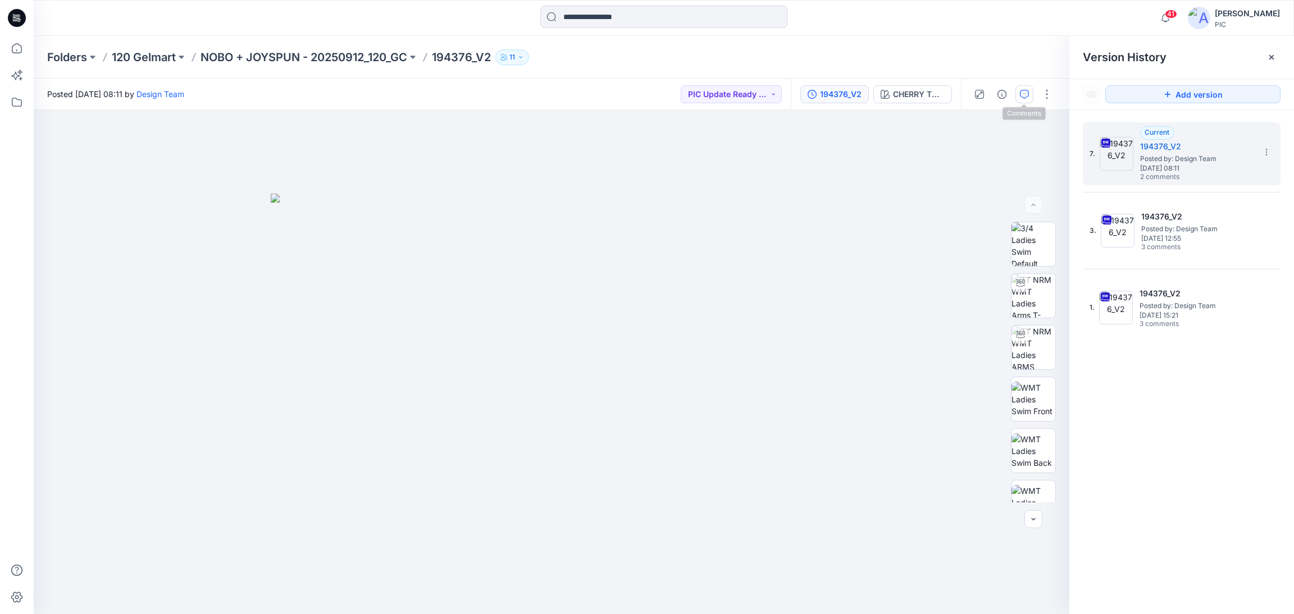
click at [1023, 99] on button "button" at bounding box center [1024, 94] width 18 height 18
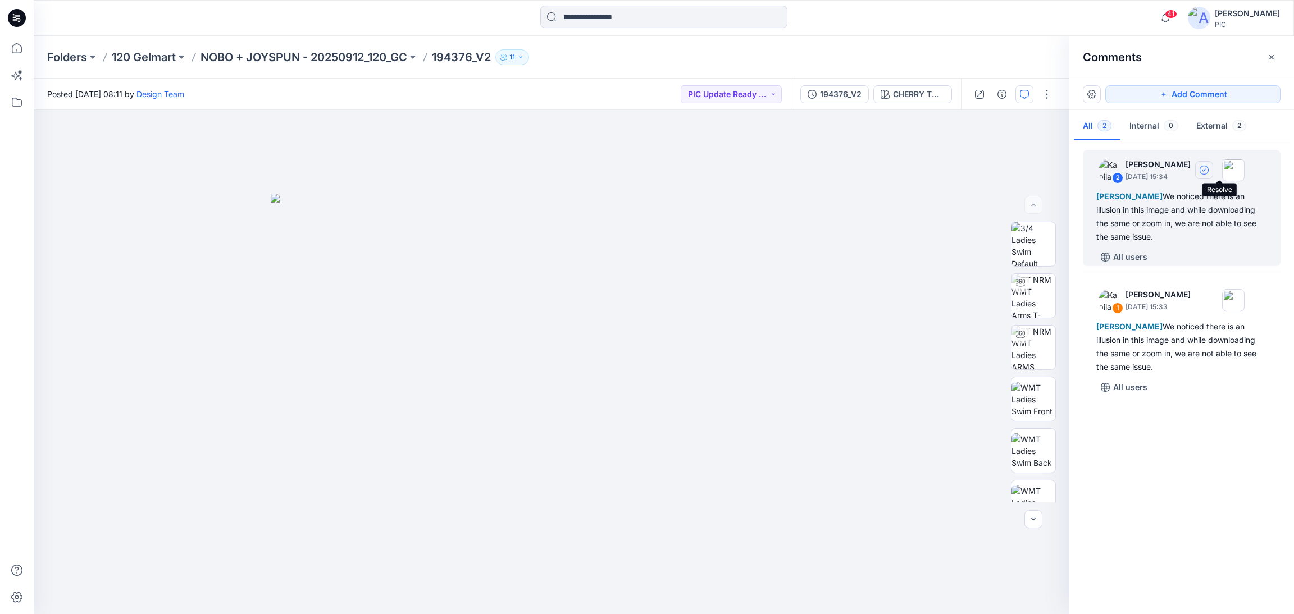
click at [1078, 169] on icon "button" at bounding box center [1204, 170] width 9 height 9
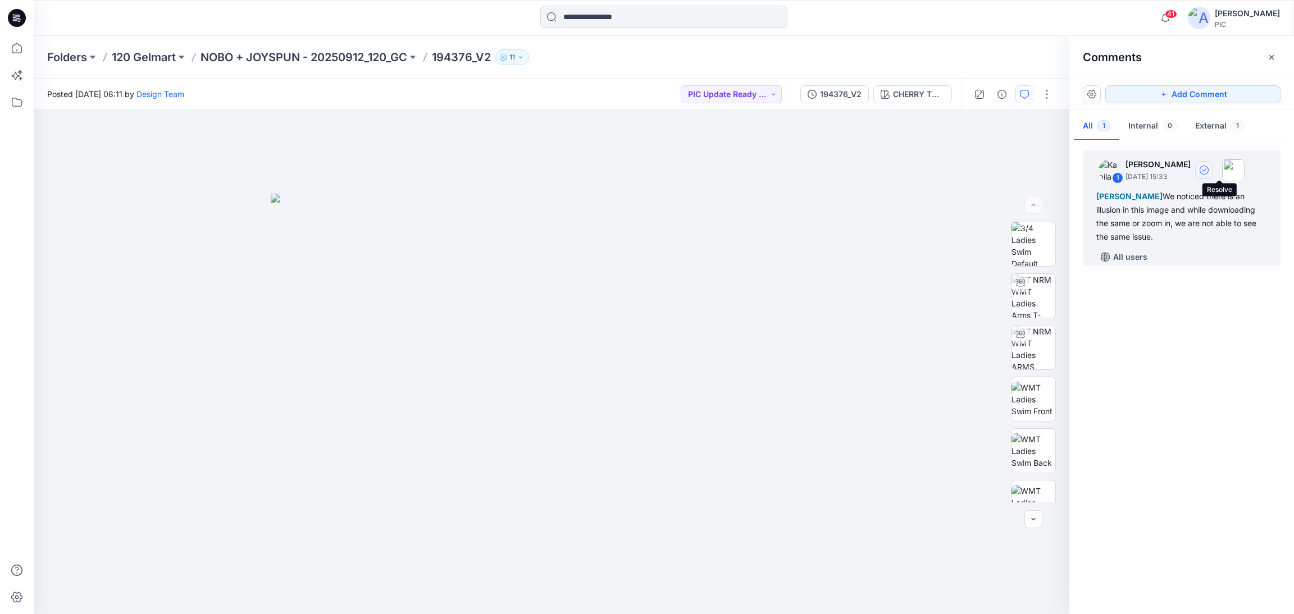
click at [1078, 170] on icon "button" at bounding box center [1204, 170] width 9 height 9
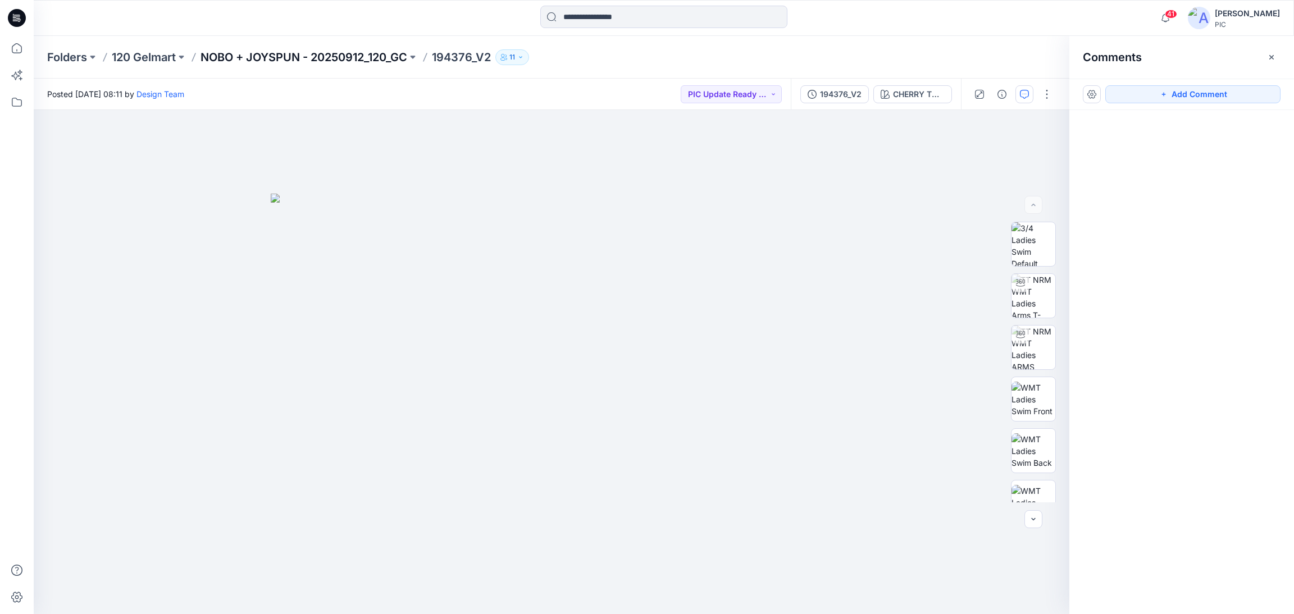
click at [306, 51] on p "NOBO + JOYSPUN - 20250912_120_GC" at bounding box center [303, 57] width 207 height 16
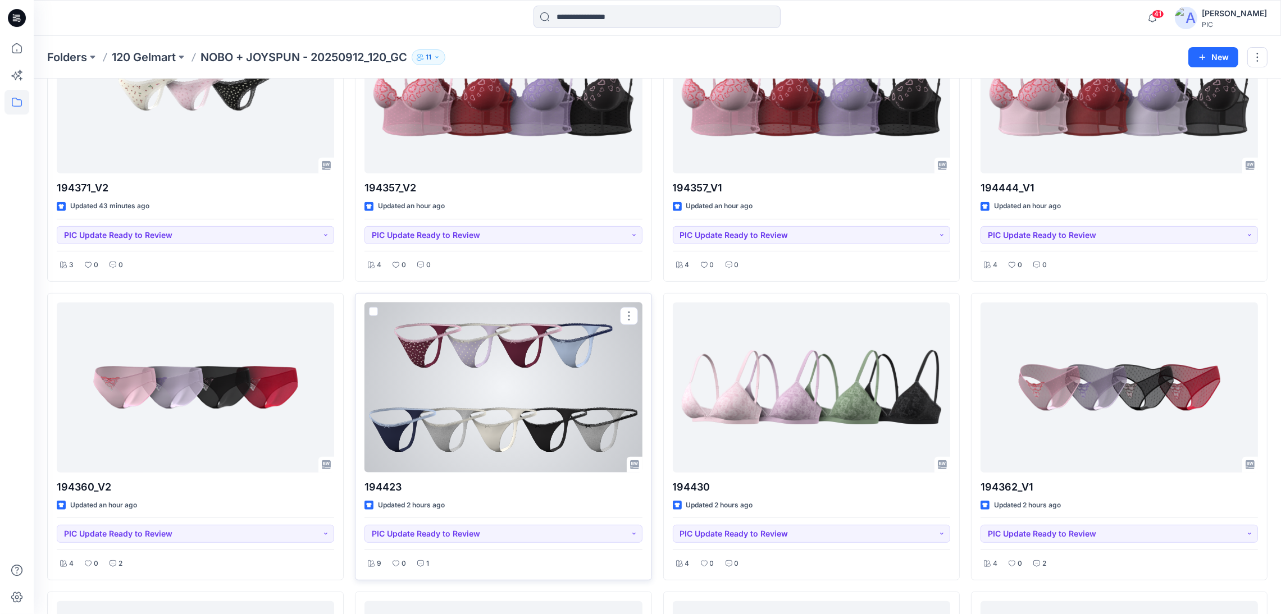
scroll to position [786, 0]
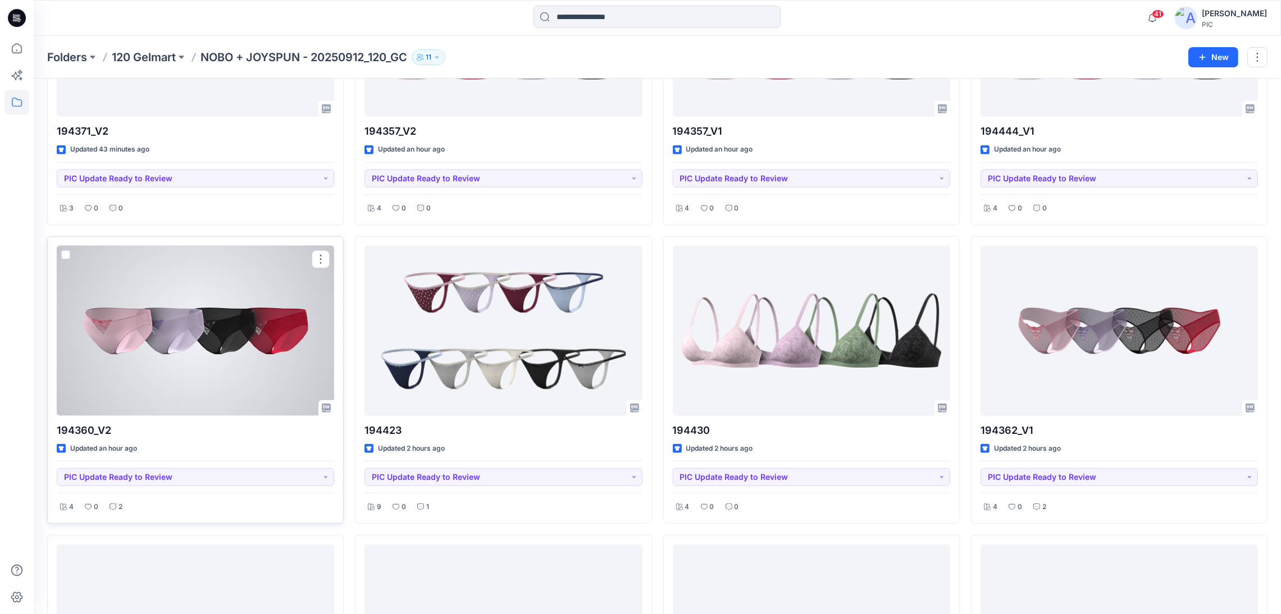
click at [167, 347] on div at bounding box center [195, 331] width 277 height 170
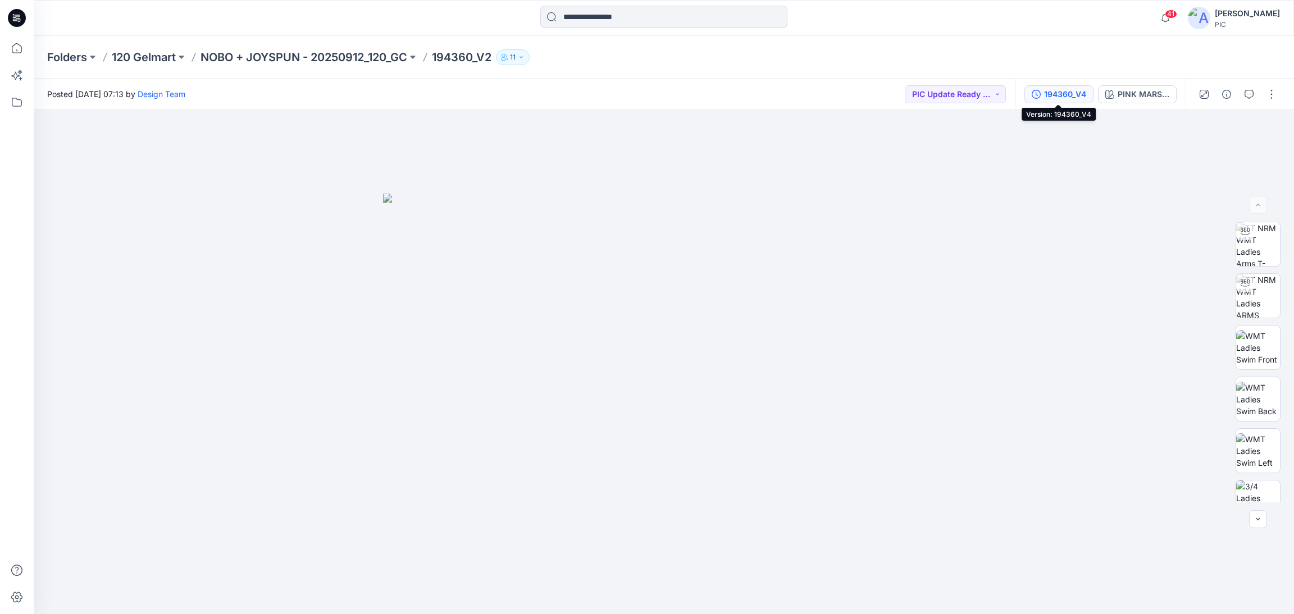
click at [1068, 96] on div "194360_V4" at bounding box center [1065, 94] width 42 height 12
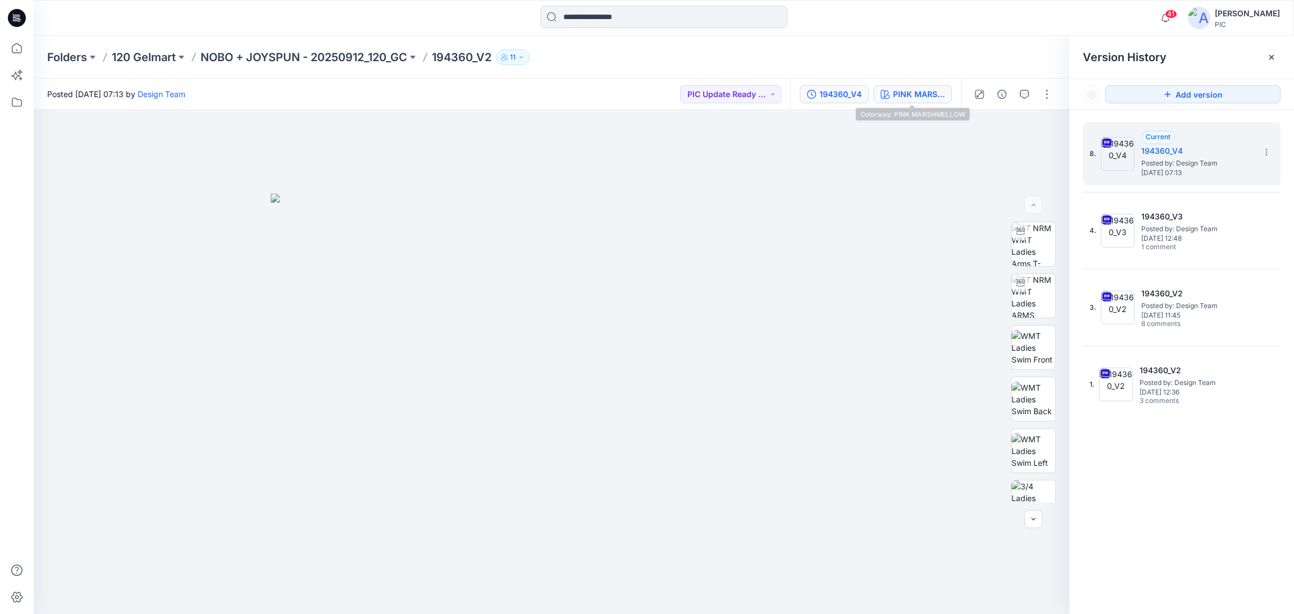
click at [924, 94] on div "PINK MARSHMELLOW" at bounding box center [919, 94] width 52 height 12
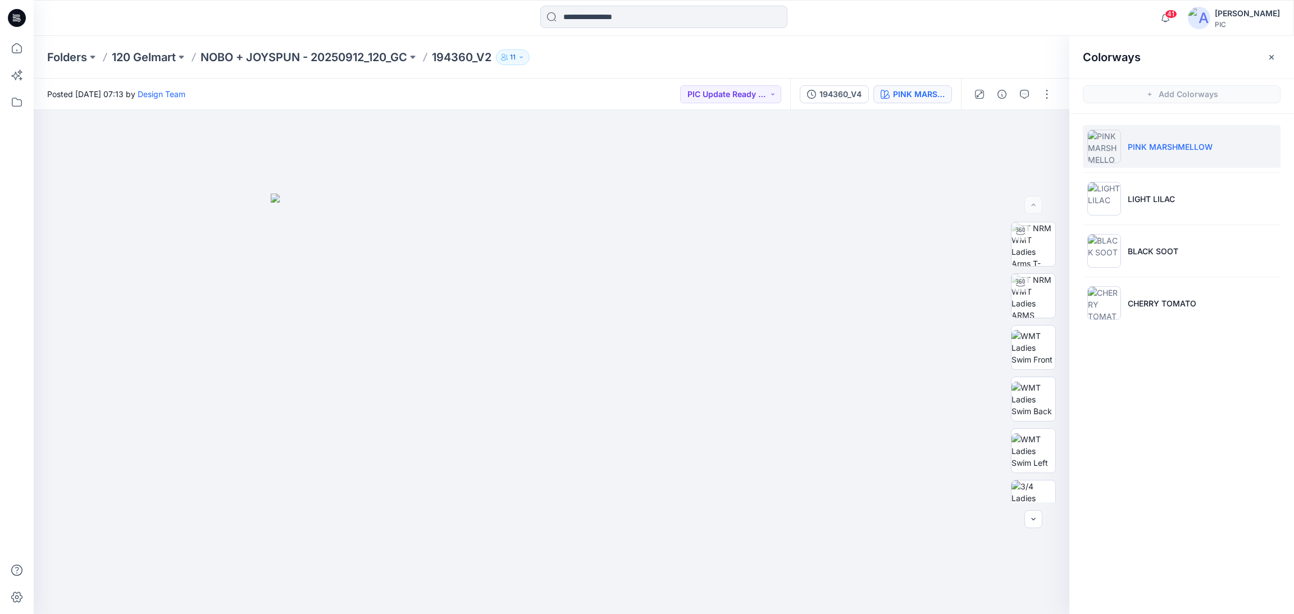
click at [1078, 149] on p "PINK MARSHMELLOW" at bounding box center [1170, 147] width 85 height 12
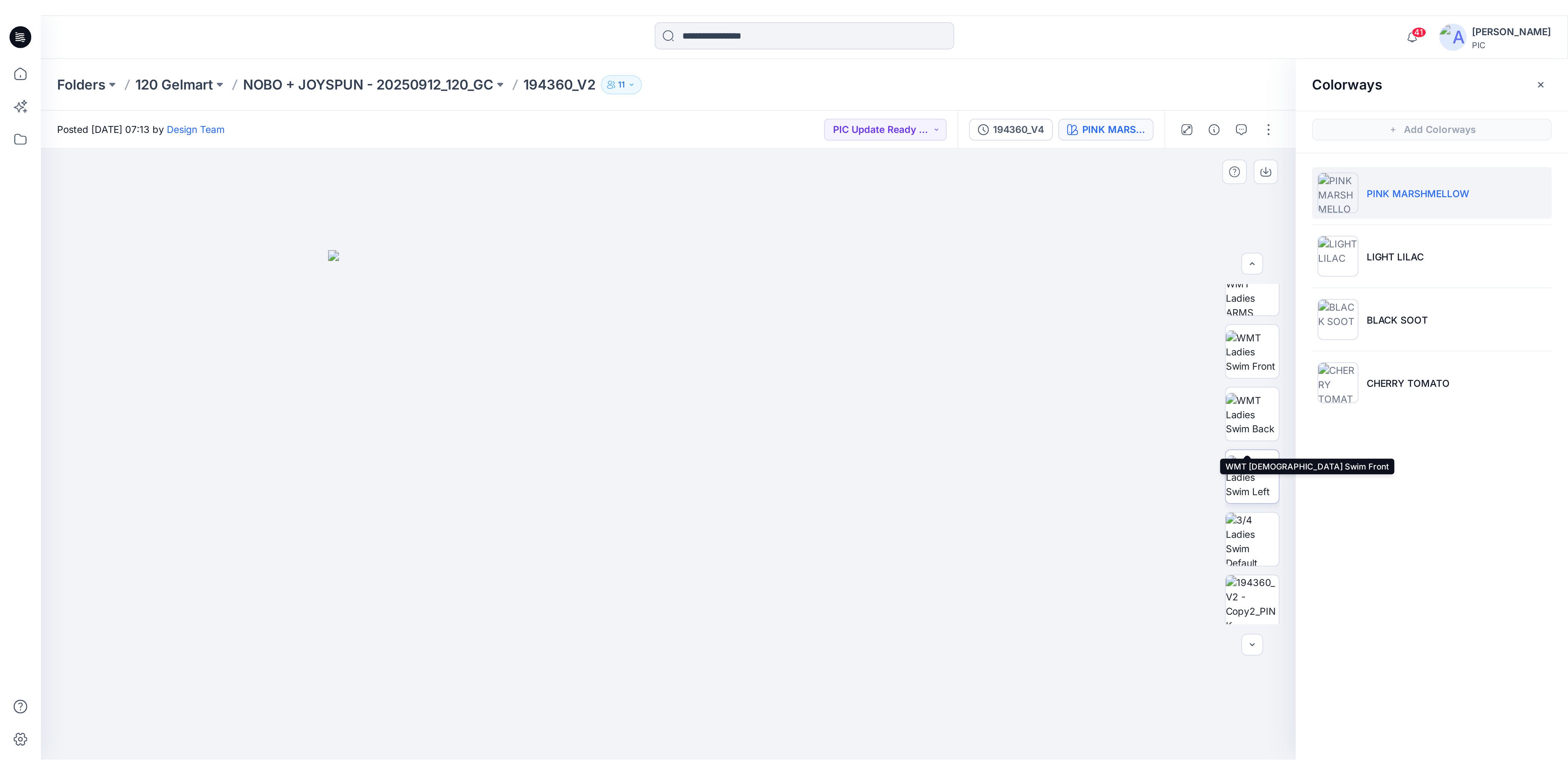
scroll to position [136, 0]
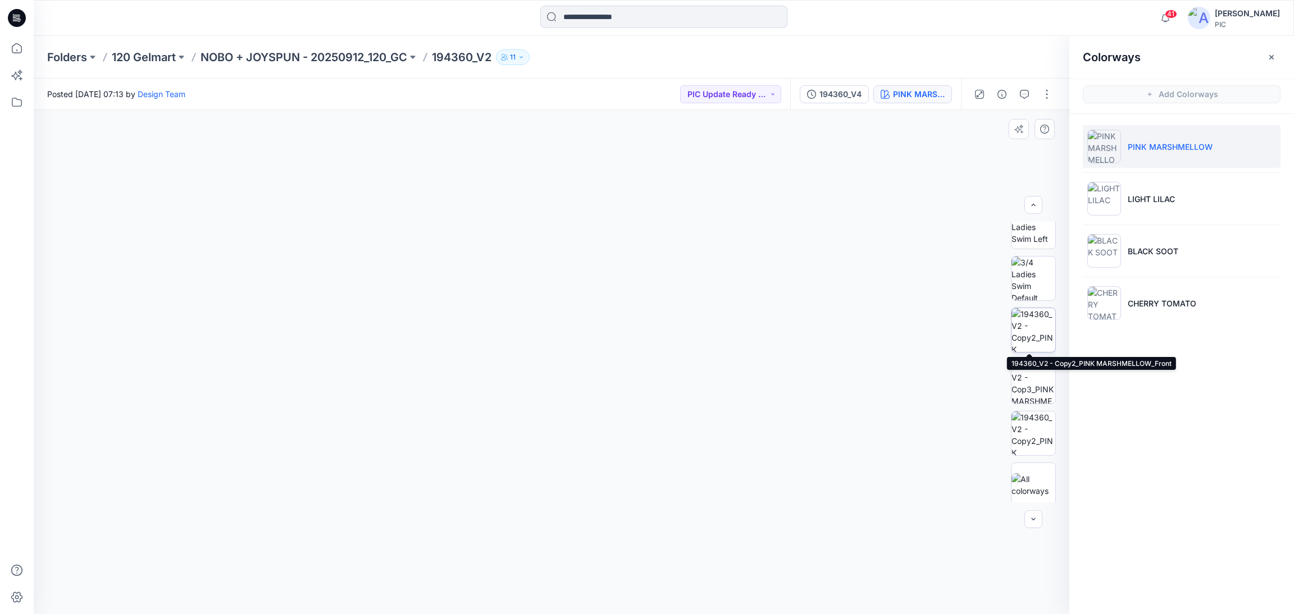
click at [1030, 321] on img at bounding box center [1033, 330] width 44 height 44
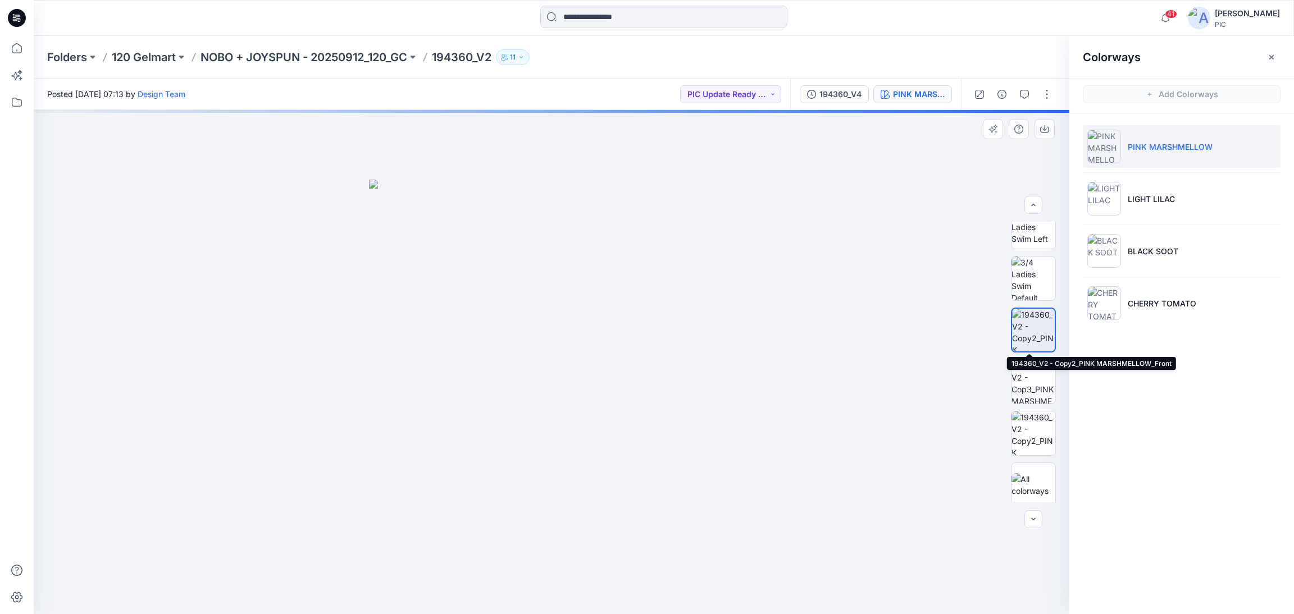
click at [1034, 338] on img at bounding box center [1033, 330] width 43 height 43
click at [1016, 375] on img at bounding box center [1033, 382] width 44 height 44
click at [1031, 337] on img at bounding box center [1033, 330] width 44 height 44
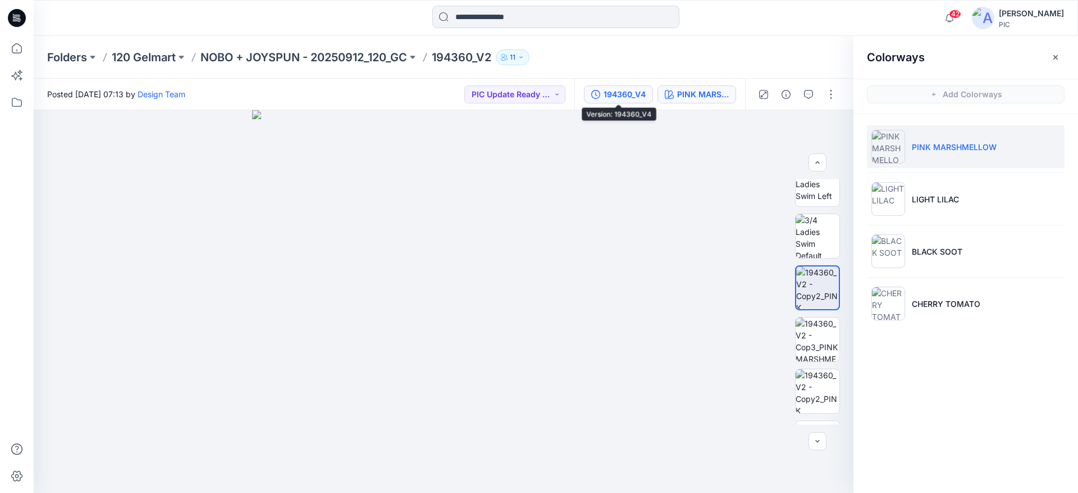
click at [622, 94] on div "194360_V4" at bounding box center [625, 94] width 42 height 12
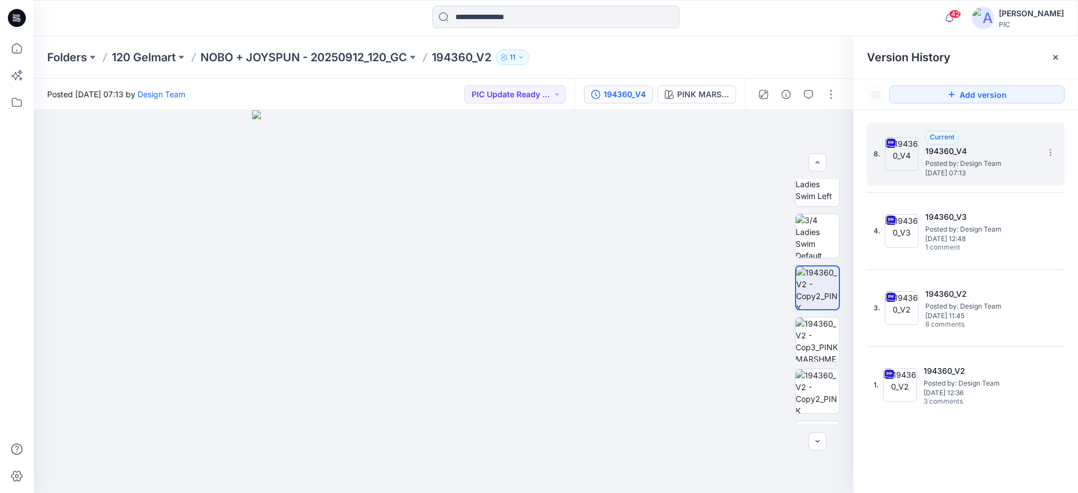
click at [959, 150] on h5 "194360_V4" at bounding box center [981, 150] width 112 height 13
click at [810, 94] on icon "button" at bounding box center [808, 94] width 9 height 9
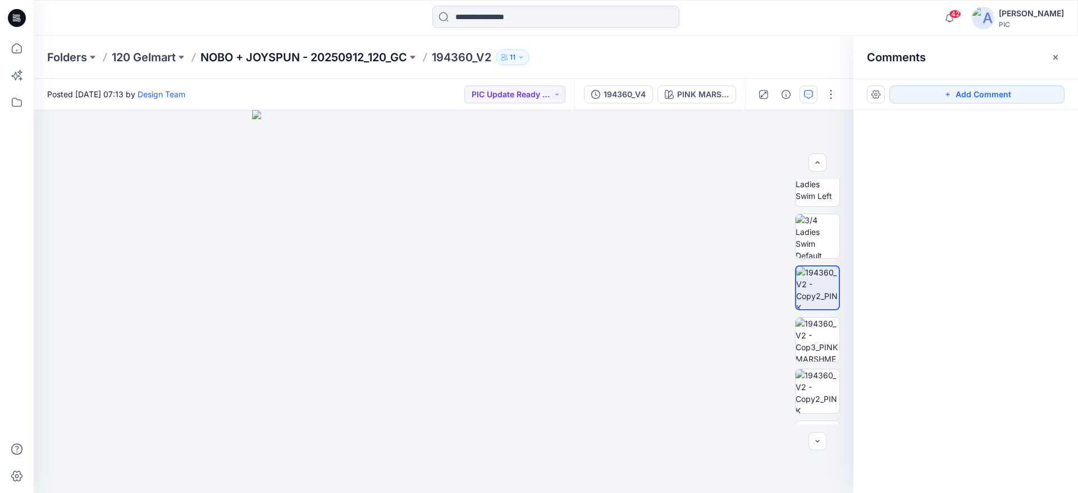
click at [234, 53] on p "NOBO + JOYSPUN - 20250912_120_GC" at bounding box center [303, 57] width 207 height 16
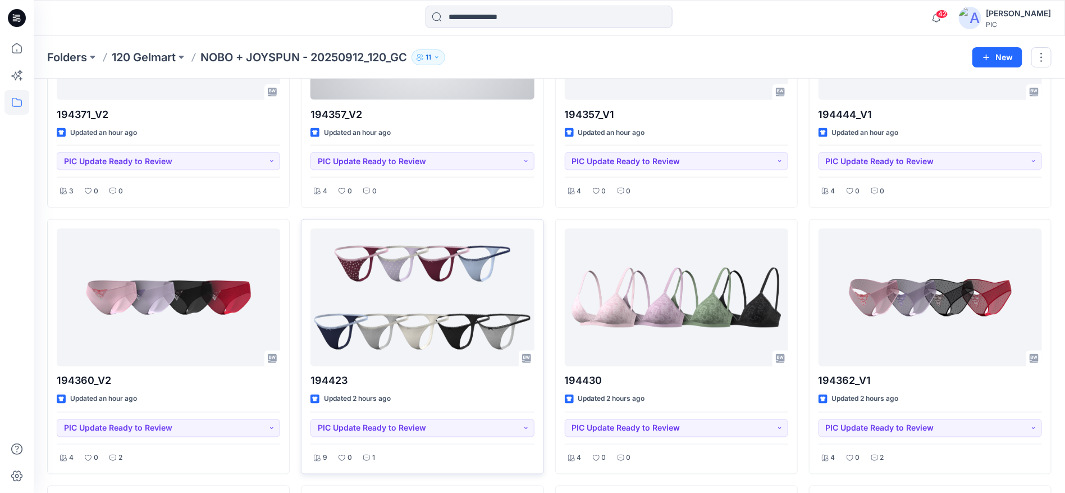
scroll to position [730, 0]
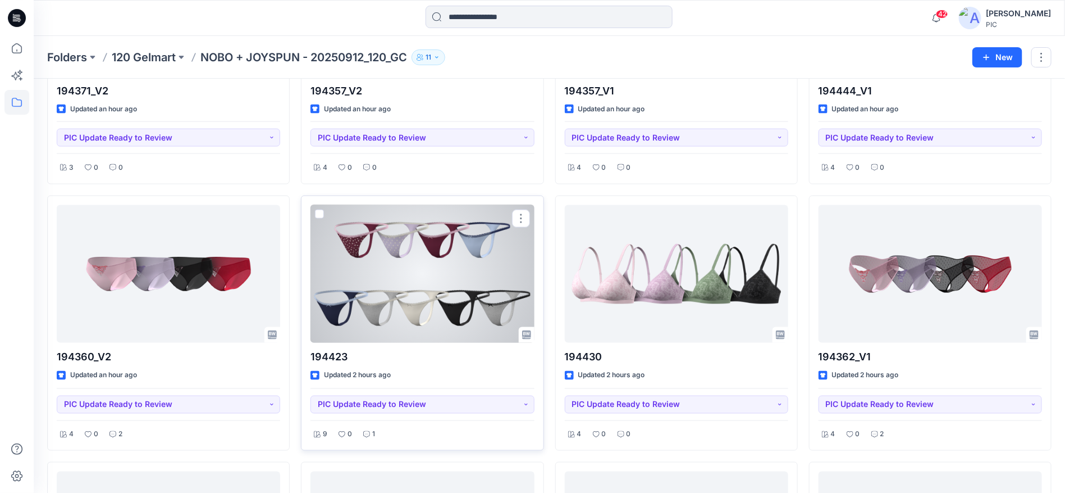
click at [407, 266] on div at bounding box center [423, 274] width 224 height 138
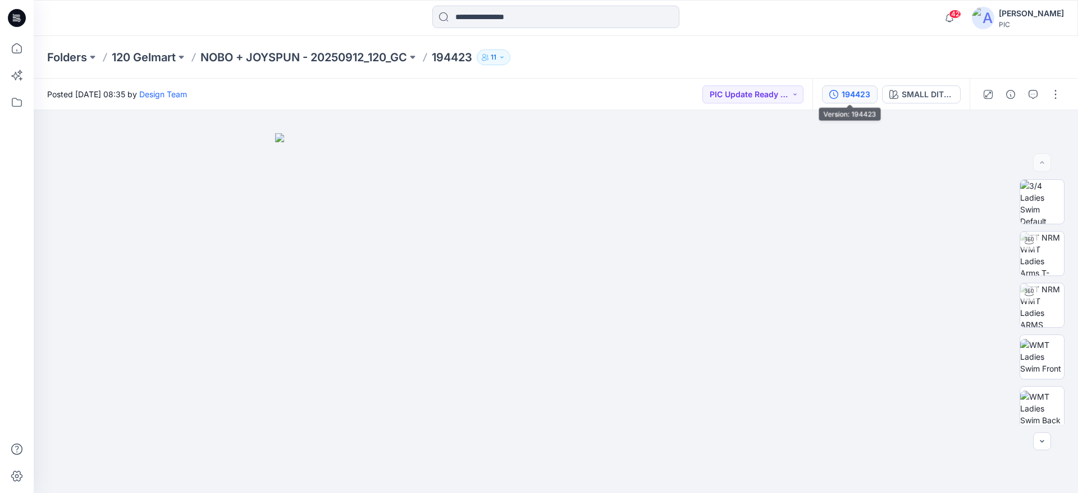
click at [859, 95] on div "194423" at bounding box center [856, 94] width 29 height 12
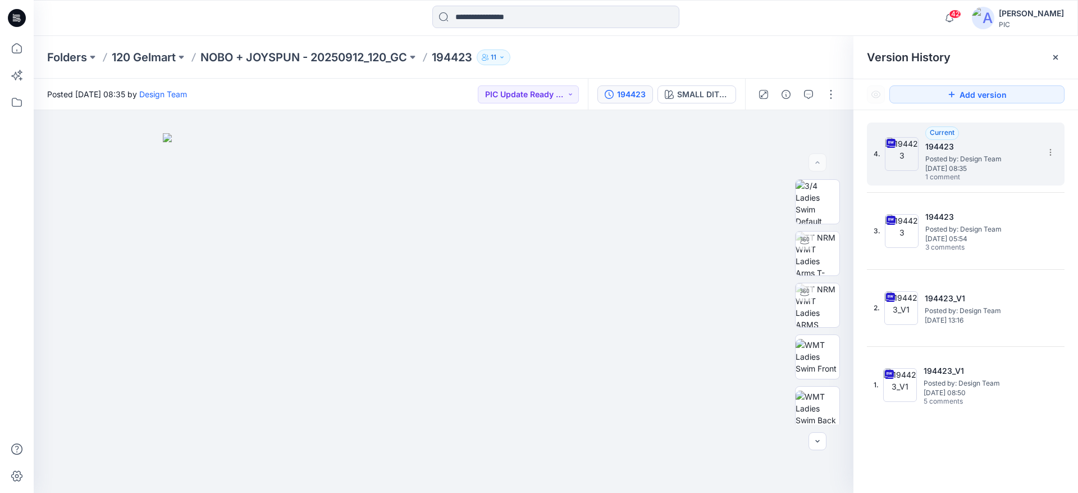
click at [966, 149] on h5 "194423" at bounding box center [981, 146] width 112 height 13
click at [806, 97] on icon "button" at bounding box center [808, 94] width 9 height 9
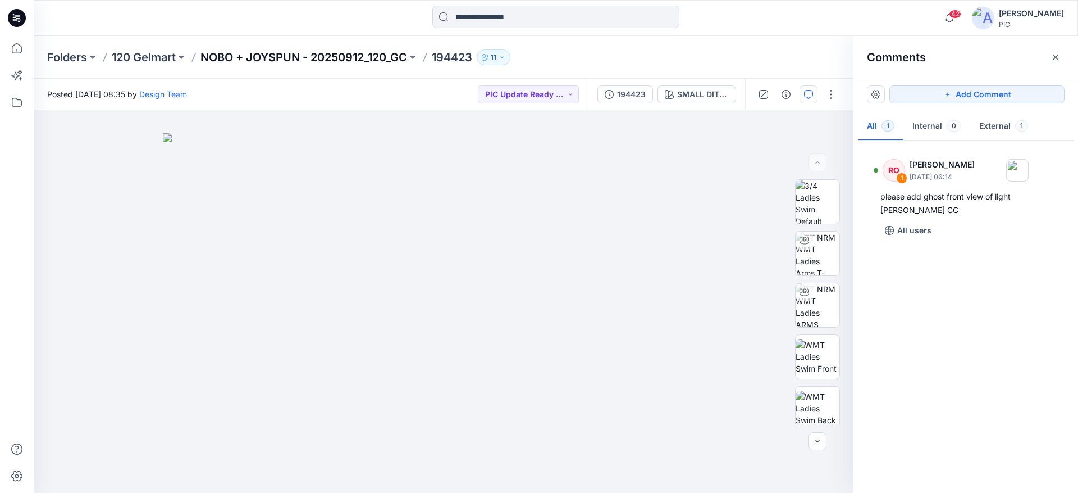
click at [223, 51] on p "NOBO + JOYSPUN - 20250912_120_GC" at bounding box center [303, 57] width 207 height 16
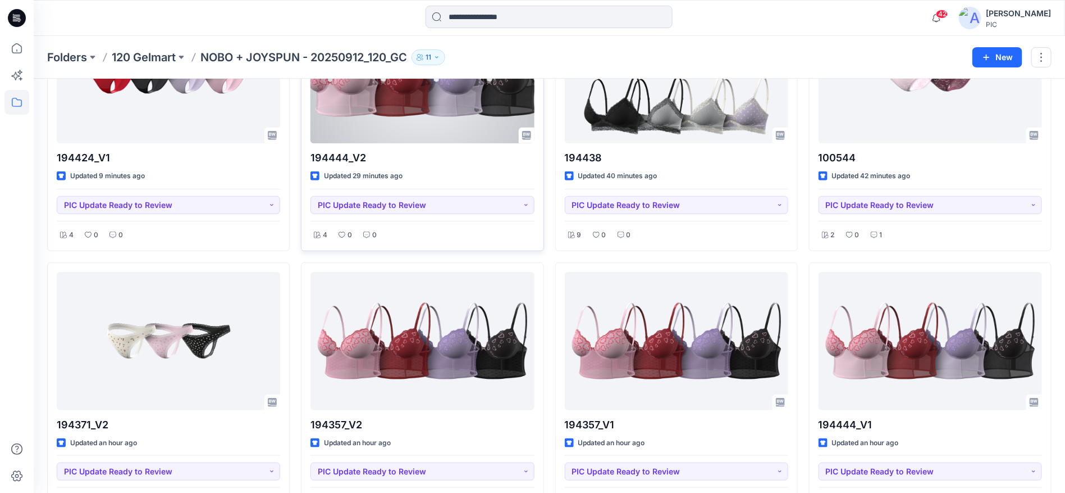
scroll to position [281, 0]
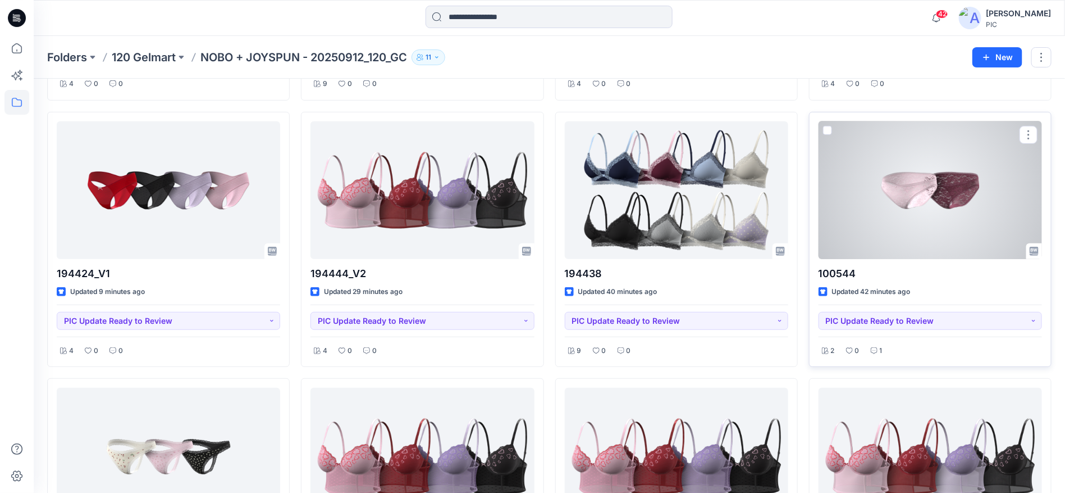
click at [925, 183] on div at bounding box center [931, 190] width 224 height 138
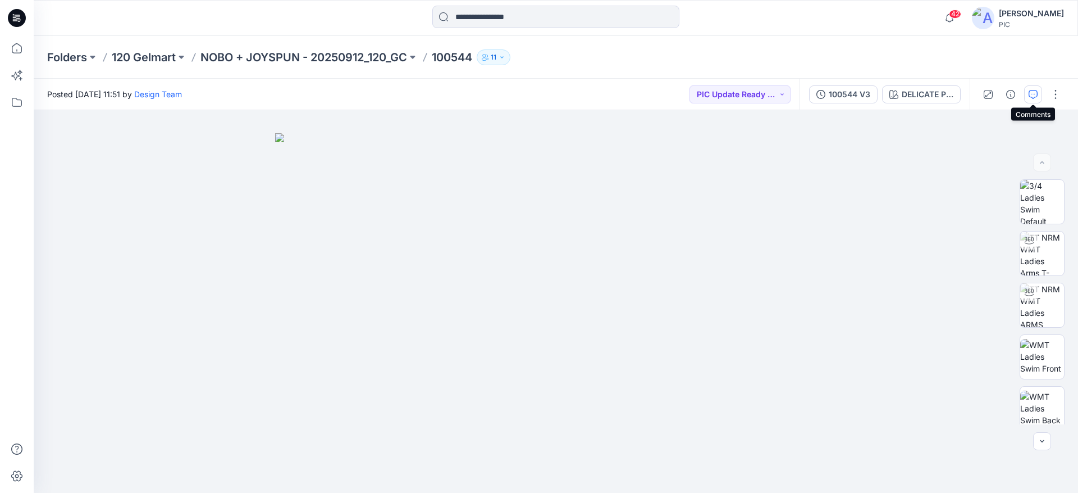
click at [1031, 91] on icon "button" at bounding box center [1033, 94] width 9 height 9
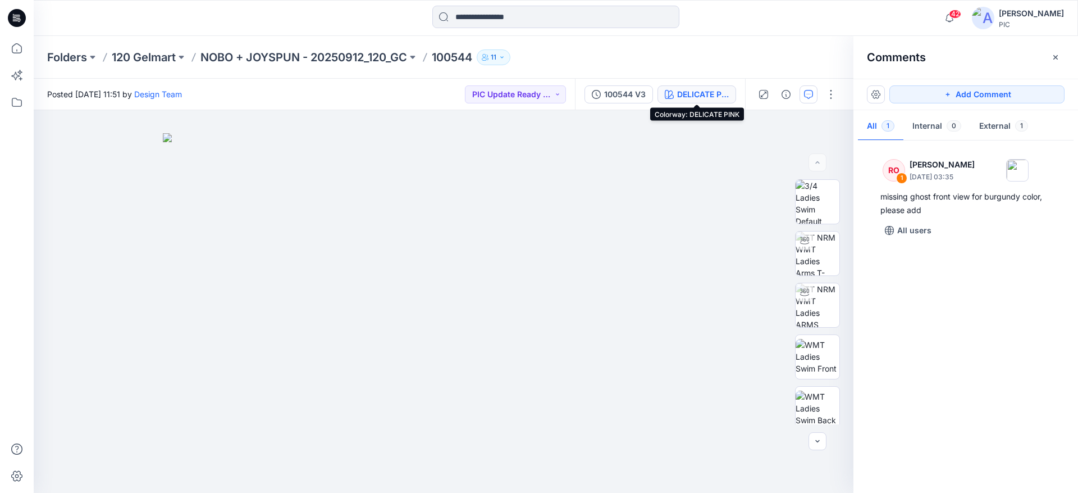
click at [689, 88] on div "DELICATE PINK" at bounding box center [703, 94] width 52 height 12
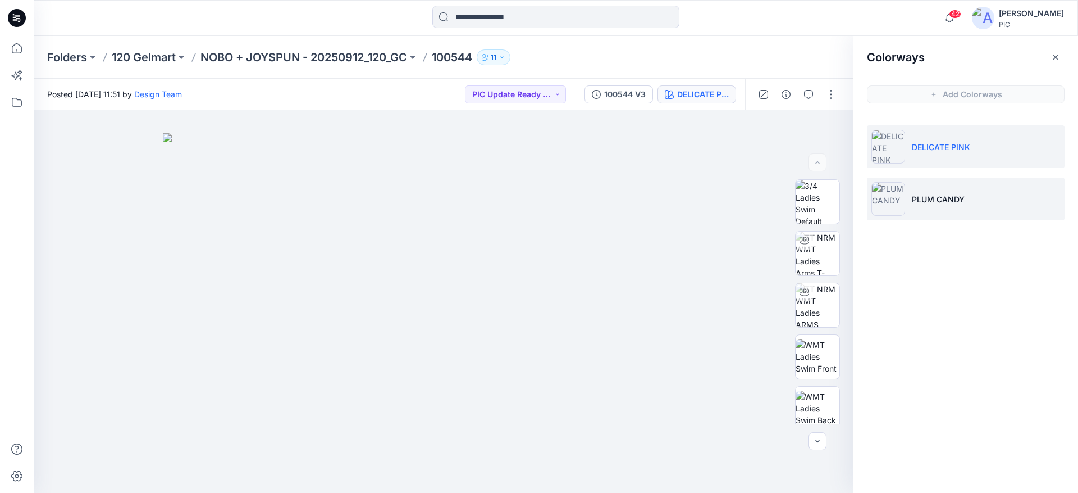
click at [919, 198] on p "PLUM CANDY" at bounding box center [938, 199] width 53 height 12
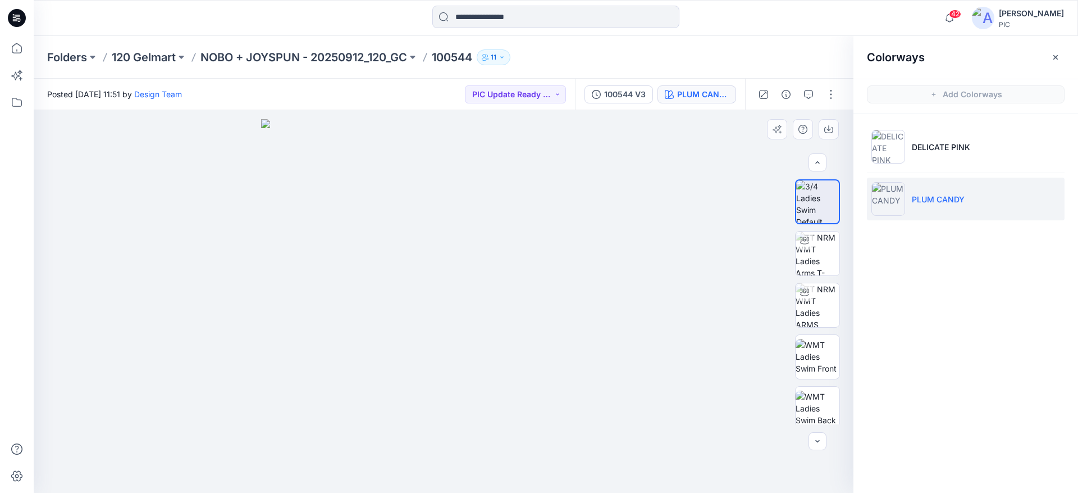
scroll to position [168, 0]
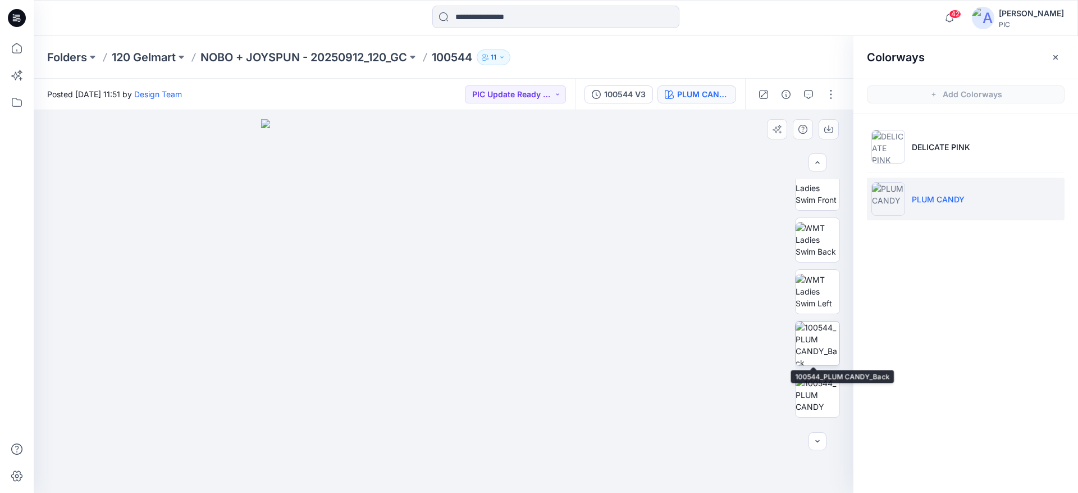
click at [818, 339] on img at bounding box center [818, 343] width 44 height 44
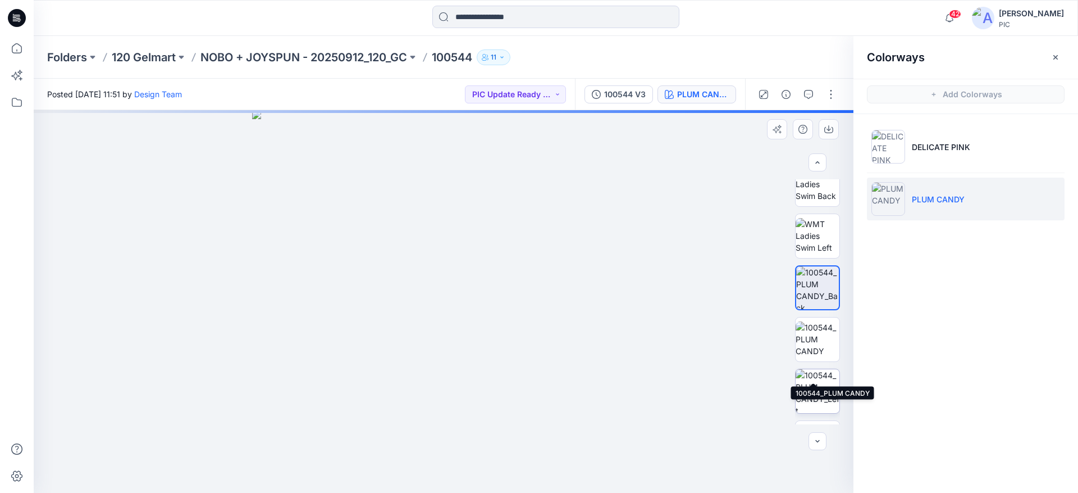
scroll to position [225, 0]
click at [814, 339] on img at bounding box center [818, 338] width 44 height 35
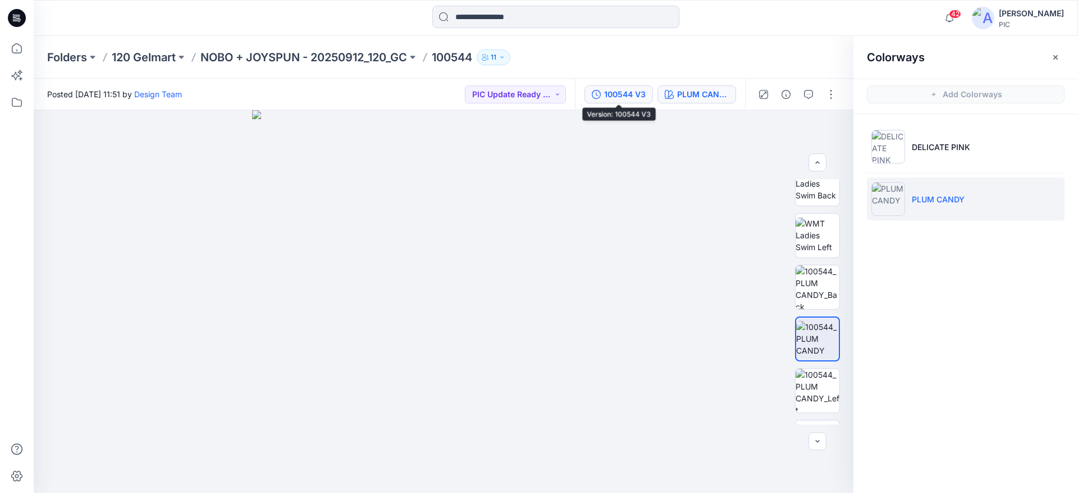
click at [615, 87] on button "100544 V3" at bounding box center [619, 94] width 69 height 18
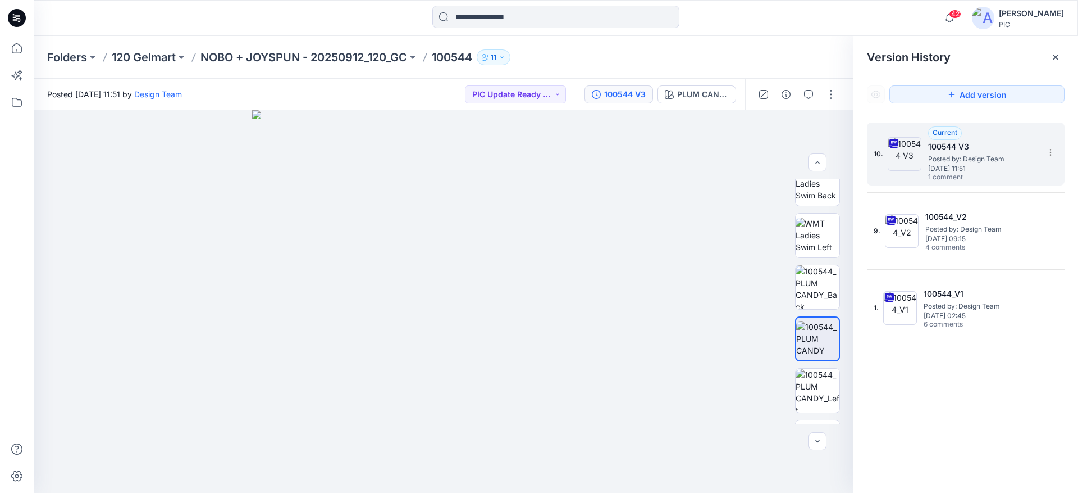
click at [956, 162] on span "Posted by: Design Team" at bounding box center [984, 158] width 112 height 11
click at [809, 95] on icon "button" at bounding box center [808, 94] width 9 height 9
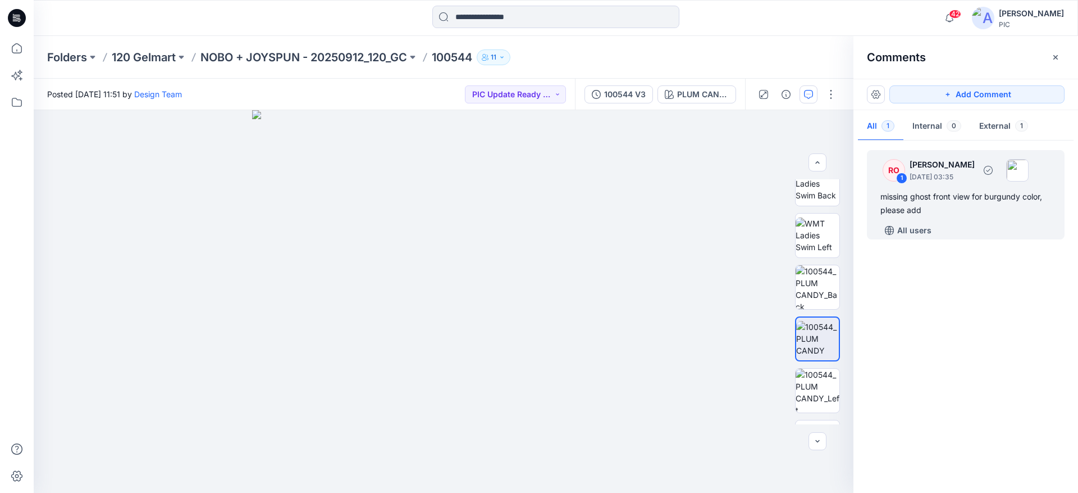
click at [958, 204] on div "missing ghost front view for burgundy color, please add" at bounding box center [966, 203] width 171 height 27
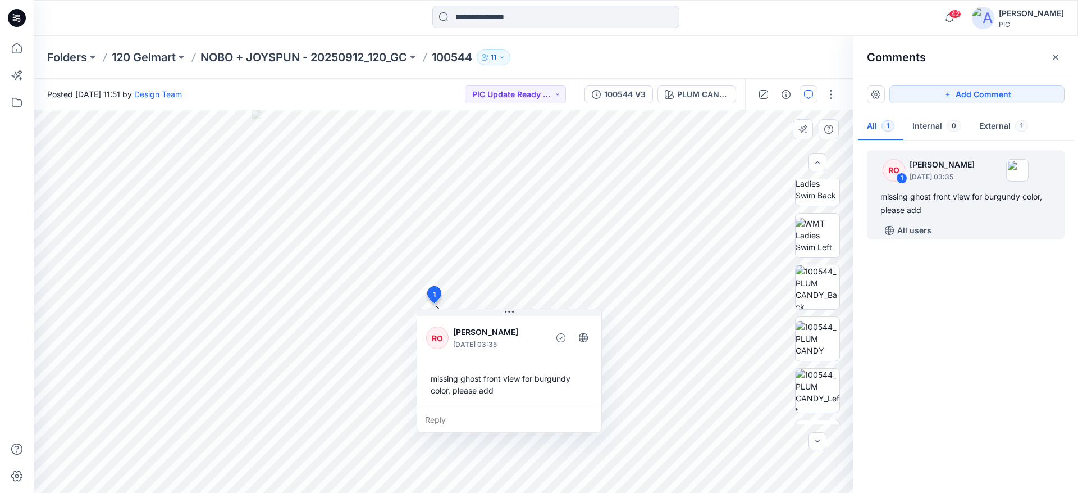
click at [518, 416] on div "Reply" at bounding box center [509, 419] width 184 height 25
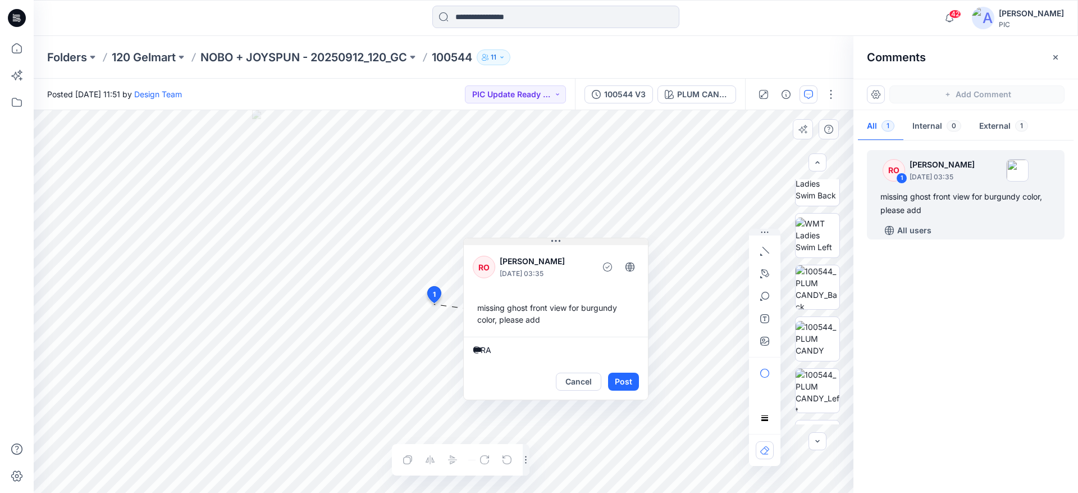
drag, startPoint x: 526, startPoint y: 316, endPoint x: 573, endPoint y: 245, distance: 85.0
click at [573, 245] on div "RO Raquel Ortiz October 14, 2025 03:35 missing ghost front view for burgundy co…" at bounding box center [556, 290] width 184 height 94
click at [512, 350] on textarea "***" at bounding box center [556, 349] width 184 height 27
click at [521, 457] on p "[PERSON_NAME]" at bounding box center [546, 452] width 84 height 13
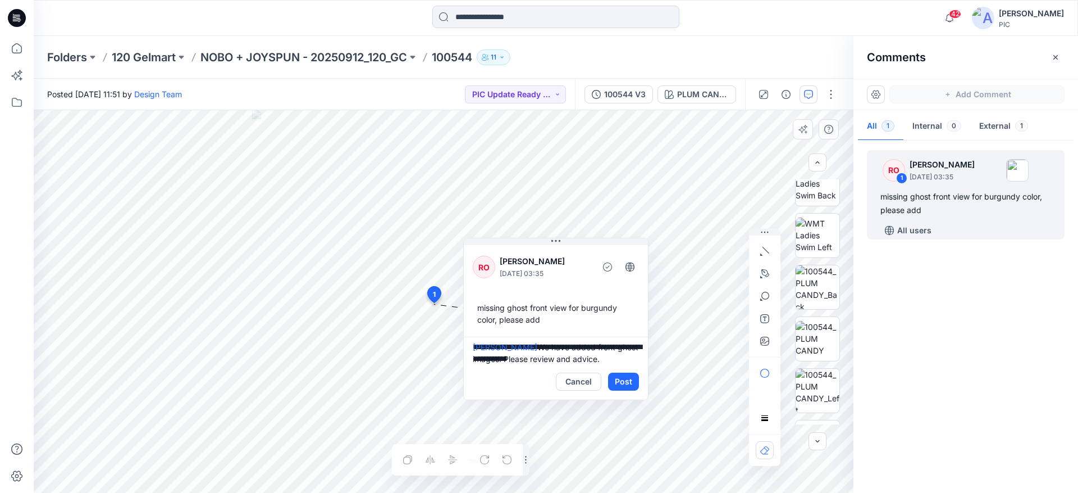
type textarea "**********"
click at [624, 383] on button "Post" at bounding box center [623, 381] width 31 height 18
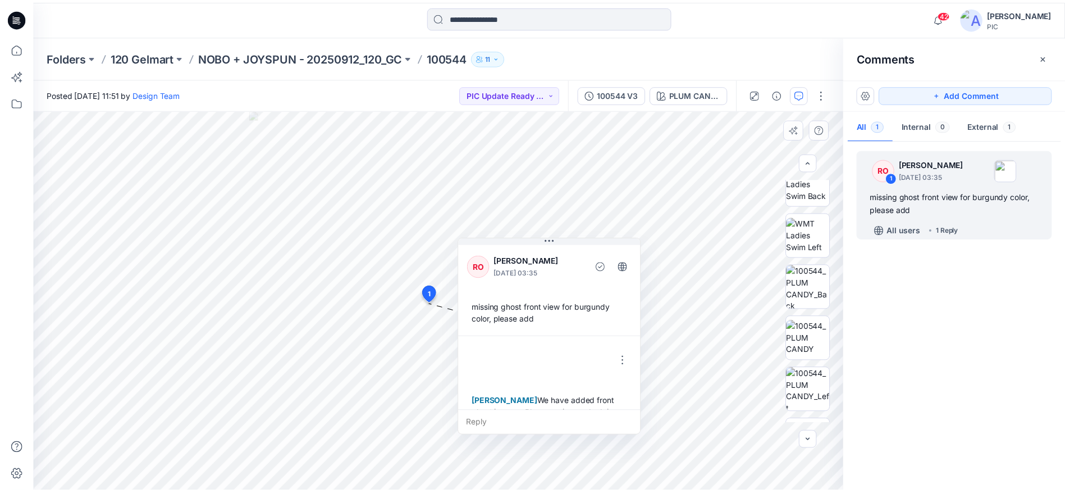
scroll to position [20, 0]
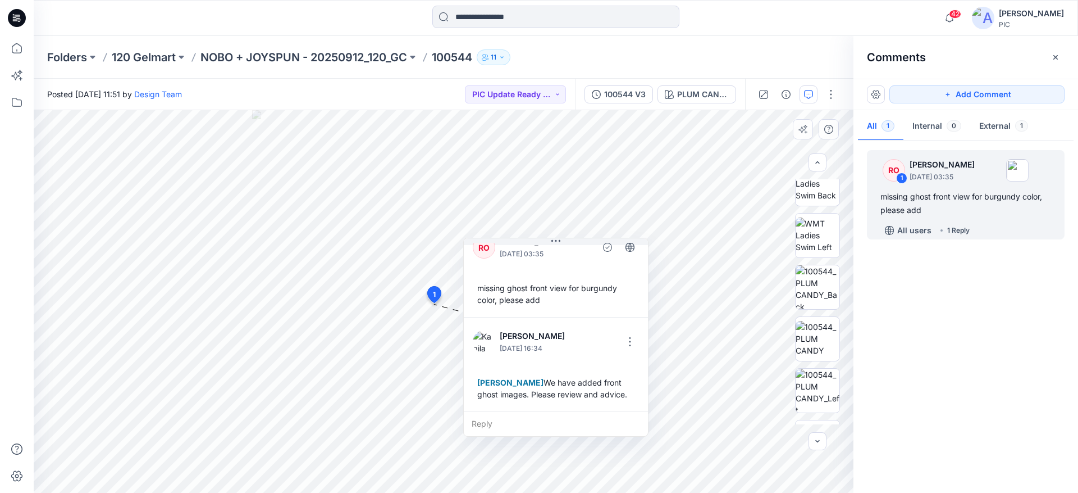
click at [966, 314] on div "RO 1 Raquel Ortiz October 14, 2025 03:35 missing ghost front view for burgundy …" at bounding box center [966, 313] width 225 height 341
click at [307, 50] on p "NOBO + JOYSPUN - 20250912_120_GC" at bounding box center [303, 57] width 207 height 16
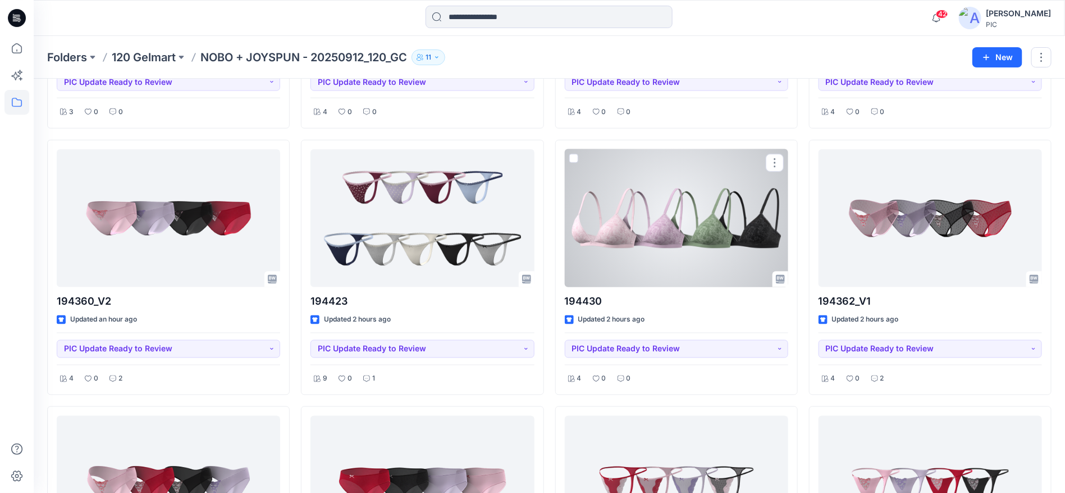
scroll to position [786, 0]
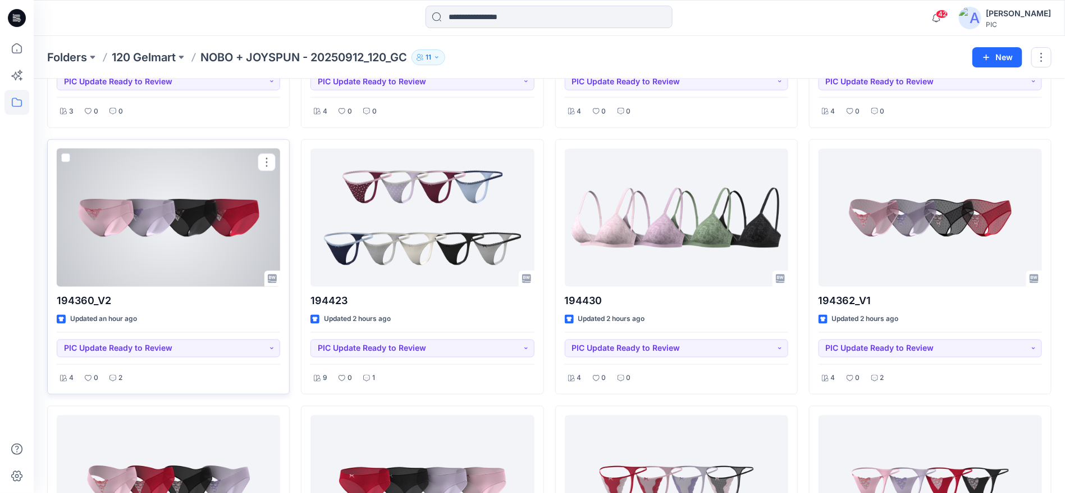
click at [148, 258] on div at bounding box center [169, 218] width 224 height 138
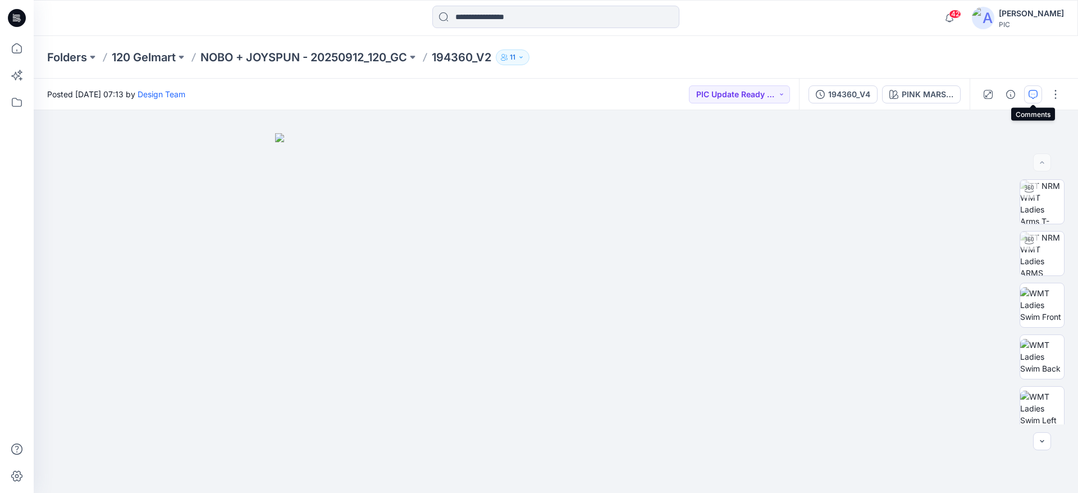
click at [1032, 93] on icon "button" at bounding box center [1033, 94] width 9 height 9
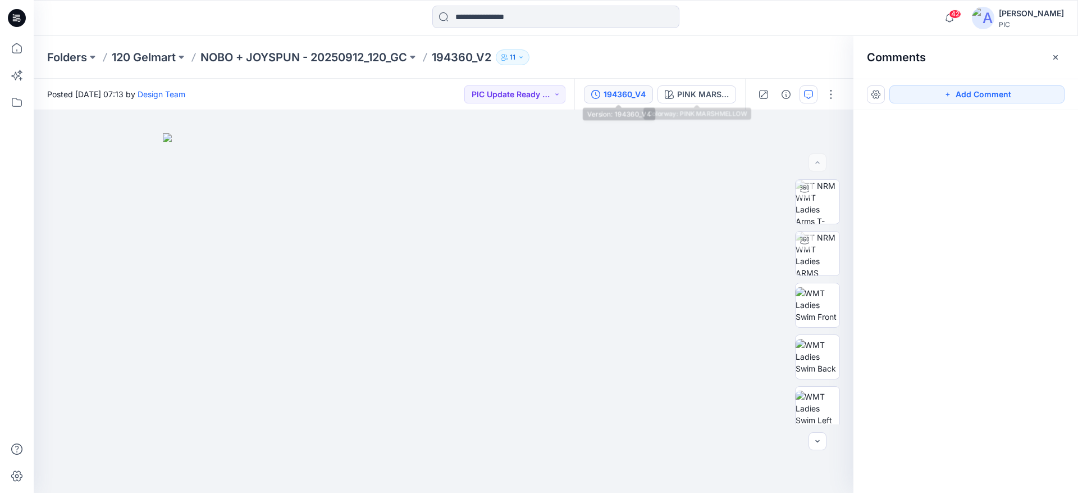
click at [626, 94] on div "194360_V4" at bounding box center [625, 94] width 42 height 12
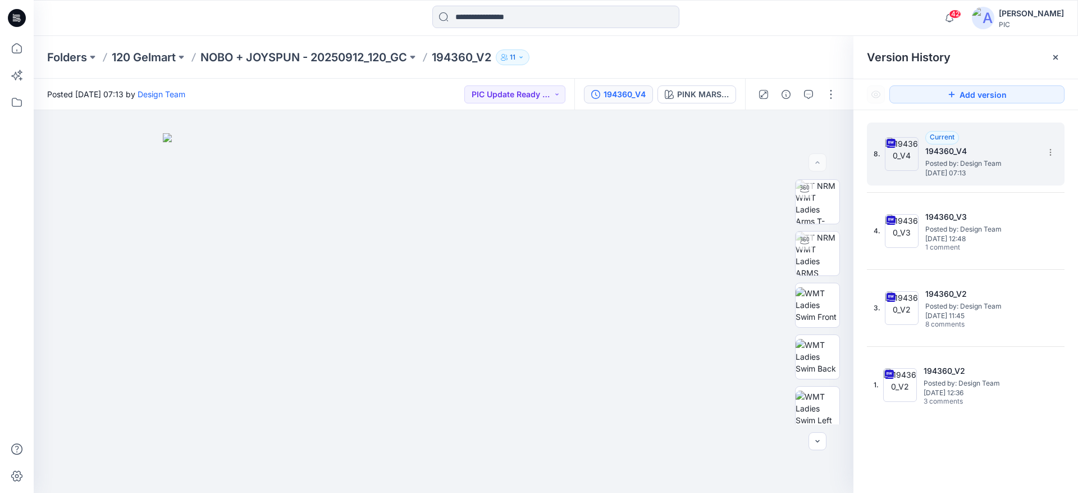
click at [946, 160] on span "Posted by: Design Team" at bounding box center [981, 163] width 112 height 11
click at [804, 96] on icon "button" at bounding box center [808, 94] width 9 height 9
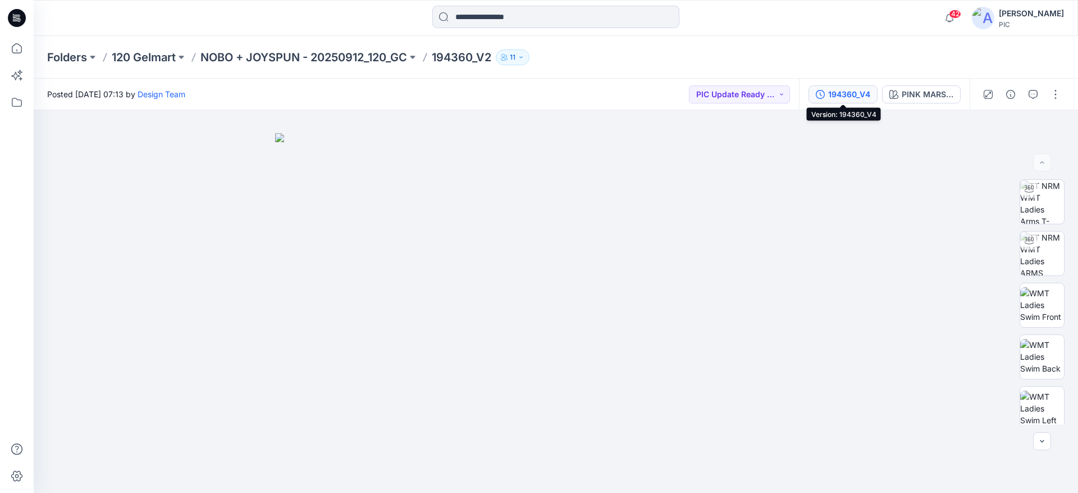
click at [839, 92] on div "194360_V4" at bounding box center [849, 94] width 42 height 12
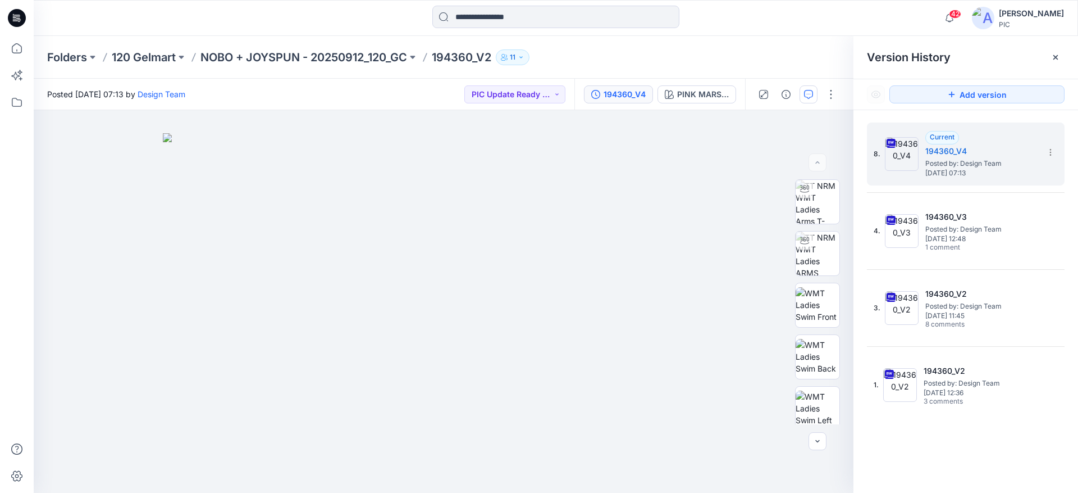
click at [814, 93] on button "button" at bounding box center [809, 94] width 18 height 18
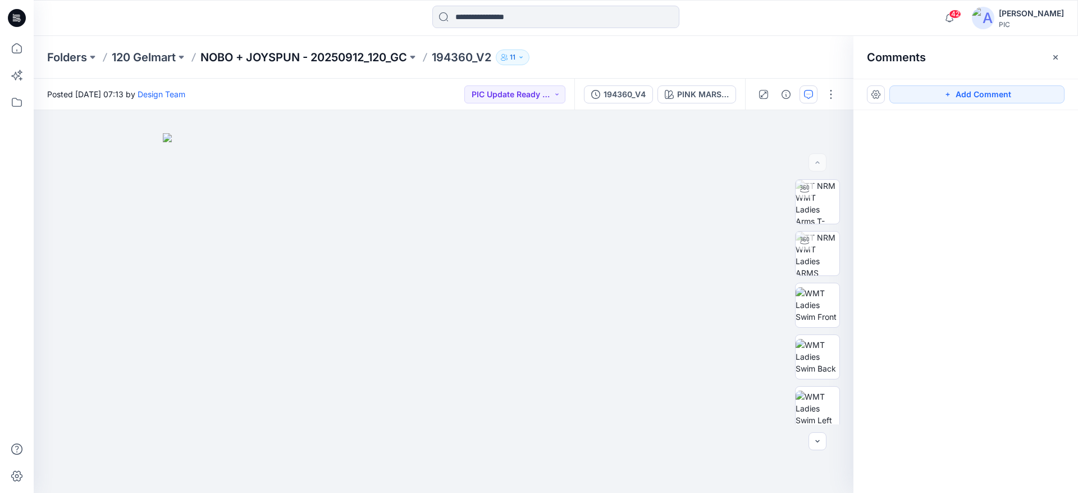
click at [226, 56] on p "NOBO + JOYSPUN - 20250912_120_GC" at bounding box center [303, 57] width 207 height 16
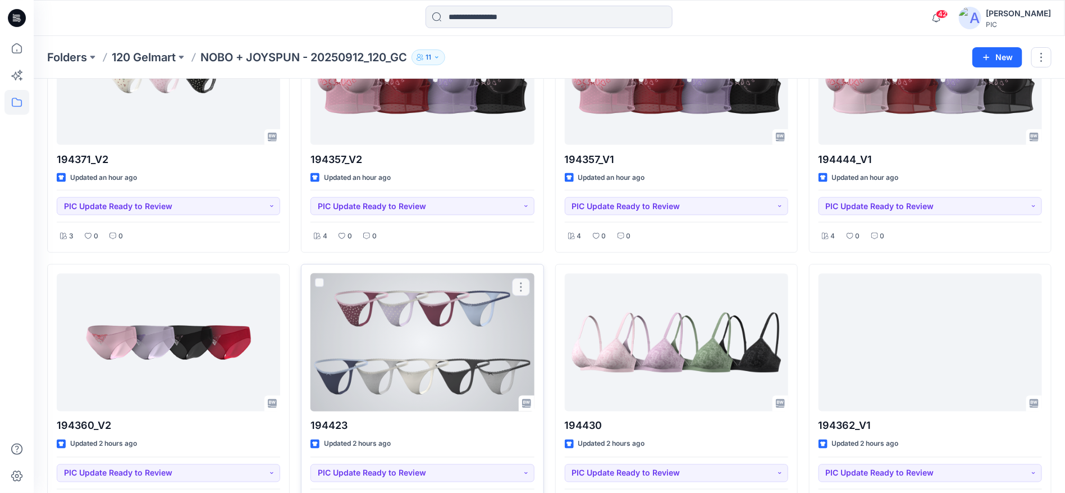
scroll to position [756, 0]
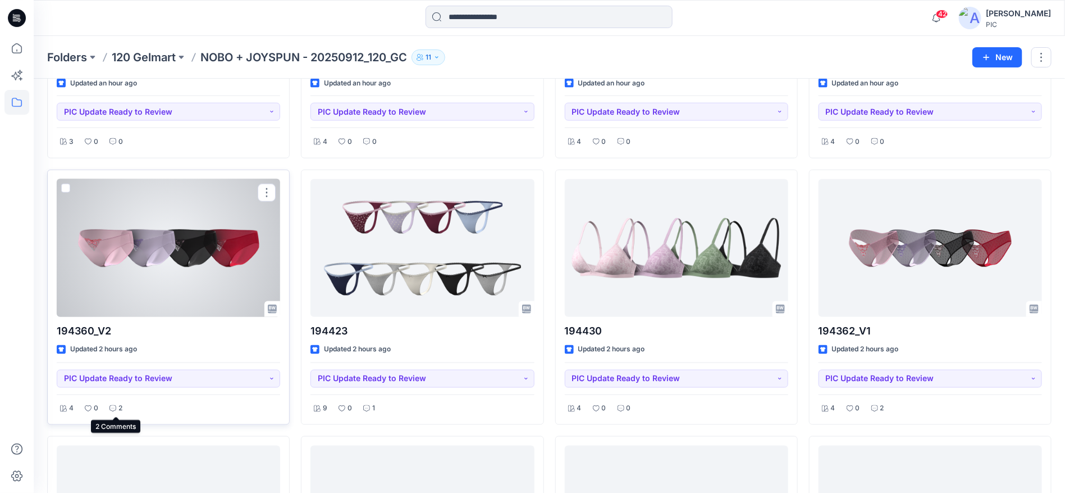
click at [111, 406] on icon at bounding box center [113, 408] width 7 height 7
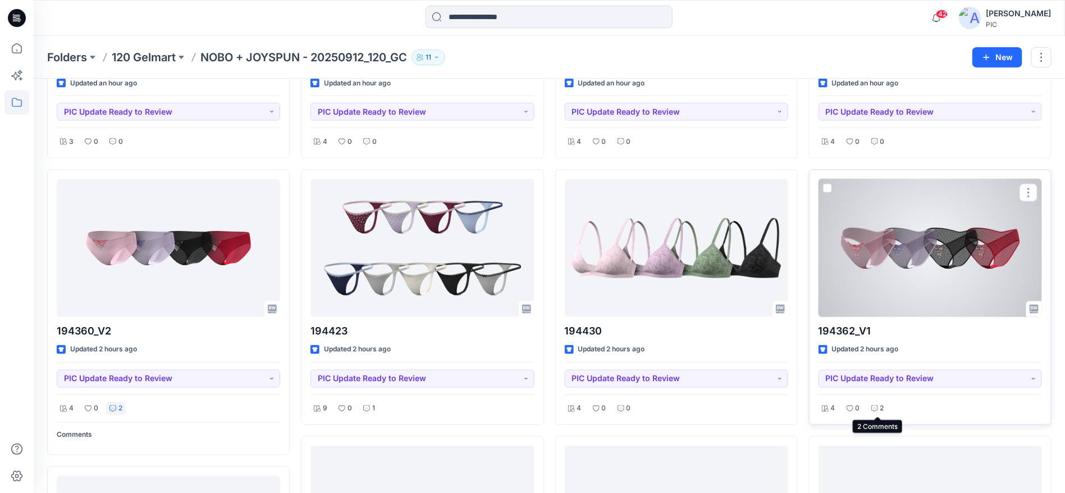
click at [877, 406] on icon at bounding box center [875, 408] width 7 height 7
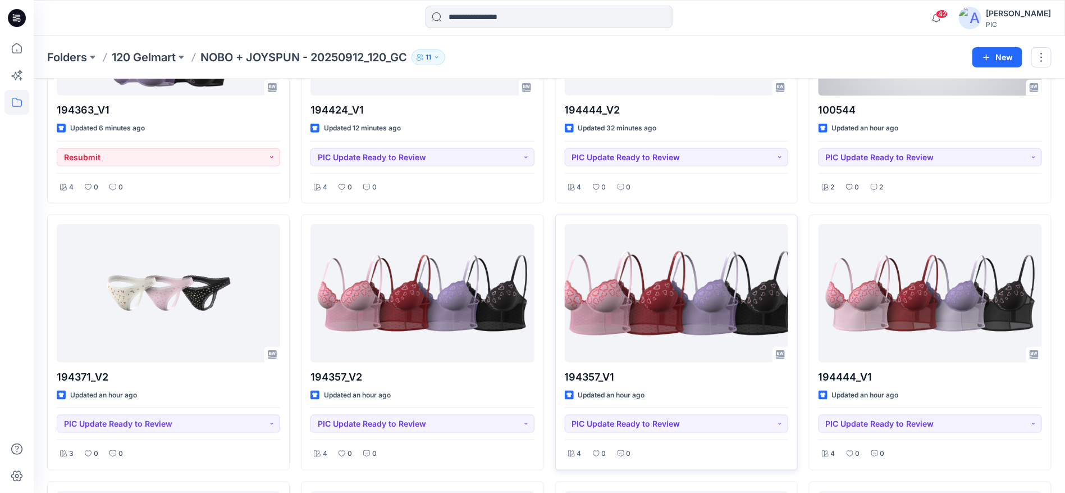
scroll to position [449, 0]
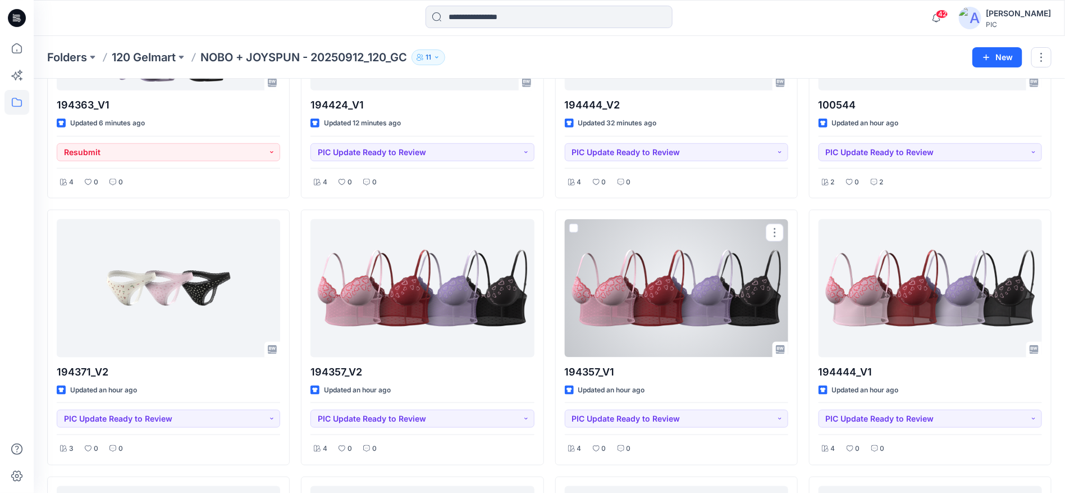
click at [673, 299] on div at bounding box center [677, 288] width 224 height 138
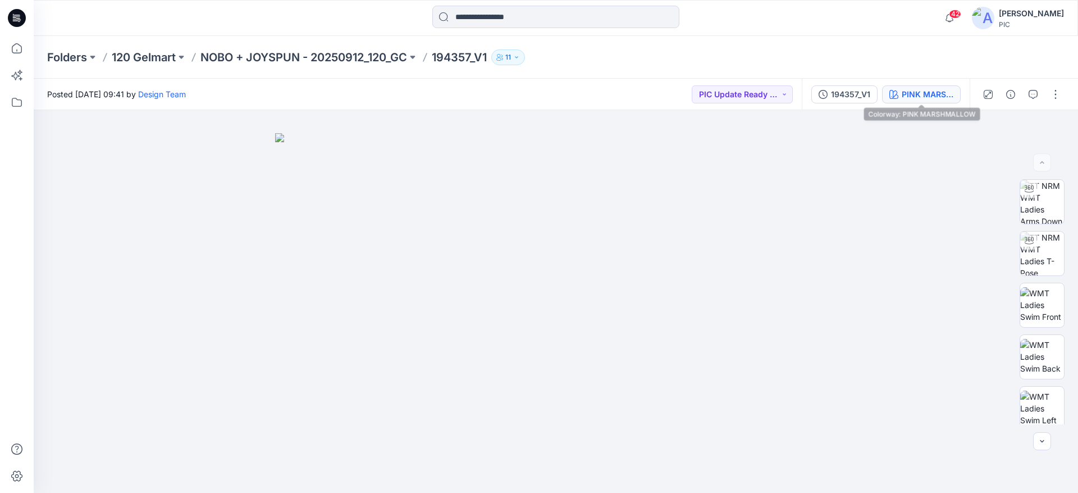
click at [927, 93] on div "PINK MARSHMALLOW" at bounding box center [928, 94] width 52 height 12
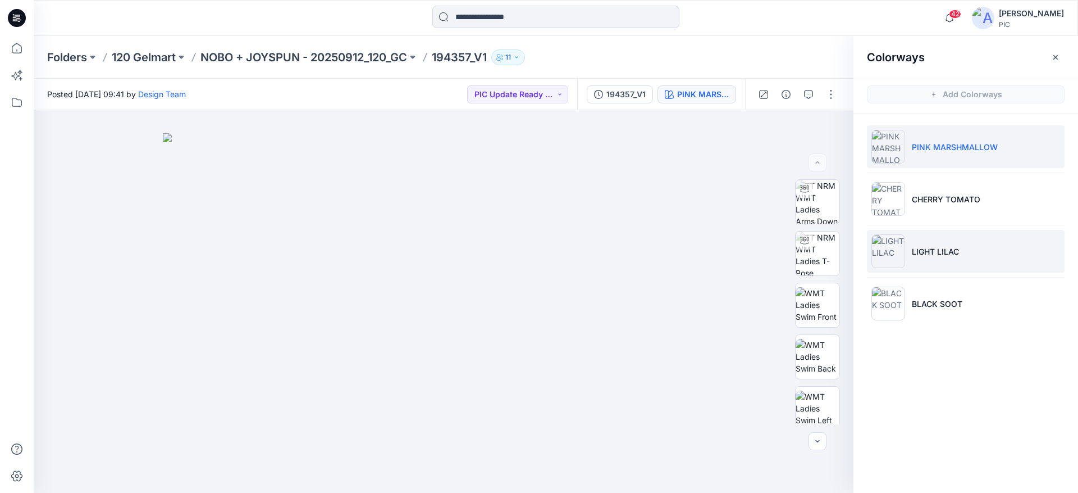
click at [945, 254] on p "LIGHT LILAC" at bounding box center [935, 251] width 47 height 12
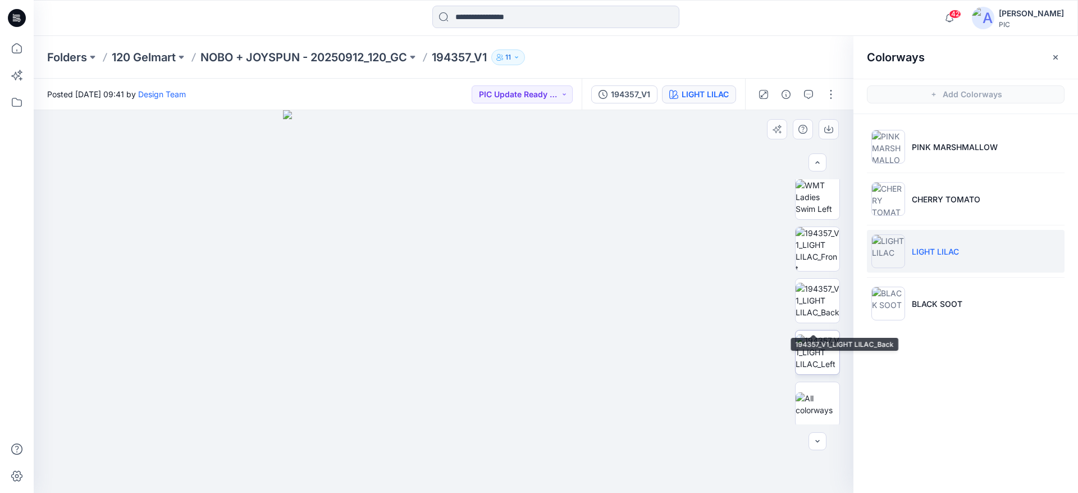
scroll to position [265, 0]
click at [814, 304] on img at bounding box center [818, 298] width 44 height 35
drag, startPoint x: 455, startPoint y: 434, endPoint x: 521, endPoint y: 168, distance: 274.2
drag, startPoint x: 578, startPoint y: 219, endPoint x: 475, endPoint y: 211, distance: 103.6
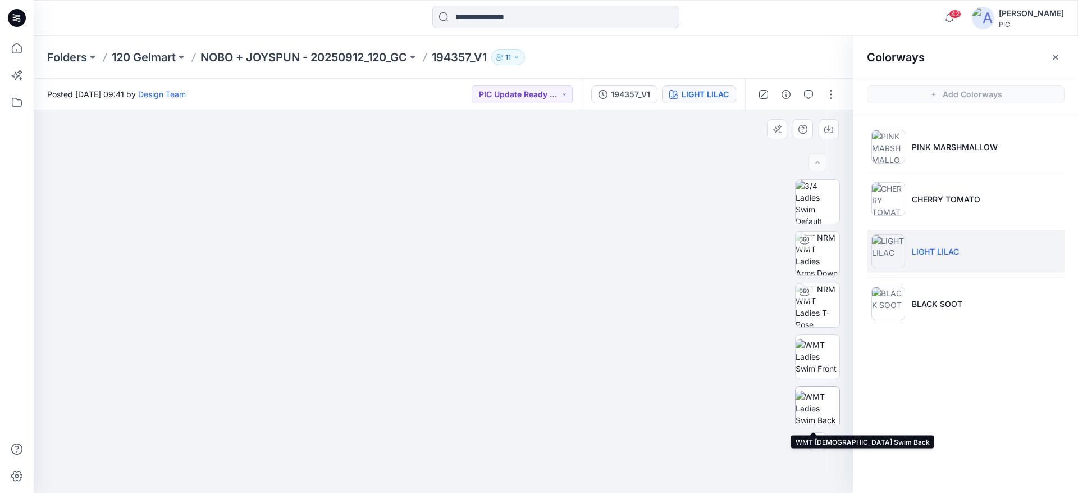
click at [815, 405] on img at bounding box center [818, 407] width 44 height 35
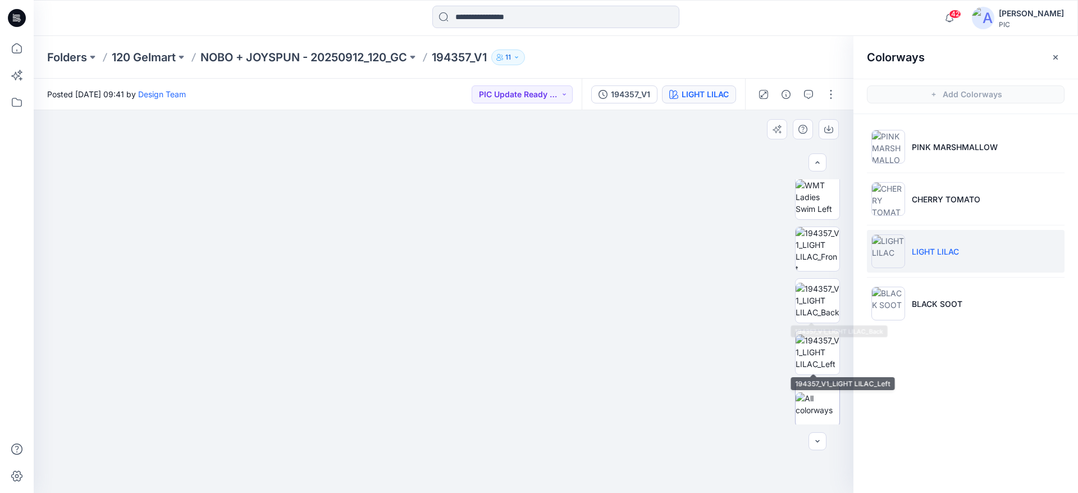
scroll to position [265, 0]
click at [808, 309] on img at bounding box center [818, 298] width 44 height 35
click at [964, 391] on div "Colorways Add Colorways PINK MARSHMALLOW CHERRY TOMATO LIGHT LILAC BLACK SOOT" at bounding box center [966, 264] width 225 height 457
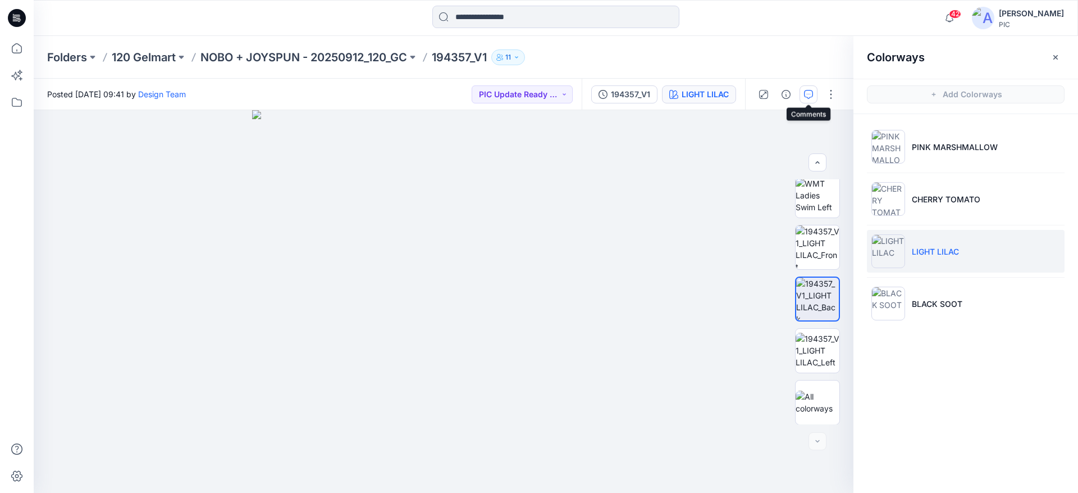
click at [814, 92] on button "button" at bounding box center [809, 94] width 18 height 18
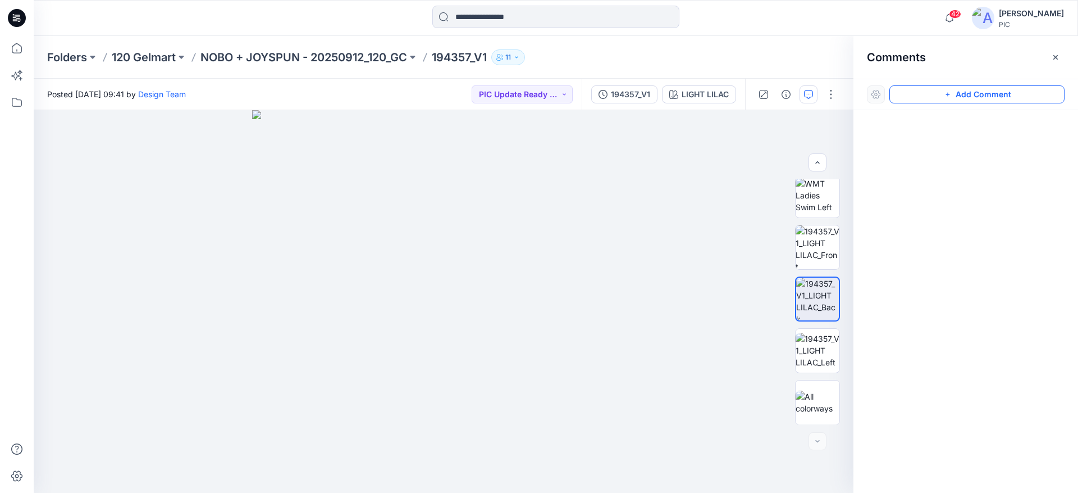
click at [969, 88] on button "Add Comment" at bounding box center [977, 94] width 175 height 18
click at [447, 386] on div "1" at bounding box center [444, 301] width 820 height 382
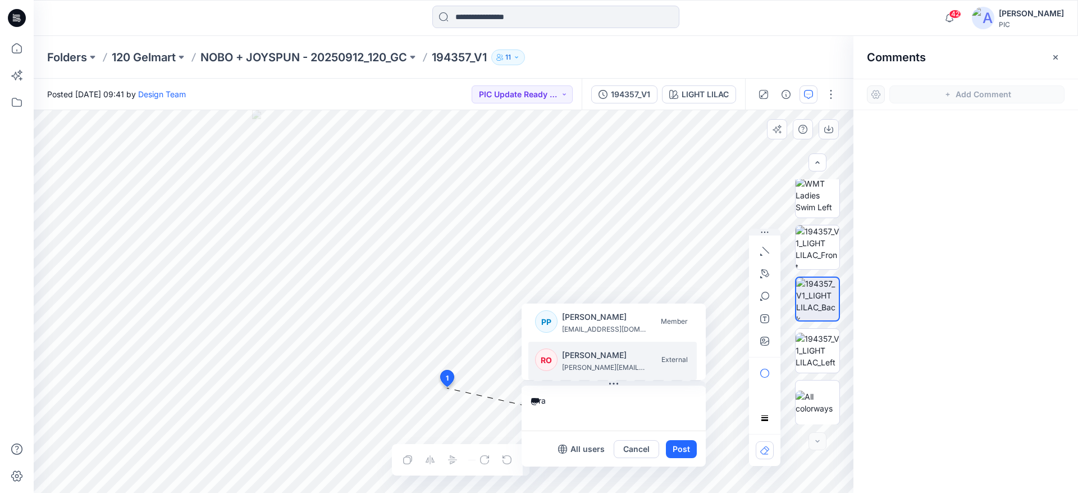
click at [539, 375] on li "RO [PERSON_NAME] [PERSON_NAME][EMAIL_ADDRESS][DOMAIN_NAME] External" at bounding box center [612, 360] width 168 height 38
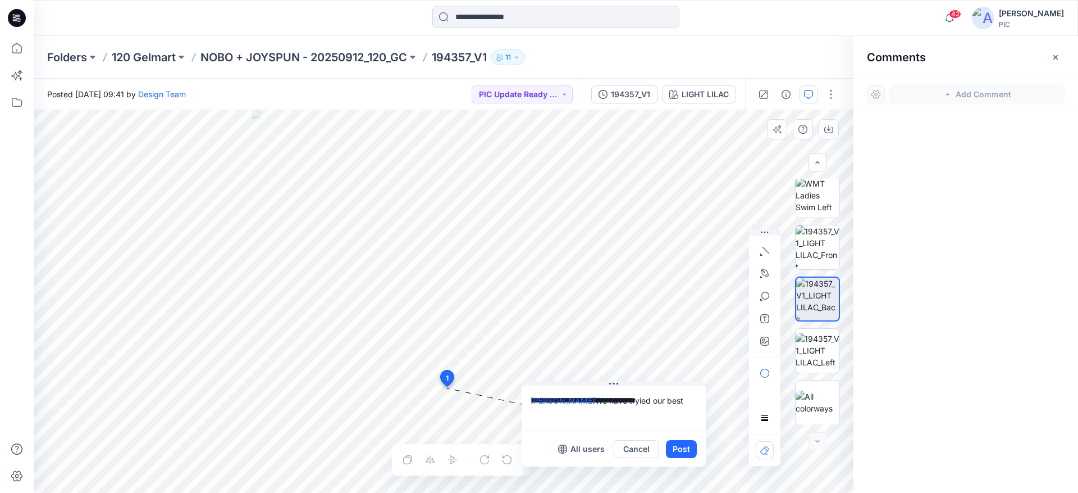
click at [630, 403] on textarea "**********" at bounding box center [614, 407] width 184 height 45
click at [669, 400] on textarea "**********" at bounding box center [614, 407] width 184 height 45
drag, startPoint x: 628, startPoint y: 408, endPoint x: 610, endPoint y: 417, distance: 19.8
click at [610, 417] on textarea "**********" at bounding box center [614, 407] width 184 height 45
click at [672, 413] on textarea "**********" at bounding box center [614, 407] width 184 height 45
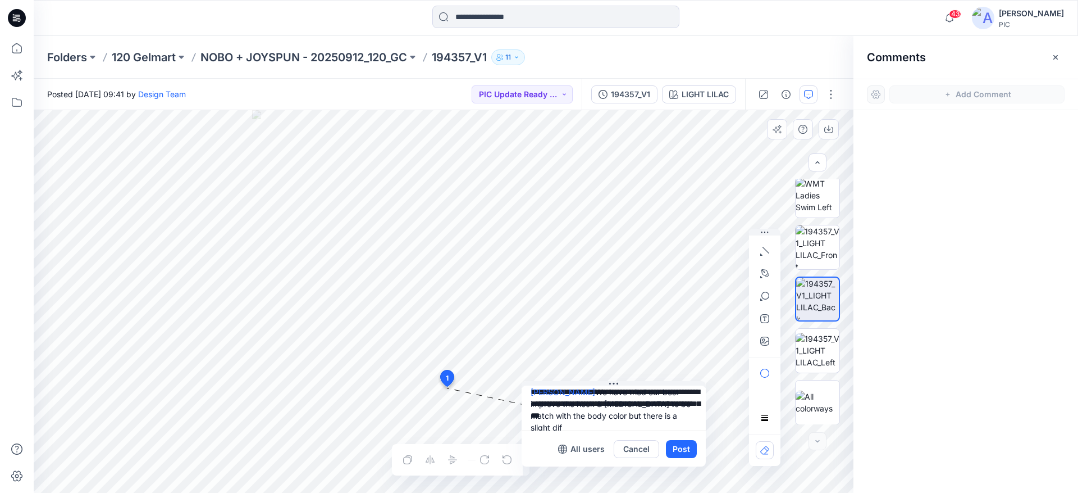
scroll to position [10, 0]
type textarea "**********"
click at [678, 448] on button "Post" at bounding box center [681, 449] width 31 height 18
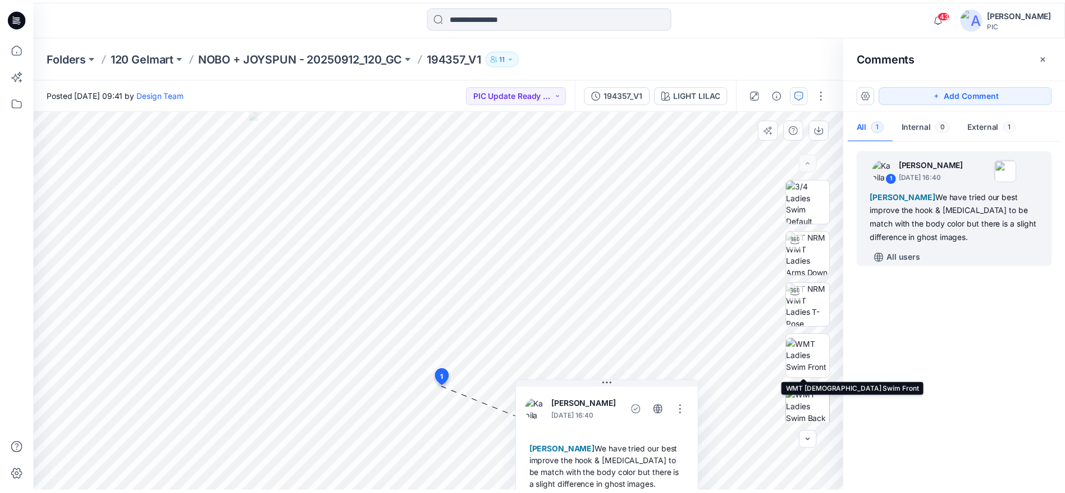
scroll to position [56, 0]
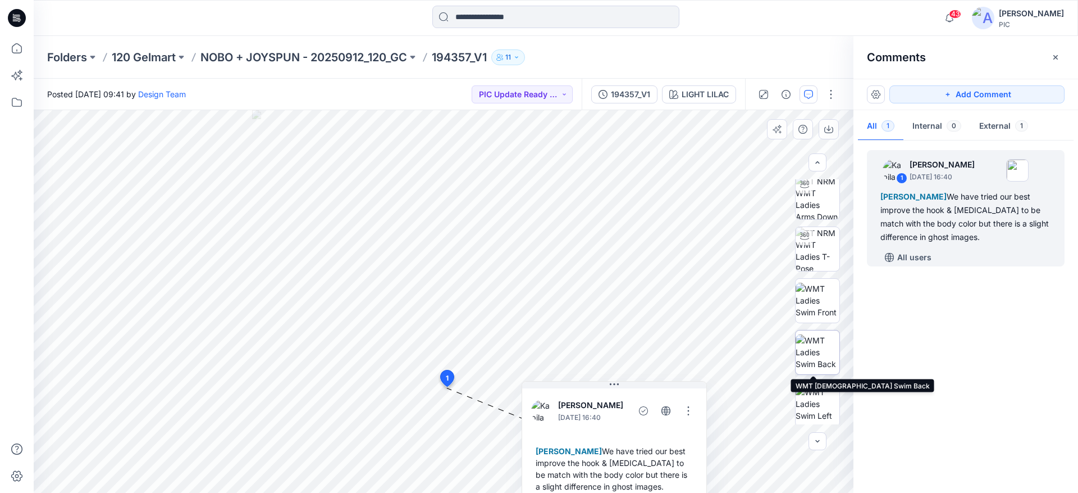
click at [818, 354] on img at bounding box center [818, 351] width 44 height 35
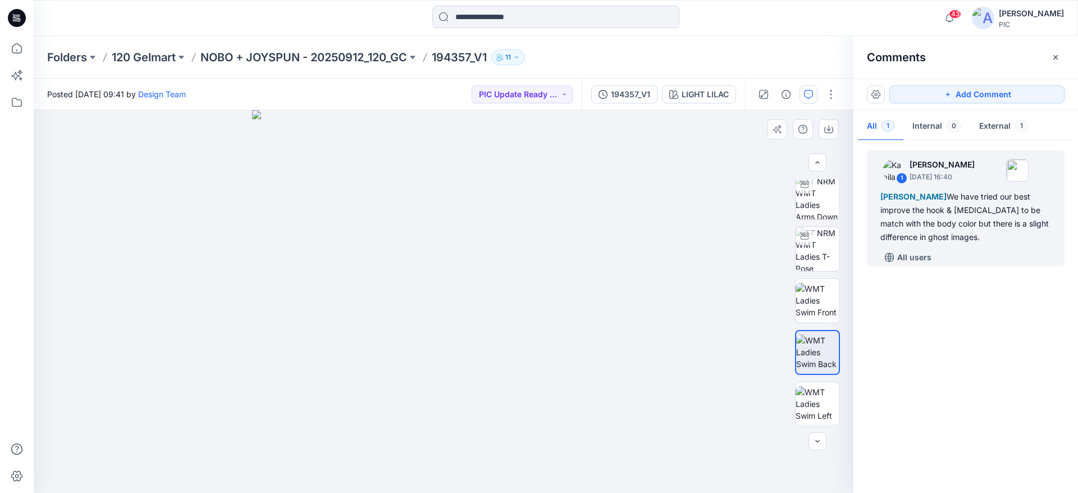
click at [477, 331] on img at bounding box center [443, 301] width 383 height 383
click at [828, 131] on icon "button" at bounding box center [828, 129] width 9 height 9
click at [925, 331] on div "1 [PERSON_NAME] [DATE] 16:40 [PERSON_NAME] We have tried our best improve the h…" at bounding box center [966, 313] width 225 height 341
click at [332, 53] on p "NOBO + JOYSPUN - 20250912_120_GC" at bounding box center [303, 57] width 207 height 16
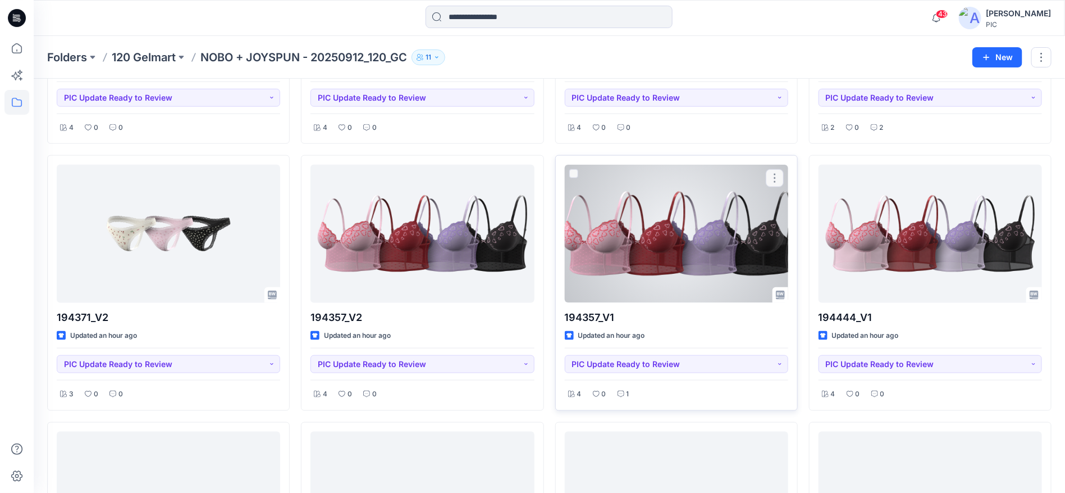
scroll to position [505, 0]
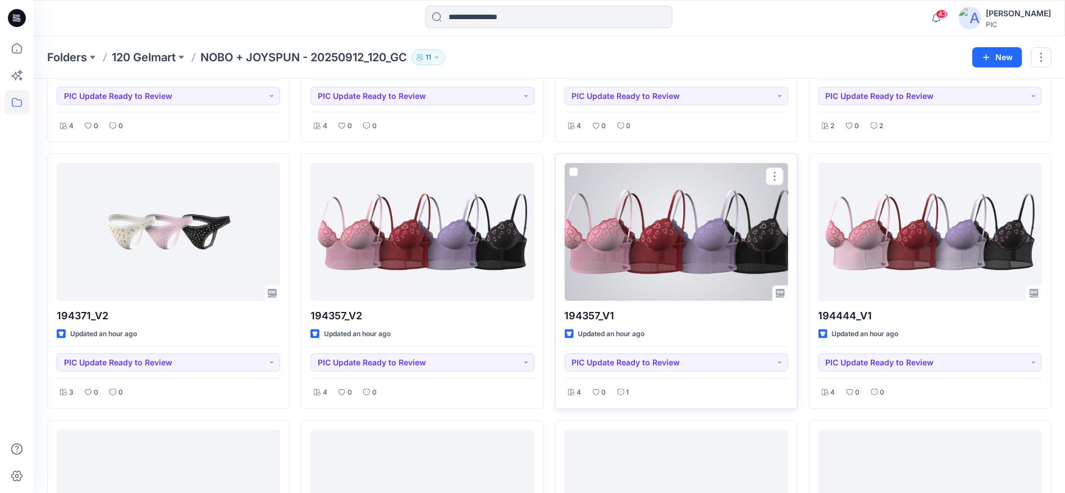
click at [657, 236] on div at bounding box center [677, 232] width 224 height 138
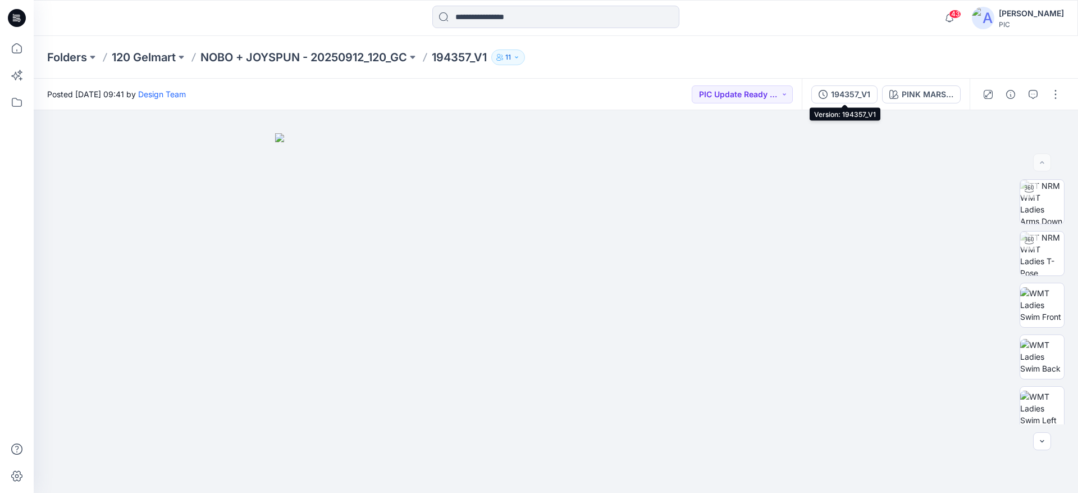
click at [832, 90] on div "194357_V1" at bounding box center [850, 94] width 39 height 12
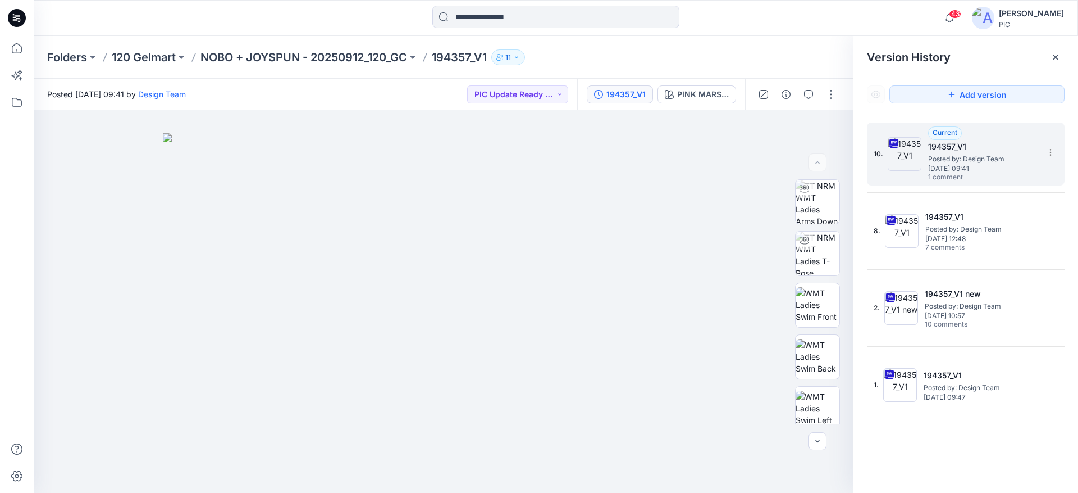
click at [976, 163] on span "Posted by: Design Team" at bounding box center [984, 158] width 112 height 11
click at [702, 92] on div "PINK MARSHMALLOW" at bounding box center [703, 94] width 52 height 12
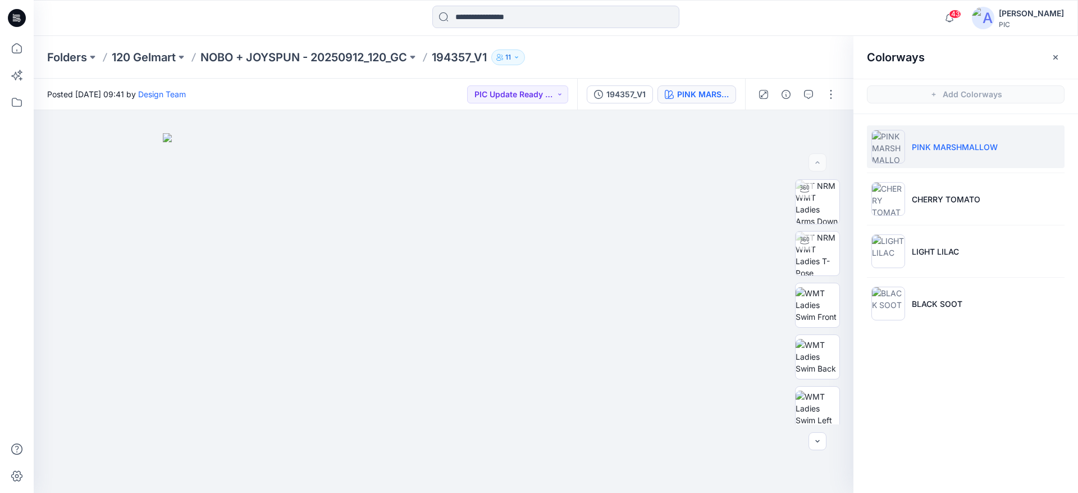
click at [901, 147] on img at bounding box center [889, 147] width 34 height 34
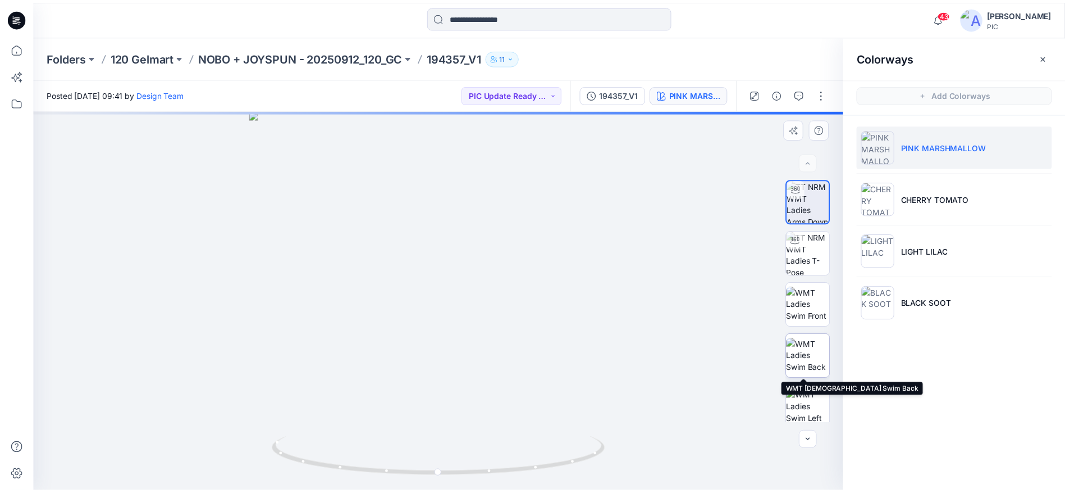
scroll to position [168, 0]
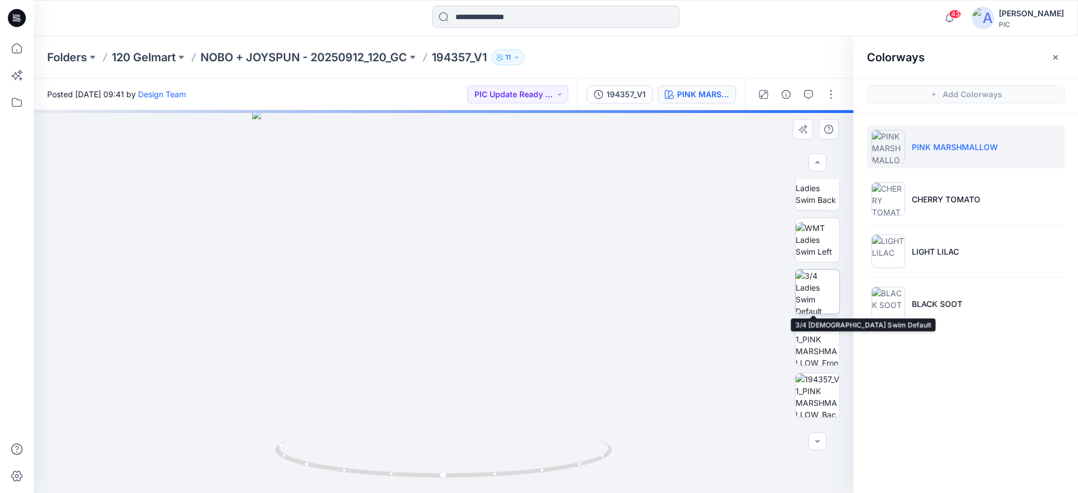
click at [806, 302] on img at bounding box center [818, 292] width 44 height 44
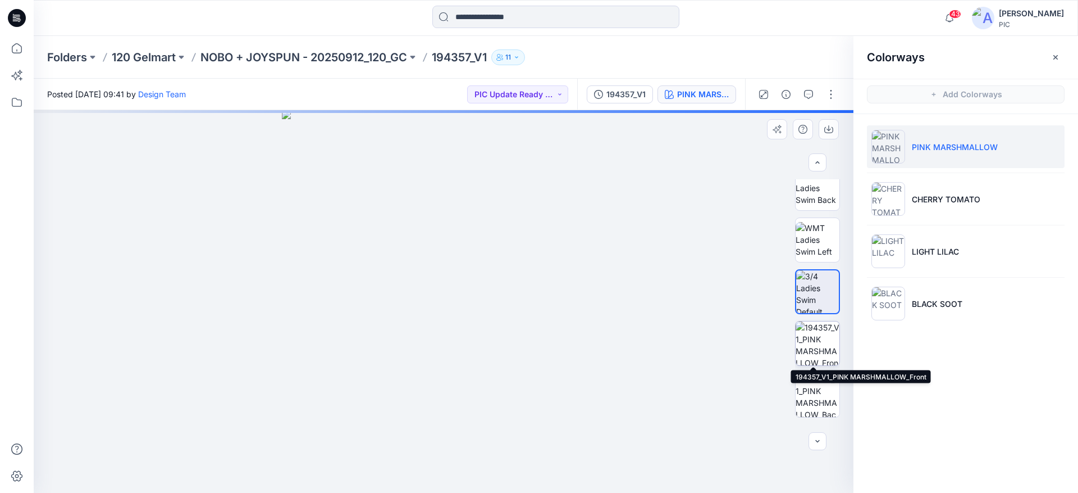
click at [811, 348] on img at bounding box center [818, 343] width 44 height 44
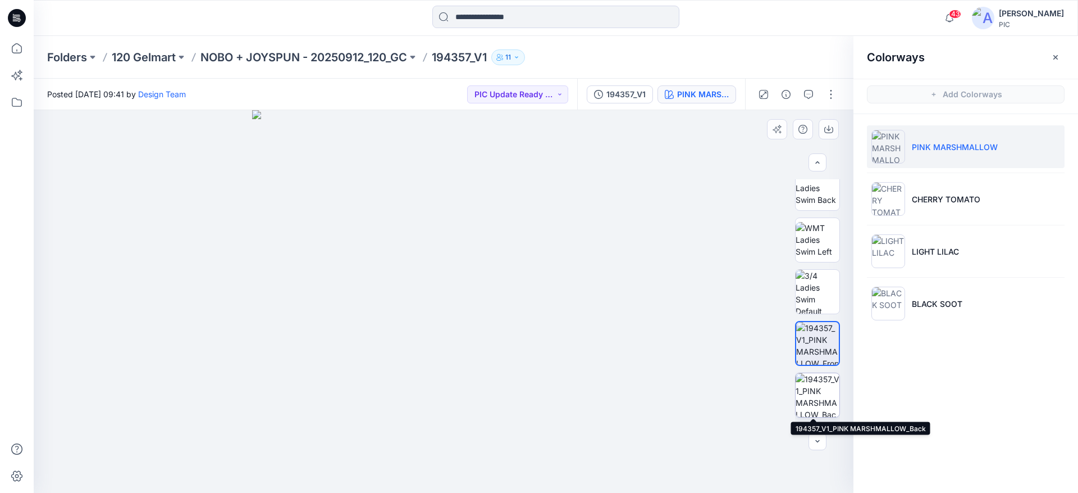
click at [822, 399] on img at bounding box center [818, 395] width 44 height 44
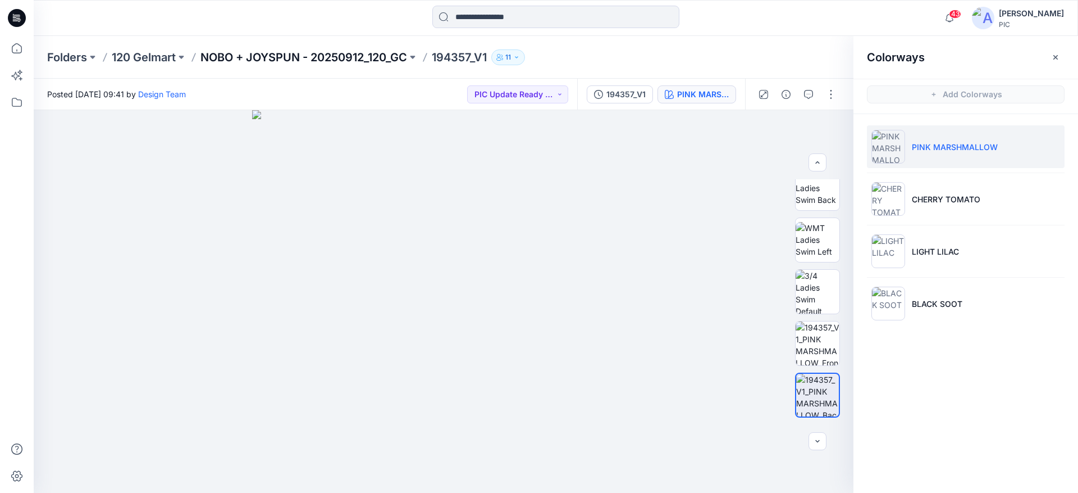
click at [253, 51] on p "NOBO + JOYSPUN - 20250912_120_GC" at bounding box center [303, 57] width 207 height 16
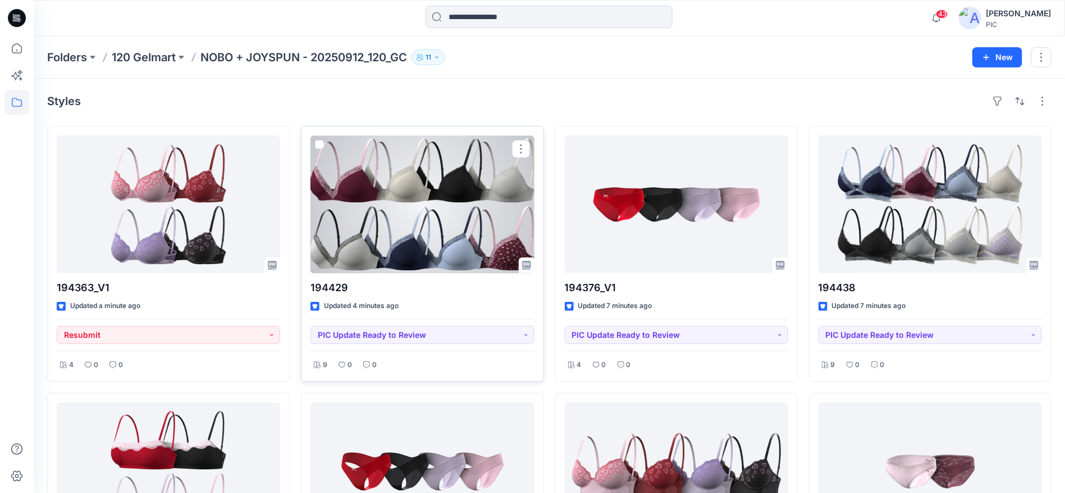
click at [399, 190] on div at bounding box center [423, 204] width 224 height 138
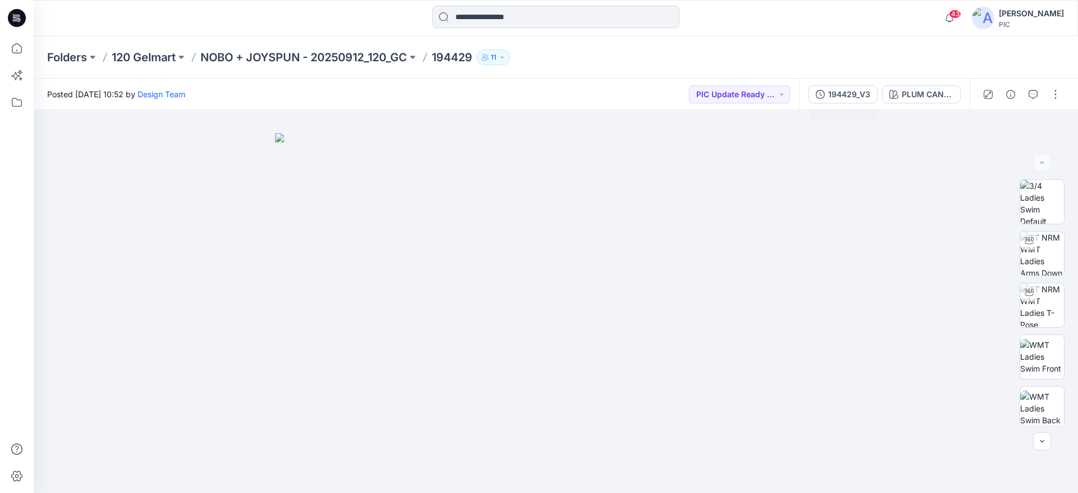
drag, startPoint x: 849, startPoint y: 88, endPoint x: 852, endPoint y: 93, distance: 6.5
click at [849, 88] on button "194429_V3" at bounding box center [843, 94] width 69 height 18
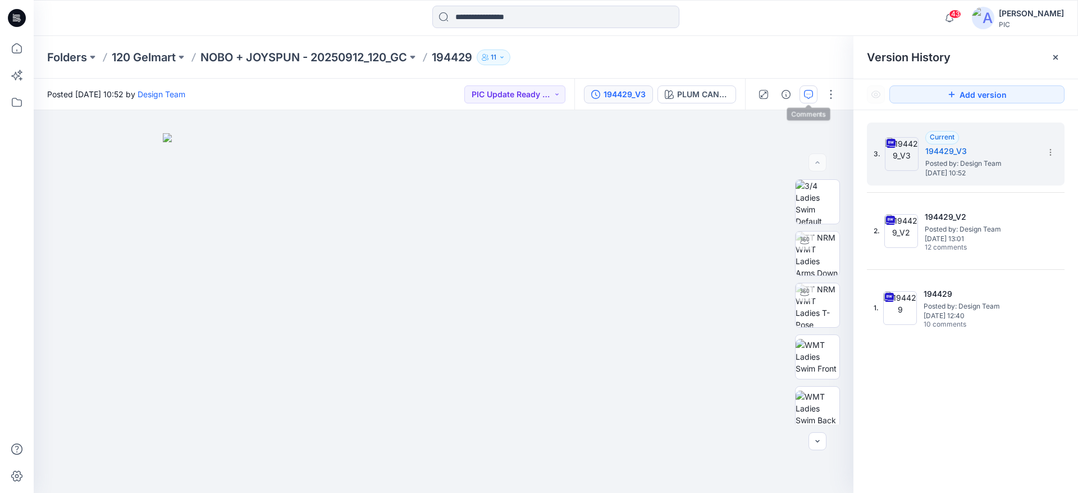
click at [811, 94] on icon "button" at bounding box center [808, 94] width 9 height 9
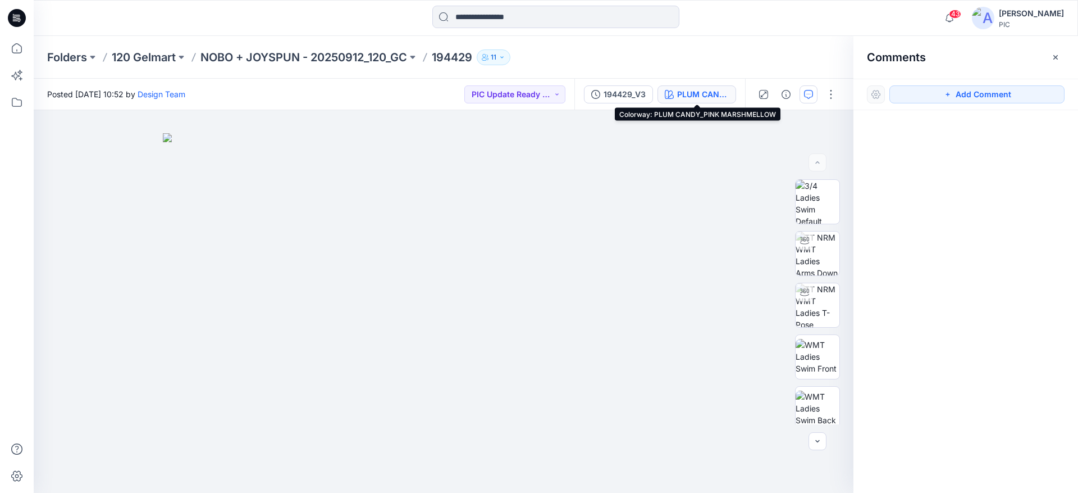
click at [694, 89] on div "PLUM CANDY_PINK MARSHMELLOW" at bounding box center [703, 94] width 52 height 12
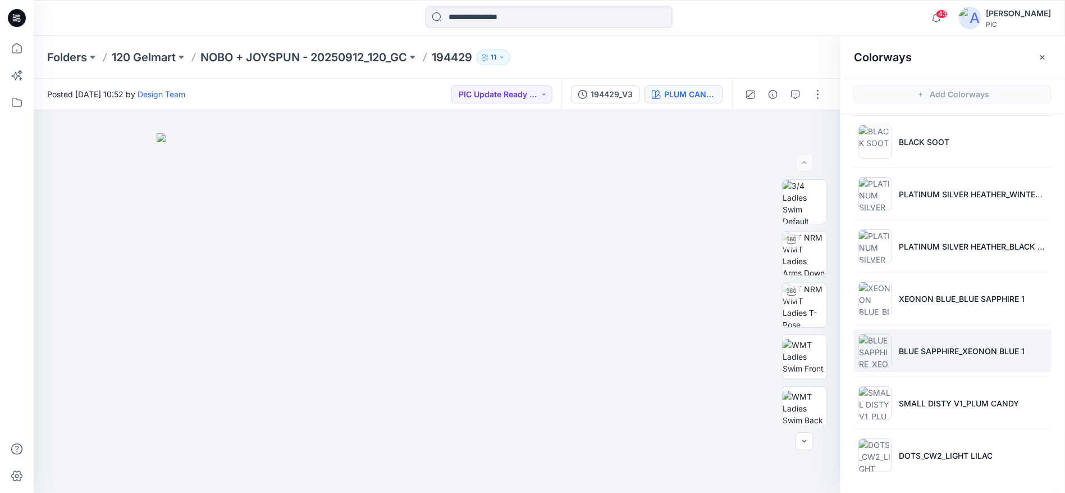
scroll to position [3, 0]
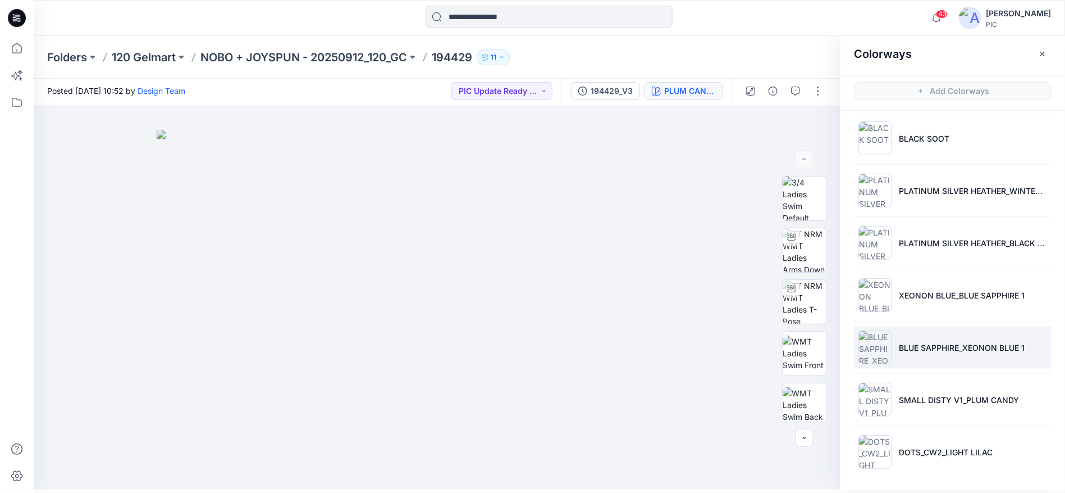
click at [893, 346] on li "BLUE SAPPHIRE_XEONON BLUE 1" at bounding box center [953, 347] width 198 height 43
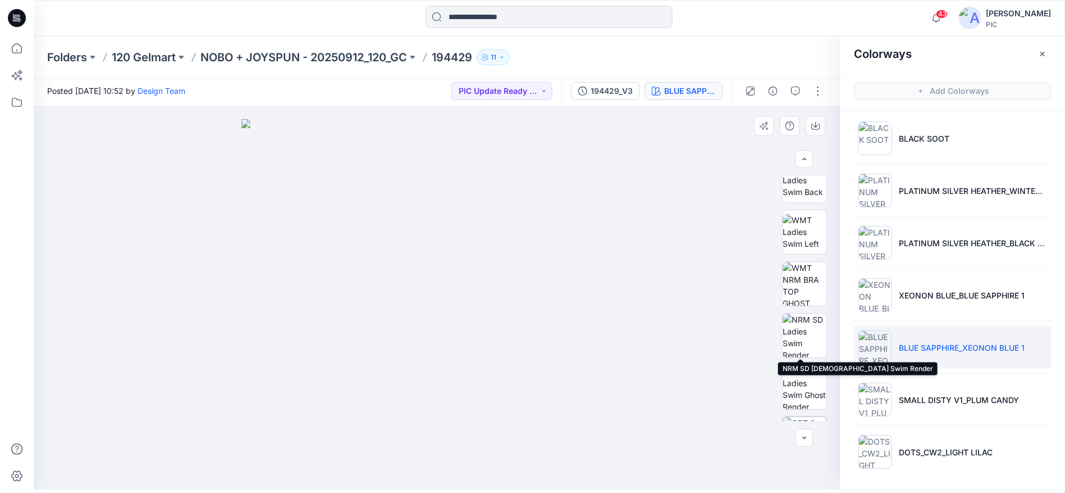
scroll to position [316, 0]
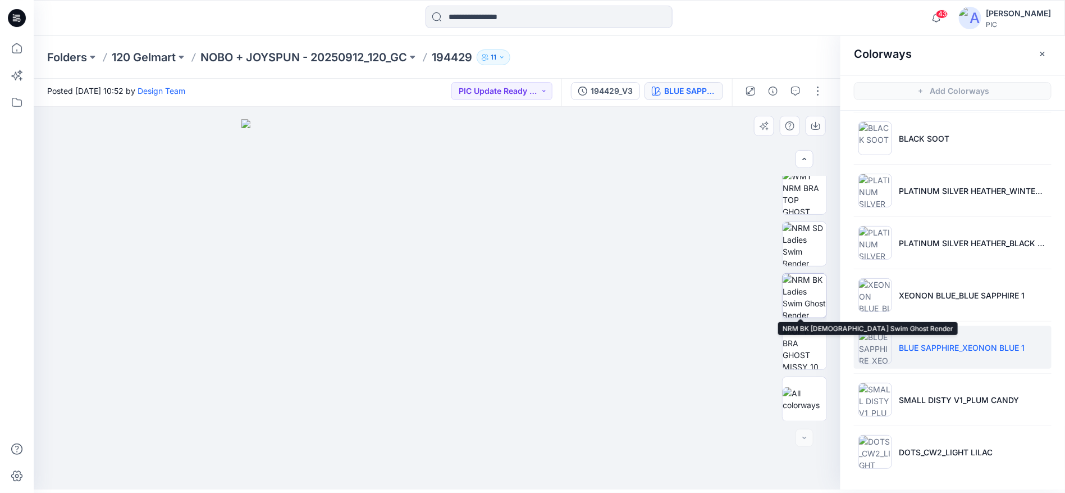
click at [806, 297] on img at bounding box center [805, 295] width 44 height 44
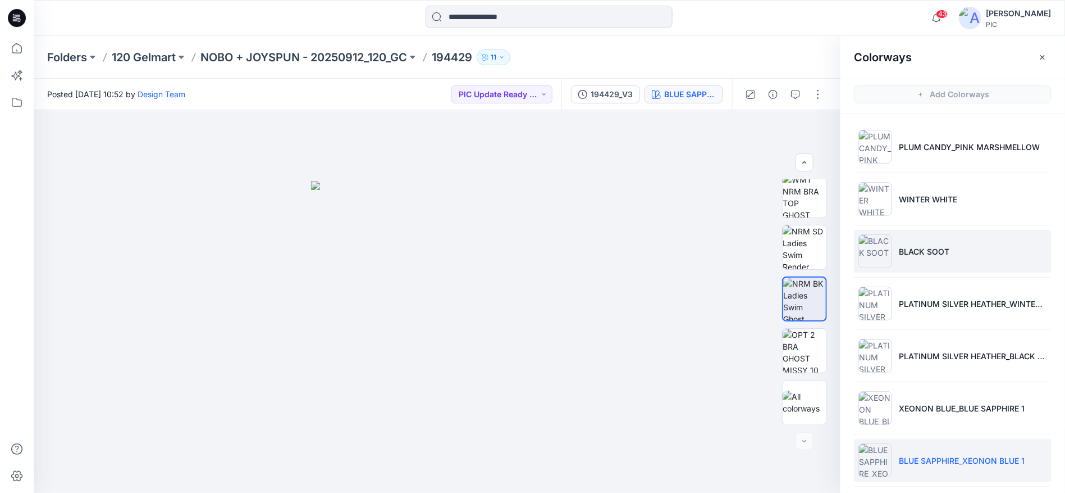
scroll to position [0, 0]
click at [236, 49] on p "NOBO + JOYSPUN - 20250912_120_GC" at bounding box center [303, 57] width 207 height 16
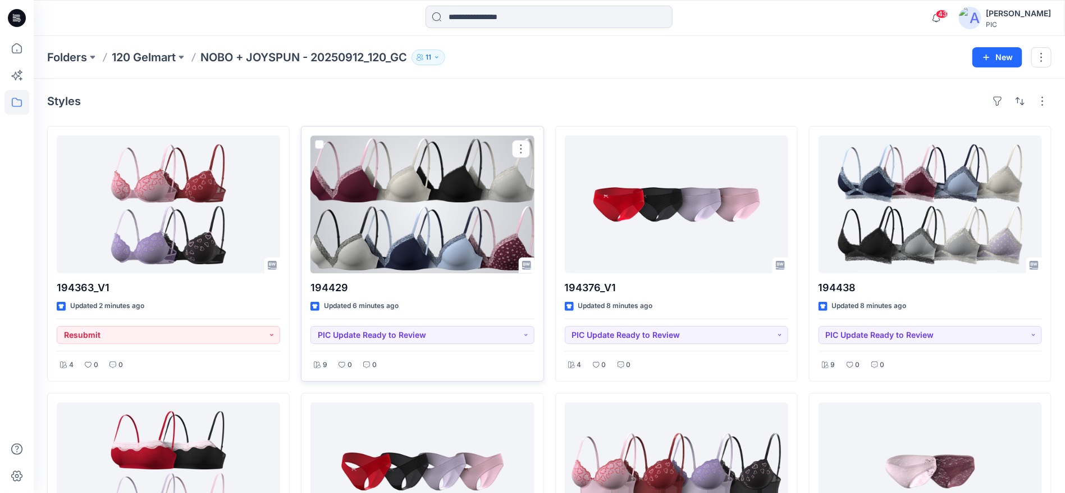
click at [471, 207] on div at bounding box center [423, 204] width 224 height 138
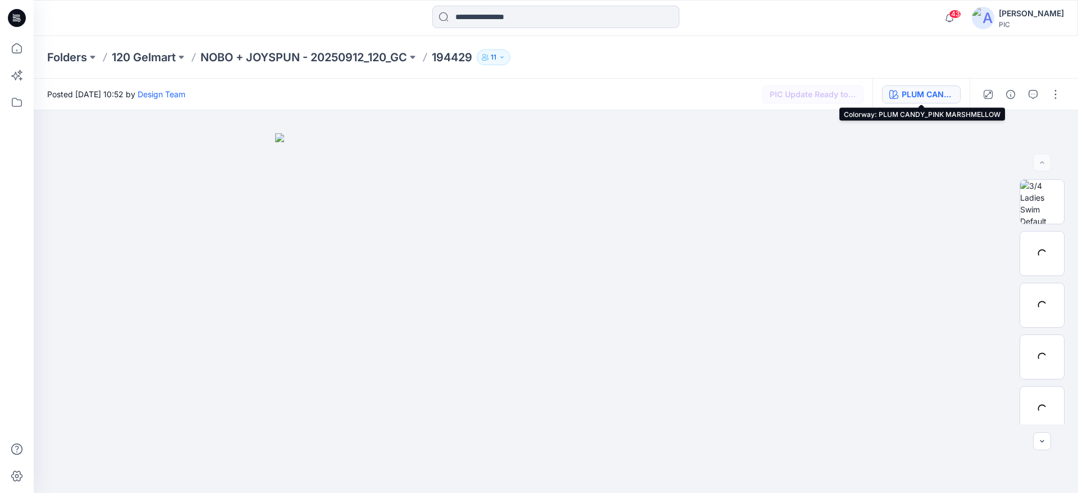
click at [923, 90] on div "PLUM CANDY_PINK MARSHMELLOW" at bounding box center [928, 94] width 52 height 12
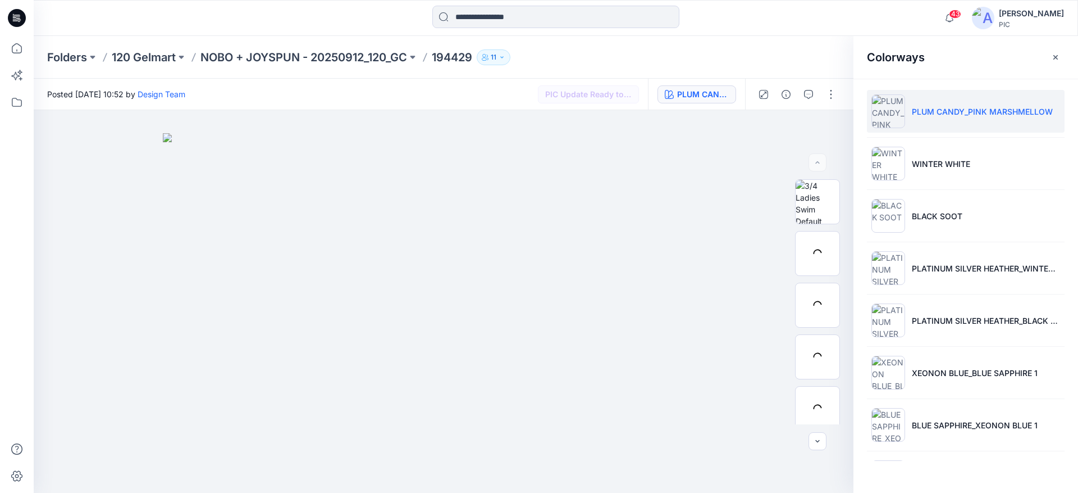
click at [906, 113] on li "PLUM CANDY_PINK MARSHMELLOW" at bounding box center [966, 111] width 198 height 43
click at [885, 115] on img at bounding box center [889, 111] width 34 height 34
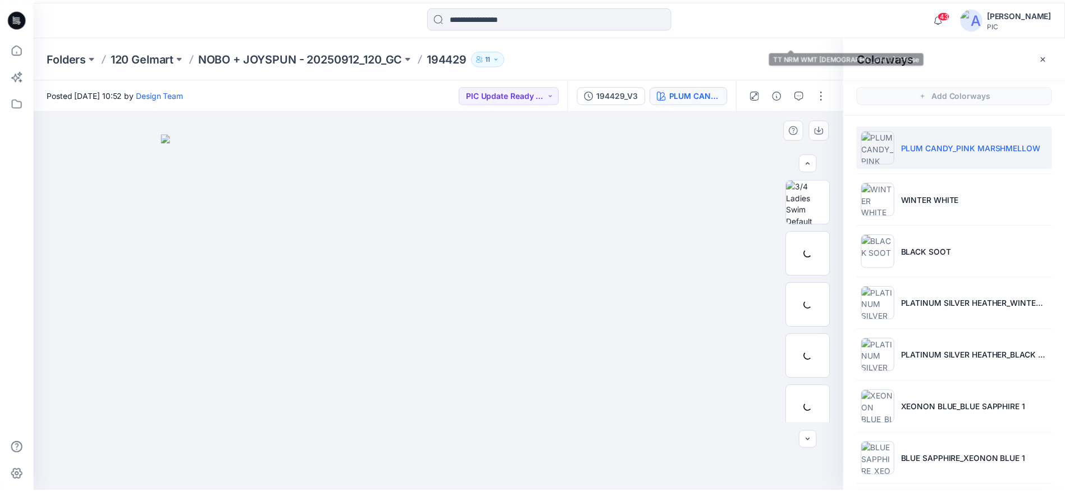
scroll to position [281, 0]
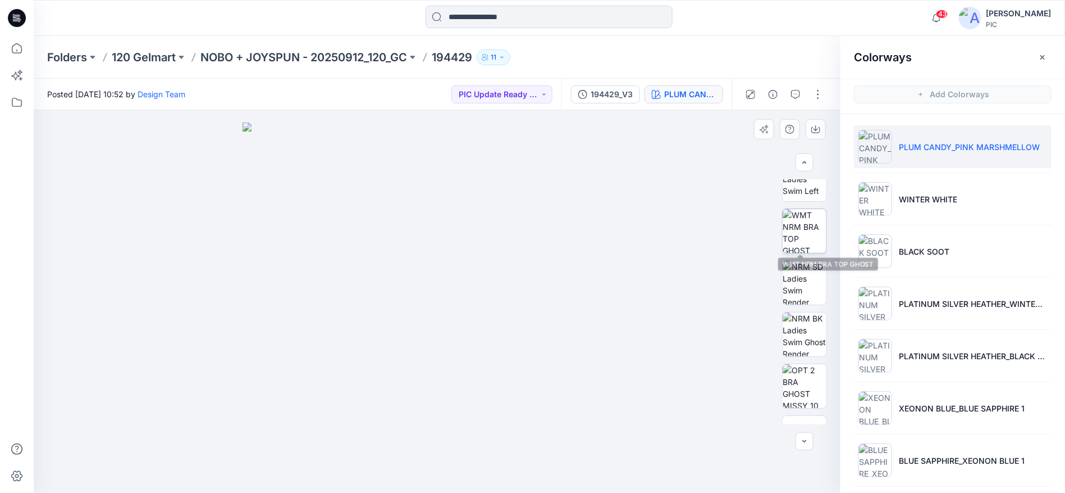
click at [809, 238] on img at bounding box center [805, 231] width 44 height 44
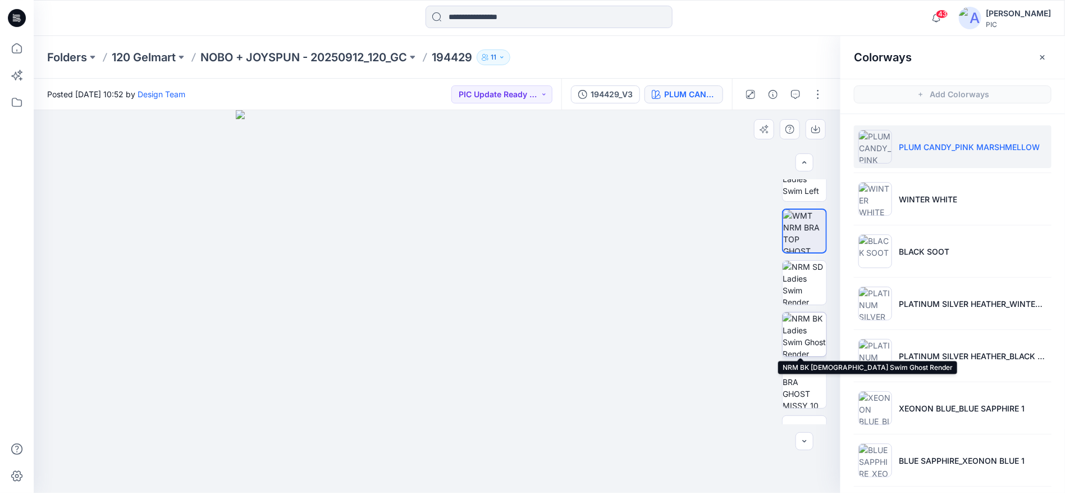
click at [814, 336] on img at bounding box center [805, 334] width 44 height 44
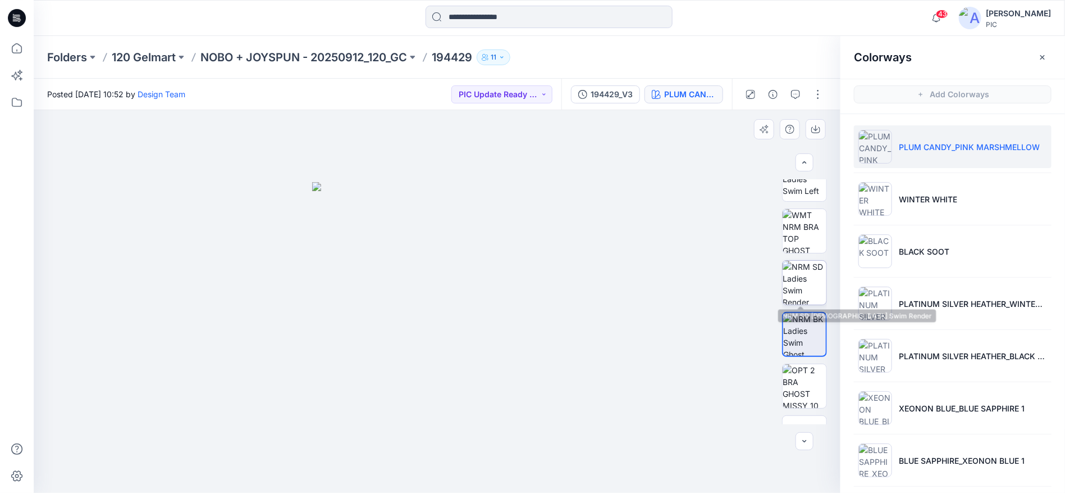
click at [811, 282] on img at bounding box center [805, 283] width 44 height 44
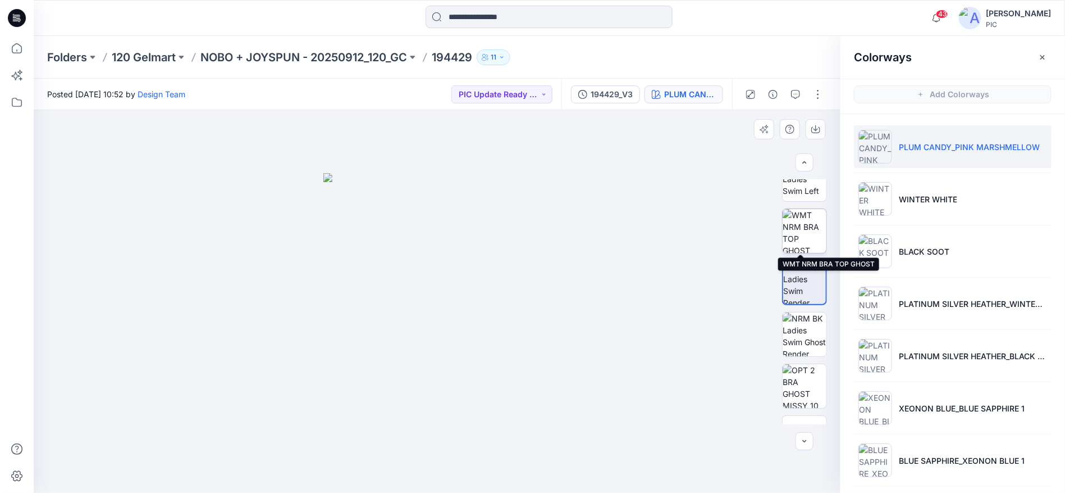
drag, startPoint x: 800, startPoint y: 226, endPoint x: 805, endPoint y: 222, distance: 6.4
click at [800, 225] on img at bounding box center [805, 231] width 44 height 44
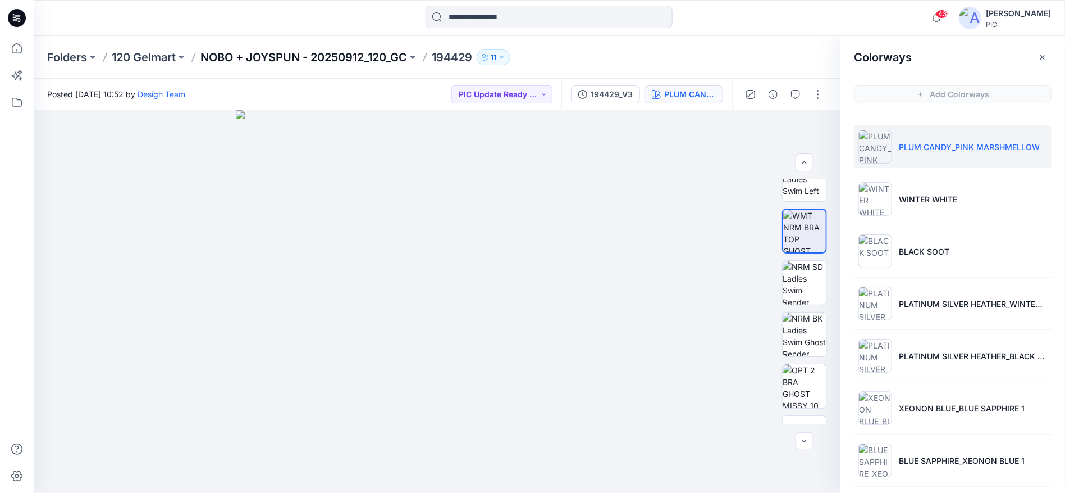
click at [248, 55] on p "NOBO + JOYSPUN - 20250912_120_GC" at bounding box center [303, 57] width 207 height 16
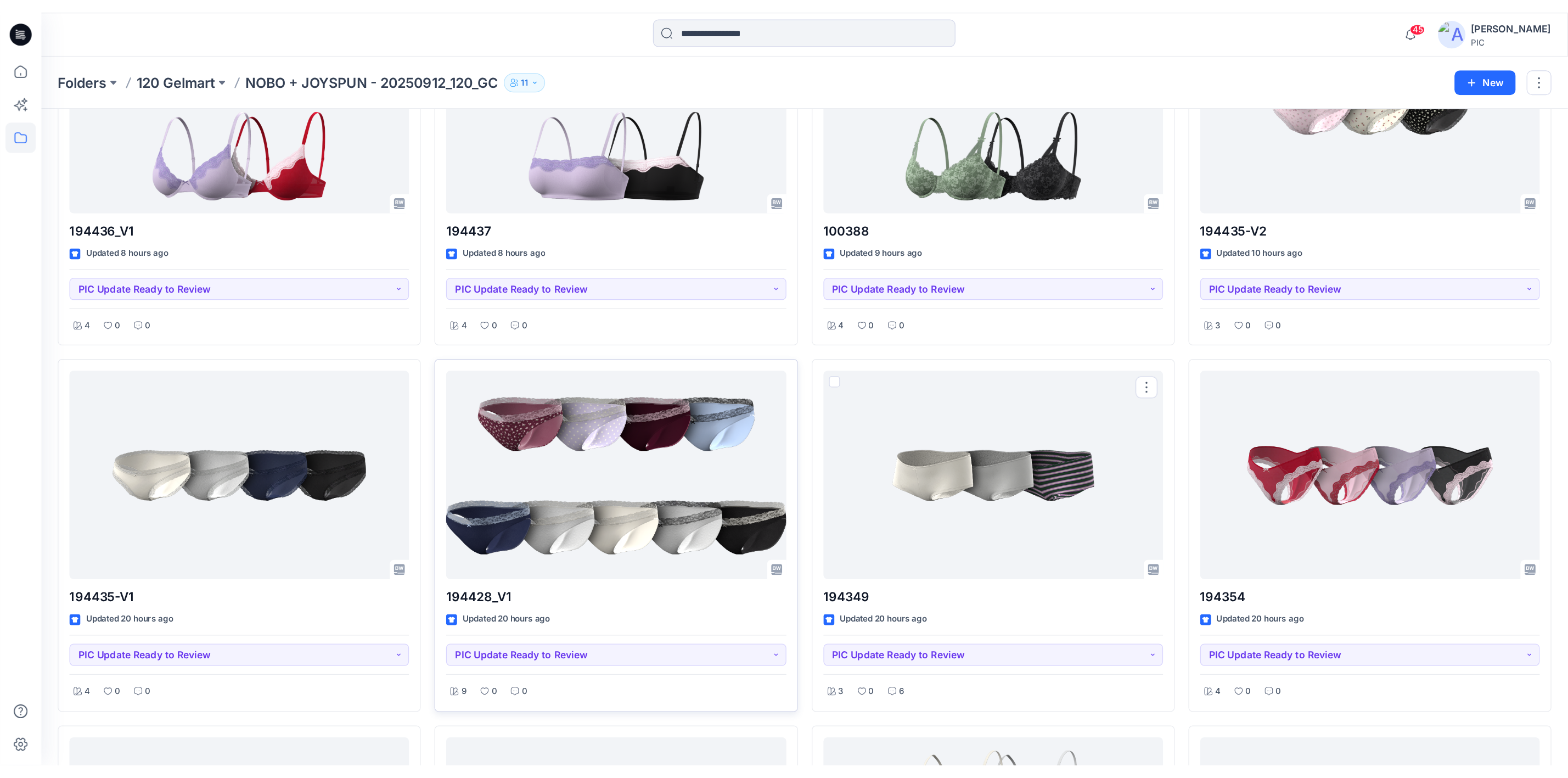
scroll to position [2183, 0]
